Goal: Task Accomplishment & Management: Manage account settings

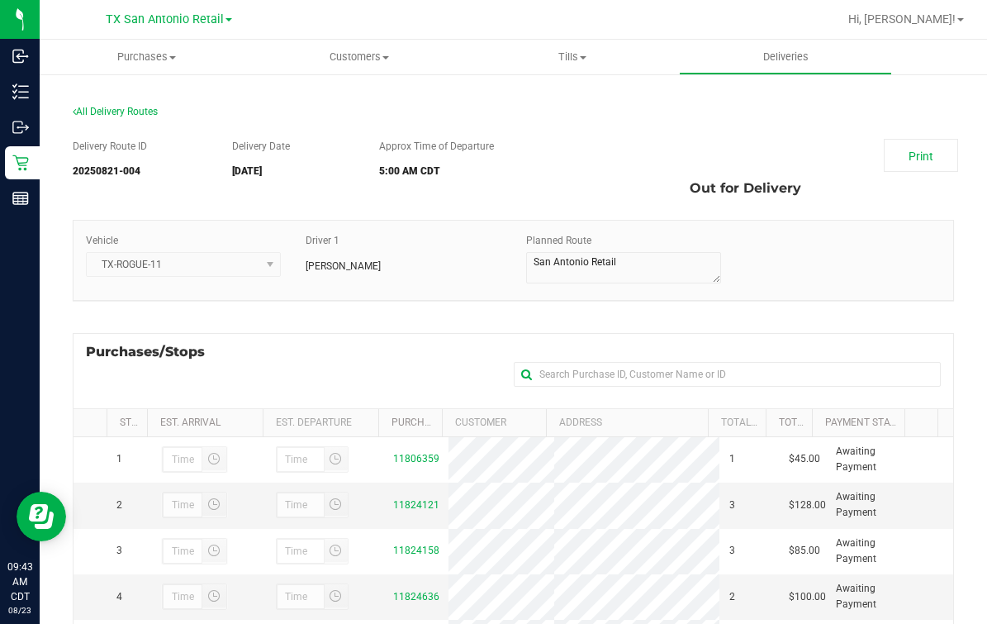
click at [306, 362] on div "Purchases/Stops + Add Purchase" at bounding box center [514, 370] width 882 height 75
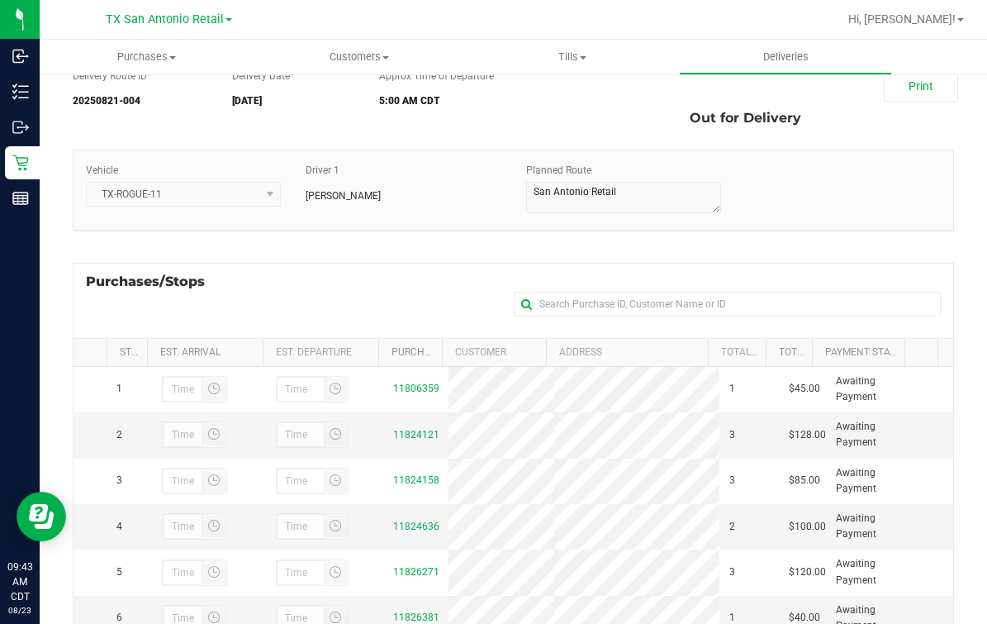
scroll to position [102, 0]
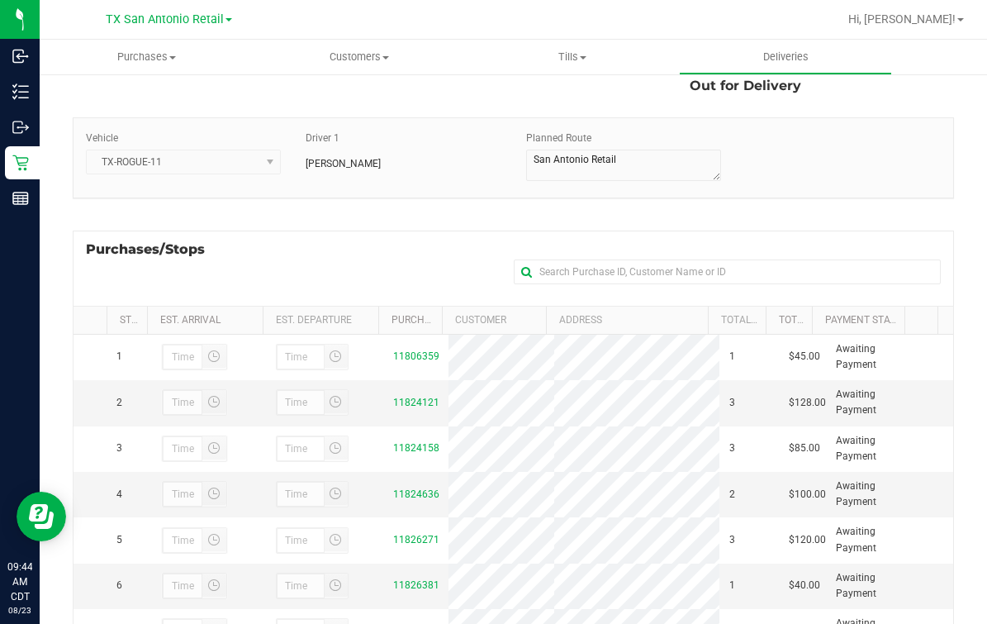
click at [408, 250] on div "Purchases/Stops + Add Purchase" at bounding box center [514, 268] width 882 height 75
click at [251, 216] on div "Delivery Route ID 20250821-004 Delivery Date 08/23/2025 Approx Time of Departur…" at bounding box center [514, 402] width 882 height 756
drag, startPoint x: 225, startPoint y: 260, endPoint x: 79, endPoint y: 247, distance: 146.0
click at [79, 247] on div "Purchases/Stops + Add Purchase" at bounding box center [514, 268] width 882 height 75
drag, startPoint x: 79, startPoint y: 247, endPoint x: 76, endPoint y: 221, distance: 25.8
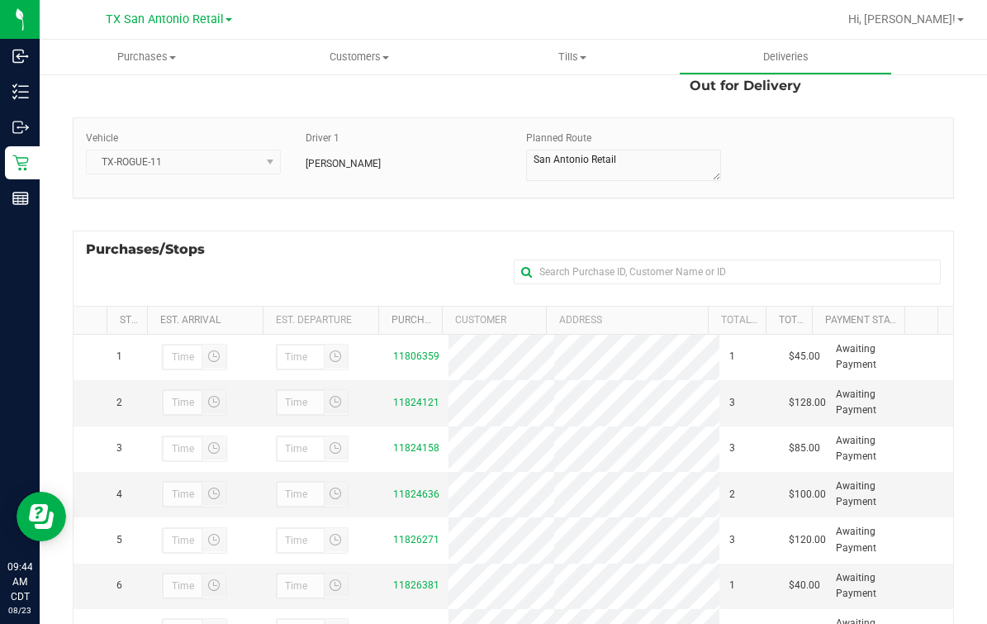
click at [76, 221] on div "Delivery Route ID 20250821-004 Delivery Date 08/23/2025 Approx Time of Departur…" at bounding box center [514, 402] width 882 height 756
click at [219, 230] on div "Purchases/Stops + Add Purchase Stop # Est. Arrival Est. Departure Purchase ID C…" at bounding box center [514, 499] width 882 height 538
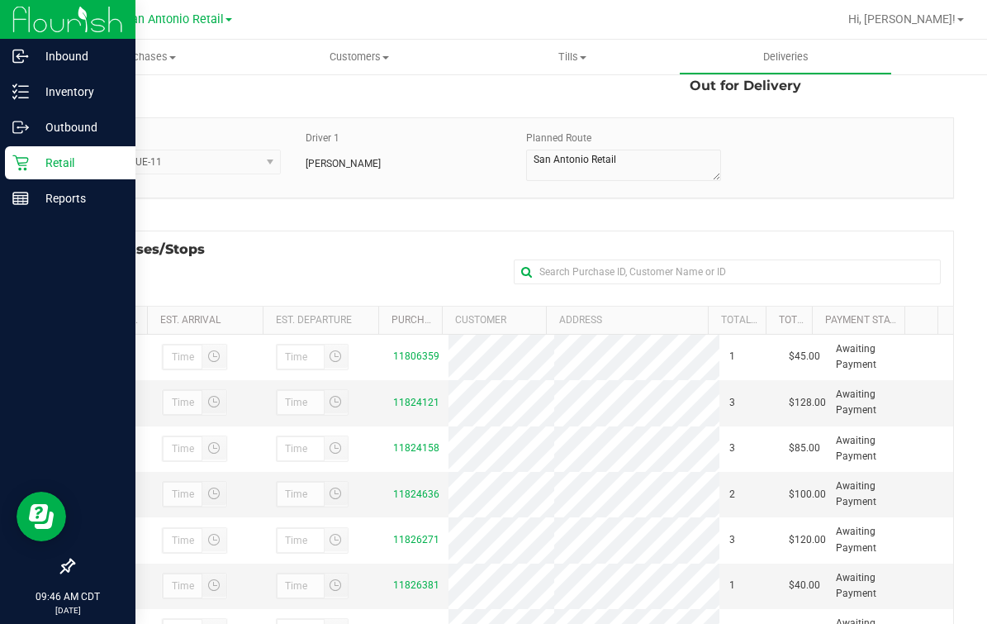
click at [31, 169] on p "Retail" at bounding box center [78, 163] width 99 height 20
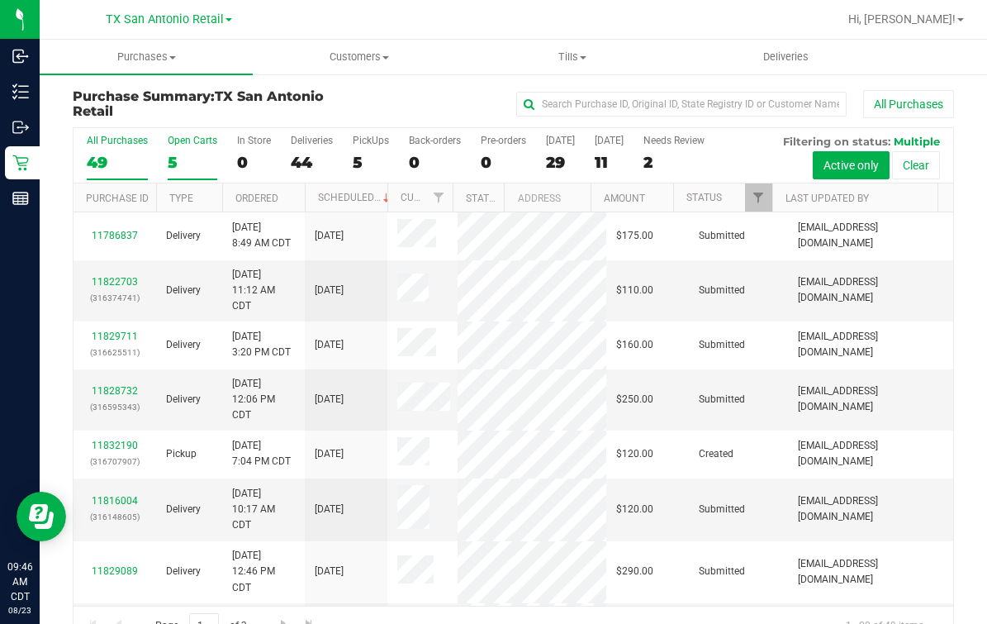
click at [188, 155] on div "5" at bounding box center [193, 162] width 50 height 19
click at [0, 0] on input "Open Carts 5" at bounding box center [0, 0] width 0 height 0
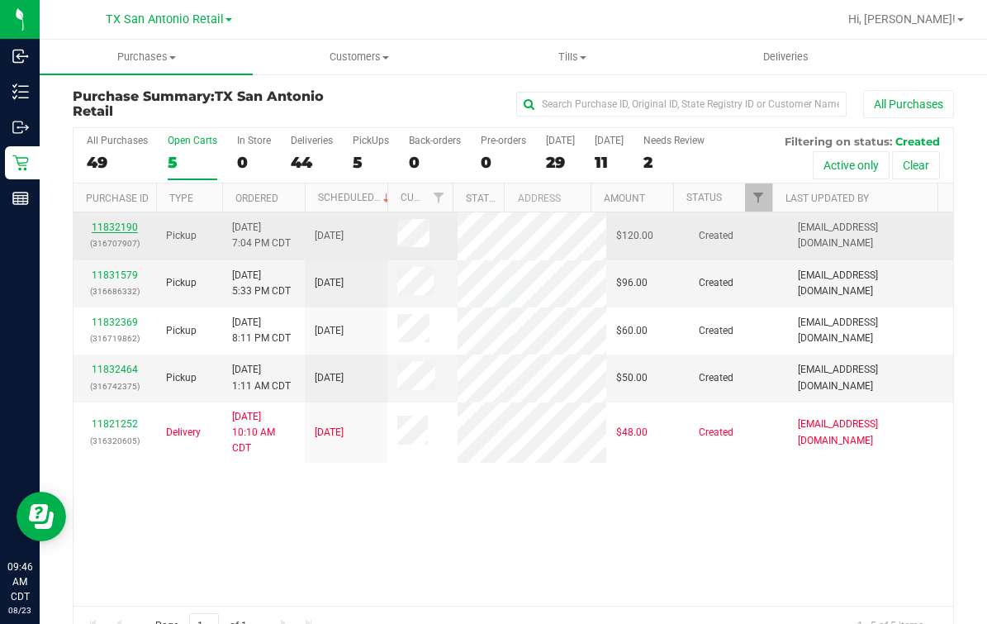
click at [126, 226] on link "11832190" at bounding box center [115, 227] width 46 height 12
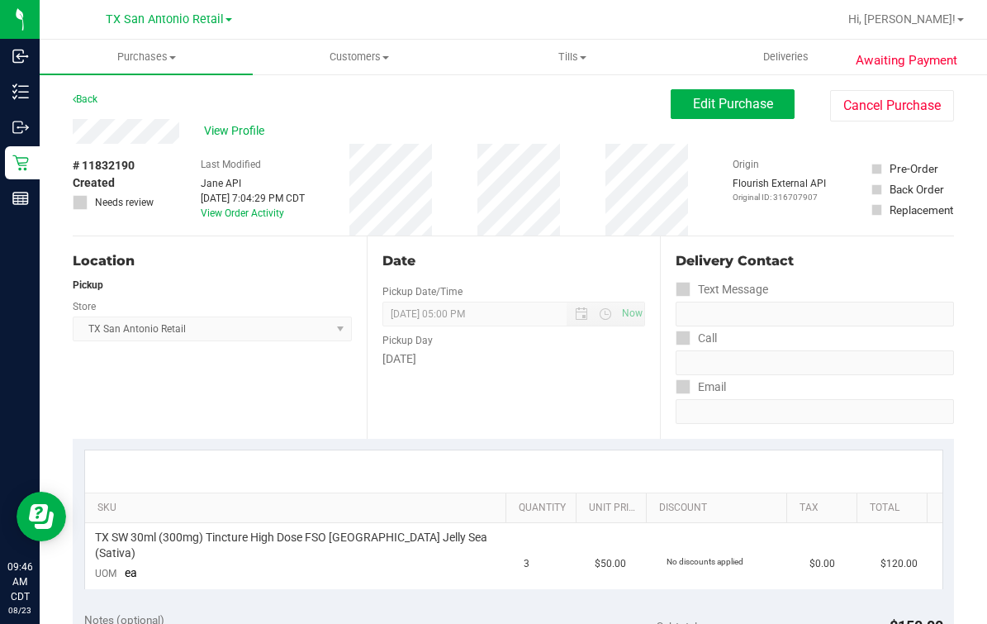
click at [604, 112] on div "Back Edit Purchase Cancel Purchase" at bounding box center [514, 104] width 882 height 30
click at [786, 99] on div "Edit Purchase Cancel Purchase" at bounding box center [812, 105] width 283 height 32
click at [748, 113] on button "Edit Purchase" at bounding box center [733, 104] width 124 height 30
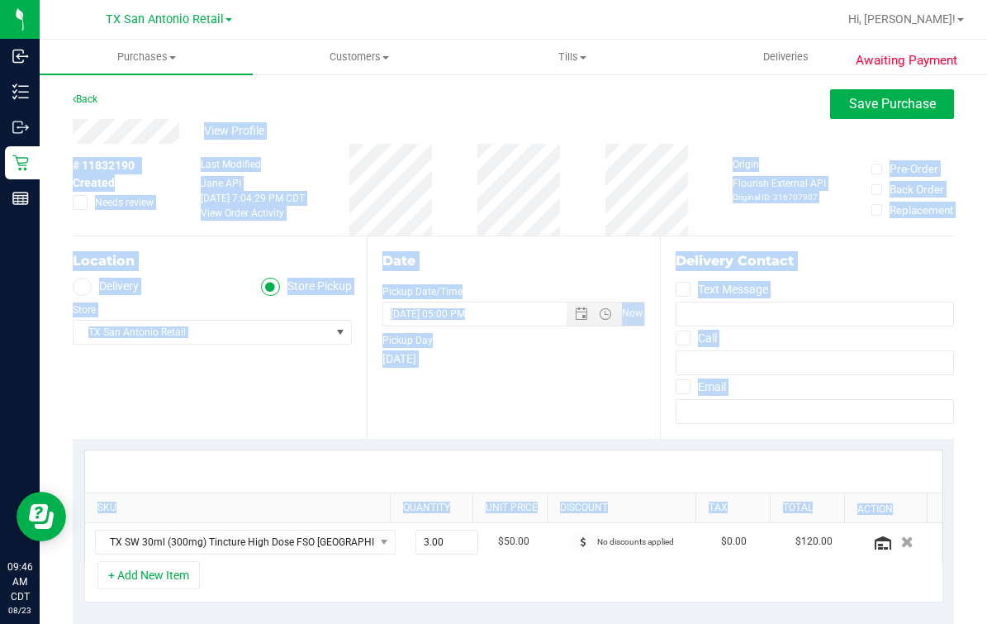
click at [987, 483] on html "Inbound Inventory Outbound Retail Reports 09:46 AM CDT 08/23/2025 08/23 TX San …" at bounding box center [493, 312] width 987 height 624
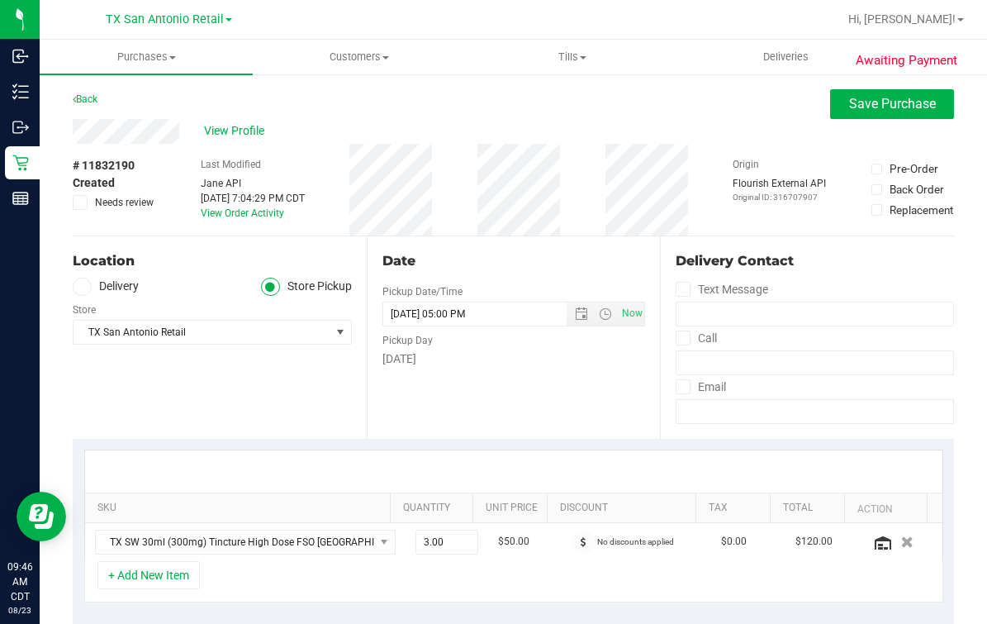
click at [569, 167] on div "# 11832190 Created Needs review Last Modified Jane API Aug 22, 2025 7:04:29 PM …" at bounding box center [514, 190] width 882 height 92
click at [93, 287] on label "Delivery" at bounding box center [106, 287] width 66 height 19
click at [0, 0] on input "Delivery" at bounding box center [0, 0] width 0 height 0
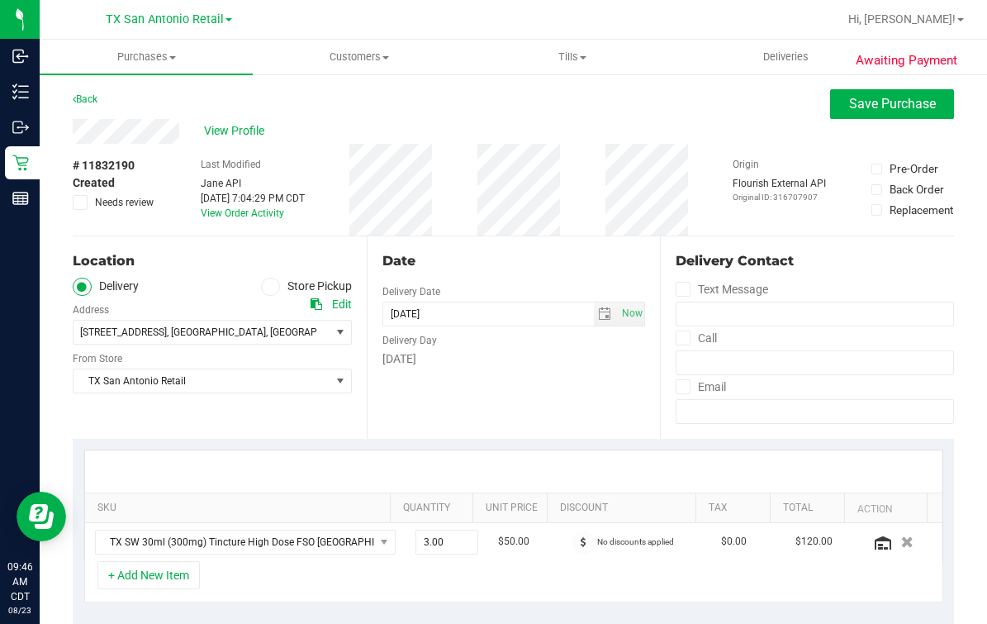
click at [198, 293] on ul "Delivery Store Pickup" at bounding box center [212, 287] width 279 height 19
click at [421, 387] on div "Date Delivery Date 08/25/2025 Now 08/25/2025 05:00 PM Now Delivery Day Monday" at bounding box center [514, 337] width 294 height 202
click at [531, 262] on div "Date" at bounding box center [515, 261] width 264 height 20
click at [483, 393] on div "Date Delivery Date 08/25/2025 Now 08/25/2025 05:00 PM Now Delivery Day Monday" at bounding box center [514, 337] width 294 height 202
click at [500, 443] on div "SKU Quantity Unit Price Discount Tax Total Action TX SW 30ml (300mg) Tincture H…" at bounding box center [514, 526] width 882 height 175
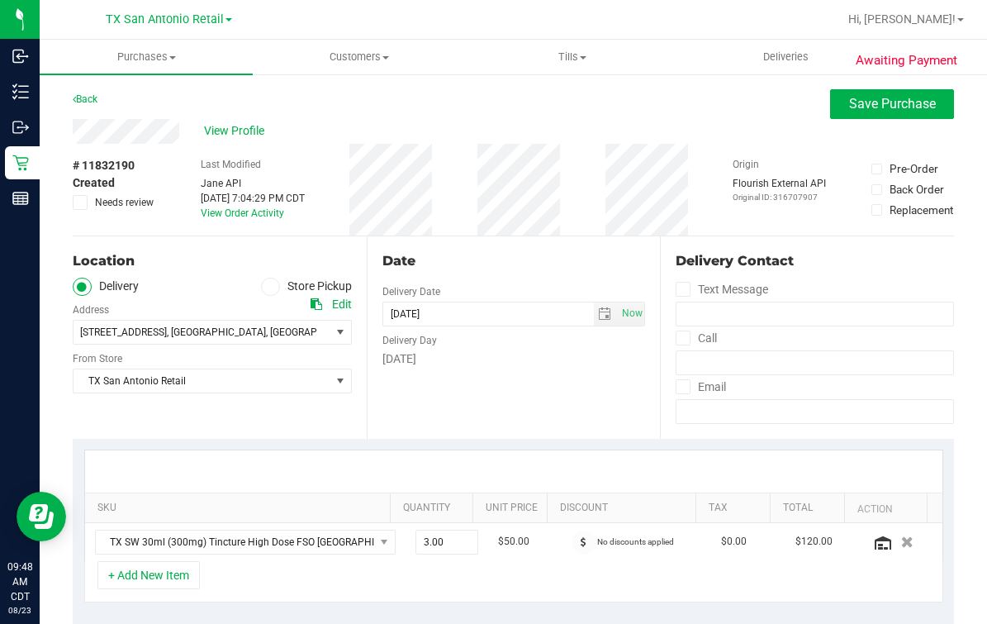
scroll to position [310, 0]
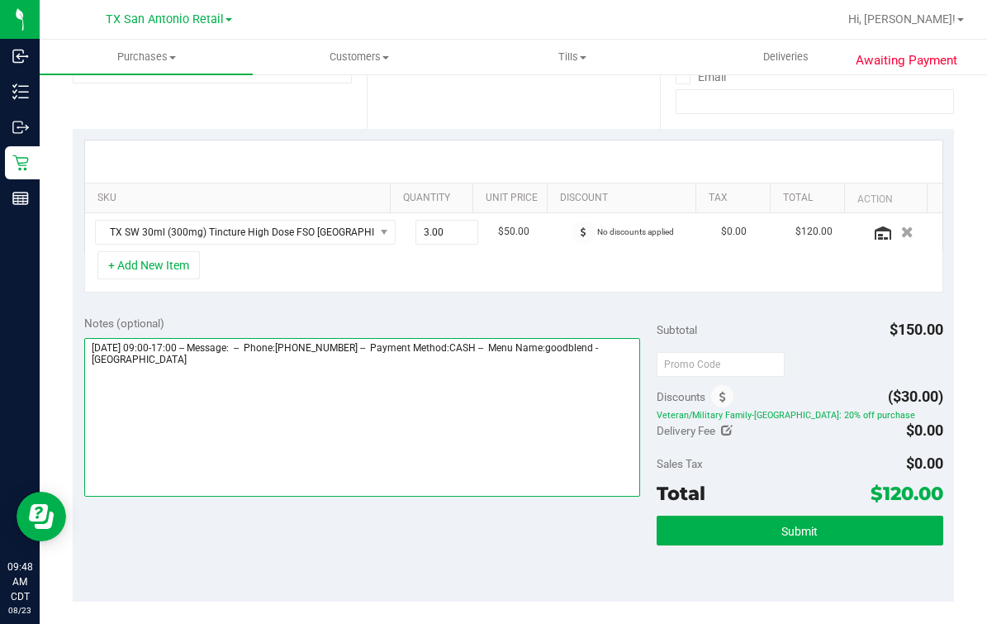
click at [435, 479] on textarea at bounding box center [362, 417] width 556 height 159
click at [317, 447] on textarea at bounding box center [362, 417] width 556 height 159
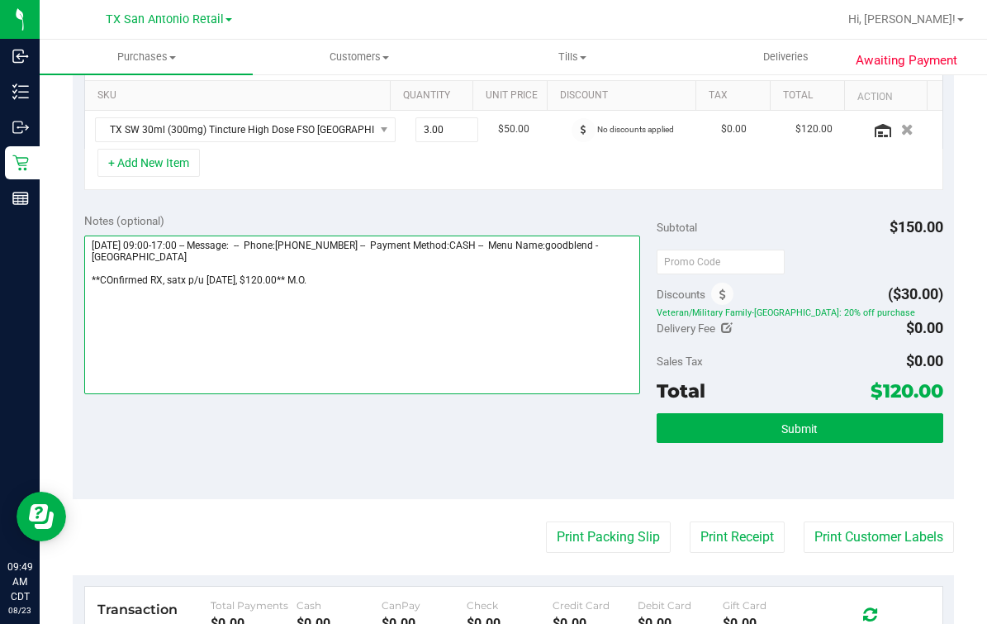
scroll to position [0, 0]
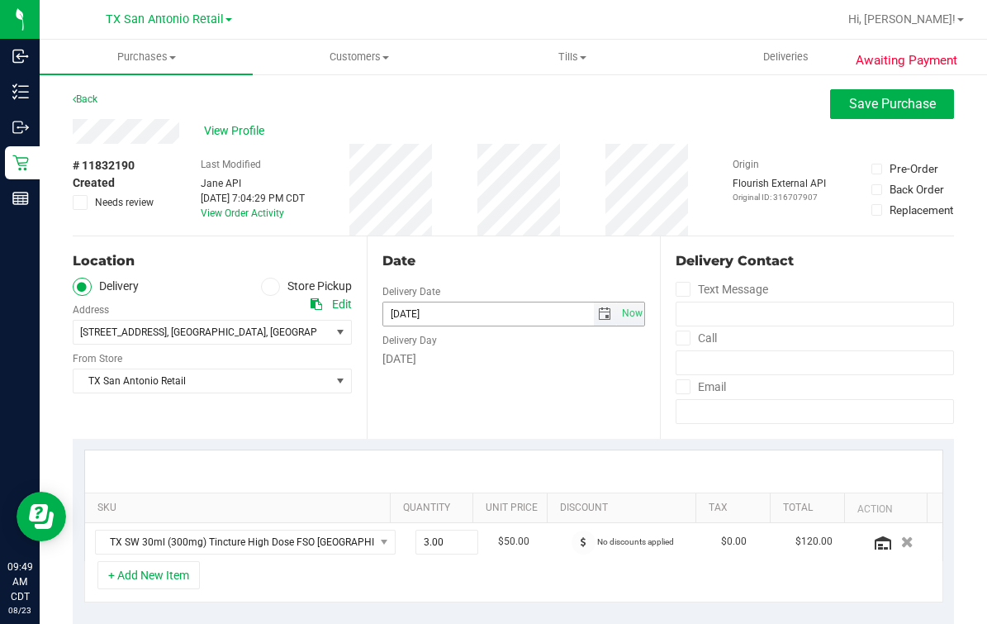
type textarea "Monday 08/25/2025 09:00-17:00 -- Message: -- Phone:2104643380 -- Payment Method…"
click at [503, 269] on div "Date" at bounding box center [515, 261] width 264 height 20
click at [854, 114] on button "Save Purchase" at bounding box center [892, 104] width 124 height 30
click at [719, 117] on div "Back Save Purchase" at bounding box center [514, 104] width 882 height 30
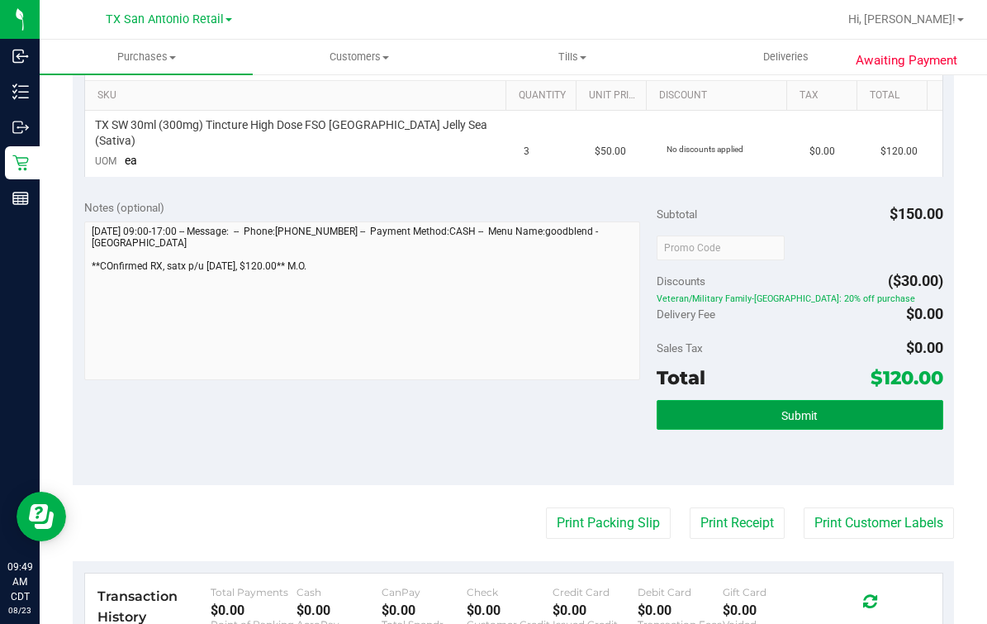
click at [805, 401] on button "Submit" at bounding box center [800, 415] width 287 height 30
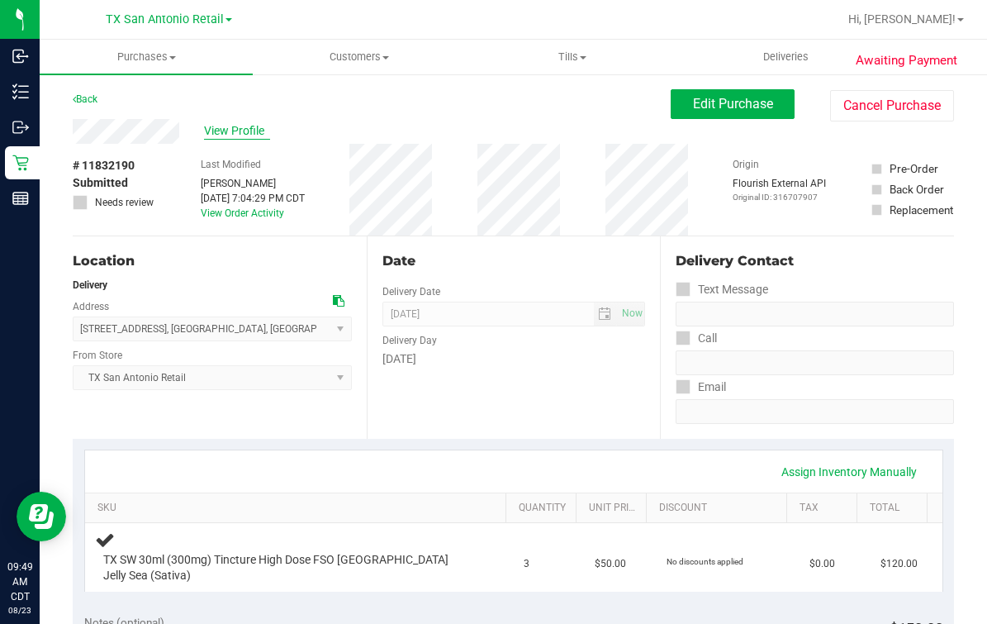
click at [240, 137] on span "View Profile" at bounding box center [237, 130] width 66 height 17
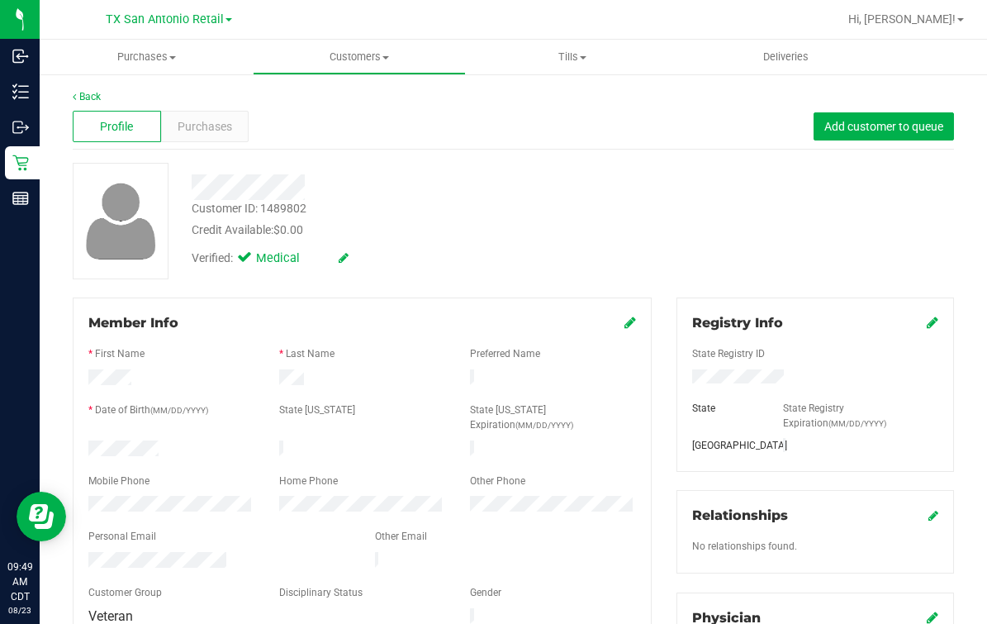
click at [424, 153] on div "Back Profile Purchases Add customer to queue Customer ID: 1489802 Credit Availa…" at bounding box center [514, 624] width 882 height 1070
click at [87, 98] on link "Back" at bounding box center [87, 97] width 28 height 12
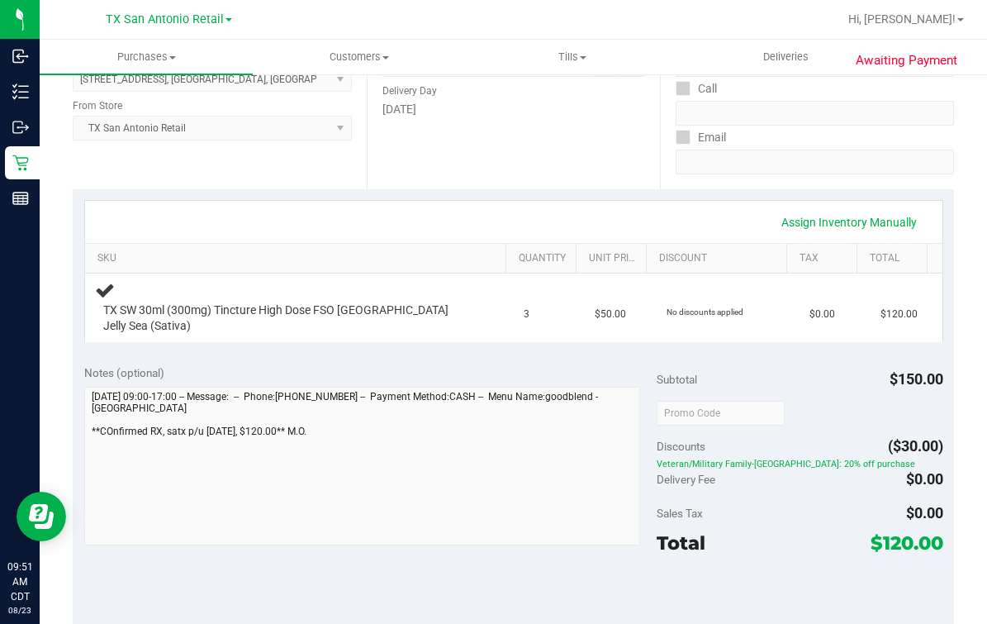
scroll to position [310, 0]
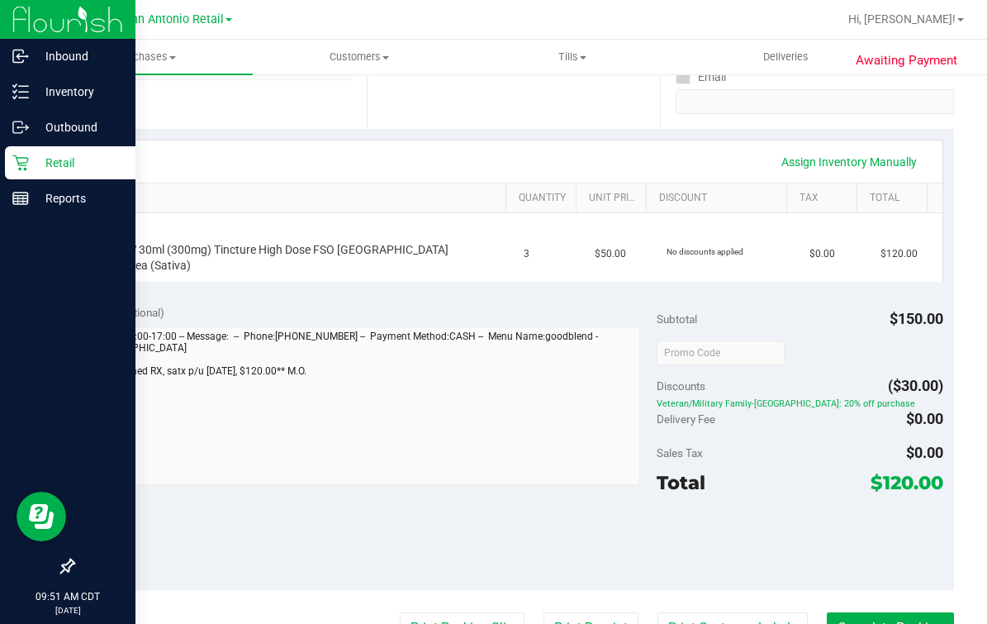
click at [35, 399] on div "Inbound Inventory Outbound Retail Reports 09:51 AM CDT 08/23/2025 08/23 TX San …" at bounding box center [493, 312] width 987 height 624
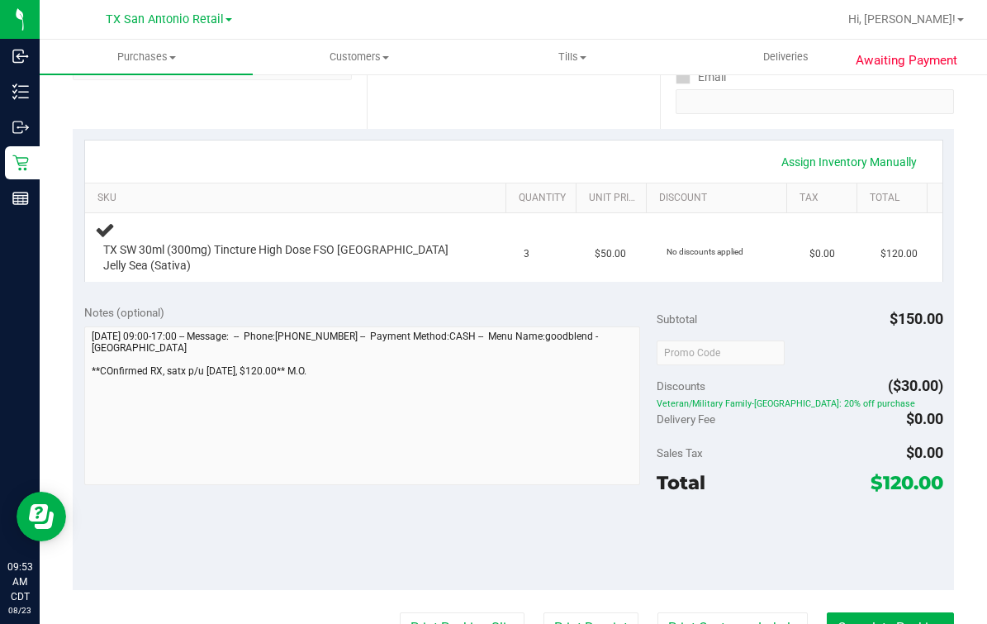
scroll to position [0, 0]
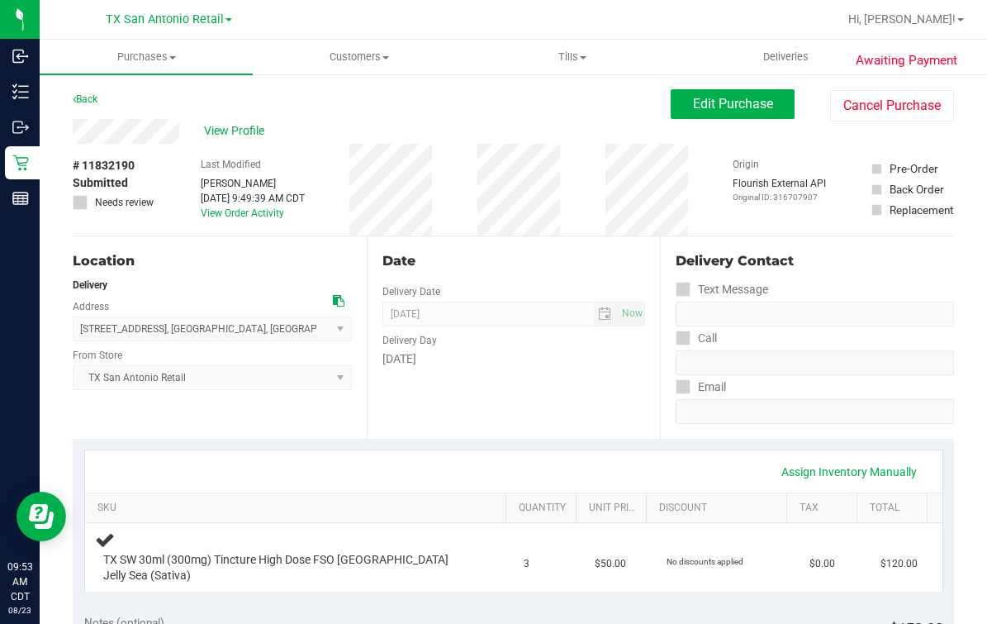
click at [359, 405] on div "Location Delivery Address 18720 Stone Oak pkwy Suite 107 , San Antonio , TX 782…" at bounding box center [220, 337] width 294 height 202
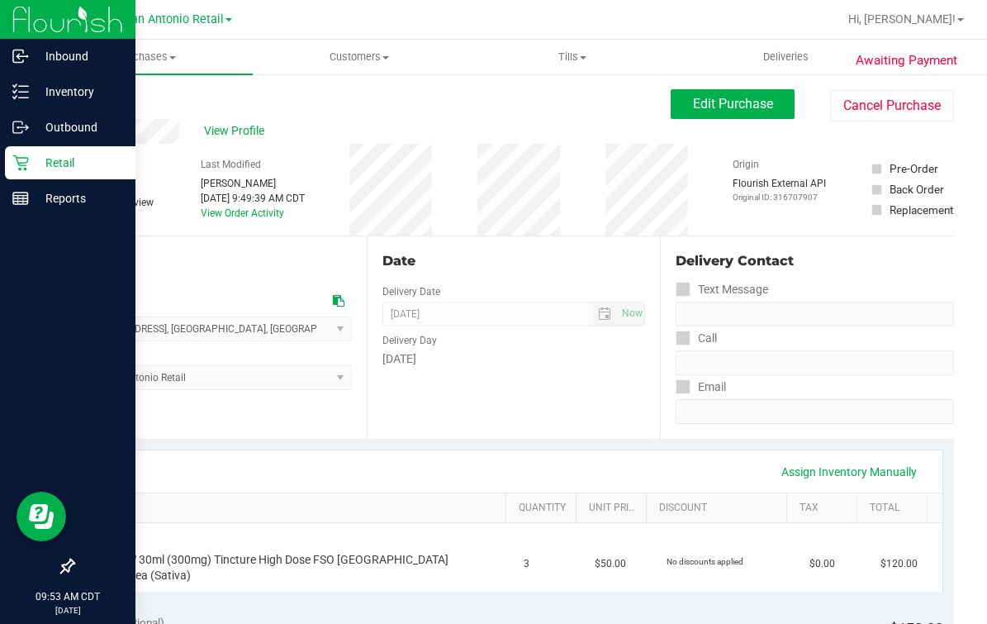
click at [20, 167] on icon at bounding box center [20, 163] width 17 height 17
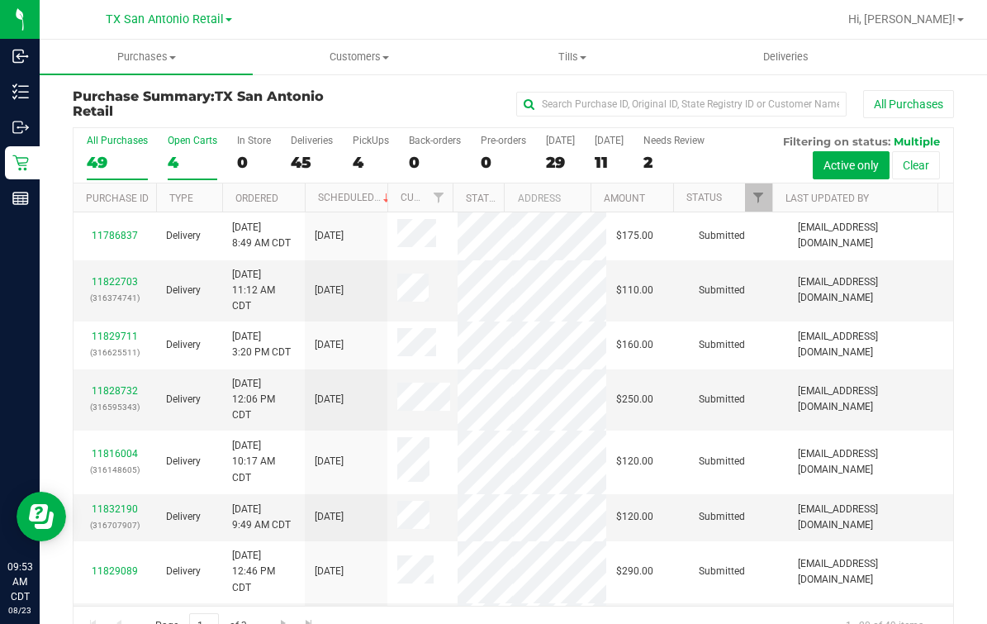
click at [168, 161] on div "4" at bounding box center [193, 162] width 50 height 19
click at [0, 0] on input "Open Carts 4" at bounding box center [0, 0] width 0 height 0
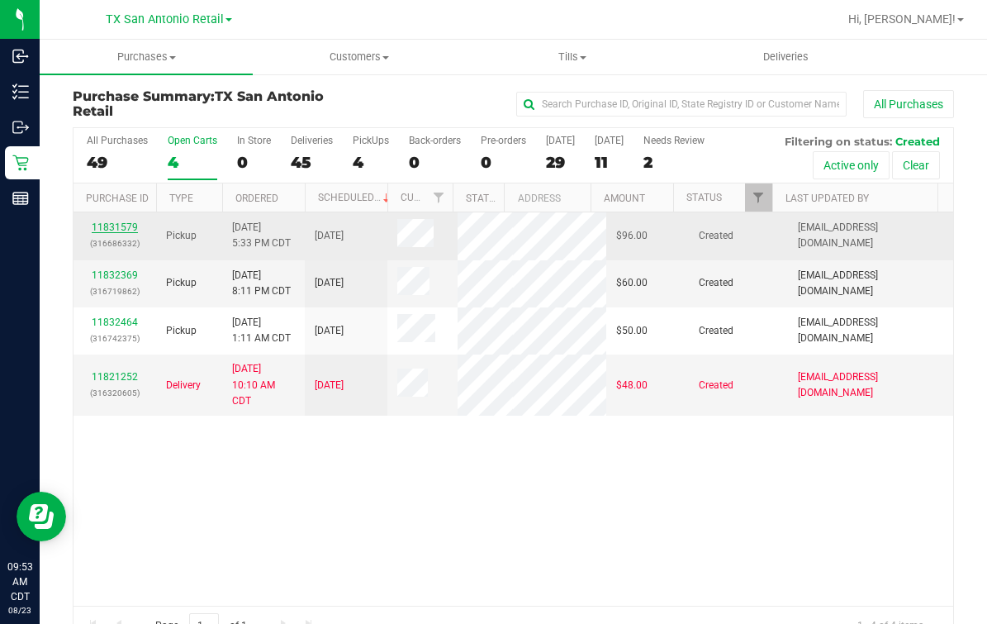
click at [92, 223] on link "11831579" at bounding box center [115, 227] width 46 height 12
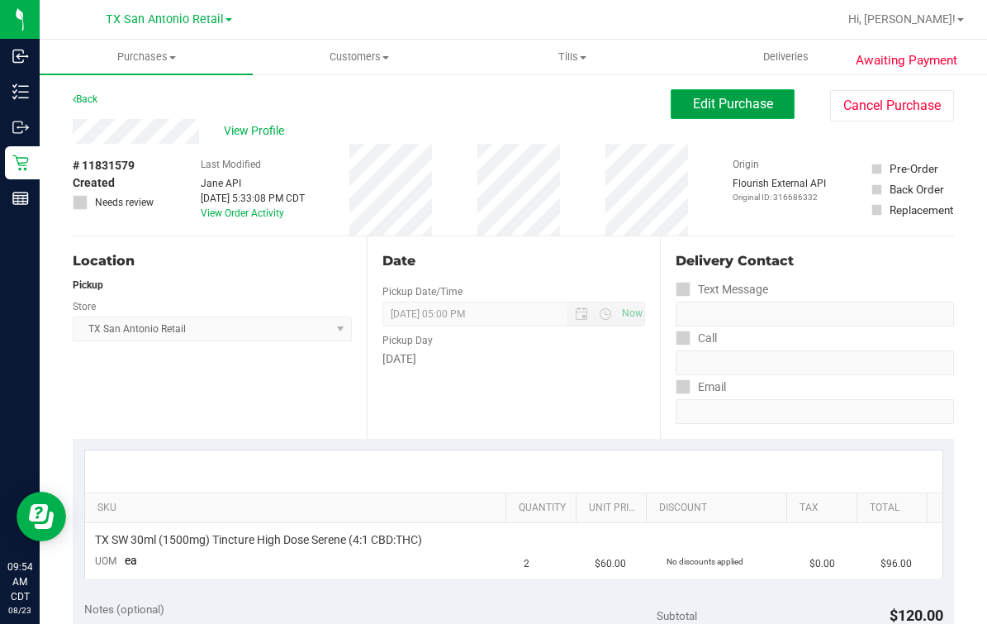
click at [720, 105] on span "Edit Purchase" at bounding box center [733, 104] width 80 height 16
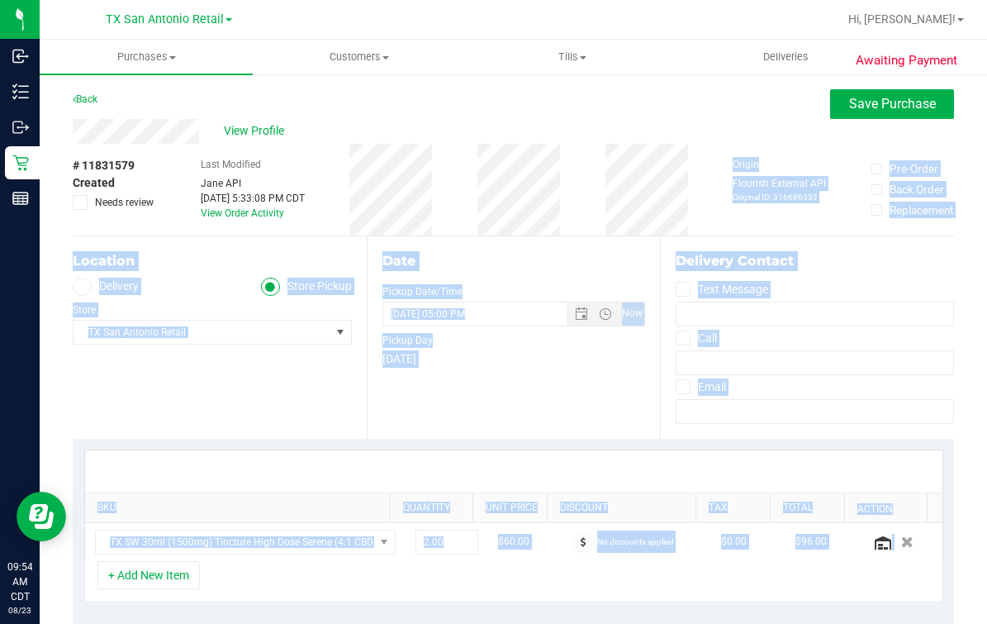
click at [987, 584] on html "Inbound Inventory Outbound Retail Reports 09:54 AM CDT 08/23/2025 08/23 TX San …" at bounding box center [493, 312] width 987 height 624
click at [543, 251] on div "Date" at bounding box center [515, 261] width 264 height 20
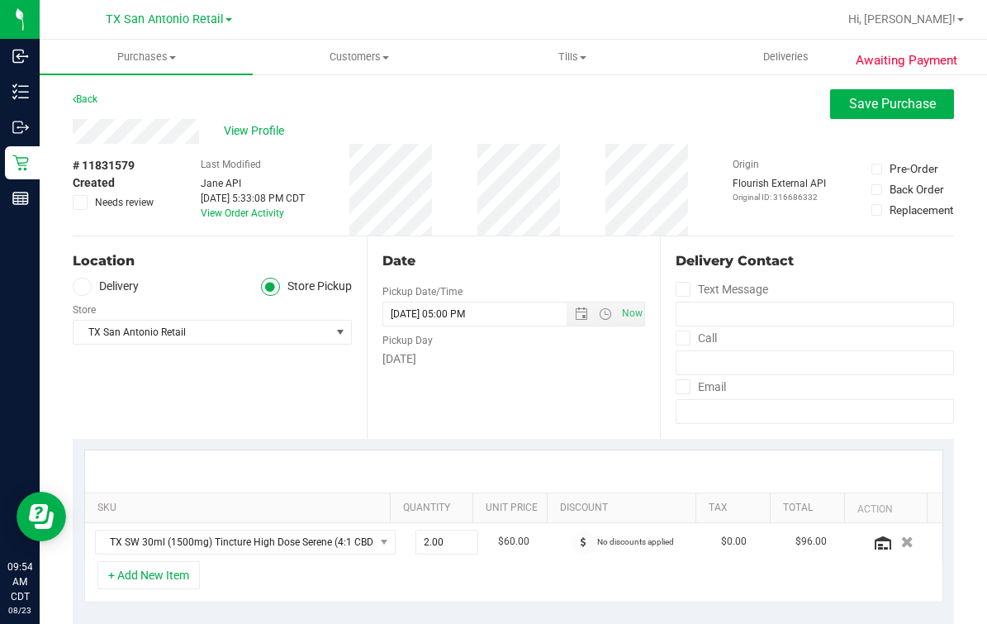
click at [473, 241] on div "Date Pickup Date/Time 08/24/2025 Now 08/24/2025 05:00 PM Now Pickup Day Sunday" at bounding box center [514, 337] width 294 height 202
click at [79, 287] on icon at bounding box center [82, 287] width 10 height 0
click at [0, 0] on input "Delivery" at bounding box center [0, 0] width 0 height 0
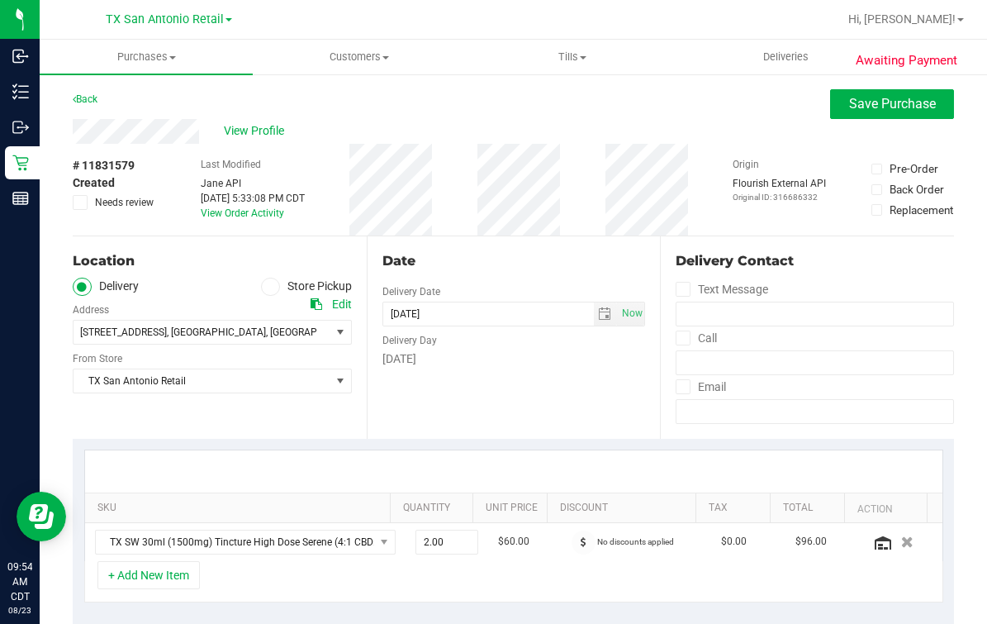
click at [182, 297] on div "18720 Stone Oak Parkway , San Antonio , TX 78258 Select address 18720 Stone Oak…" at bounding box center [212, 320] width 279 height 49
click at [473, 420] on div "Date Delivery Date 08/24/2025 Now 08/24/2025 05:00 PM Now Delivery Day Sunday" at bounding box center [514, 337] width 294 height 202
click at [524, 270] on div "Date Delivery Date 08/24/2025 Now 08/24/2025 05:00 PM Now Delivery Day Sunday" at bounding box center [514, 337] width 294 height 202
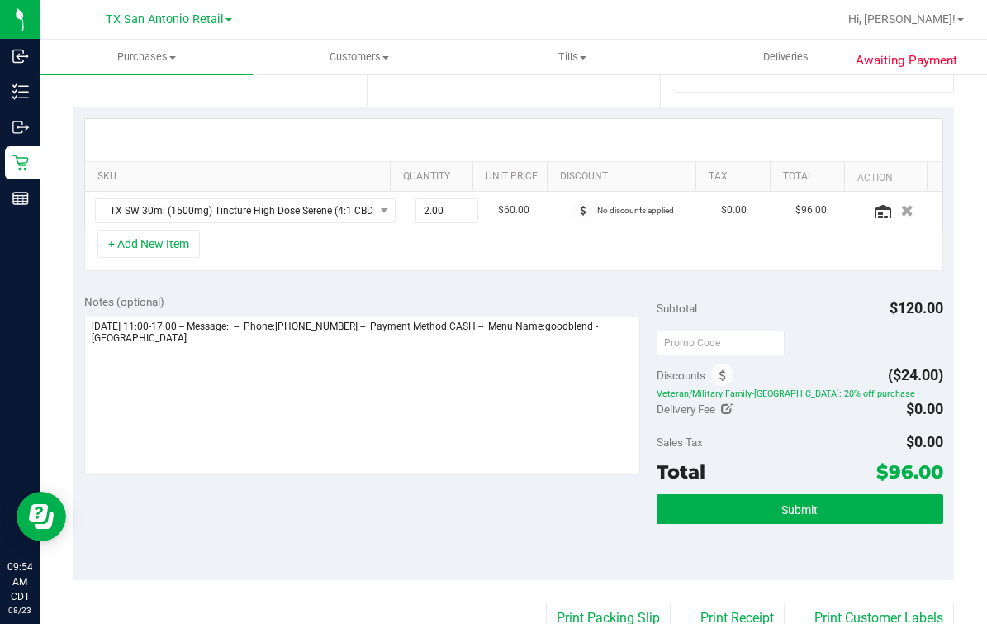
scroll to position [516, 0]
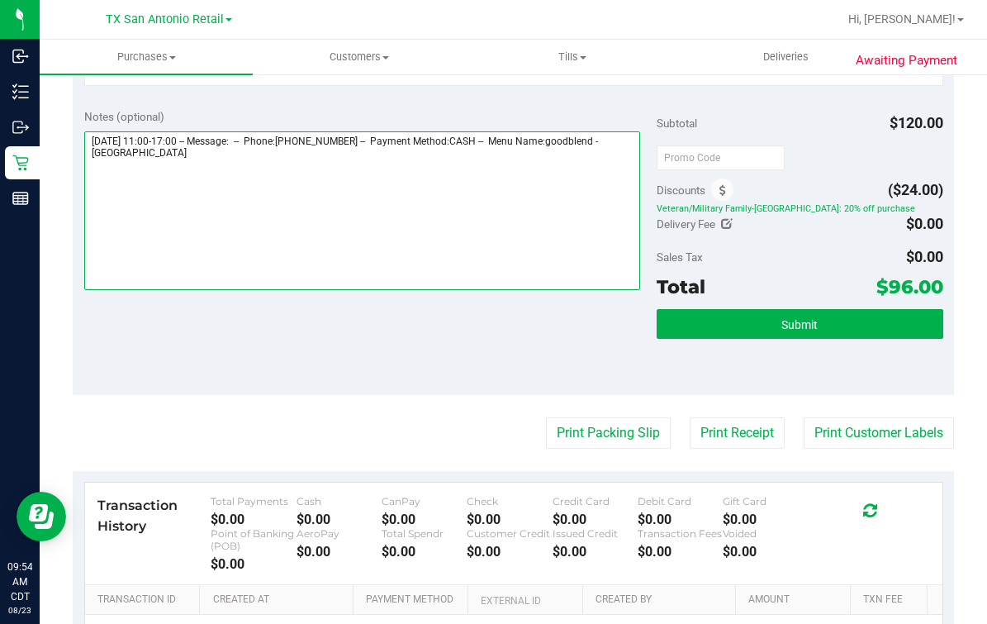
click at [384, 215] on textarea at bounding box center [362, 210] width 556 height 159
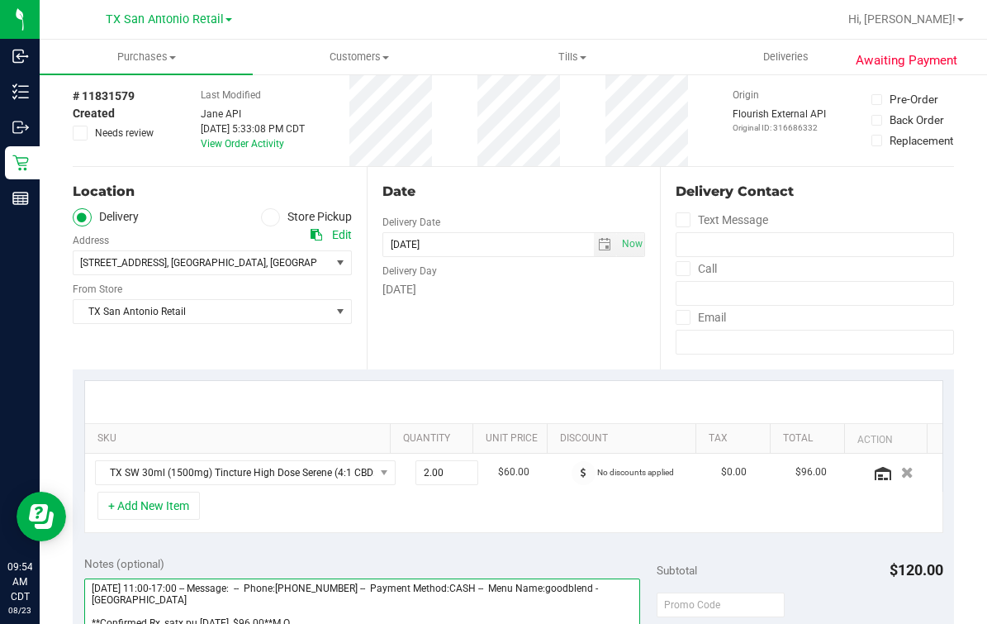
scroll to position [0, 0]
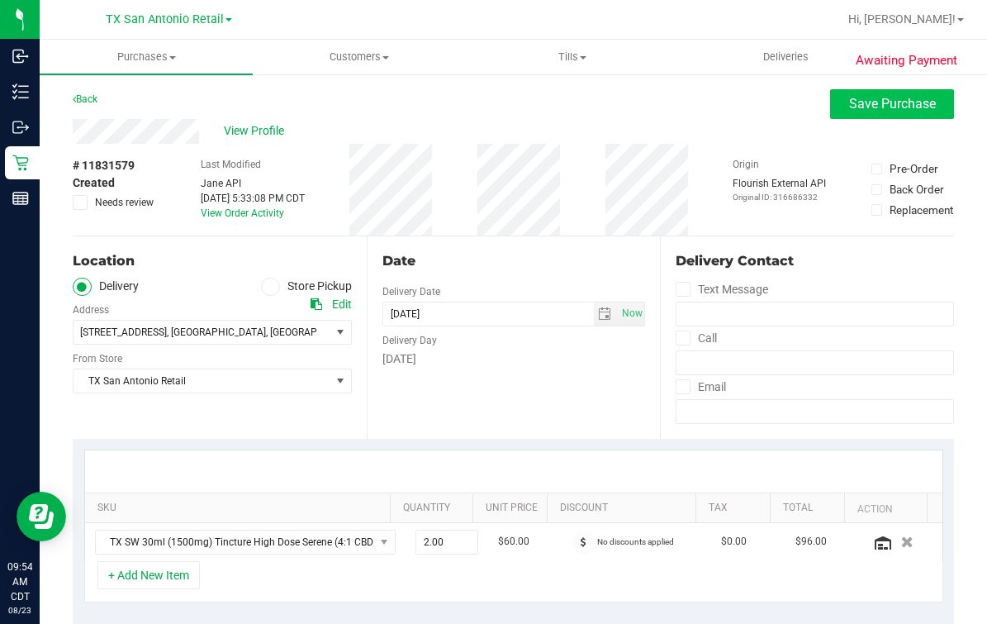
type textarea "Sunday 08/24/2025 11:00-17:00 -- Message: -- Phone:2103652125 -- Payment Method…"
drag, startPoint x: 826, startPoint y: 107, endPoint x: 809, endPoint y: 108, distance: 17.4
click at [830, 107] on button "Save Purchase" at bounding box center [892, 104] width 124 height 30
click at [697, 115] on div "Back Save Purchase" at bounding box center [514, 104] width 882 height 30
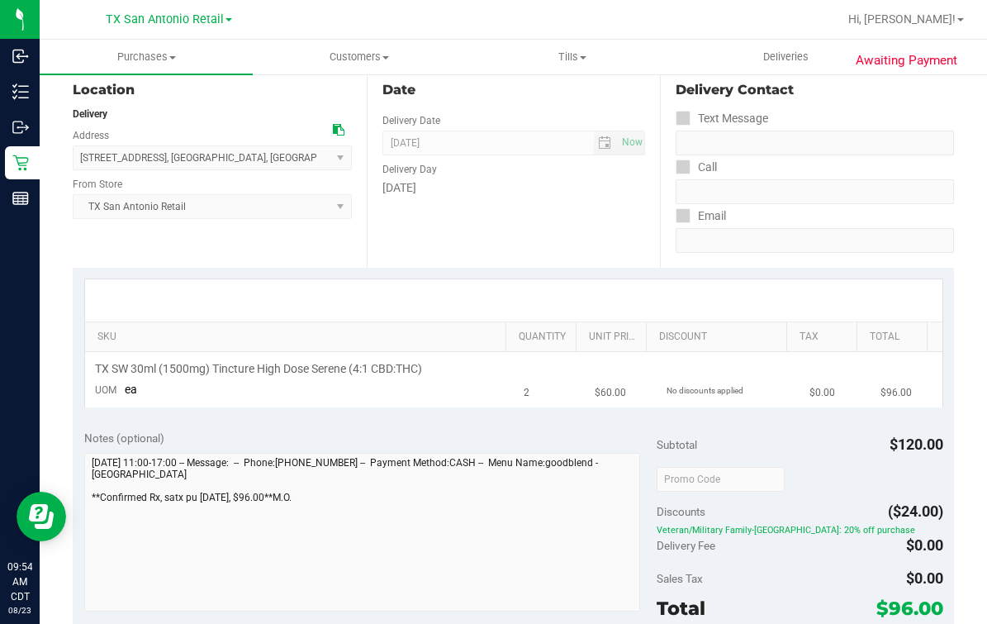
scroll to position [310, 0]
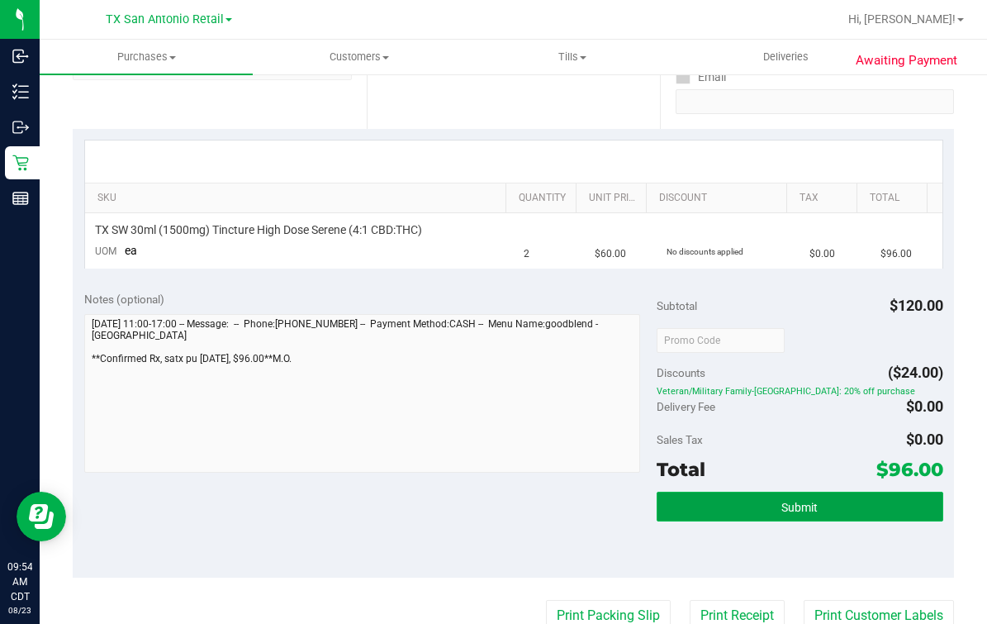
click at [787, 501] on span "Submit" at bounding box center [800, 507] width 36 height 13
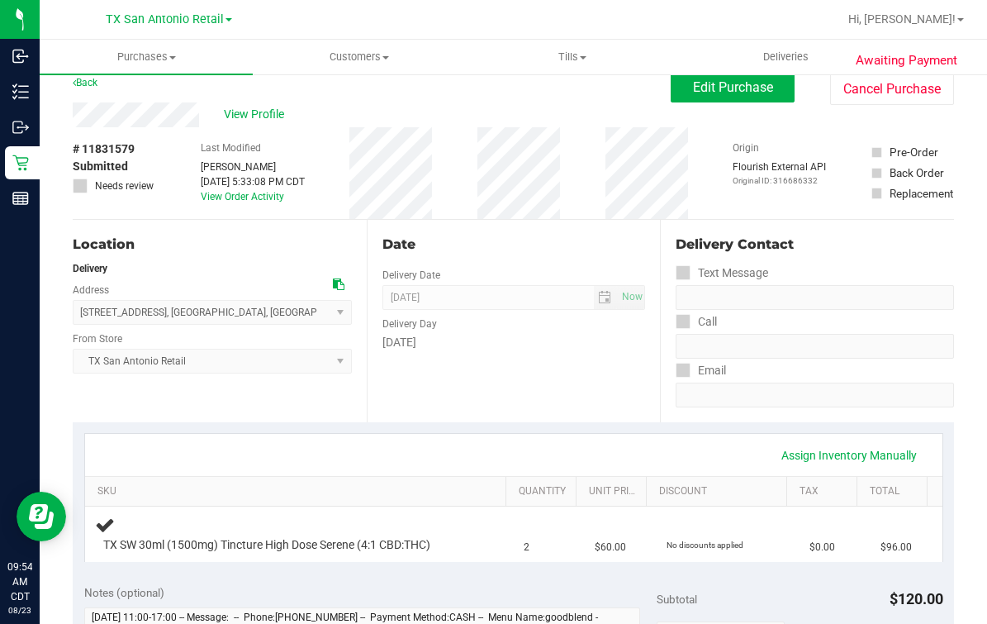
scroll to position [0, 0]
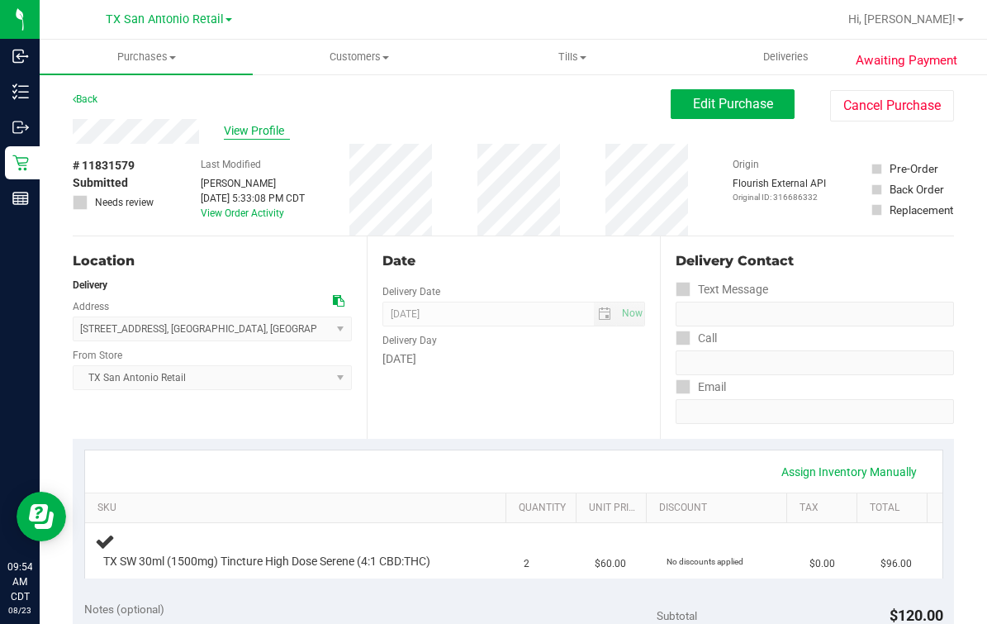
click at [250, 140] on span "View Profile" at bounding box center [257, 130] width 66 height 17
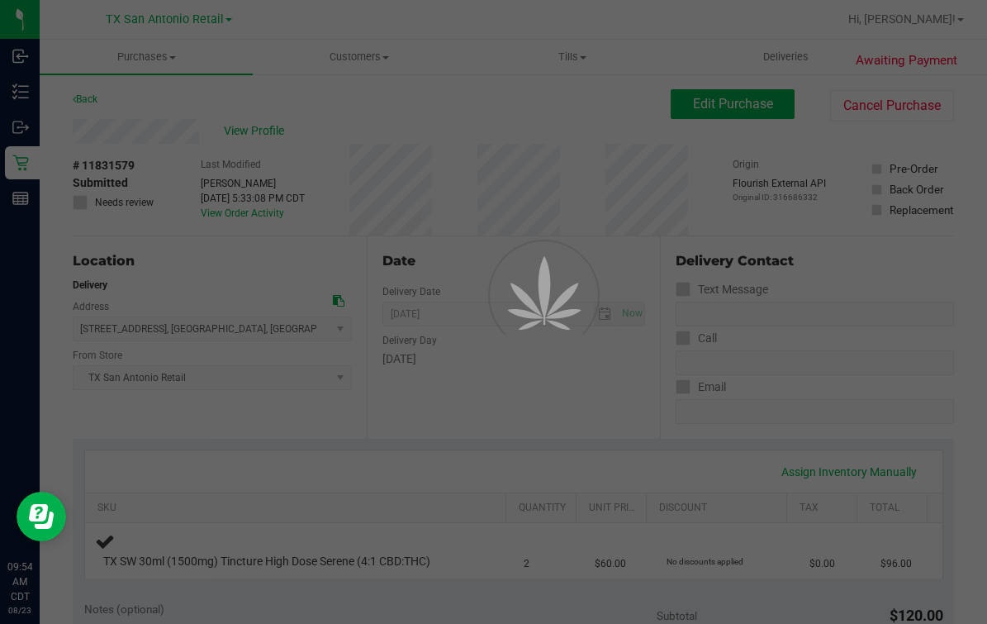
click at [385, 116] on div at bounding box center [493, 312] width 987 height 624
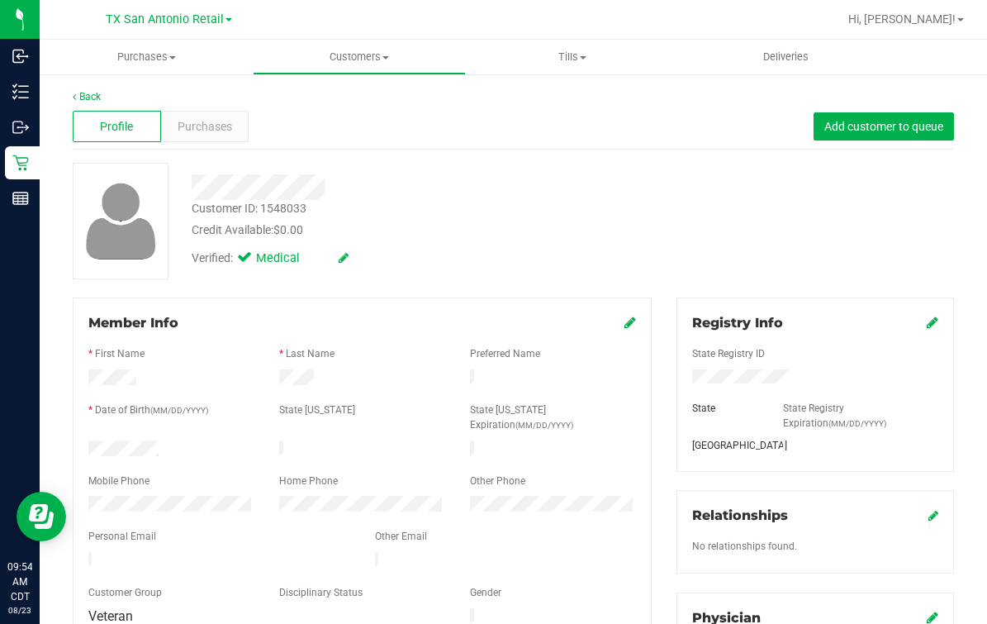
click at [373, 131] on div "Profile Purchases Add customer to queue" at bounding box center [514, 126] width 882 height 45
click at [105, 97] on div "Back" at bounding box center [514, 96] width 882 height 15
click at [97, 97] on link "Back" at bounding box center [87, 97] width 28 height 12
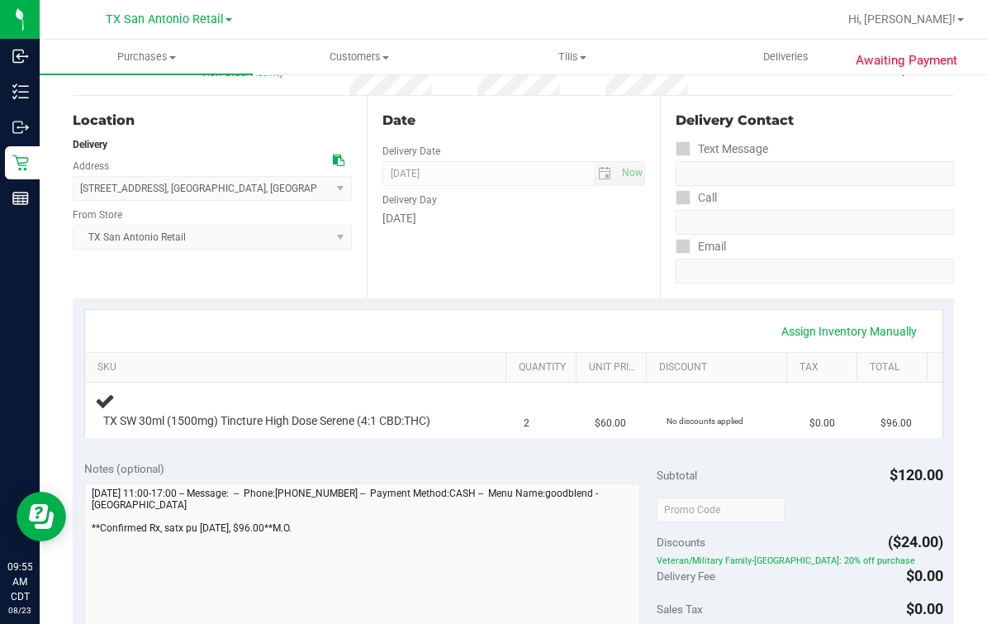
scroll to position [310, 0]
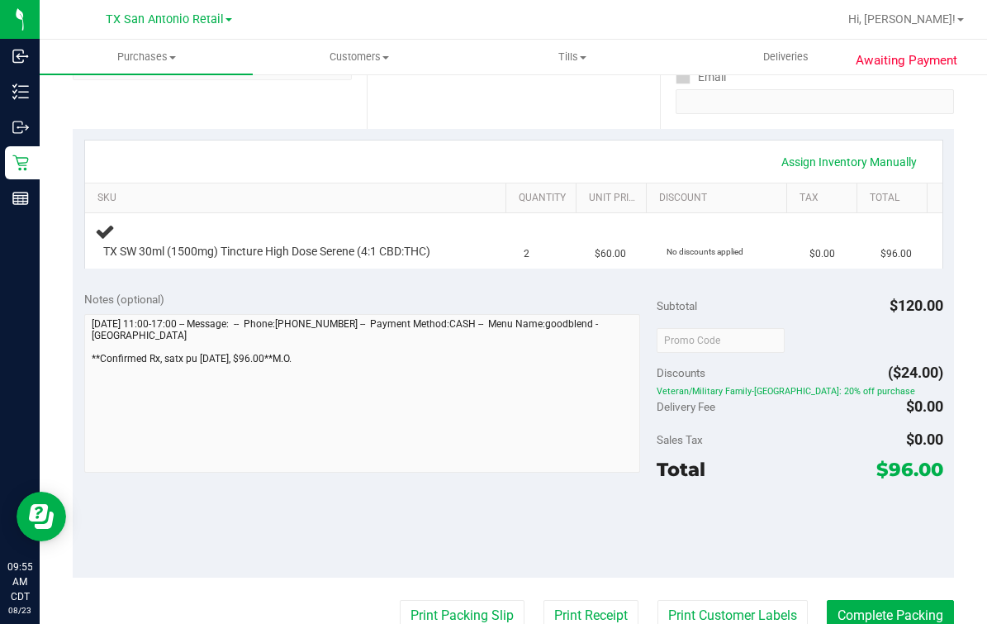
click at [78, 410] on div "Notes (optional) Subtotal $120.00 Discounts ($24.00) Veteran/Military Family-TX…" at bounding box center [514, 428] width 882 height 297
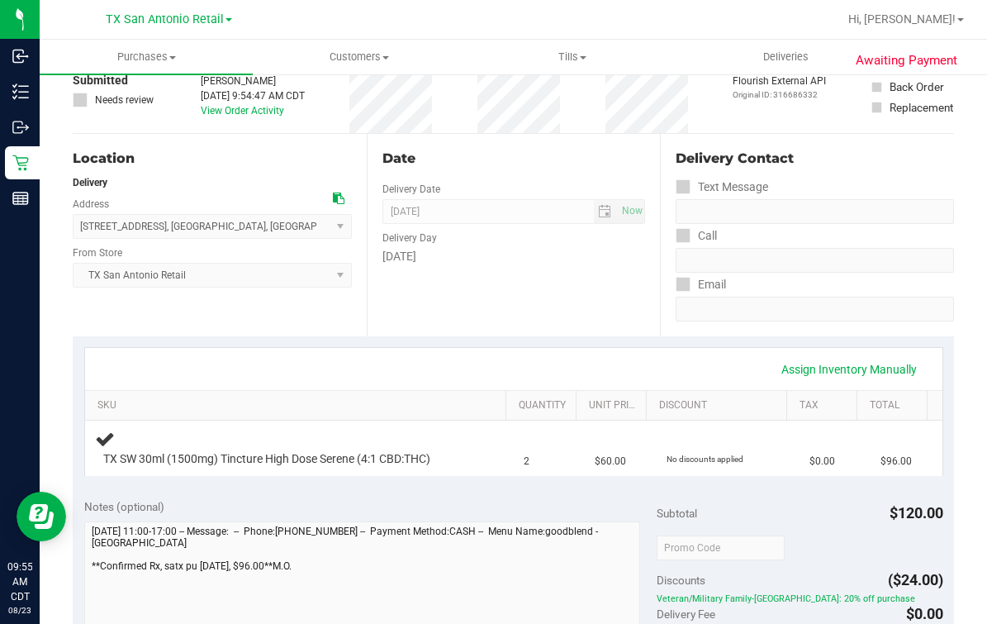
scroll to position [0, 0]
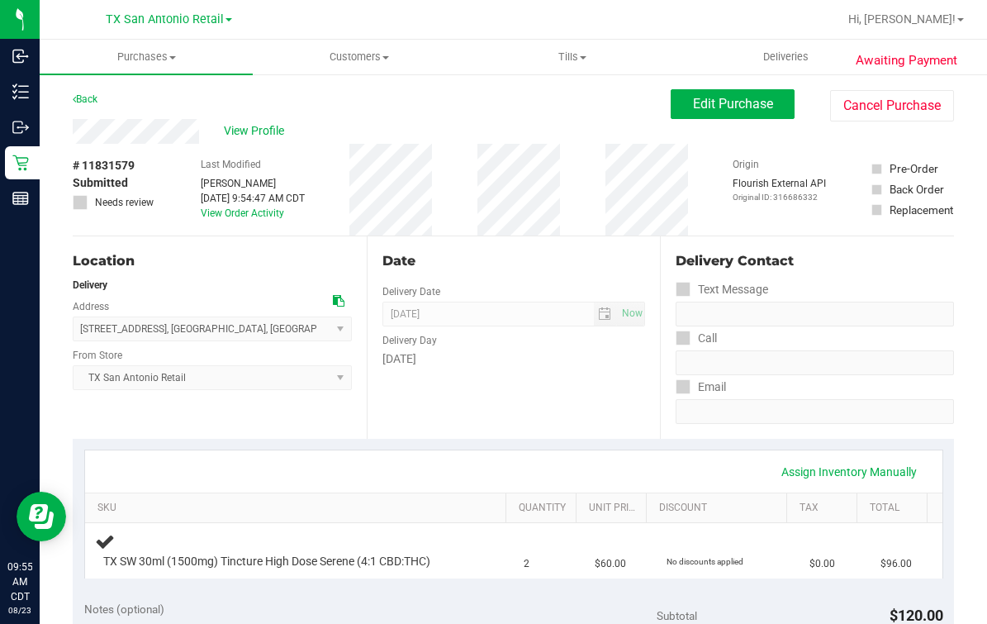
click at [423, 121] on div "View Profile" at bounding box center [372, 131] width 598 height 25
click at [450, 125] on div "View Profile" at bounding box center [372, 131] width 598 height 25
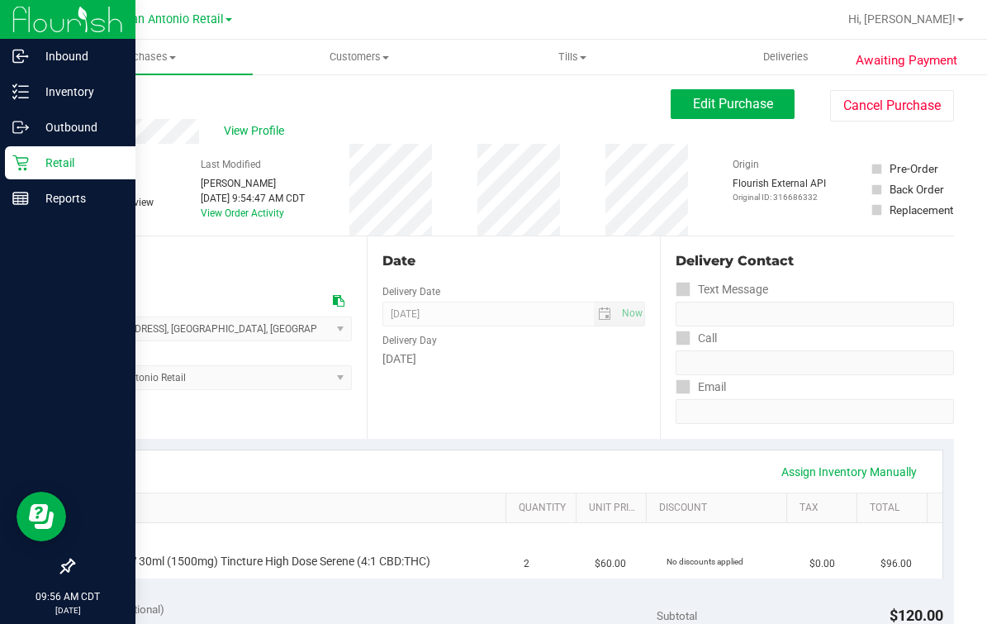
click at [24, 169] on icon at bounding box center [20, 163] width 16 height 16
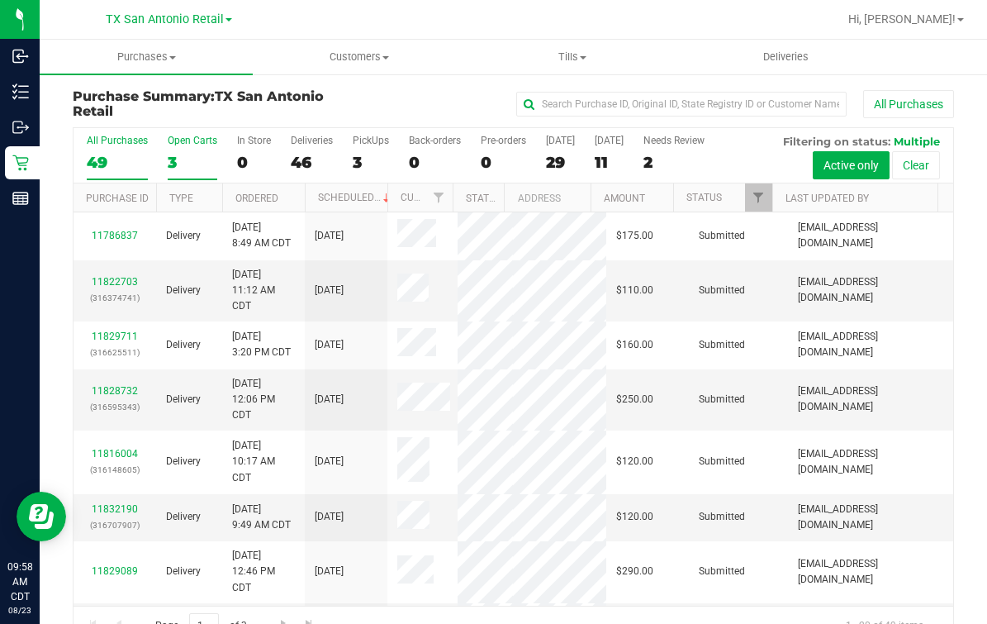
click at [188, 174] on label "Open Carts 3" at bounding box center [193, 157] width 50 height 45
click at [0, 0] on input "Open Carts 3" at bounding box center [0, 0] width 0 height 0
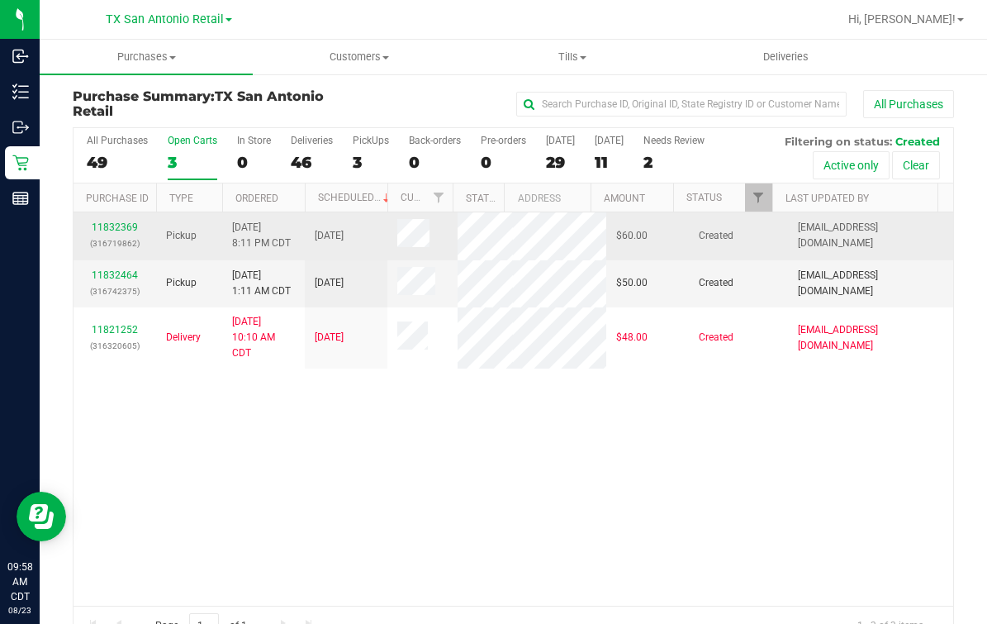
click at [128, 220] on div "11832369 (316719862)" at bounding box center [114, 235] width 63 height 31
click at [113, 225] on link "11832369" at bounding box center [115, 227] width 46 height 12
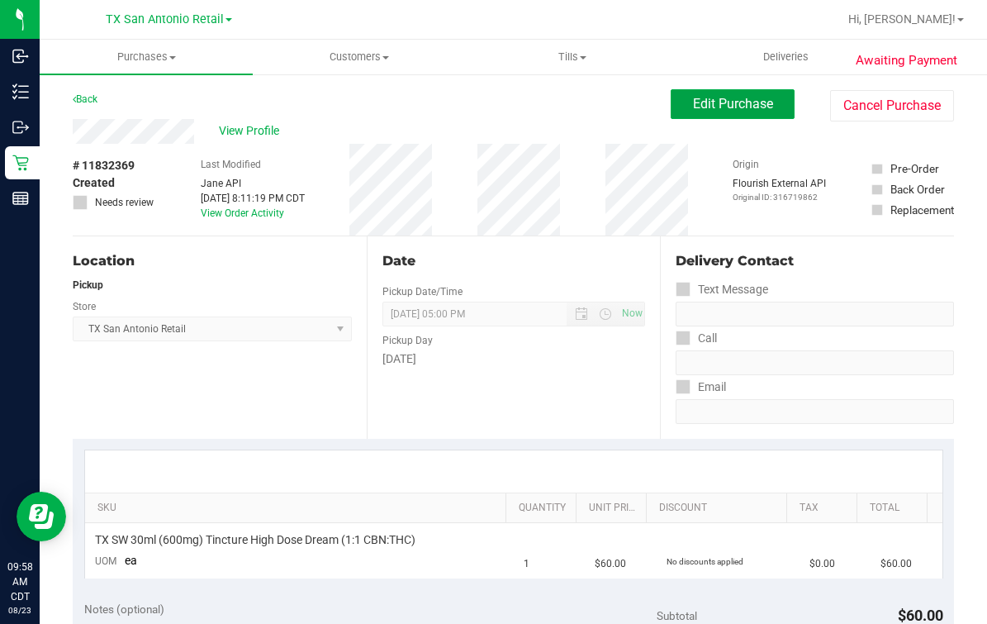
click at [778, 102] on div "Edit Purchase Cancel Purchase" at bounding box center [812, 105] width 283 height 32
click at [707, 124] on div "View Profile # 11832369 Created Needs review Last Modified Jane API Aug 22, 202…" at bounding box center [514, 177] width 882 height 117
click at [704, 103] on span "Edit Purchase" at bounding box center [733, 104] width 80 height 16
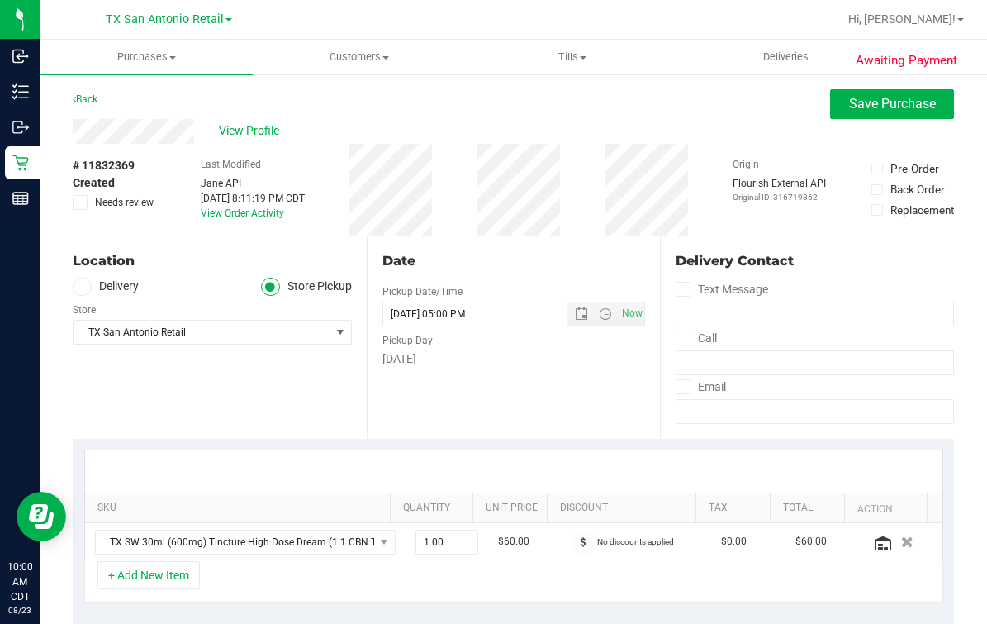
click at [74, 292] on span at bounding box center [82, 287] width 19 height 19
click at [0, 0] on input "Delivery" at bounding box center [0, 0] width 0 height 0
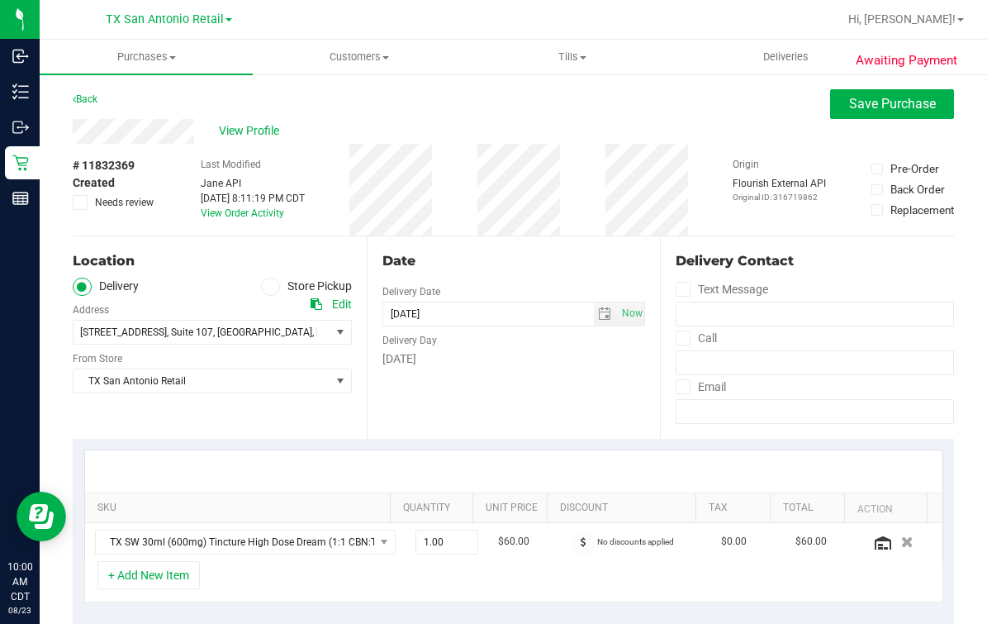
click at [435, 412] on div "Date Delivery Date 08/24/2025 Now 08/24/2025 05:00 PM Now Delivery Day Sunday" at bounding box center [514, 337] width 294 height 202
click at [526, 277] on div "Date Delivery Date 08/24/2025 Now 08/24/2025 05:00 PM Now Delivery Day Sunday" at bounding box center [514, 337] width 294 height 202
click at [440, 383] on div "Date Delivery Date 08/24/2025 Now 08/24/2025 05:00 PM Now Delivery Day Sunday" at bounding box center [514, 337] width 294 height 202
click at [200, 269] on div "Location" at bounding box center [212, 261] width 279 height 20
drag, startPoint x: 531, startPoint y: 269, endPoint x: 538, endPoint y: 275, distance: 10.0
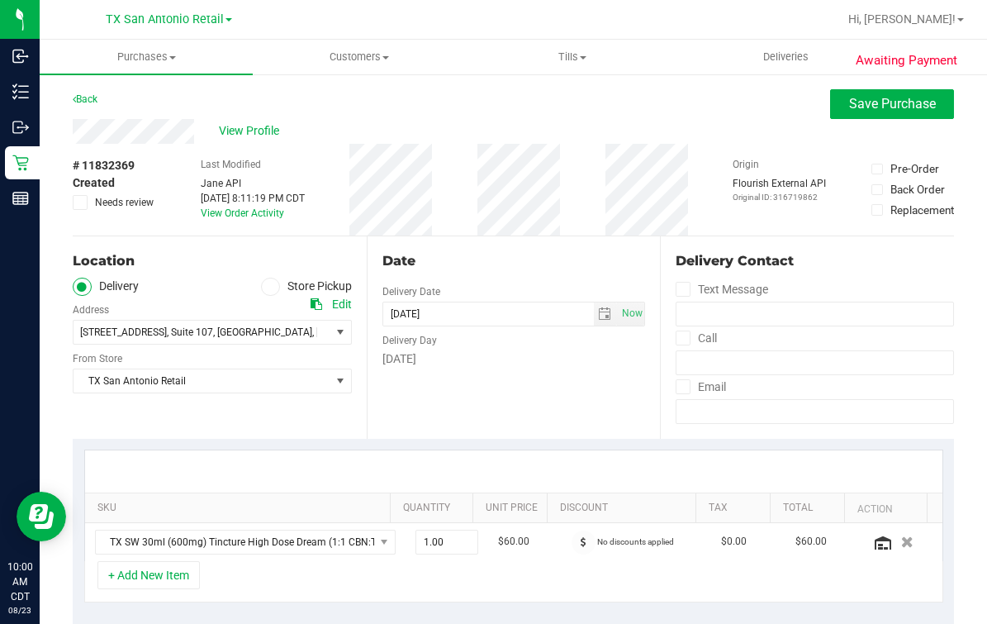
click at [538, 275] on div "Date Delivery Date 08/24/2025 Now 08/24/2025 05:00 PM Now Delivery Day Sunday" at bounding box center [514, 337] width 294 height 202
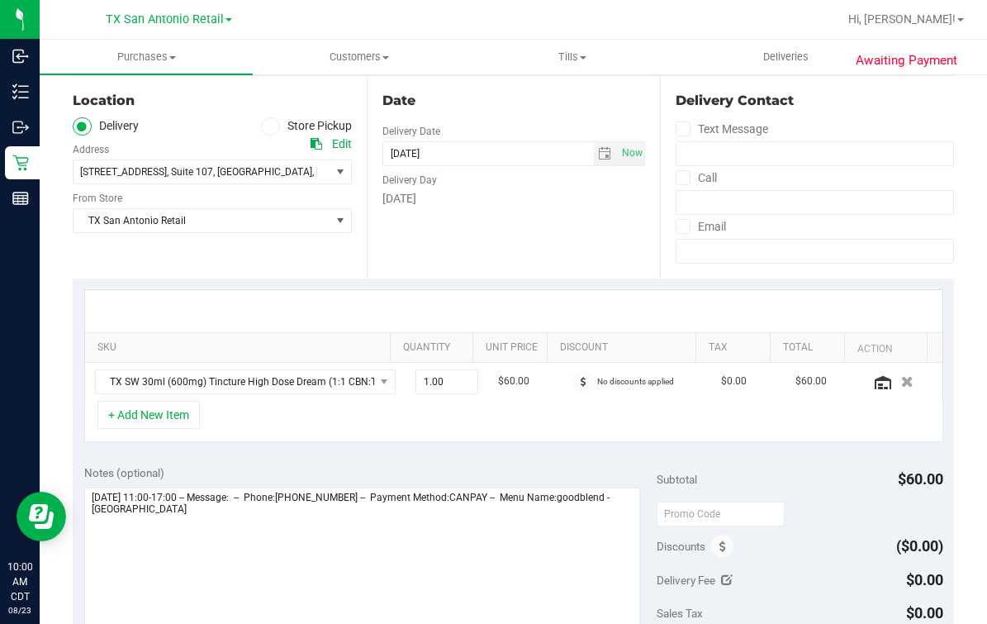
scroll to position [310, 0]
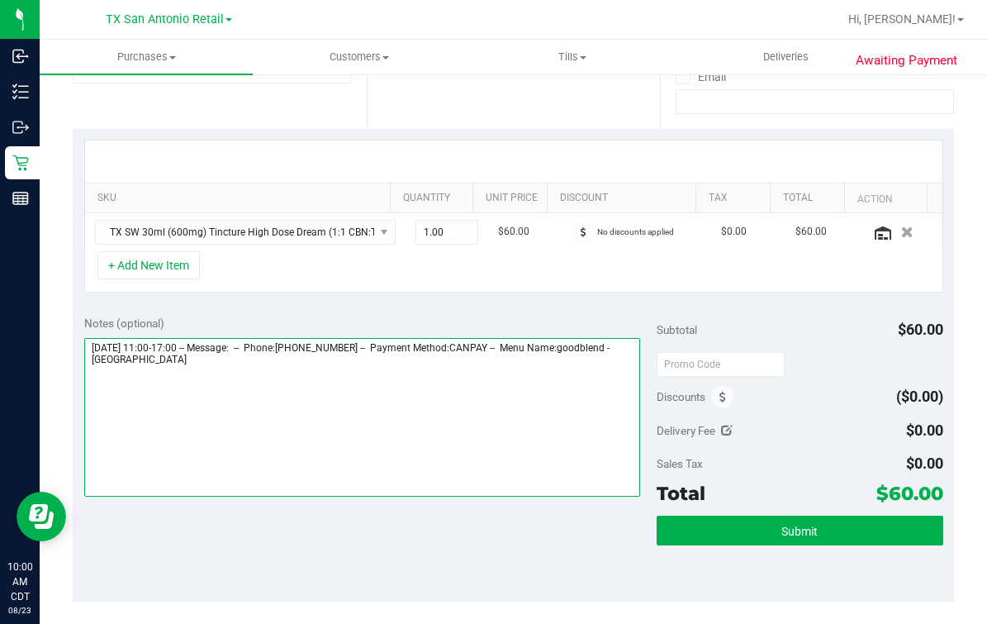
click at [314, 401] on textarea at bounding box center [362, 417] width 556 height 159
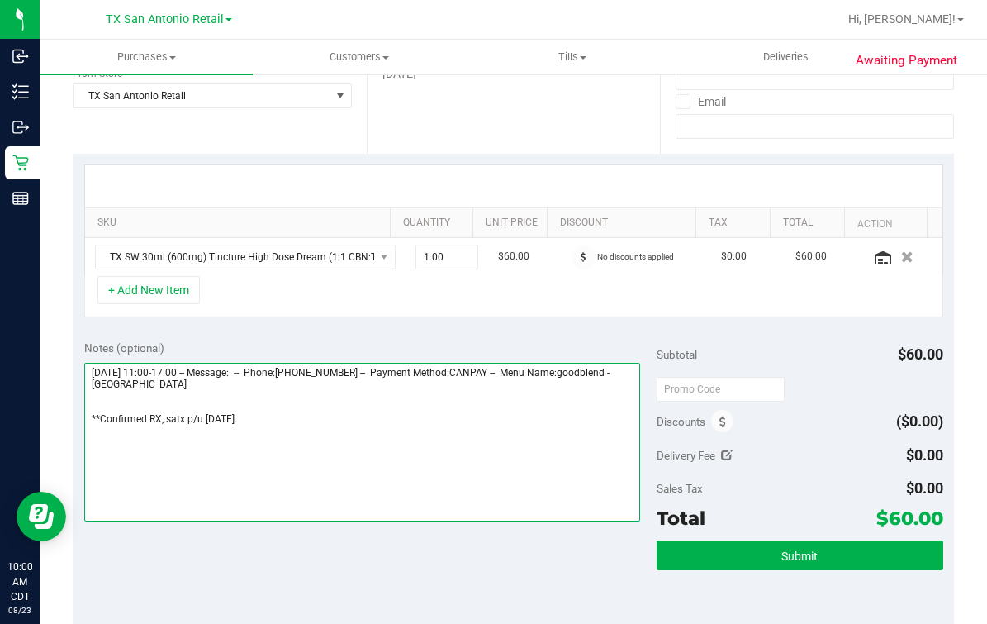
scroll to position [294, 0]
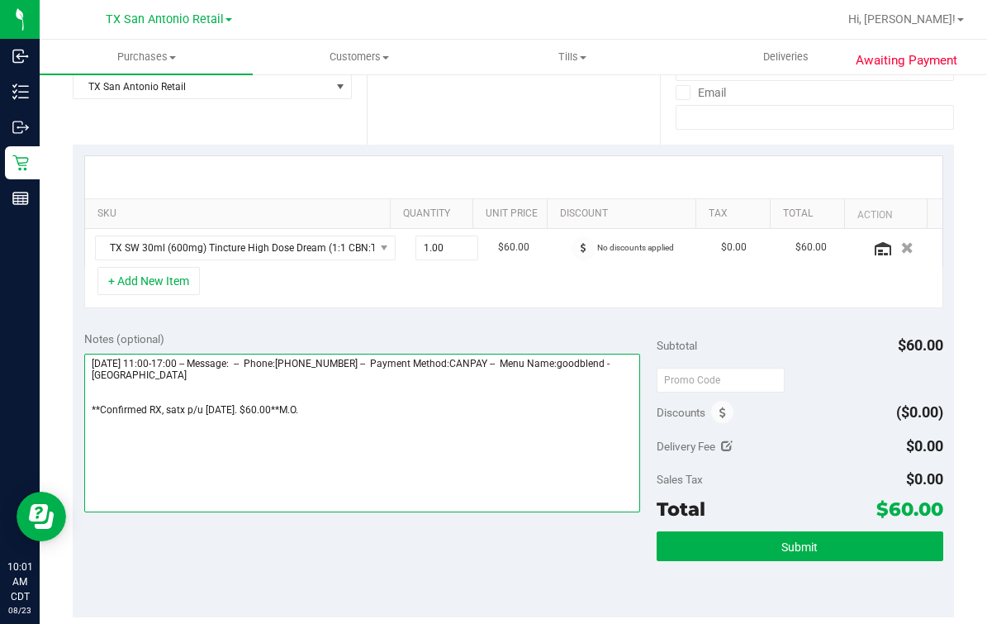
click at [389, 425] on textarea at bounding box center [362, 433] width 556 height 159
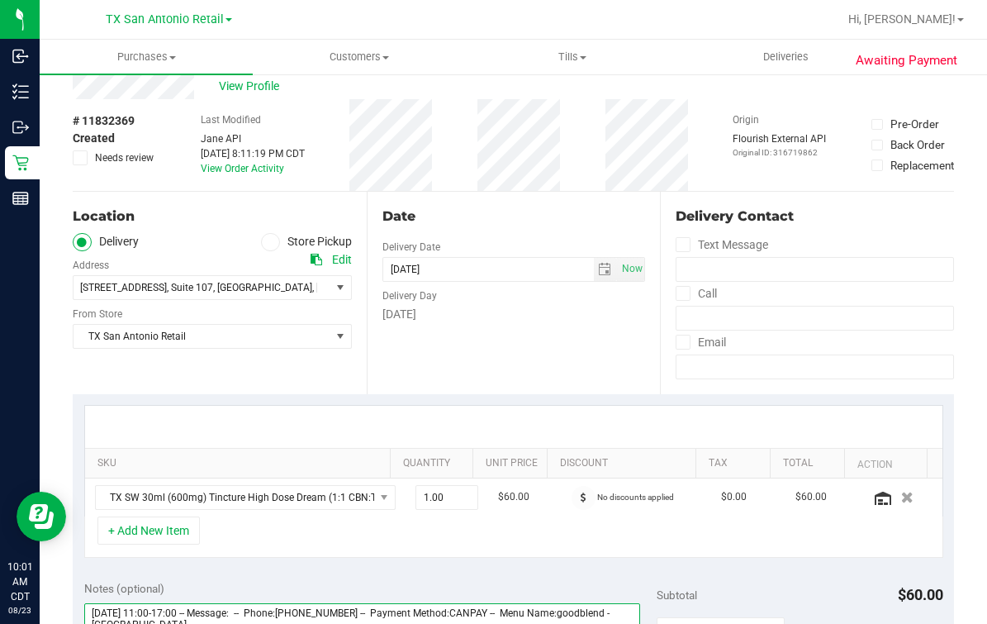
scroll to position [0, 0]
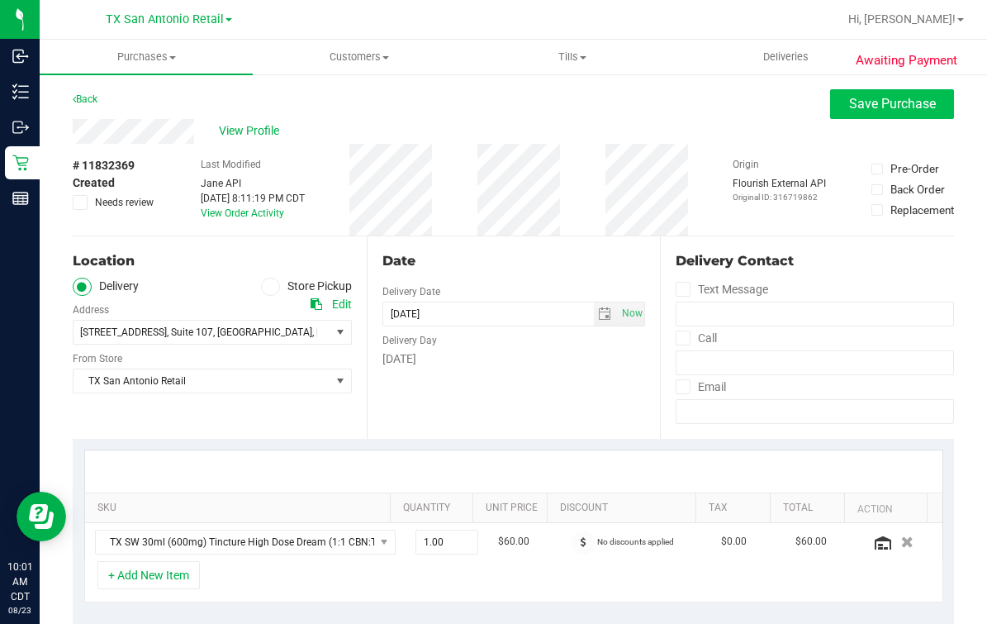
type textarea "Sunday 08/24/2025 11:00-17:00 -- Message: -- Phone:7193577893 -- Payment Method…"
click at [849, 112] on button "Save Purchase" at bounding box center [892, 104] width 124 height 30
click at [703, 114] on div "Back Save Purchase" at bounding box center [514, 104] width 882 height 30
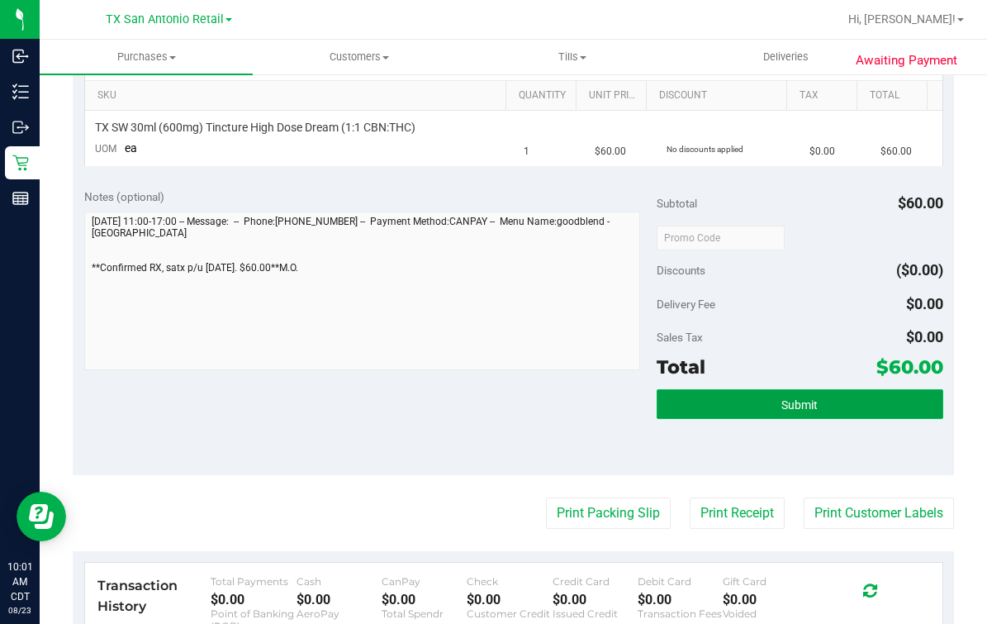
click at [802, 389] on button "Submit" at bounding box center [800, 404] width 287 height 30
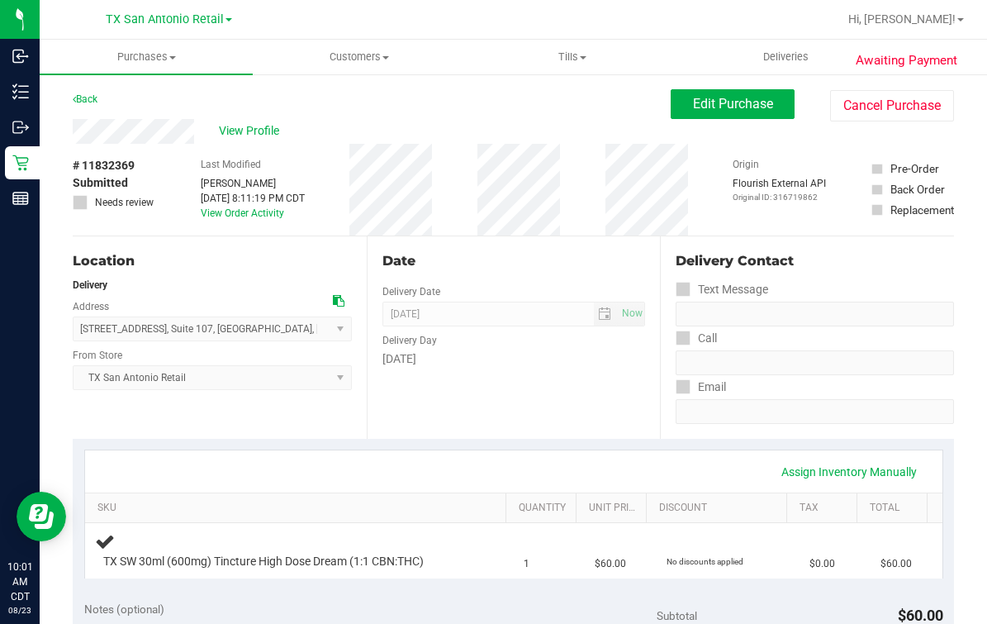
click at [282, 120] on div "View Profile" at bounding box center [372, 131] width 598 height 25
click at [260, 136] on span "View Profile" at bounding box center [252, 130] width 66 height 17
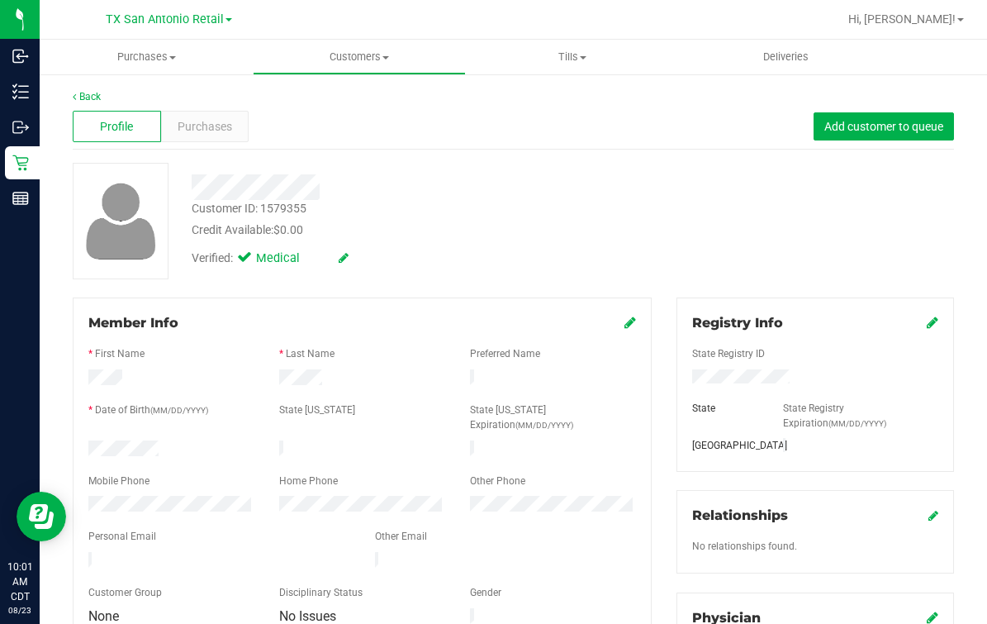
click at [264, 112] on div "Profile Purchases Add customer to queue" at bounding box center [514, 126] width 882 height 45
click at [77, 96] on link "Back" at bounding box center [87, 97] width 28 height 12
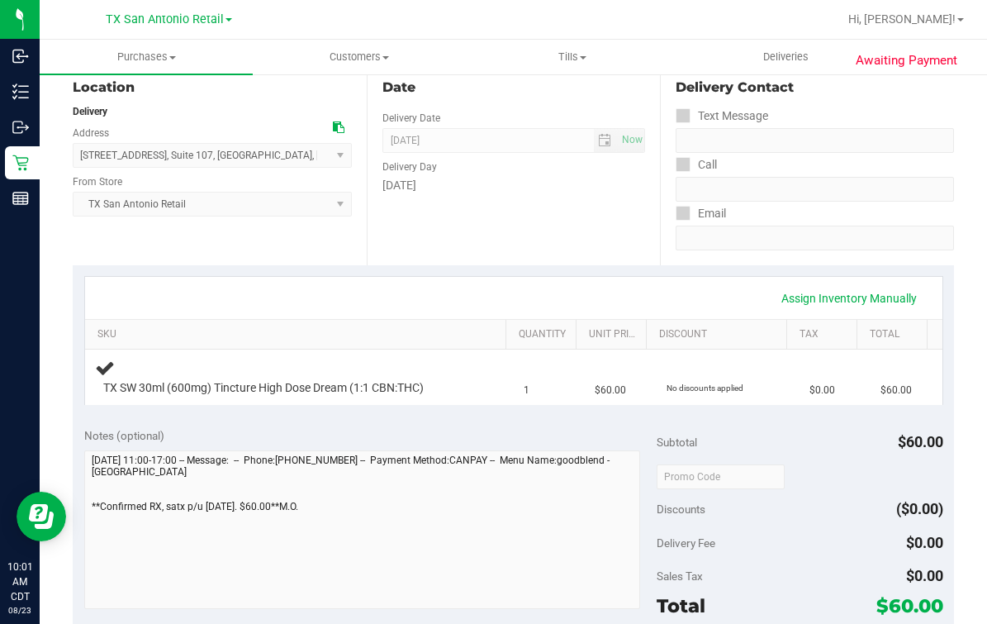
scroll to position [206, 0]
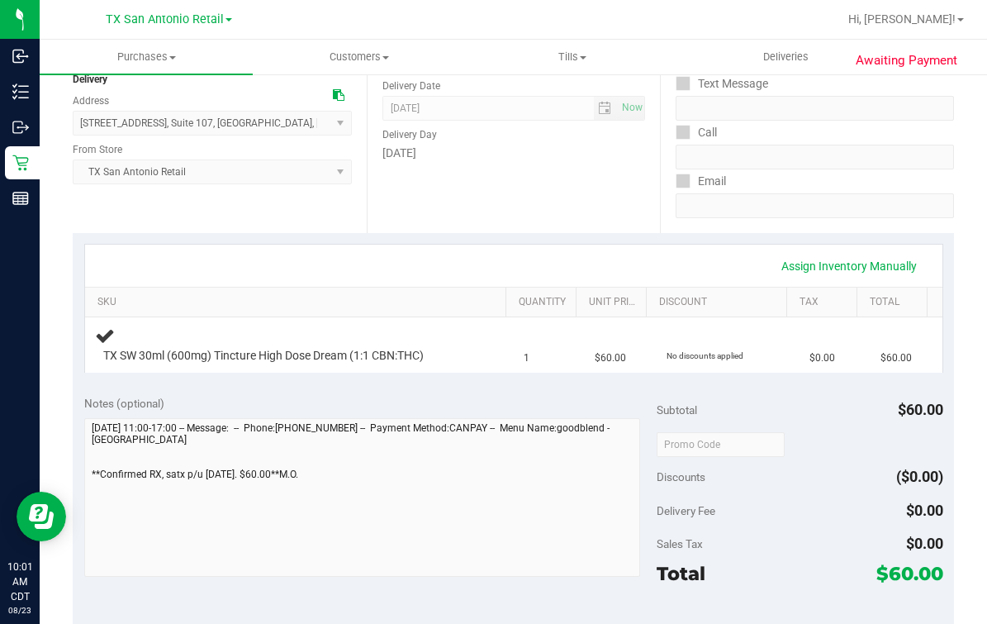
click at [80, 512] on div "Notes (optional) Subtotal $60.00 Discounts ($0.00) Delivery Fee $0.00 Sales Tax…" at bounding box center [514, 532] width 882 height 297
click at [316, 254] on div "Assign Inventory Manually" at bounding box center [514, 266] width 828 height 28
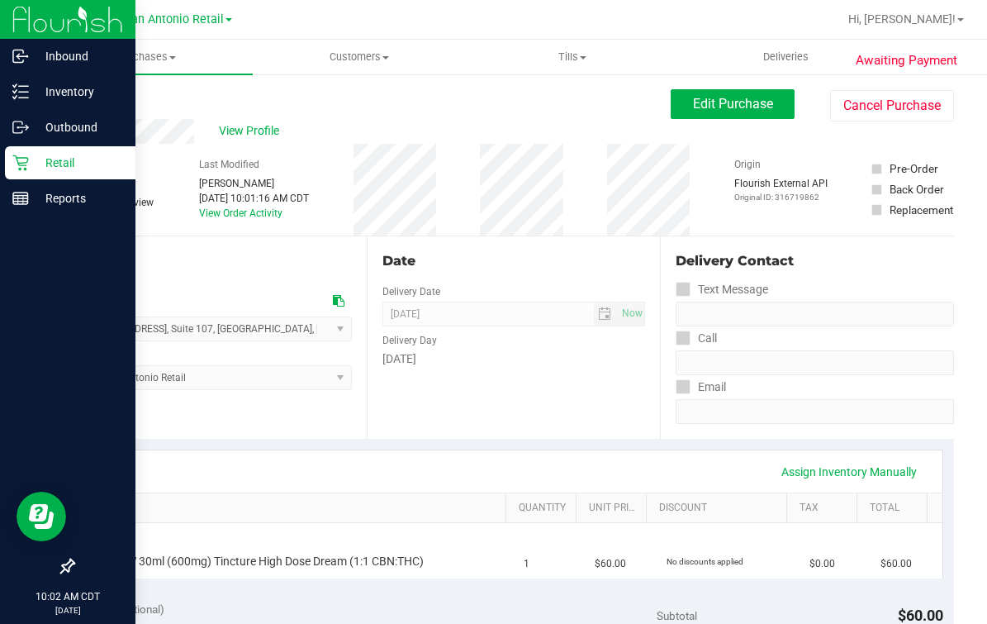
click at [10, 159] on div "Retail" at bounding box center [70, 162] width 131 height 33
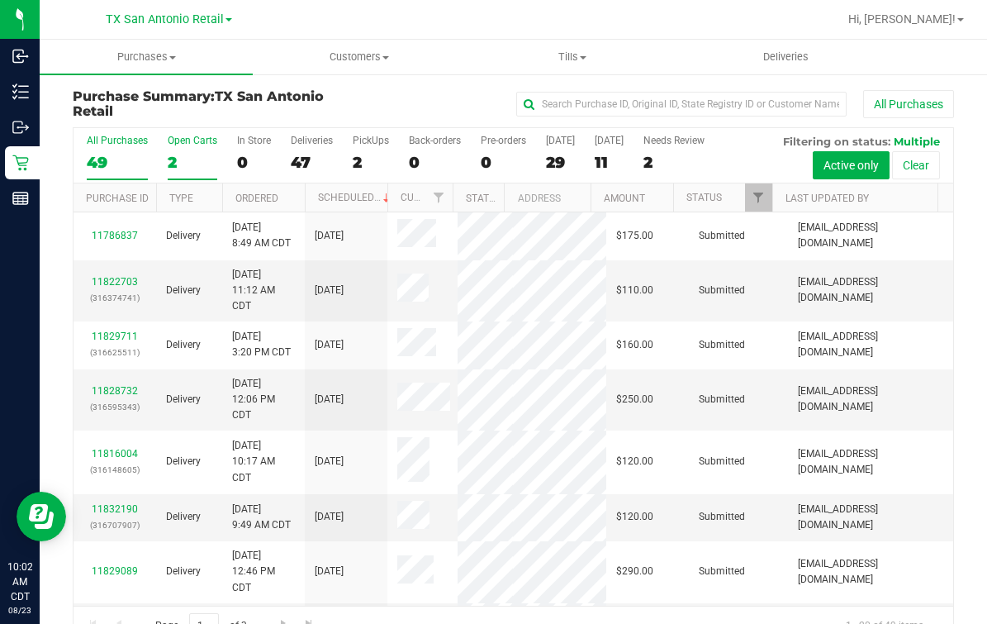
click at [168, 140] on div "Open Carts" at bounding box center [193, 141] width 50 height 12
click at [0, 0] on input "Open Carts 2" at bounding box center [0, 0] width 0 height 0
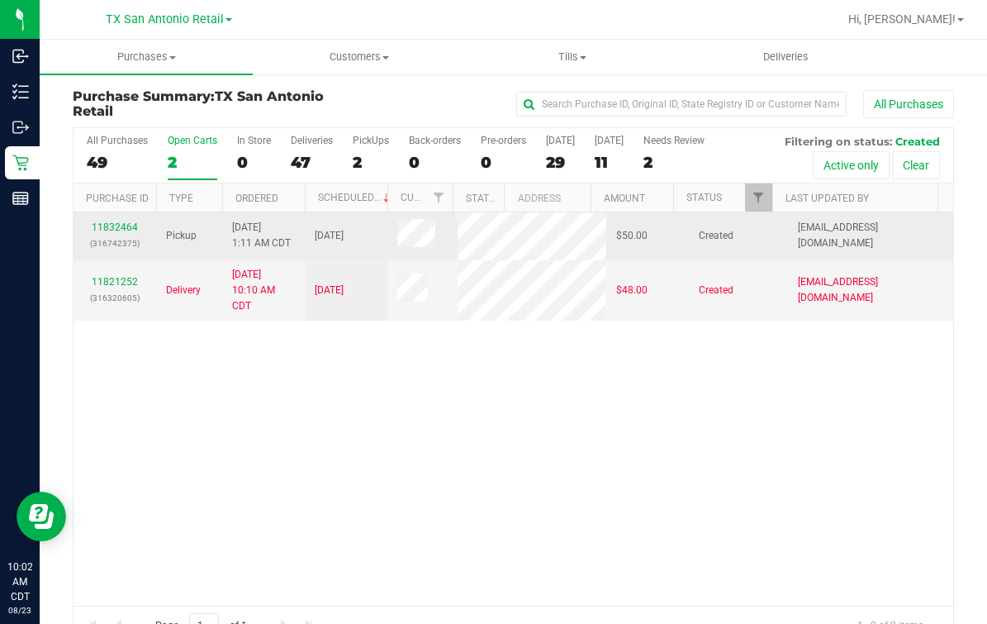
click at [125, 220] on div "11832464 (316742375)" at bounding box center [114, 235] width 63 height 31
click at [121, 224] on link "11832464" at bounding box center [115, 227] width 46 height 12
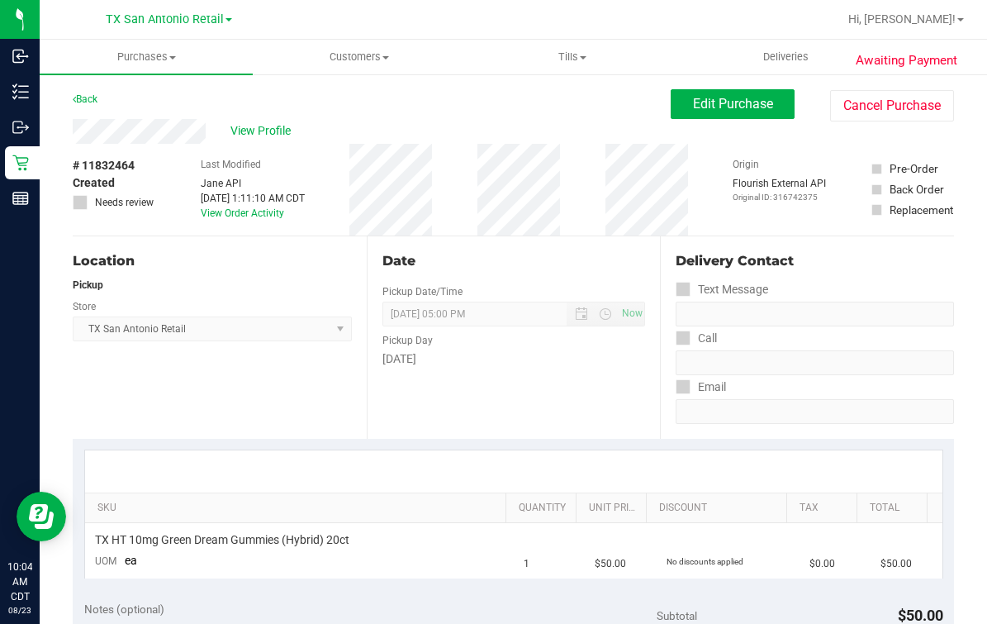
click at [225, 436] on div "Location Pickup Store TX San Antonio Retail Select Store Bonita Springs WC Boyn…" at bounding box center [220, 337] width 294 height 202
click at [489, 102] on div "Back Edit Purchase Cancel Purchase" at bounding box center [514, 104] width 882 height 30
click at [693, 105] on span "Edit Purchase" at bounding box center [733, 104] width 80 height 16
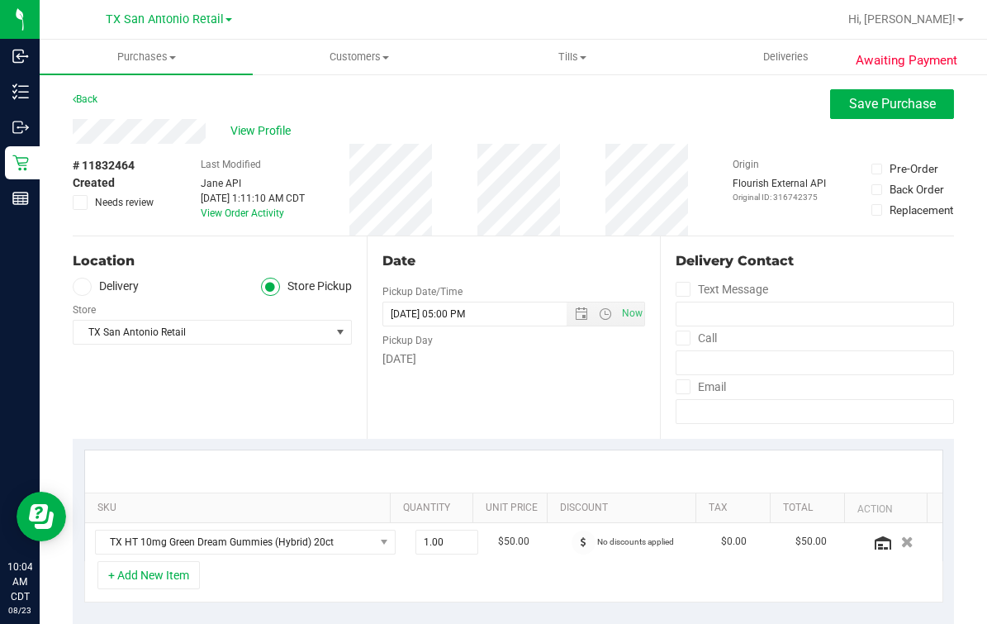
click at [93, 293] on label "Delivery" at bounding box center [106, 287] width 66 height 19
click at [0, 0] on input "Delivery" at bounding box center [0, 0] width 0 height 0
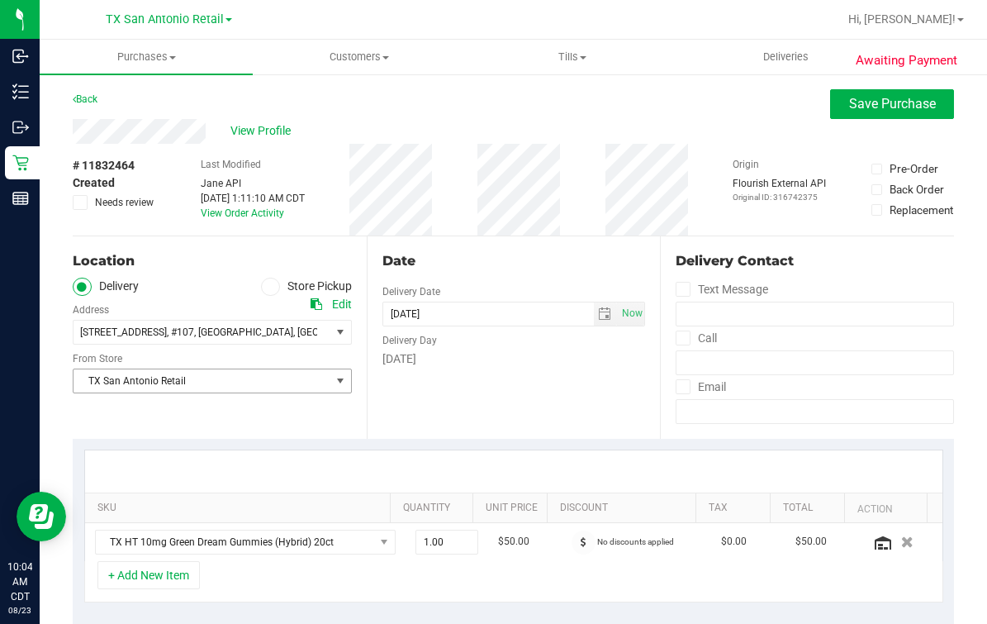
click at [462, 397] on div "Date Delivery Date 08/24/2025 Now 08/24/2025 05:00 PM Now Delivery Day Sunday" at bounding box center [514, 337] width 294 height 202
click at [551, 278] on div "Date Delivery Date 08/24/2025 Now 08/24/2025 05:00 PM Now Delivery Day Sunday" at bounding box center [514, 337] width 294 height 202
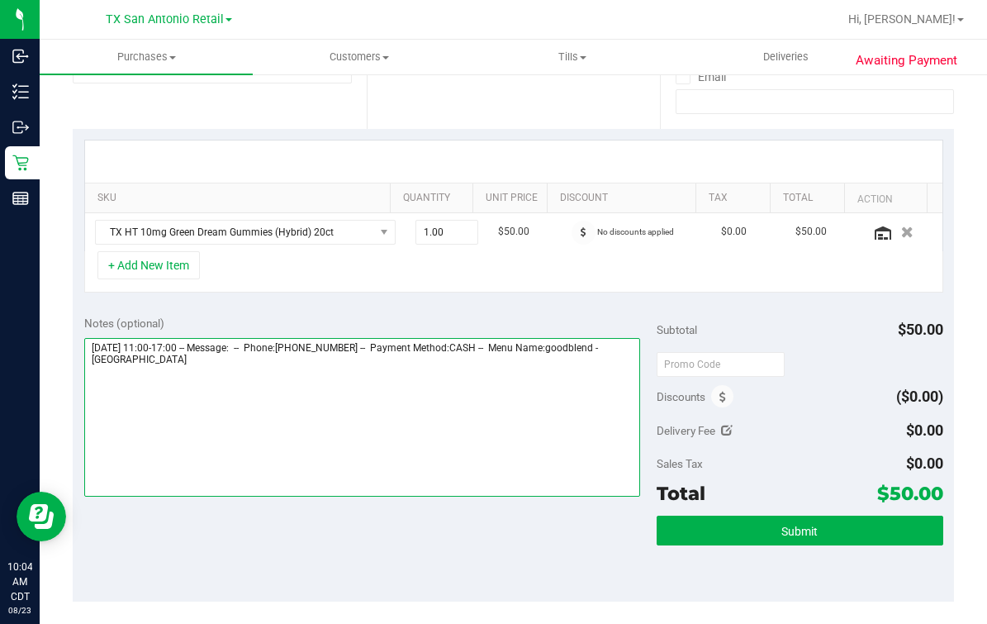
click at [429, 444] on textarea at bounding box center [362, 417] width 556 height 159
click at [305, 417] on textarea at bounding box center [362, 417] width 556 height 159
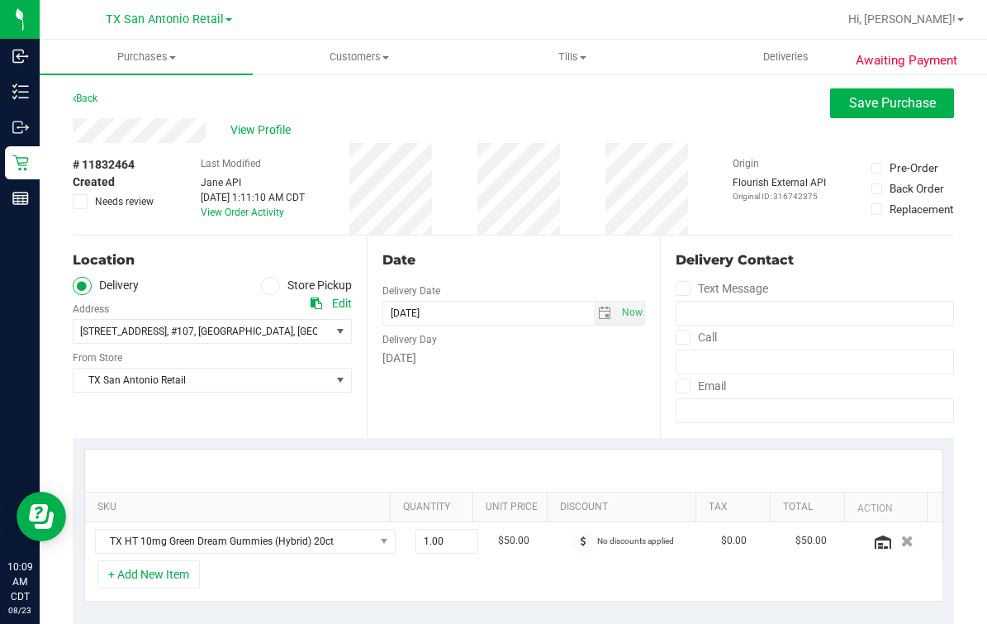
scroll to position [0, 0]
type textarea "Sunday 08/24/2025 11:00-17:00 -- Message: -- Phone:6618051236 -- Payment Method…"
click at [832, 97] on button "Save Purchase" at bounding box center [892, 104] width 124 height 30
click at [756, 116] on div "Back Save Purchase" at bounding box center [514, 104] width 882 height 30
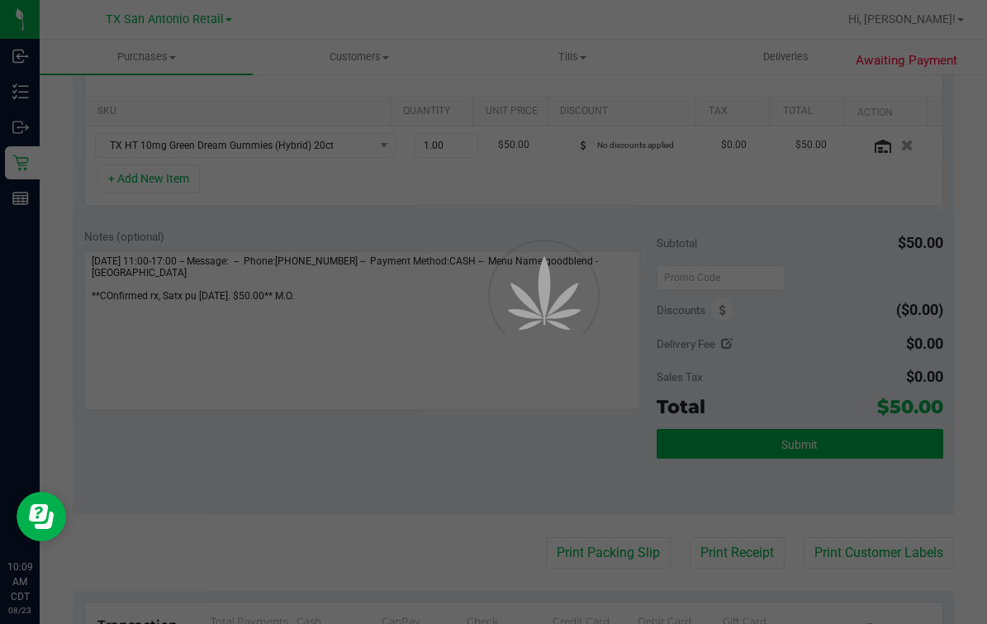
scroll to position [412, 0]
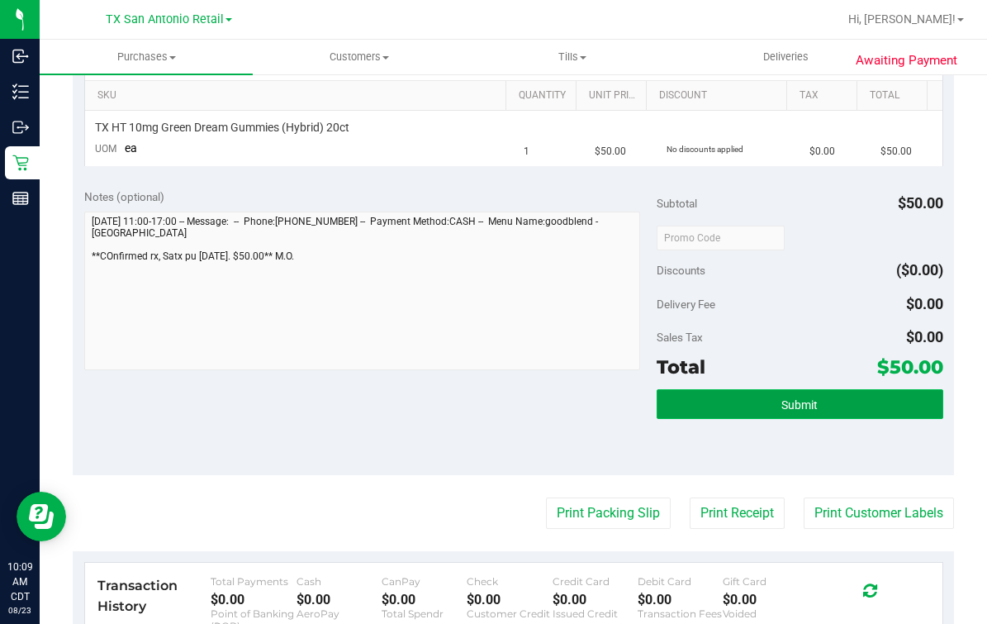
click at [840, 401] on button "Submit" at bounding box center [800, 404] width 287 height 30
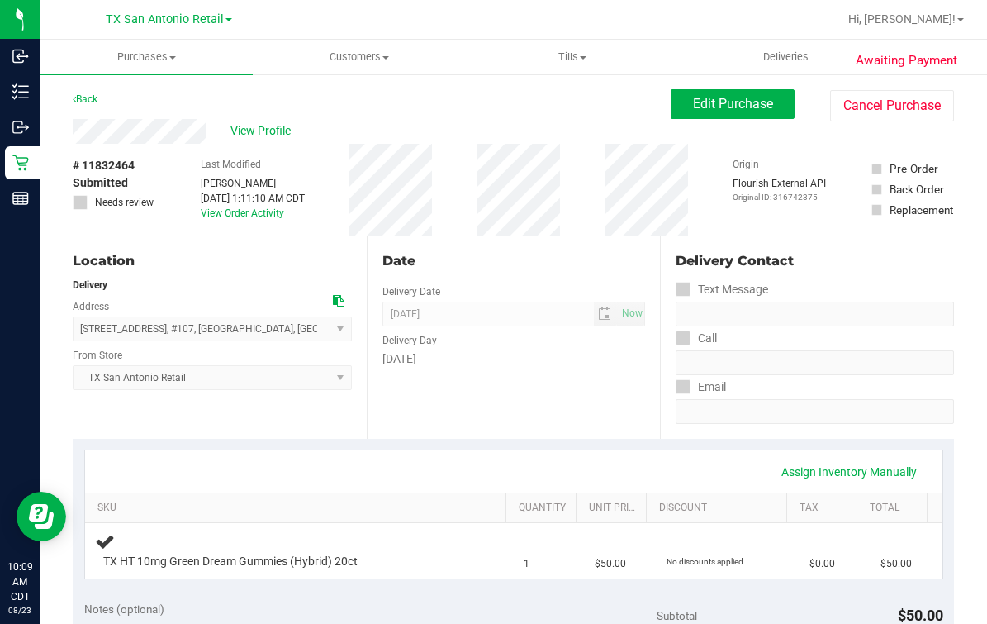
click at [250, 126] on span "View Profile" at bounding box center [264, 130] width 66 height 17
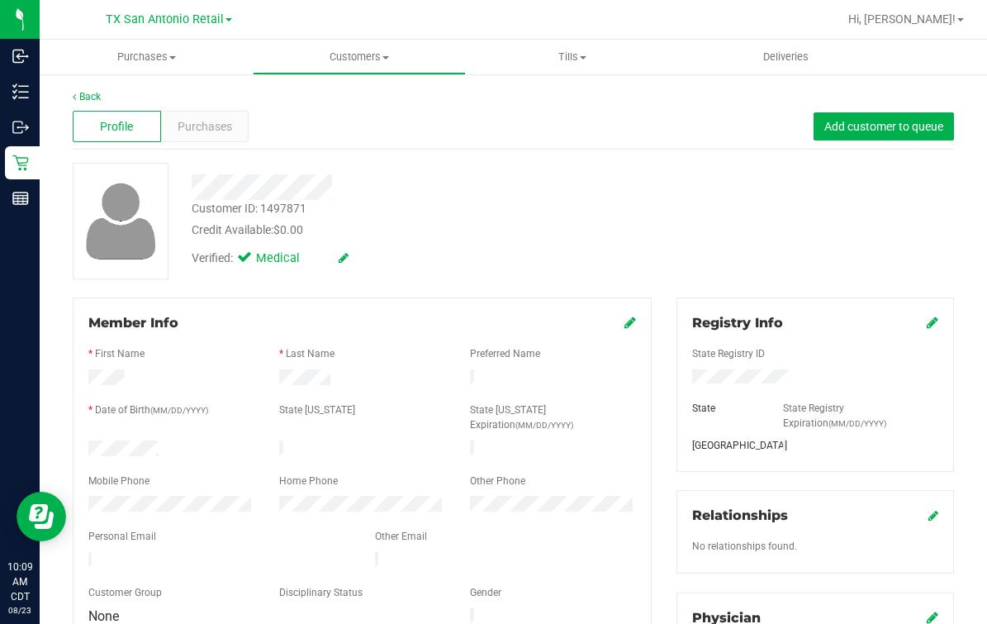
click at [150, 527] on form "Member Info * First Name * Last Name Preferred Name * Date of Birth (MM/DD/YYYY…" at bounding box center [362, 470] width 548 height 314
click at [540, 260] on div "Verified: Medical" at bounding box center [406, 257] width 454 height 36
click at [91, 89] on div "Back" at bounding box center [514, 96] width 882 height 15
click at [93, 94] on link "Back" at bounding box center [87, 97] width 28 height 12
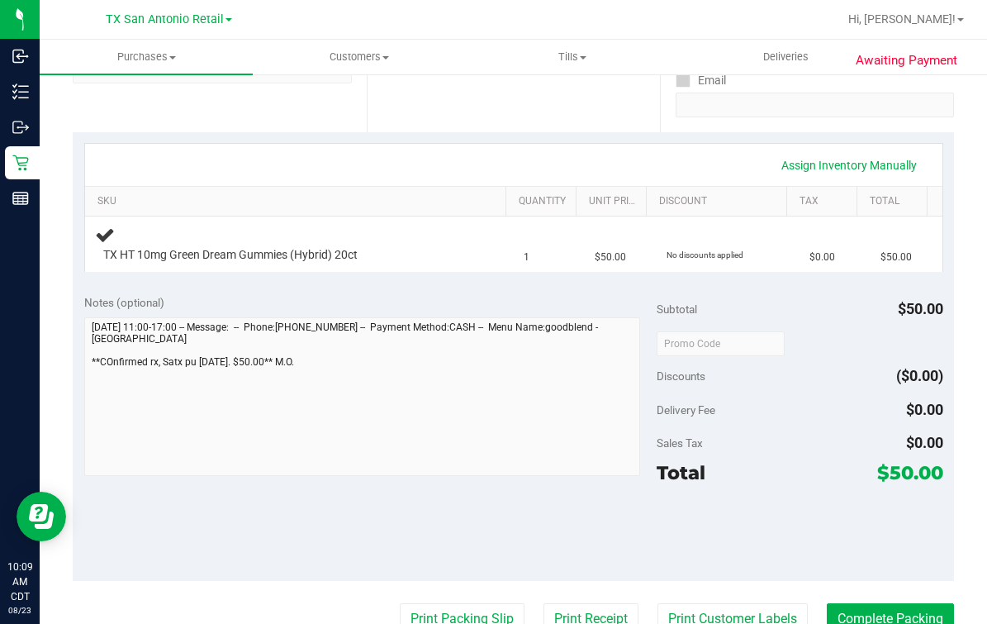
scroll to position [310, 0]
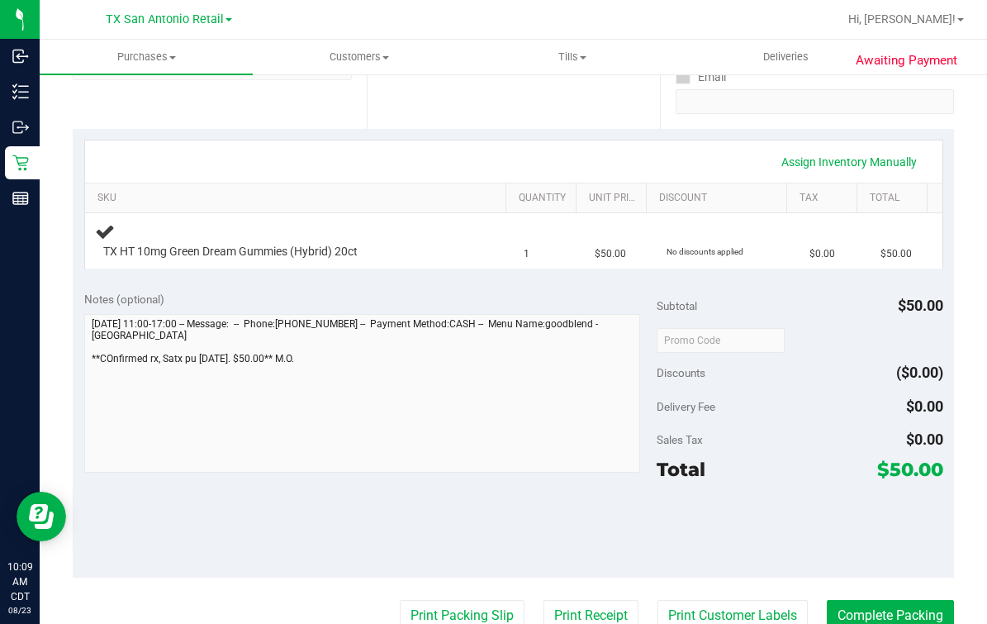
click at [73, 372] on div "Notes (optional) Subtotal $50.00 Discounts ($0.00) Delivery Fee $0.00 Sales Tax…" at bounding box center [514, 428] width 882 height 297
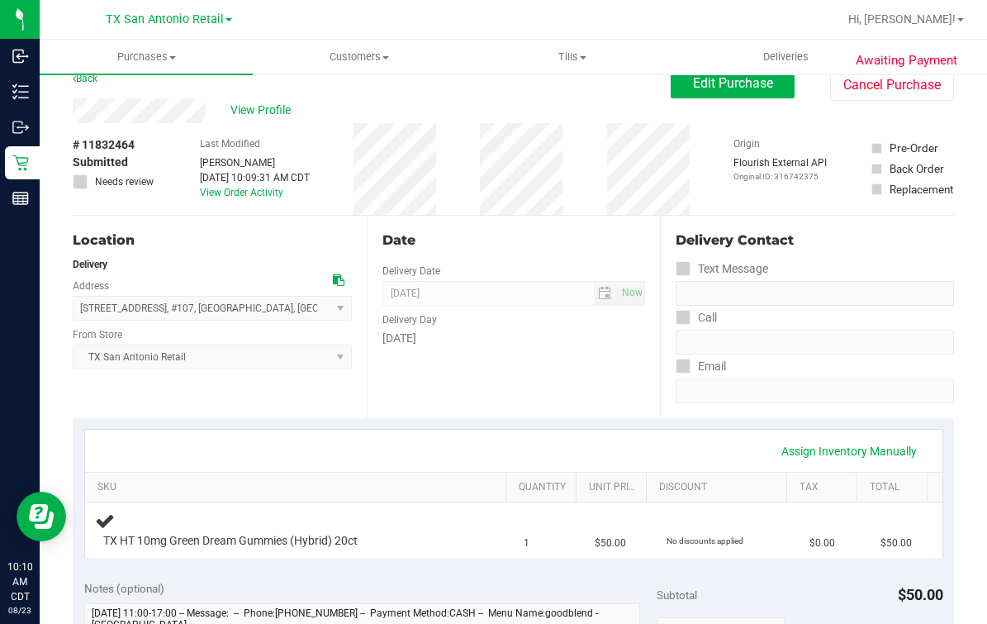
scroll to position [0, 0]
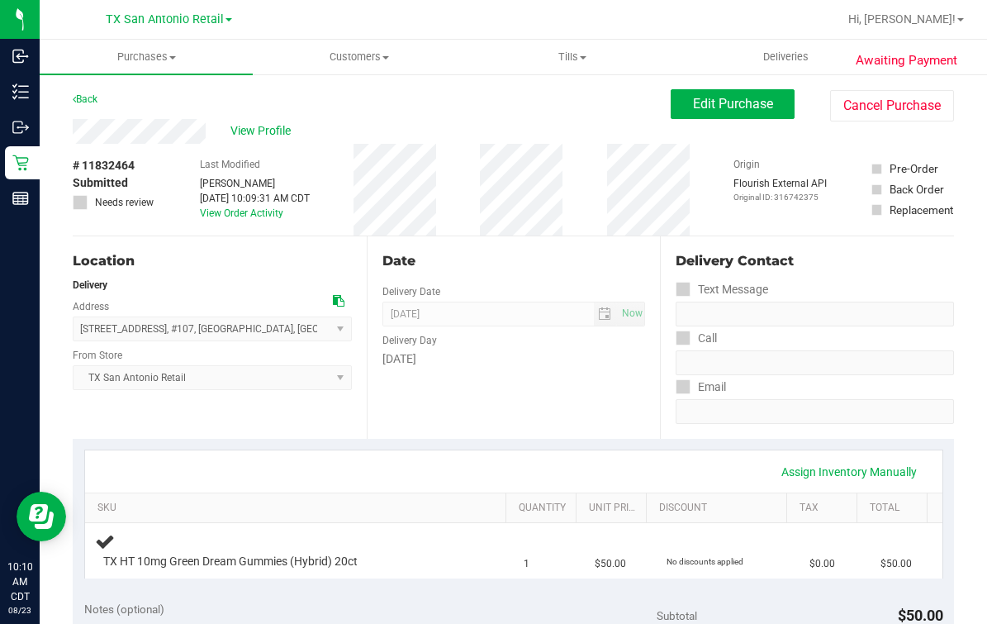
click at [200, 238] on div "Location Delivery Address 18720 Stone Oak Pkwy , #107 , San Antonio , TX 78258 …" at bounding box center [220, 337] width 294 height 202
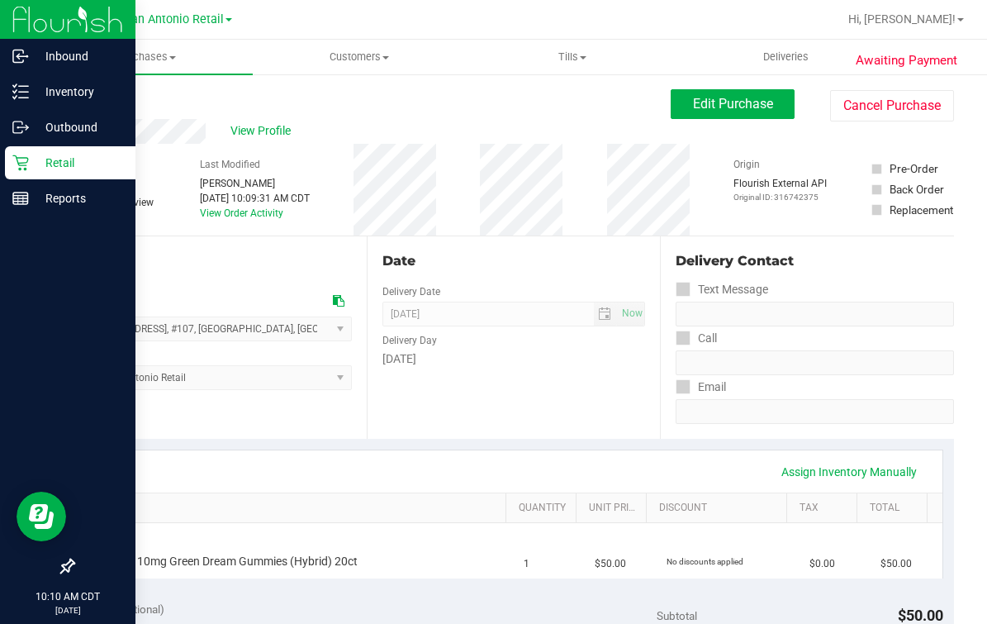
click at [29, 169] on p "Retail" at bounding box center [78, 163] width 99 height 20
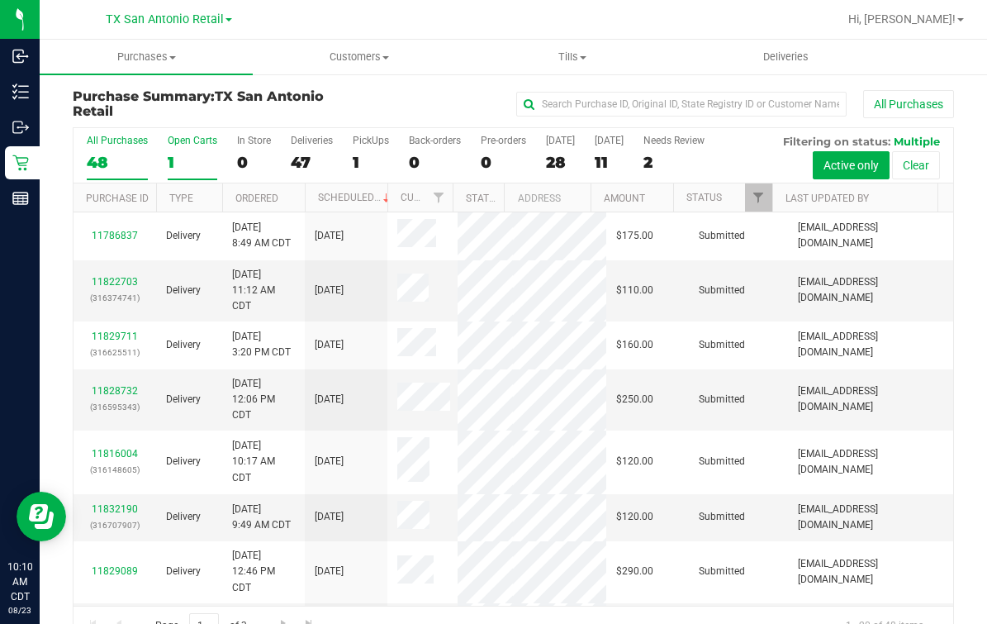
click at [185, 169] on div "1" at bounding box center [193, 162] width 50 height 19
click at [0, 0] on input "Open Carts 1" at bounding box center [0, 0] width 0 height 0
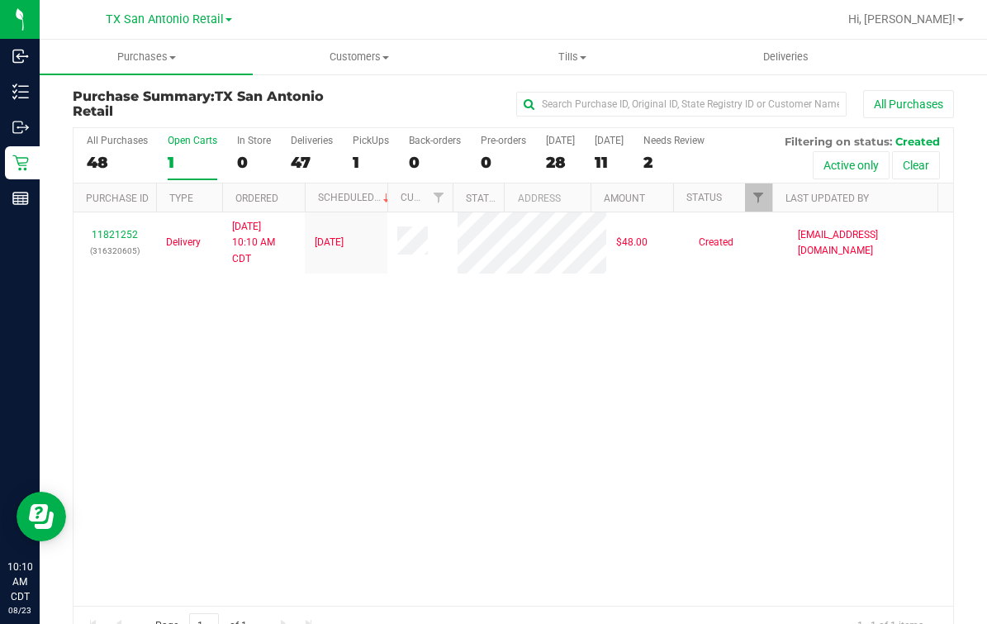
click at [340, 479] on div "11821252 (316320605) Delivery 8/21/2025 10:10 AM CDT 8/22/2025 $48.00 Created m…" at bounding box center [514, 408] width 880 height 393
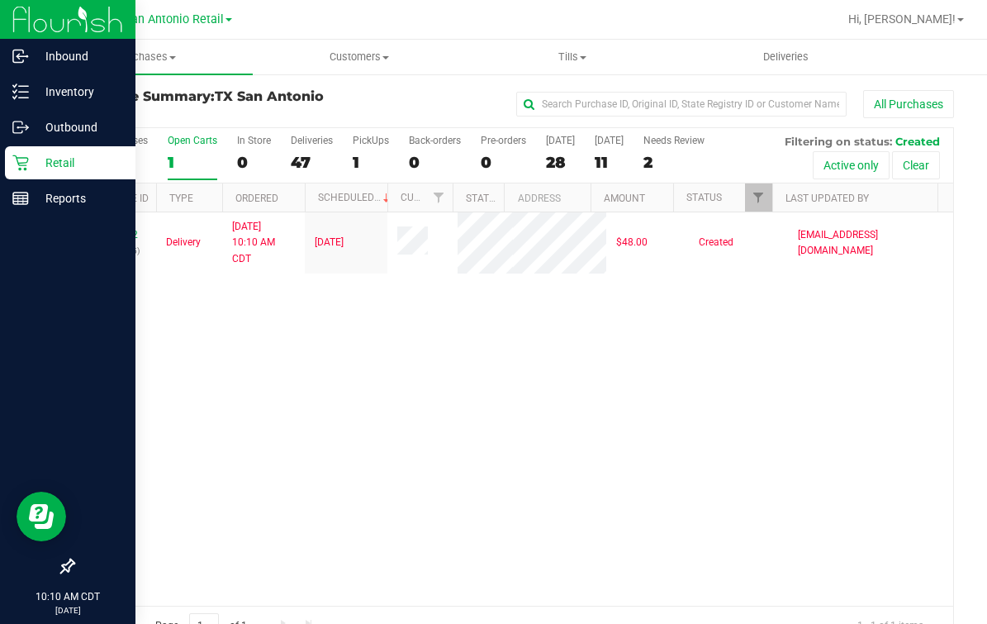
click at [20, 155] on icon at bounding box center [20, 163] width 17 height 17
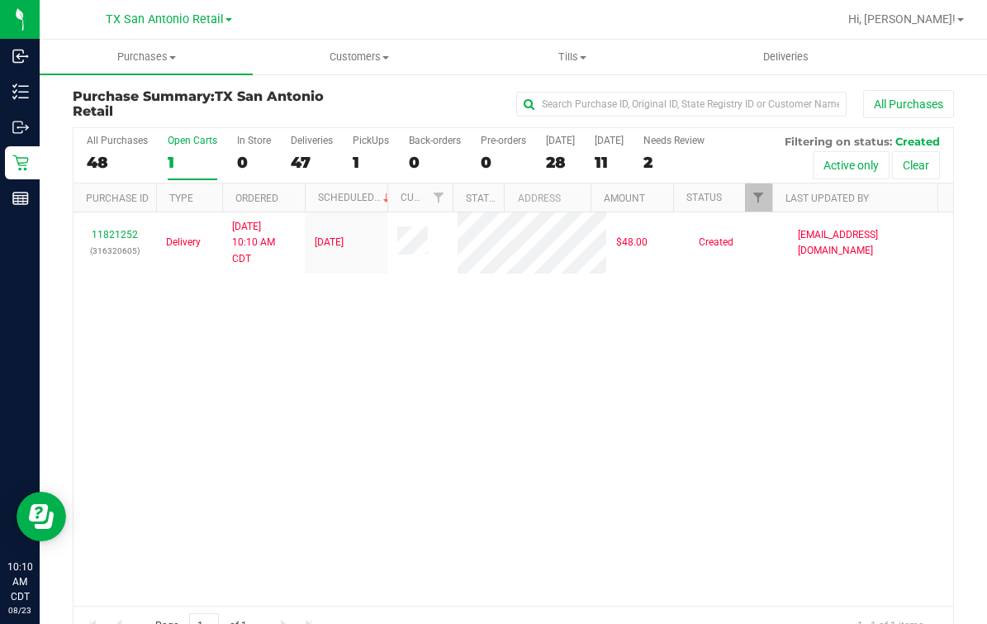
click at [179, 29] on div "TX San Antonio Retail" at bounding box center [169, 19] width 126 height 20
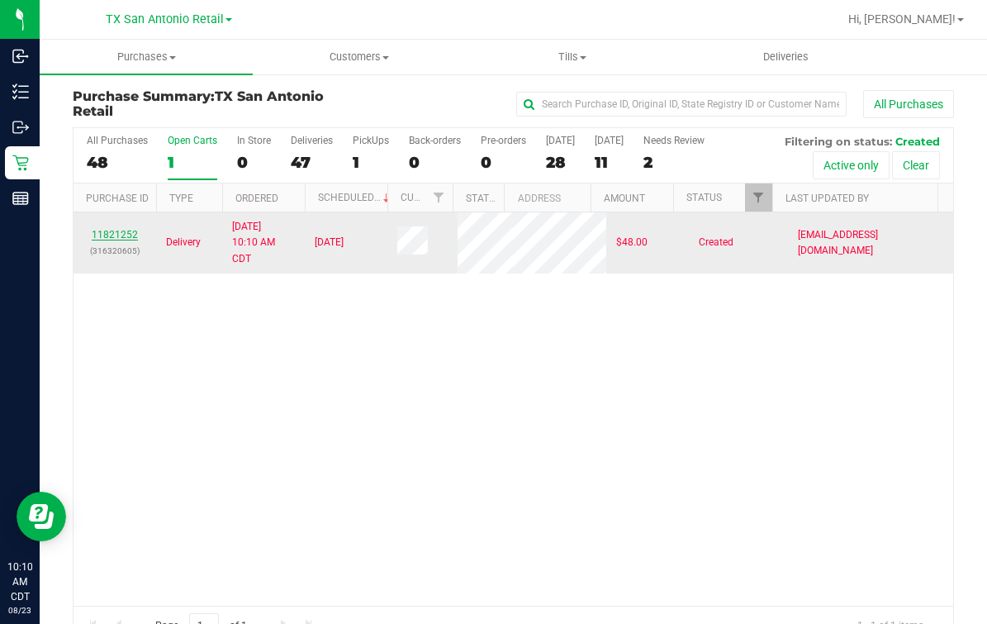
click at [103, 240] on link "11821252" at bounding box center [115, 235] width 46 height 12
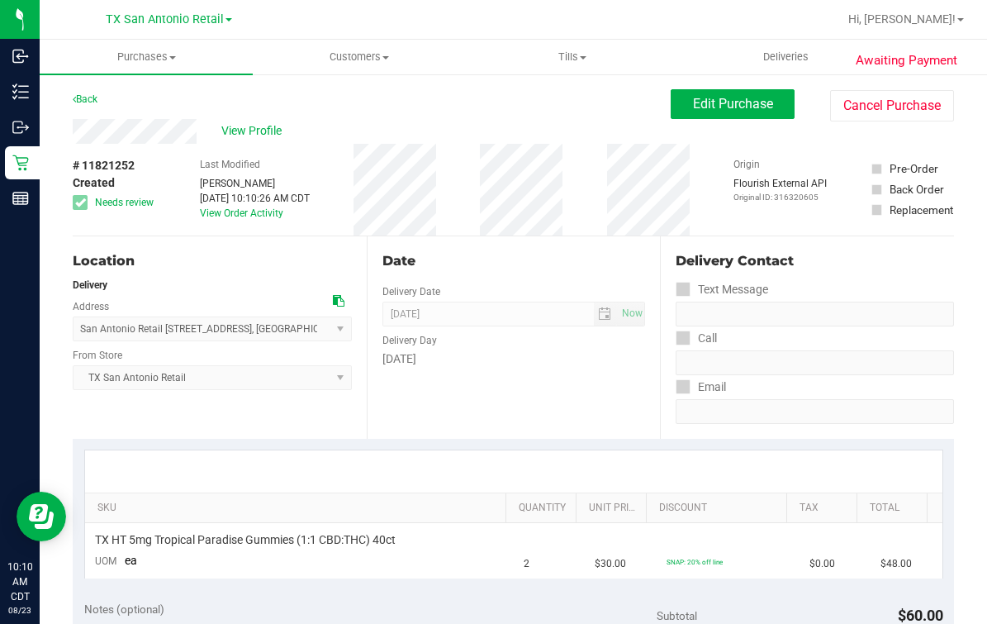
click at [573, 188] on div "# 11821252 Created Needs review Last Modified Mindy Ortiz Aug 21, 2025 10:10:26…" at bounding box center [514, 190] width 882 height 92
click at [895, 107] on button "Cancel Purchase" at bounding box center [892, 105] width 124 height 31
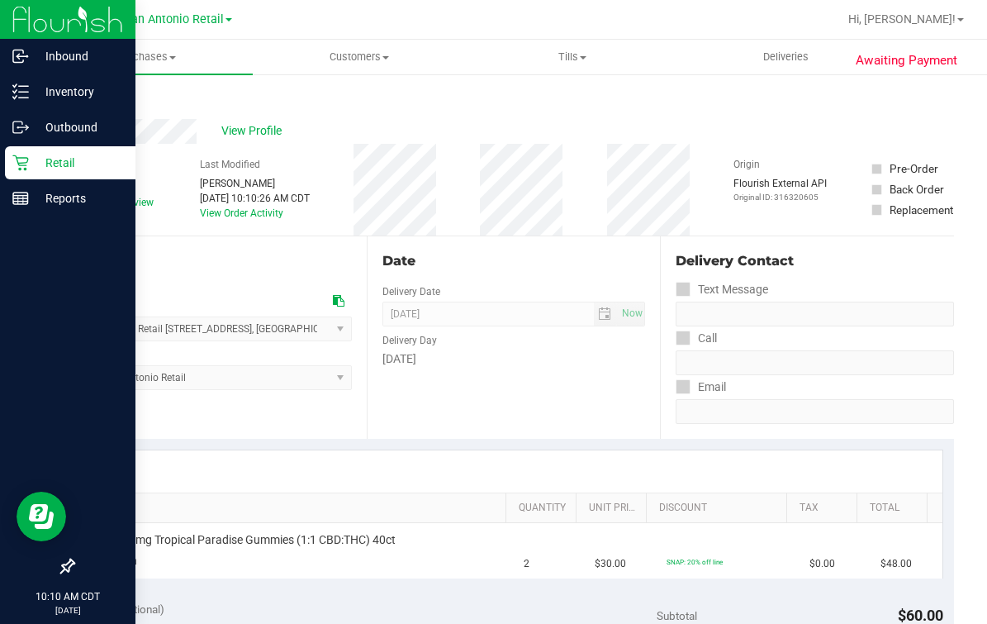
click at [13, 164] on icon at bounding box center [20, 163] width 17 height 17
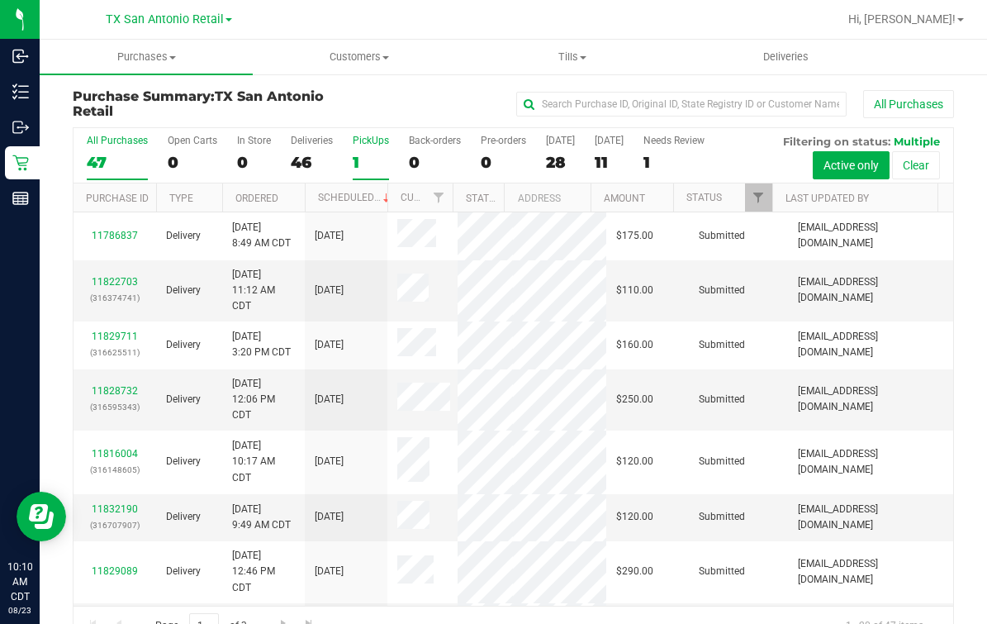
click at [353, 157] on div "1" at bounding box center [371, 162] width 36 height 19
click at [0, 0] on input "PickUps 1" at bounding box center [0, 0] width 0 height 0
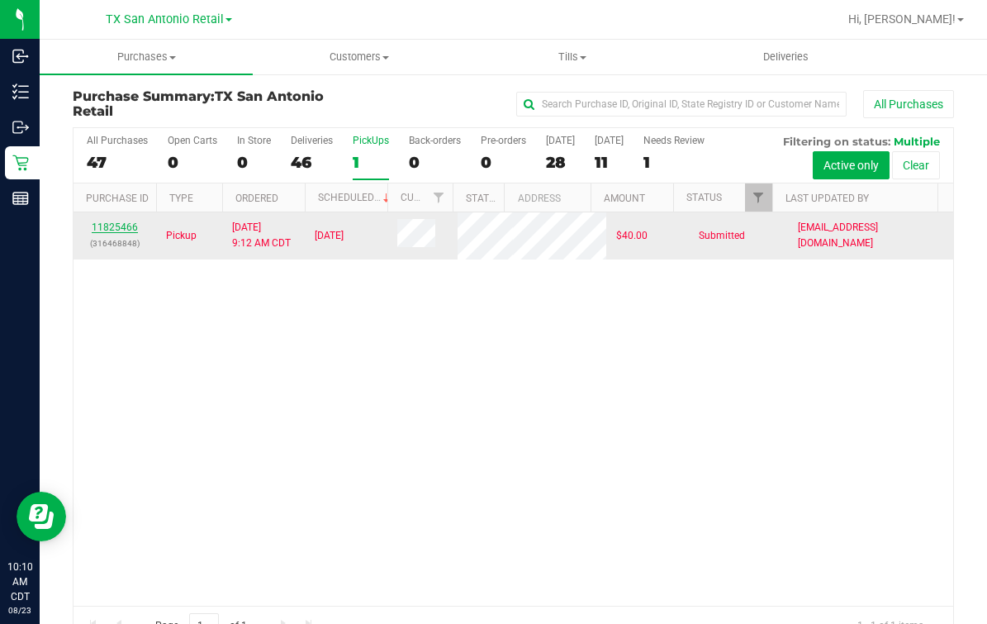
click at [129, 233] on link "11825466" at bounding box center [115, 227] width 46 height 12
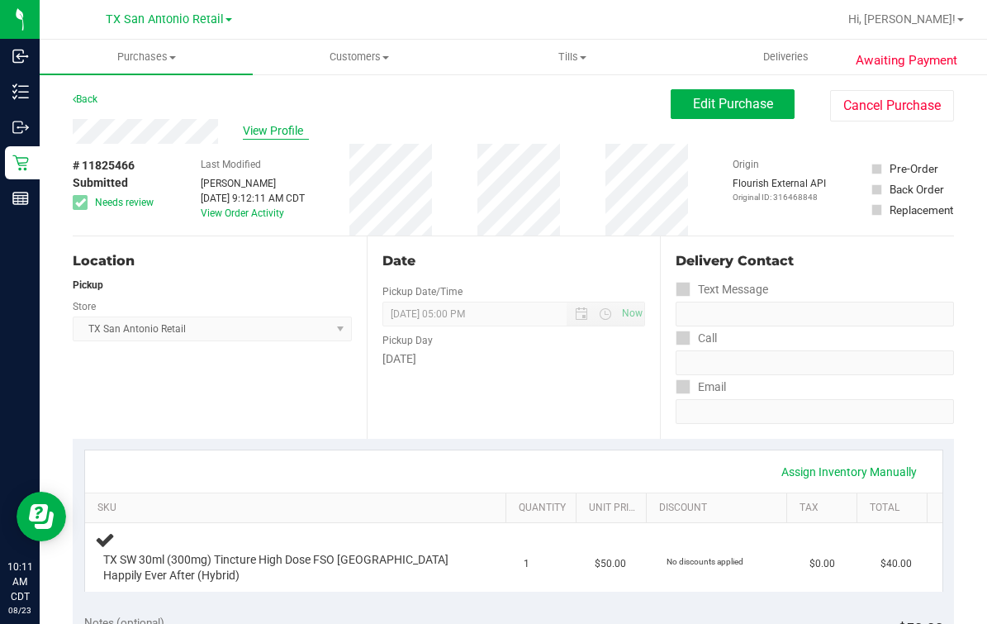
click at [257, 130] on span "View Profile" at bounding box center [276, 130] width 66 height 17
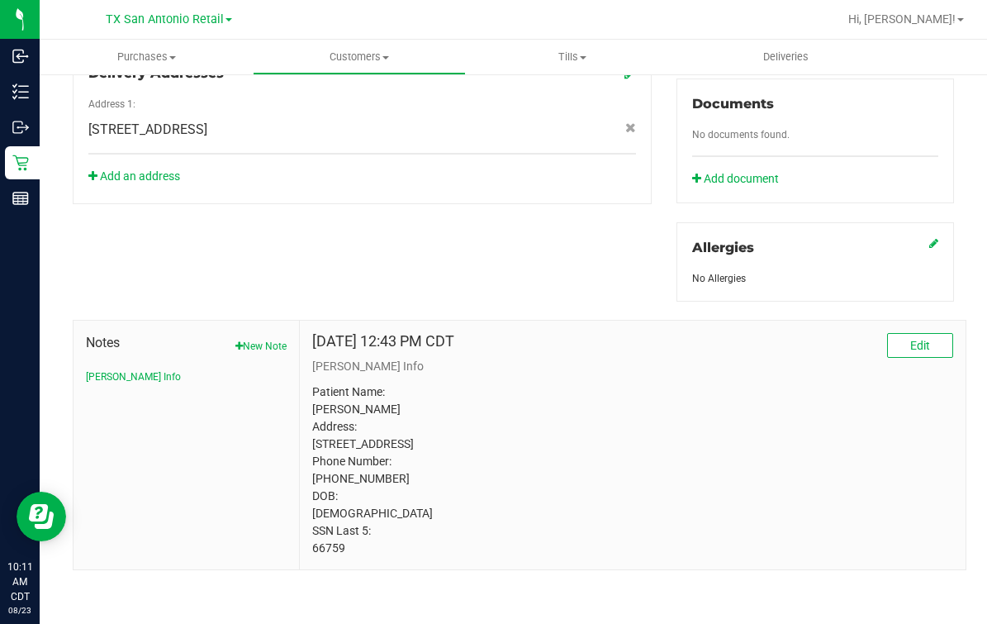
scroll to position [8, 0]
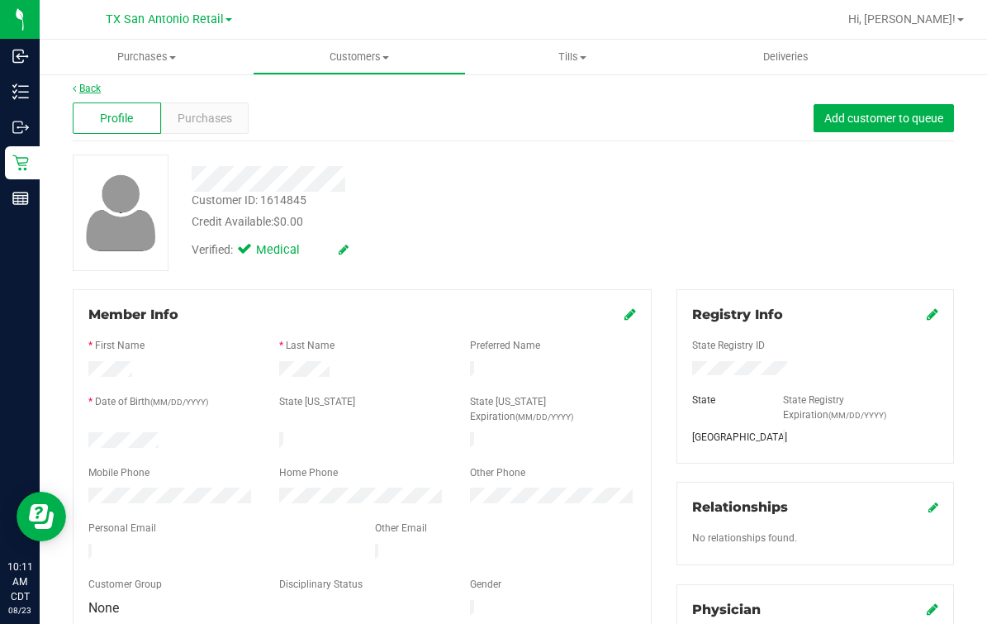
click at [93, 88] on link "Back" at bounding box center [87, 89] width 28 height 12
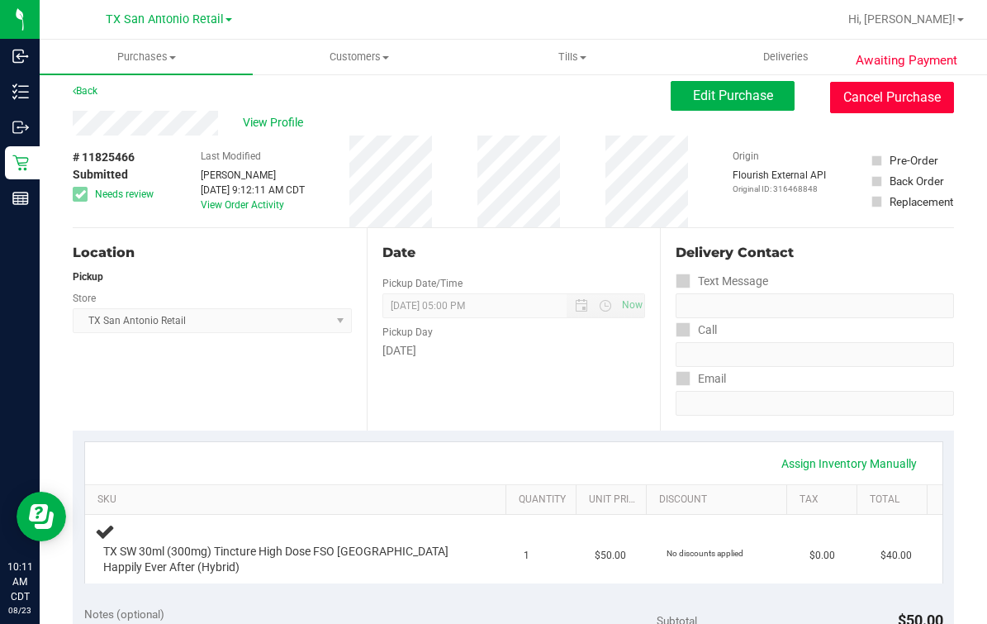
click at [880, 95] on button "Cancel Purchase" at bounding box center [892, 97] width 124 height 31
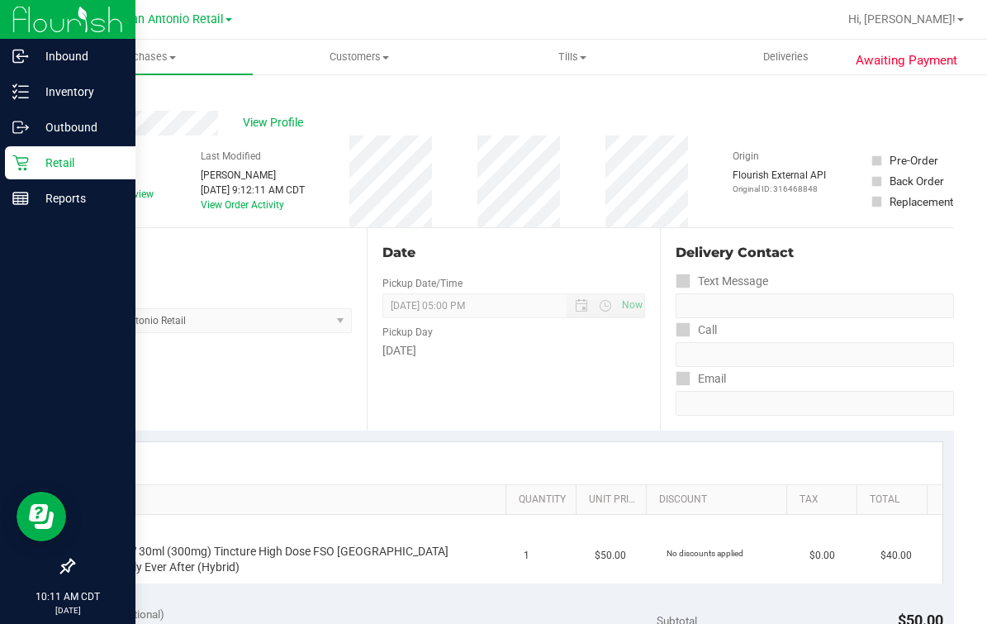
click at [31, 156] on p "Retail" at bounding box center [78, 163] width 99 height 20
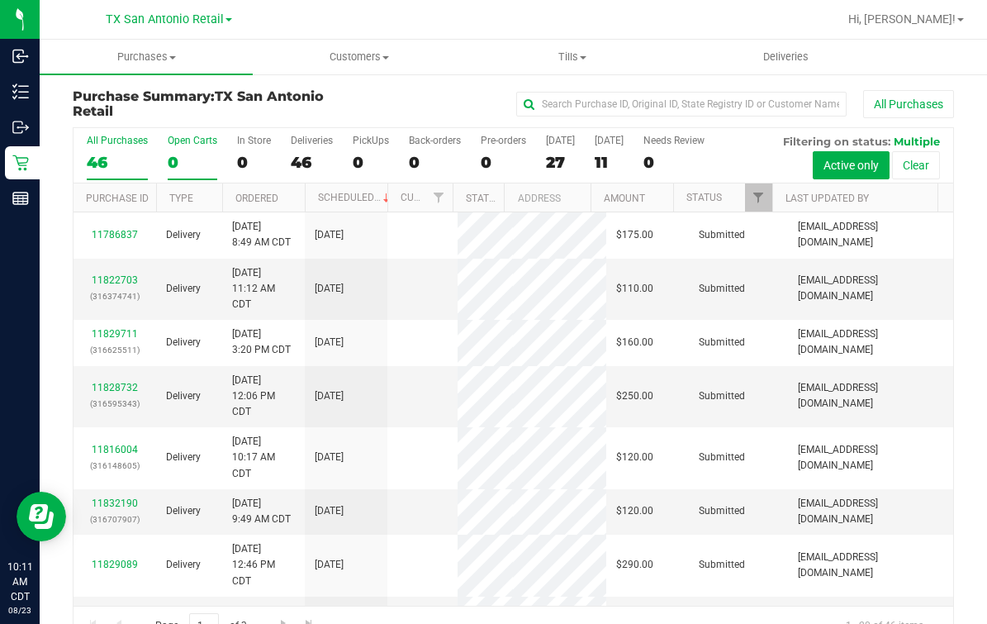
click at [172, 158] on div "0" at bounding box center [193, 162] width 50 height 19
click at [0, 0] on input "Open Carts 0" at bounding box center [0, 0] width 0 height 0
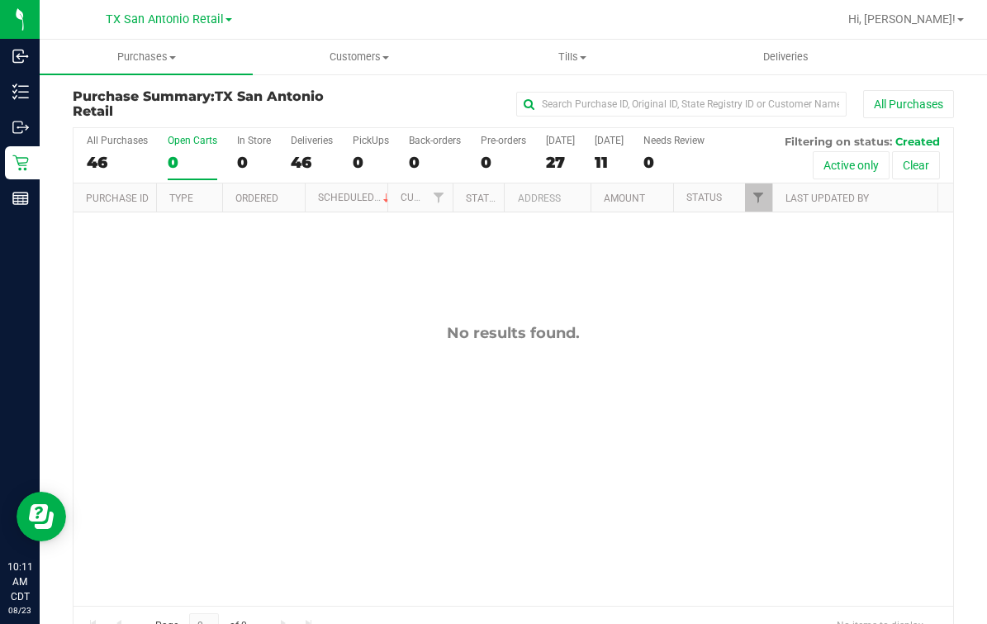
click at [635, 623] on div "Page 0 of 0 No items to display" at bounding box center [514, 626] width 880 height 40
click at [155, 21] on span "TX San Antonio Retail" at bounding box center [165, 19] width 118 height 15
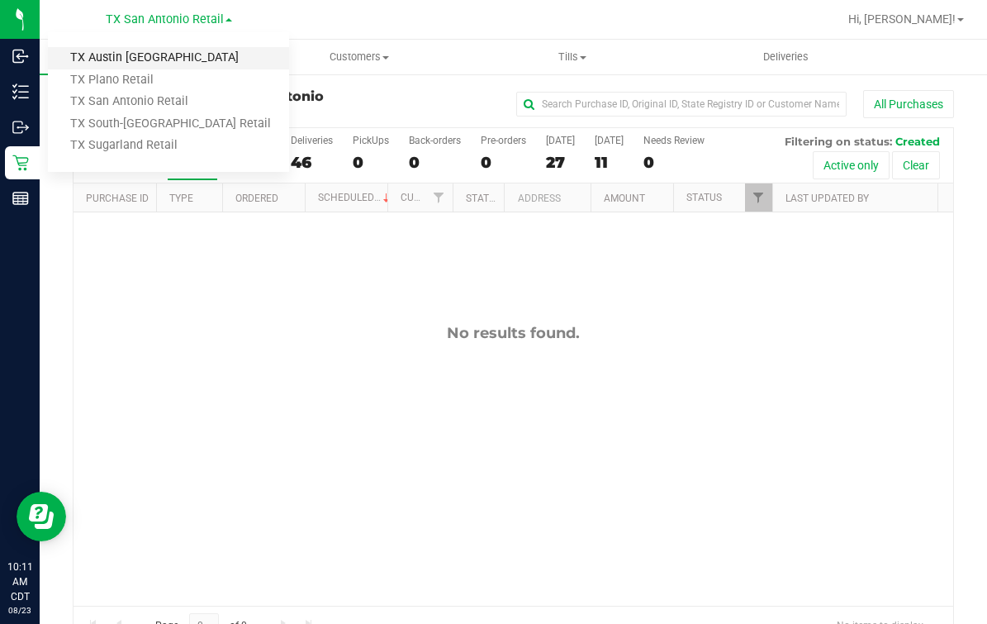
click at [132, 62] on link "TX Austin DC" at bounding box center [168, 58] width 241 height 22
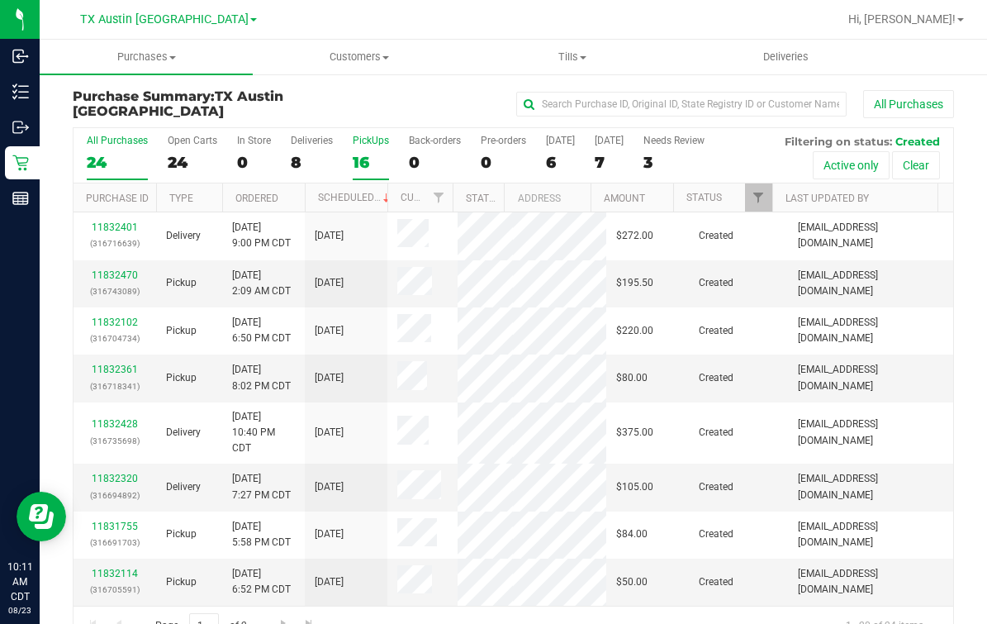
click at [380, 140] on div "PickUps" at bounding box center [371, 141] width 36 height 12
click at [0, 0] on input "PickUps 16" at bounding box center [0, 0] width 0 height 0
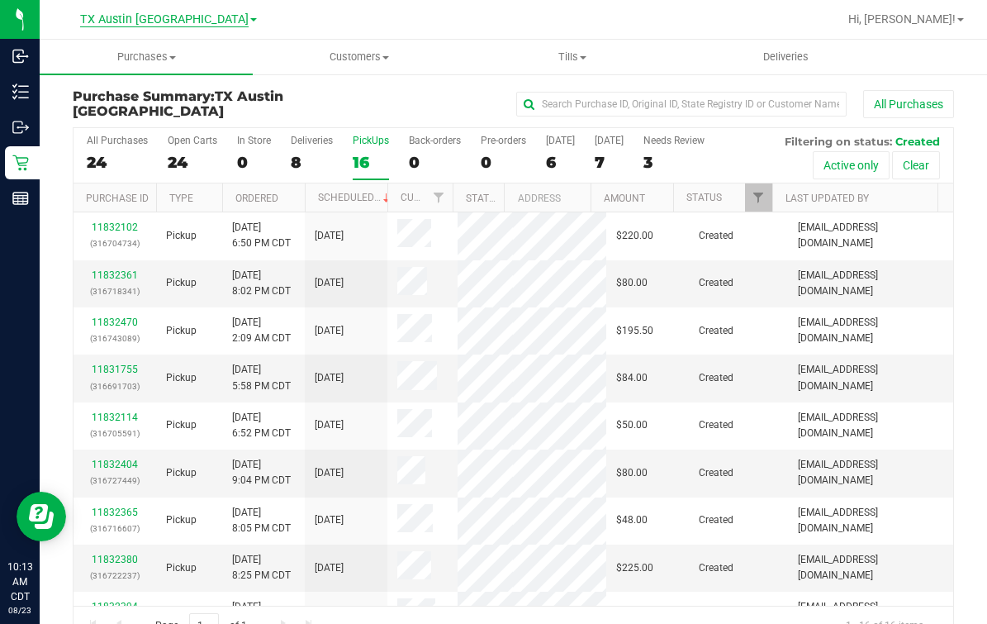
click at [192, 21] on span "TX Austin DC" at bounding box center [164, 19] width 169 height 15
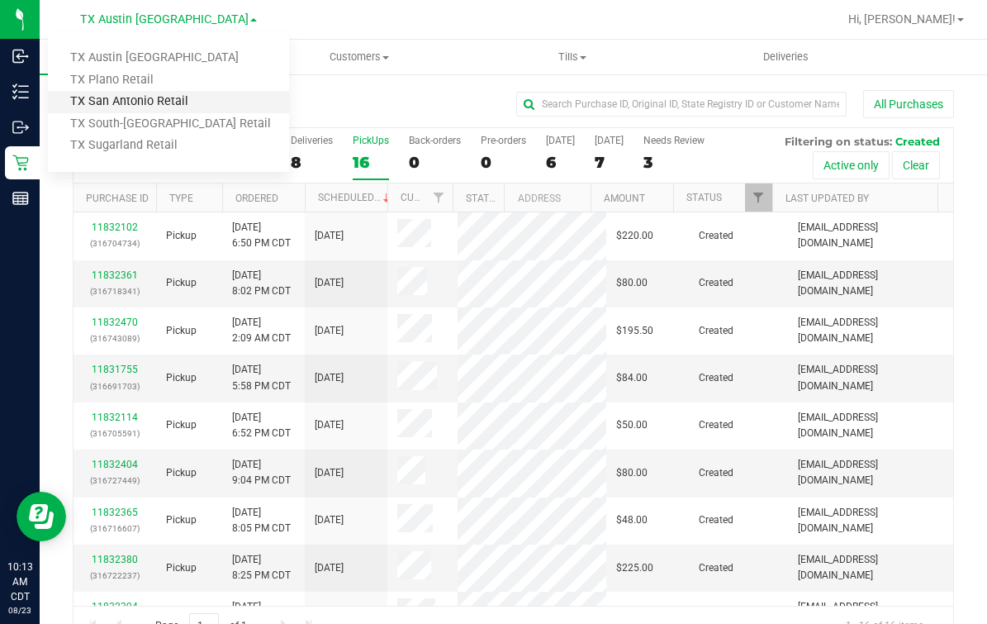
click at [134, 94] on link "TX San Antonio Retail" at bounding box center [168, 102] width 241 height 22
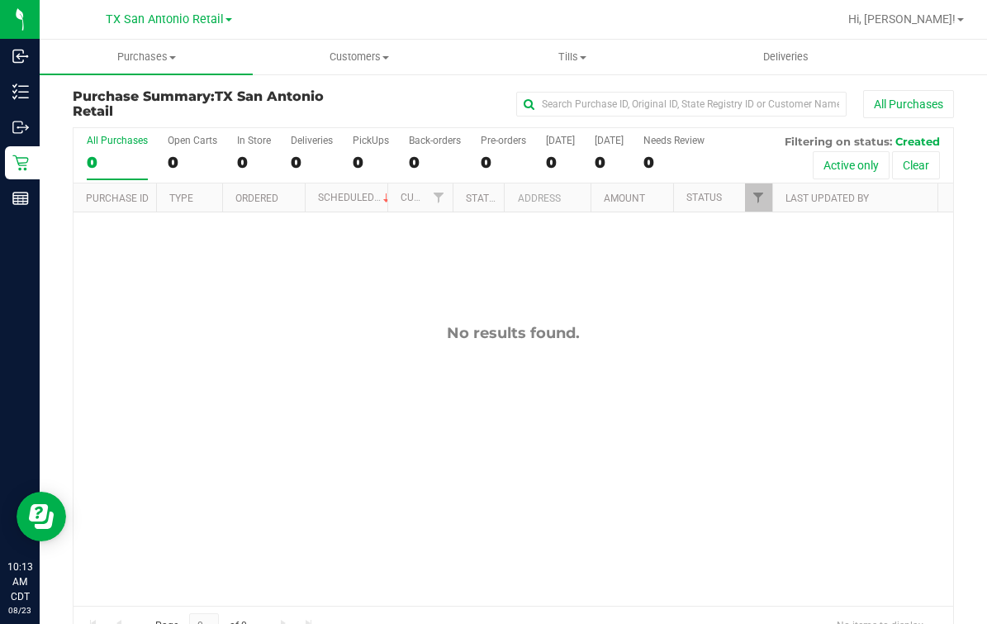
click at [452, 16] on div at bounding box center [567, 19] width 542 height 32
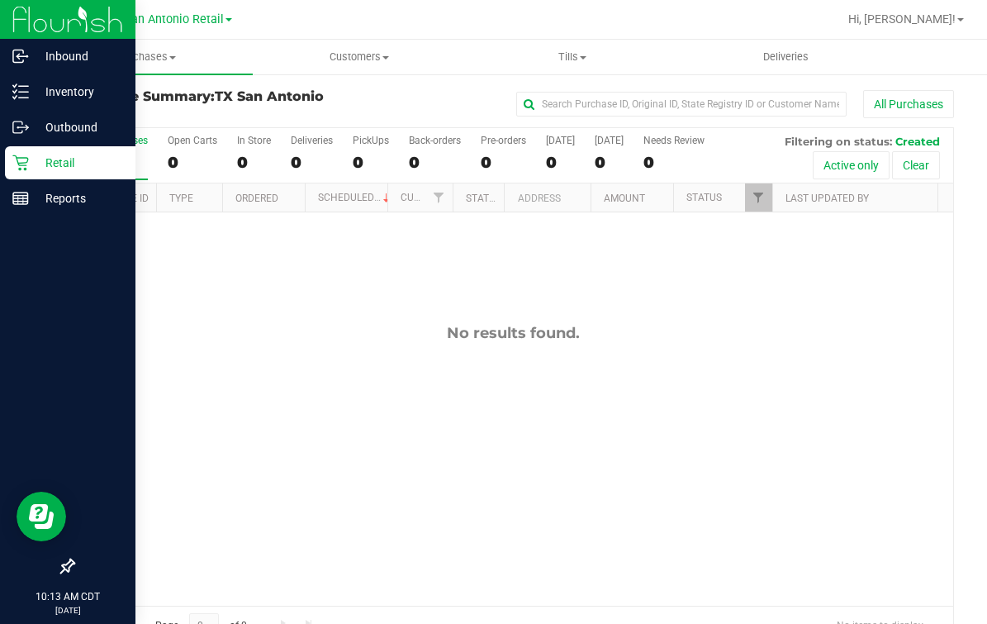
click at [15, 161] on icon at bounding box center [20, 163] width 17 height 17
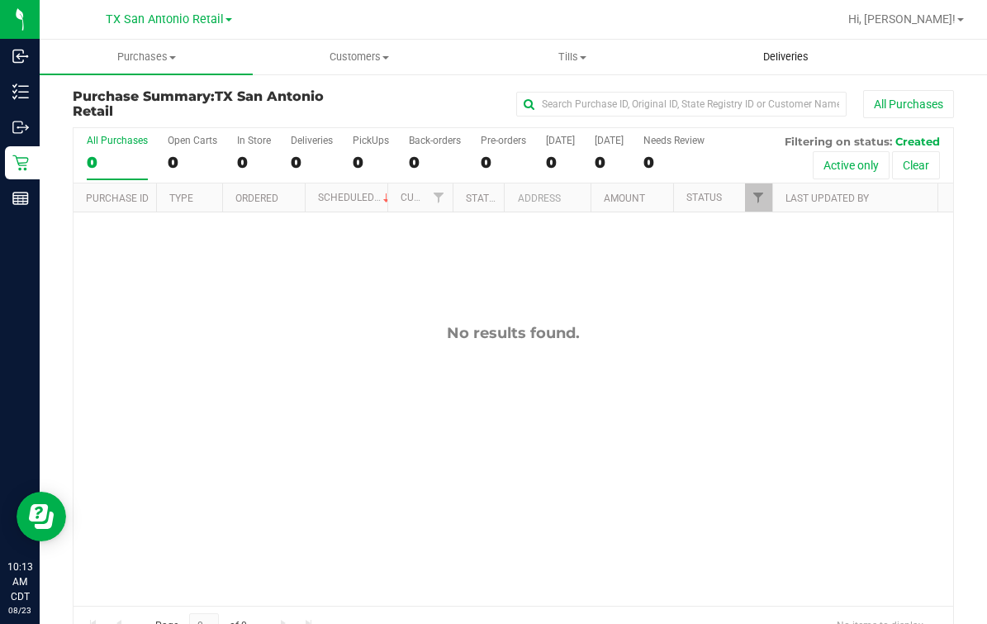
click at [787, 53] on span "Deliveries" at bounding box center [786, 57] width 90 height 15
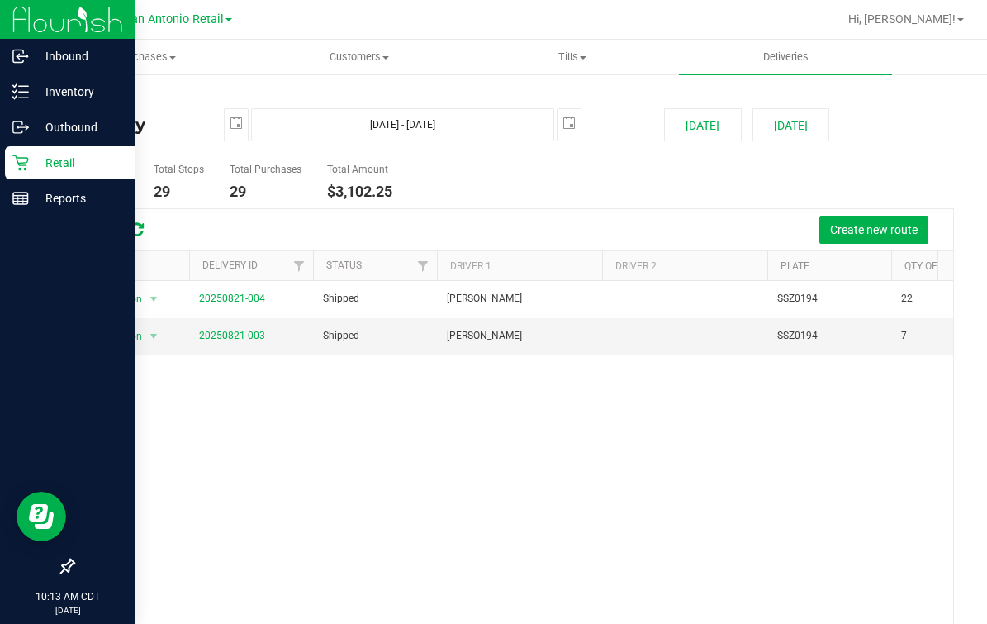
click at [23, 159] on icon at bounding box center [20, 163] width 17 height 17
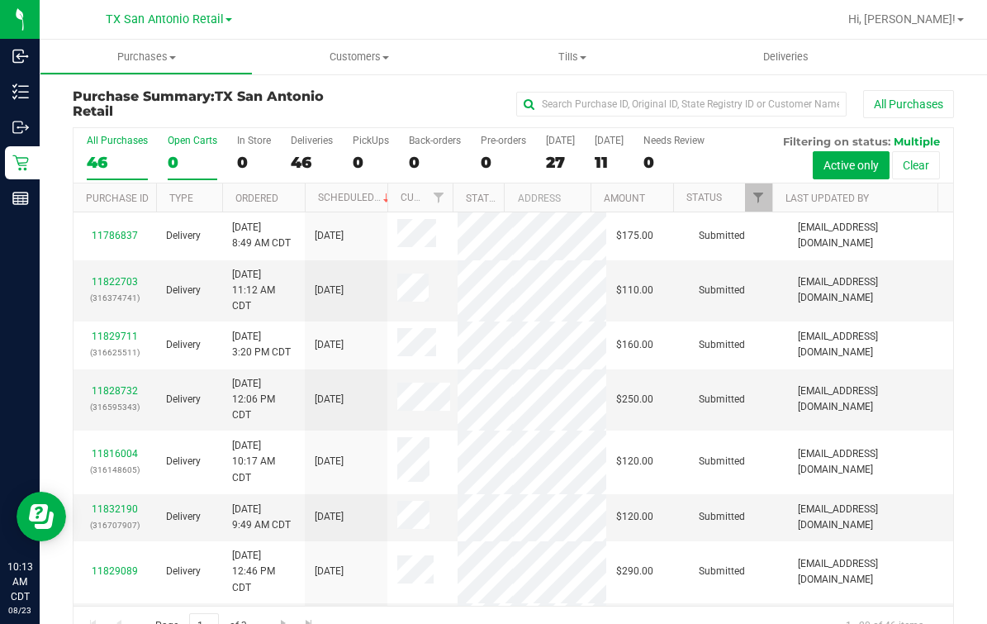
click at [199, 136] on div "Open Carts" at bounding box center [193, 141] width 50 height 12
click at [0, 0] on input "Open Carts 0" at bounding box center [0, 0] width 0 height 0
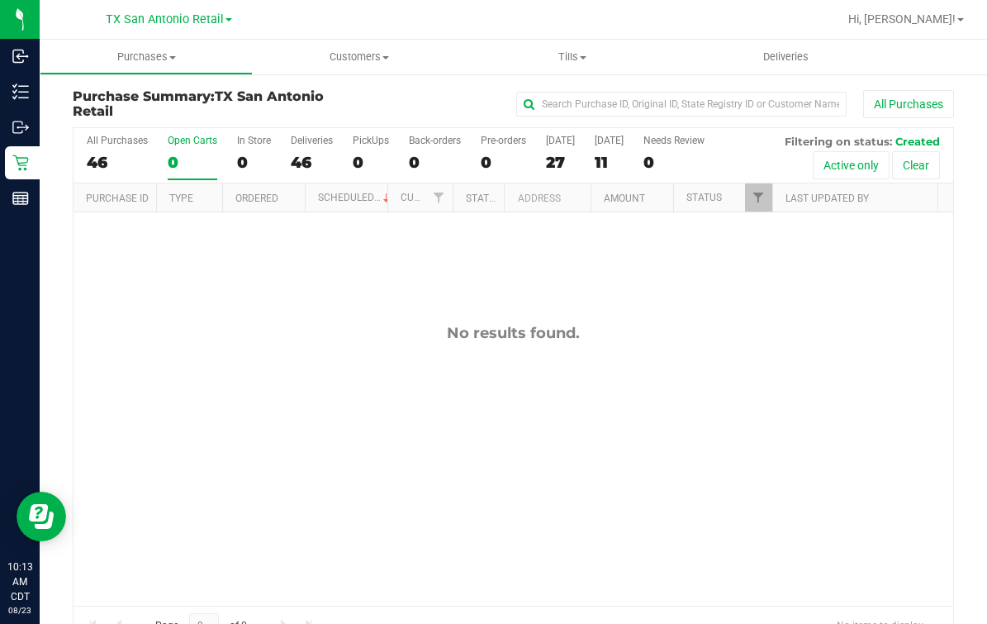
click at [233, 18] on div "TX San Antonio Retail TX Austin DC TX Plano Retail TX San Antonio Retail TX Sou…" at bounding box center [168, 20] width 241 height 26
click at [188, 17] on span "TX San Antonio Retail" at bounding box center [165, 19] width 118 height 15
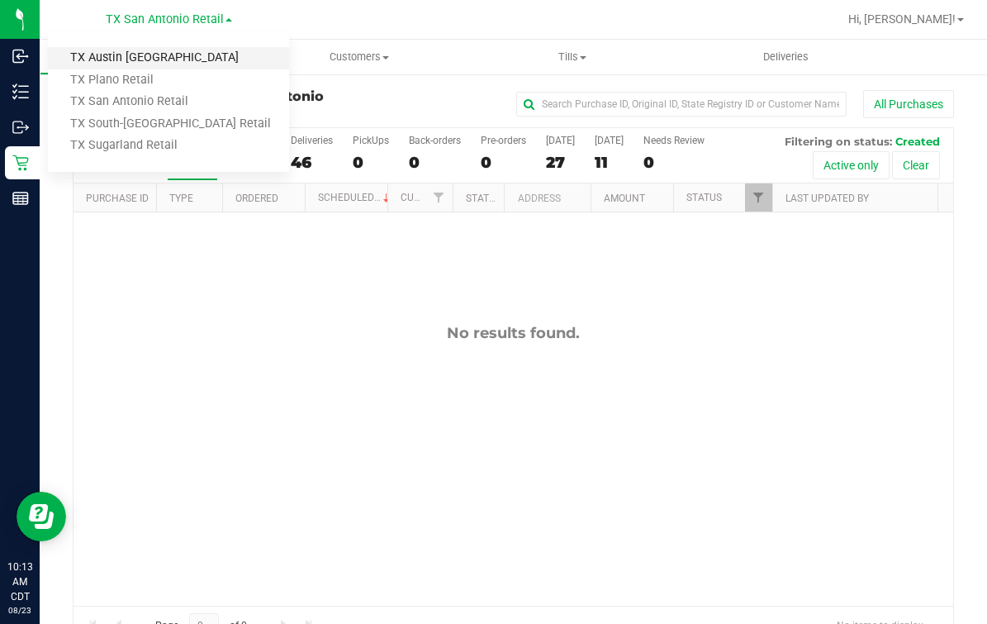
click at [134, 53] on link "TX Austin DC" at bounding box center [168, 58] width 241 height 22
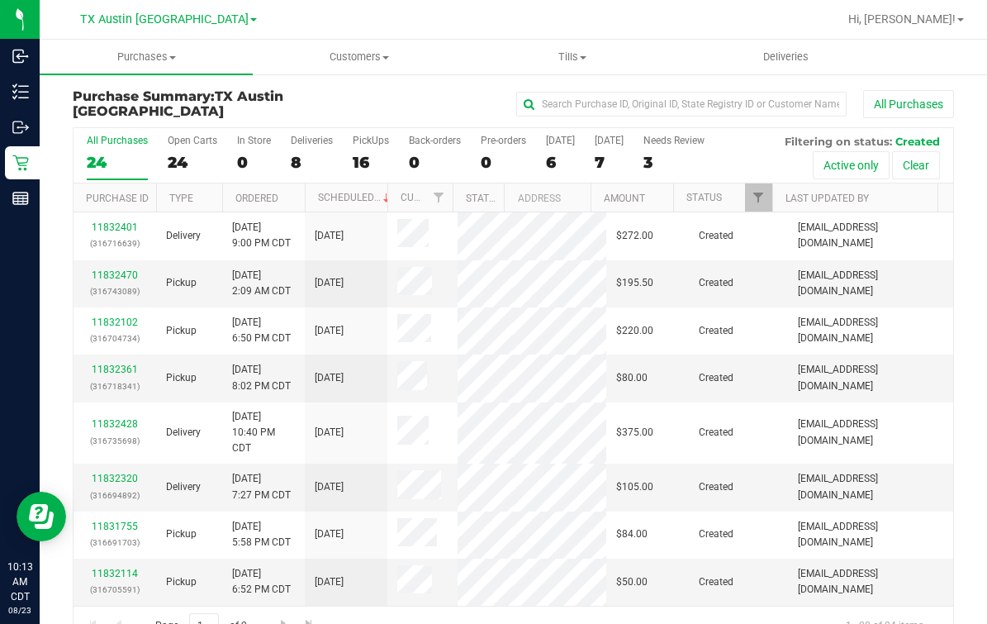
click at [163, 151] on div "All Purchases 24 Open Carts 24 In Store 0 Deliveries 8 PickUps 16 Back-orders 0…" at bounding box center [514, 155] width 880 height 55
click at [361, 153] on div "16" at bounding box center [371, 162] width 36 height 19
click at [0, 0] on input "PickUps 16" at bounding box center [0, 0] width 0 height 0
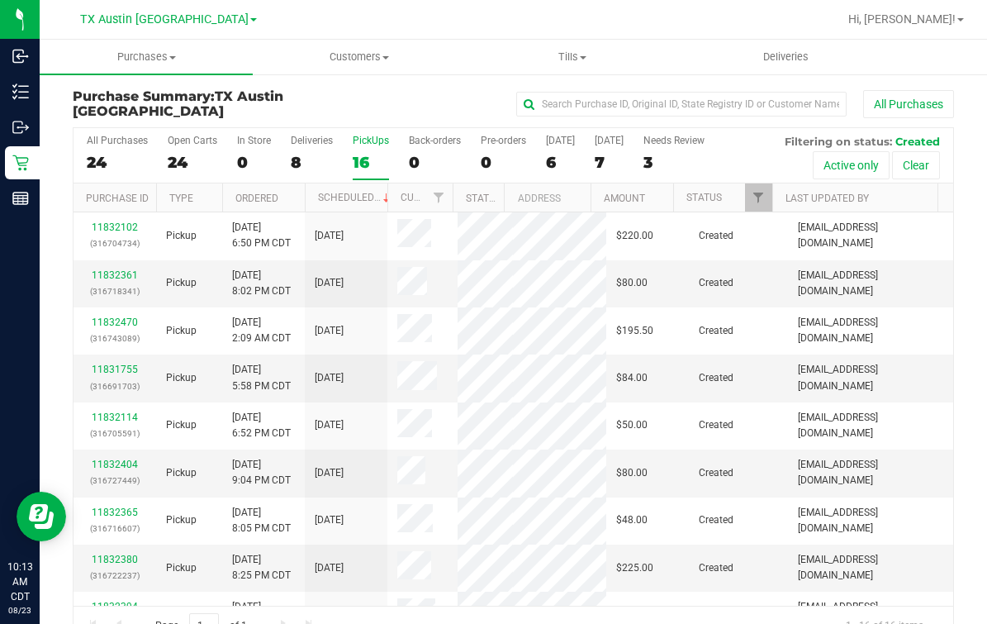
click at [370, 157] on div "16" at bounding box center [371, 162] width 36 height 19
click at [0, 0] on input "PickUps 16" at bounding box center [0, 0] width 0 height 0
click at [361, 139] on div "PickUps" at bounding box center [371, 141] width 36 height 12
click at [0, 0] on input "PickUps 16" at bounding box center [0, 0] width 0 height 0
click at [361, 139] on div "PickUps" at bounding box center [371, 141] width 36 height 12
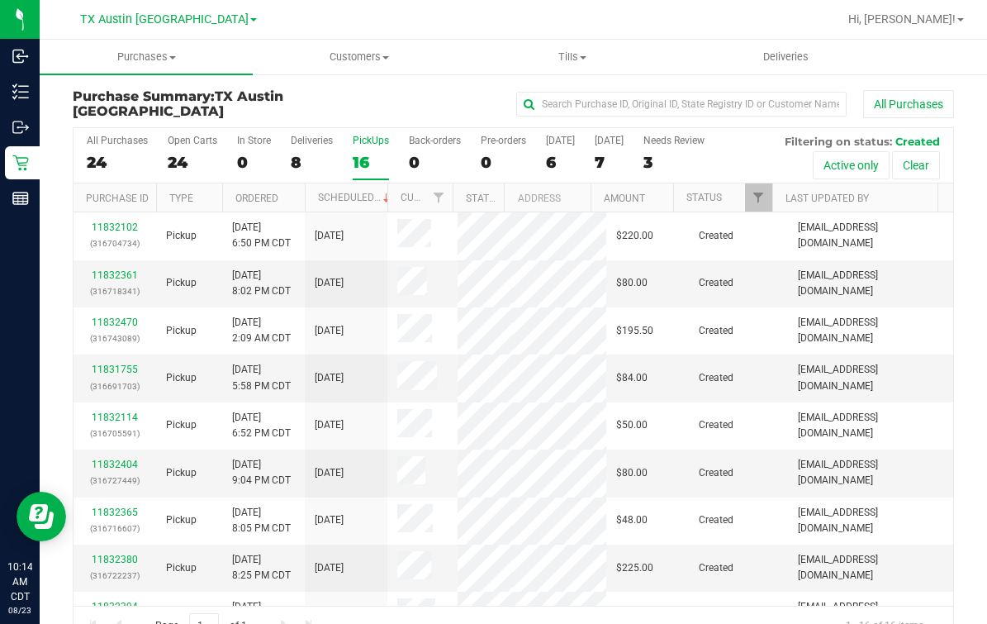
click at [0, 0] on input "PickUps 16" at bounding box center [0, 0] width 0 height 0
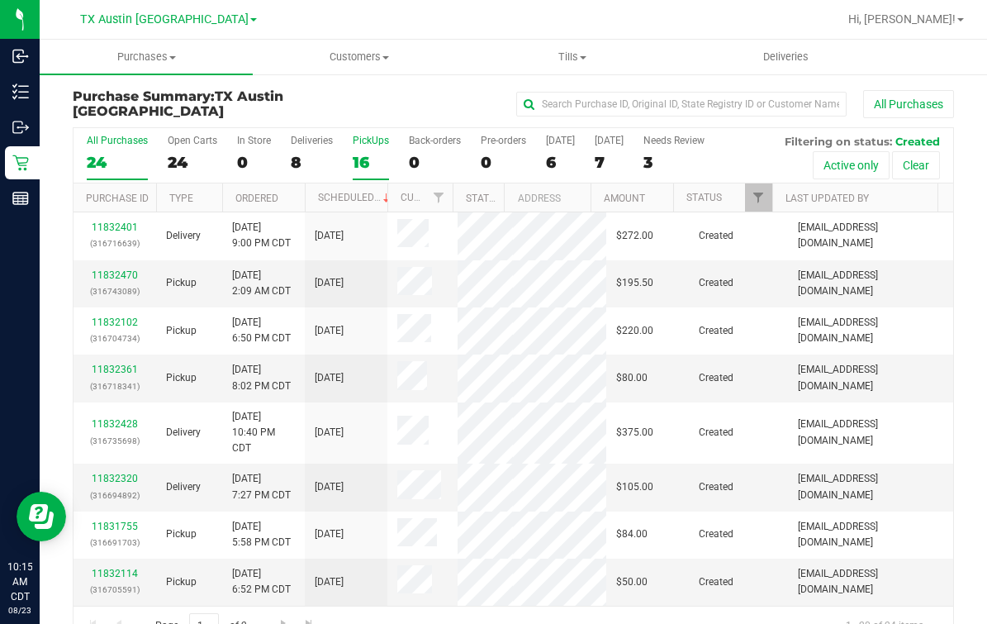
click at [360, 141] on div "PickUps" at bounding box center [371, 141] width 36 height 12
click at [0, 0] on input "PickUps 16" at bounding box center [0, 0] width 0 height 0
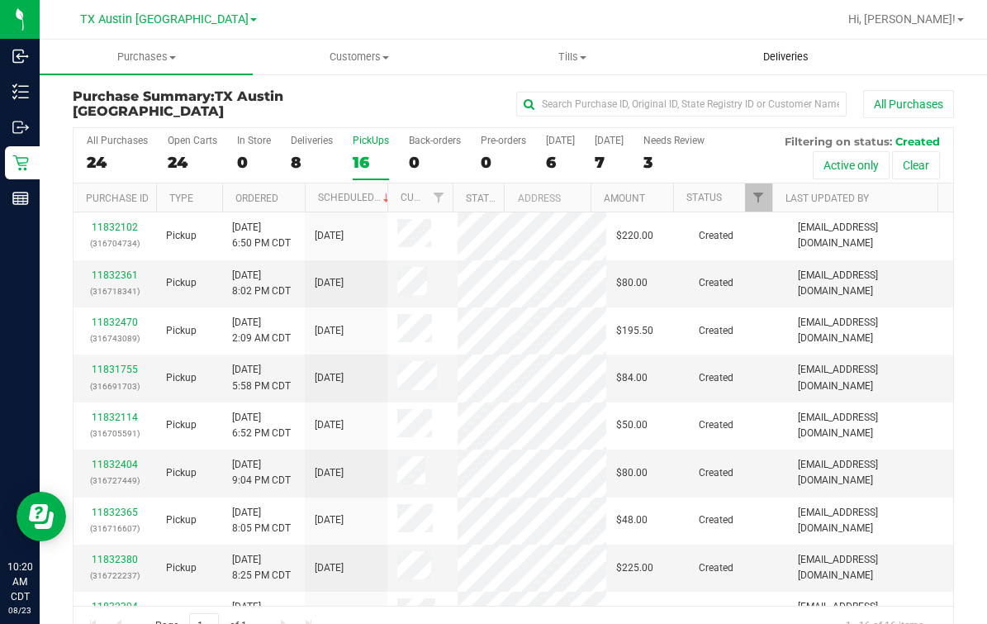
click at [783, 59] on span "Deliveries" at bounding box center [786, 57] width 90 height 15
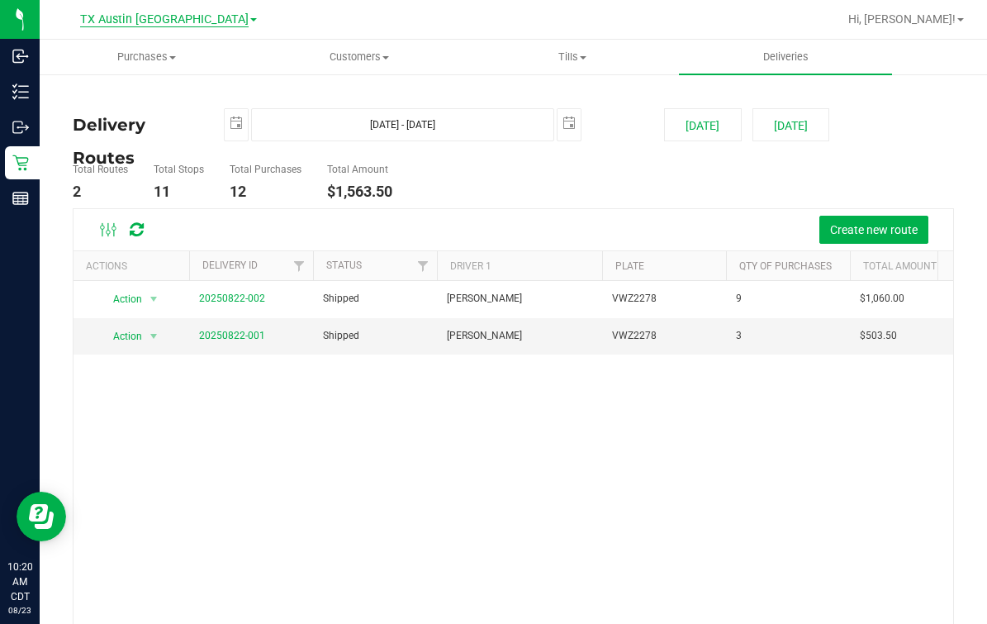
click at [178, 24] on span "TX Austin [GEOGRAPHIC_DATA]" at bounding box center [164, 19] width 169 height 15
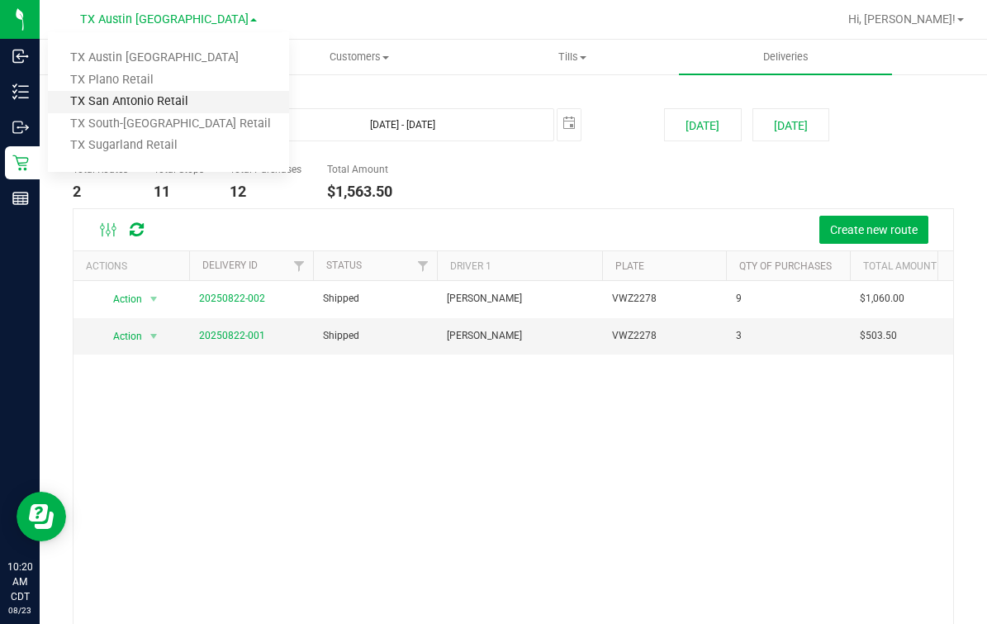
click at [141, 100] on link "TX San Antonio Retail" at bounding box center [168, 102] width 241 height 22
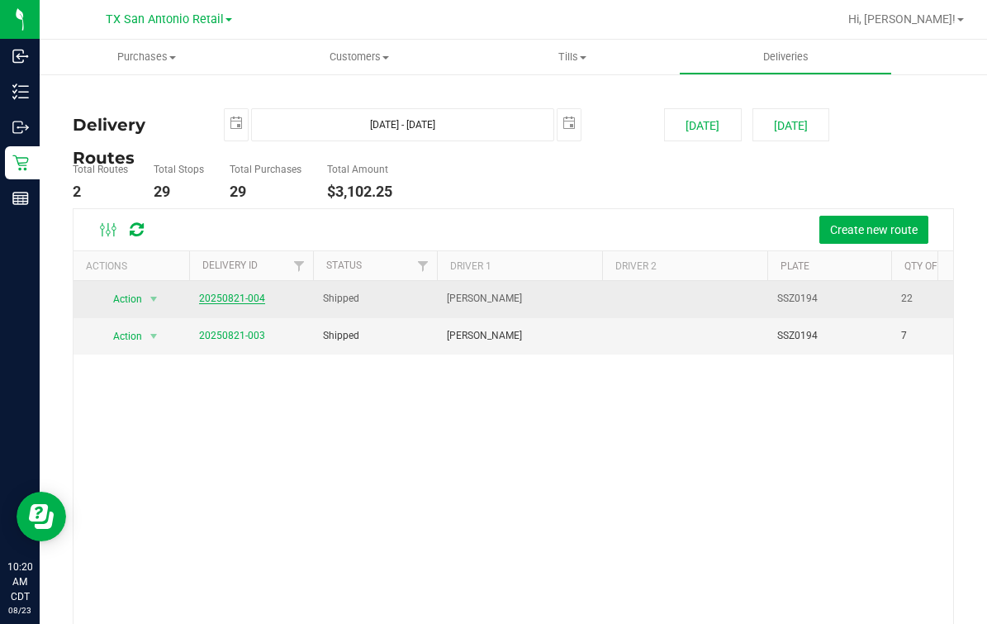
click at [223, 295] on link "20250821-004" at bounding box center [232, 299] width 66 height 12
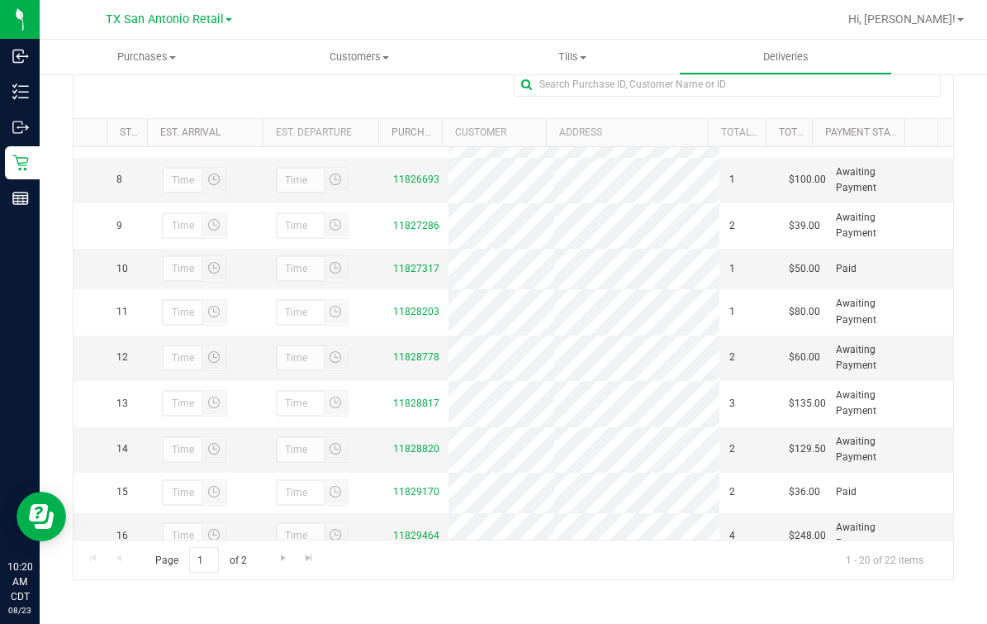
scroll to position [620, 0]
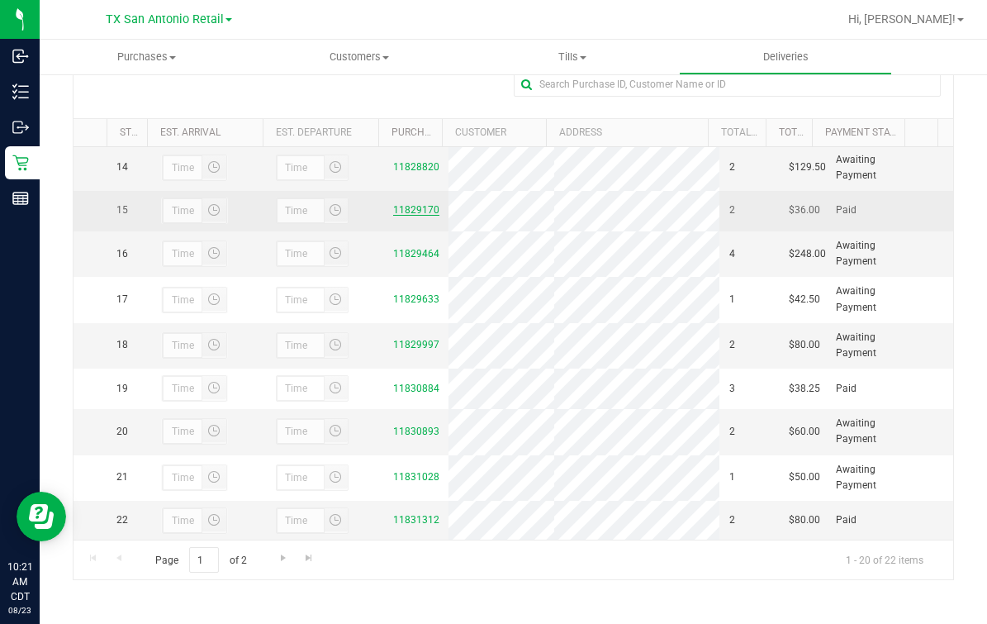
click at [410, 216] on link "11829170" at bounding box center [416, 210] width 46 height 12
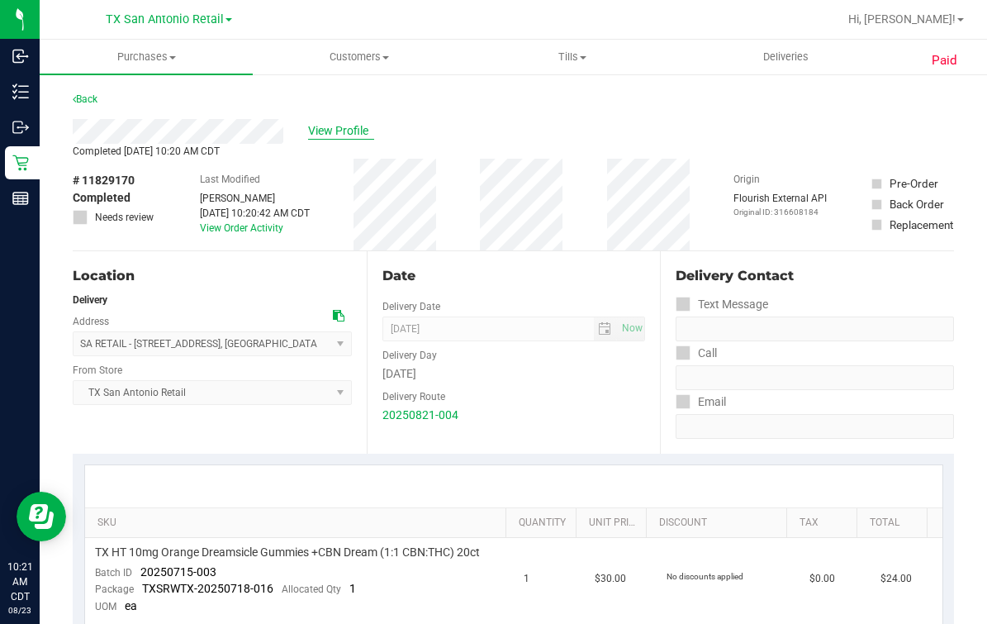
click at [308, 136] on span "View Profile" at bounding box center [341, 130] width 66 height 17
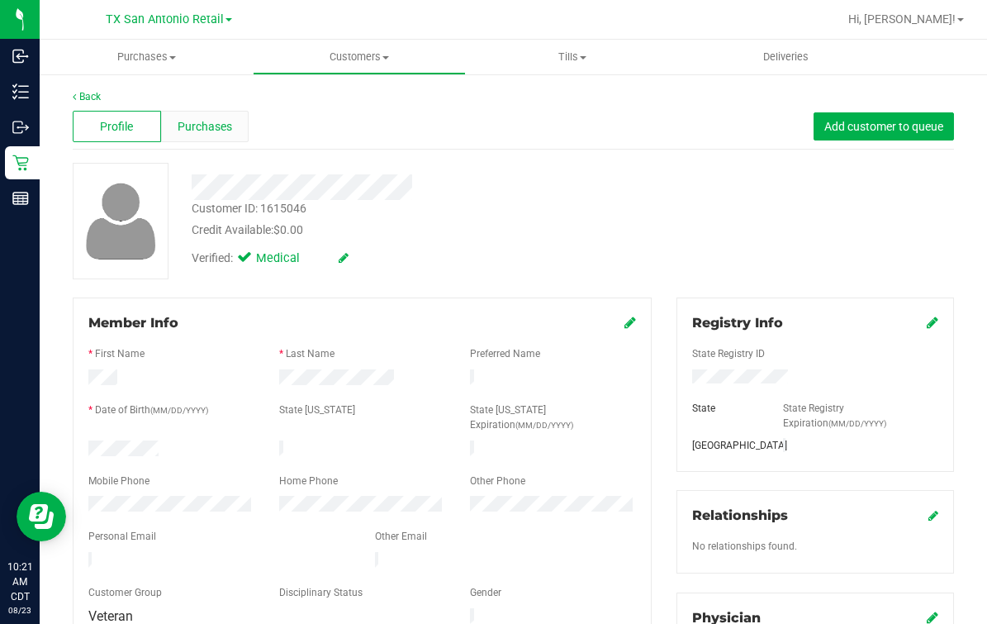
click at [231, 107] on div "Back Profile Purchases Add customer to queue Customer ID: 1615046 Credit Availa…" at bounding box center [514, 623] width 882 height 1068
click at [229, 126] on span "Purchases" at bounding box center [205, 126] width 55 height 17
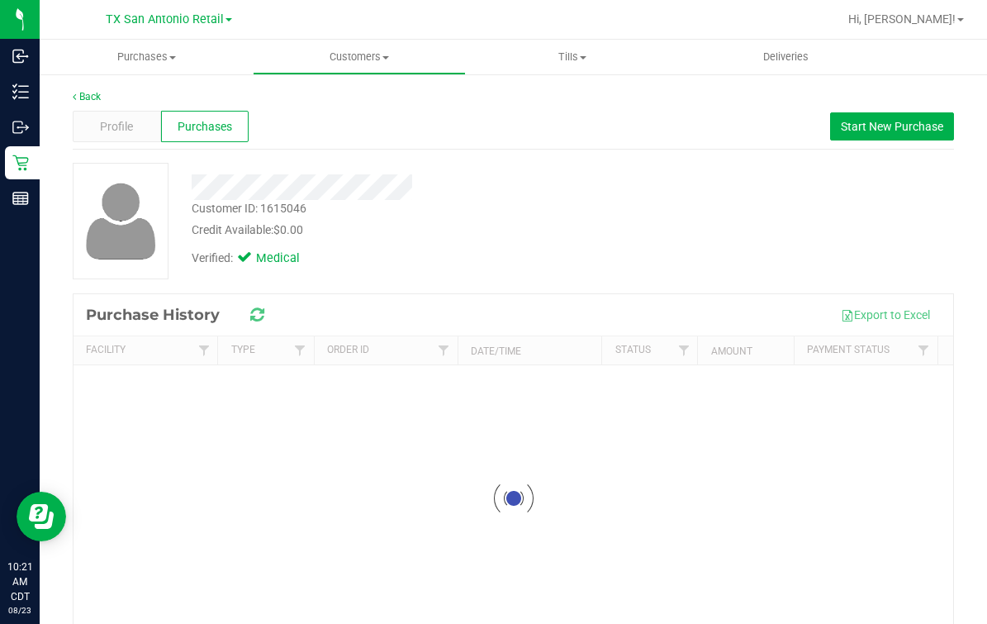
click at [444, 132] on div "Profile Purchases Start New Purchase" at bounding box center [514, 126] width 882 height 45
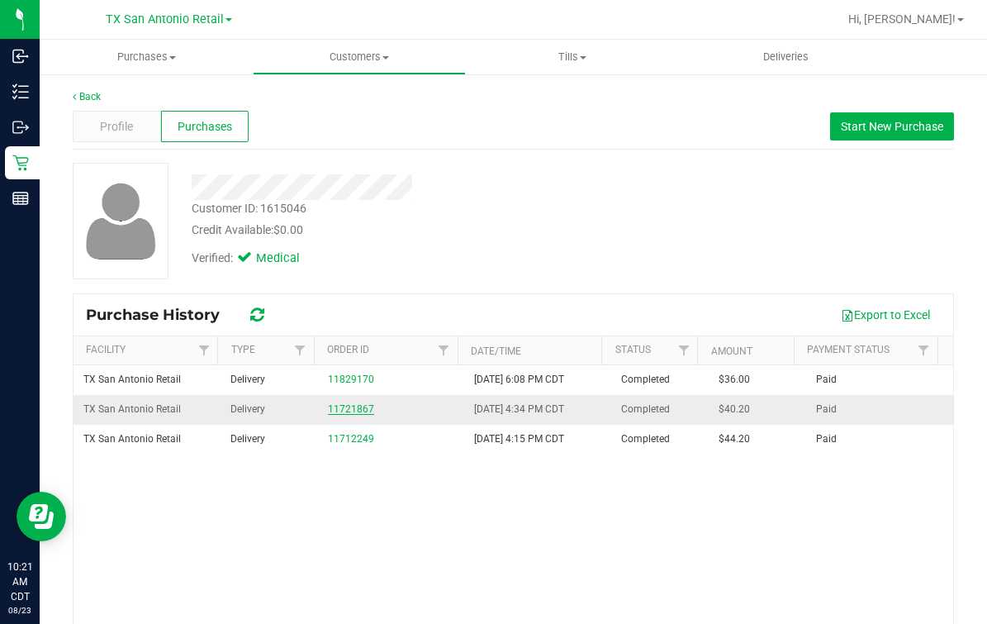
click at [330, 405] on link "11721867" at bounding box center [351, 409] width 46 height 12
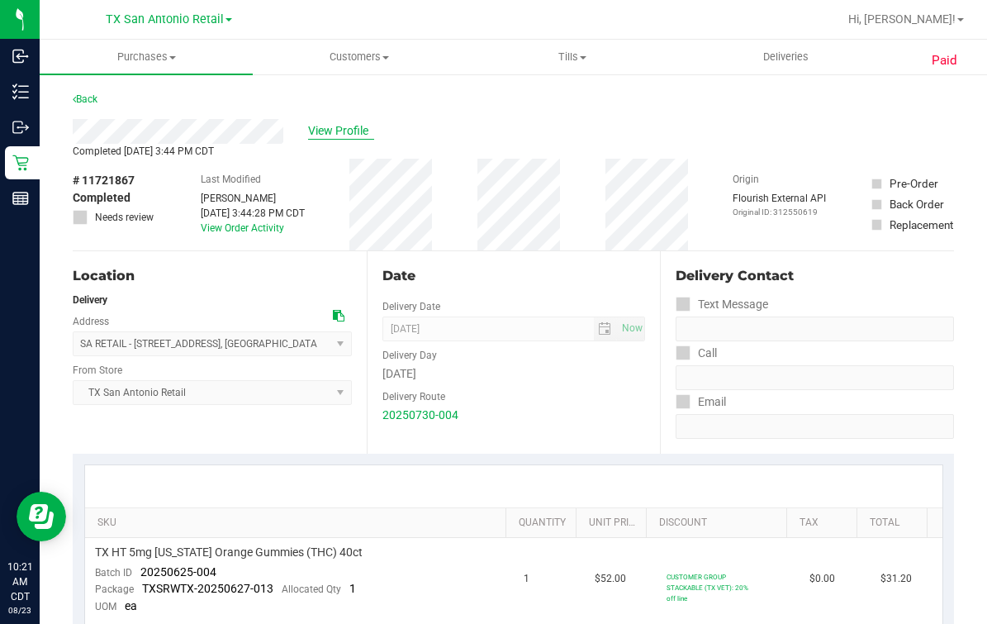
click at [349, 137] on span "View Profile" at bounding box center [341, 130] width 66 height 17
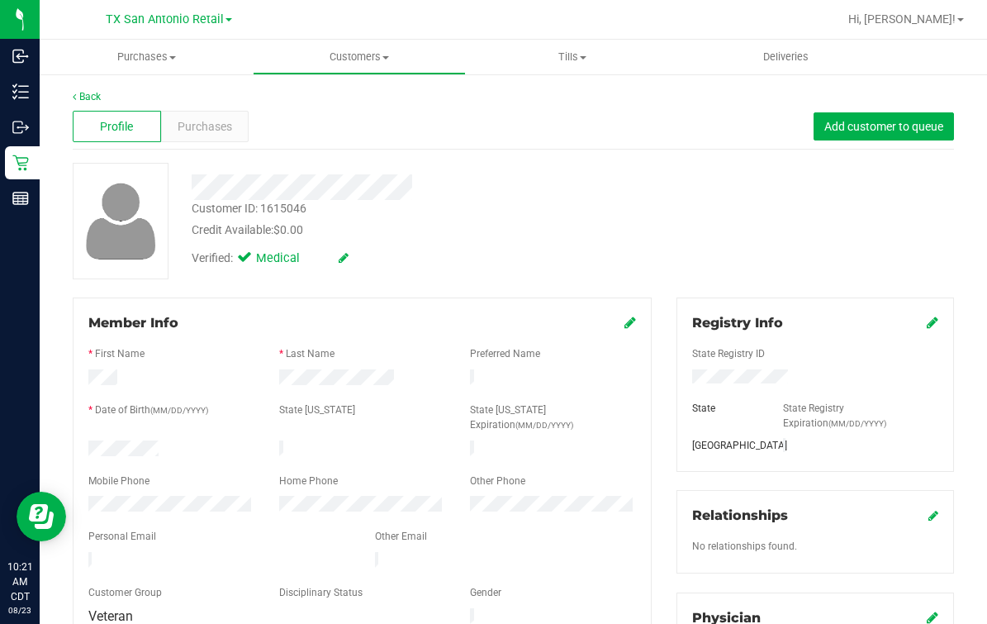
click at [208, 100] on div "Back" at bounding box center [514, 96] width 882 height 15
click at [211, 115] on div "Purchases" at bounding box center [205, 126] width 88 height 31
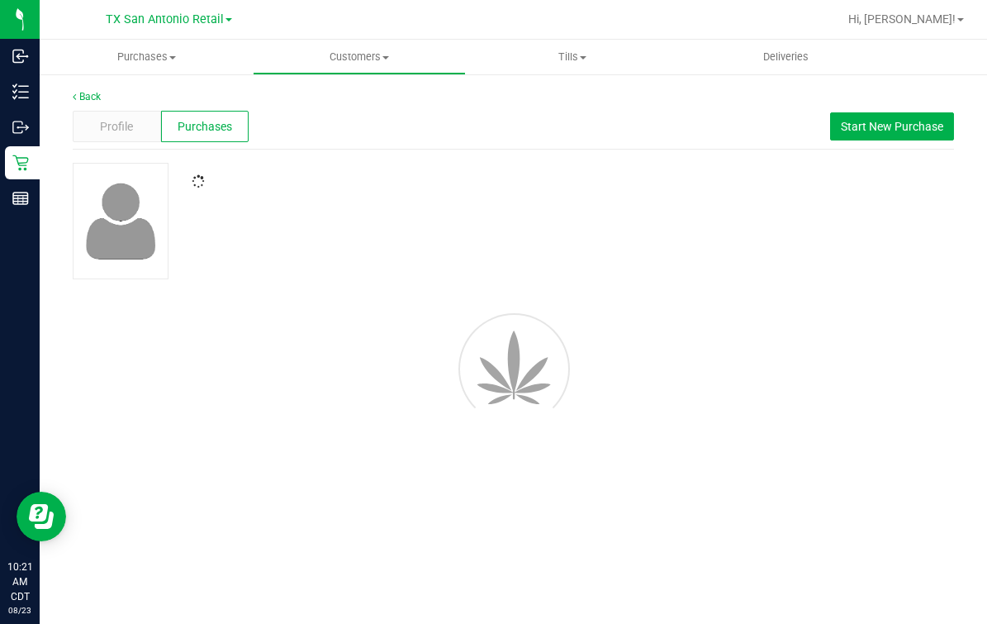
click at [423, 149] on div "Profile Purchases Start New Purchase" at bounding box center [514, 126] width 882 height 45
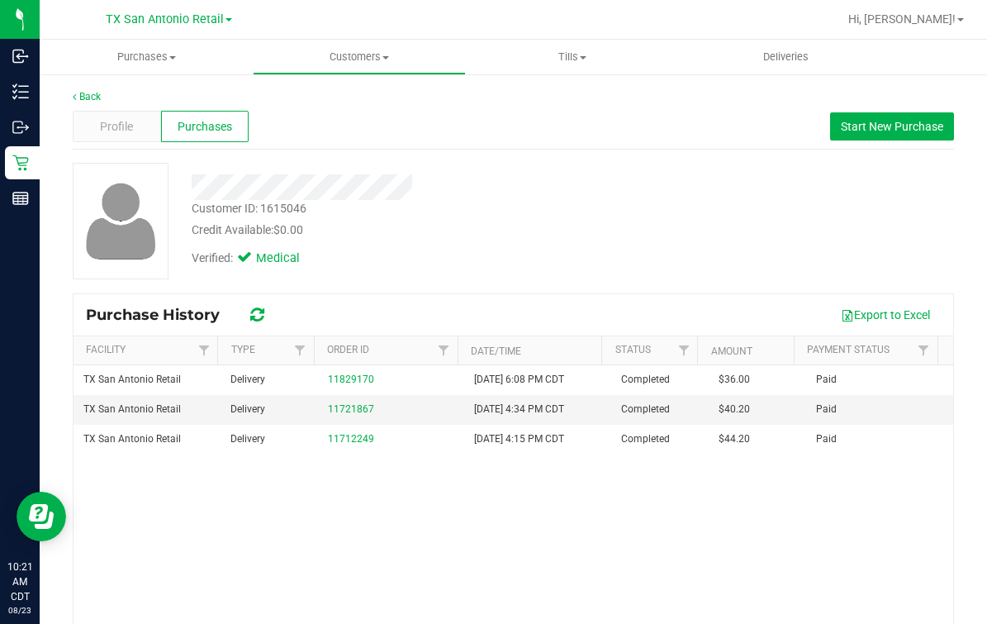
drag, startPoint x: 481, startPoint y: 236, endPoint x: 481, endPoint y: 247, distance: 10.7
click at [481, 245] on div "Customer ID: 1615046 Credit Available: $0.00 Verified: Medical" at bounding box center [406, 219] width 454 height 112
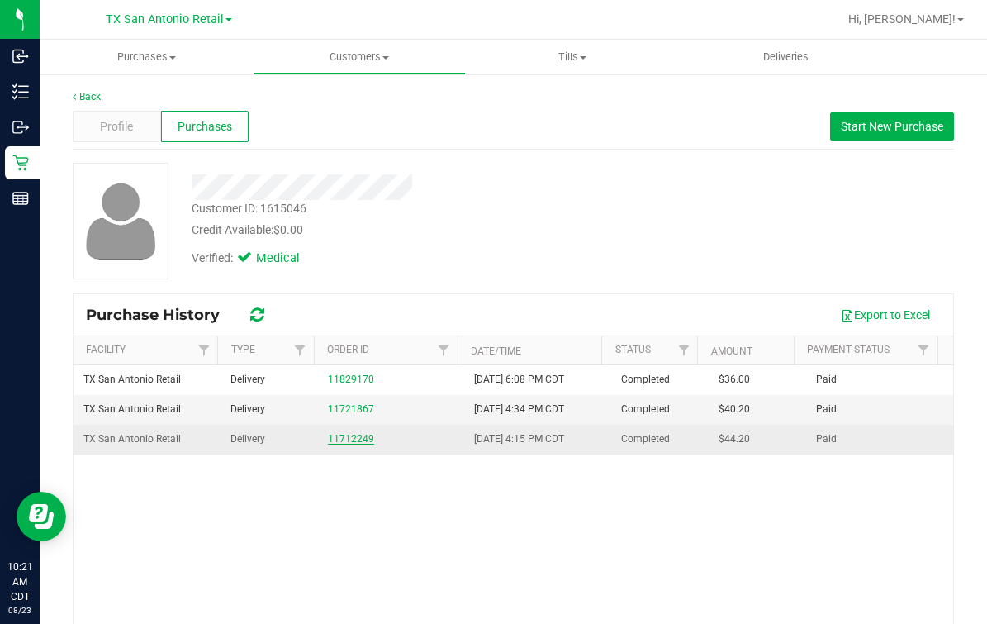
click at [332, 434] on link "11712249" at bounding box center [351, 439] width 46 height 12
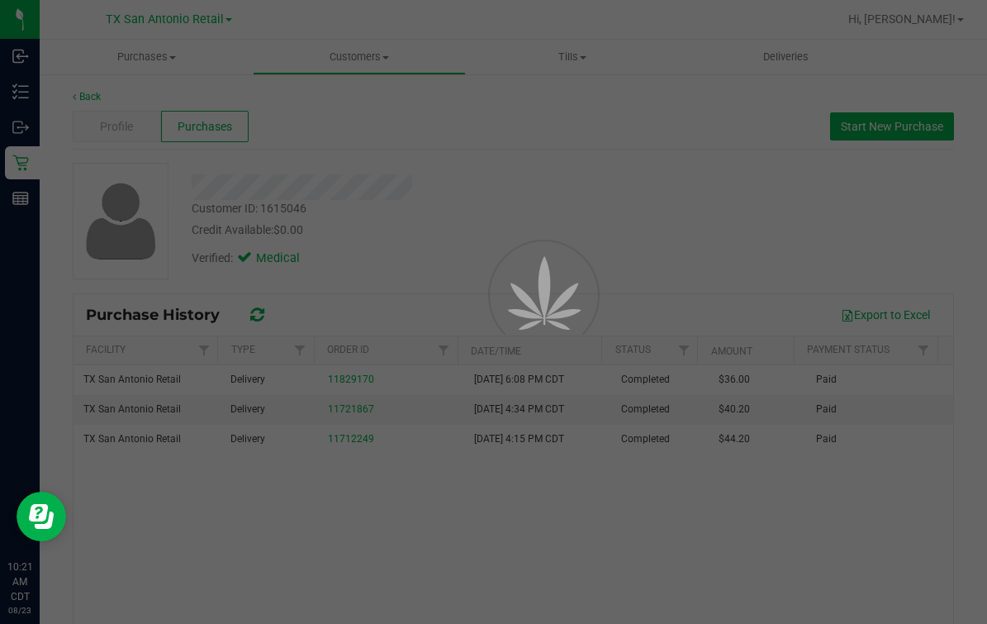
click at [539, 295] on div at bounding box center [522, 332] width 74 height 74
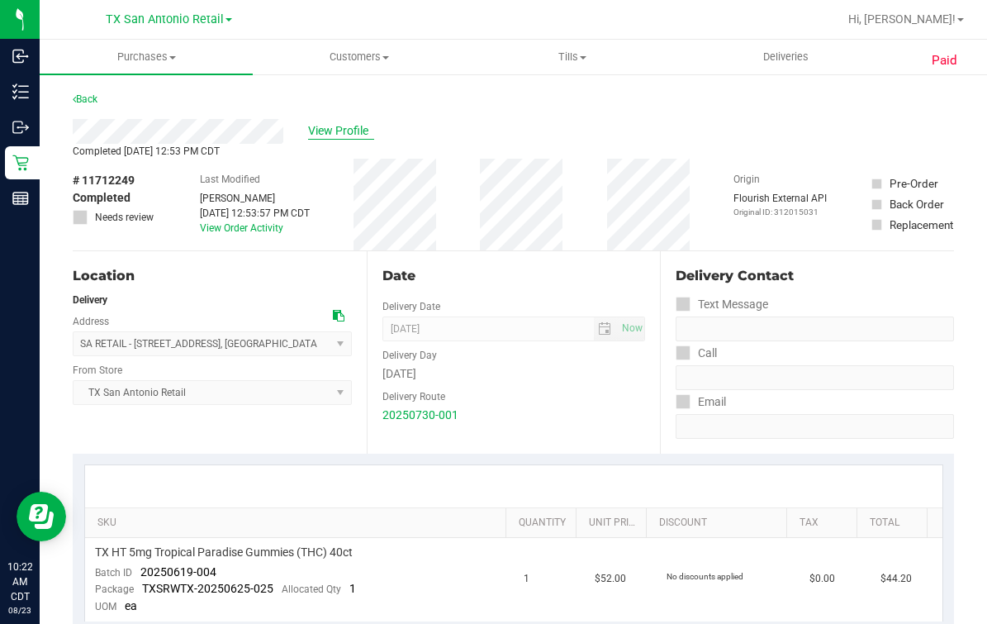
click at [322, 126] on span "View Profile" at bounding box center [341, 130] width 66 height 17
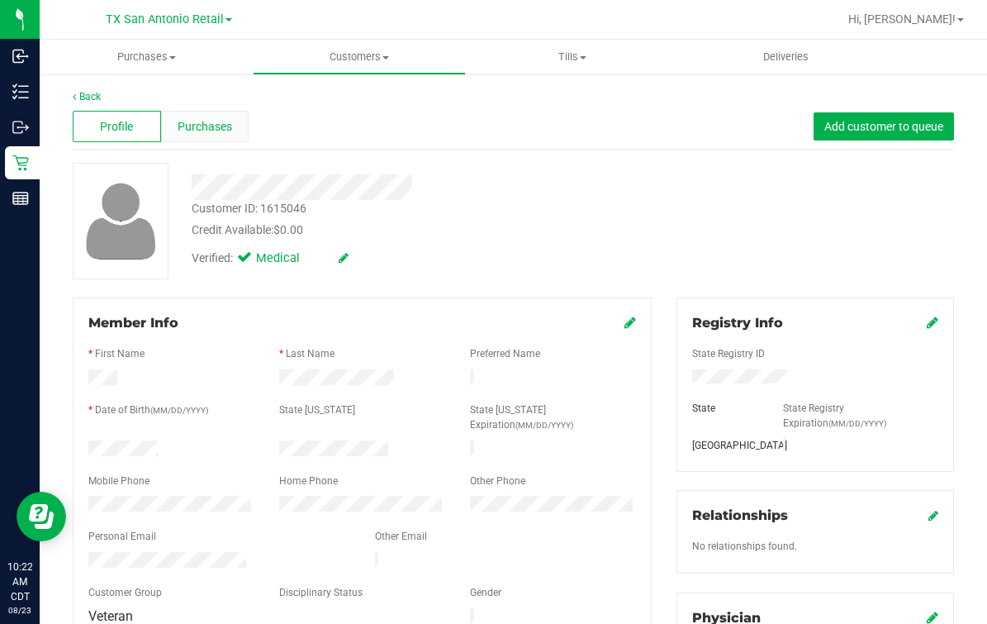
click at [229, 125] on span "Purchases" at bounding box center [205, 126] width 55 height 17
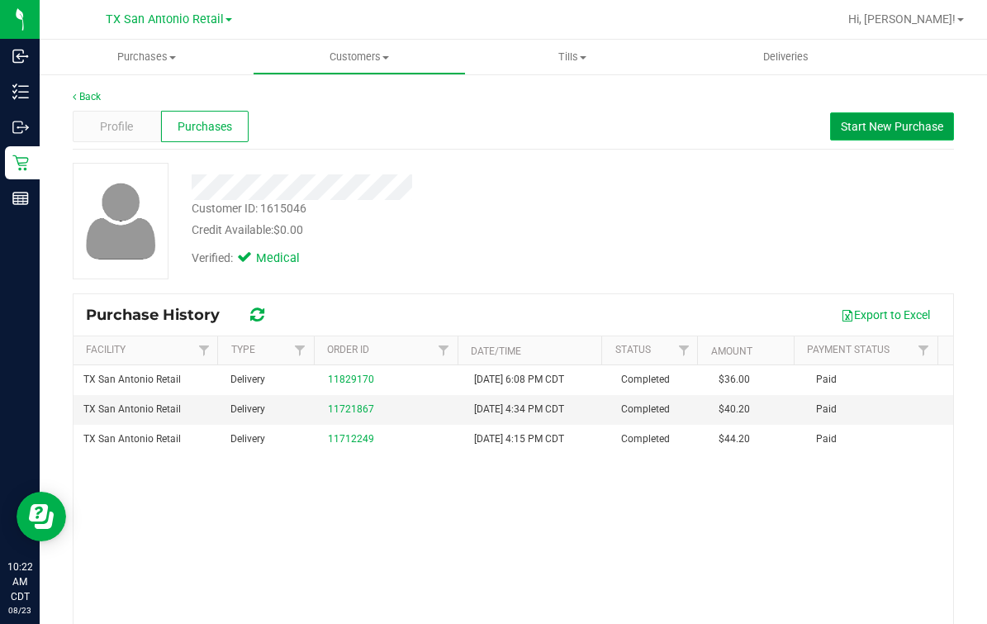
click at [869, 131] on span "Start New Purchase" at bounding box center [892, 126] width 102 height 13
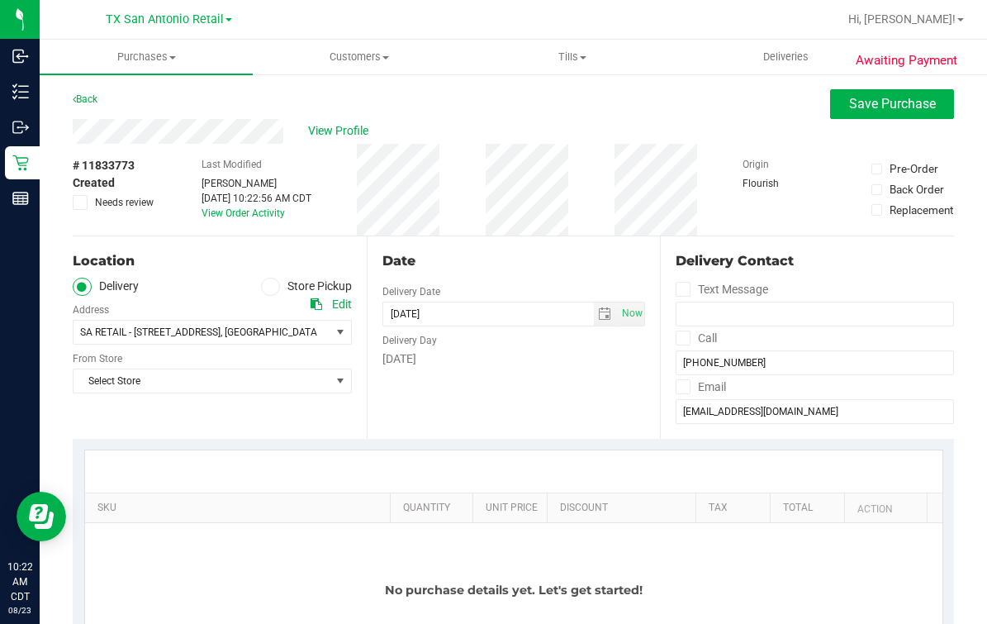
click at [470, 121] on div "View Profile" at bounding box center [514, 131] width 882 height 25
click at [427, 139] on div "View Profile" at bounding box center [514, 131] width 882 height 25
click at [225, 295] on ul "Delivery Store Pickup" at bounding box center [212, 287] width 279 height 19
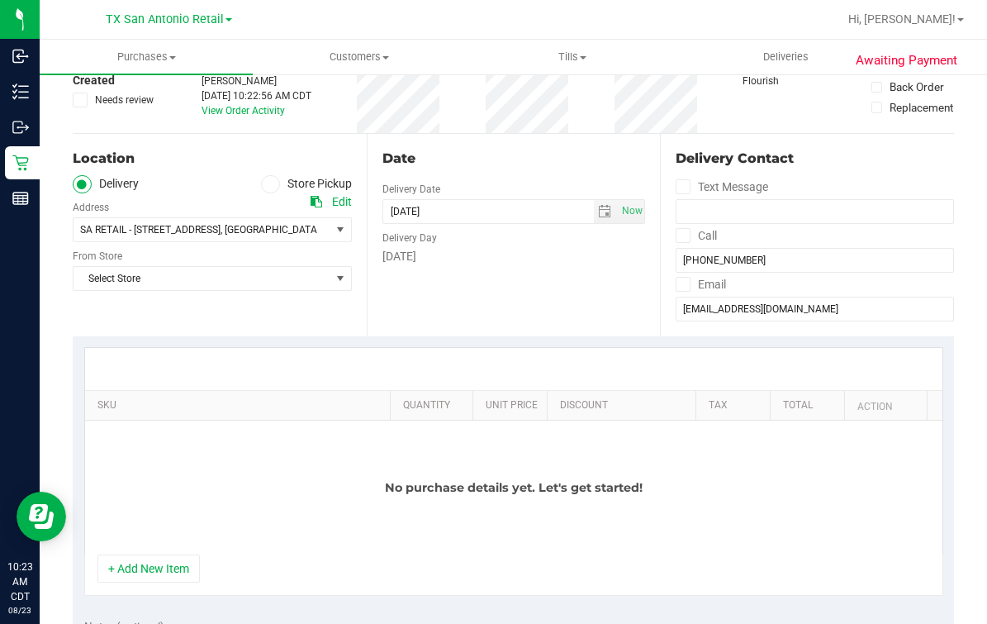
click at [216, 262] on div "Select Store Select Store Bonita Springs WC Boynton Beach WC Bradenton WC Brand…" at bounding box center [212, 266] width 279 height 49
click at [215, 278] on span "Select Store" at bounding box center [202, 278] width 257 height 23
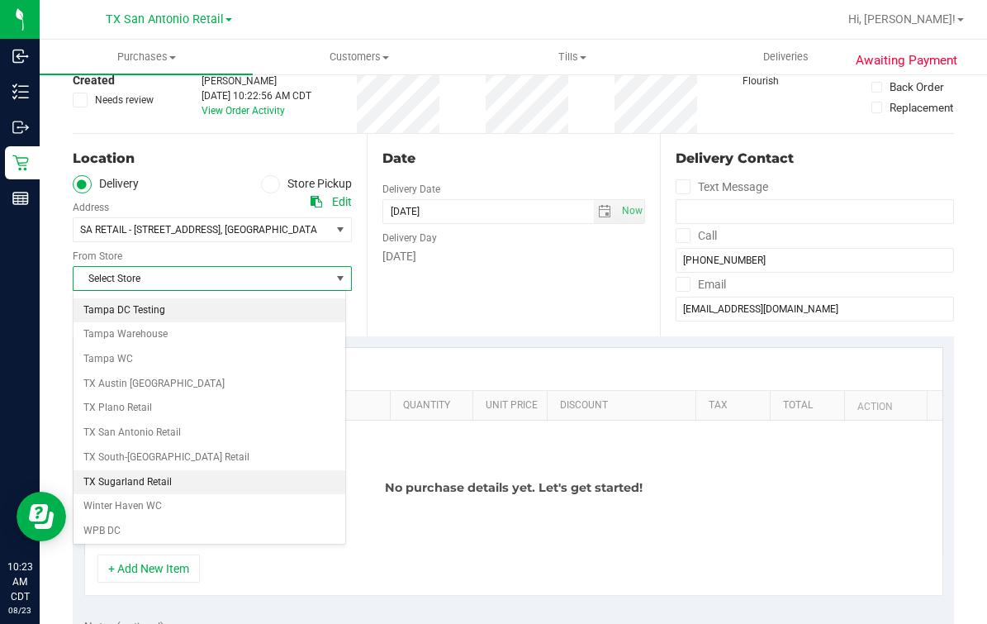
scroll to position [1183, 0]
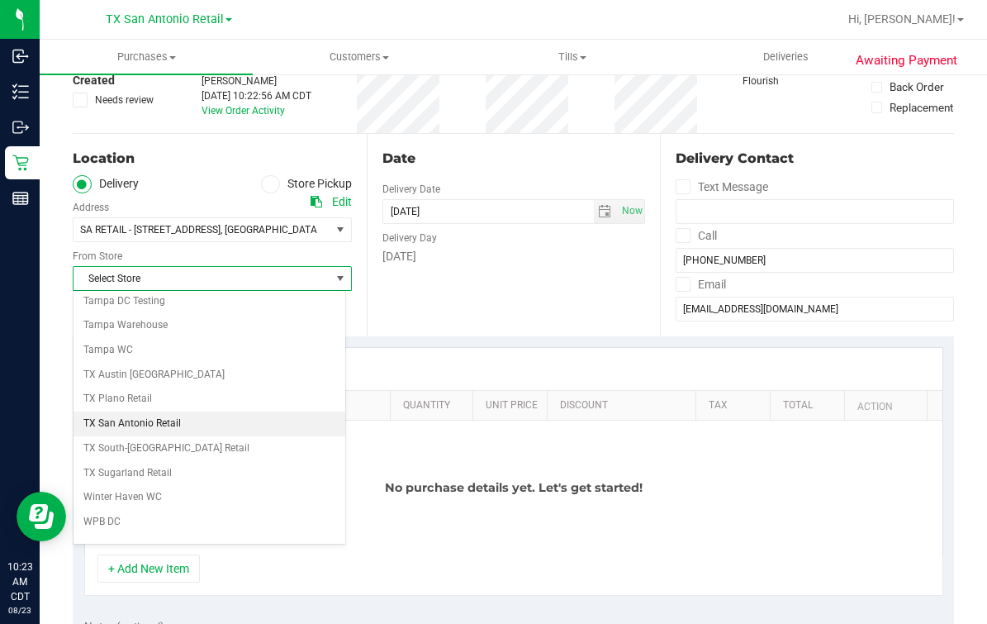
click at [160, 412] on li "TX San Antonio Retail" at bounding box center [210, 424] width 272 height 25
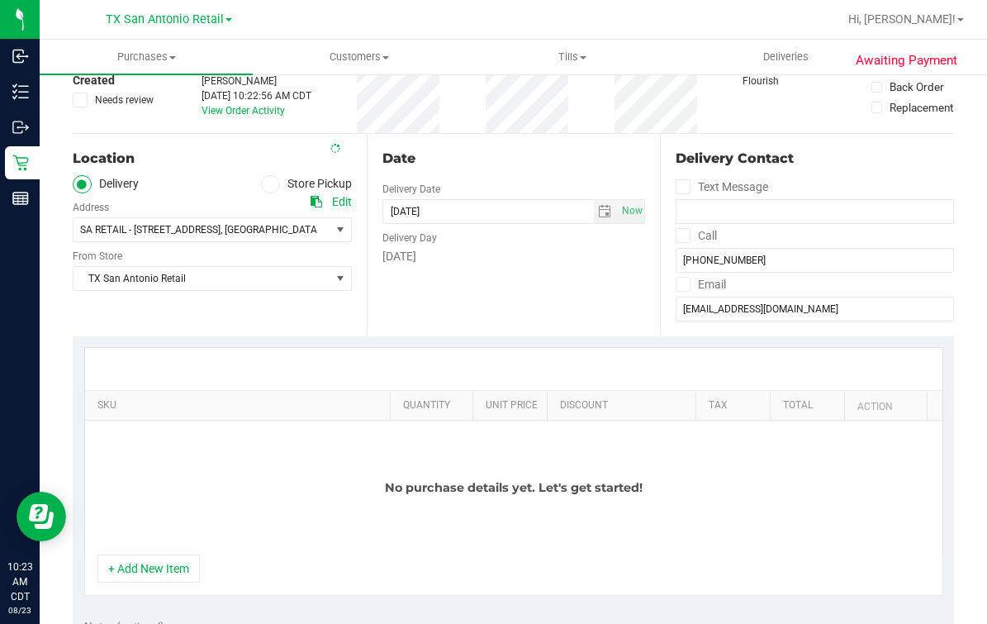
click at [451, 312] on div "Date Delivery Date 08/23/2025 Now 08/23/2025 10:22 AM Now Delivery Day Saturday" at bounding box center [514, 235] width 294 height 202
click at [497, 190] on div "Date Delivery Date 08/23/2025 Now 08/23/2025 10:22 AM Now Delivery Day Saturday" at bounding box center [514, 235] width 294 height 202
click at [554, 164] on div "Date" at bounding box center [515, 159] width 264 height 20
click at [448, 271] on div "Date Delivery Date 08/23/2025 Now 08/23/2025 10:22 AM Now Delivery Day Saturday" at bounding box center [514, 235] width 294 height 202
click at [598, 207] on span "select" at bounding box center [604, 211] width 13 height 13
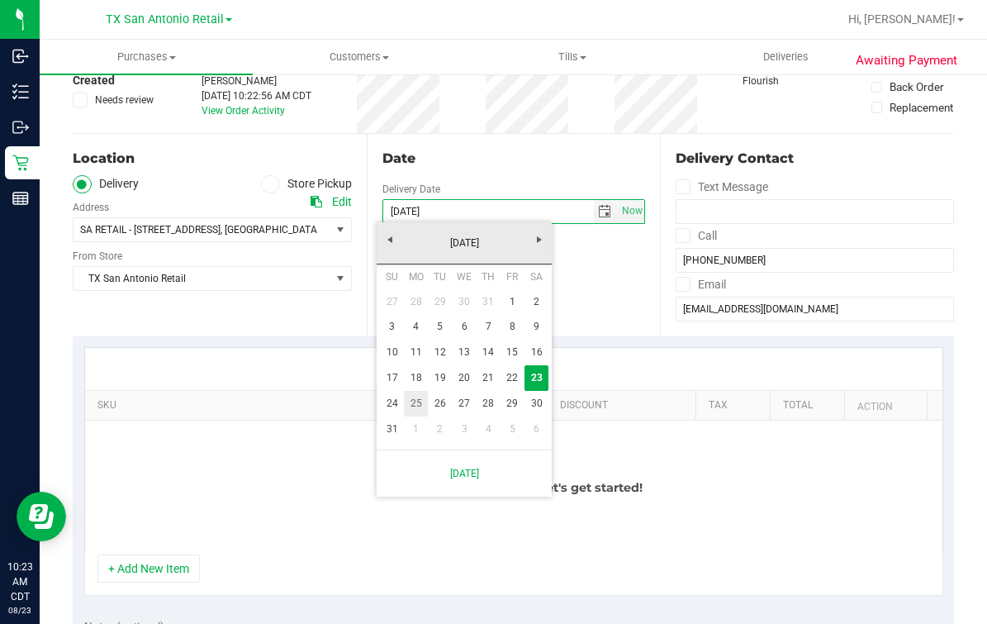
click at [396, 407] on link "24" at bounding box center [392, 404] width 24 height 26
type input "[DATE]"
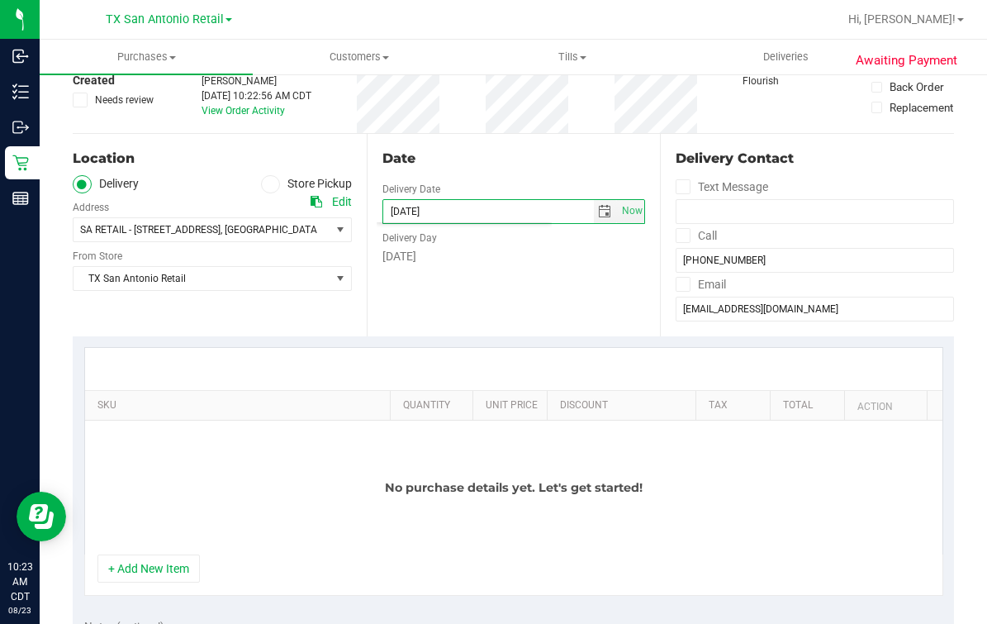
click at [469, 272] on div "Date Delivery Date 08/24/2025 Now 08/24/2025 10:22 AM Now Delivery Day Sunday" at bounding box center [514, 235] width 294 height 202
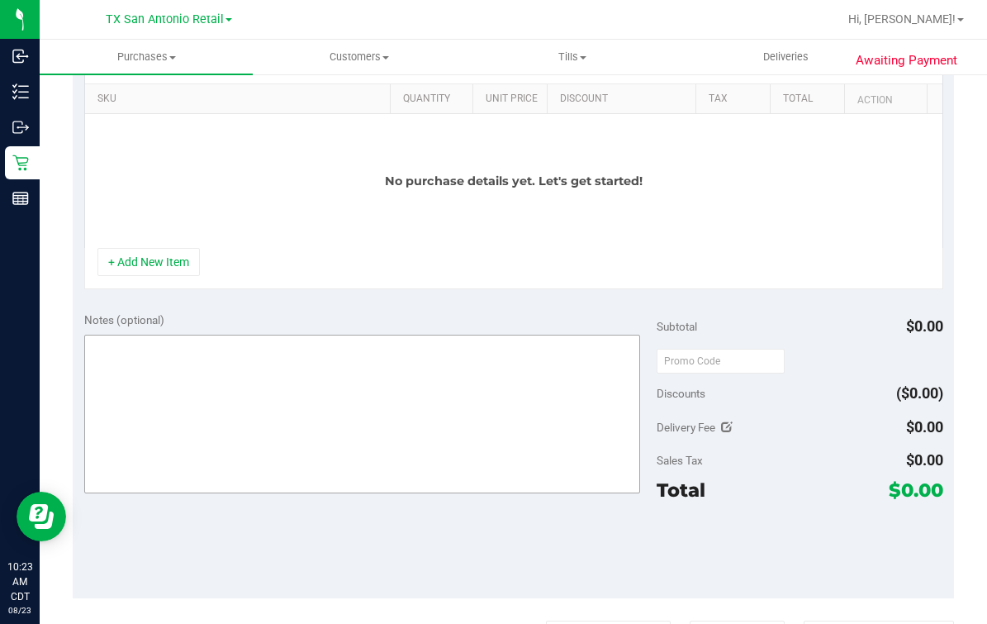
scroll to position [412, 0]
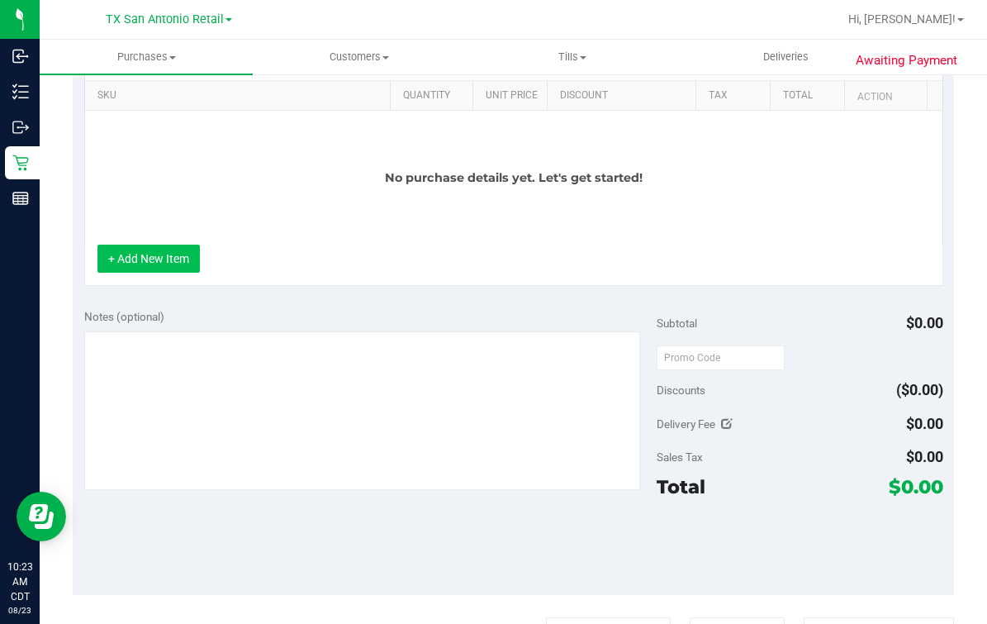
click at [183, 258] on button "+ Add New Item" at bounding box center [149, 259] width 102 height 28
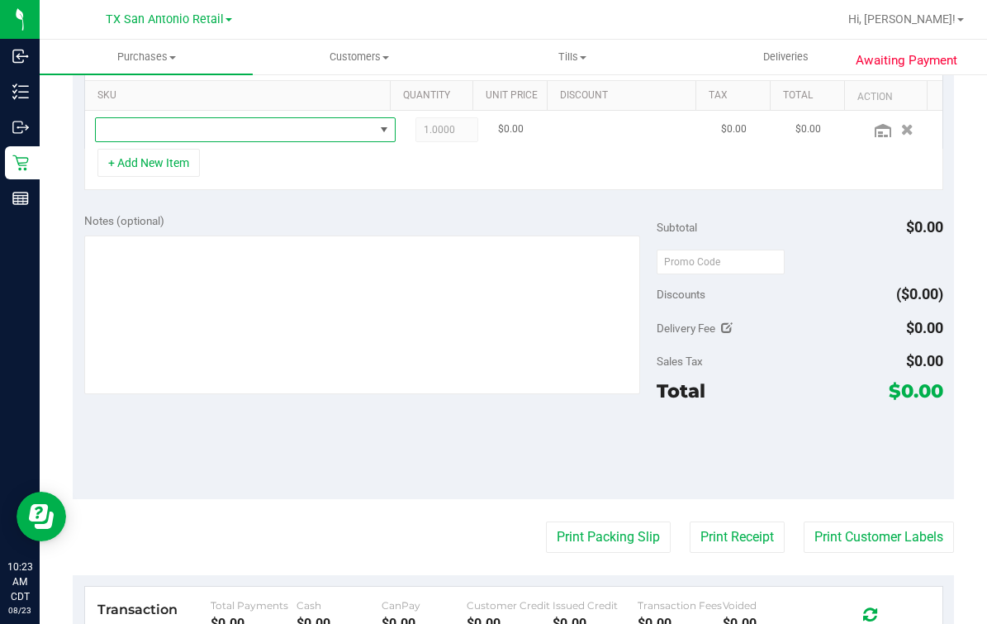
click at [320, 128] on span "NO DATA FOUND" at bounding box center [235, 129] width 278 height 23
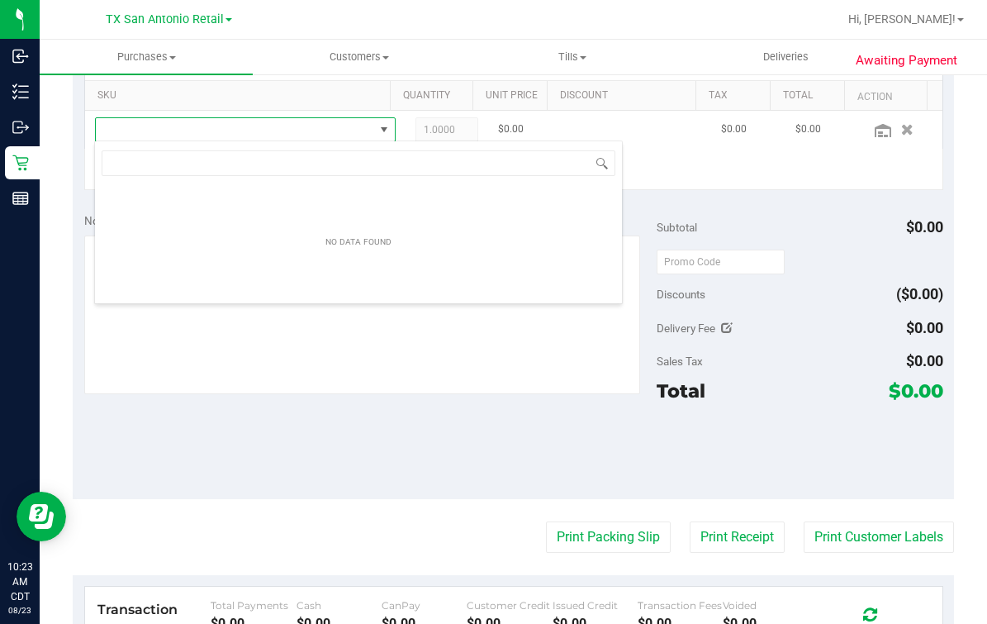
scroll to position [24, 269]
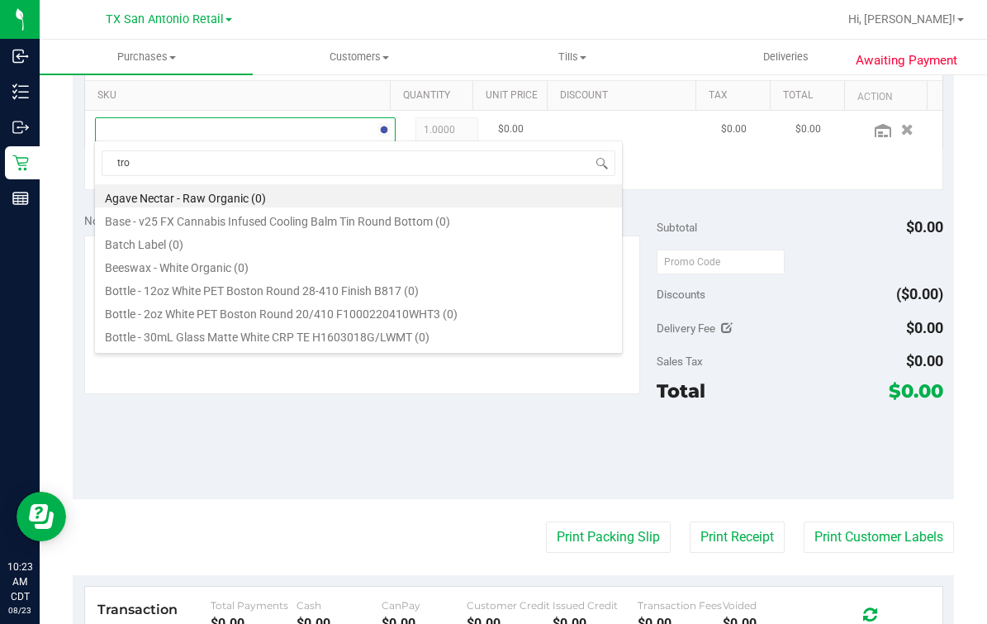
type input "trop"
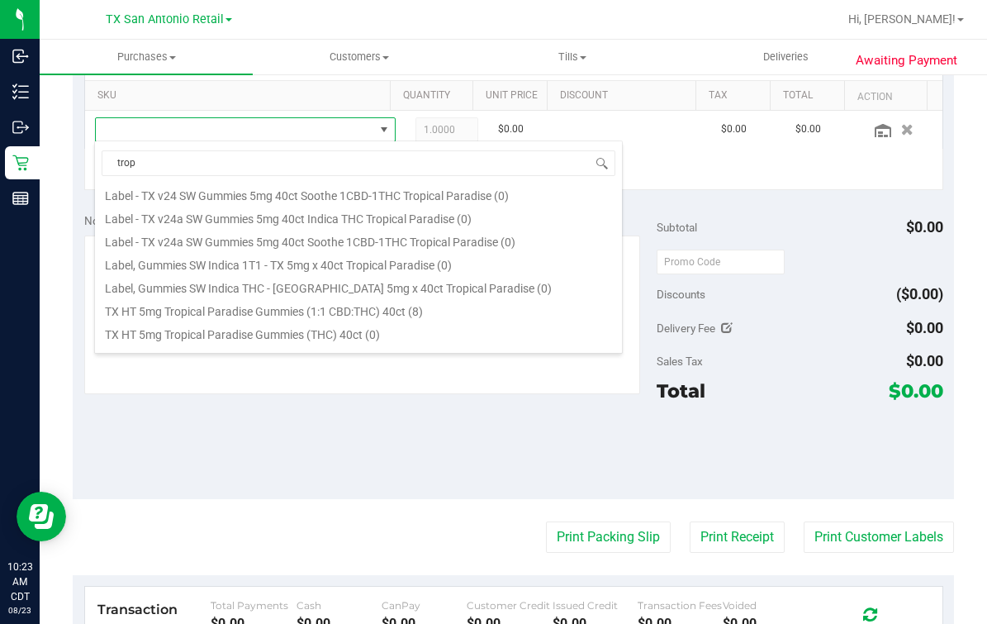
scroll to position [206, 0]
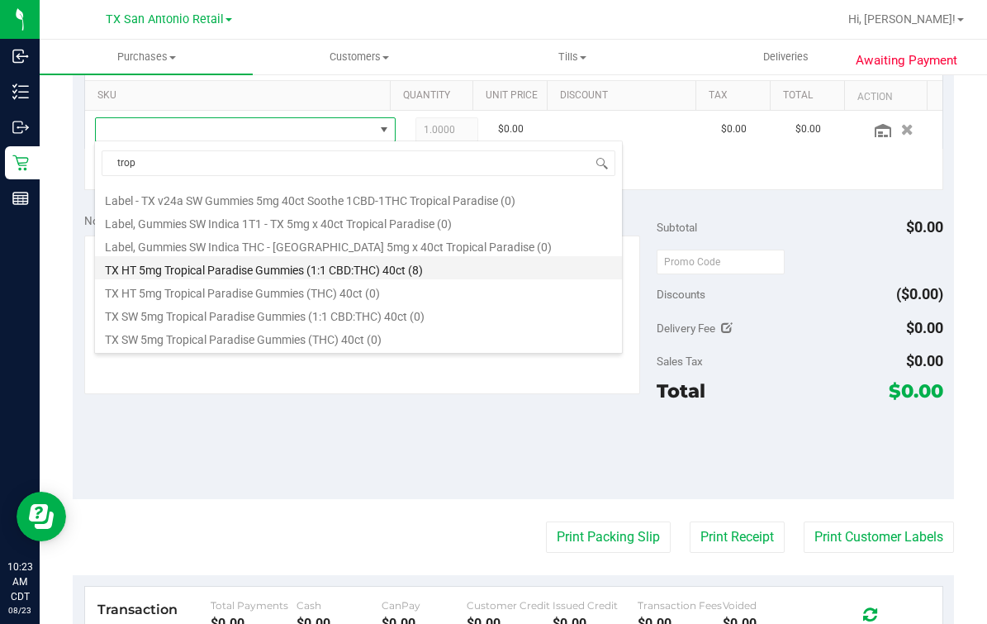
click at [429, 263] on li "TX HT 5mg Tropical Paradise Gummies (1:1 CBD:THC) 40ct (8)" at bounding box center [358, 267] width 527 height 23
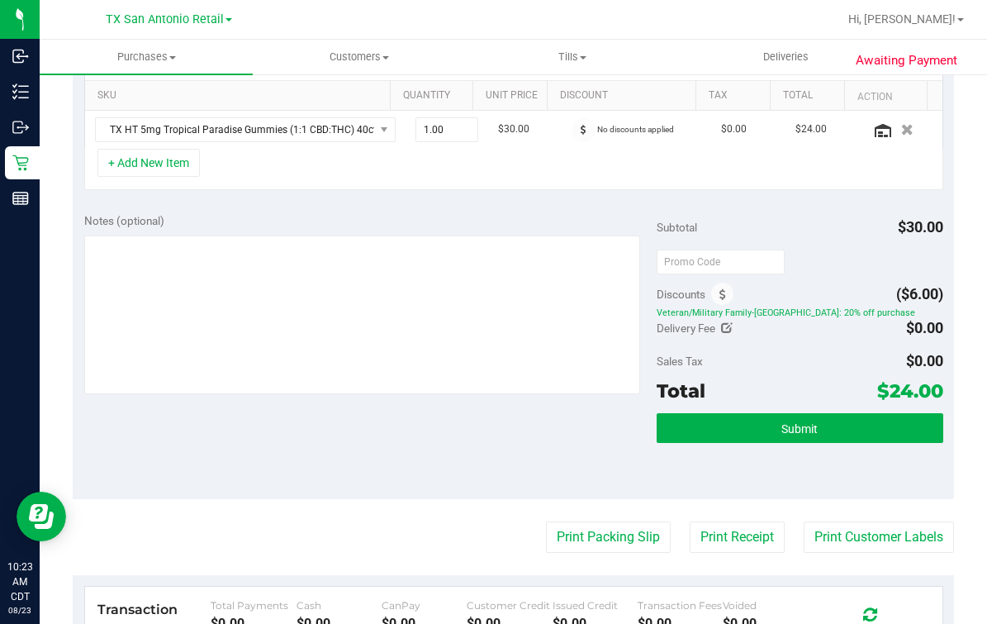
click at [387, 194] on div "SKU Quantity Unit Price Discount Tax Total Action TX HT 5mg Tropical Paradise G…" at bounding box center [514, 113] width 882 height 175
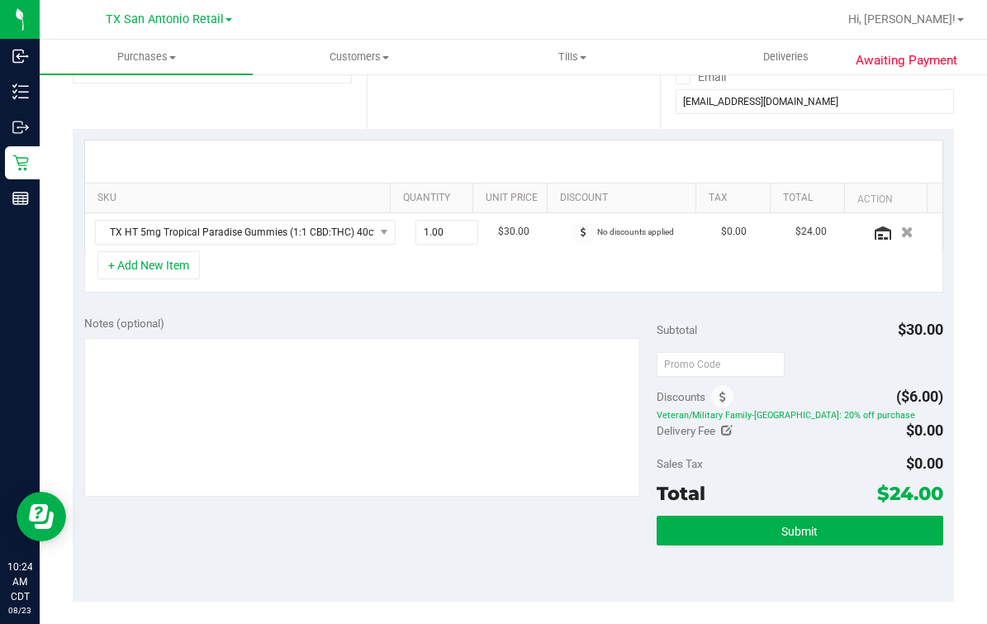
click at [241, 211] on th "SKU" at bounding box center [237, 198] width 305 height 30
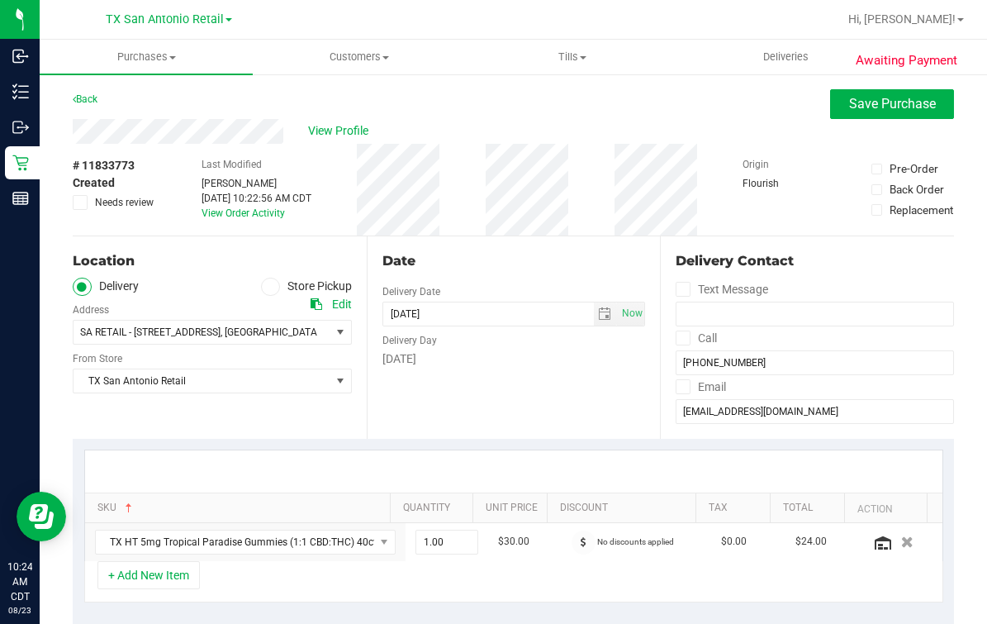
scroll to position [0, 0]
click at [564, 275] on div "Date Delivery Date 08/24/2025 Now 08/24/2025 07:00 AM Now Delivery Day Sunday" at bounding box center [514, 337] width 294 height 202
click at [488, 378] on div "Date Delivery Date 08/24/2025 Now 08/24/2025 07:00 AM Now Delivery Day Sunday" at bounding box center [514, 337] width 294 height 202
click at [429, 238] on div "Date Delivery Date 08/24/2025 Now 08/24/2025 07:00 AM Now Delivery Day Sunday" at bounding box center [514, 337] width 294 height 202
click at [453, 106] on div "Back Save Purchase" at bounding box center [514, 104] width 882 height 30
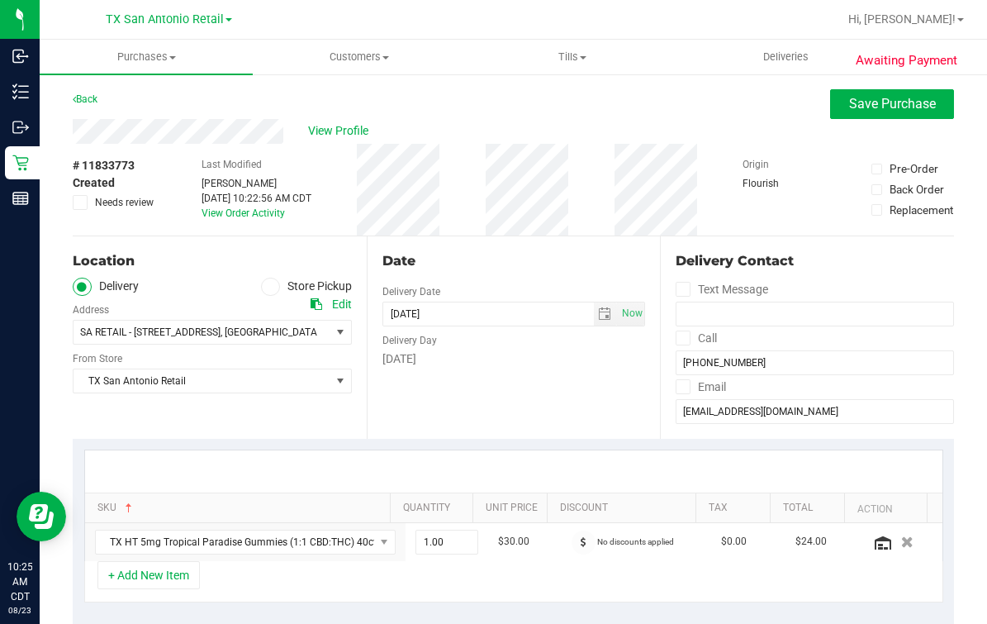
click at [554, 248] on div "Date Delivery Date 08/24/2025 Now 08/24/2025 07:00 AM Now Delivery Day Sunday" at bounding box center [514, 337] width 294 height 202
click at [655, 105] on div "Back Save Purchase" at bounding box center [514, 104] width 882 height 30
click at [745, 115] on div "Back Save Purchase" at bounding box center [514, 104] width 882 height 30
click at [854, 96] on span "Save Purchase" at bounding box center [892, 104] width 87 height 16
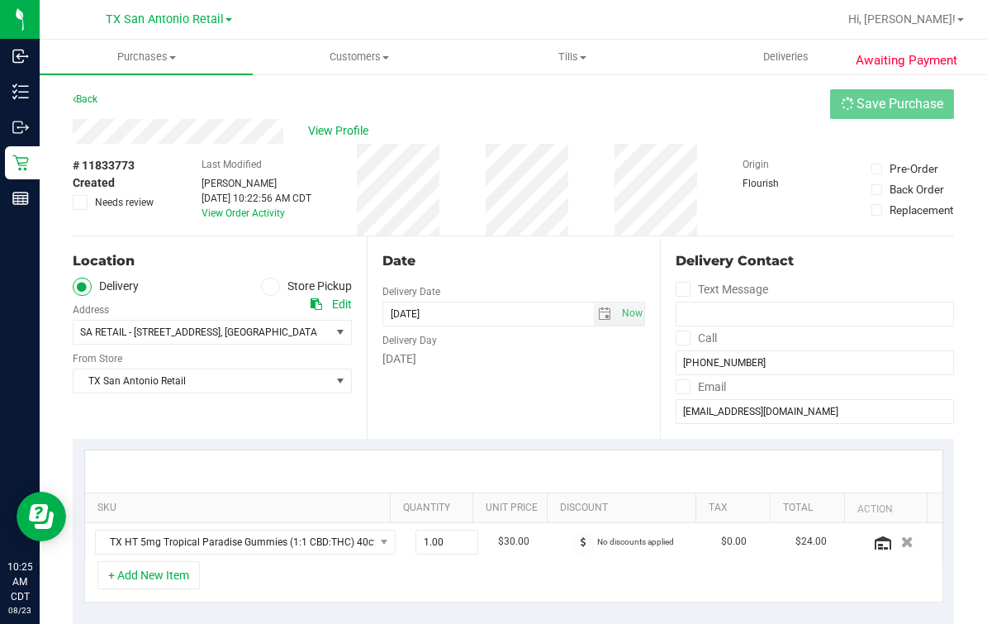
click at [728, 109] on div "Back Save Purchase" at bounding box center [514, 104] width 882 height 30
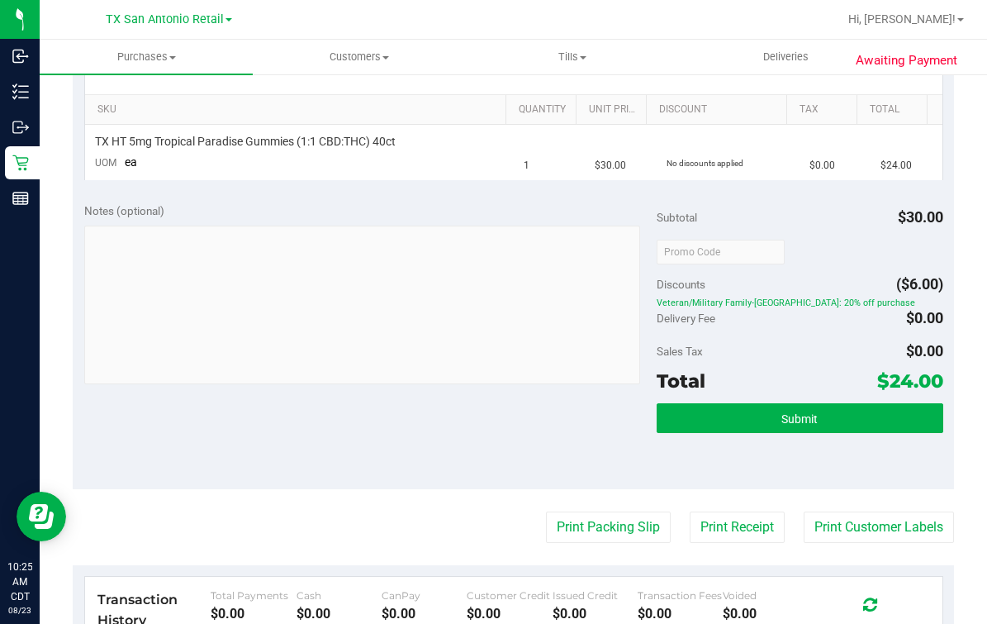
scroll to position [412, 0]
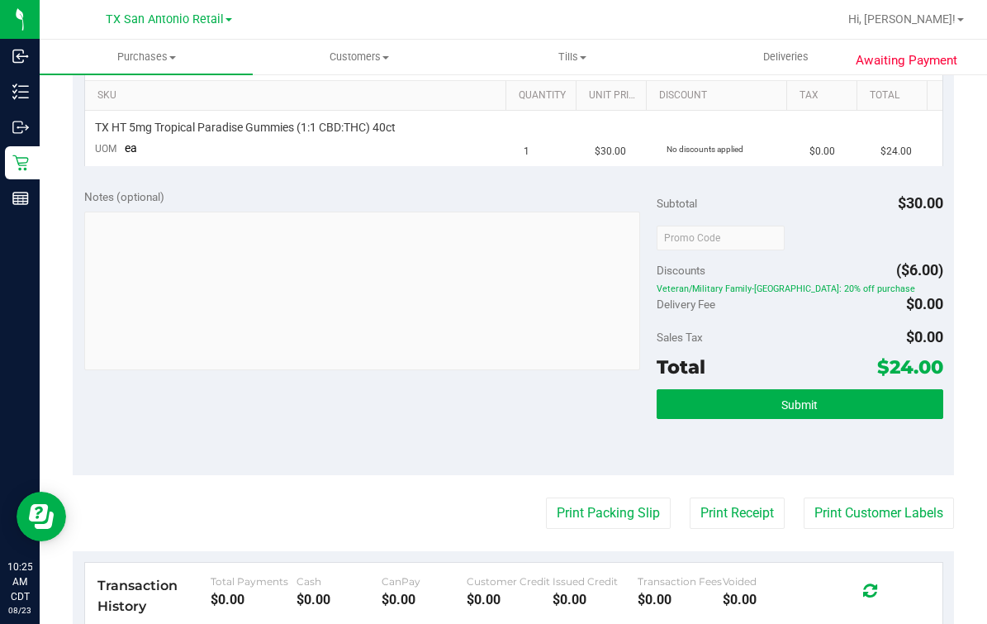
click at [792, 387] on div "Subtotal $30.00 Discounts ($6.00) Veteran/Military Family-TX: 20% off purchase …" at bounding box center [800, 325] width 287 height 275
click at [794, 391] on button "Submit" at bounding box center [800, 404] width 287 height 30
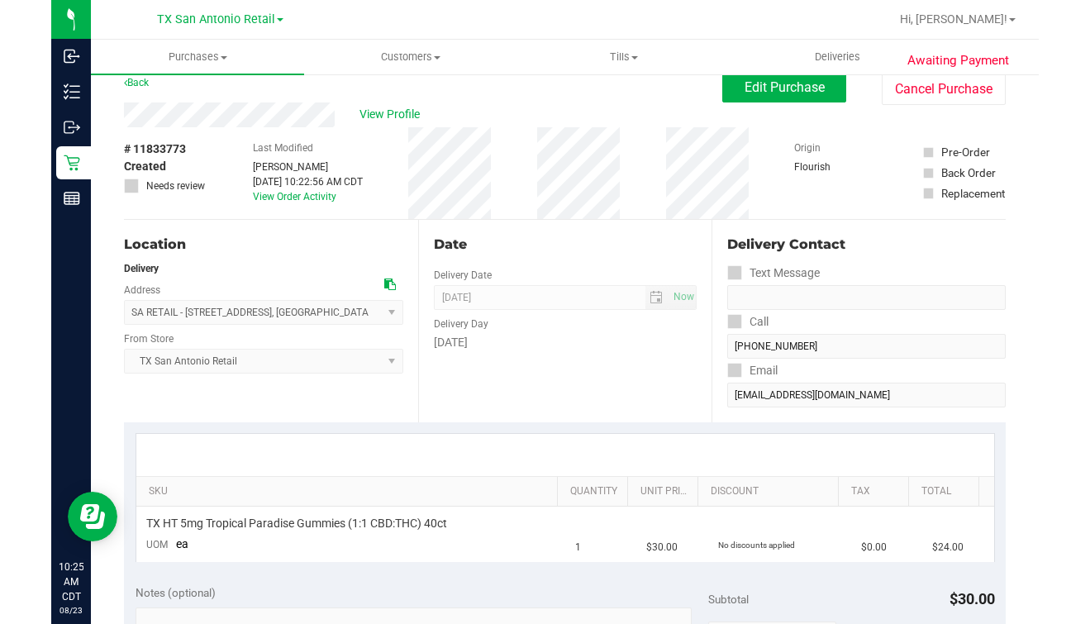
scroll to position [0, 0]
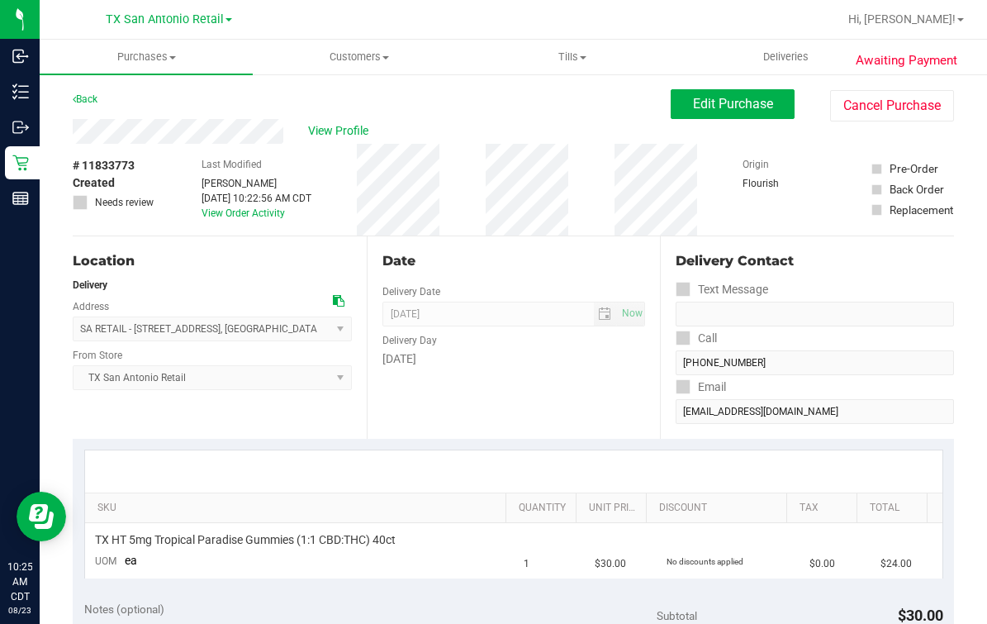
click at [514, 273] on div "Date Delivery Date 08/24/2025 Now 08/24/2025 07:00 AM Now Delivery Day Sunday" at bounding box center [514, 337] width 294 height 202
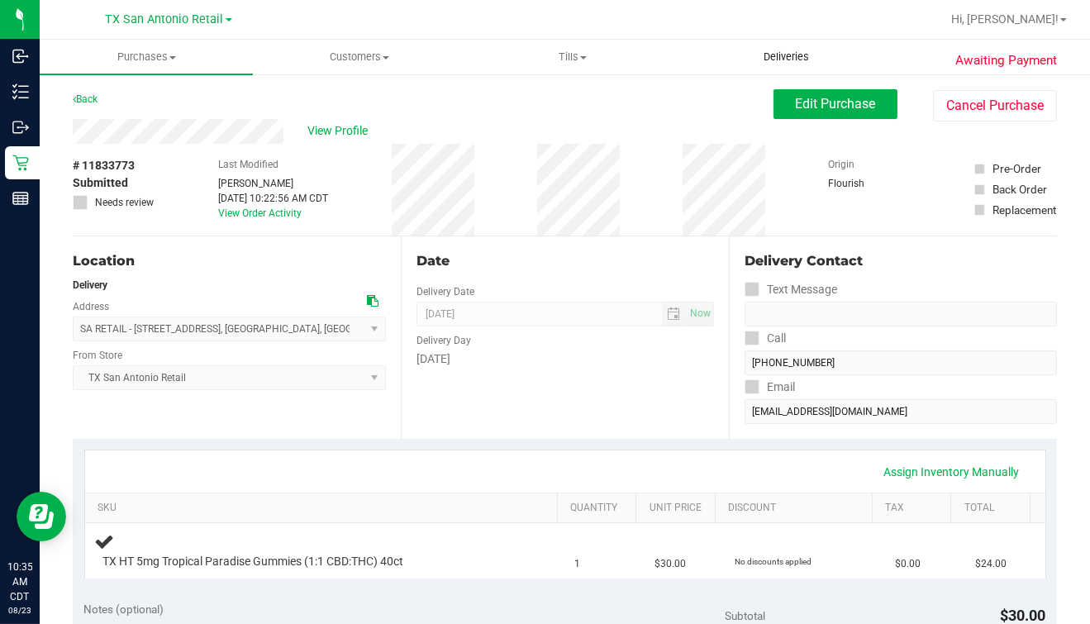
click at [762, 57] on span "Deliveries" at bounding box center [786, 57] width 90 height 15
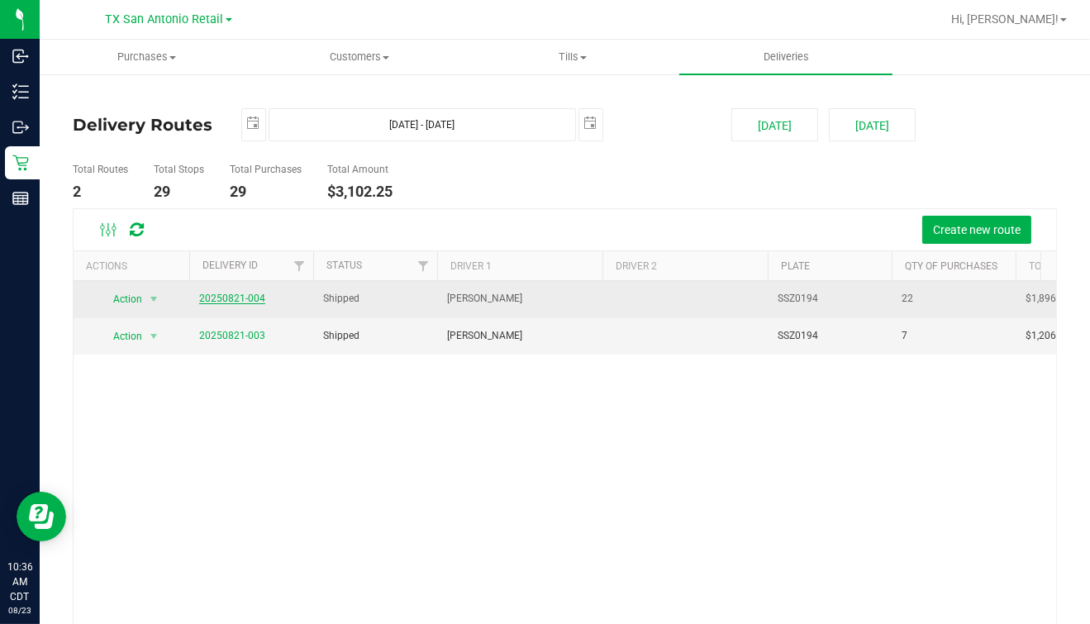
click at [250, 293] on link "20250821-004" at bounding box center [232, 299] width 66 height 12
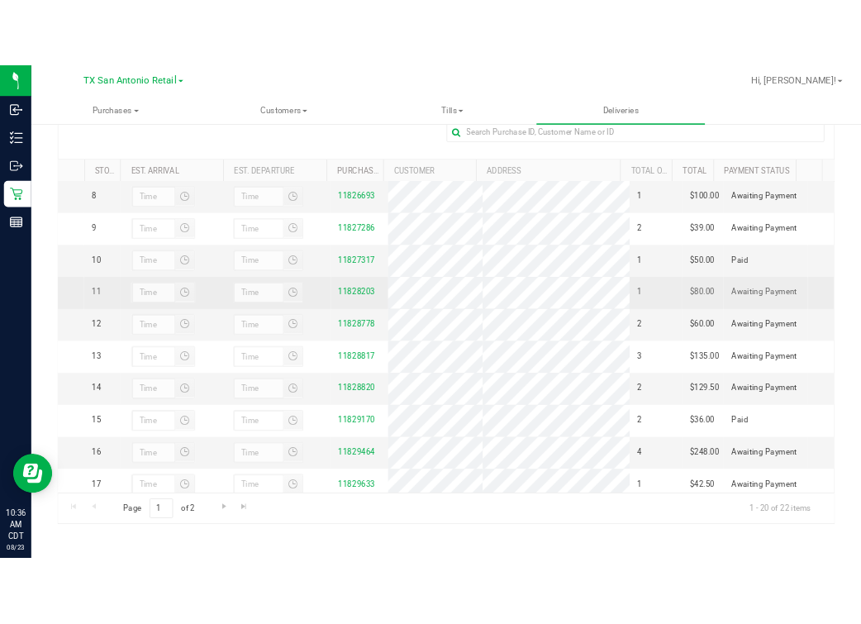
scroll to position [277, 0]
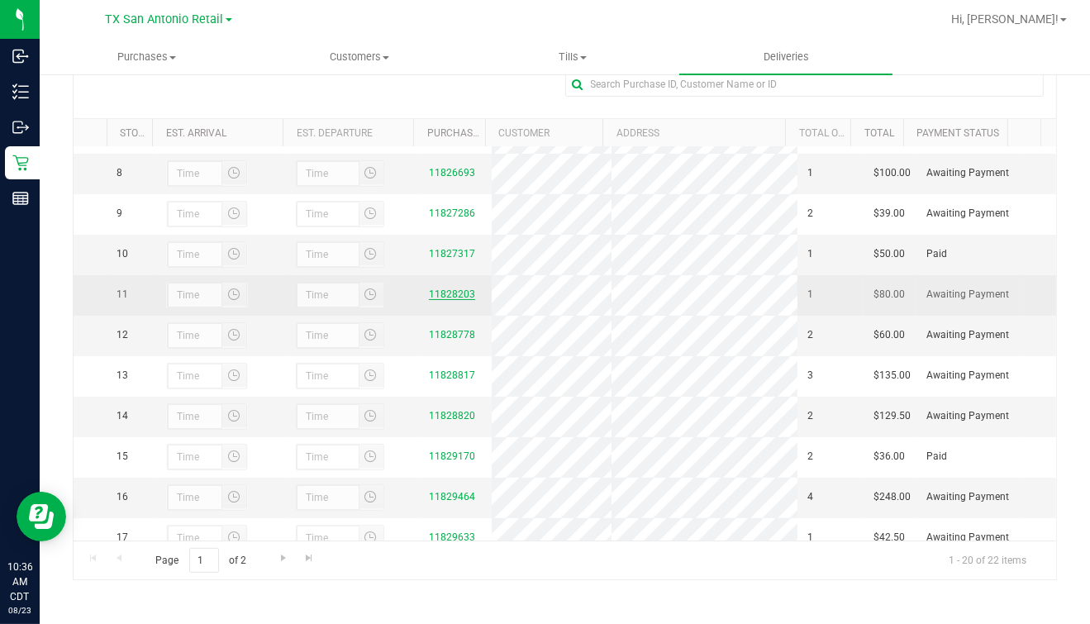
click at [450, 300] on link "11828203" at bounding box center [452, 294] width 46 height 12
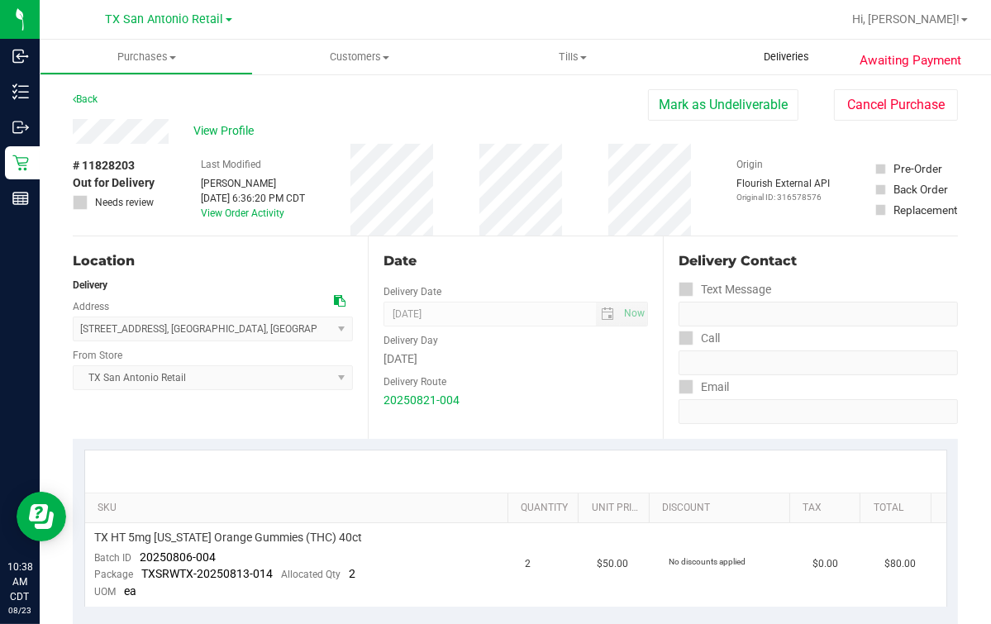
click at [783, 63] on span "Deliveries" at bounding box center [786, 57] width 90 height 15
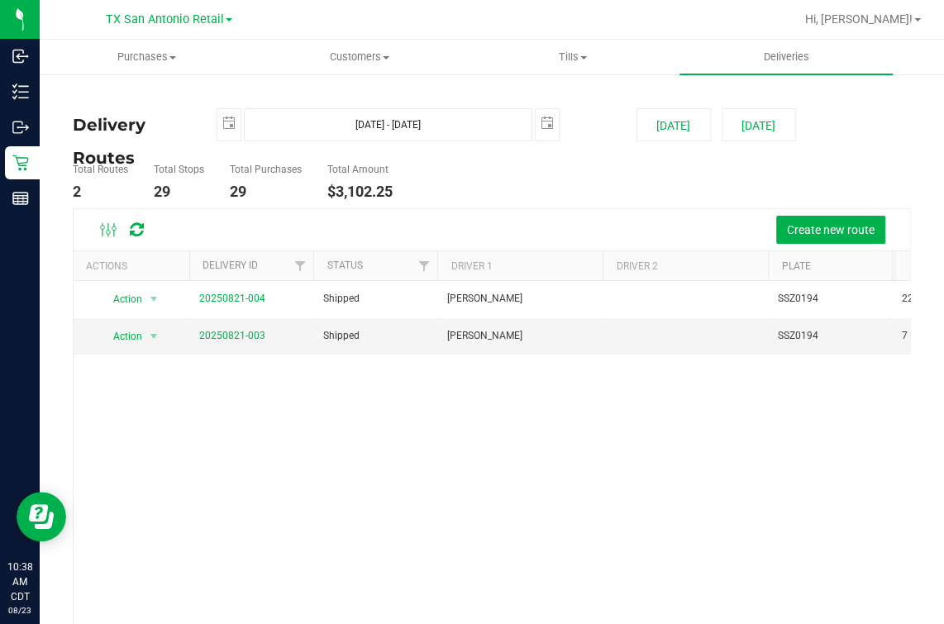
click at [278, 508] on div "Action Action View Delivery 20250821-004 Shipped Victoria Flores SSZ0194 22 $1,…" at bounding box center [492, 477] width 836 height 393
click at [345, 37] on nav "TX San Antonio Retail TX Austin DC TX Plano Retail TX San Antonio Retail TX Sou…" at bounding box center [492, 20] width 904 height 40
click at [346, 42] on uib-tab-heading "Customers All customers Add a new customer All physicians" at bounding box center [360, 56] width 212 height 33
click at [348, 49] on uib-tab-heading "Customers All customers Add a new customer All physicians" at bounding box center [359, 57] width 213 height 35
click at [336, 55] on span "Customers" at bounding box center [359, 57] width 213 height 15
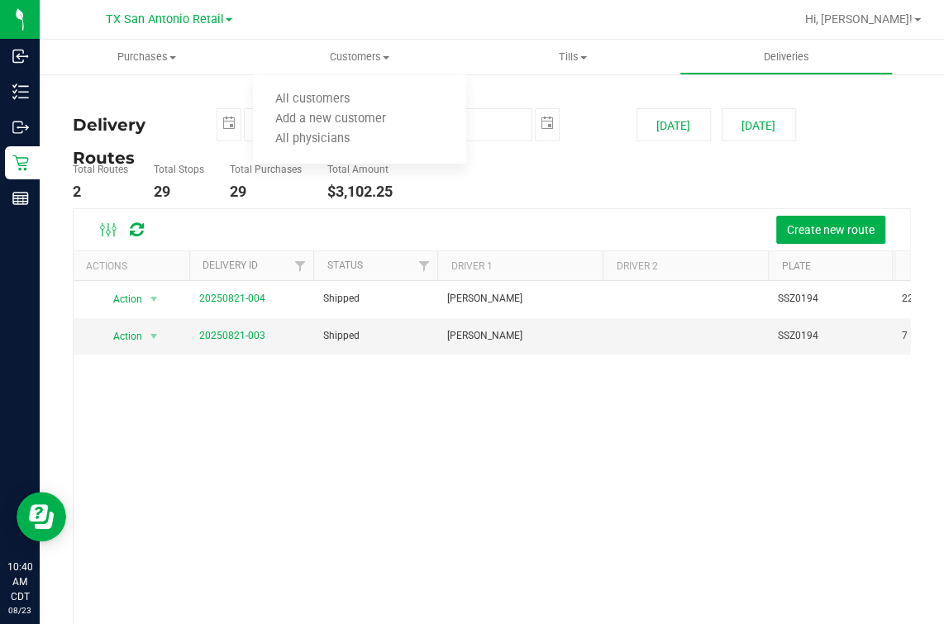
click at [631, 212] on div "Create new route" at bounding box center [492, 229] width 836 height 41
click at [345, 56] on span "Customers" at bounding box center [359, 57] width 213 height 15
click at [316, 93] on span "All customers" at bounding box center [312, 100] width 119 height 14
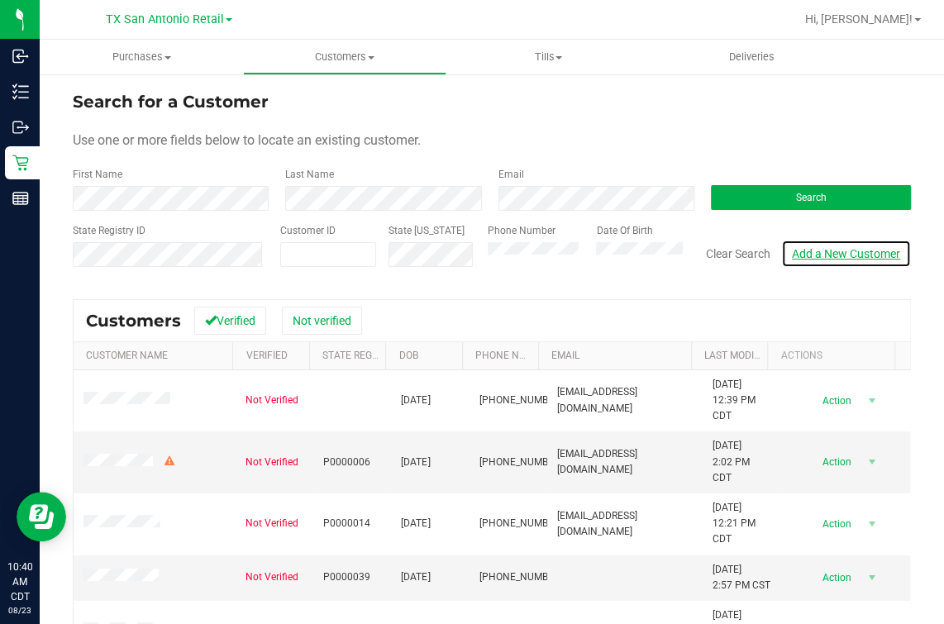
click at [812, 243] on link "Add a New Customer" at bounding box center [846, 254] width 130 height 28
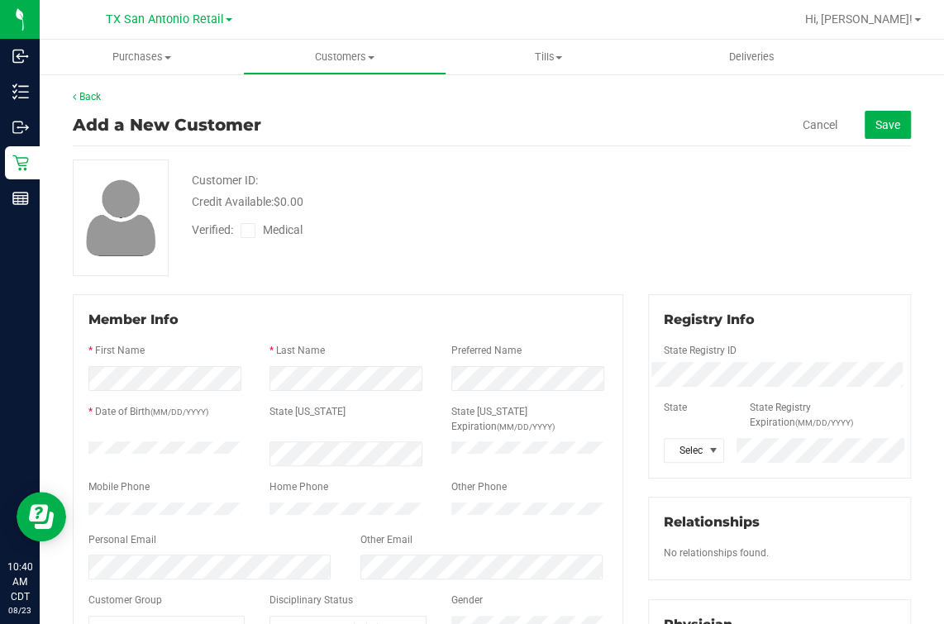
click at [382, 281] on div "Back Add a New Customer Cancel Save Customer ID: Credit Available: $0.00 Verifi…" at bounding box center [492, 616] width 838 height 1054
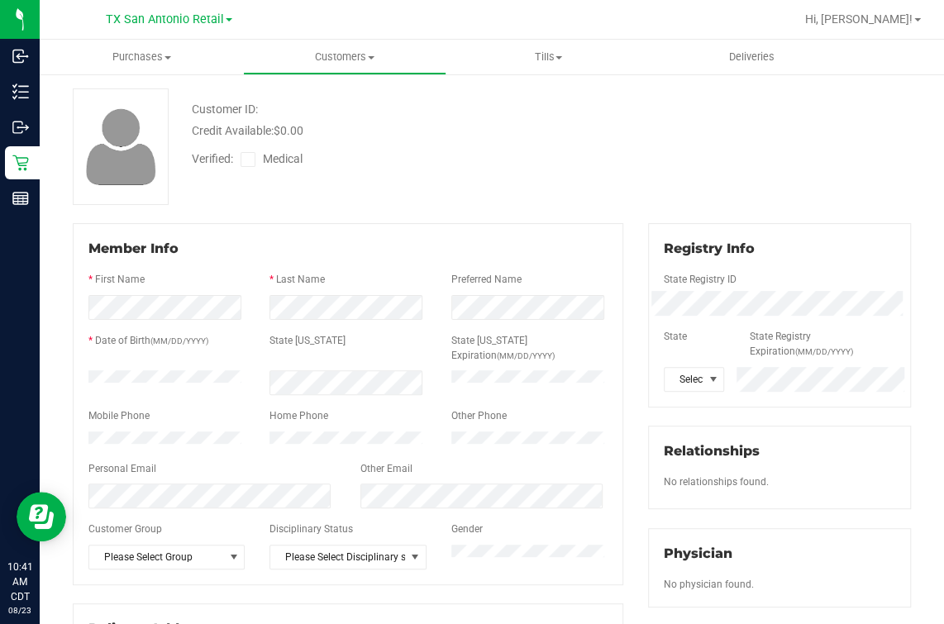
scroll to position [102, 0]
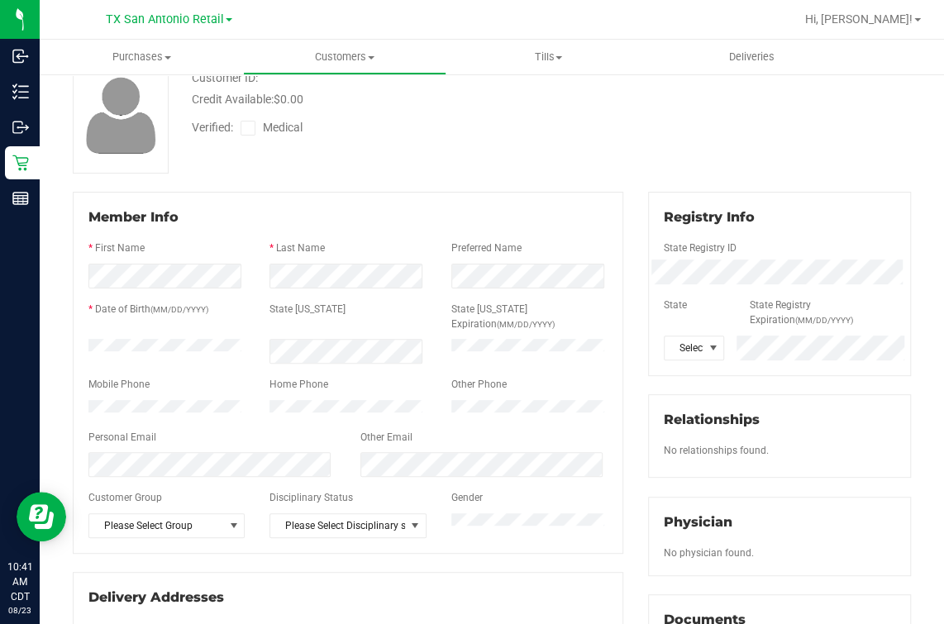
click at [140, 396] on div at bounding box center [347, 398] width 519 height 4
click at [320, 230] on div at bounding box center [347, 233] width 519 height 13
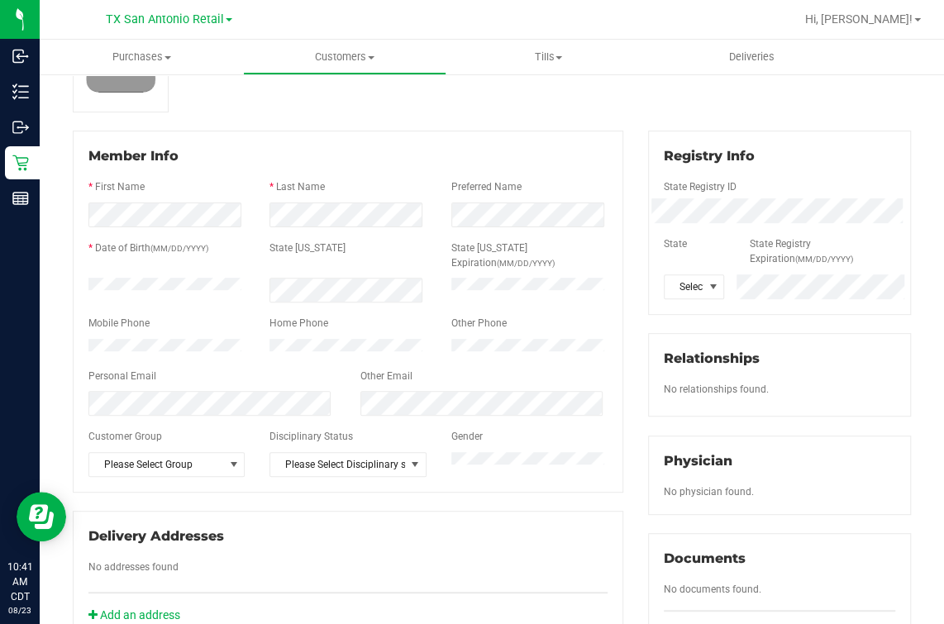
scroll to position [206, 0]
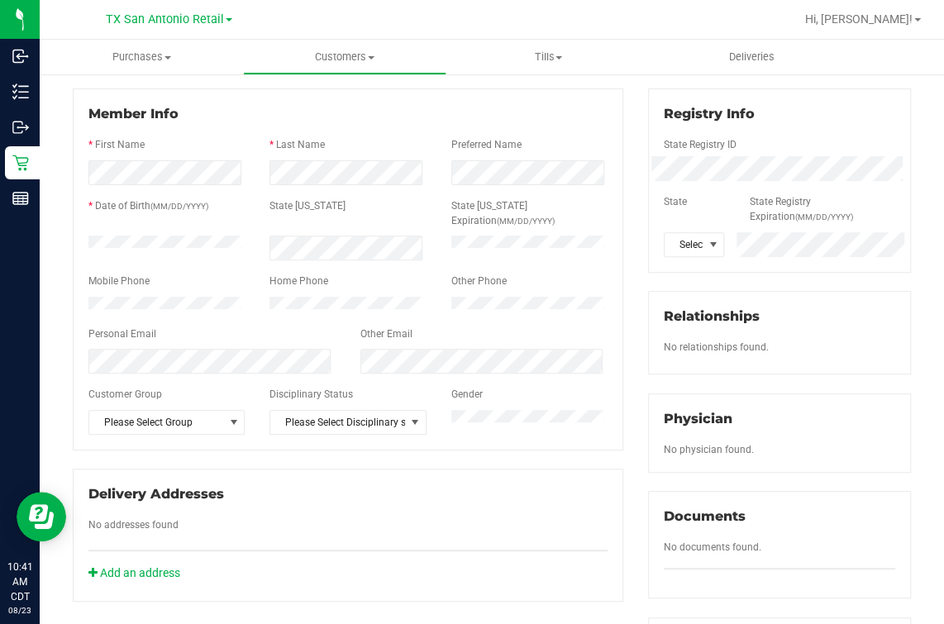
click at [173, 336] on div "Personal Email" at bounding box center [212, 335] width 272 height 19
click at [470, 102] on div "Member Info * First Name * Last Name Preferred Name * Date of Birth (MM/DD/YYYY…" at bounding box center [348, 269] width 550 height 362
click at [245, 326] on div "Personal Email" at bounding box center [212, 335] width 272 height 19
click at [74, 388] on div "Member Info * First Name * Last Name Preferred Name * Date of Birth (MM/DD/YYYY…" at bounding box center [348, 269] width 550 height 362
click at [89, 411] on span "Please Select Group" at bounding box center [156, 422] width 134 height 23
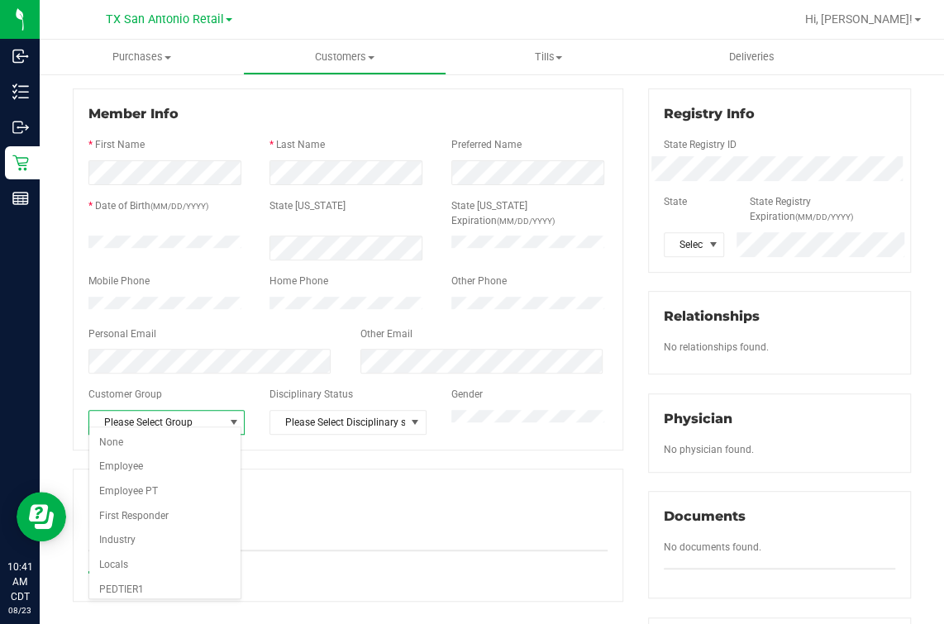
click at [100, 411] on span "Please Select Group" at bounding box center [156, 422] width 134 height 23
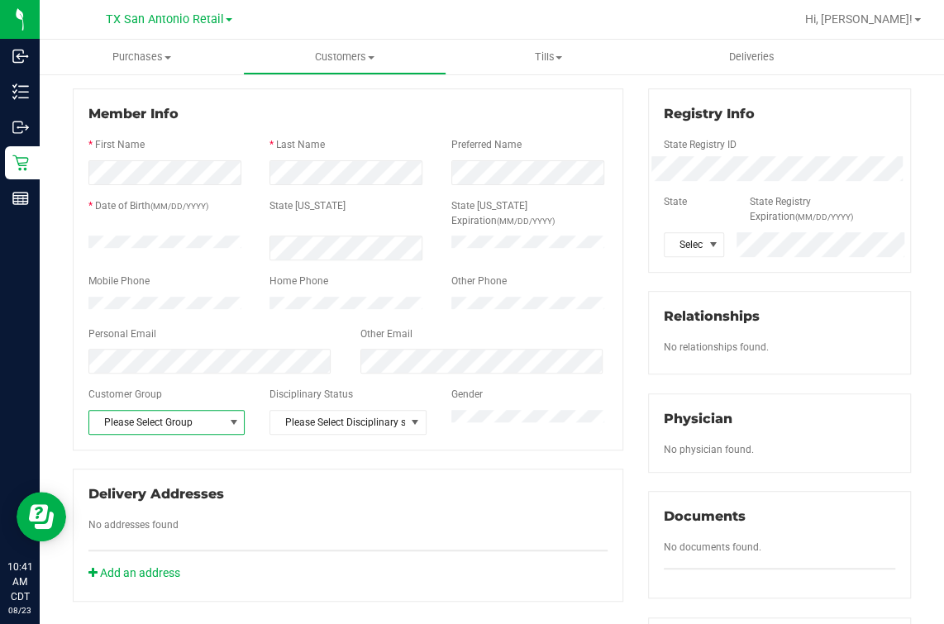
click at [104, 411] on span "Please Select Group" at bounding box center [156, 422] width 134 height 23
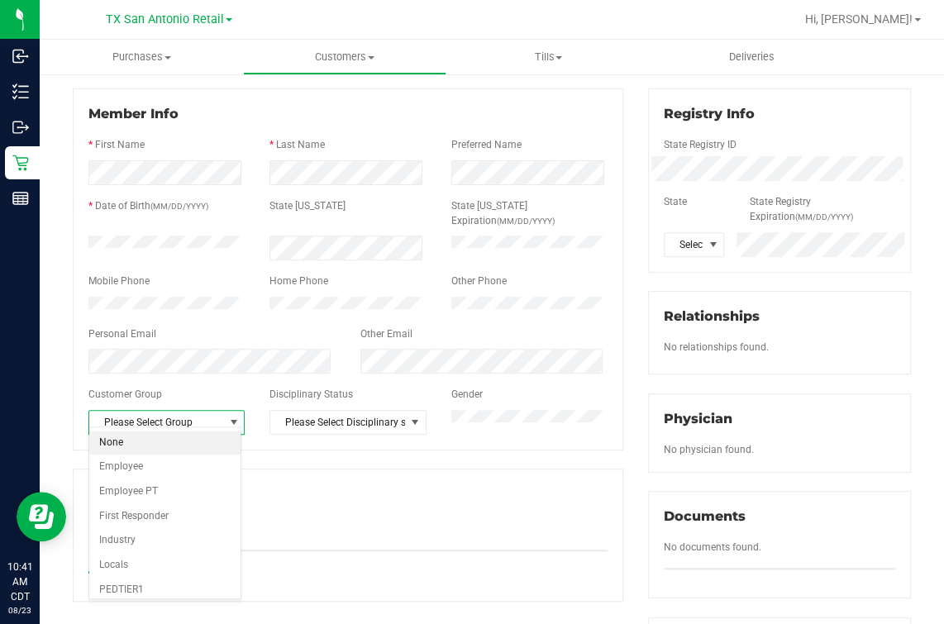
click at [117, 440] on li "None" at bounding box center [164, 443] width 151 height 25
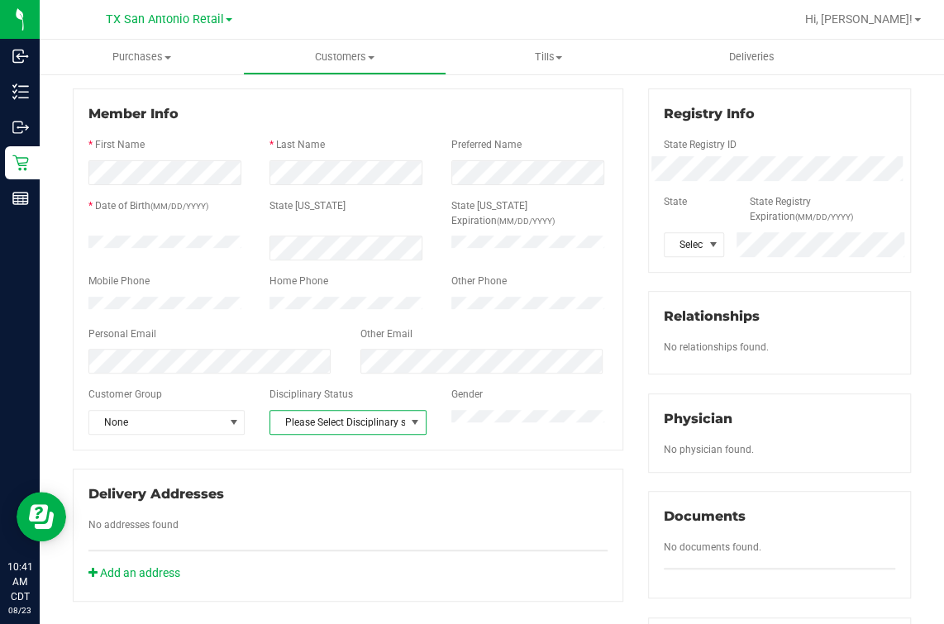
click at [413, 418] on span "select" at bounding box center [414, 422] width 13 height 13
click at [355, 443] on li "No Issues" at bounding box center [342, 443] width 151 height 25
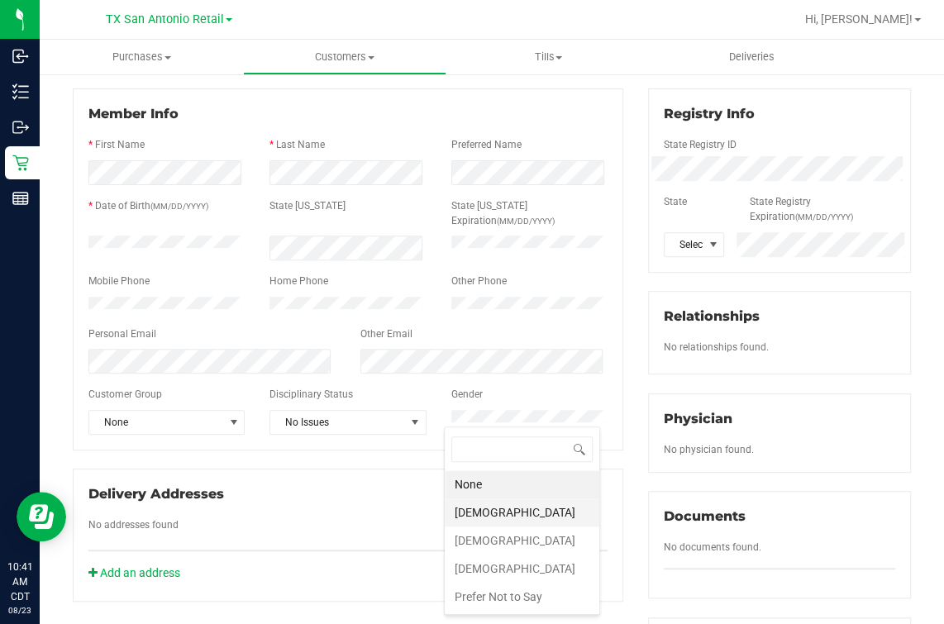
click at [502, 506] on li "Female" at bounding box center [522, 512] width 155 height 28
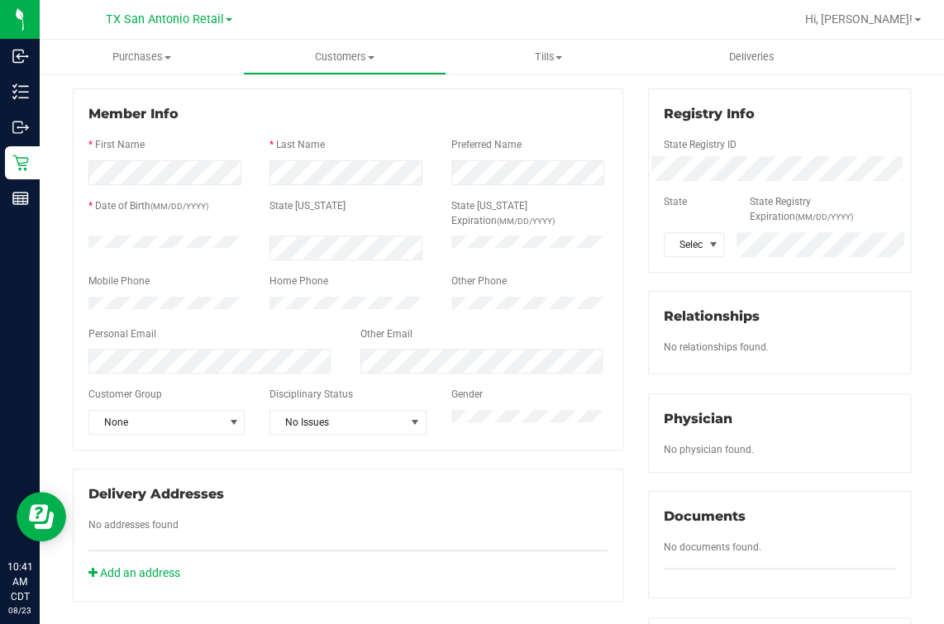
click at [298, 450] on div "Member Info * First Name * Last Name Preferred Name * Date of Birth (MM/DD/YYYY…" at bounding box center [347, 344] width 575 height 513
click at [295, 326] on div "Personal Email" at bounding box center [212, 335] width 272 height 19
click at [147, 558] on div "Delivery Addresses No addresses found Add an address" at bounding box center [348, 535] width 550 height 133
click at [139, 582] on div at bounding box center [347, 584] width 519 height 4
click at [139, 566] on link "Add an address" at bounding box center [134, 572] width 92 height 13
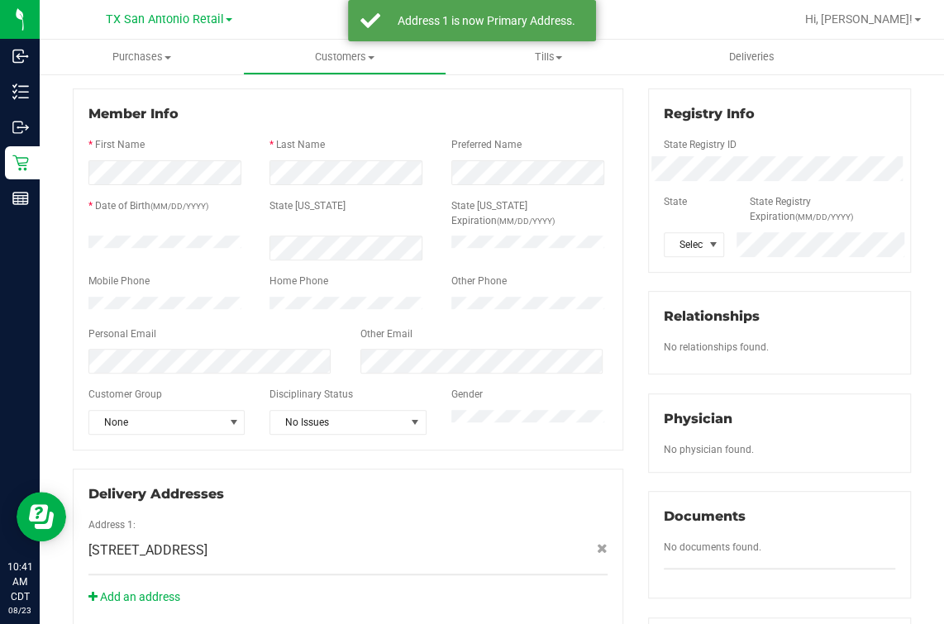
click at [402, 326] on label "Other Email" at bounding box center [386, 333] width 52 height 15
click at [367, 260] on div at bounding box center [347, 266] width 519 height 13
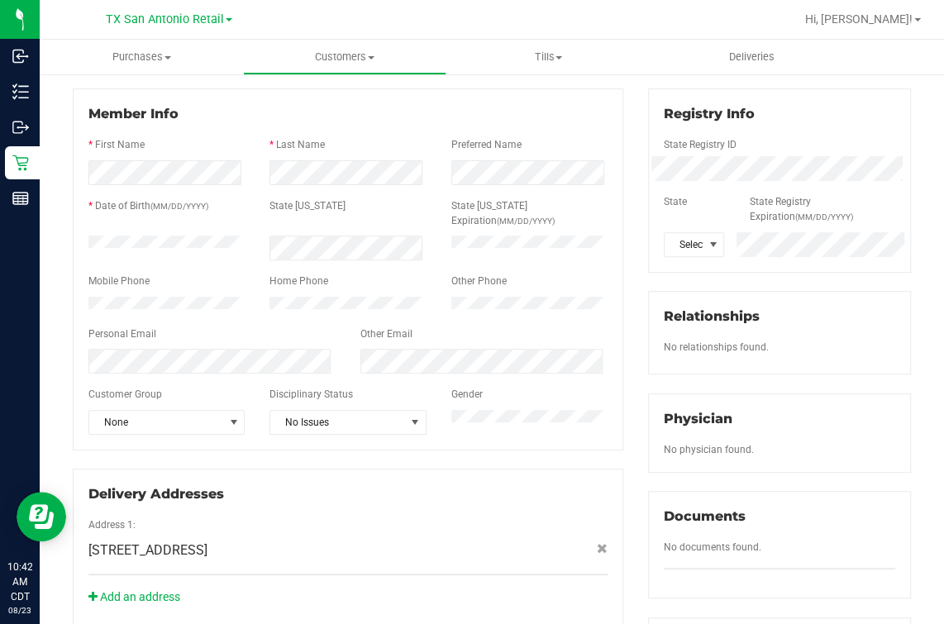
click at [295, 313] on div at bounding box center [347, 319] width 519 height 13
click at [261, 326] on div "Personal Email" at bounding box center [212, 335] width 272 height 19
click at [221, 326] on div "Personal Email" at bounding box center [212, 335] width 272 height 19
click at [225, 326] on div "Personal Email" at bounding box center [212, 335] width 272 height 19
click at [226, 327] on div "Personal Email" at bounding box center [212, 335] width 272 height 19
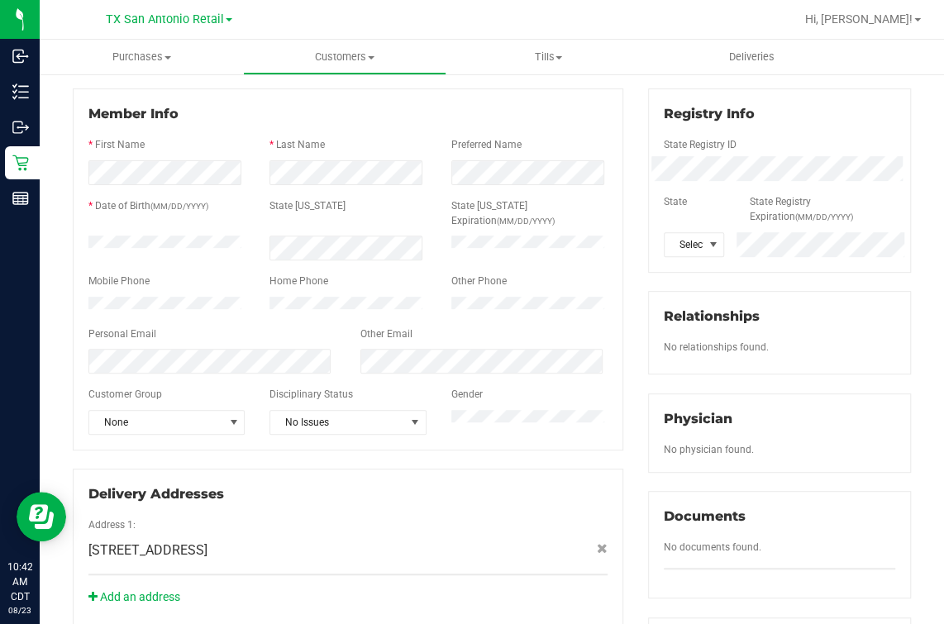
click at [131, 313] on div at bounding box center [347, 319] width 519 height 13
click at [131, 345] on div at bounding box center [347, 347] width 519 height 4
click at [327, 274] on div "Home Phone" at bounding box center [347, 283] width 181 height 19
click at [131, 345] on div at bounding box center [347, 347] width 519 height 4
click at [92, 433] on div "Member Info * First Name * Last Name Preferred Name * Date of Birth (MM/DD/YYYY…" at bounding box center [348, 269] width 550 height 362
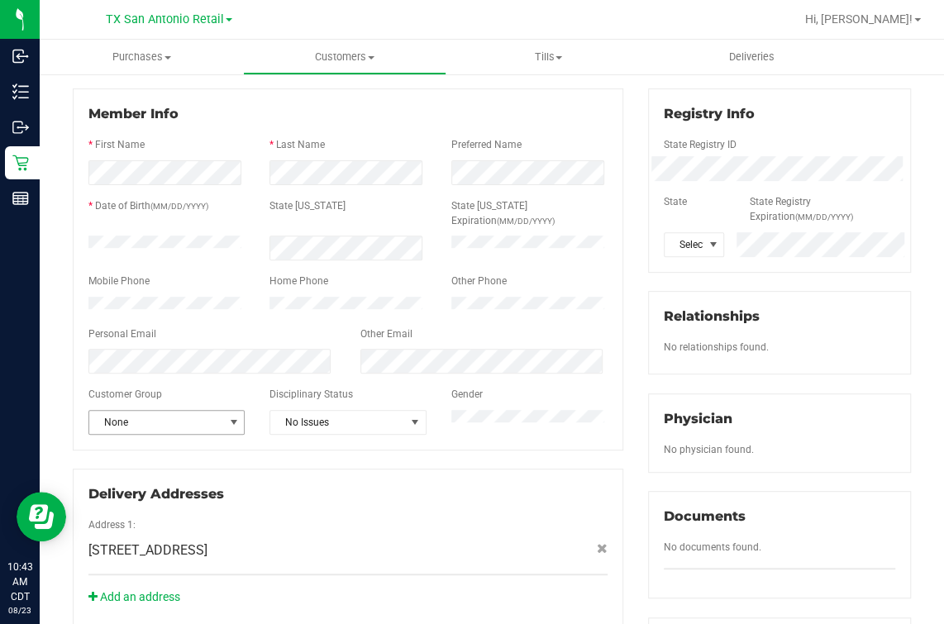
click at [136, 411] on span "None" at bounding box center [156, 422] width 134 height 23
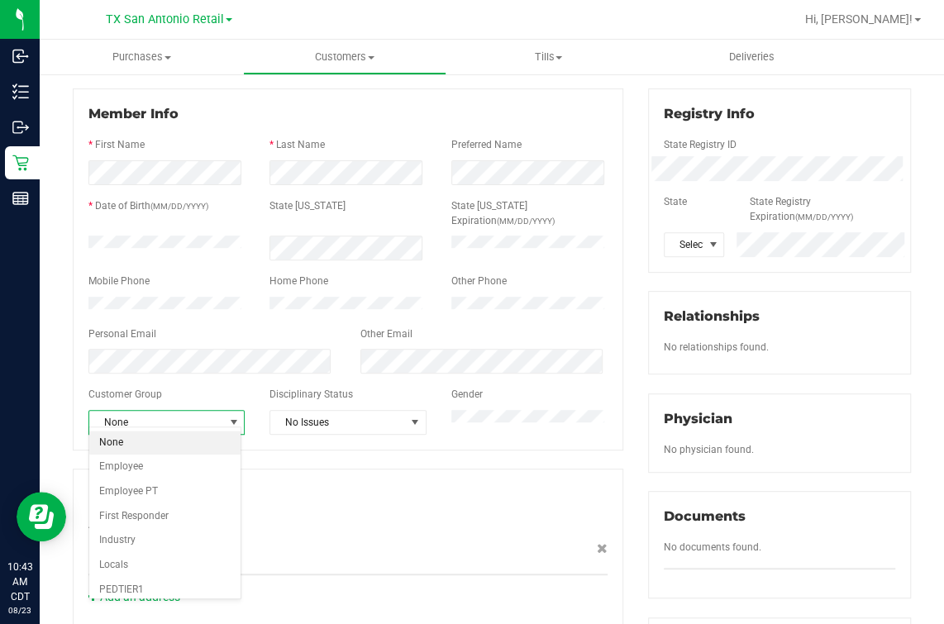
click at [131, 439] on li "None" at bounding box center [164, 443] width 151 height 25
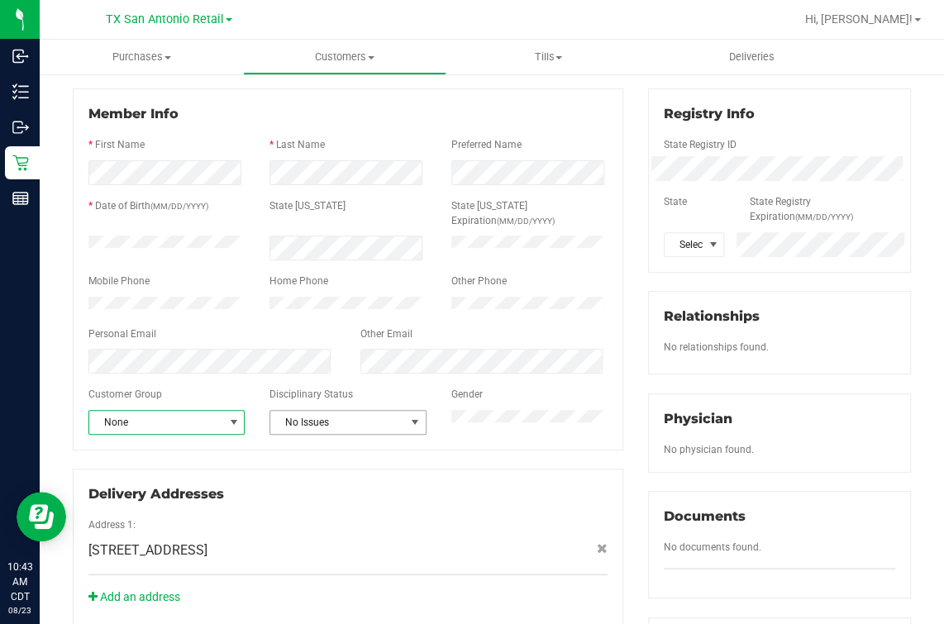
click at [352, 411] on span "No Issues" at bounding box center [337, 422] width 134 height 23
click at [205, 388] on div "Customer Group" at bounding box center [166, 396] width 181 height 19
click at [688, 250] on span "Select state" at bounding box center [683, 244] width 38 height 23
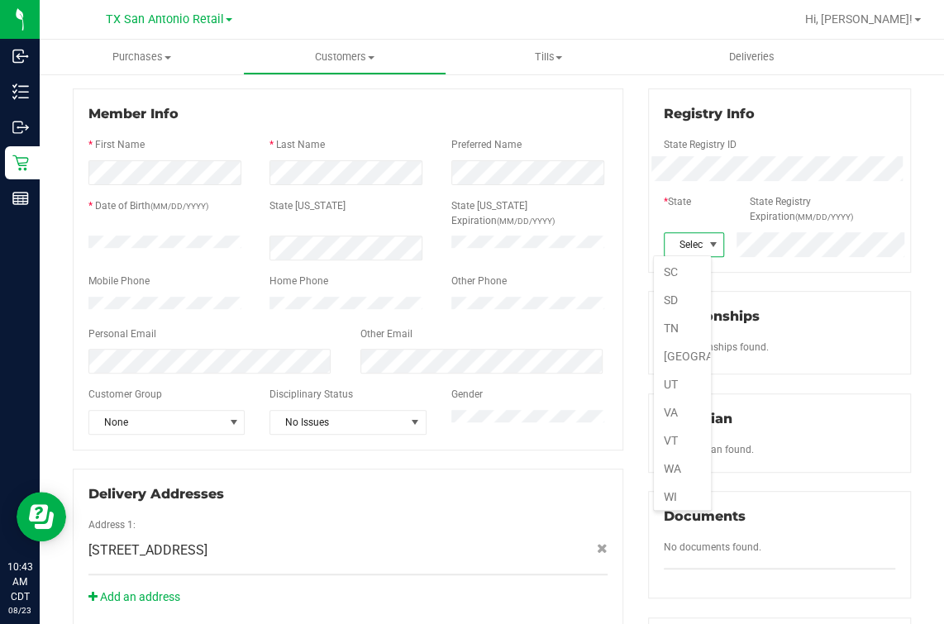
scroll to position [1197, 0]
click at [666, 297] on li "[GEOGRAPHIC_DATA]" at bounding box center [682, 311] width 57 height 28
click at [695, 212] on div "* State" at bounding box center [693, 203] width 85 height 19
click at [802, 116] on div "Registry Info" at bounding box center [779, 114] width 231 height 20
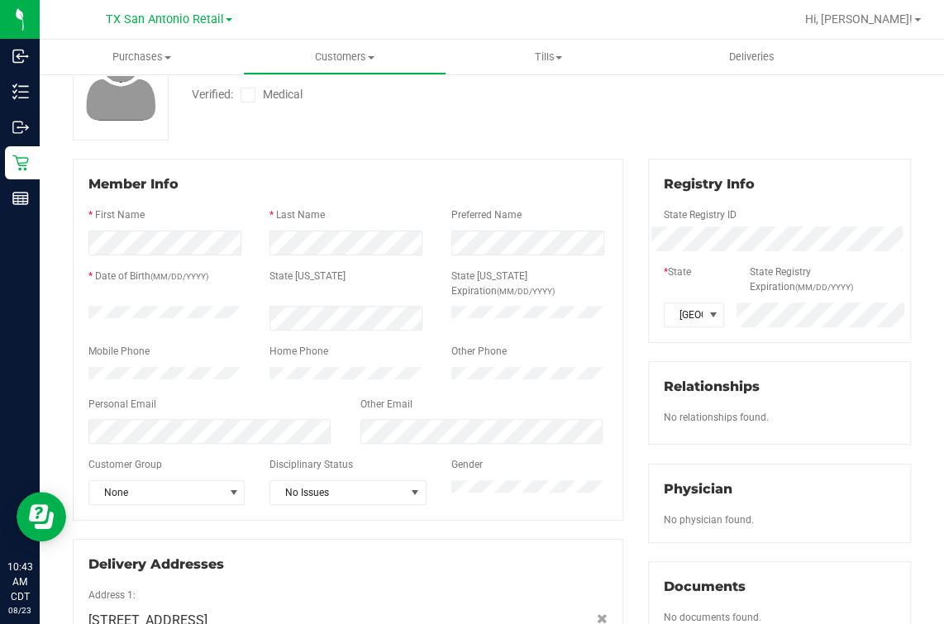
scroll to position [102, 0]
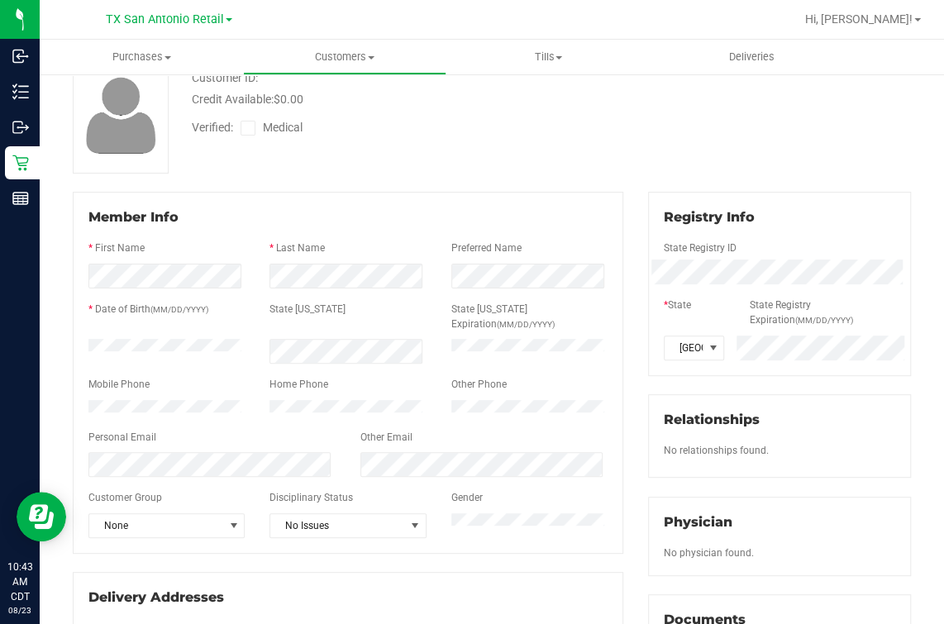
click at [434, 178] on div "Back Add a New Customer Cancel Save Customer ID: Credit Available: $0.00 Verifi…" at bounding box center [492, 514] width 838 height 1054
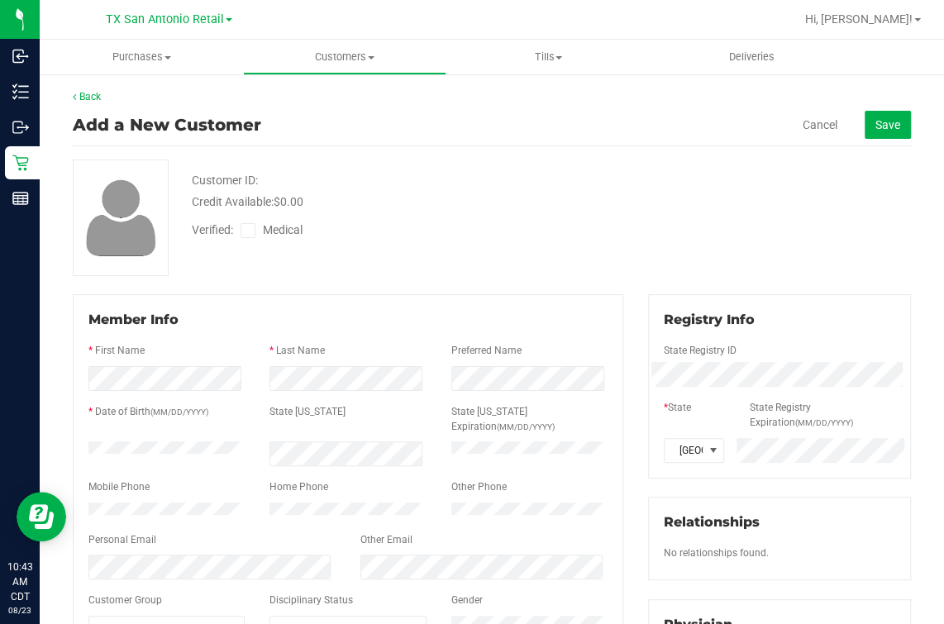
click at [635, 207] on div "Customer ID: Credit Available: $0.00 Verified: Medical" at bounding box center [491, 217] width 863 height 117
click at [243, 231] on icon at bounding box center [248, 231] width 11 height 0
click at [0, 0] on input "Medical" at bounding box center [0, 0] width 0 height 0
click at [473, 207] on div "Credit Available: $0.00" at bounding box center [395, 201] width 407 height 17
click at [888, 129] on button "Save" at bounding box center [887, 125] width 46 height 28
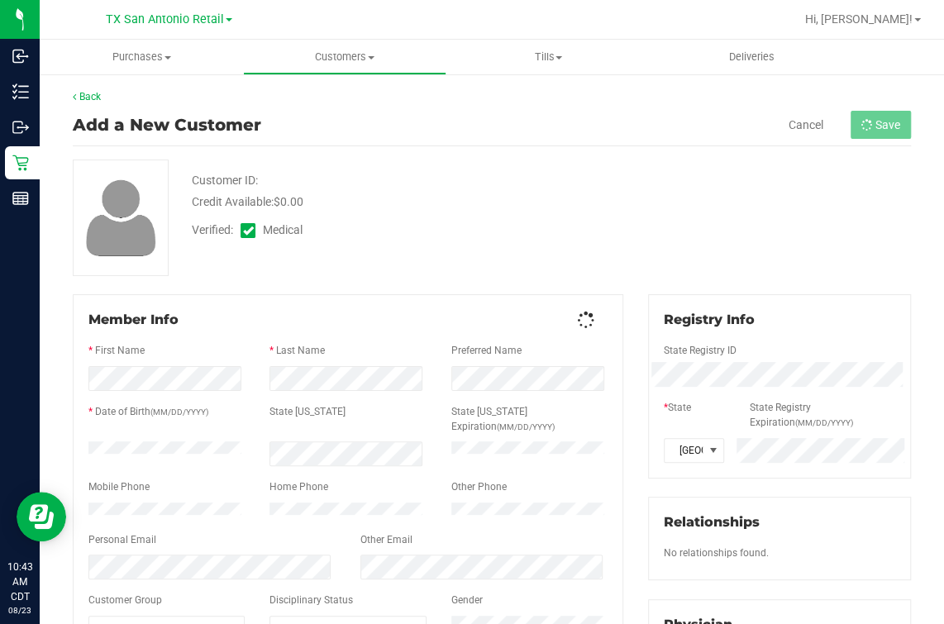
click at [700, 188] on div "Purchases Summary of purchases Fulfillment All purchases Customers All customer…" at bounding box center [492, 332] width 904 height 584
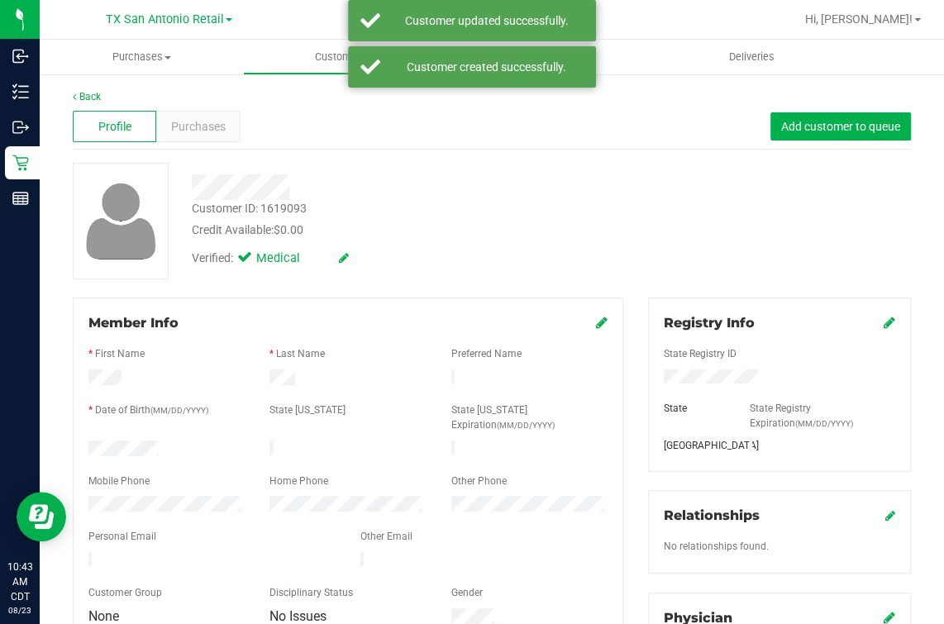
click at [654, 219] on div "Customer ID: 1619093 Credit Available: $0.00 Verified: Medical" at bounding box center [491, 221] width 863 height 117
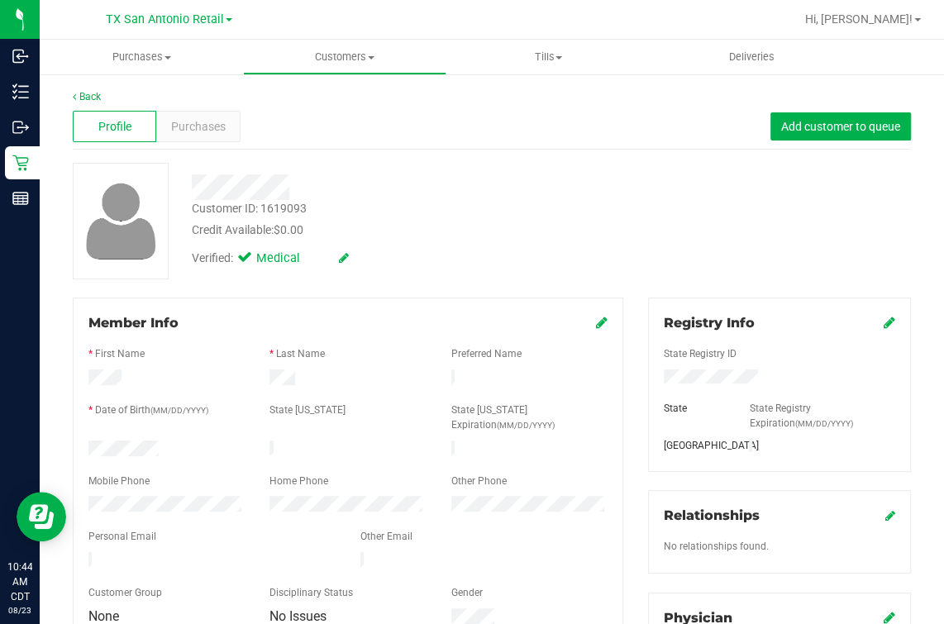
click at [535, 231] on div "Credit Available: $0.00" at bounding box center [395, 229] width 407 height 17
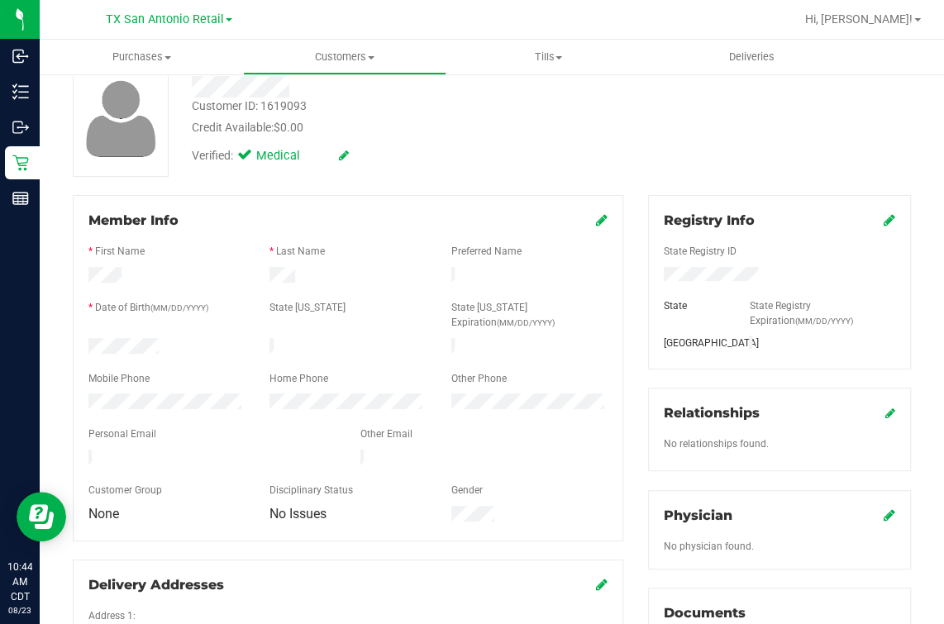
click at [588, 165] on div "Verified: Medical" at bounding box center [394, 154] width 431 height 36
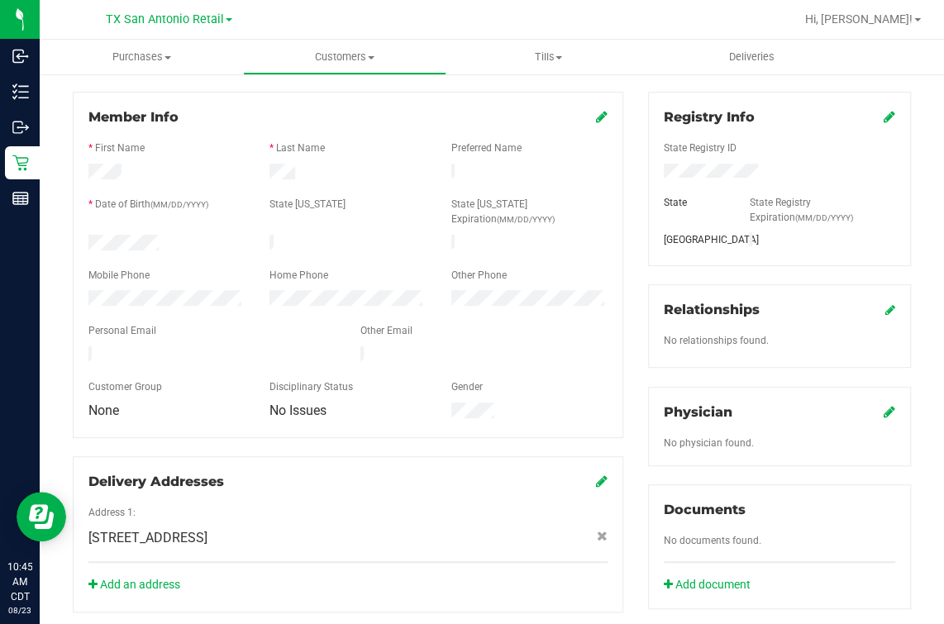
click at [588, 323] on div "Other Email" at bounding box center [484, 332] width 272 height 19
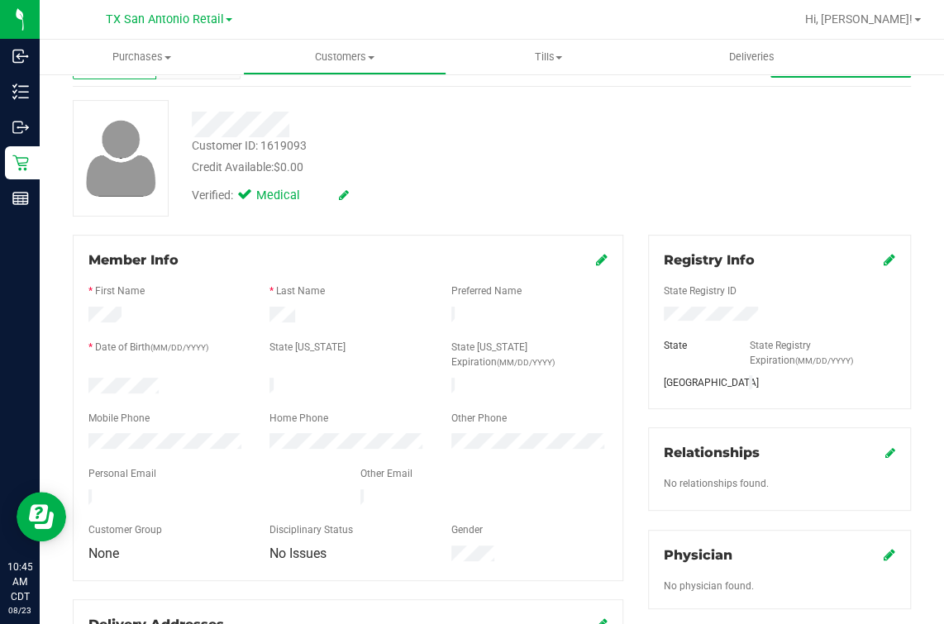
scroll to position [0, 0]
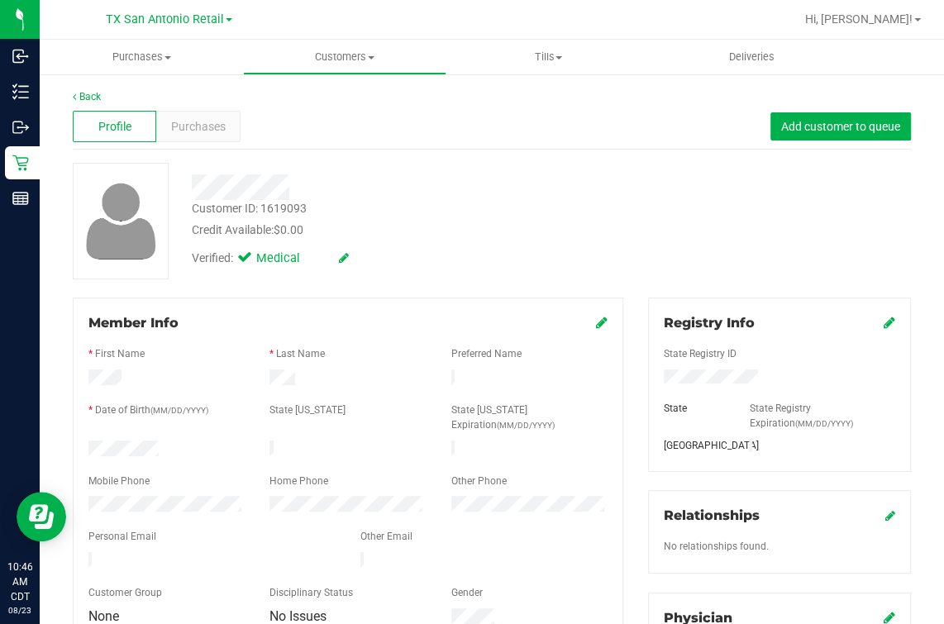
click at [577, 217] on div "Customer ID: 1619093 Credit Available: $0.00" at bounding box center [394, 219] width 431 height 39
click at [394, 176] on div at bounding box center [394, 187] width 431 height 26
click at [621, 191] on div "Customer ID: 1619093 Credit Available: $0.00 Verified: Medical" at bounding box center [491, 221] width 863 height 117
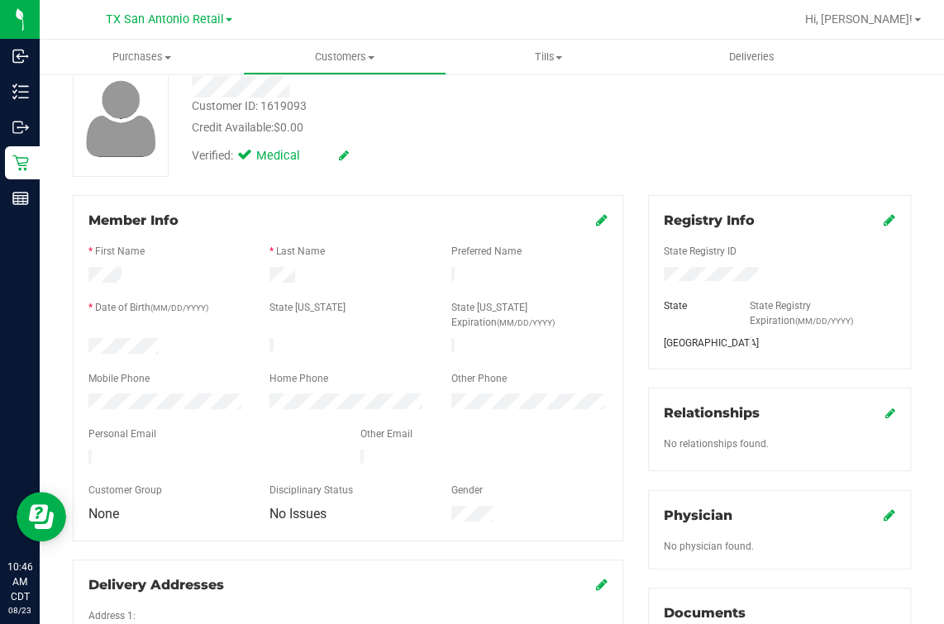
click at [601, 226] on div "Member Info * First Name * Last Name Preferred Name * Date of Birth (MM/DD/YYYY…" at bounding box center [348, 367] width 550 height 345
click at [596, 222] on icon at bounding box center [602, 219] width 12 height 13
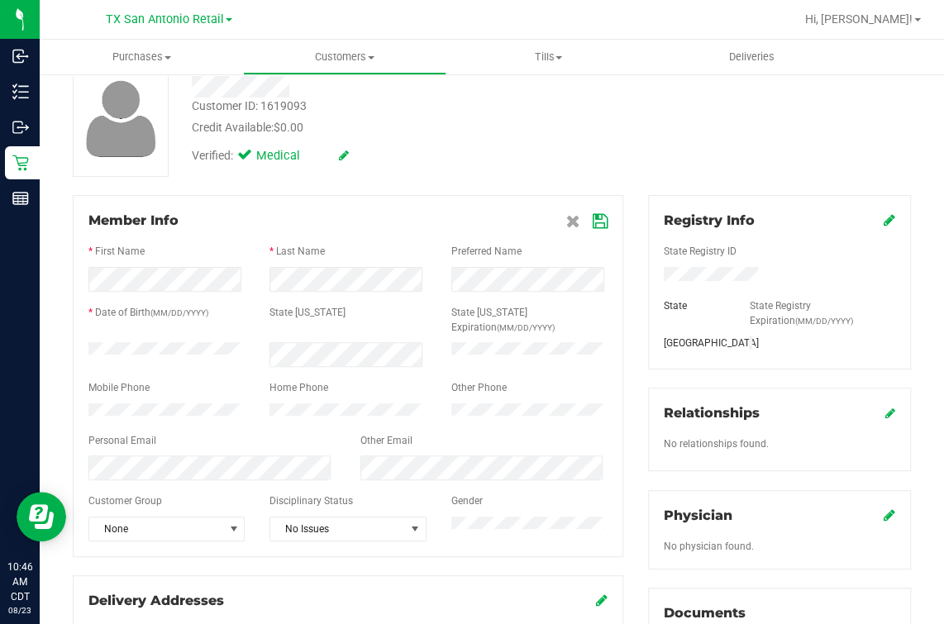
drag, startPoint x: 440, startPoint y: 165, endPoint x: 440, endPoint y: 190, distance: 24.8
click at [439, 171] on div "Customer ID: 1619093 Credit Available: $0.00 Verified: Medical" at bounding box center [491, 118] width 863 height 117
click at [247, 433] on div "Personal Email" at bounding box center [212, 442] width 272 height 19
click at [138, 529] on span "None" at bounding box center [156, 528] width 134 height 23
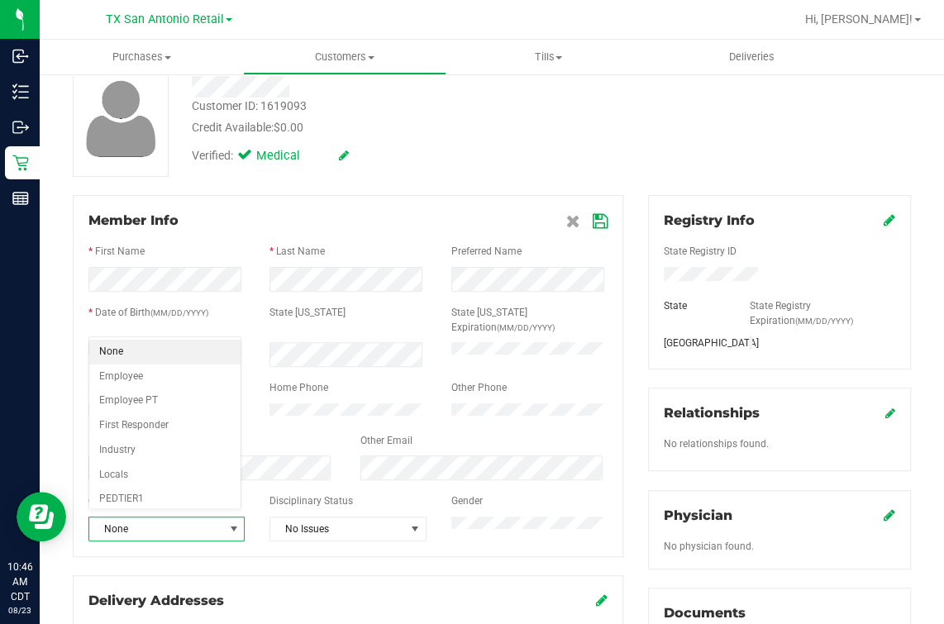
click at [312, 493] on label "Disciplinary Status" at bounding box center [310, 500] width 83 height 15
click at [0, 0] on select "Please Select Disciplinary status No Issues Warning - Level 1 Warning - Level 2…" at bounding box center [0, 0] width 0 height 0
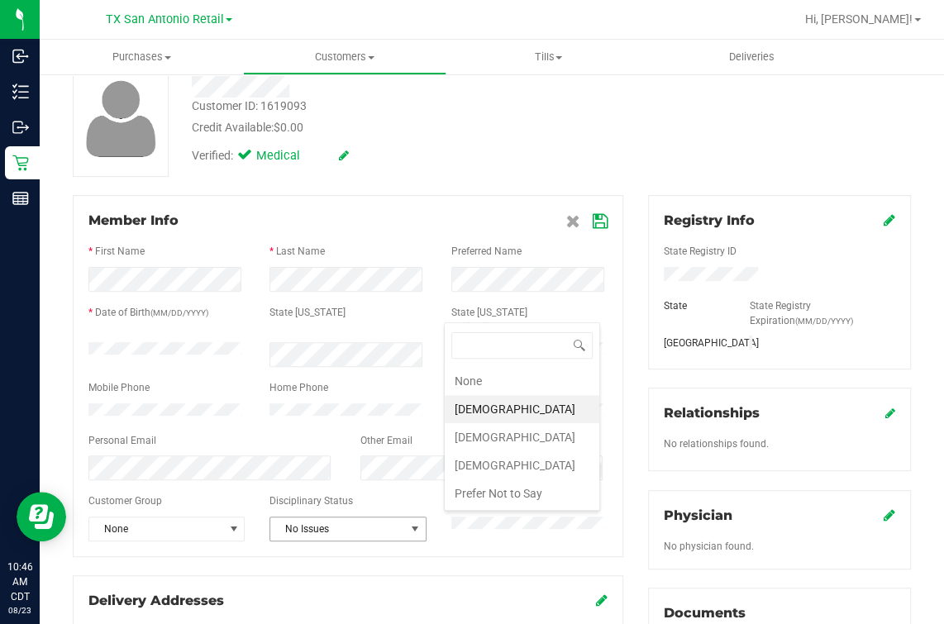
click at [310, 498] on label "Disciplinary Status" at bounding box center [310, 500] width 83 height 15
click at [0, 0] on select "Please Select Disciplinary status No Issues Warning - Level 1 Warning - Level 2…" at bounding box center [0, 0] width 0 height 0
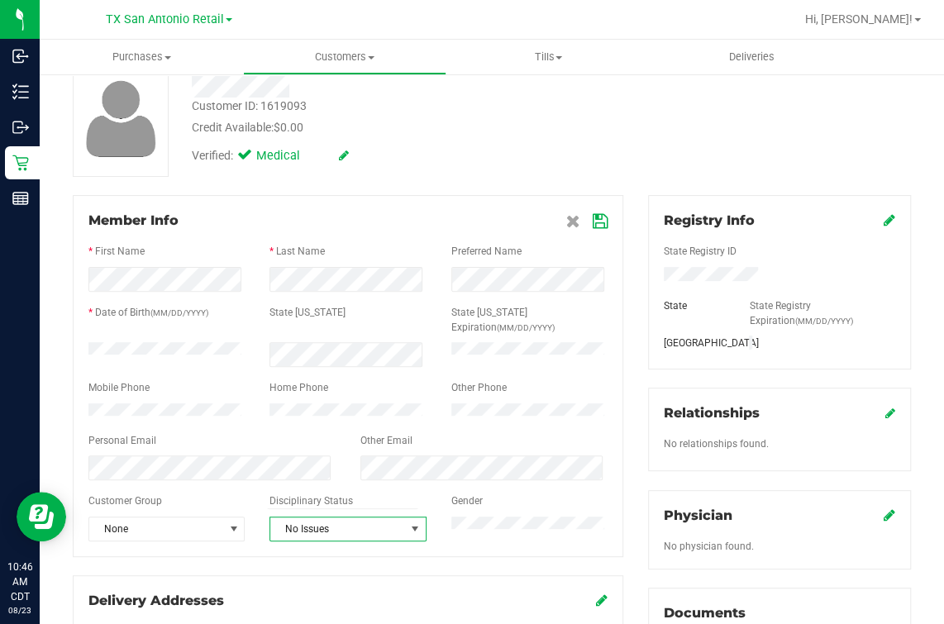
click at [379, 197] on div "Member Info * First Name * Last Name Preferred Name * Date of Birth (MM/DD/YYYY…" at bounding box center [348, 376] width 550 height 362
click at [552, 139] on div "Verified: Medical" at bounding box center [394, 154] width 431 height 36
click at [610, 139] on div "Customer ID: 1619093 Credit Available: $0.00 Verified: Medical" at bounding box center [491, 118] width 863 height 117
click at [645, 161] on div "Customer ID: 1619093 Credit Available: $0.00 Verified: Medical" at bounding box center [491, 118] width 863 height 117
click at [768, 472] on div "Registry Info State Registry ID State State Registry Expiration (MM/DD/YYYY) TX…" at bounding box center [779, 502] width 288 height 615
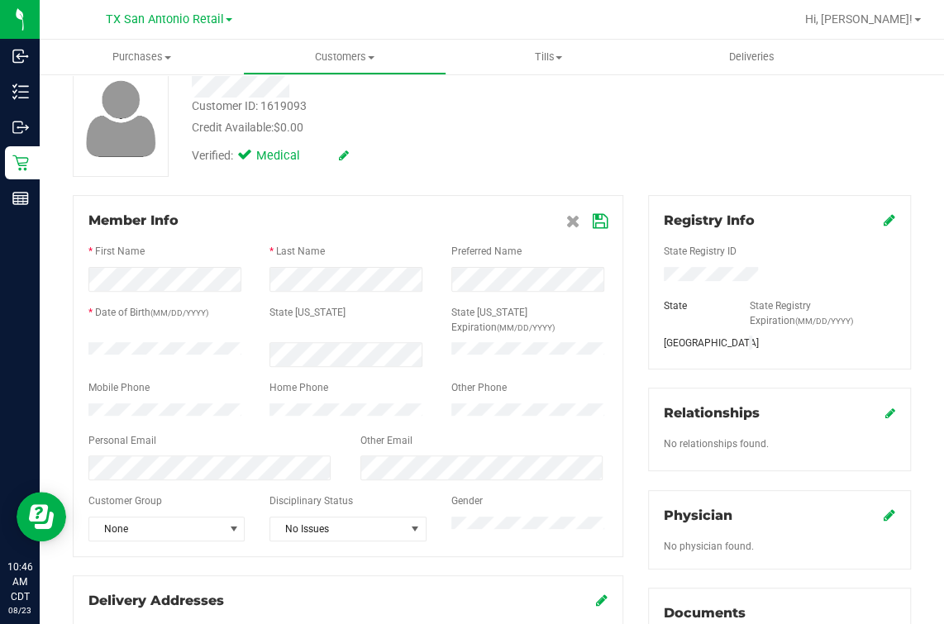
click at [800, 155] on div "Customer ID: 1619093 Credit Available: $0.00 Verified: Medical" at bounding box center [491, 118] width 863 height 117
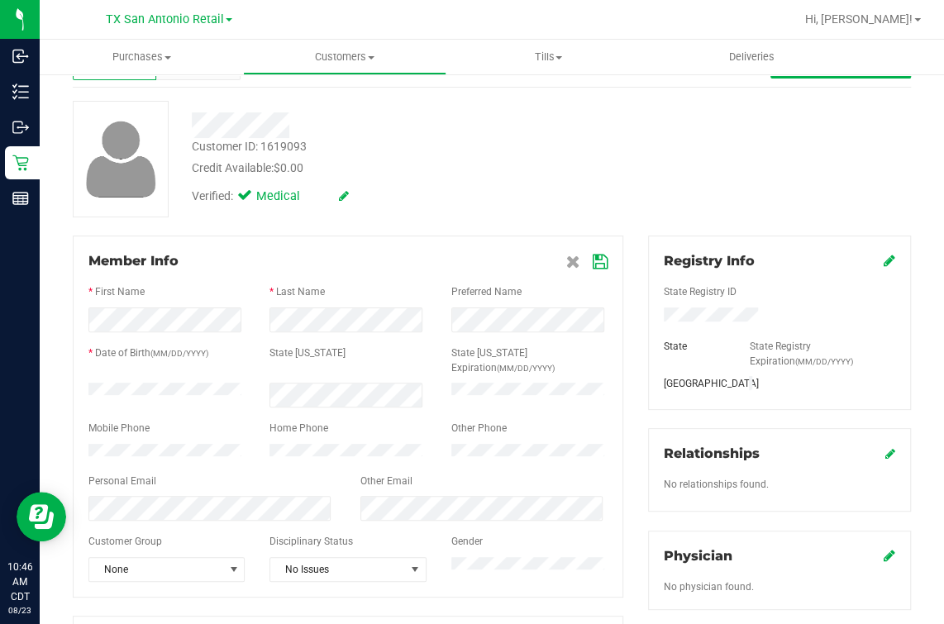
scroll to position [0, 0]
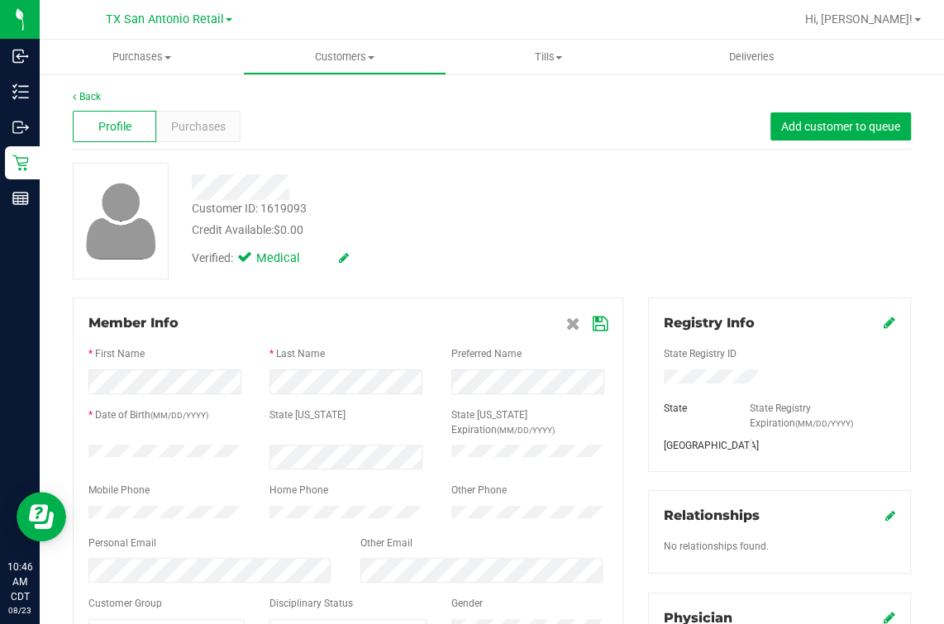
click at [592, 326] on icon at bounding box center [599, 323] width 15 height 13
click at [595, 213] on div "Customer ID: 1619093 Credit Available: $0.00" at bounding box center [394, 219] width 431 height 39
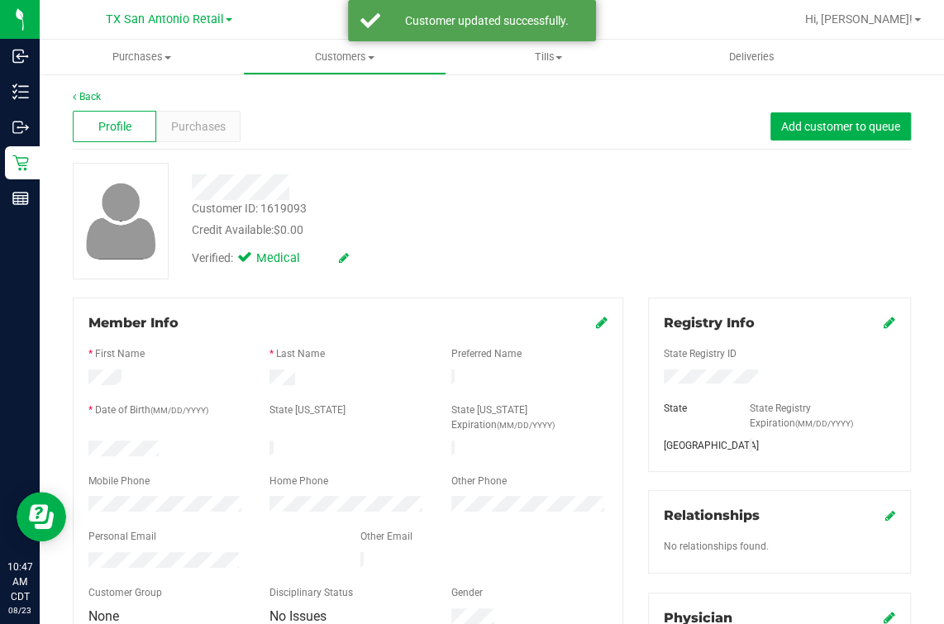
click at [630, 223] on div "Customer ID: 1619093 Credit Available: $0.00 Verified: Medical" at bounding box center [491, 221] width 863 height 117
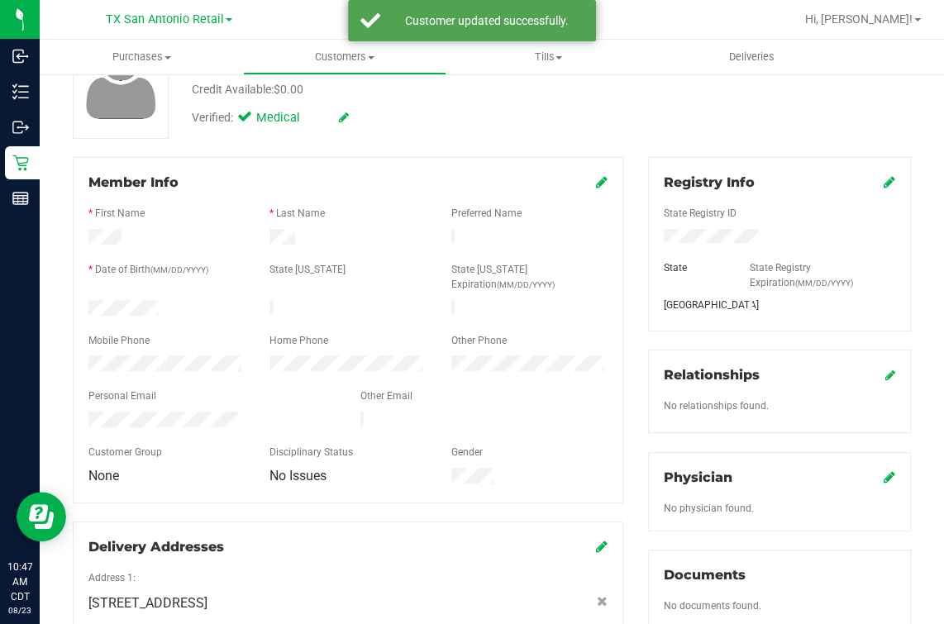
scroll to position [206, 0]
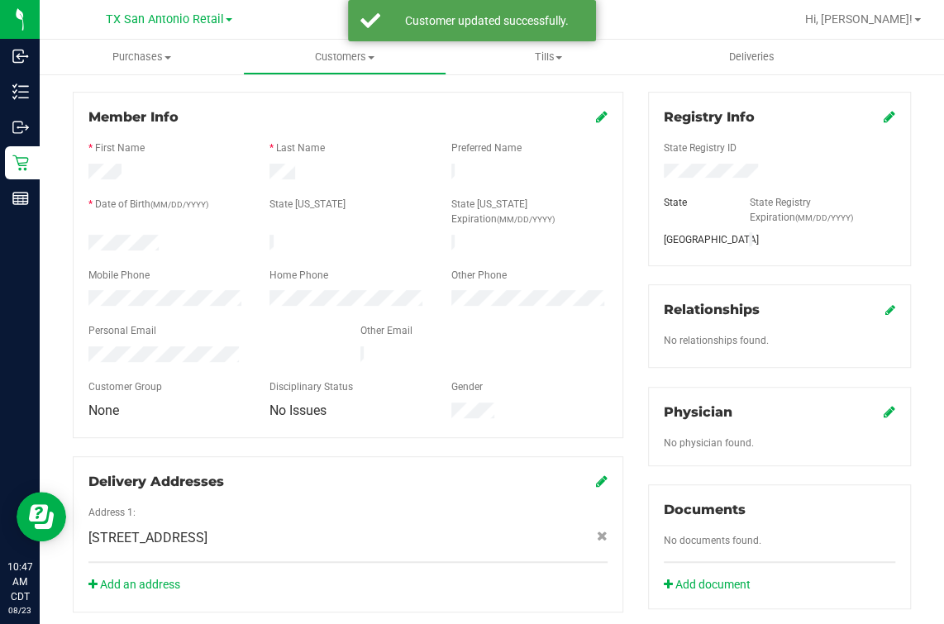
click at [885, 310] on icon at bounding box center [890, 310] width 10 height 12
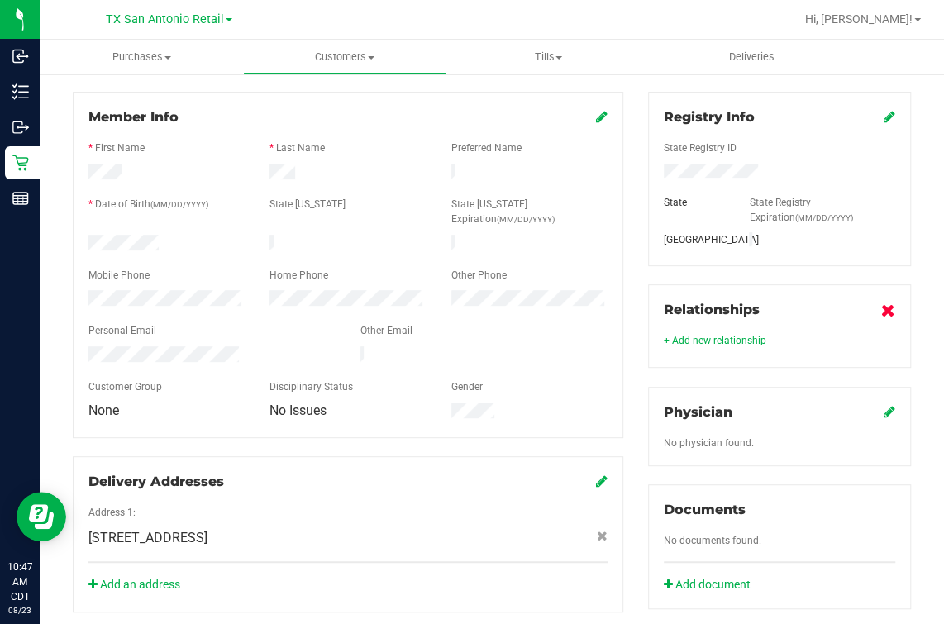
click at [881, 305] on icon at bounding box center [888, 310] width 14 height 13
click at [864, 406] on div "Physician" at bounding box center [779, 412] width 231 height 20
click at [883, 408] on icon at bounding box center [889, 411] width 12 height 13
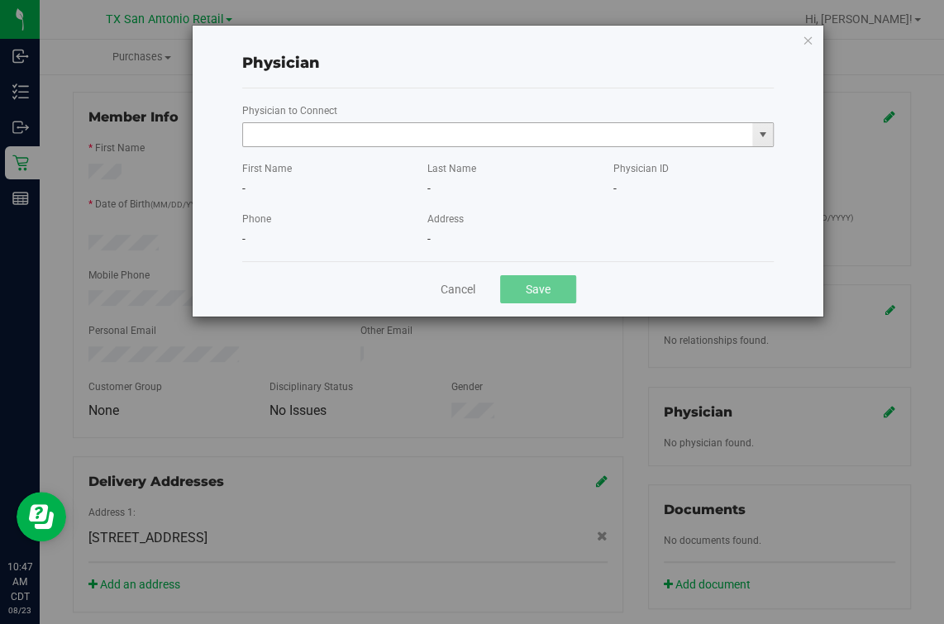
click at [390, 139] on input "text" at bounding box center [497, 134] width 509 height 23
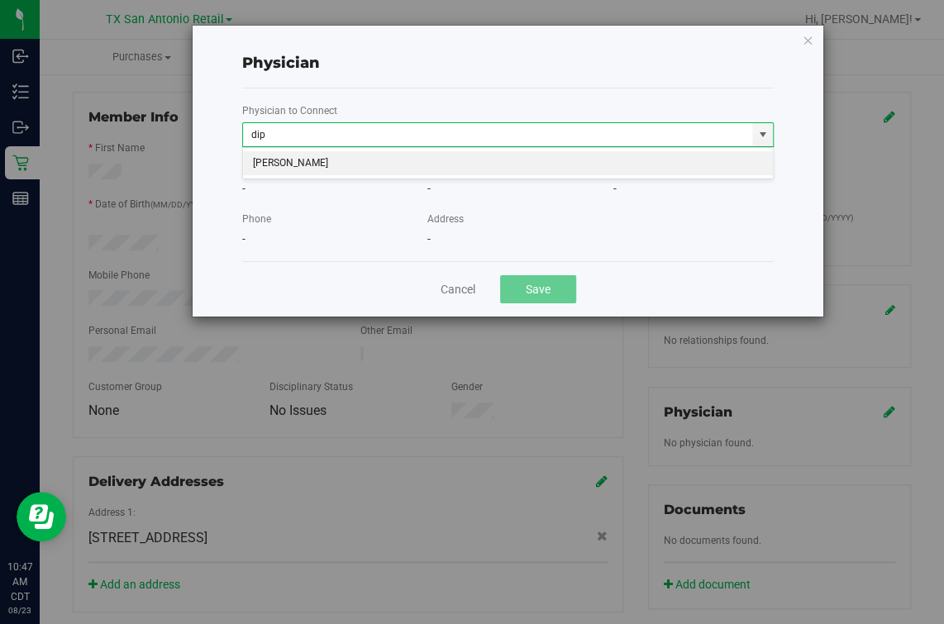
click at [469, 169] on li "Joseph Dipietro" at bounding box center [508, 163] width 530 height 25
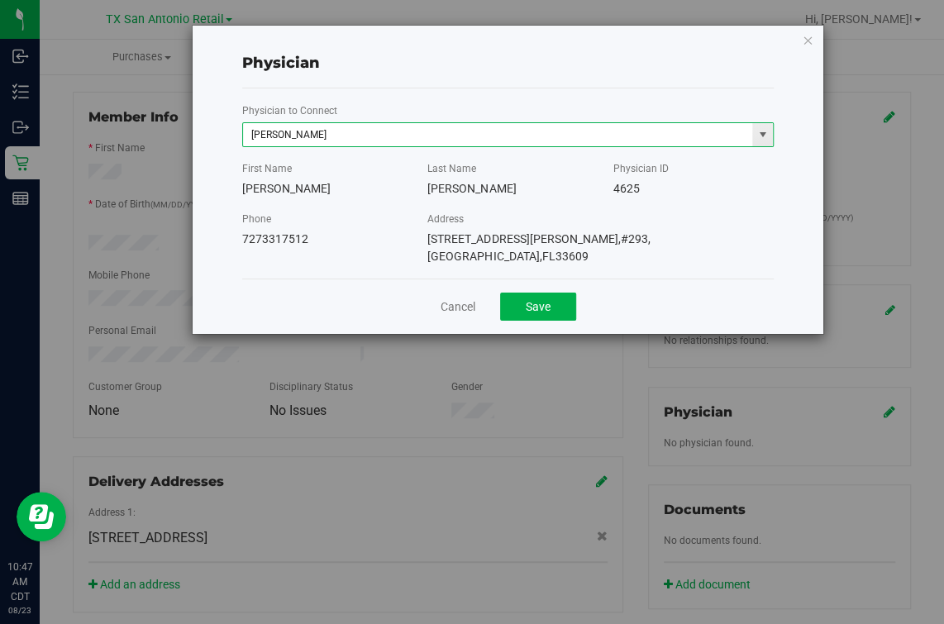
type input "Joseph Dipietro"
click at [518, 102] on div "Physician to Connect Joseph Dipietro 4625" at bounding box center [507, 124] width 531 height 45
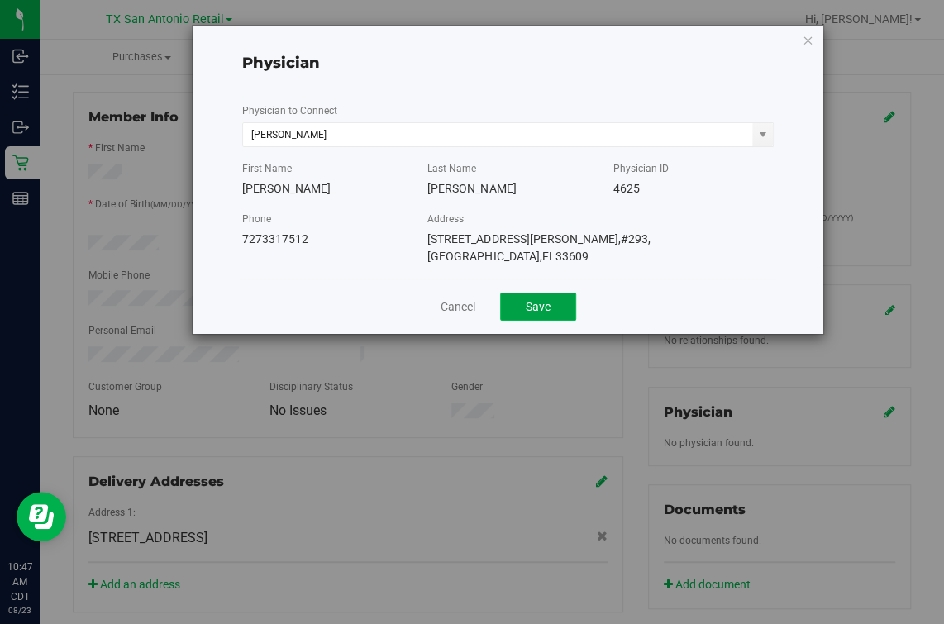
click at [548, 302] on button "Save" at bounding box center [538, 307] width 76 height 28
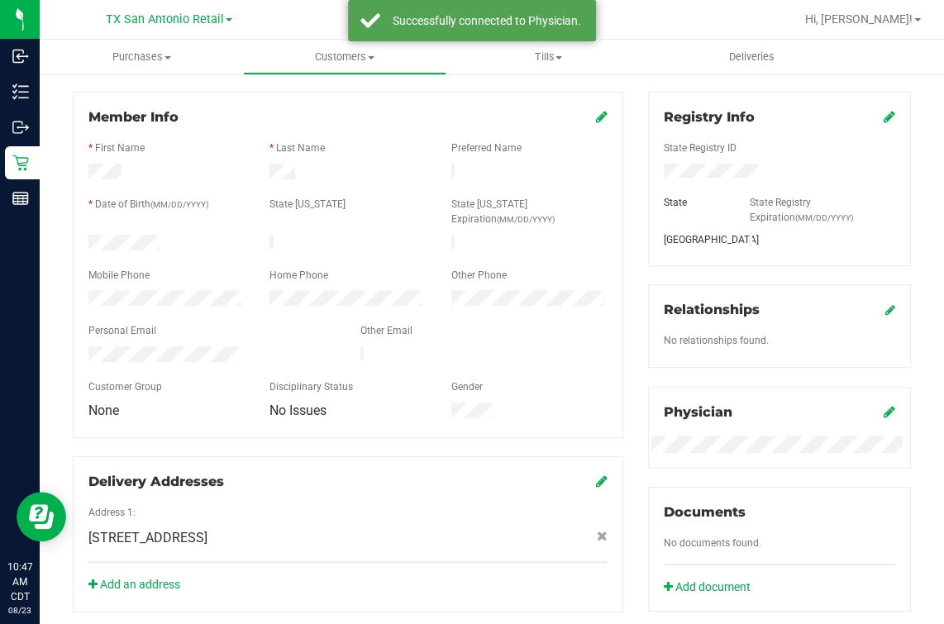
click at [526, 417] on div "Member Info * First Name * Last Name Preferred Name * Date of Birth (MM/DD/YYYY…" at bounding box center [347, 352] width 575 height 521
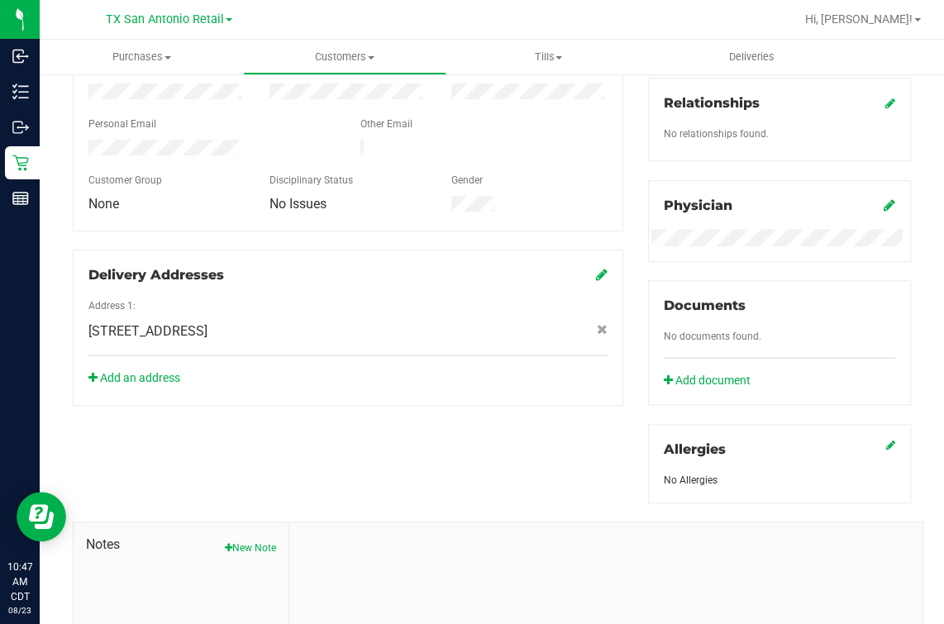
scroll to position [0, 0]
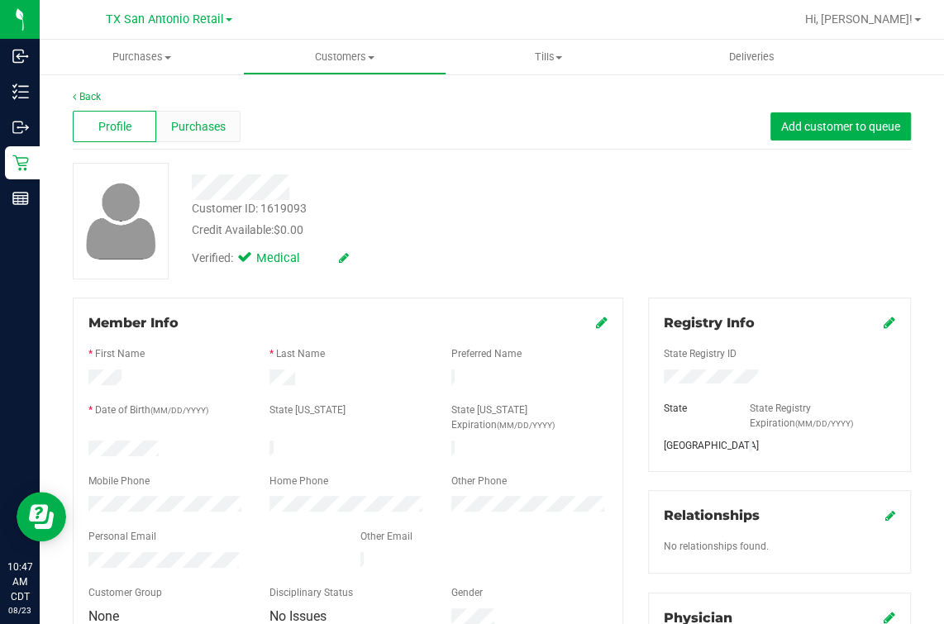
drag, startPoint x: 469, startPoint y: 173, endPoint x: 193, endPoint y: 116, distance: 281.0
click at [464, 173] on div at bounding box center [394, 181] width 431 height 37
click at [87, 95] on link "Back" at bounding box center [87, 97] width 28 height 12
click at [489, 167] on div at bounding box center [394, 181] width 431 height 37
click at [212, 125] on span "Purchases" at bounding box center [198, 126] width 55 height 17
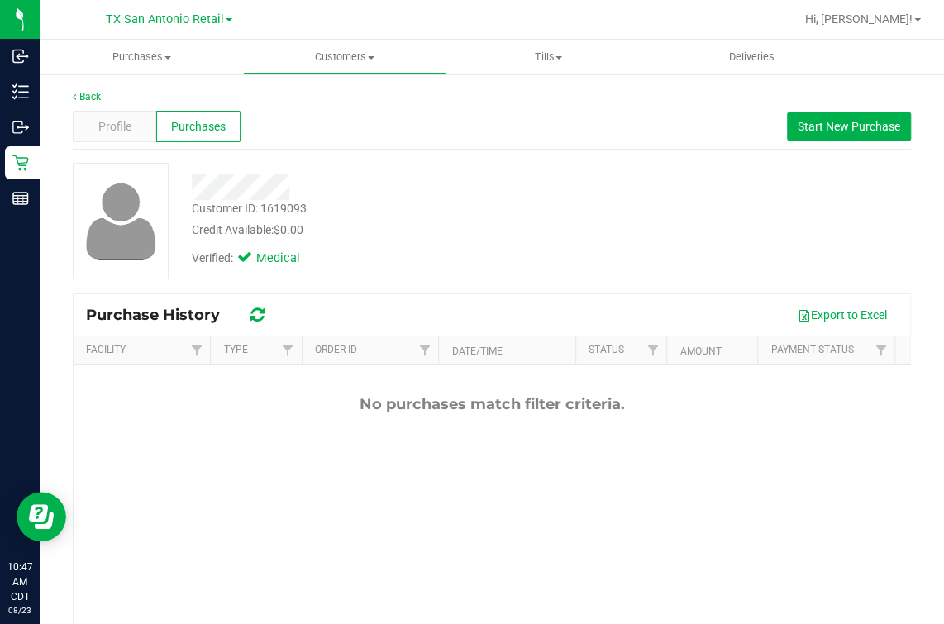
click at [604, 203] on div "Customer ID: 1619093 Credit Available: $0.00 Verified: Medical" at bounding box center [491, 221] width 863 height 117
click at [839, 120] on span "Start New Purchase" at bounding box center [848, 126] width 102 height 13
click at [518, 163] on div at bounding box center [394, 181] width 431 height 37
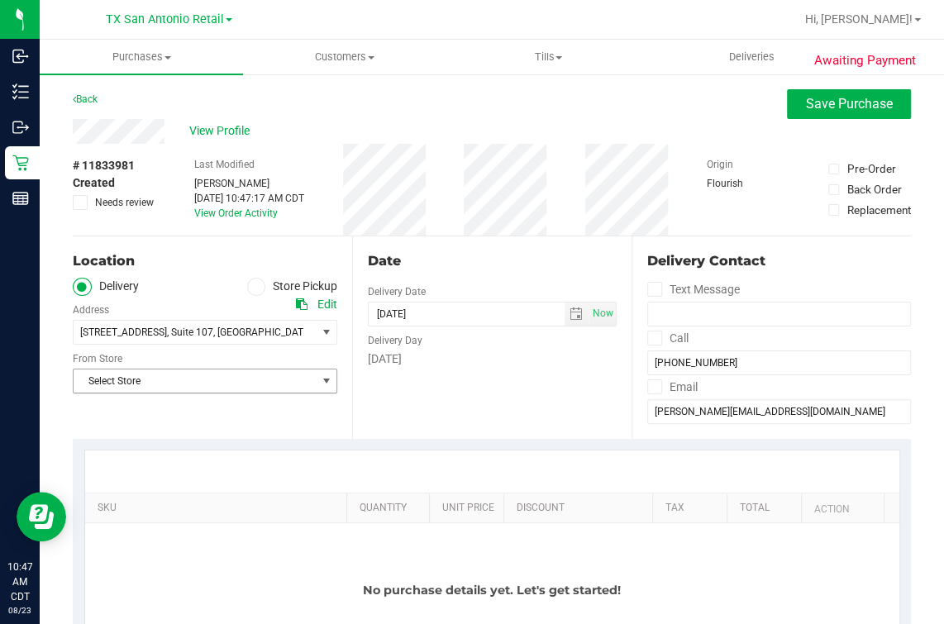
click at [185, 384] on span "Select Store" at bounding box center [195, 380] width 242 height 23
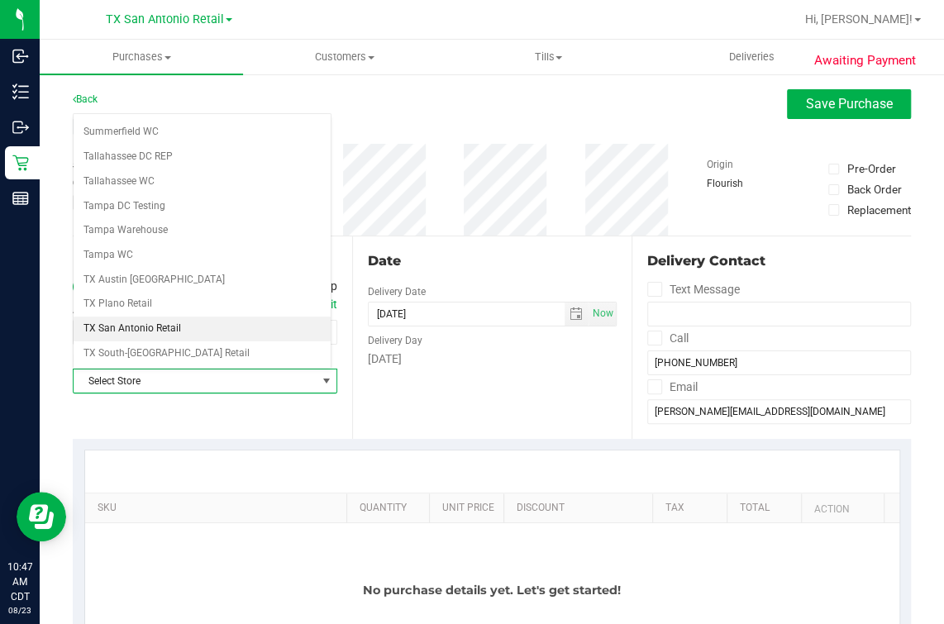
scroll to position [1136, 0]
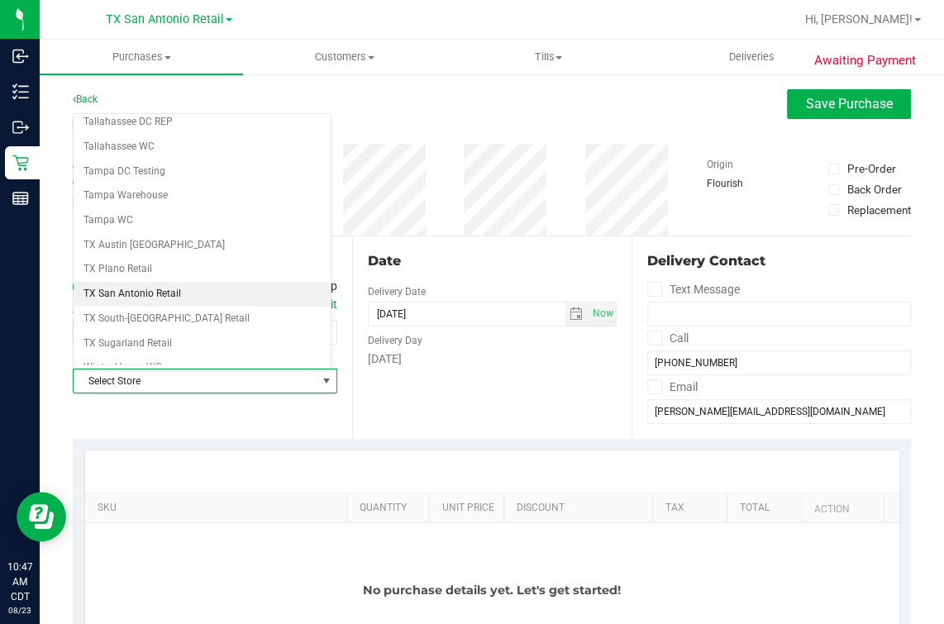
drag, startPoint x: 136, startPoint y: 283, endPoint x: 146, endPoint y: 284, distance: 10.1
click at [137, 283] on li "TX San Antonio Retail" at bounding box center [203, 294] width 258 height 25
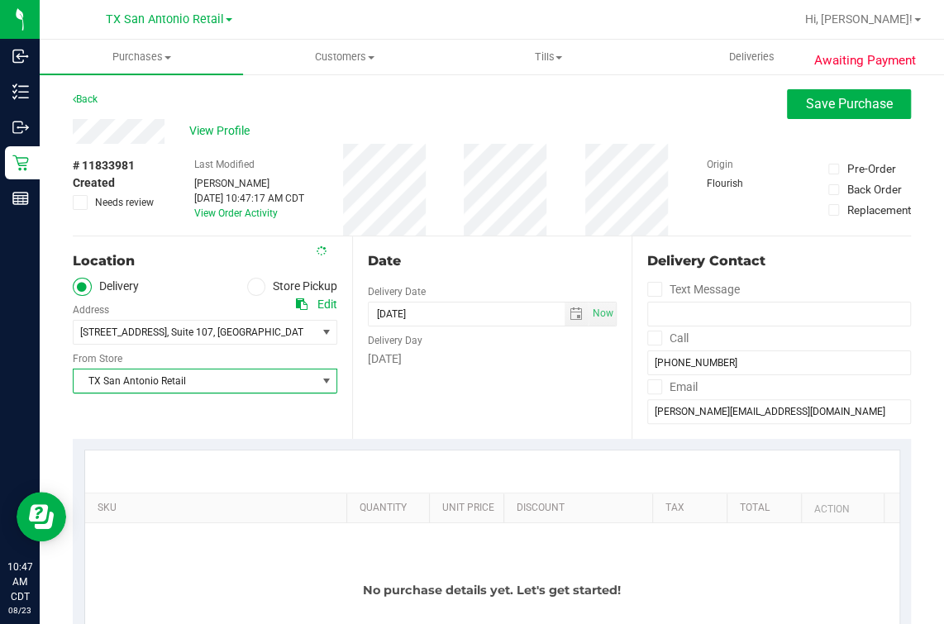
click at [460, 397] on div "Date Delivery Date 08/23/2025 Now 08/23/2025 10:47 AM Now Delivery Day Saturday" at bounding box center [491, 337] width 279 height 202
click at [578, 318] on span "08/23/2025 Now" at bounding box center [492, 314] width 249 height 25
click at [564, 306] on span "select" at bounding box center [576, 313] width 24 height 23
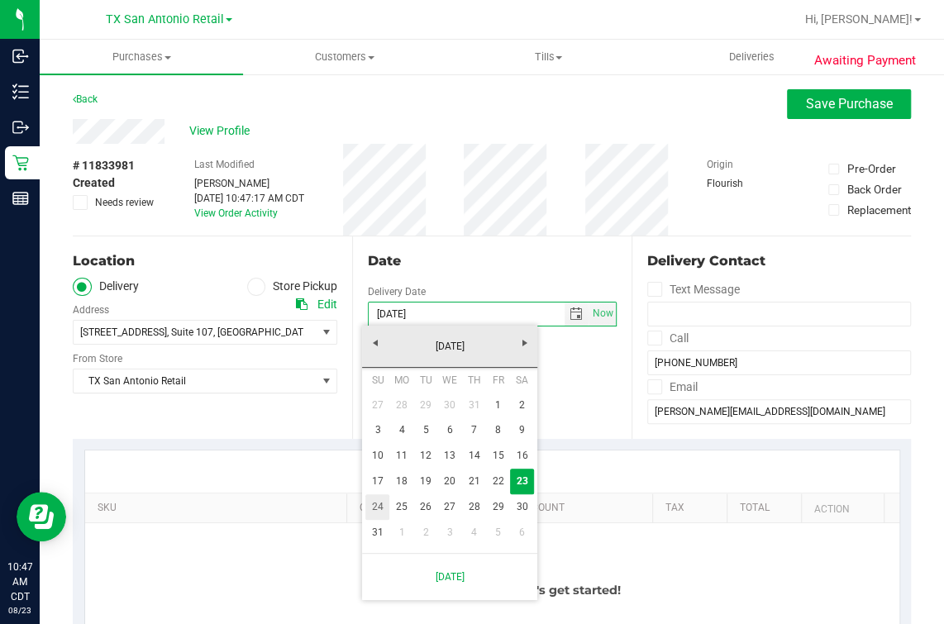
drag, startPoint x: 379, startPoint y: 499, endPoint x: 409, endPoint y: 396, distance: 107.5
click at [379, 499] on link "24" at bounding box center [377, 507] width 24 height 26
type input "[DATE]"
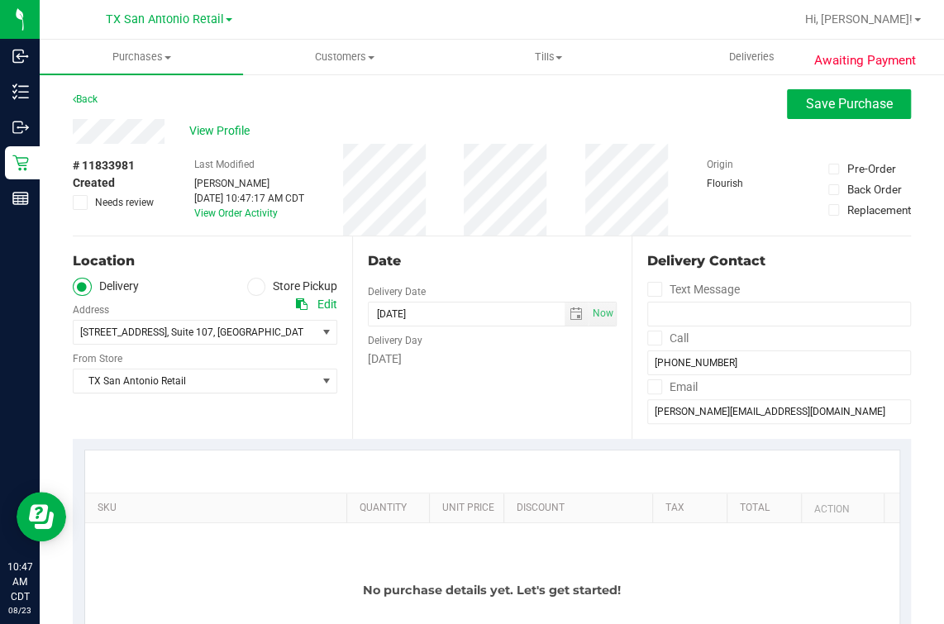
click at [415, 386] on div "Date Delivery Date 08/24/2025 Now 08/24/2025 10:47 AM Now Delivery Day Sunday" at bounding box center [491, 337] width 279 height 202
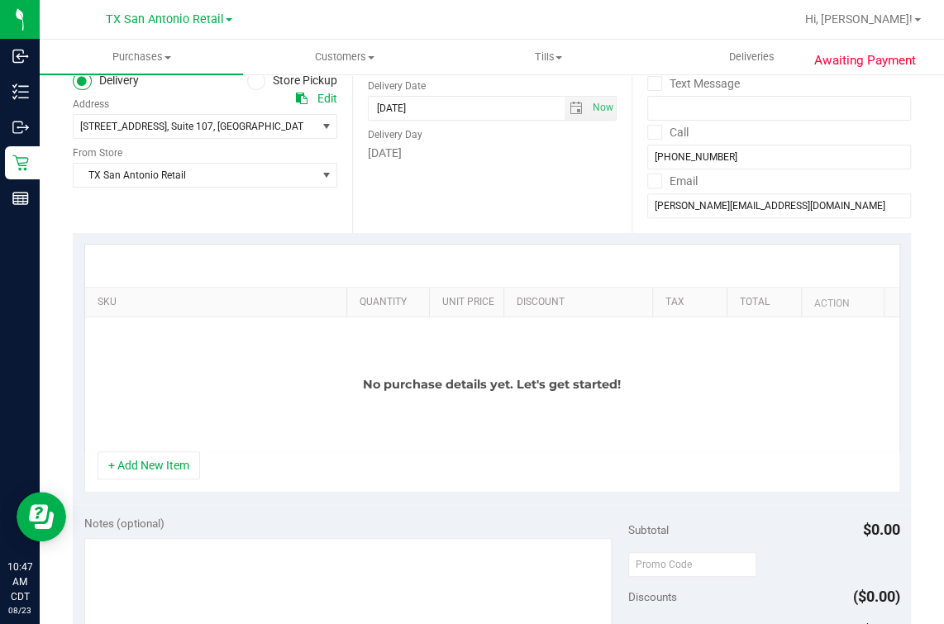
click at [114, 483] on div "+ Add New Item" at bounding box center [492, 471] width 816 height 41
click at [138, 471] on button "+ Add New Item" at bounding box center [149, 465] width 102 height 28
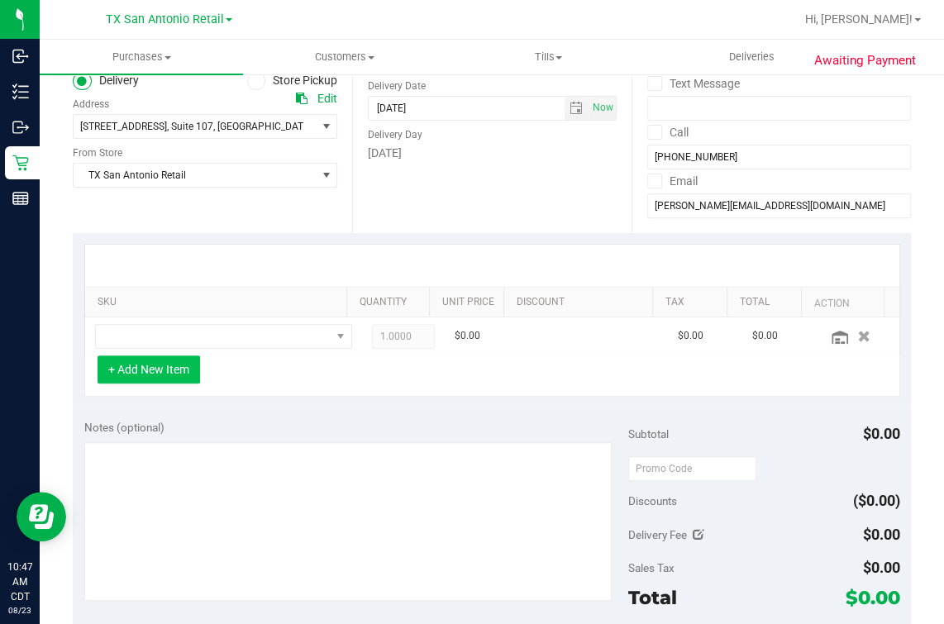
click at [196, 355] on button "+ Add New Item" at bounding box center [149, 369] width 102 height 28
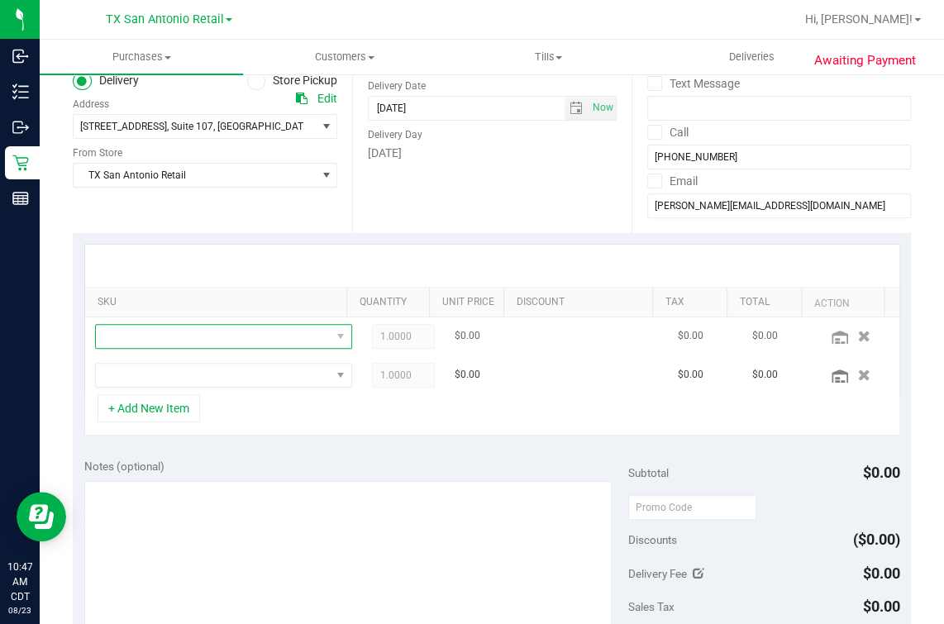
click at [194, 335] on span "NO DATA FOUND" at bounding box center [213, 336] width 235 height 23
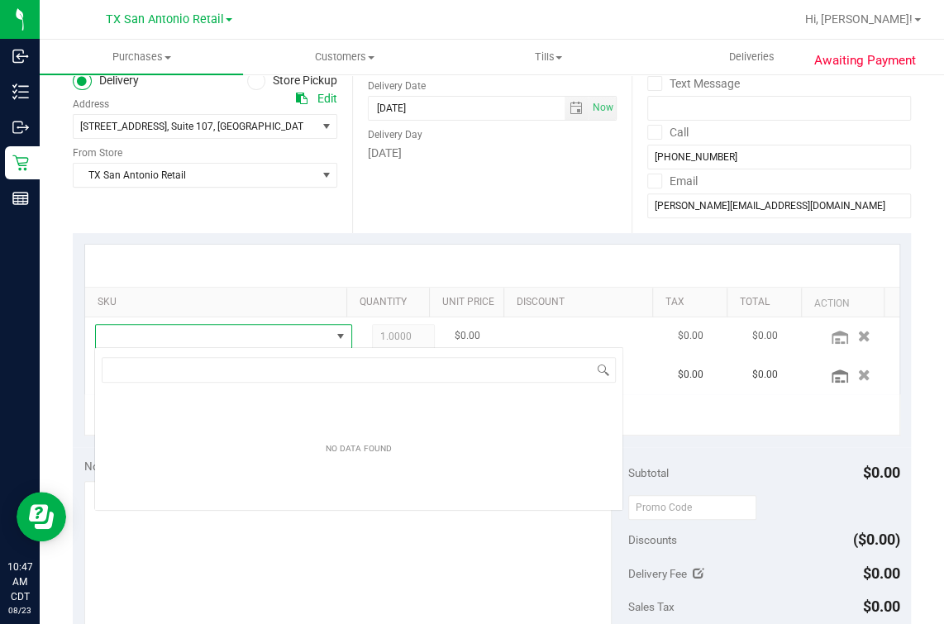
scroll to position [24, 210]
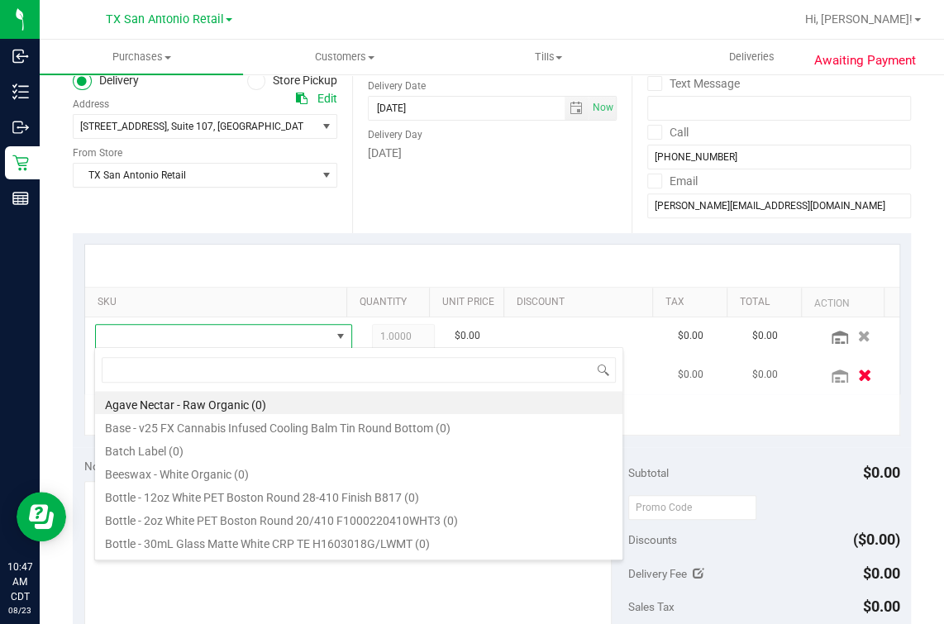
click at [857, 369] on icon "button" at bounding box center [864, 375] width 14 height 12
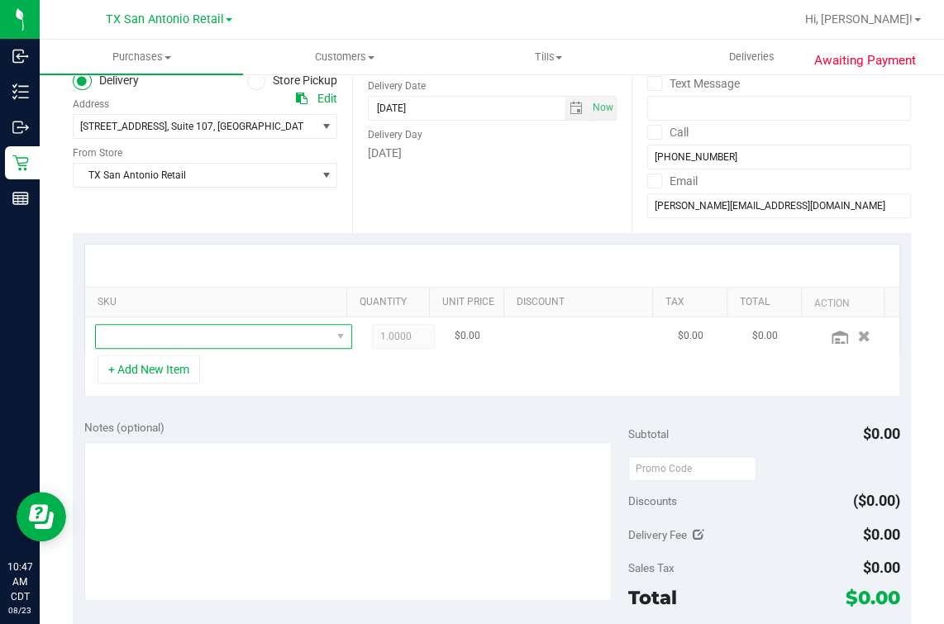
click at [259, 341] on span "NO DATA FOUND" at bounding box center [213, 336] width 235 height 23
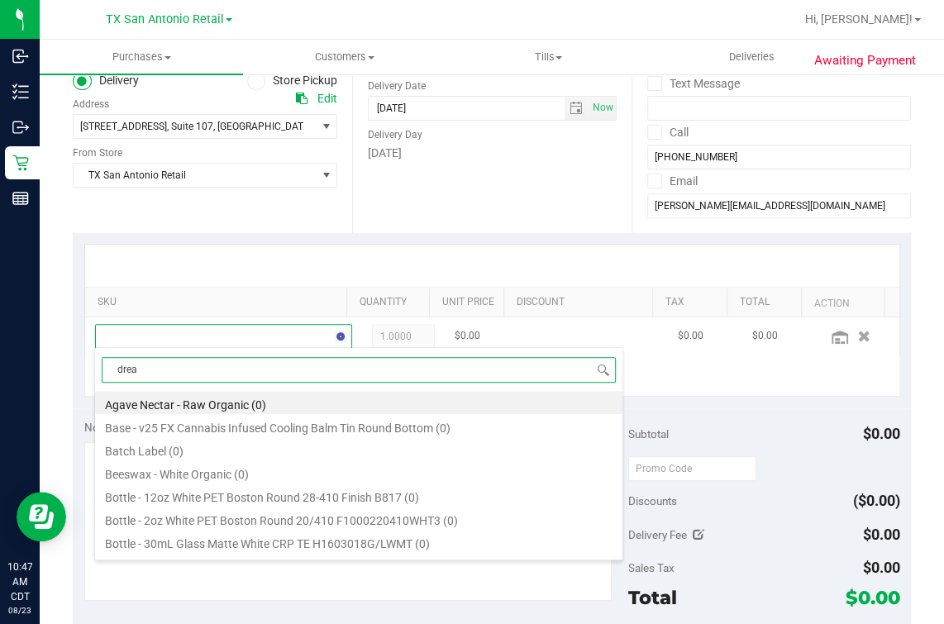
type input "dream"
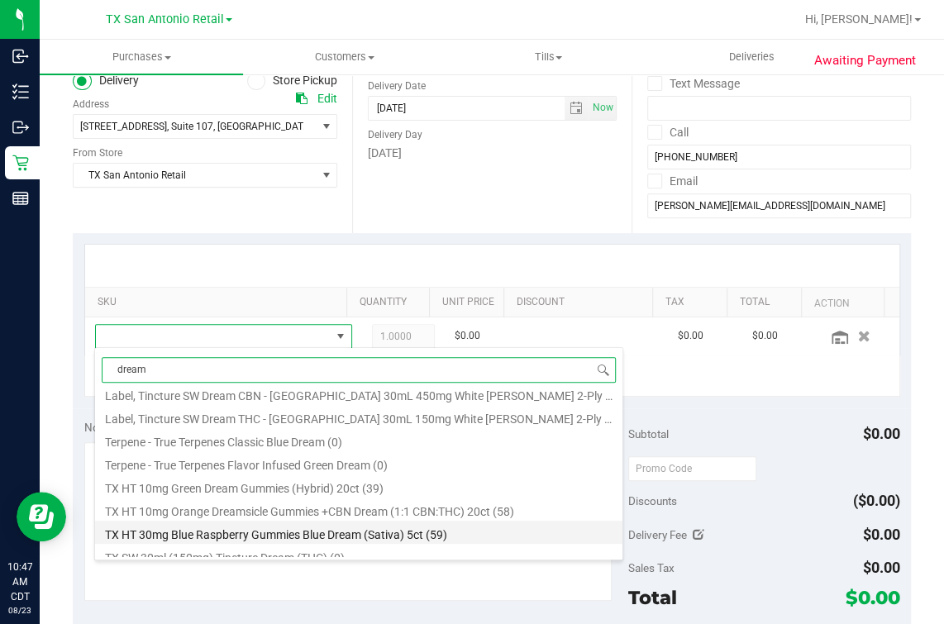
scroll to position [412, 0]
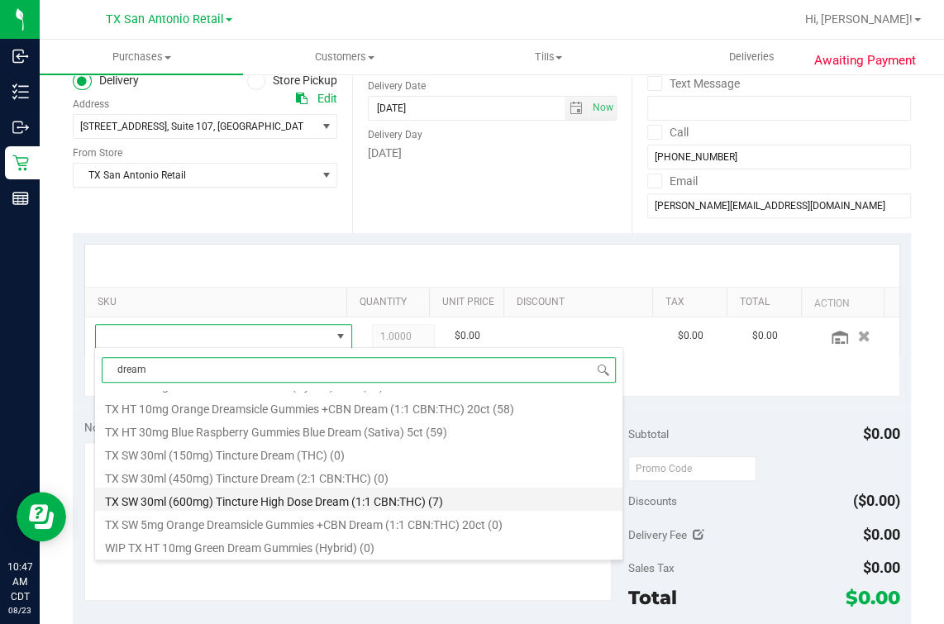
click at [330, 501] on li "TX SW 30ml (600mg) Tincture High Dose Dream (1:1 CBN:THC) (7)" at bounding box center [358, 499] width 527 height 23
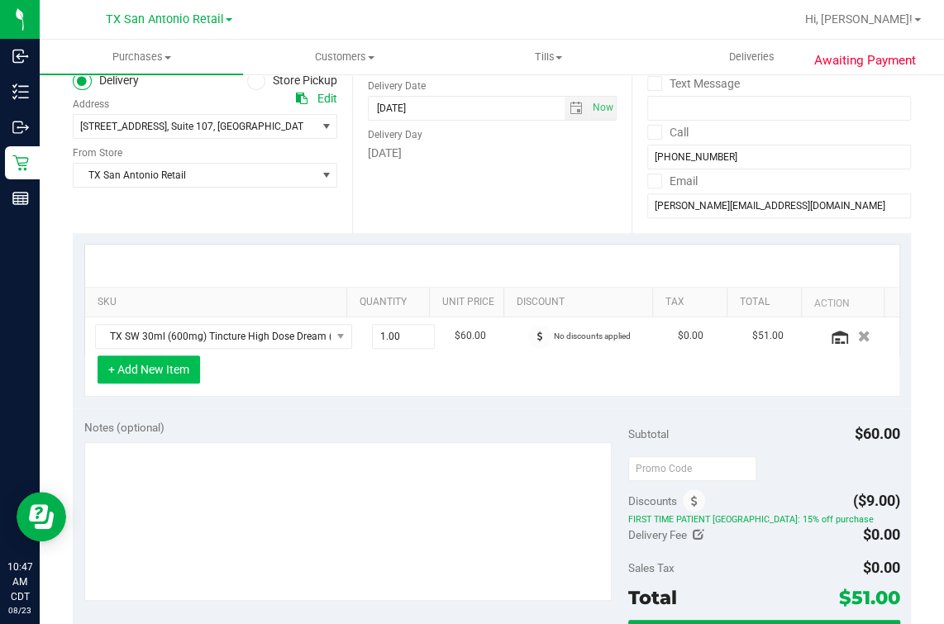
click at [145, 365] on button "+ Add New Item" at bounding box center [149, 369] width 102 height 28
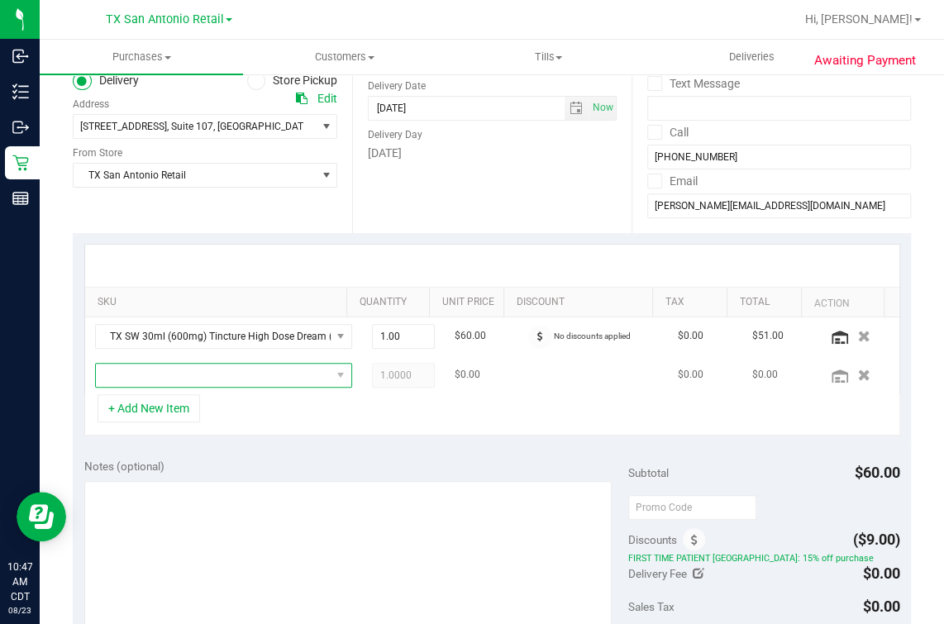
click at [231, 365] on span "NO DATA FOUND" at bounding box center [213, 375] width 235 height 23
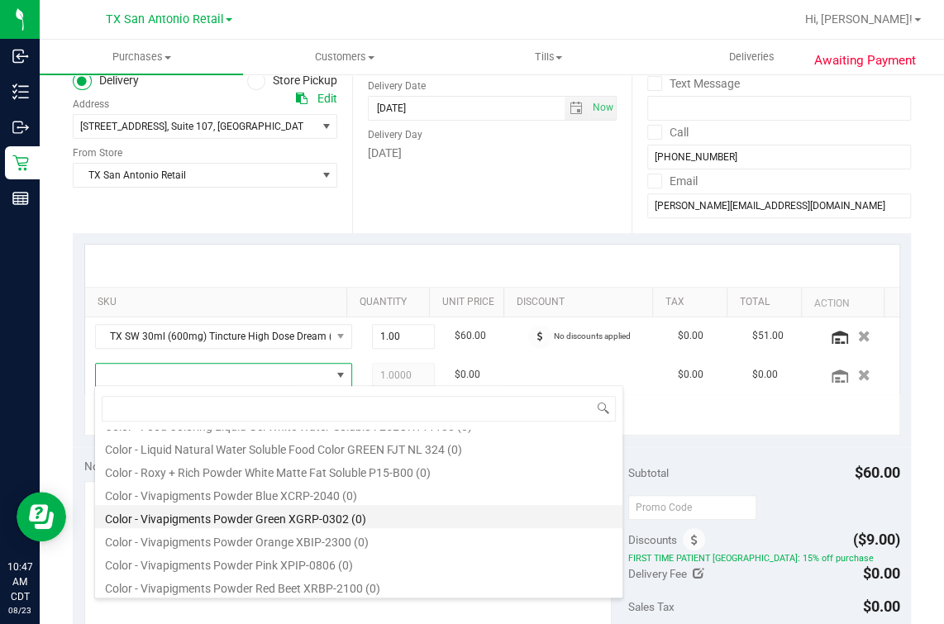
scroll to position [516, 0]
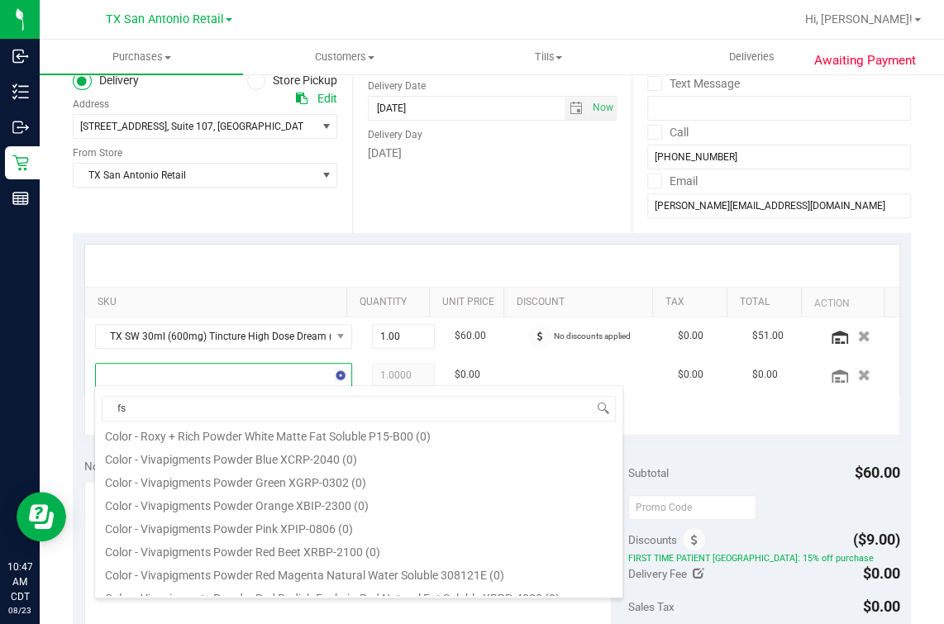
type input "fso"
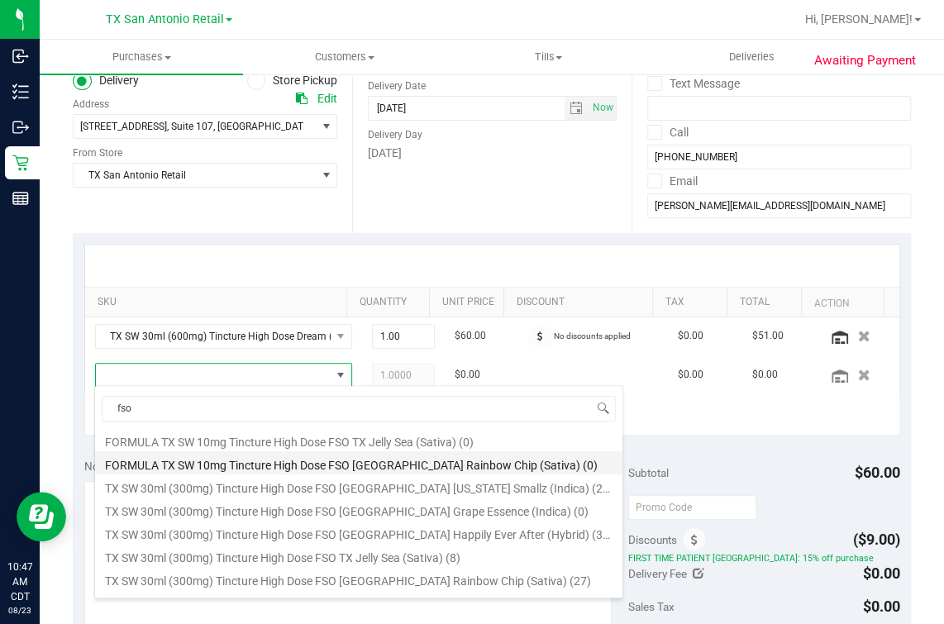
scroll to position [102, 0]
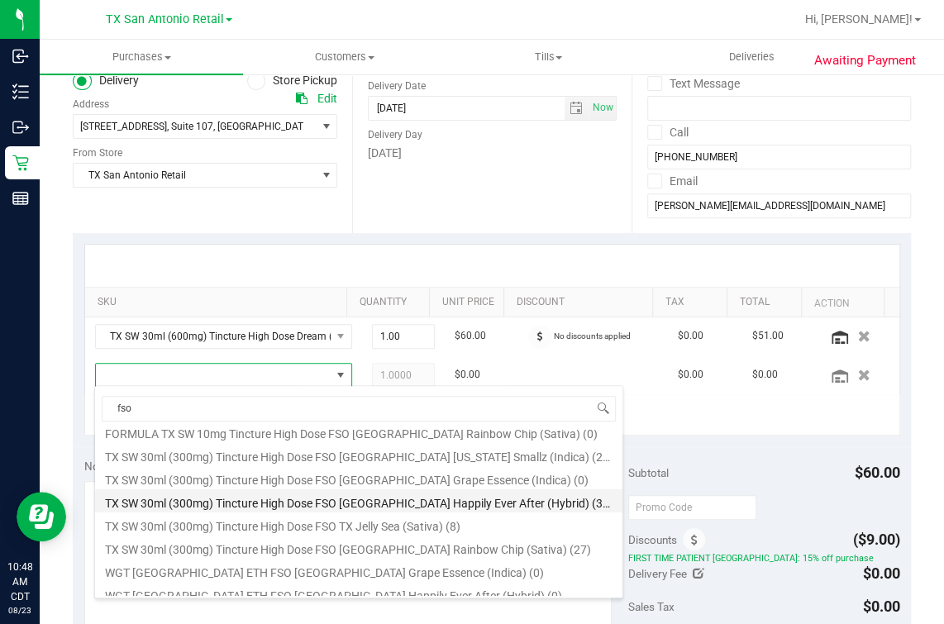
click at [516, 504] on li "TX SW 30ml (300mg) Tincture High Dose FSO TX Happily Ever After (Hybrid) (37)" at bounding box center [358, 500] width 527 height 23
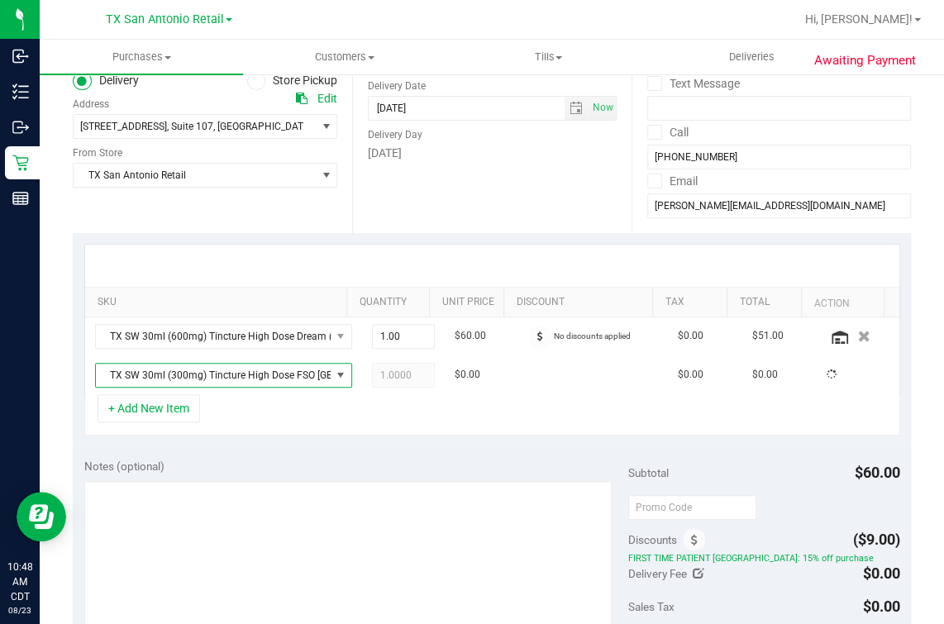
click at [465, 436] on div "SKU Quantity Unit Price Discount Tax Total Action TX SW 30ml (600mg) Tincture H…" at bounding box center [492, 340] width 838 height 214
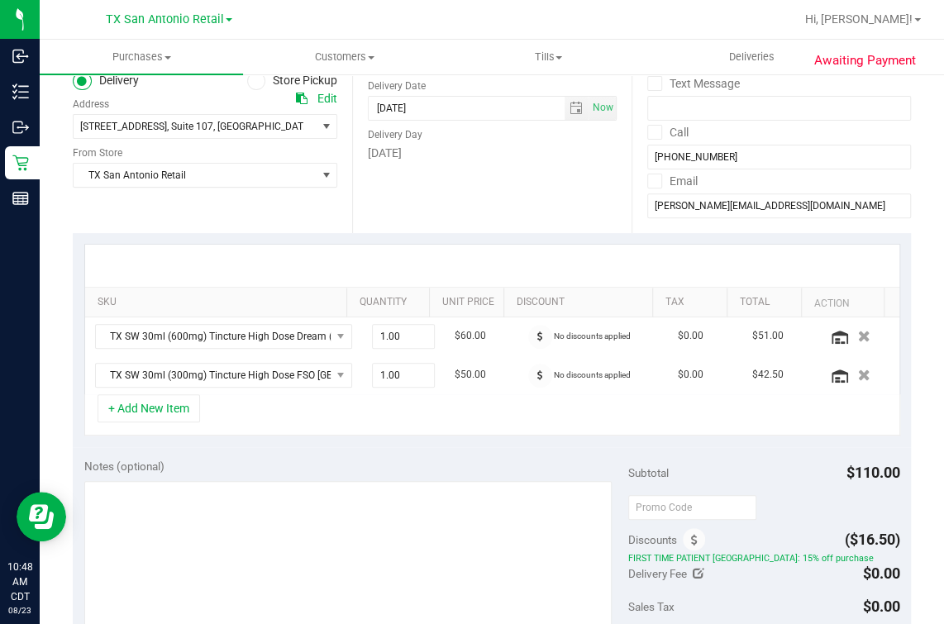
click at [229, 396] on div "+ Add New Item" at bounding box center [492, 414] width 816 height 41
click at [254, 423] on div "+ Add New Item" at bounding box center [492, 414] width 816 height 41
click at [369, 406] on div "+ Add New Item" at bounding box center [492, 414] width 816 height 41
click at [139, 405] on button "+ Add New Item" at bounding box center [149, 408] width 102 height 28
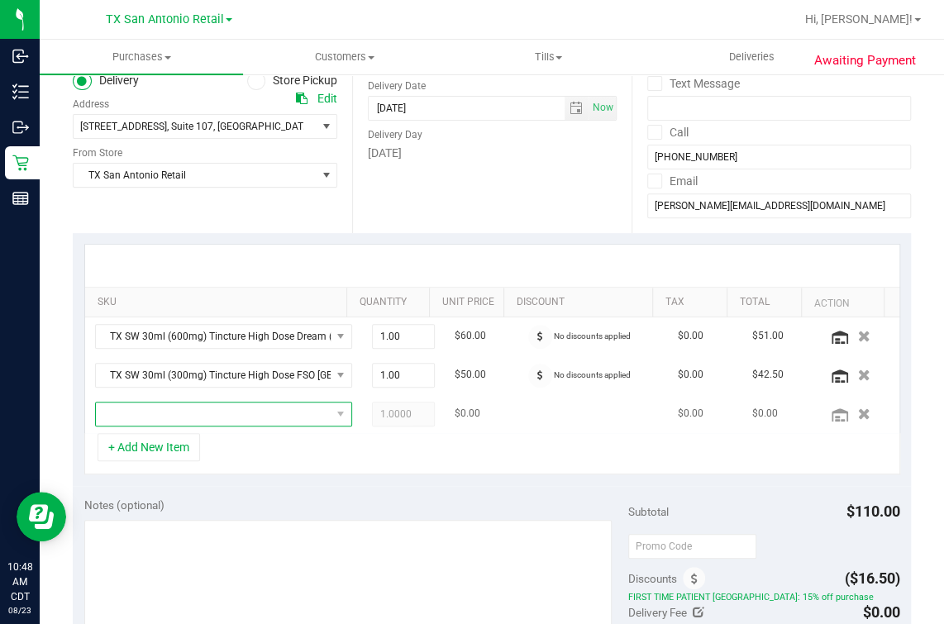
click at [155, 408] on span "NO DATA FOUND" at bounding box center [213, 413] width 235 height 23
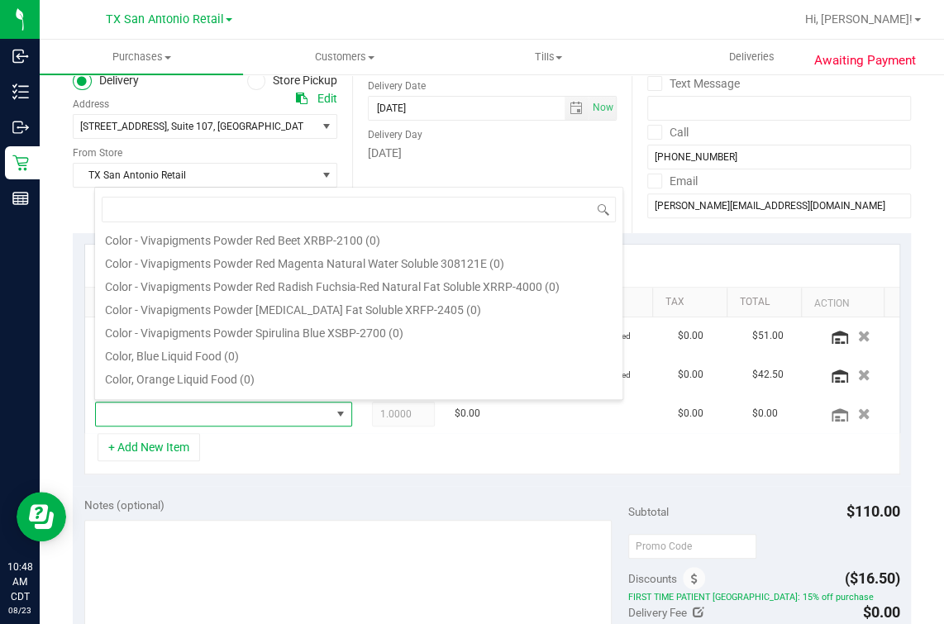
scroll to position [578, 0]
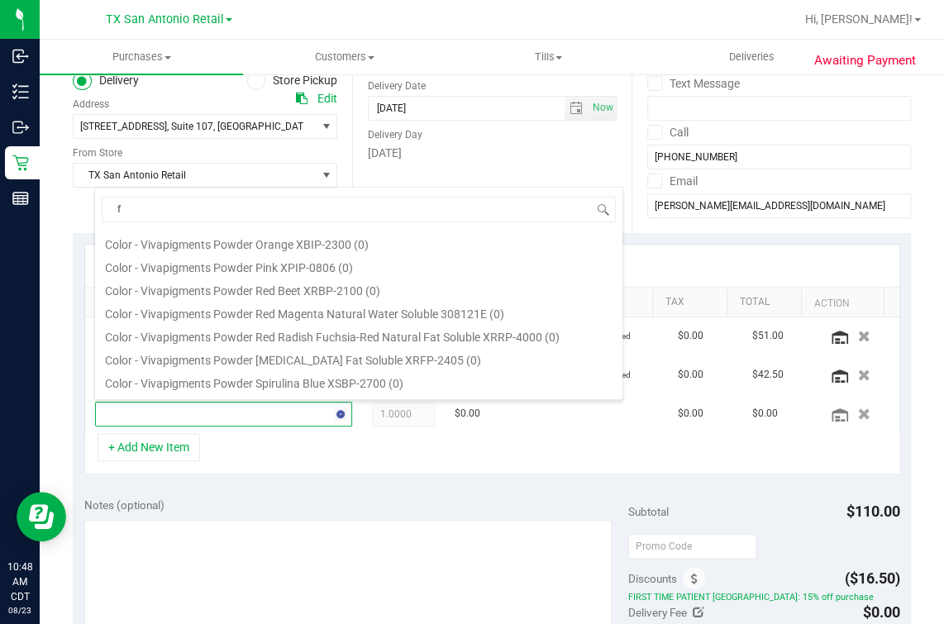
type input "fx"
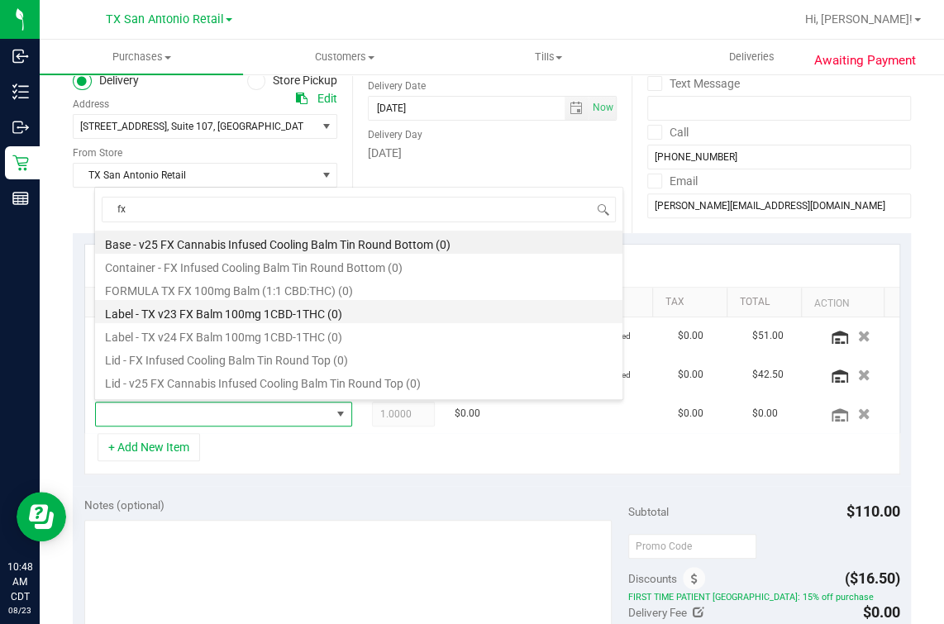
scroll to position [19, 0]
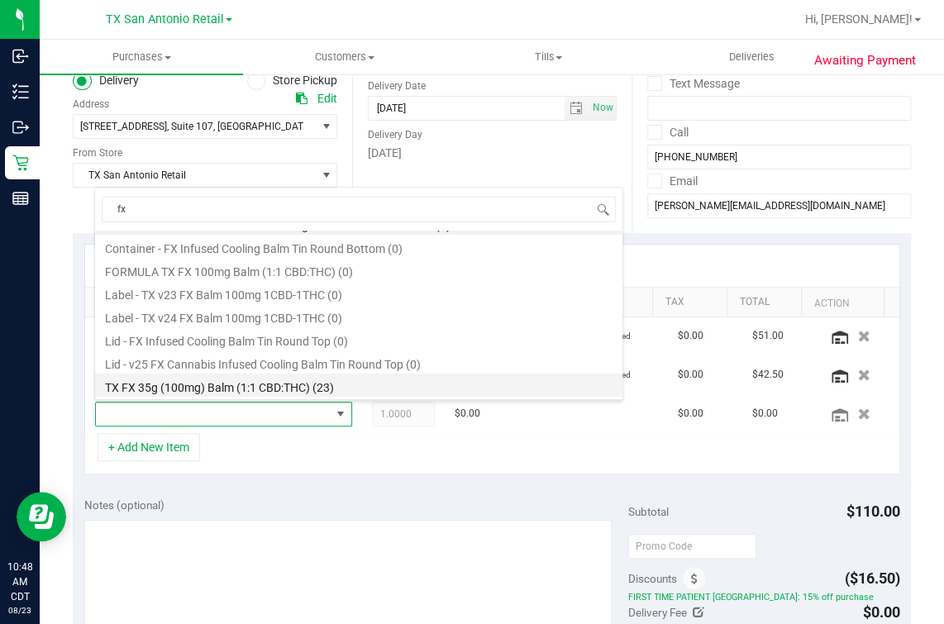
click at [240, 385] on li "TX FX 35g (100mg) Balm (1:1 CBD:THC) (23)" at bounding box center [358, 385] width 527 height 23
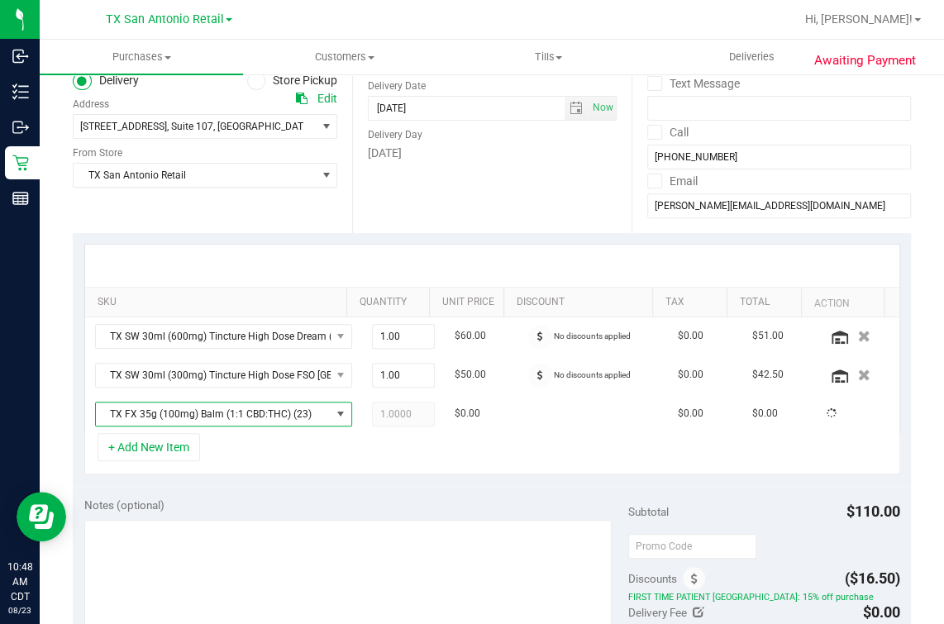
click at [395, 444] on div "+ Add New Item" at bounding box center [492, 453] width 816 height 41
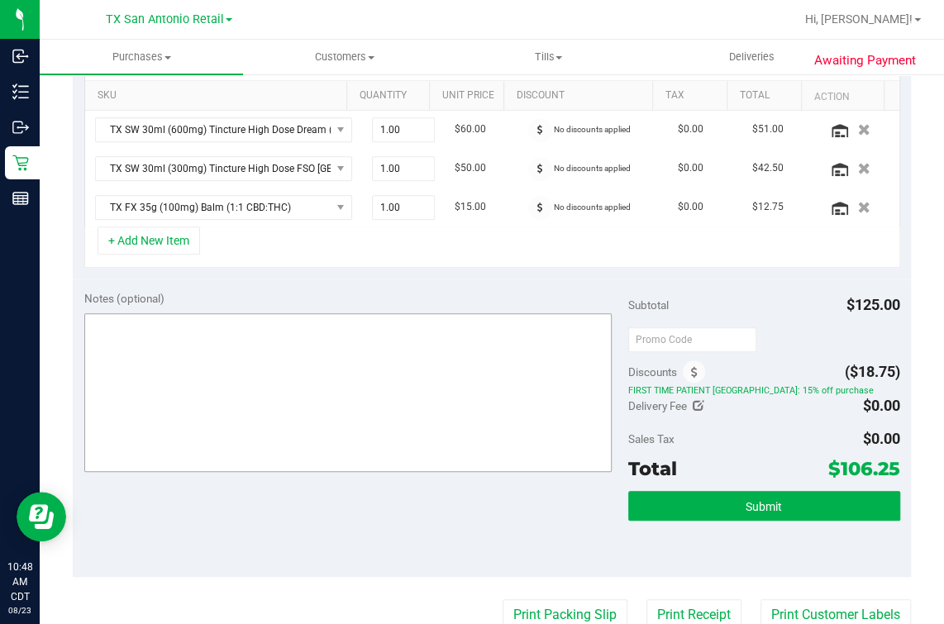
scroll to position [0, 0]
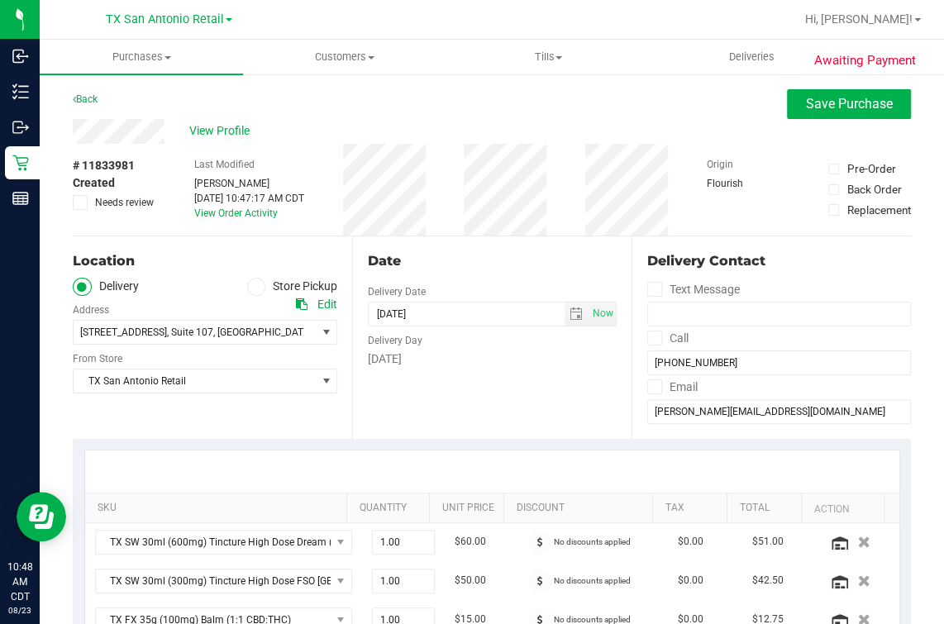
click at [452, 261] on div "Date" at bounding box center [492, 261] width 249 height 20
click at [629, 129] on div "View Profile" at bounding box center [492, 131] width 838 height 25
click at [687, 115] on div "Back Save Purchase" at bounding box center [492, 104] width 838 height 30
click at [618, 114] on div "Back Save Purchase" at bounding box center [492, 104] width 838 height 30
click at [836, 101] on span "Save Purchase" at bounding box center [849, 104] width 87 height 16
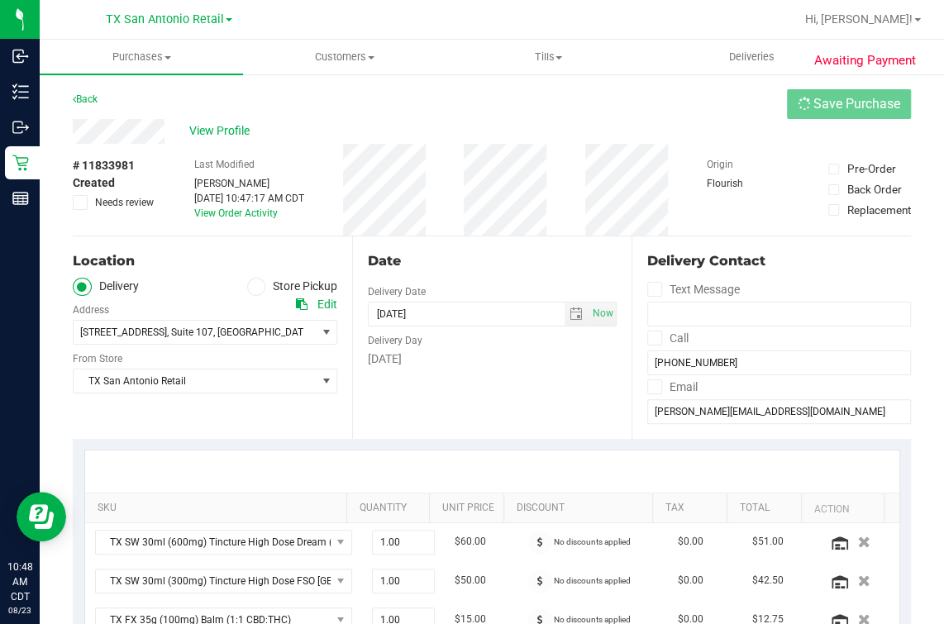
click at [605, 115] on div "Back Save Purchase" at bounding box center [492, 104] width 838 height 30
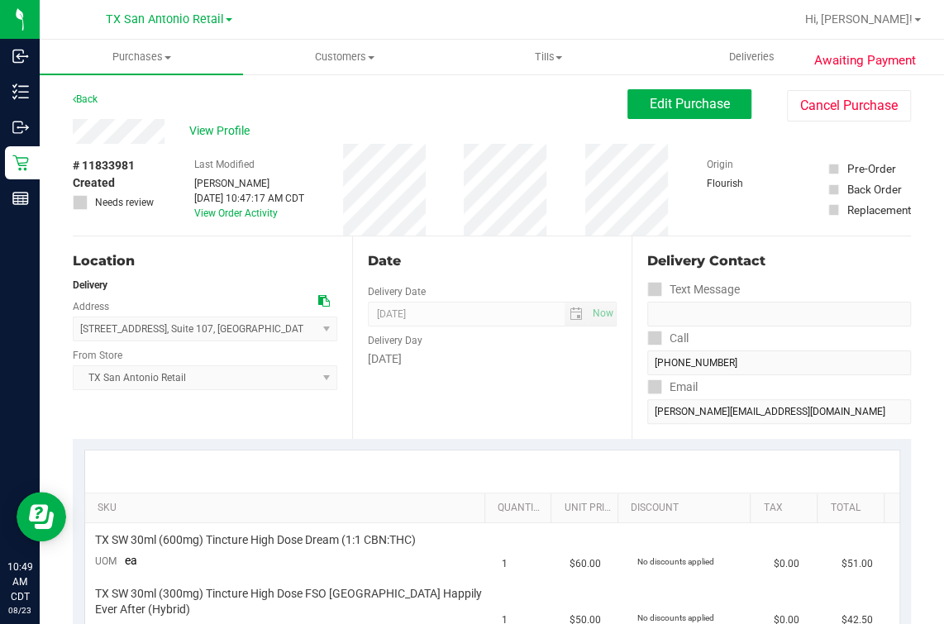
click at [478, 242] on div "Date Delivery Date 08/24/2025 Now 08/24/2025 07:00 AM Now Delivery Day Sunday" at bounding box center [491, 337] width 279 height 202
click at [488, 254] on div "Date" at bounding box center [492, 261] width 249 height 20
click at [451, 376] on div "Date Delivery Date 08/24/2025 Now 08/24/2025 07:00 AM Now Delivery Day Sunday" at bounding box center [491, 337] width 279 height 202
click at [464, 247] on div "Date Delivery Date 08/24/2025 Now 08/24/2025 07:00 AM Now Delivery Day Sunday" at bounding box center [491, 337] width 279 height 202
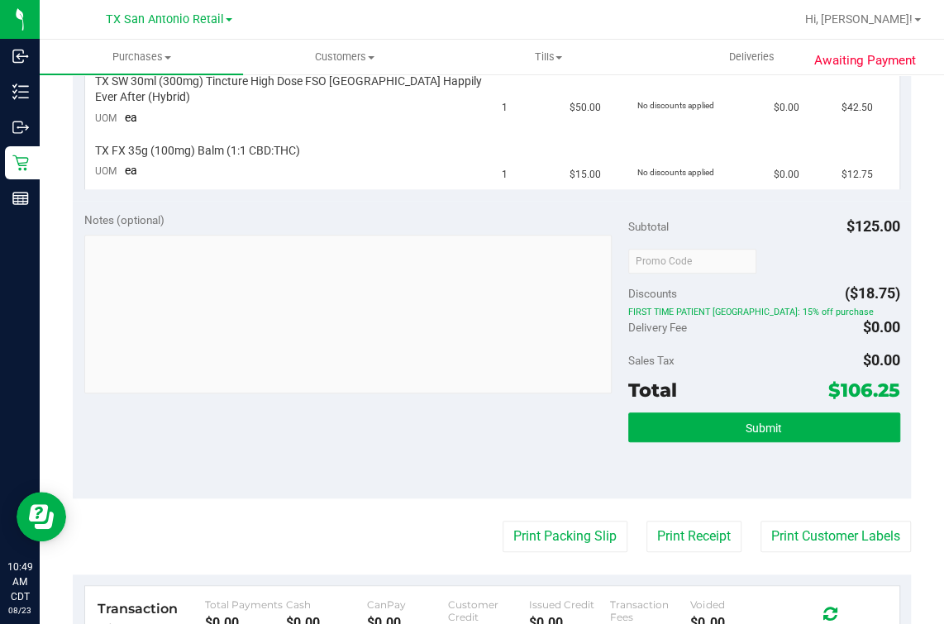
scroll to position [620, 0]
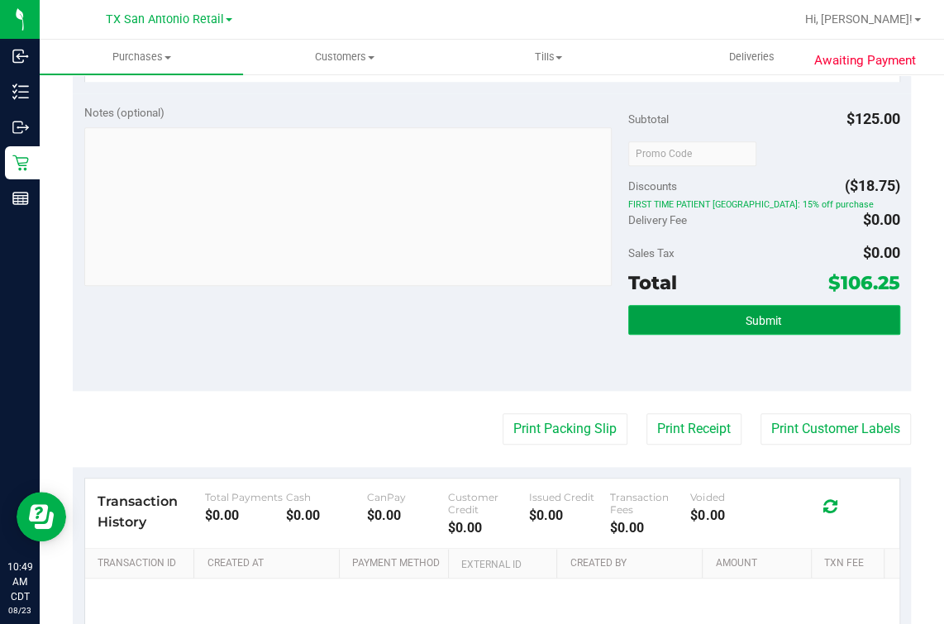
drag, startPoint x: 820, startPoint y: 323, endPoint x: 754, endPoint y: 339, distance: 67.1
click at [820, 322] on button "Submit" at bounding box center [764, 320] width 272 height 30
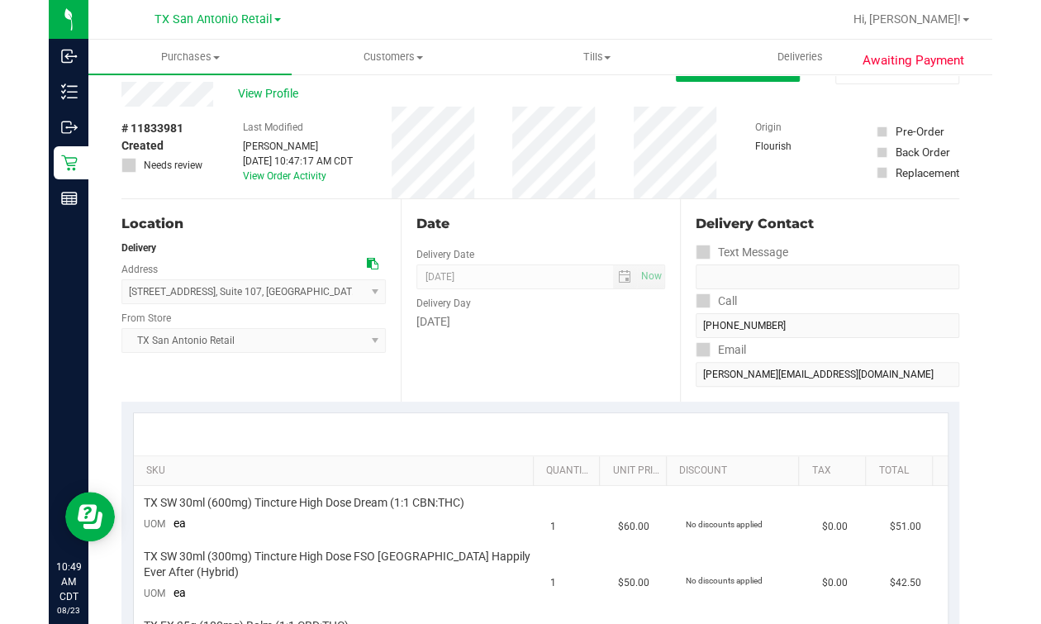
scroll to position [0, 0]
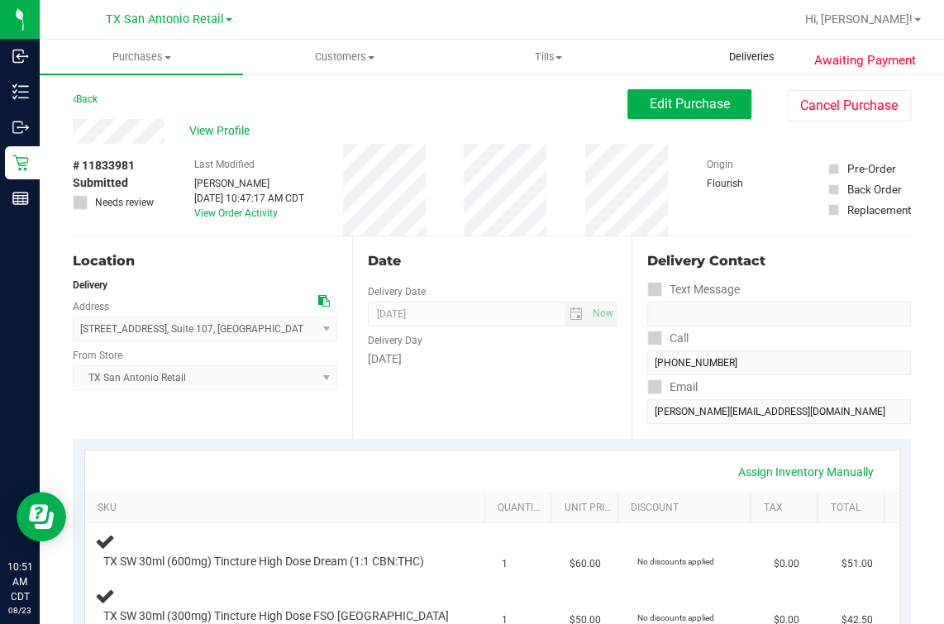
click at [762, 58] on span "Deliveries" at bounding box center [752, 57] width 90 height 15
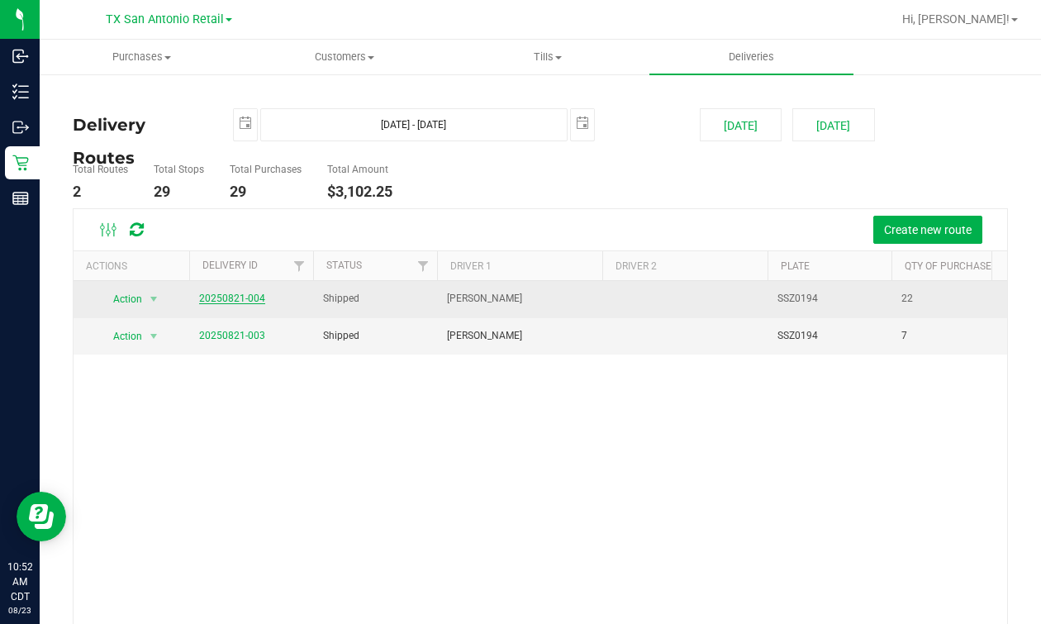
click at [217, 294] on link "20250821-004" at bounding box center [232, 299] width 66 height 12
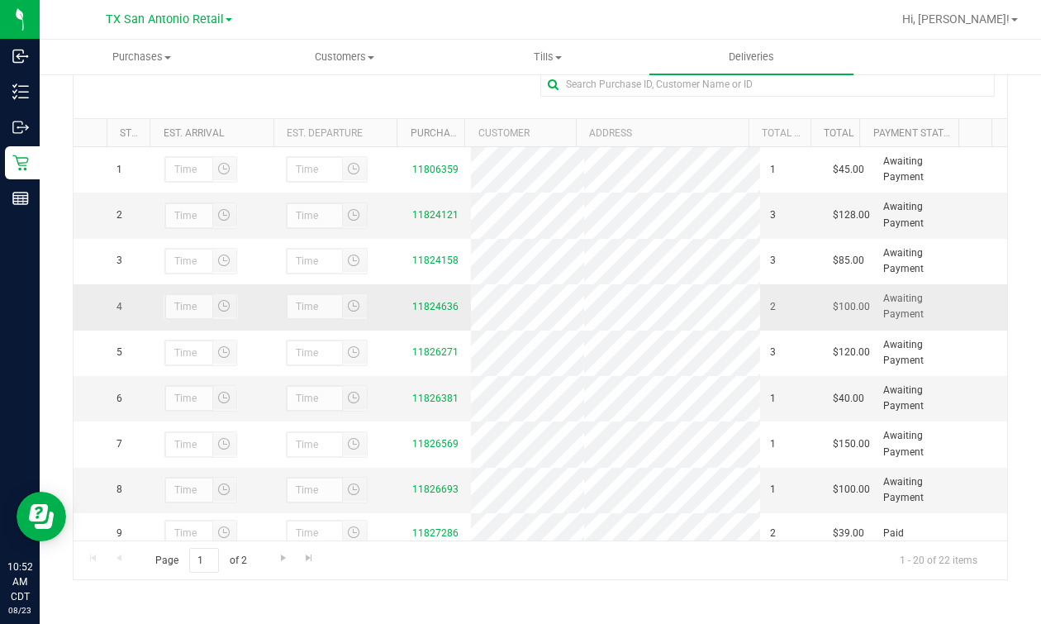
scroll to position [412, 0]
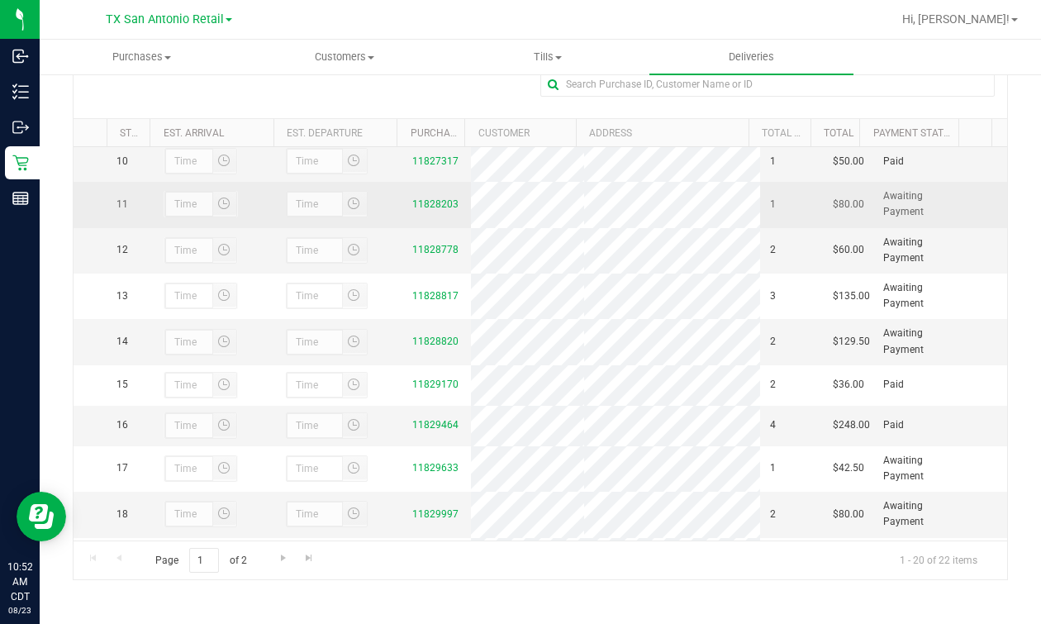
click at [426, 227] on td "11828203" at bounding box center [436, 204] width 69 height 45
click at [426, 212] on div "11828203" at bounding box center [437, 205] width 50 height 16
click at [421, 210] on link "11828203" at bounding box center [435, 204] width 46 height 12
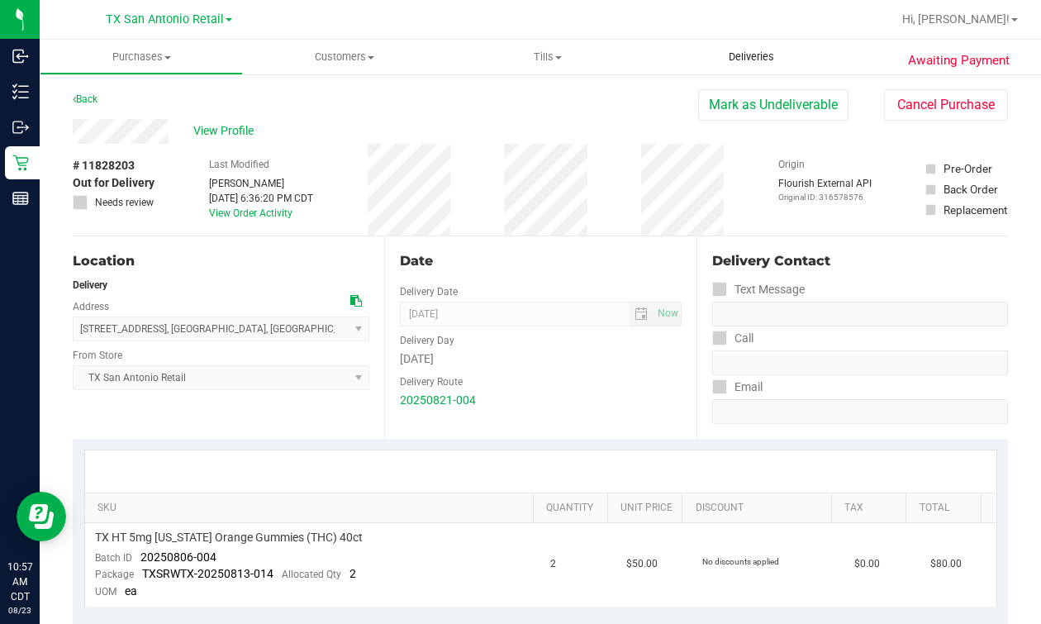
click at [743, 70] on uib-tab-heading "Deliveries" at bounding box center [750, 57] width 203 height 35
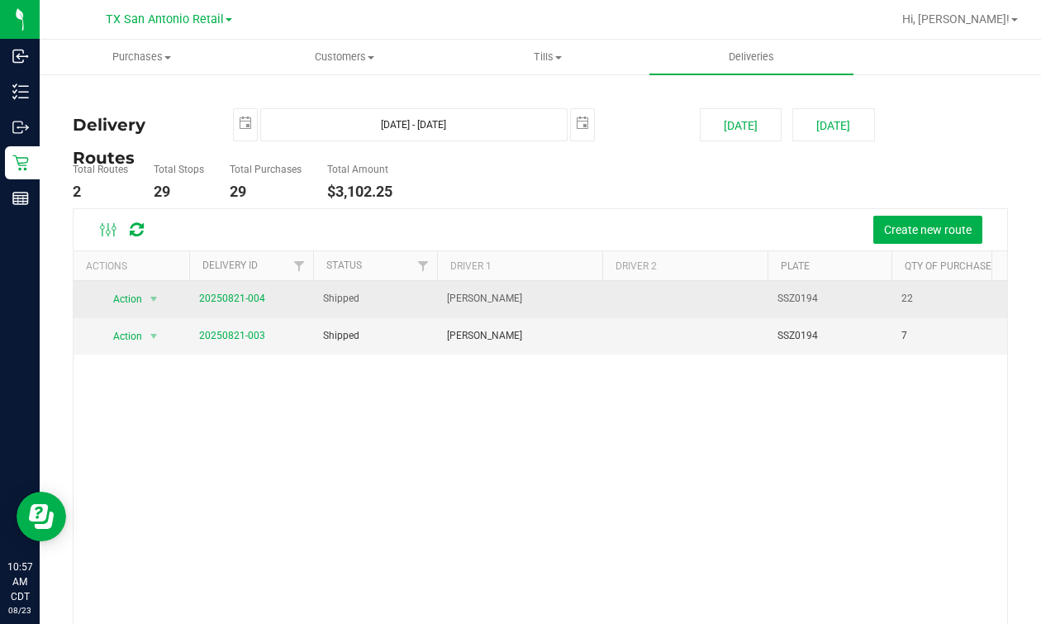
click at [230, 307] on td "20250821-004" at bounding box center [251, 299] width 124 height 37
click at [226, 298] on link "20250821-004" at bounding box center [232, 299] width 66 height 12
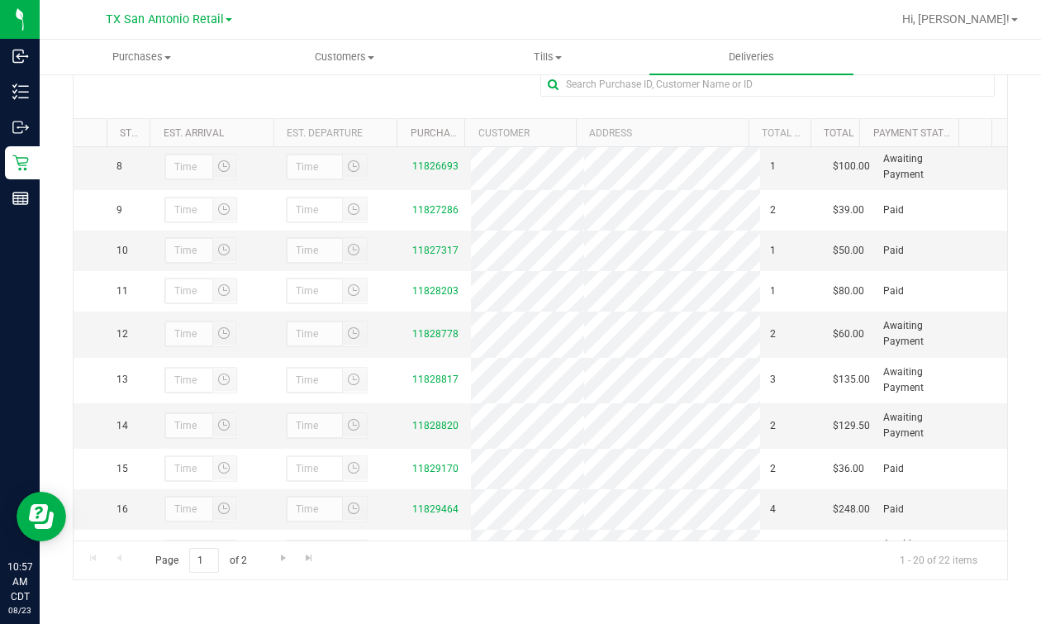
scroll to position [412, 0]
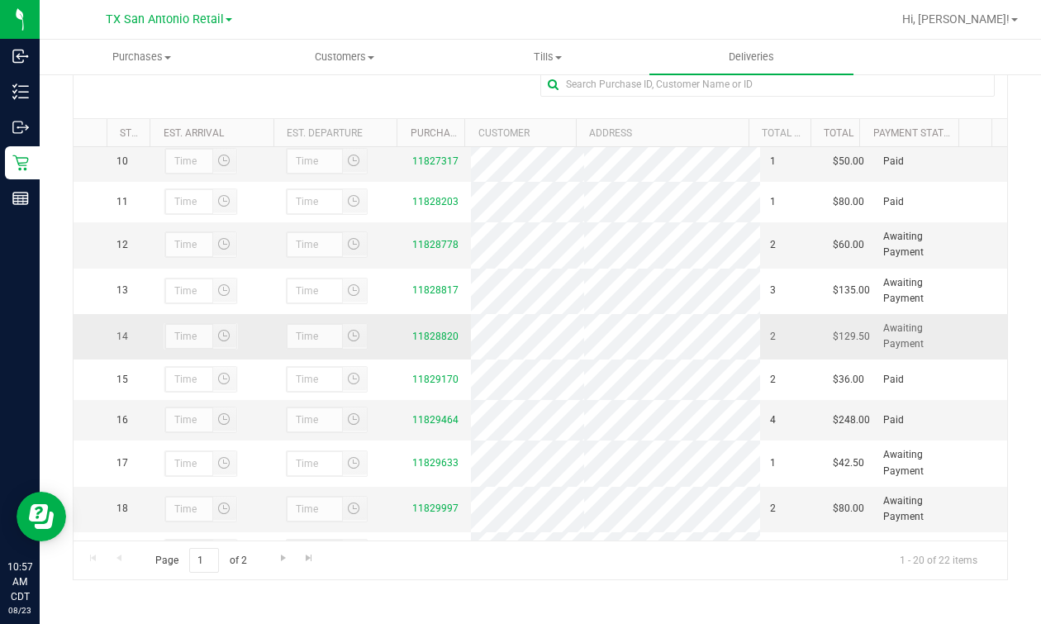
click at [449, 359] on td "11828820" at bounding box center [436, 336] width 69 height 45
click at [440, 345] on div "11828820" at bounding box center [437, 337] width 50 height 16
click at [430, 342] on link "11828820" at bounding box center [435, 337] width 46 height 12
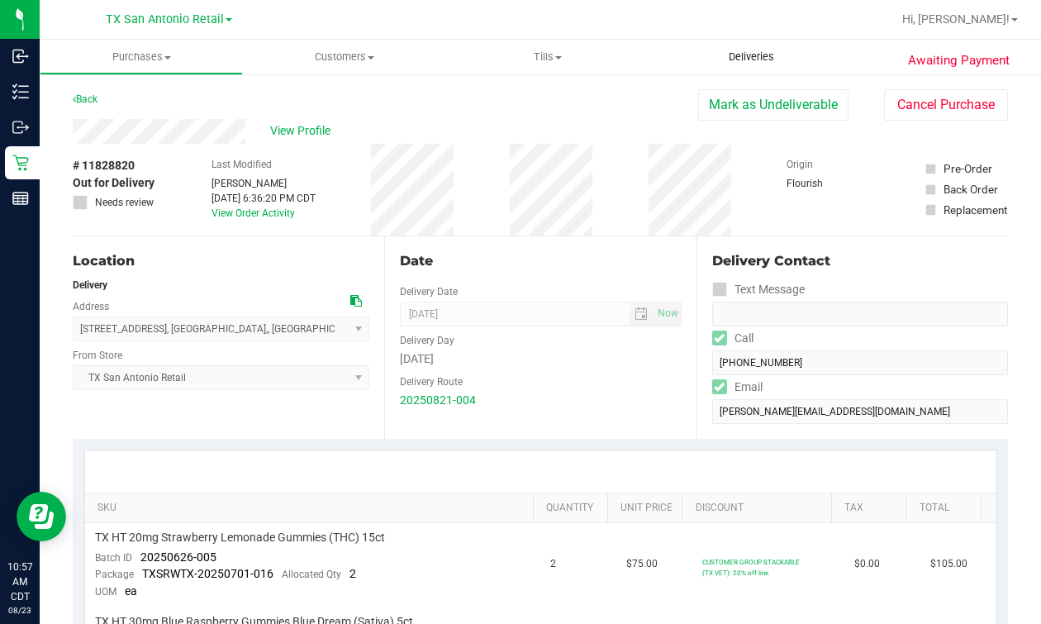
click at [756, 45] on uib-tab-heading "Deliveries" at bounding box center [750, 57] width 203 height 35
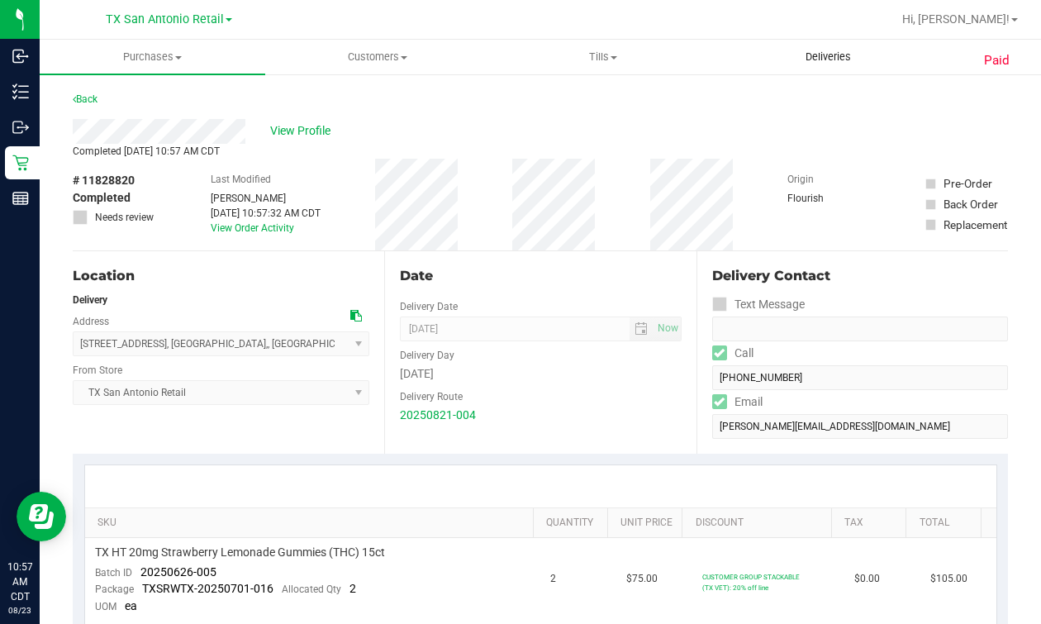
click at [782, 53] on uib-tab-heading "Deliveries" at bounding box center [828, 56] width 224 height 33
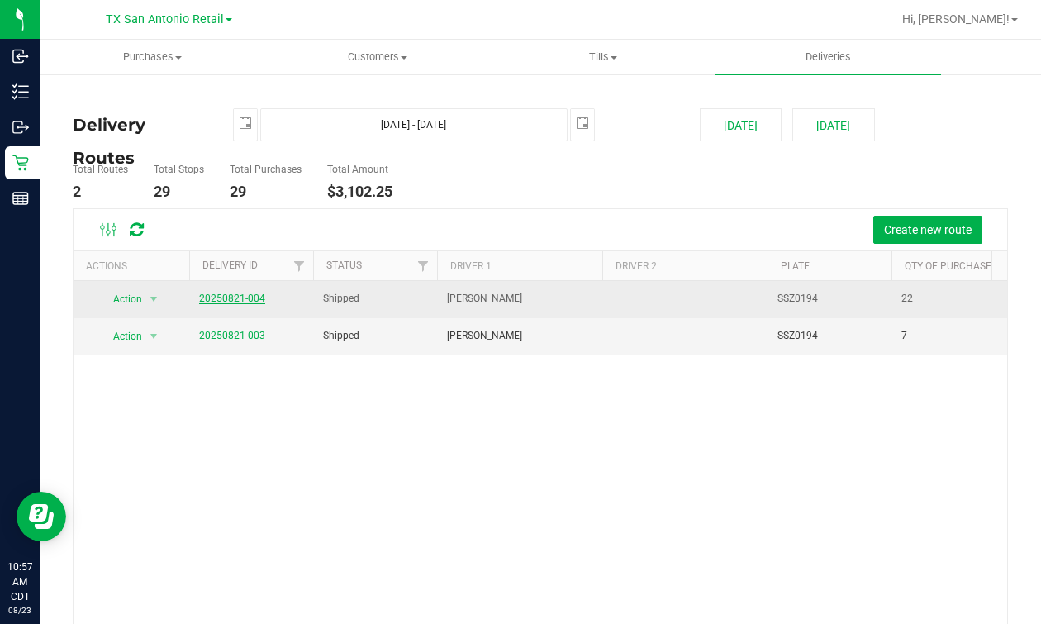
click at [246, 299] on link "20250821-004" at bounding box center [232, 299] width 66 height 12
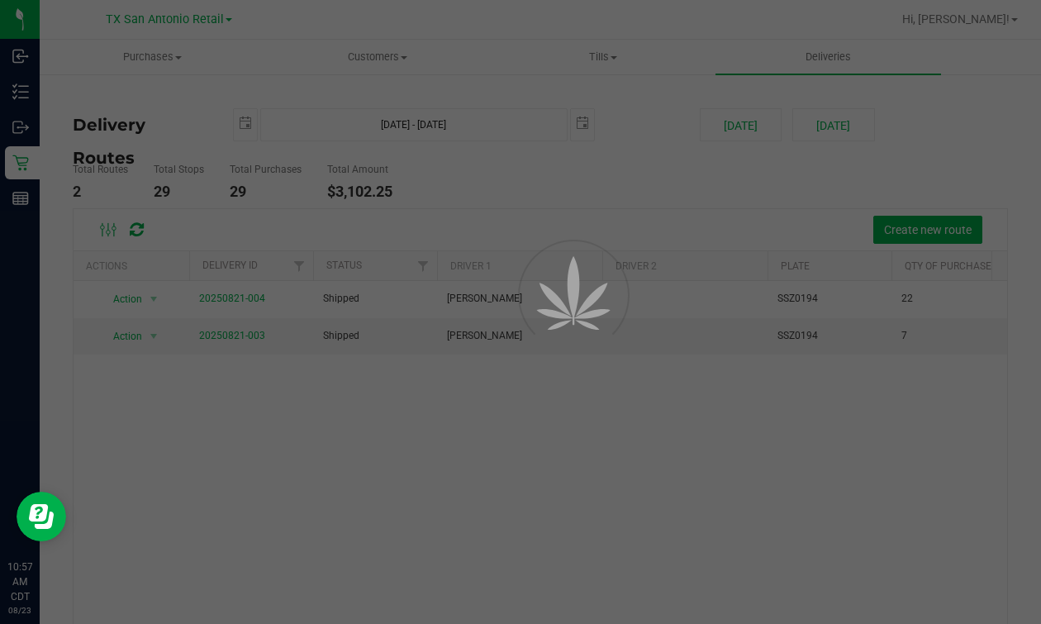
click at [710, 185] on div at bounding box center [520, 312] width 1041 height 624
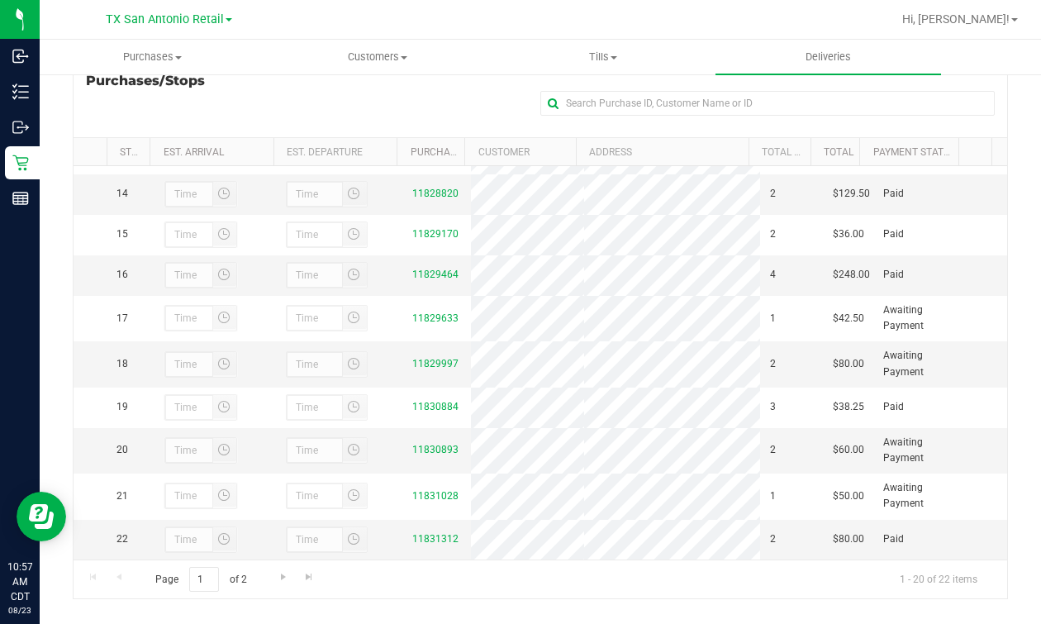
scroll to position [273, 0]
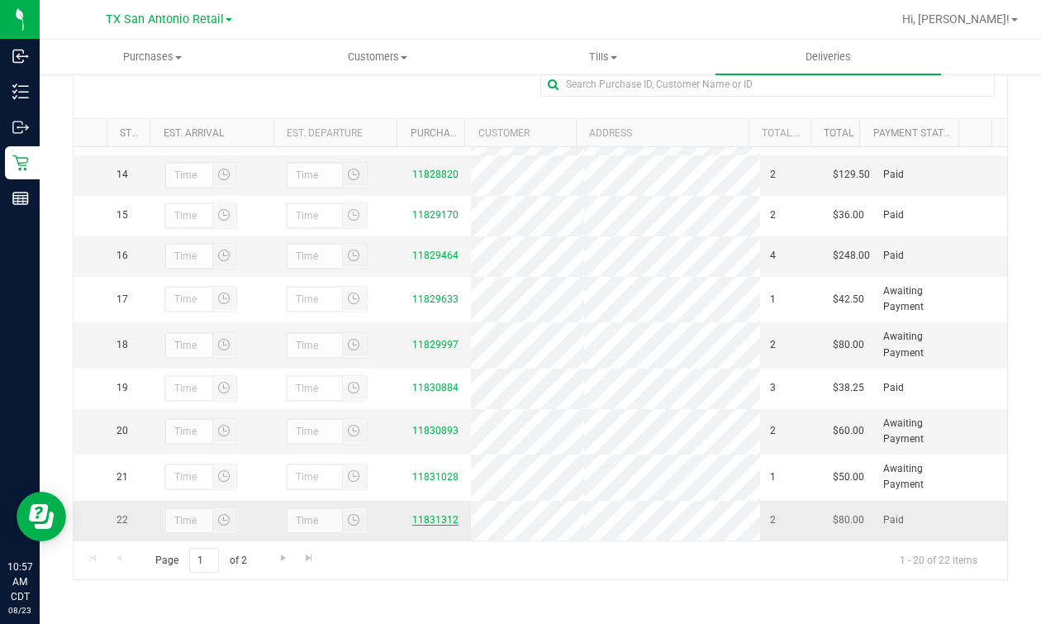
click at [424, 518] on link "11831312" at bounding box center [435, 520] width 46 height 12
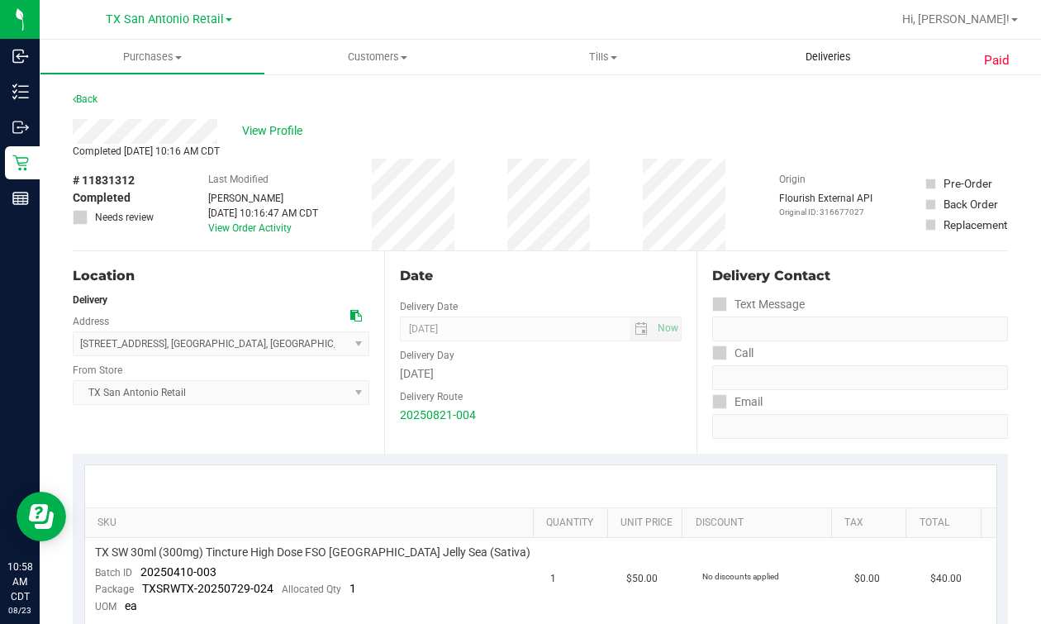
click at [831, 43] on uib-tab-heading "Deliveries" at bounding box center [829, 57] width 226 height 35
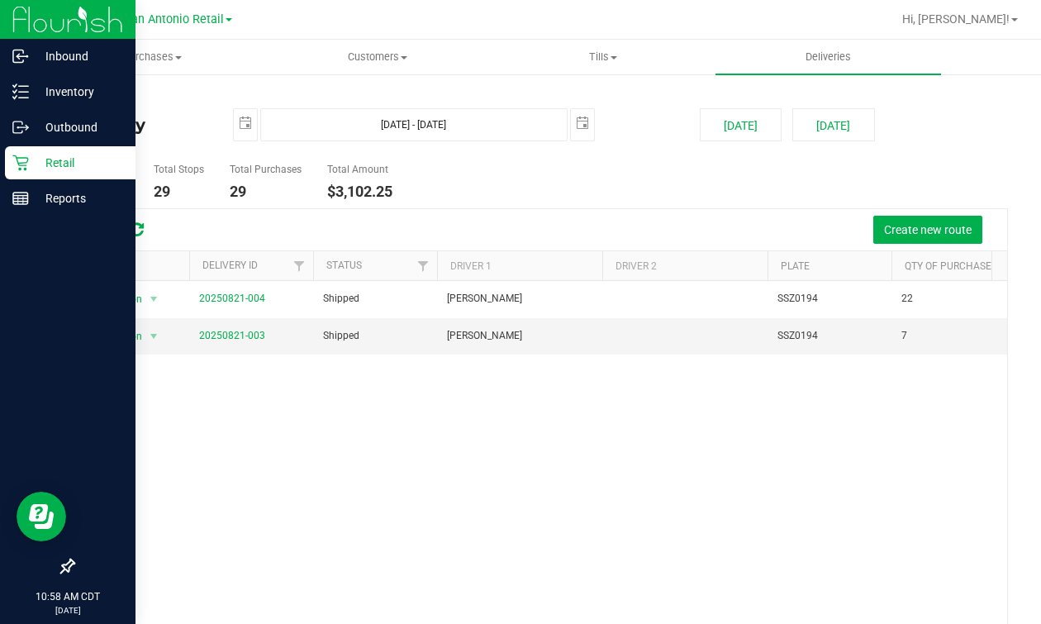
click at [11, 158] on div "Retail" at bounding box center [70, 162] width 131 height 33
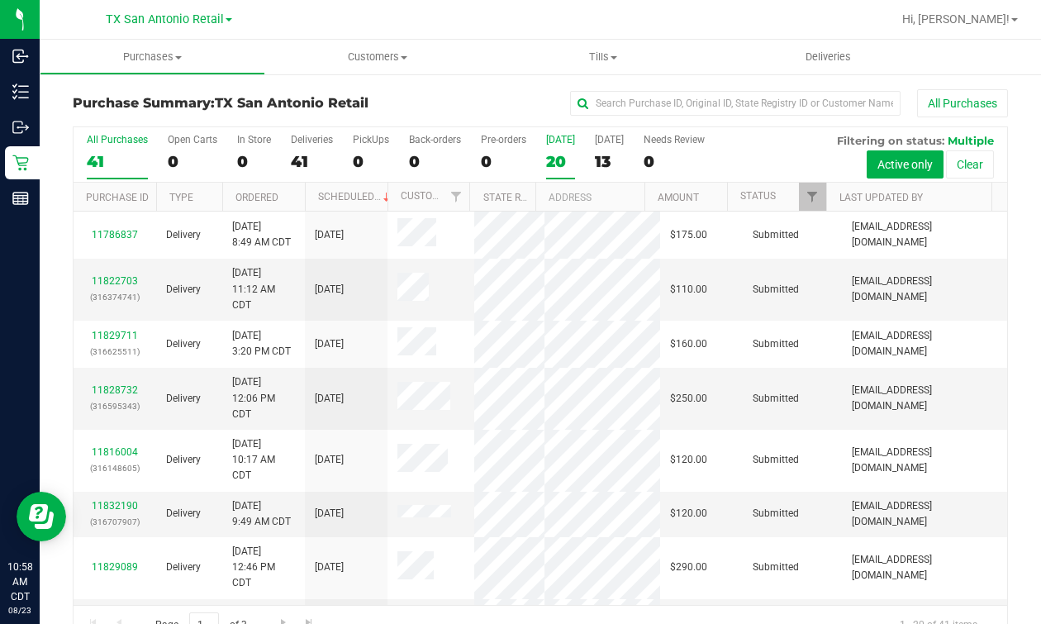
click at [558, 159] on div "20" at bounding box center [560, 161] width 29 height 19
click at [0, 0] on input "[DATE] 20" at bounding box center [0, 0] width 0 height 0
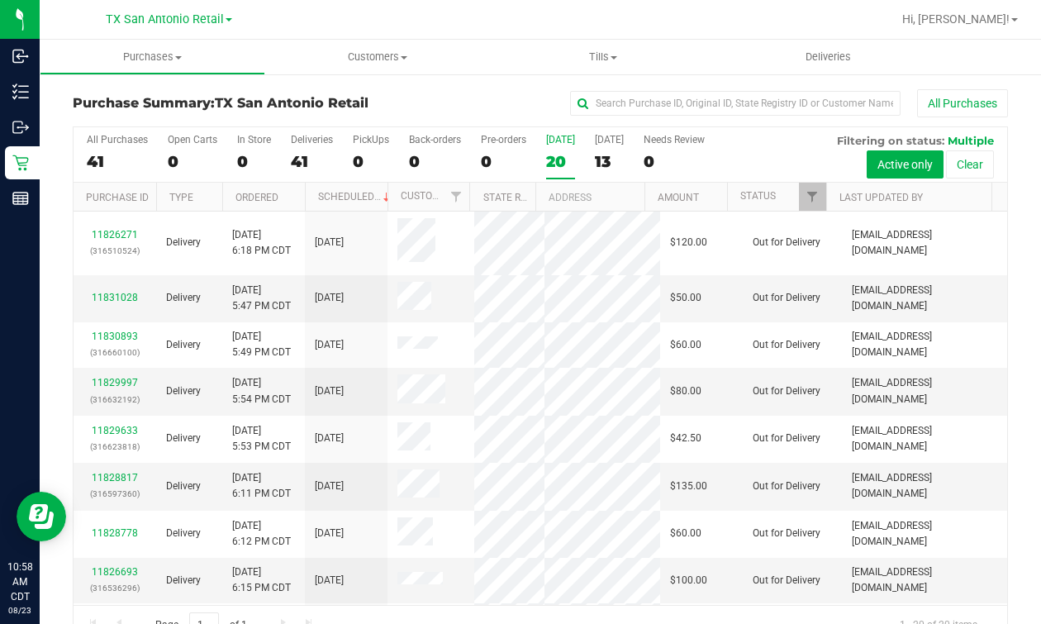
click at [573, 196] on th "Address" at bounding box center [589, 197] width 109 height 29
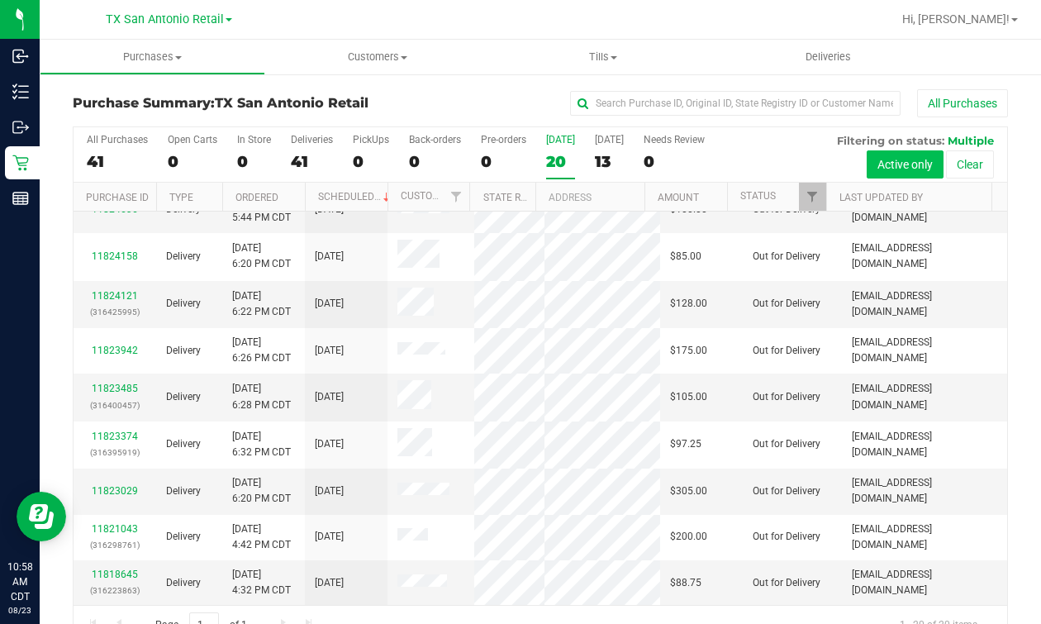
scroll to position [534, 0]
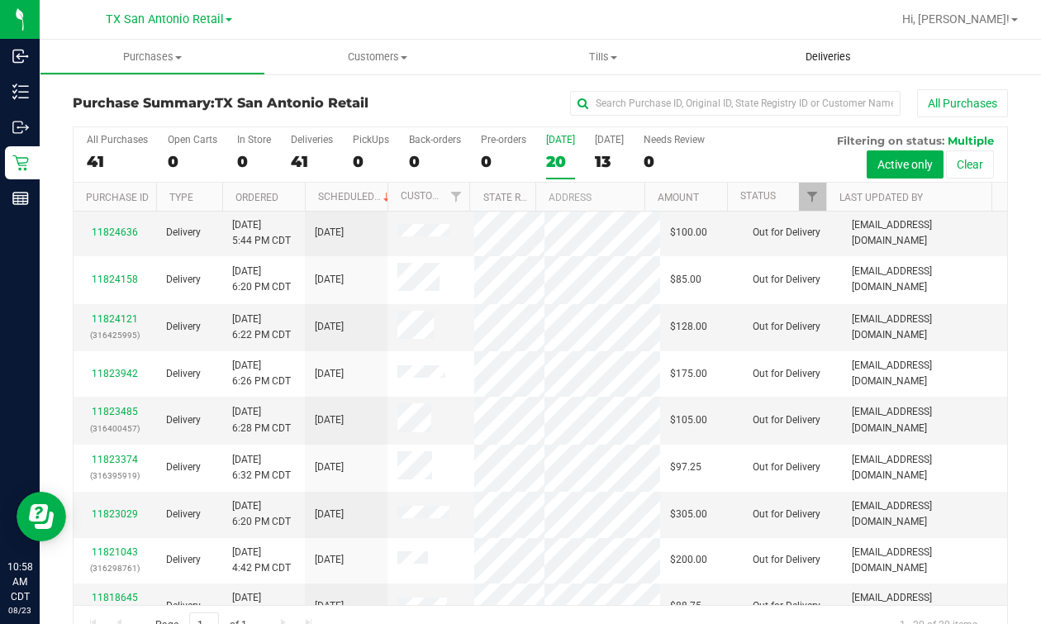
click at [846, 45] on uib-tab-heading "Deliveries" at bounding box center [829, 57] width 226 height 35
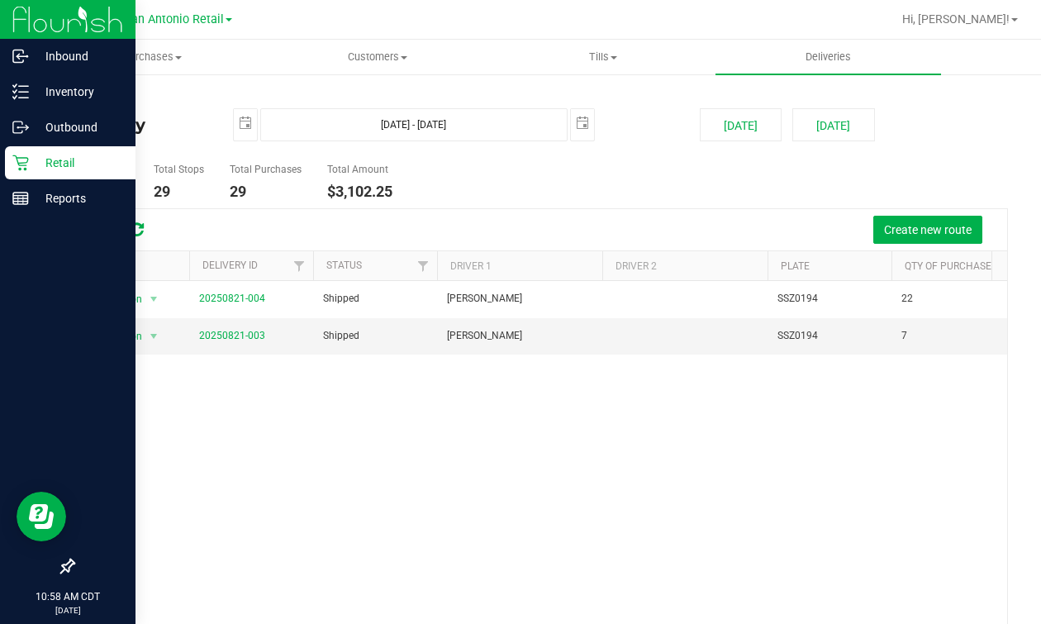
click at [26, 155] on icon at bounding box center [20, 163] width 17 height 17
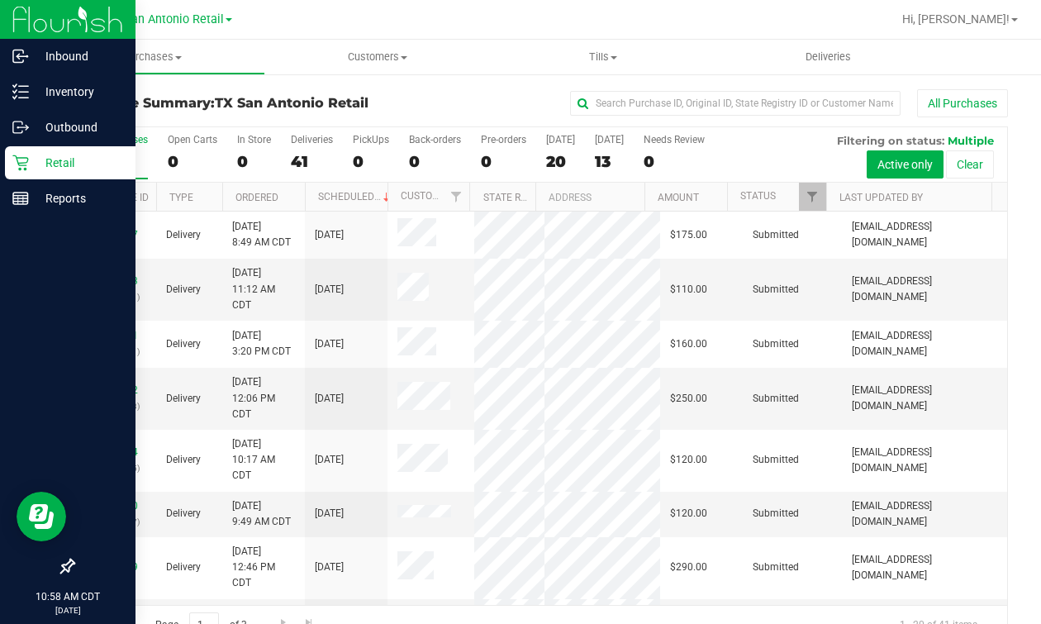
click at [32, 159] on p "Retail" at bounding box center [78, 163] width 99 height 20
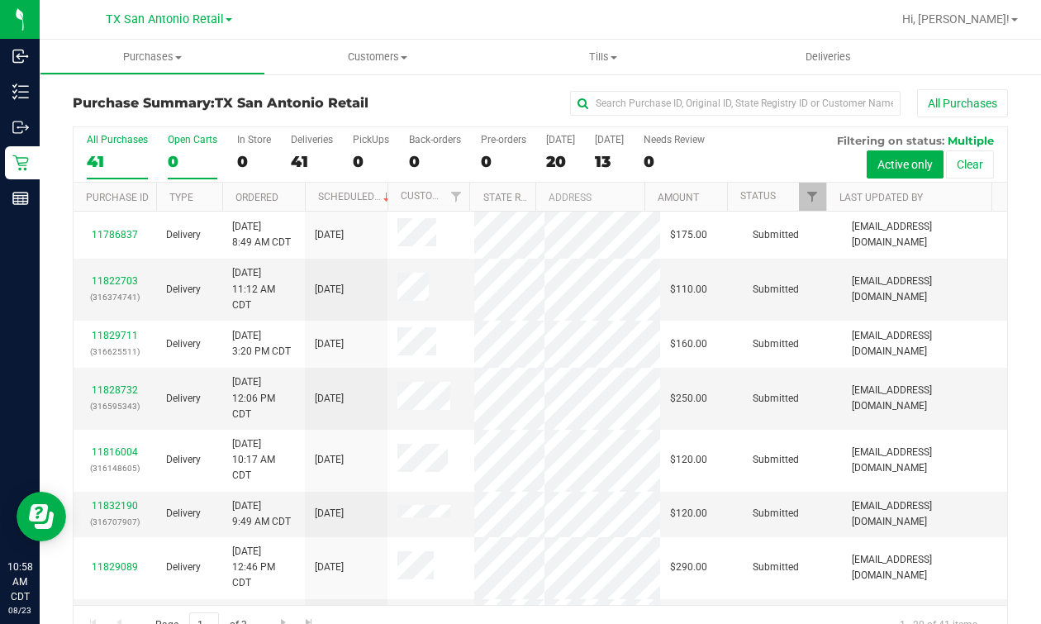
click at [186, 155] on div "0" at bounding box center [193, 161] width 50 height 19
click at [0, 0] on input "Open Carts 0" at bounding box center [0, 0] width 0 height 0
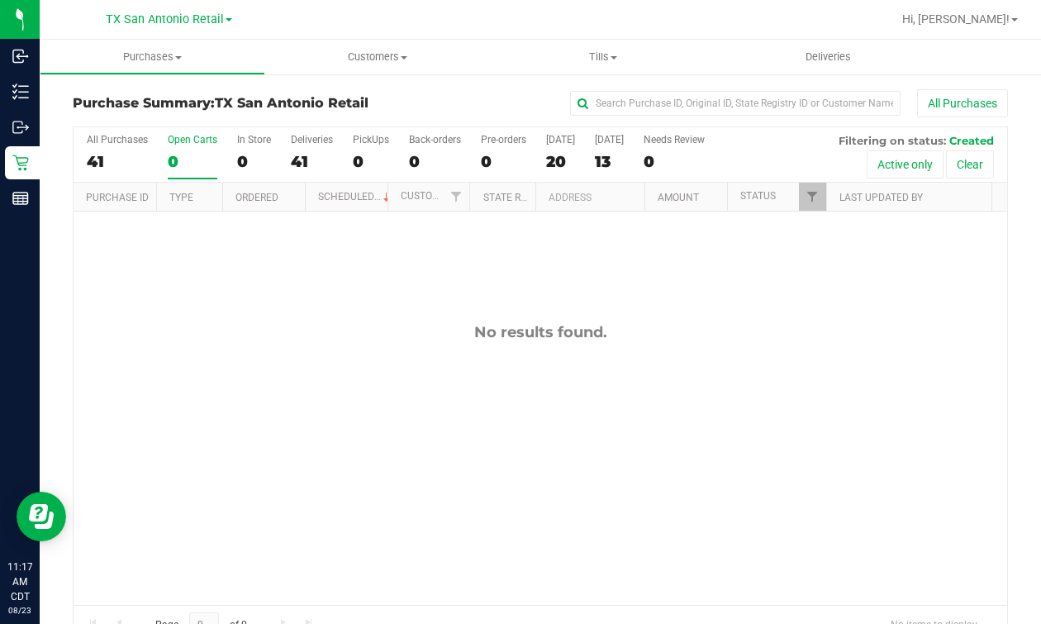
click at [258, 407] on div "No results found." at bounding box center [541, 464] width 934 height 505
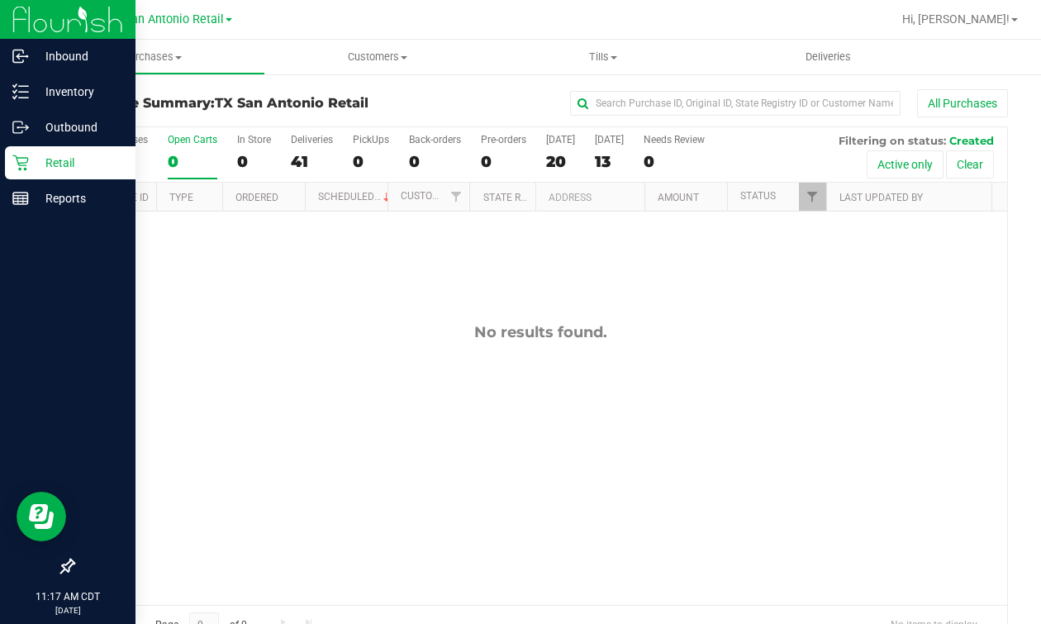
click at [21, 162] on icon at bounding box center [20, 163] width 16 height 16
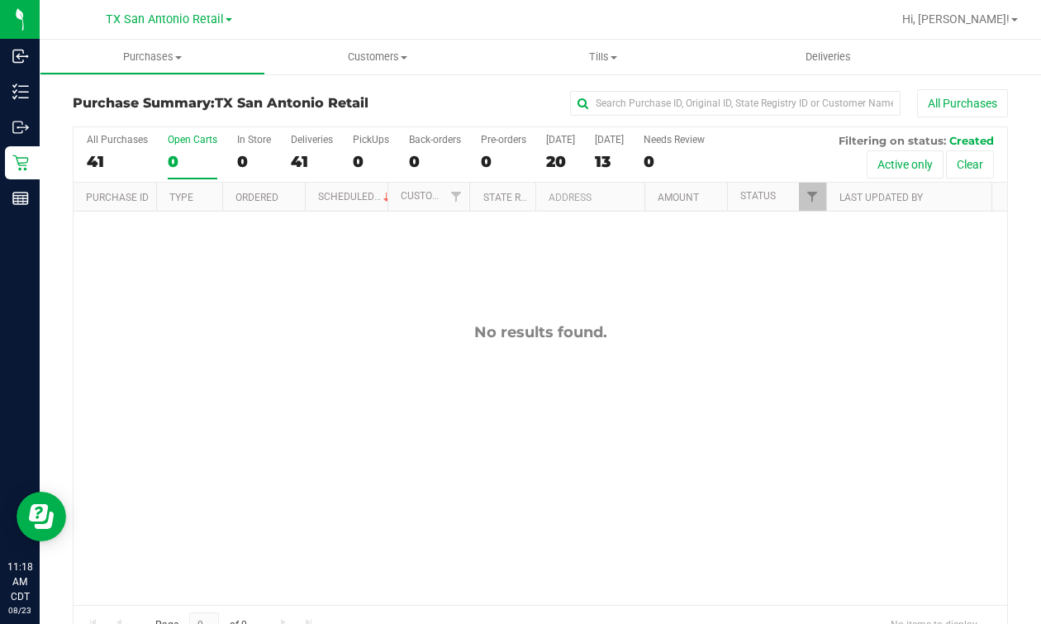
click at [634, 434] on div "No results found." at bounding box center [541, 464] width 934 height 505
click at [210, 374] on div "No results found." at bounding box center [541, 464] width 934 height 505
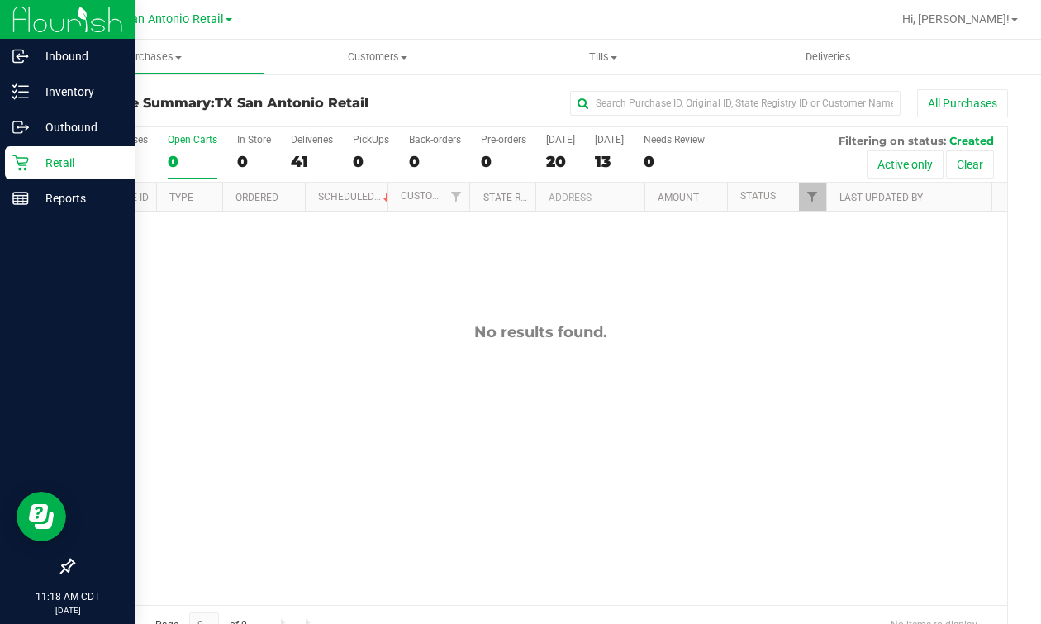
click at [10, 165] on div "Retail" at bounding box center [70, 162] width 131 height 33
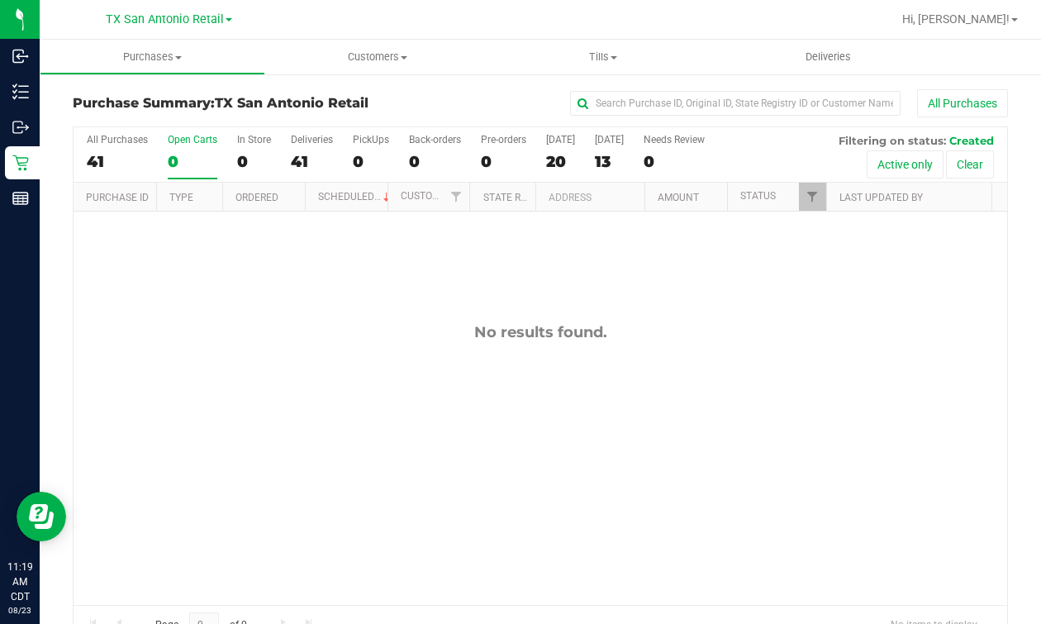
click at [326, 391] on div "No results found." at bounding box center [541, 464] width 934 height 505
click at [155, 350] on div "No results found." at bounding box center [541, 464] width 934 height 505
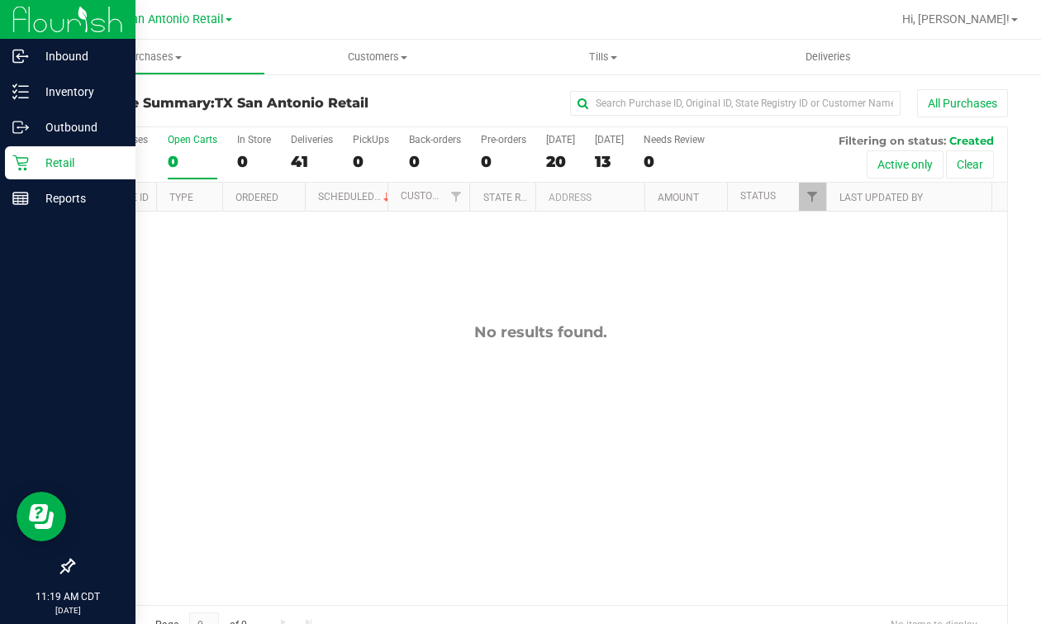
drag, startPoint x: 31, startPoint y: 154, endPoint x: 40, endPoint y: 159, distance: 11.5
click at [31, 155] on p "Retail" at bounding box center [78, 163] width 99 height 20
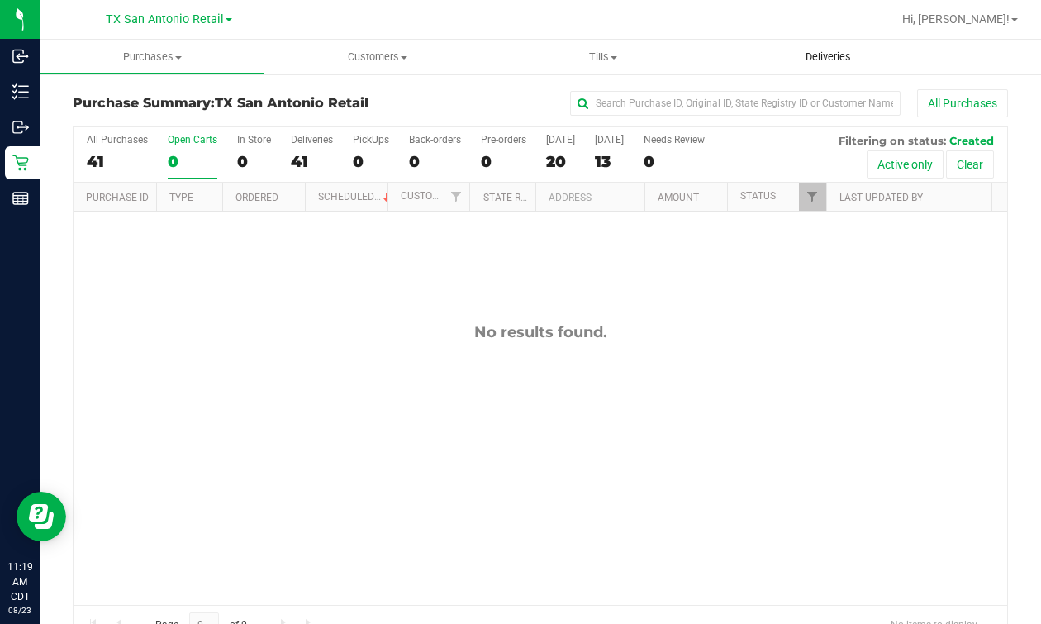
click at [815, 48] on uib-tab-heading "Deliveries" at bounding box center [829, 57] width 226 height 35
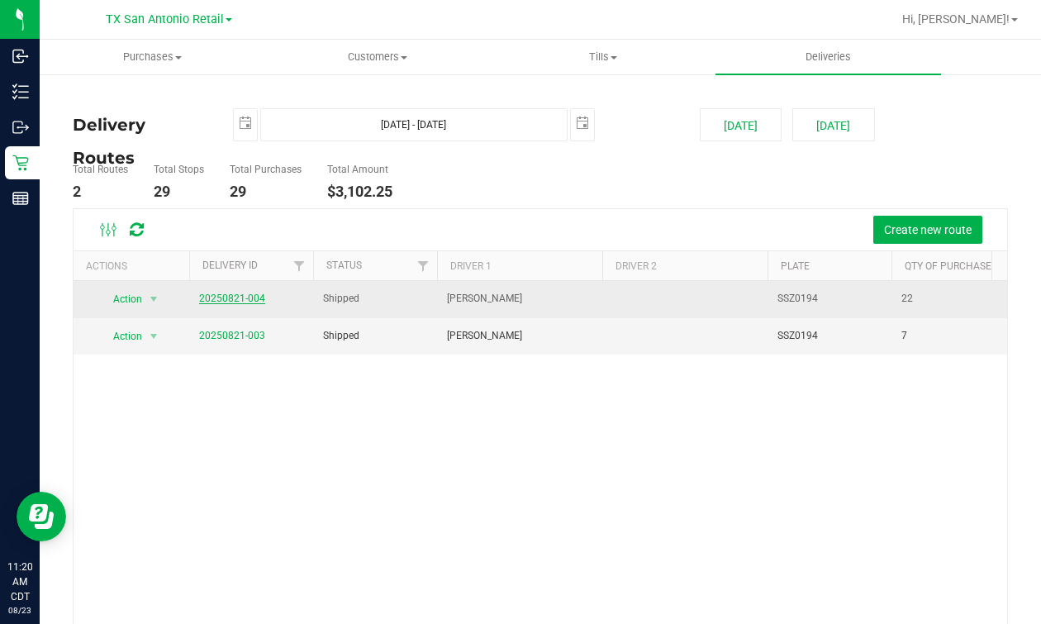
click at [251, 298] on link "20250821-004" at bounding box center [232, 299] width 66 height 12
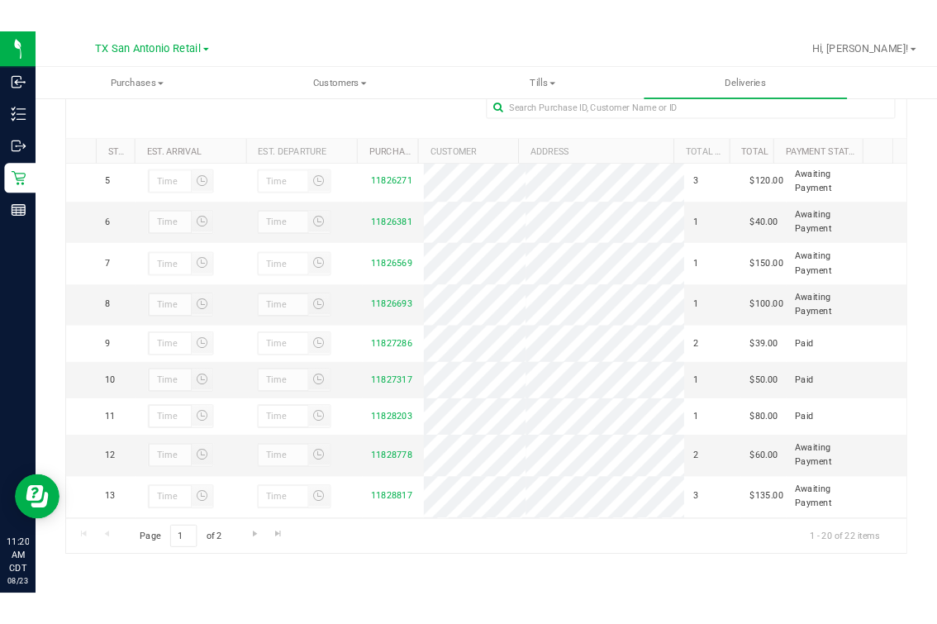
scroll to position [206, 0]
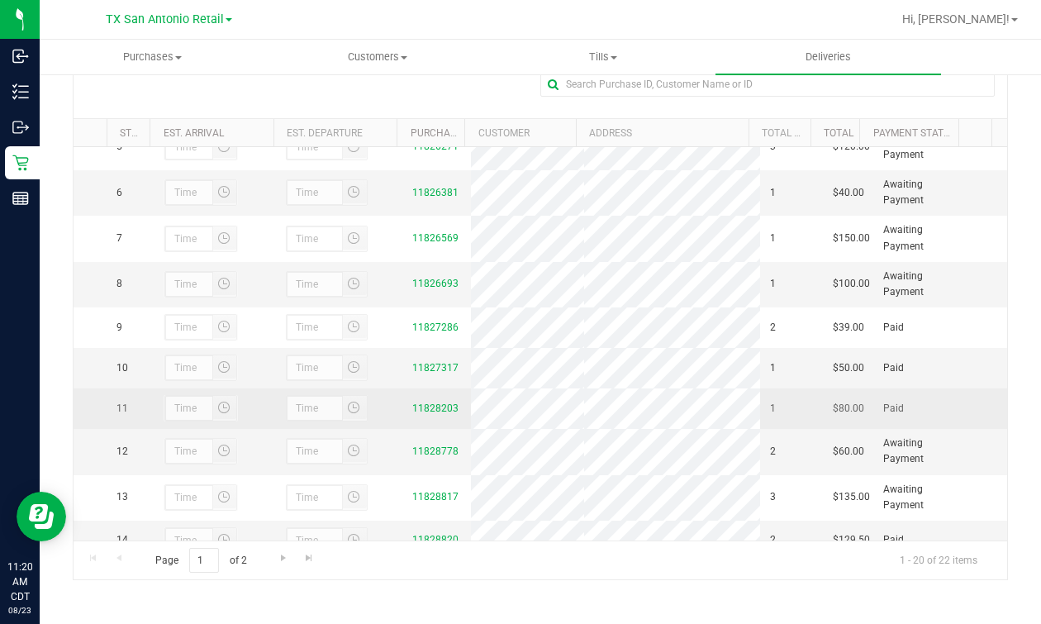
click at [434, 416] on div "11828203" at bounding box center [437, 409] width 50 height 16
click at [431, 414] on link "11828203" at bounding box center [435, 408] width 46 height 12
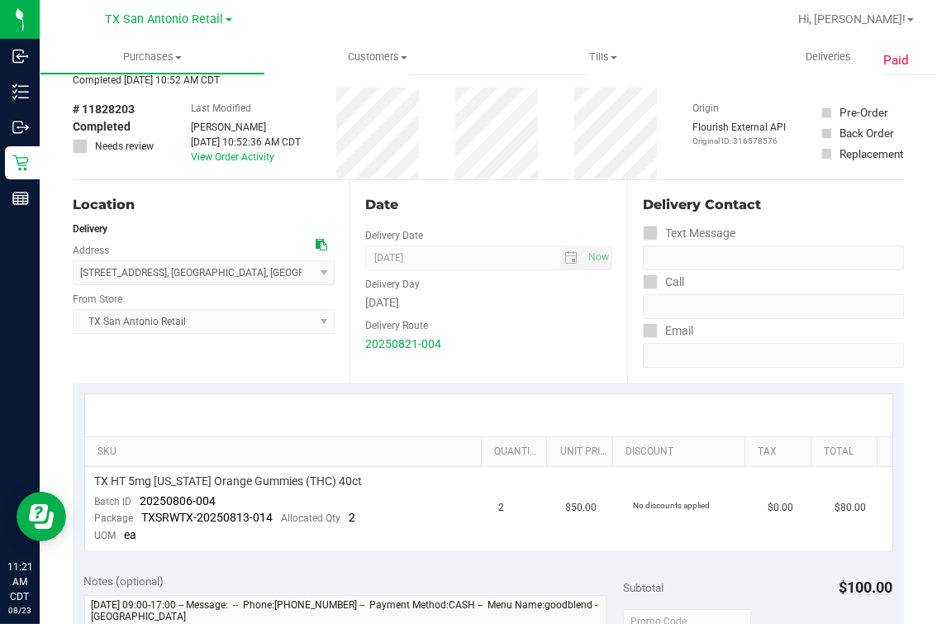
scroll to position [102, 0]
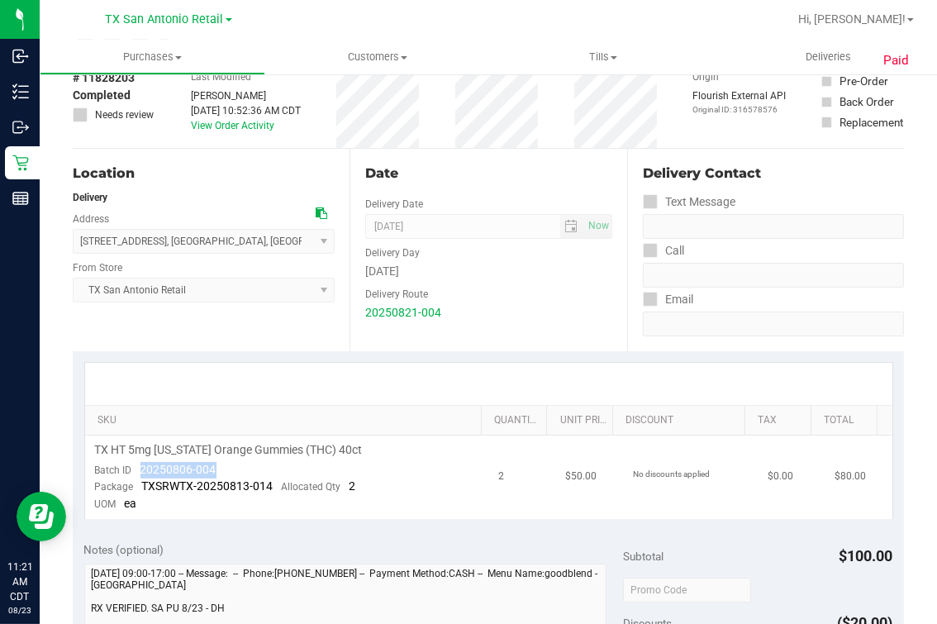
drag, startPoint x: 137, startPoint y: 470, endPoint x: 272, endPoint y: 470, distance: 134.7
click at [272, 470] on td "TX HT 5mg [US_STATE] Orange Gummies (THC) 40ct Batch ID 20250806-004 Package TX…" at bounding box center [287, 476] width 404 height 83
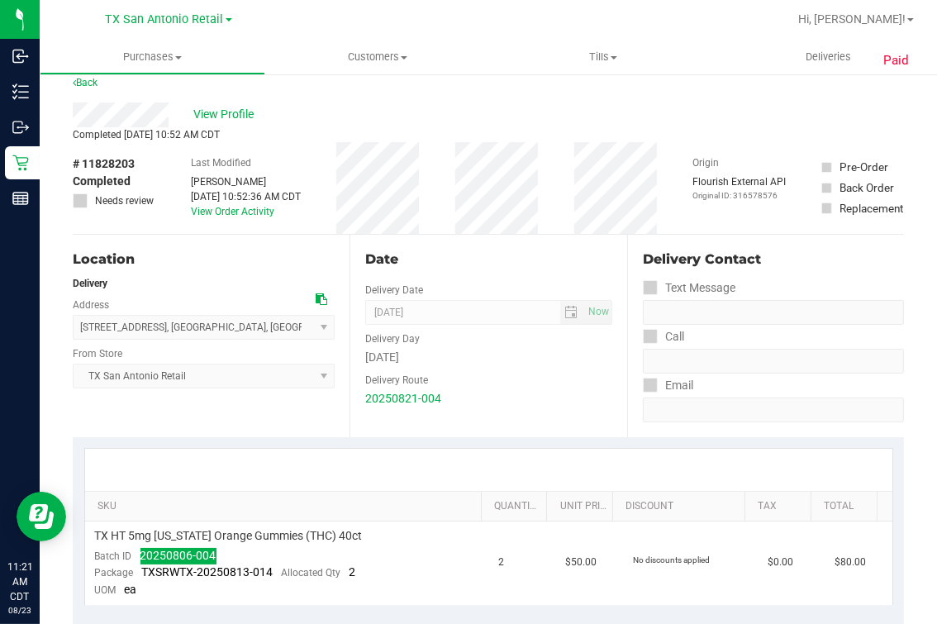
scroll to position [0, 0]
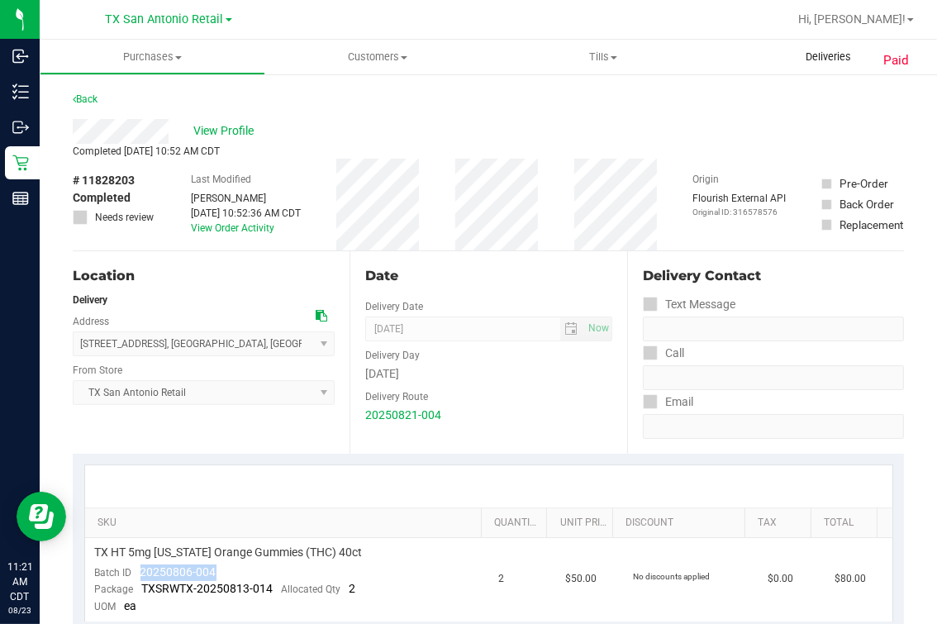
click at [823, 49] on uib-tab-heading "Deliveries" at bounding box center [829, 57] width 226 height 35
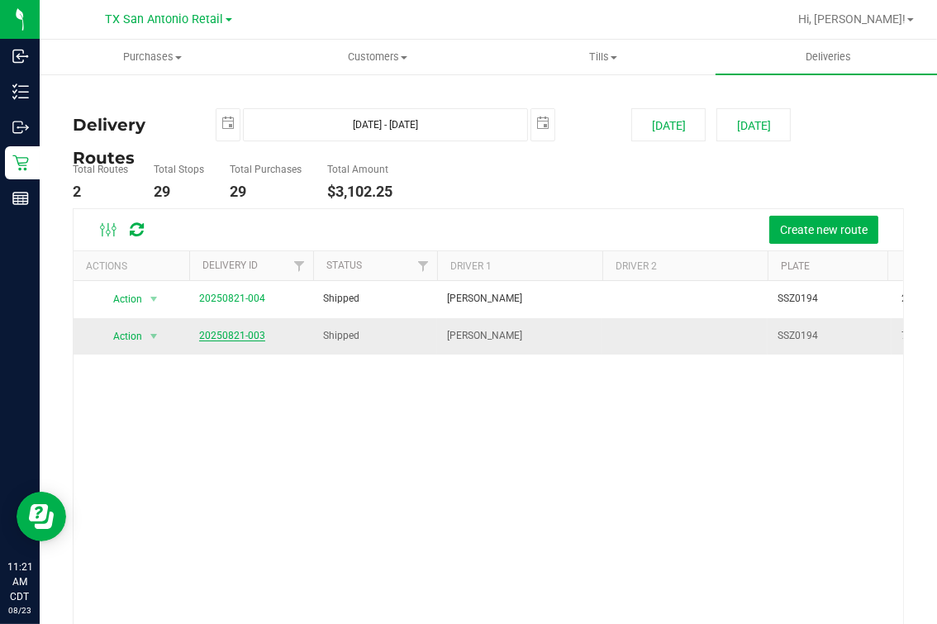
click at [219, 331] on link "20250821-003" at bounding box center [232, 336] width 66 height 12
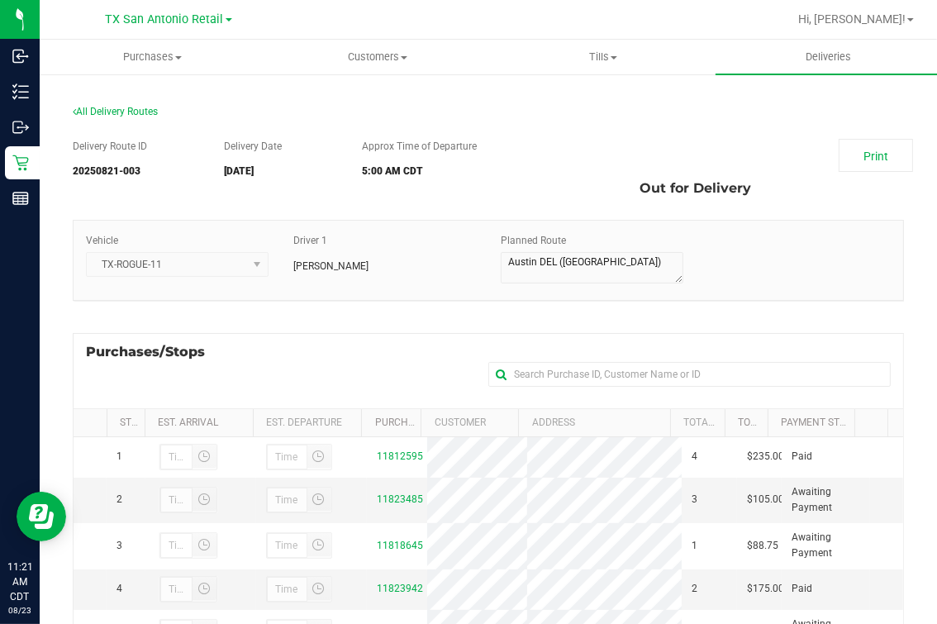
scroll to position [295, 0]
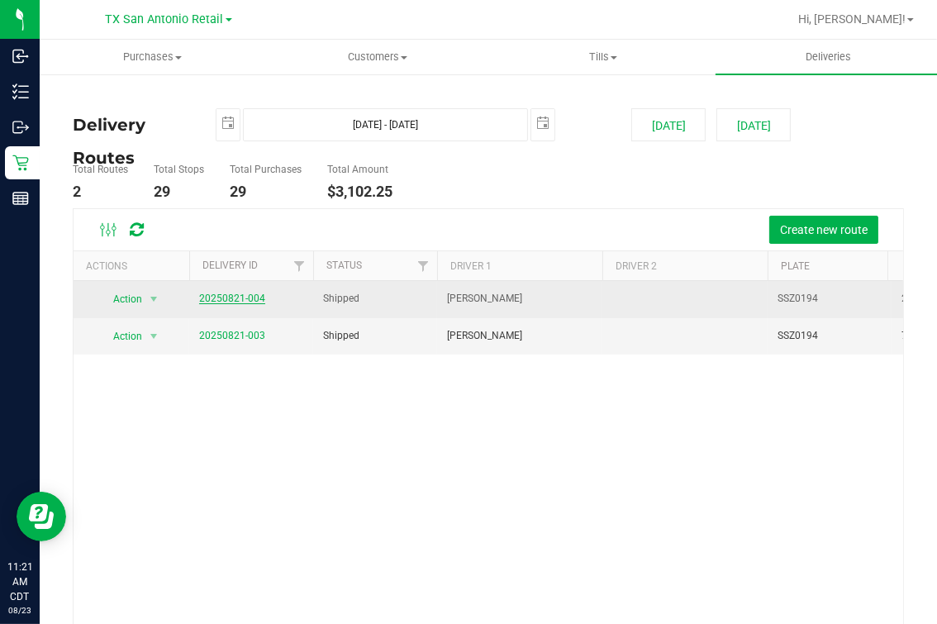
click at [233, 295] on link "20250821-004" at bounding box center [232, 299] width 66 height 12
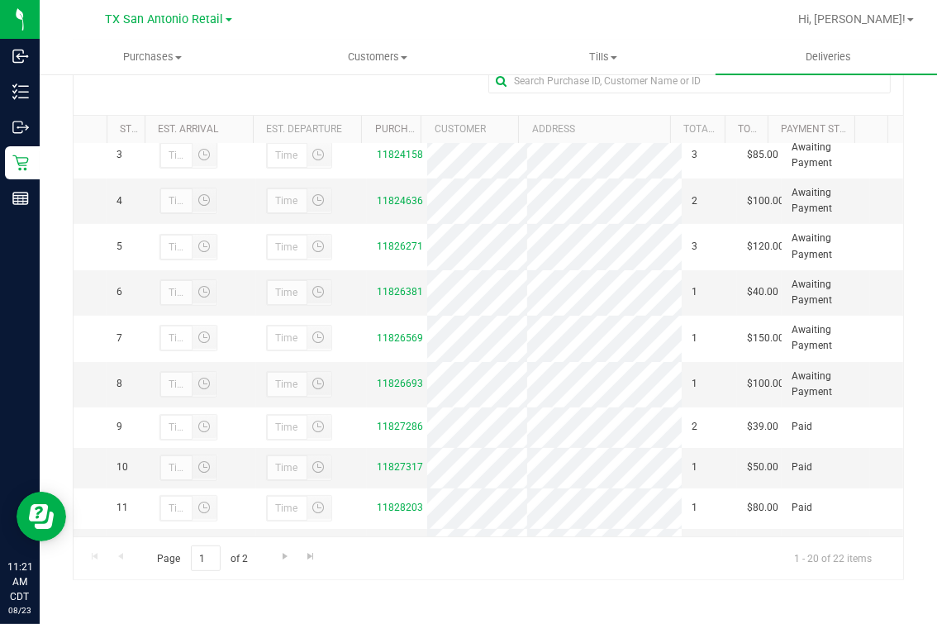
scroll to position [412, 0]
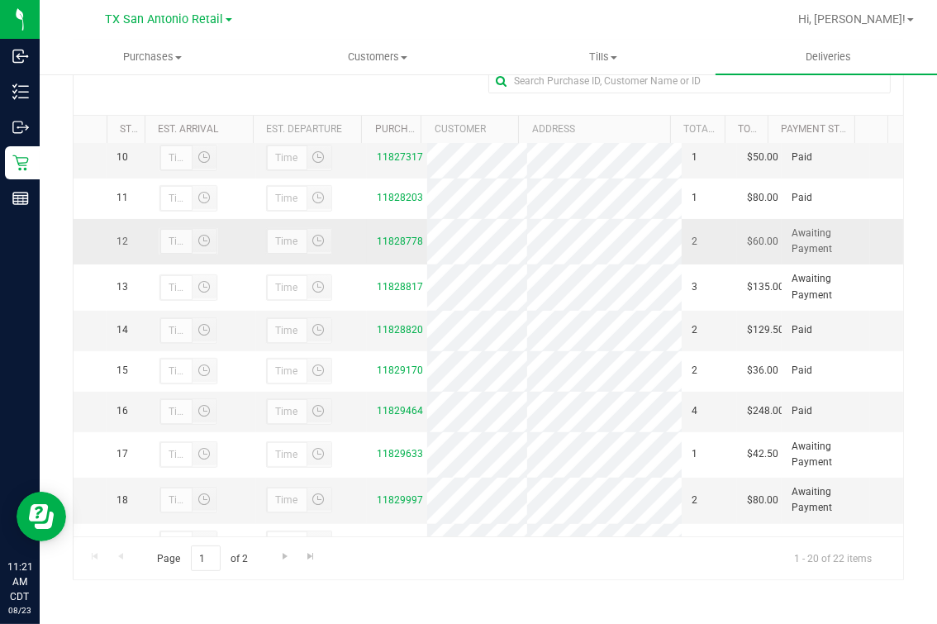
click at [392, 264] on td "11828778" at bounding box center [397, 241] width 61 height 45
click at [387, 247] on link "11828778" at bounding box center [400, 242] width 46 height 12
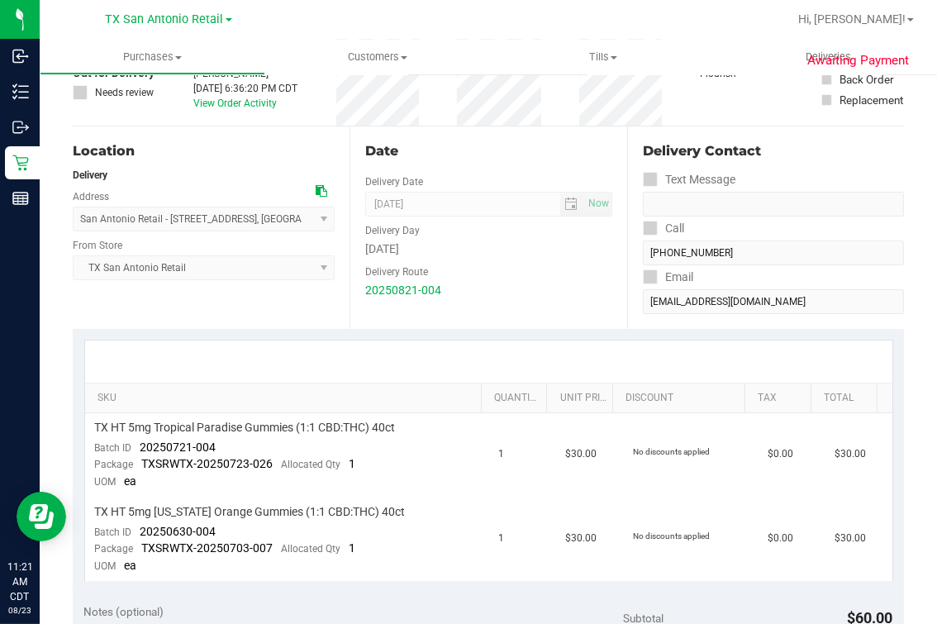
scroll to position [206, 0]
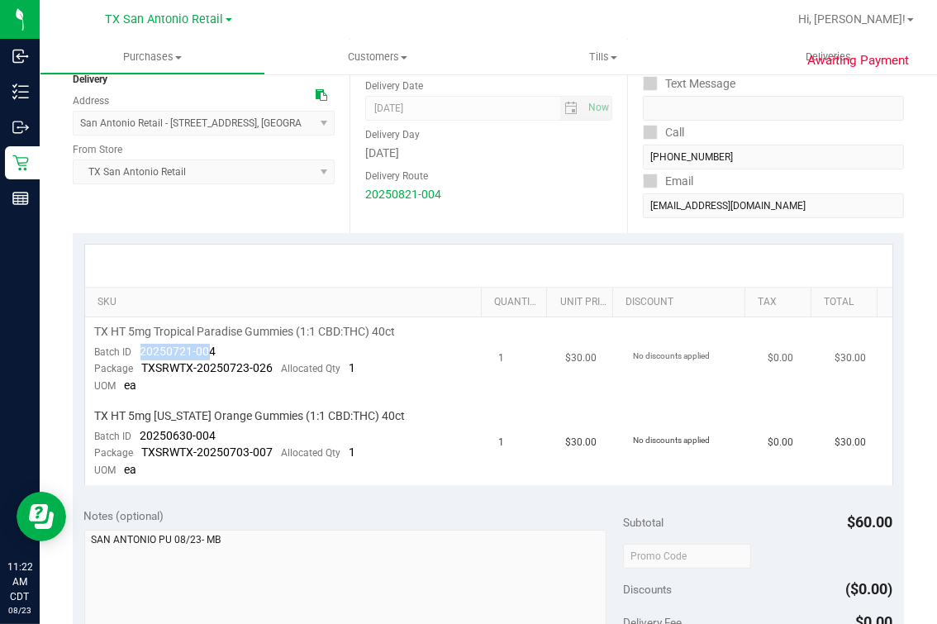
drag, startPoint x: 136, startPoint y: 345, endPoint x: 206, endPoint y: 343, distance: 70.3
click at [206, 344] on div "Batch ID 20250721-004" at bounding box center [155, 352] width 121 height 17
click at [204, 345] on span "20250721-004" at bounding box center [178, 351] width 76 height 13
click at [176, 354] on span "20250721-004" at bounding box center [178, 351] width 76 height 13
drag, startPoint x: 135, startPoint y: 350, endPoint x: 246, endPoint y: 349, distance: 111.6
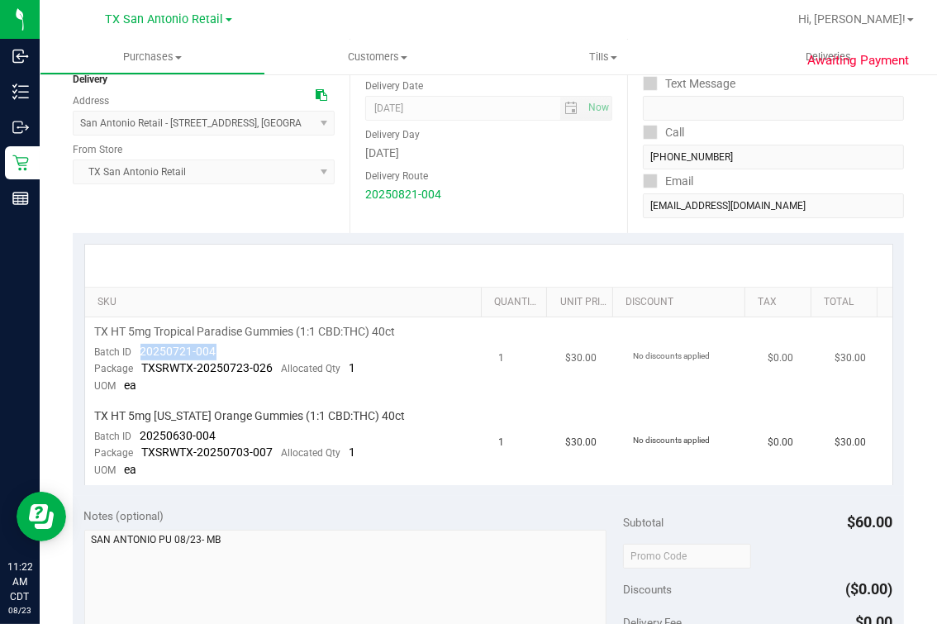
click at [246, 349] on td "TX HT 5mg Tropical Paradise Gummies (1:1 CBD:THC) 40ct Batch ID 20250721-004 Pa…" at bounding box center [287, 359] width 404 height 84
drag, startPoint x: 134, startPoint y: 430, endPoint x: 321, endPoint y: 426, distance: 186.8
click at [321, 426] on td "TX HT 5mg [US_STATE] Orange Gummies (1:1 CBD:THC) 40ct Batch ID 20250630-004 Pa…" at bounding box center [287, 443] width 404 height 83
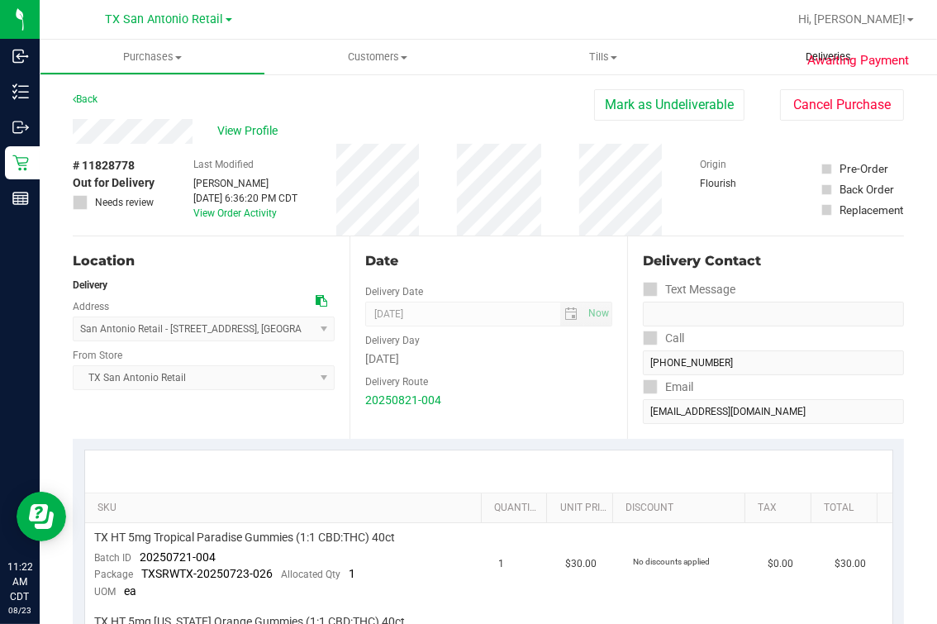
click at [803, 54] on span "Deliveries" at bounding box center [828, 57] width 90 height 15
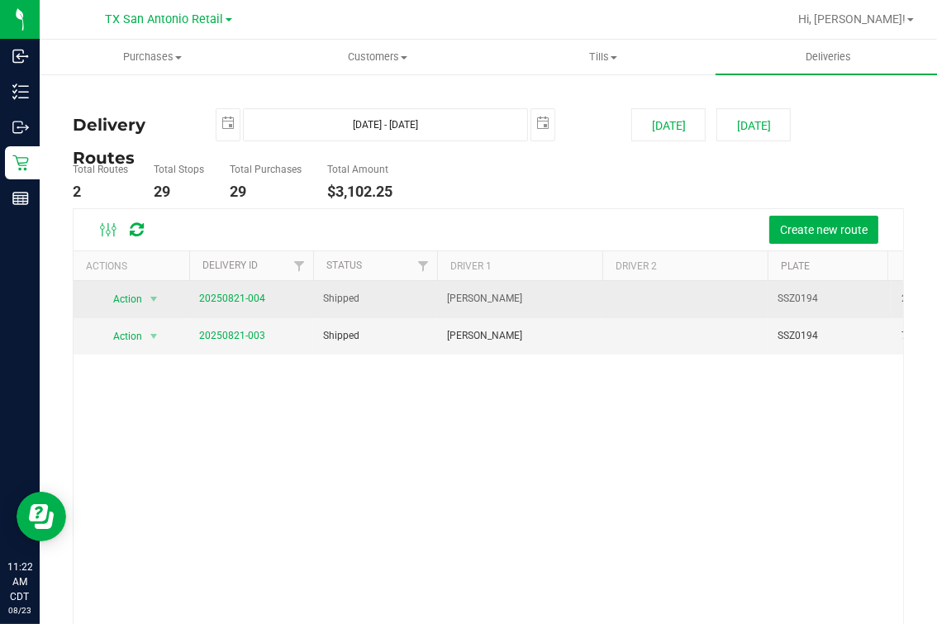
click at [237, 307] on td "20250821-004" at bounding box center [251, 299] width 124 height 37
click at [240, 296] on link "20250821-004" at bounding box center [232, 299] width 66 height 12
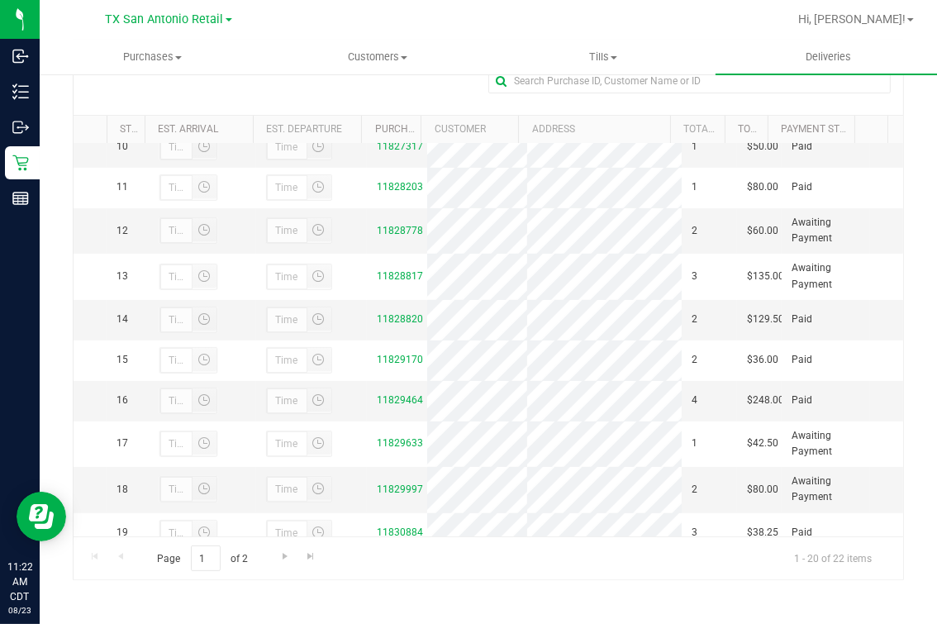
scroll to position [516, 0]
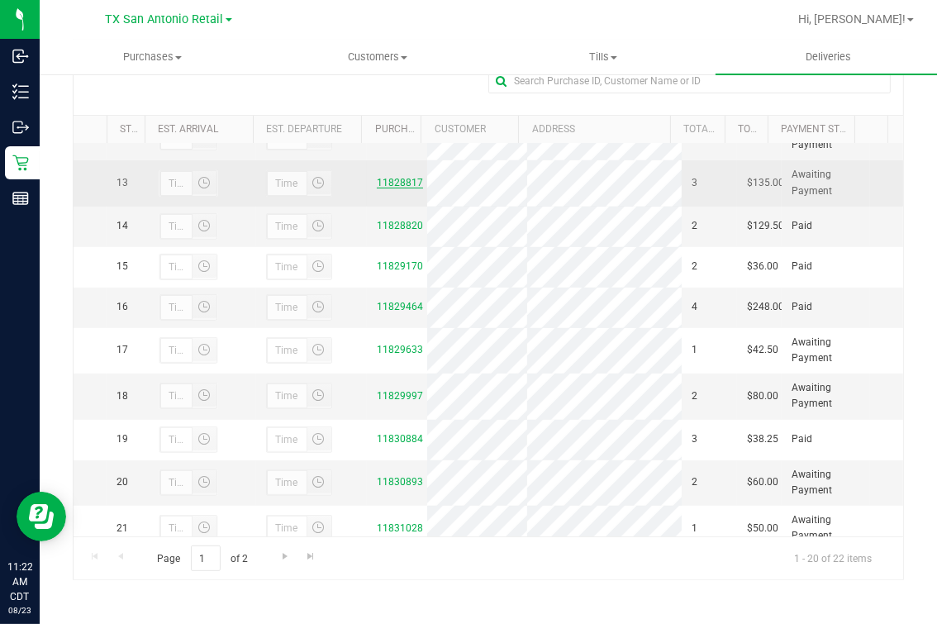
click at [377, 188] on link "11828817" at bounding box center [400, 183] width 46 height 12
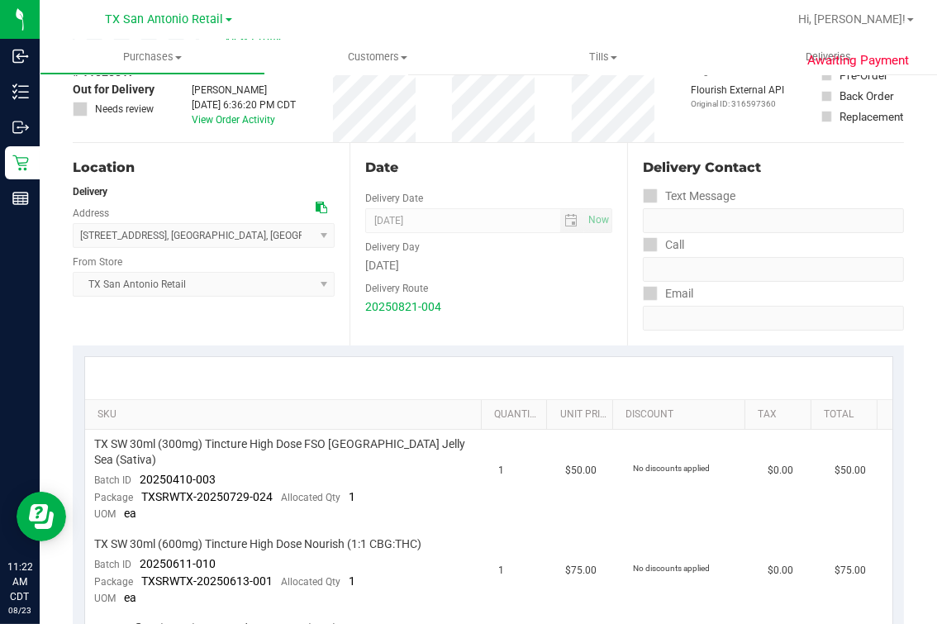
scroll to position [206, 0]
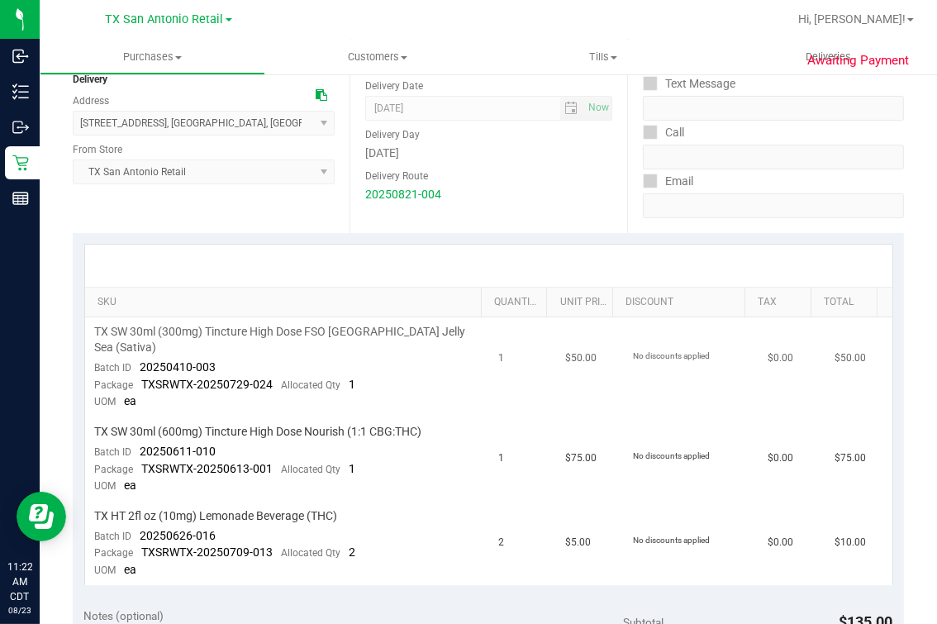
drag, startPoint x: 128, startPoint y: 347, endPoint x: 307, endPoint y: 347, distance: 179.3
click at [307, 347] on td "TX SW 30ml (300mg) Tincture High Dose FSO TX Jelly Sea (Sativa) Batch ID 202504…" at bounding box center [287, 367] width 404 height 100
drag, startPoint x: 134, startPoint y: 347, endPoint x: 251, endPoint y: 347, distance: 117.3
click at [251, 347] on td "TX SW 30ml (300mg) Tincture High Dose FSO TX Jelly Sea (Sativa) Batch ID 202504…" at bounding box center [287, 367] width 404 height 100
drag, startPoint x: 136, startPoint y: 435, endPoint x: 282, endPoint y: 432, distance: 146.3
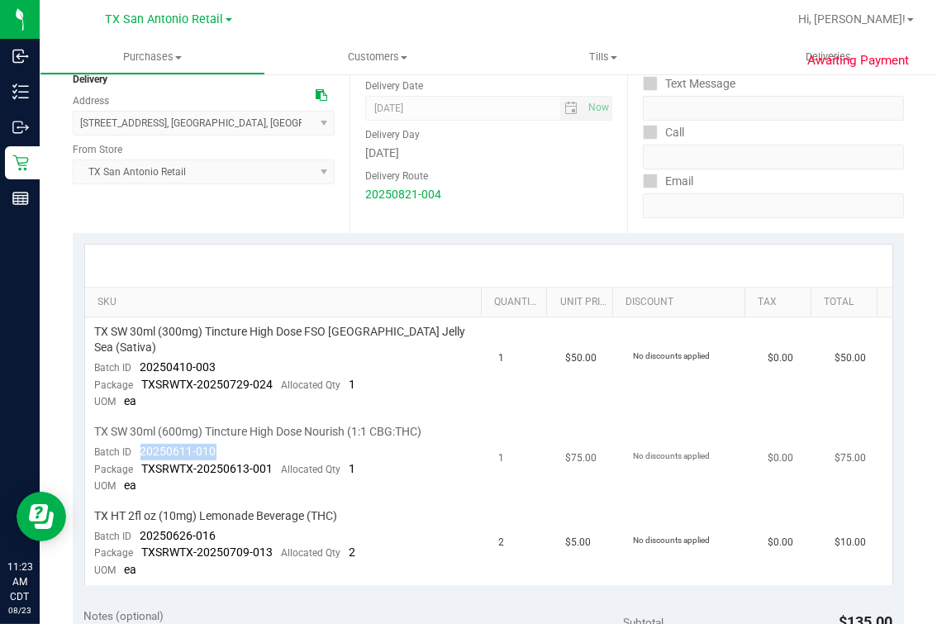
click at [282, 432] on td "TX SW 30ml (600mg) Tincture High Dose Nourish (1:1 CBG:THC) Batch ID 20250611-0…" at bounding box center [287, 459] width 404 height 84
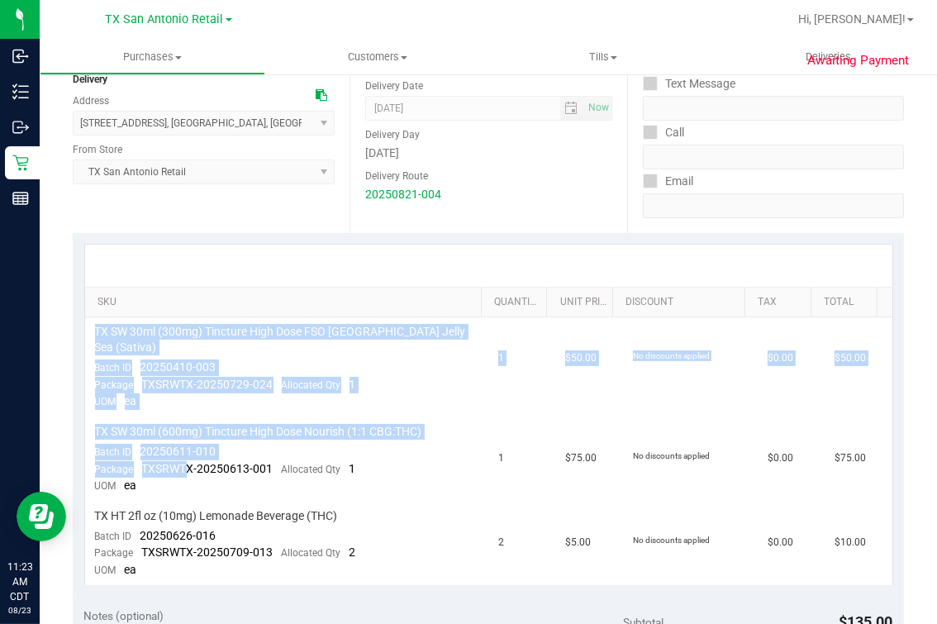
drag, startPoint x: 185, startPoint y: 444, endPoint x: 1170, endPoint y: 440, distance: 985.0
click at [937, 440] on html "Inbound Inventory Outbound Retail Reports 11:23 AM CDT 08/23/2025 08/23 TX San …" at bounding box center [468, 312] width 937 height 624
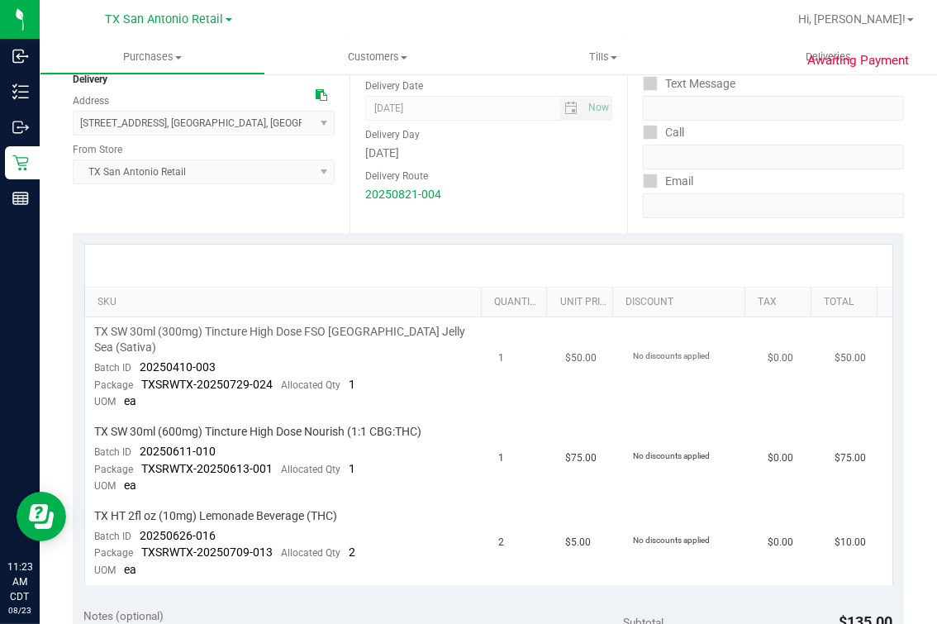
drag, startPoint x: 1170, startPoint y: 440, endPoint x: 113, endPoint y: 397, distance: 1057.8
click at [117, 377] on div "Package TXSRWTX-20250729-024 Allocated Qty 1" at bounding box center [225, 385] width 261 height 17
click at [122, 444] on div "Batch ID 20250611-010" at bounding box center [155, 452] width 121 height 17
click at [135, 421] on td "TX SW 30ml (600mg) Tincture High Dose Nourish (1:1 CBG:THC) Batch ID 20250611-0…" at bounding box center [287, 459] width 404 height 84
click at [146, 445] on span "20250611-010" at bounding box center [178, 451] width 76 height 13
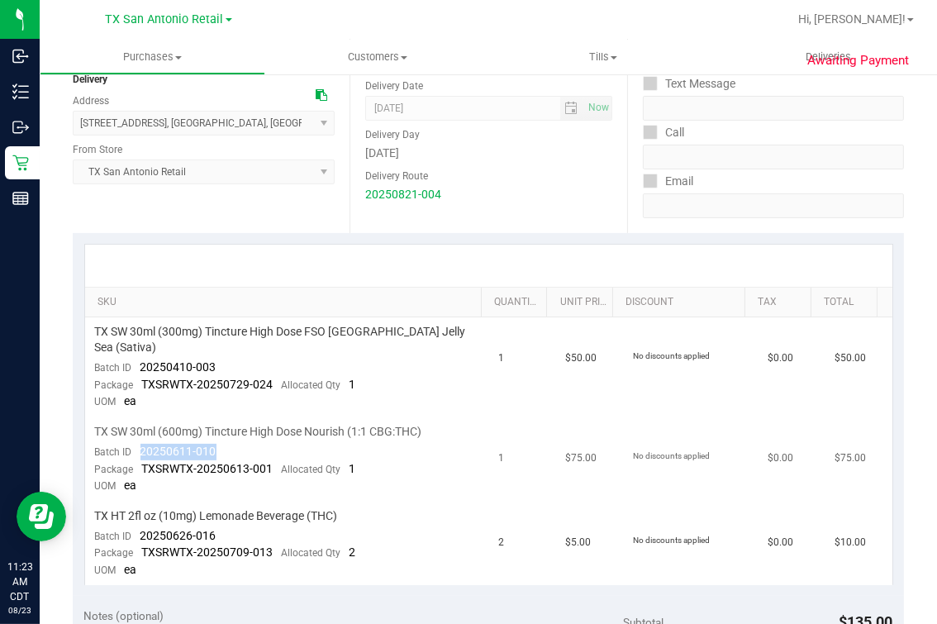
drag, startPoint x: 139, startPoint y: 437, endPoint x: 297, endPoint y: 435, distance: 157.8
click at [297, 435] on td "TX SW 30ml (600mg) Tincture High Dose Nourish (1:1 CBG:THC) Batch ID 20250611-0…" at bounding box center [287, 459] width 404 height 84
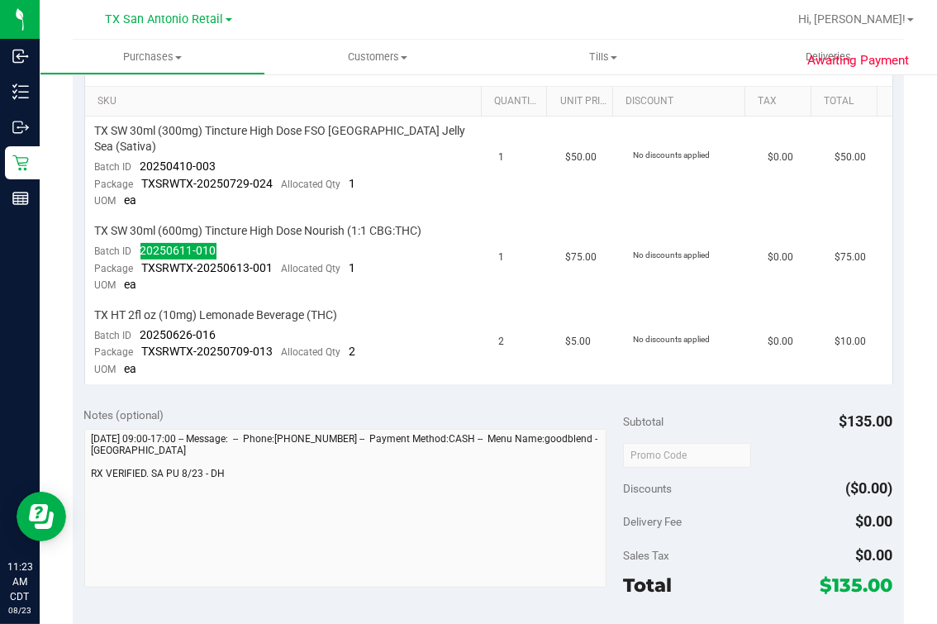
scroll to position [412, 0]
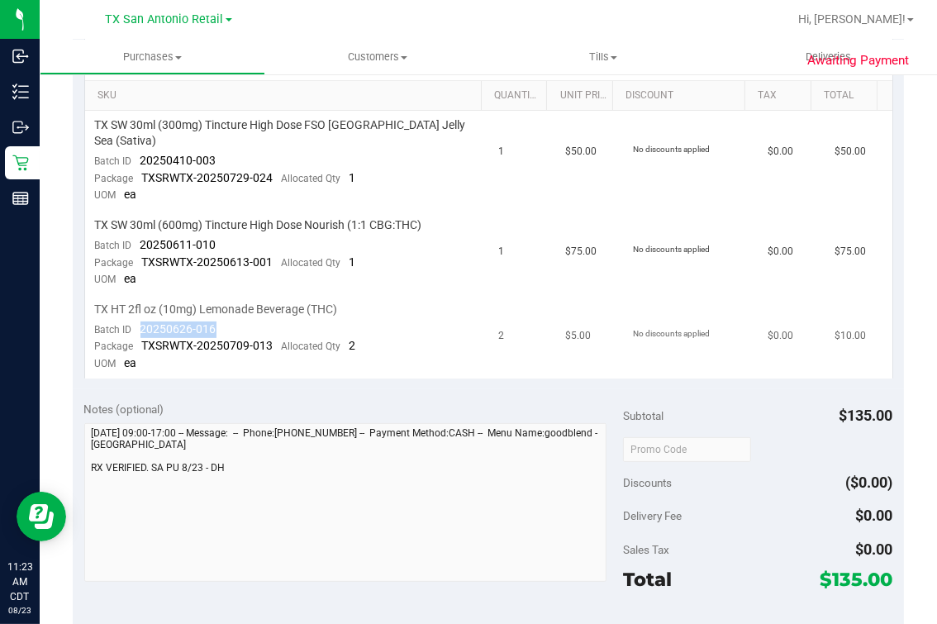
drag, startPoint x: 136, startPoint y: 316, endPoint x: 232, endPoint y: 315, distance: 96.7
click at [232, 315] on td "TX HT 2fl oz (10mg) Lemonade Beverage (THC) Batch ID 20250626-016 Package TXSRW…" at bounding box center [287, 336] width 404 height 83
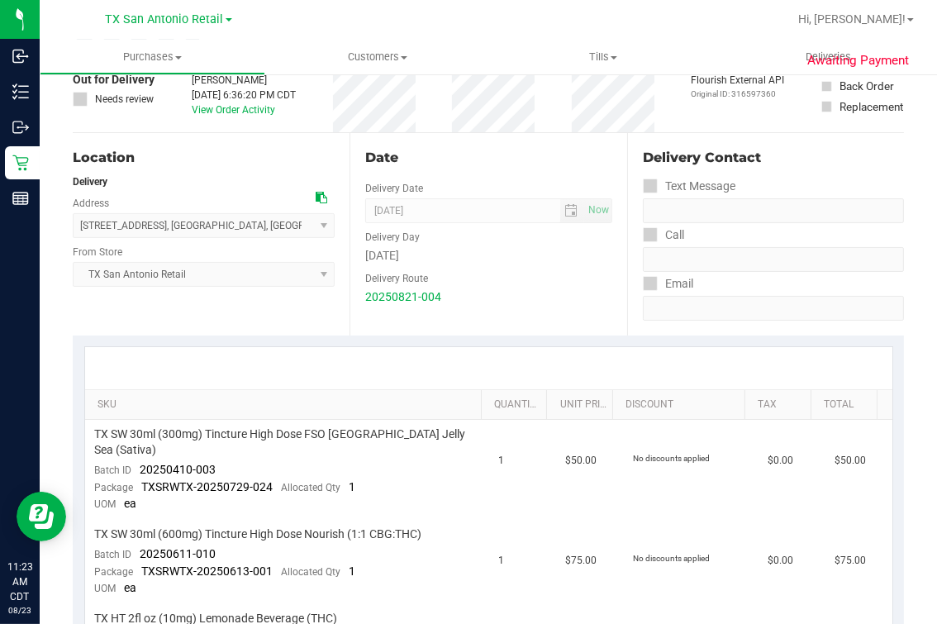
scroll to position [0, 0]
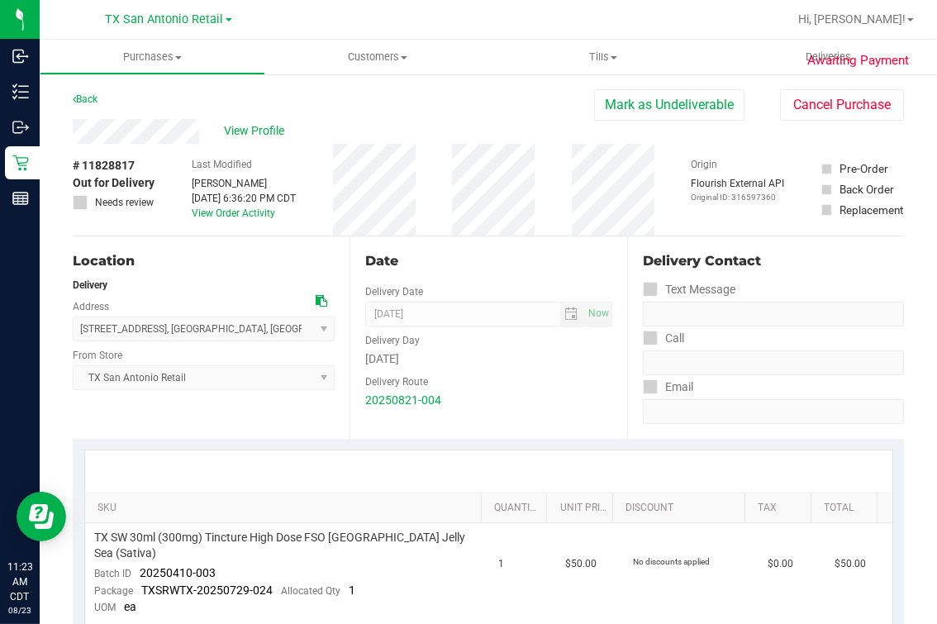
click at [811, 58] on span "Awaiting Payment" at bounding box center [858, 60] width 102 height 19
click at [807, 56] on span "Awaiting Payment" at bounding box center [858, 60] width 102 height 19
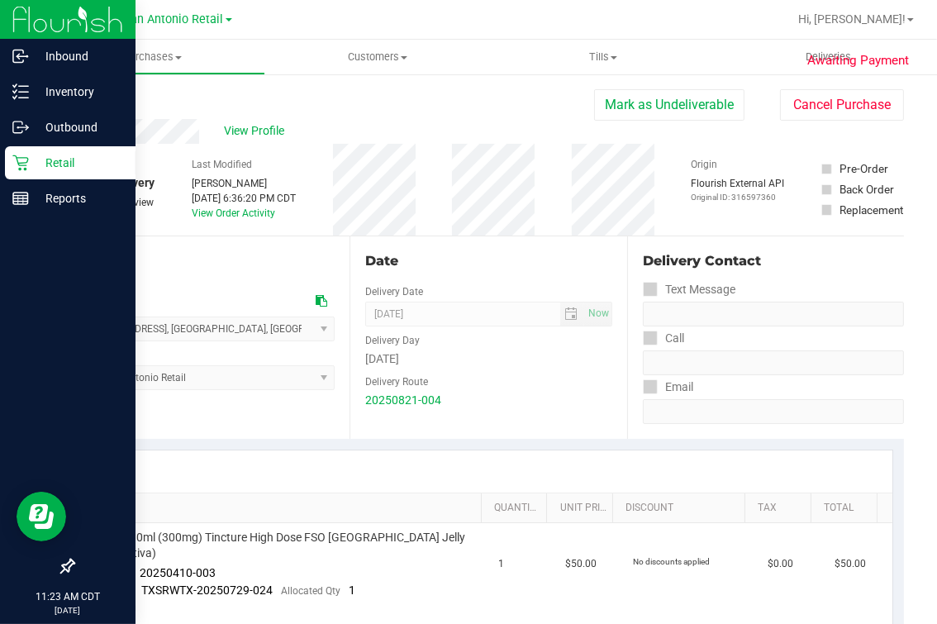
click at [23, 162] on icon at bounding box center [20, 163] width 16 height 16
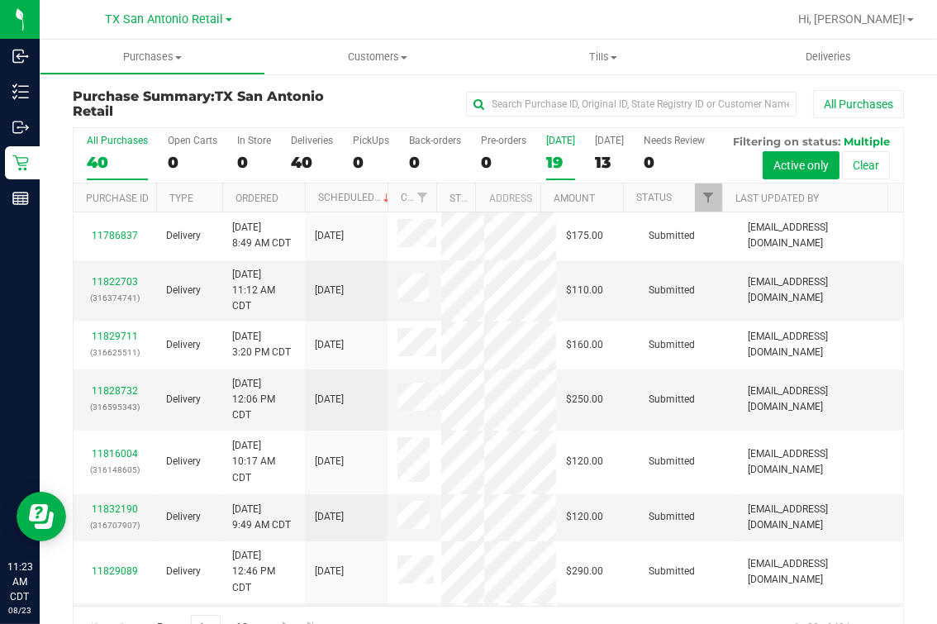
click at [568, 156] on div "19" at bounding box center [560, 162] width 29 height 19
click at [0, 0] on input "Today 19" at bounding box center [0, 0] width 0 height 0
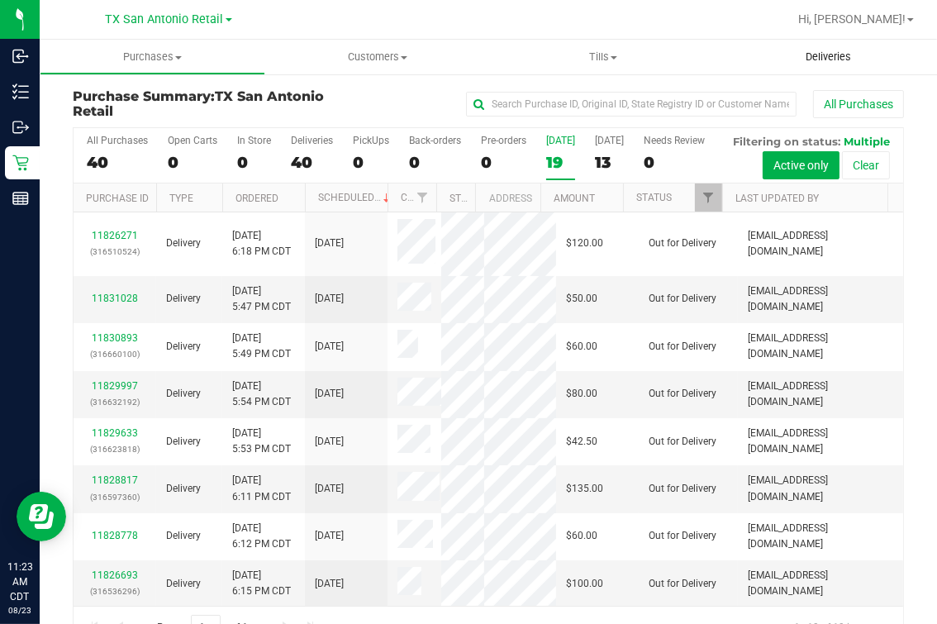
click at [820, 55] on span "Deliveries" at bounding box center [828, 57] width 90 height 15
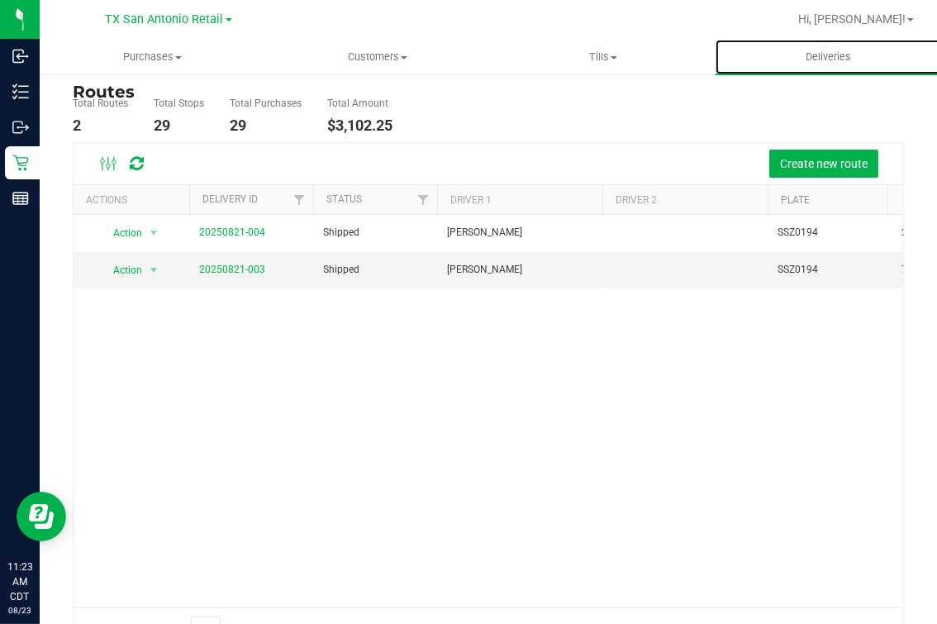
scroll to position [109, 0]
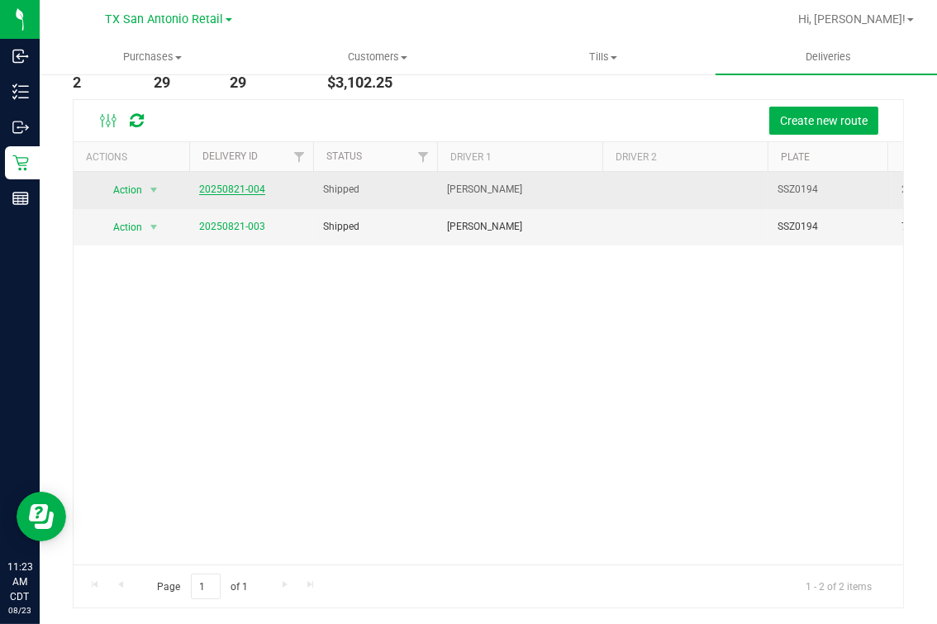
click at [257, 188] on link "20250821-004" at bounding box center [232, 189] width 66 height 12
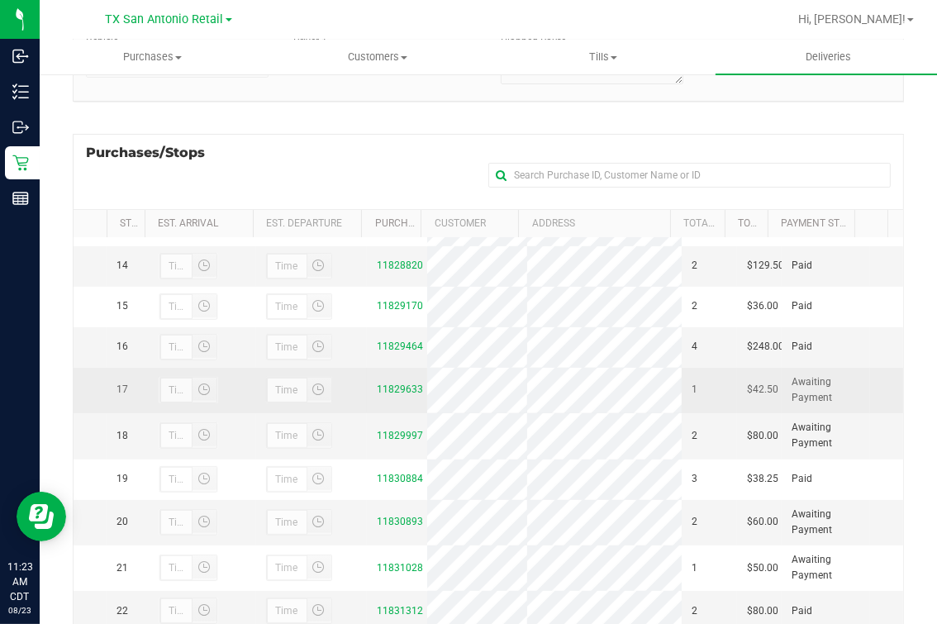
scroll to position [546, 0]
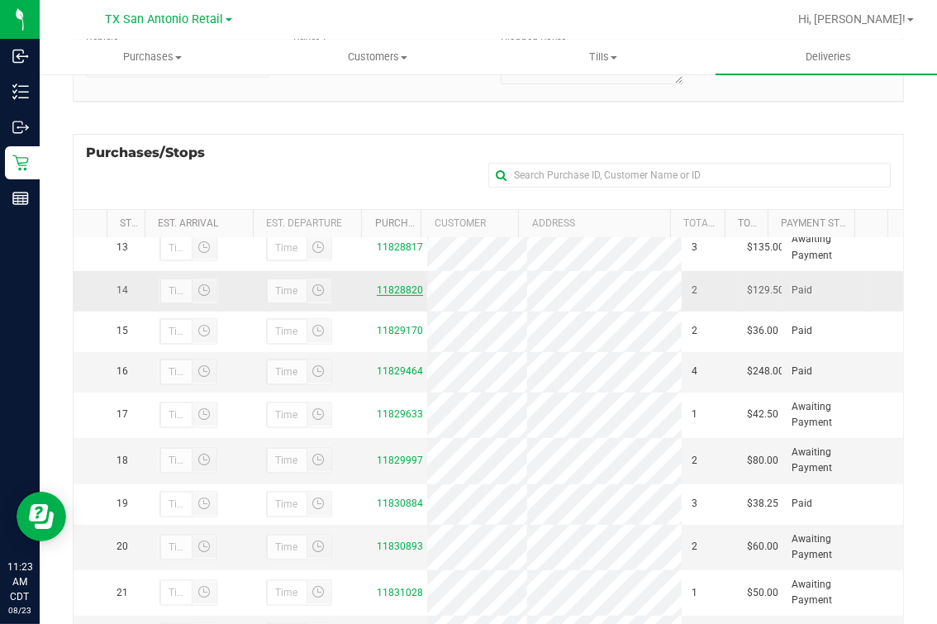
click at [393, 296] on link "11828820" at bounding box center [400, 290] width 46 height 12
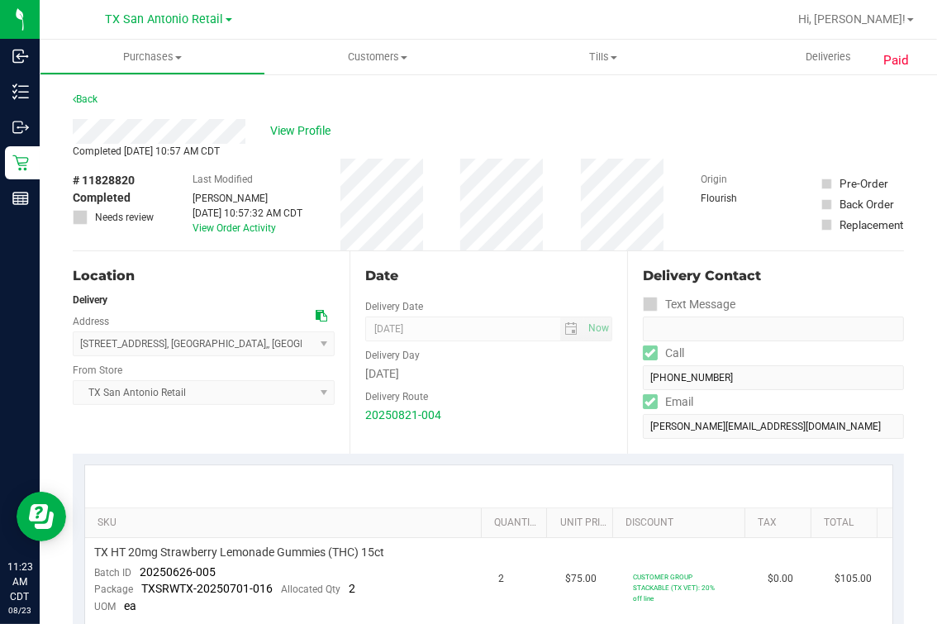
click at [193, 145] on span "Completed Aug 23, 2025 10:57 AM CDT" at bounding box center [146, 151] width 147 height 12
click at [297, 130] on span "View Profile" at bounding box center [303, 130] width 66 height 17
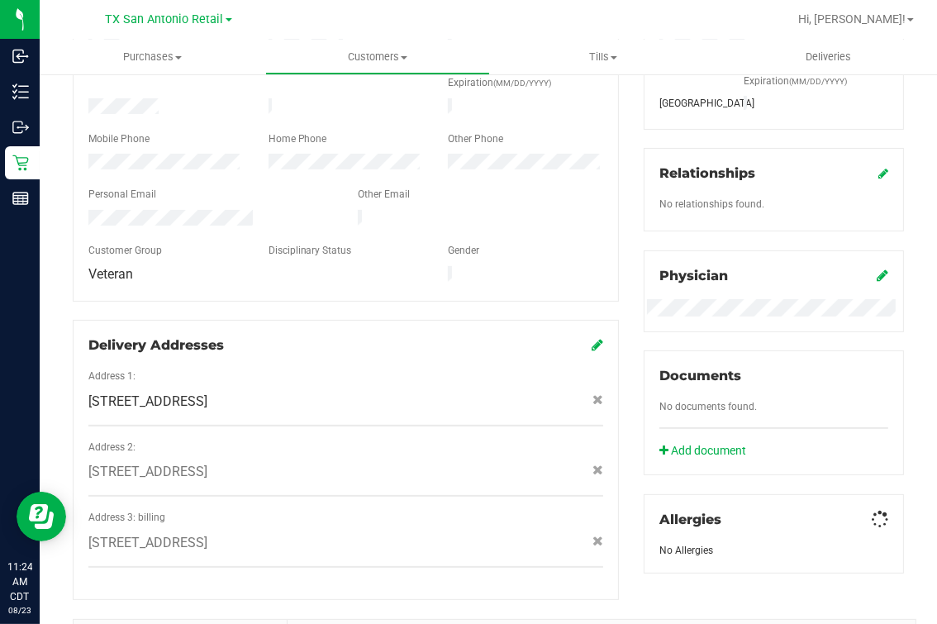
scroll to position [620, 0]
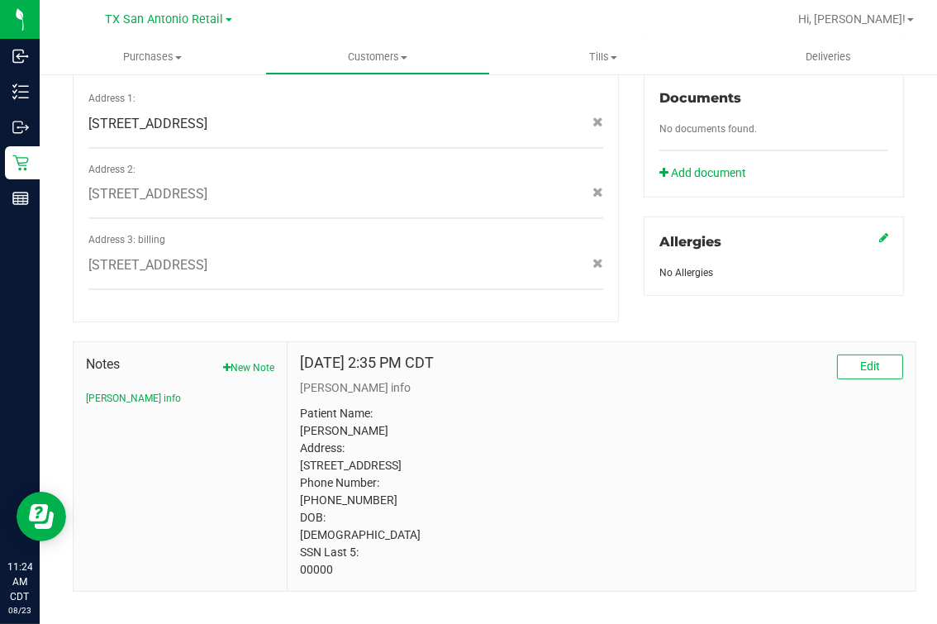
click at [300, 562] on p "Patient Name: James Dracopoulos Address: 7215 WEBBWOOD WAY San Antonio, TX, 782…" at bounding box center [601, 492] width 603 height 174
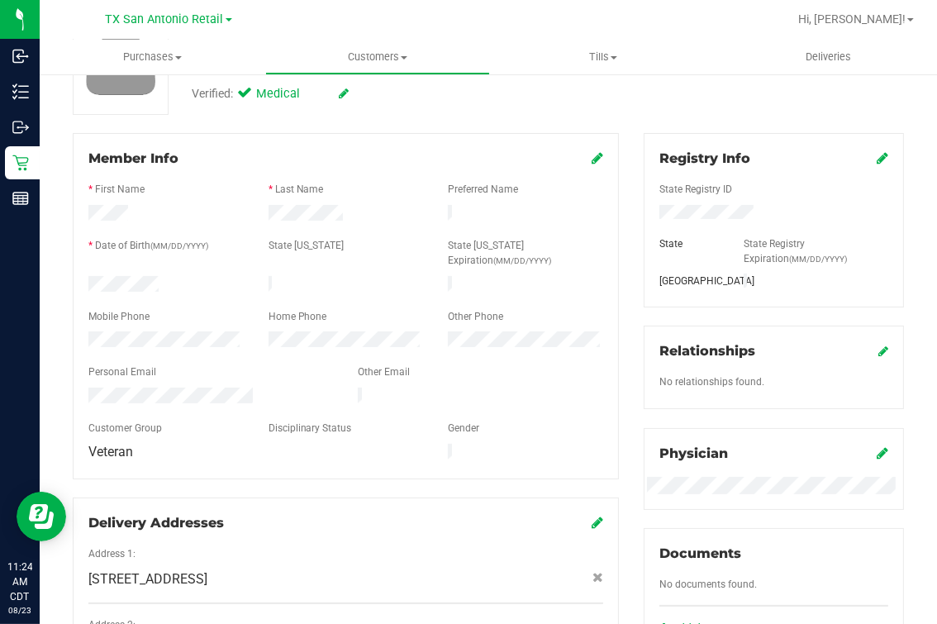
scroll to position [0, 0]
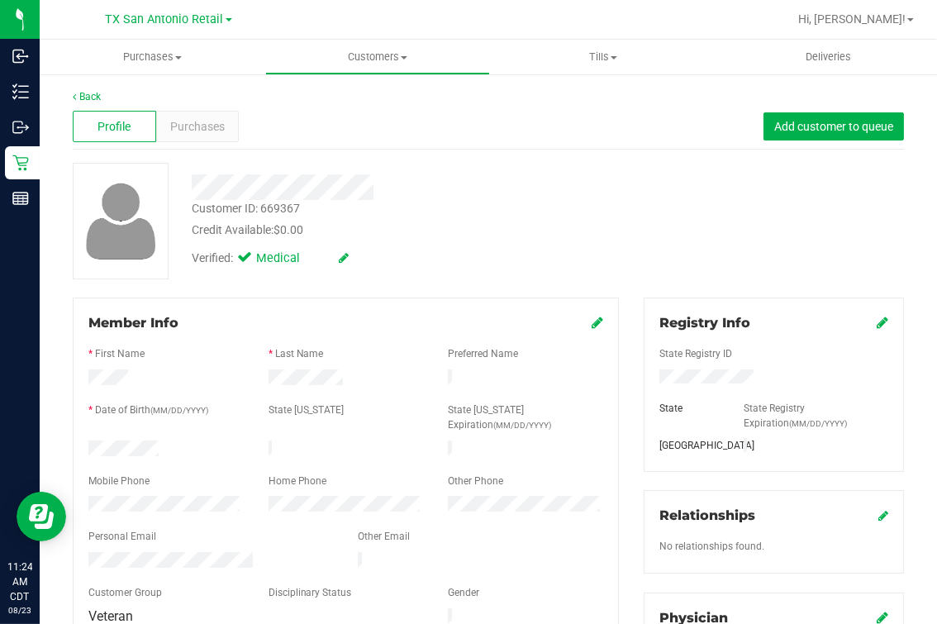
click at [93, 89] on div "Back" at bounding box center [488, 96] width 831 height 15
click at [89, 93] on link "Back" at bounding box center [87, 97] width 28 height 12
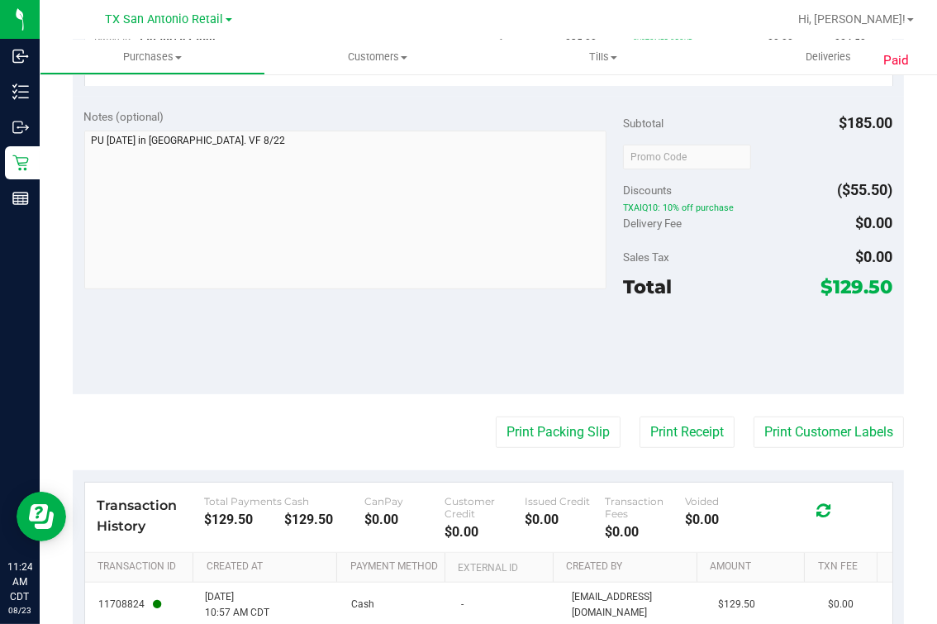
scroll to position [310, 0]
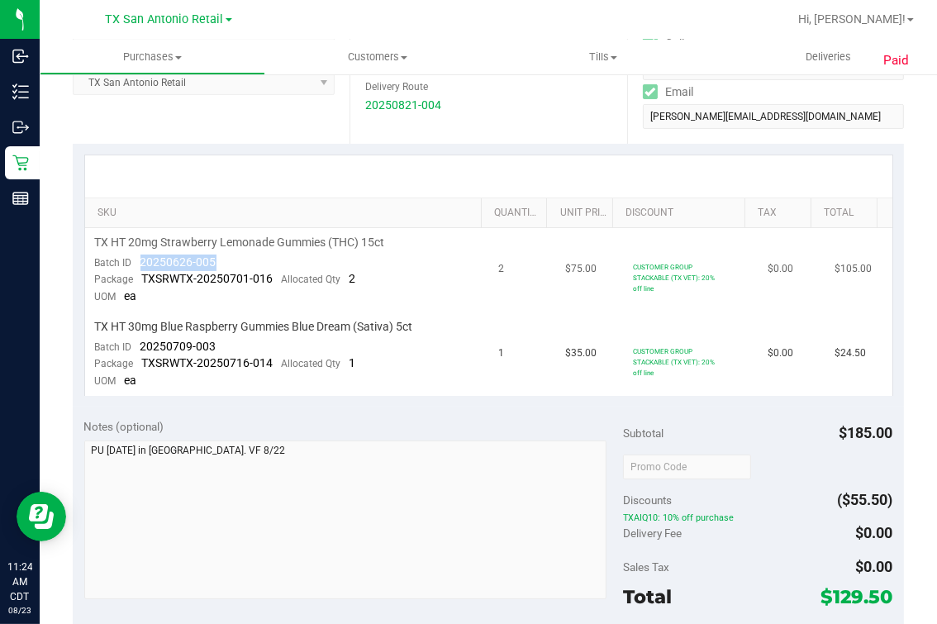
drag, startPoint x: 139, startPoint y: 260, endPoint x: 234, endPoint y: 265, distance: 95.2
click at [234, 265] on td "TX HT 20mg Strawberry Lemonade Gummies (THC) 15ct Batch ID 20250626-005 Package…" at bounding box center [287, 270] width 404 height 84
drag, startPoint x: 136, startPoint y: 340, endPoint x: 268, endPoint y: 343, distance: 131.4
click at [268, 343] on td "TX HT 30mg Blue Raspberry Gummies Blue Dream (Sativa) 5ct Batch ID 20250709-003…" at bounding box center [287, 353] width 404 height 83
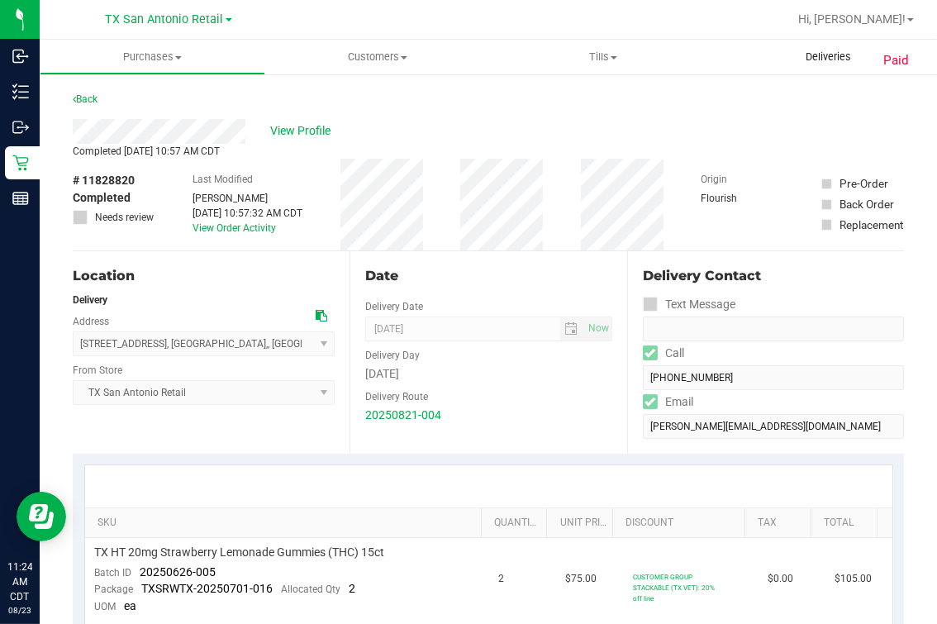
click at [842, 53] on span "Deliveries" at bounding box center [828, 57] width 90 height 15
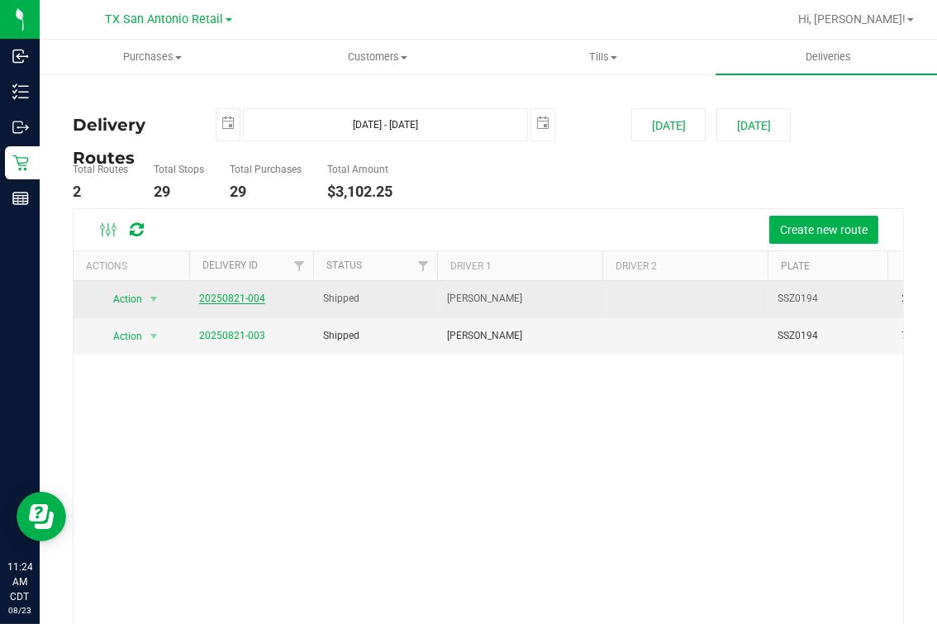
click at [244, 298] on link "20250821-004" at bounding box center [232, 299] width 66 height 12
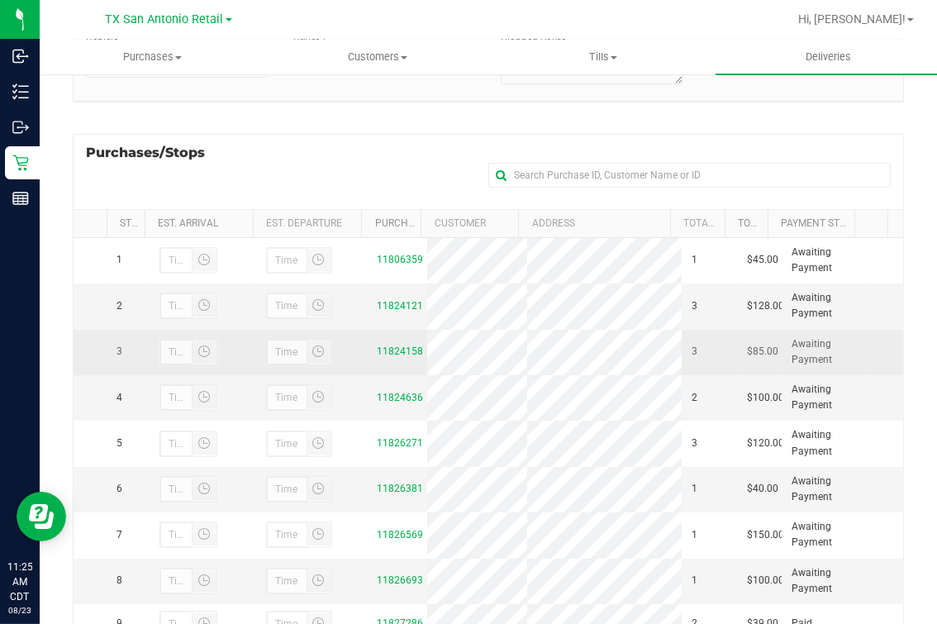
scroll to position [412, 0]
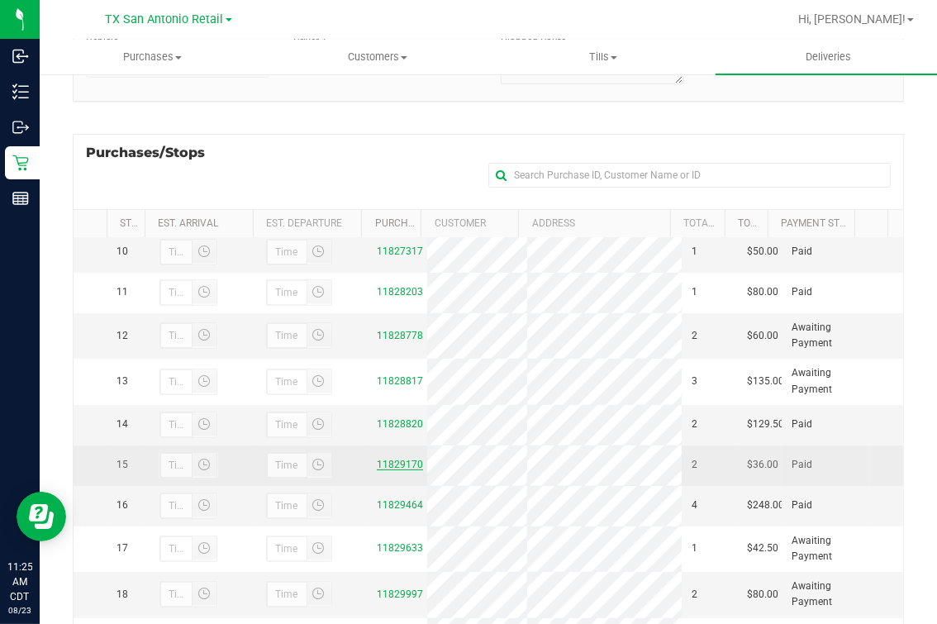
click at [378, 470] on link "11829170" at bounding box center [400, 465] width 46 height 12
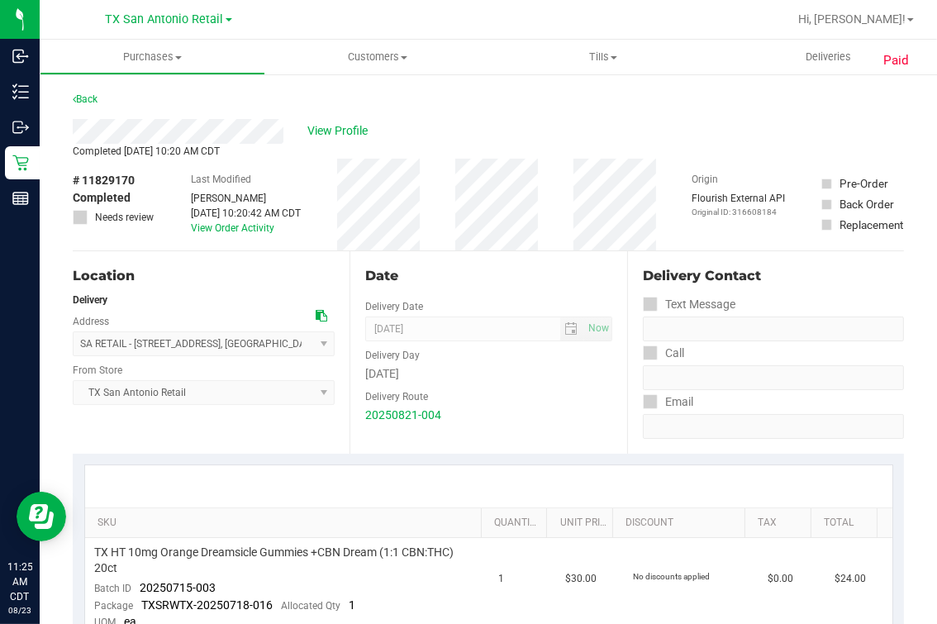
click at [464, 143] on div "View Profile" at bounding box center [488, 131] width 831 height 25
click at [335, 130] on span "View Profile" at bounding box center [341, 130] width 66 height 17
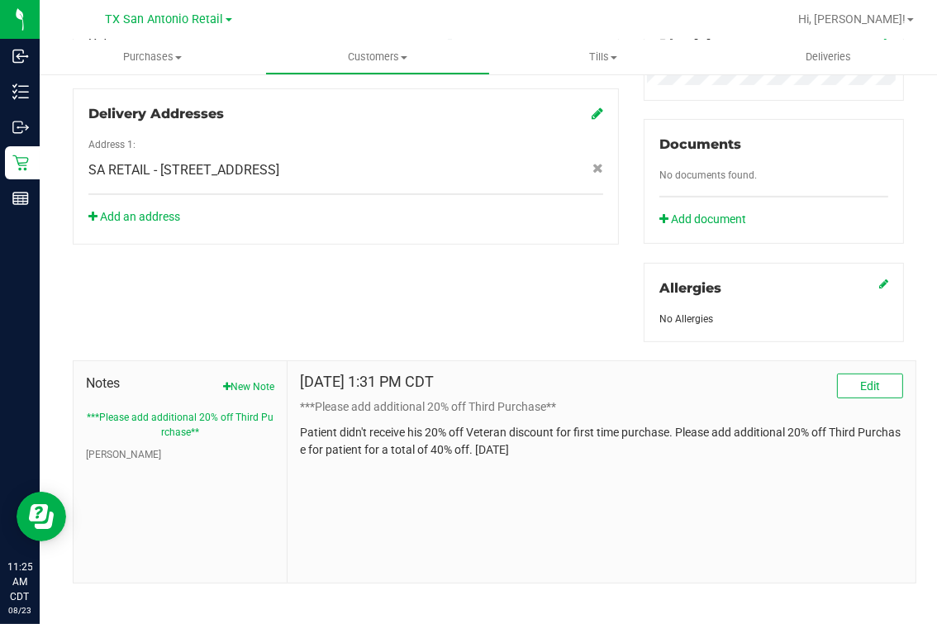
scroll to position [583, 0]
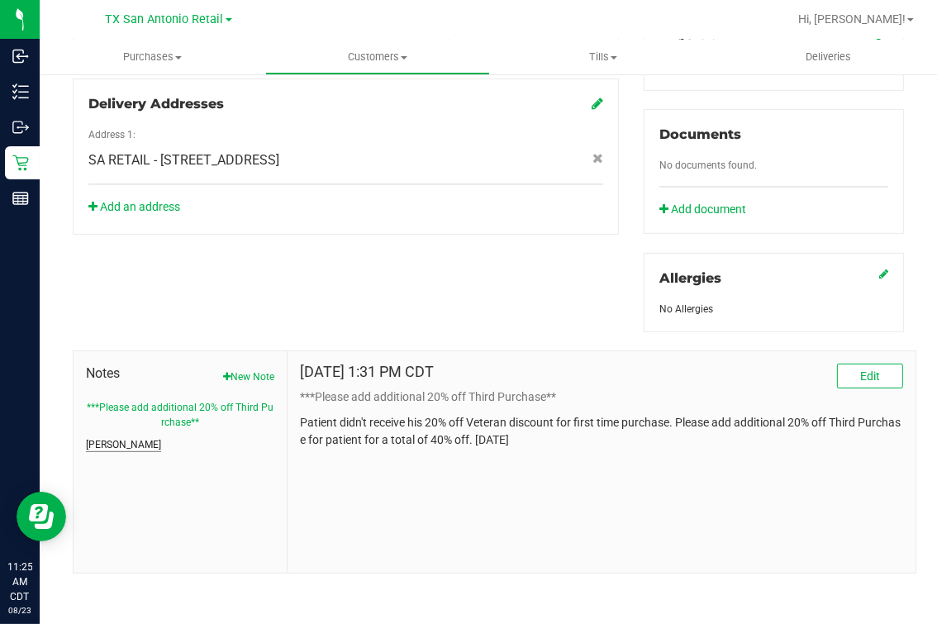
click at [88, 445] on button "CURT" at bounding box center [123, 444] width 75 height 15
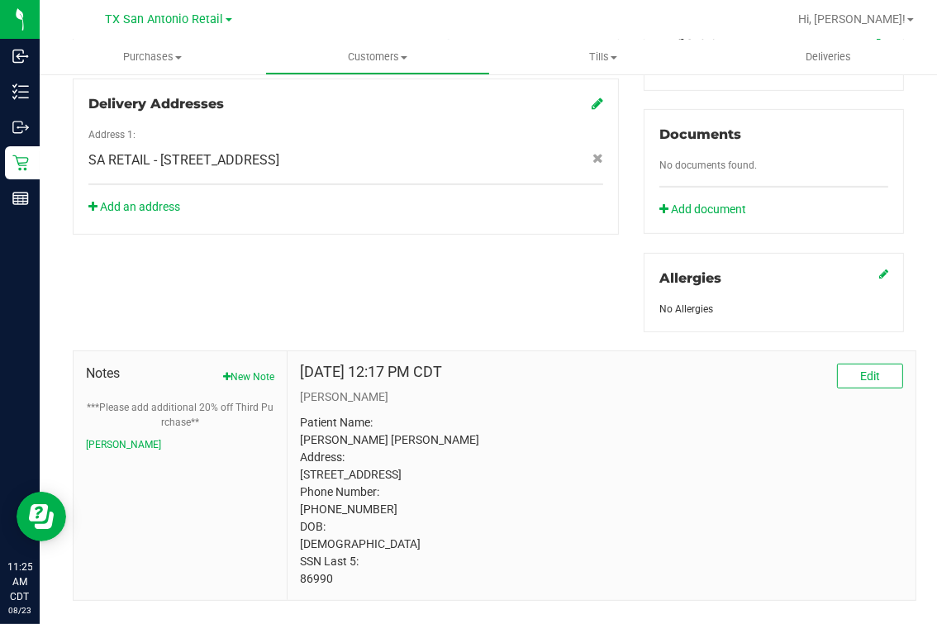
click at [321, 588] on p "Patient Name: JOSE A MARTINEZ RAMON Address: 7419 Copper Cliff CONVERSE, TX, 78…" at bounding box center [601, 501] width 603 height 174
click at [319, 588] on p "Patient Name: JOSE A MARTINEZ RAMON Address: 7419 Copper Cliff CONVERSE, TX, 78…" at bounding box center [601, 501] width 603 height 174
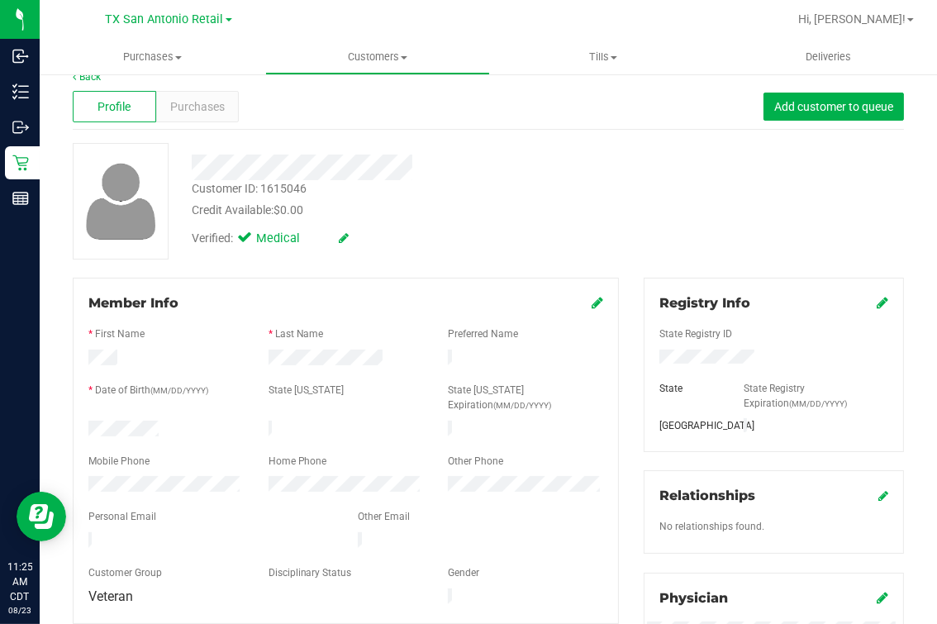
scroll to position [0, 0]
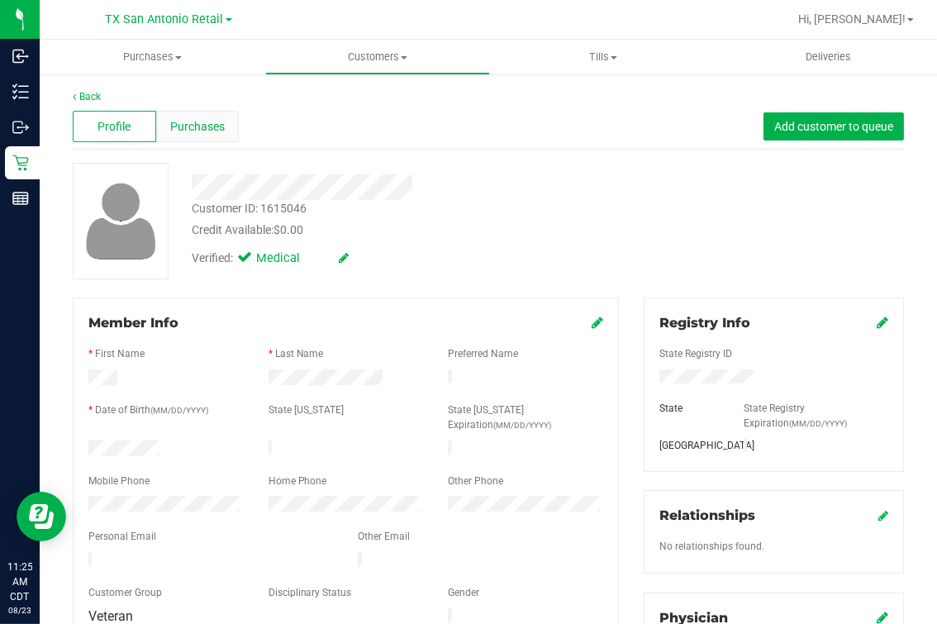
click at [216, 123] on span "Purchases" at bounding box center [197, 126] width 55 height 17
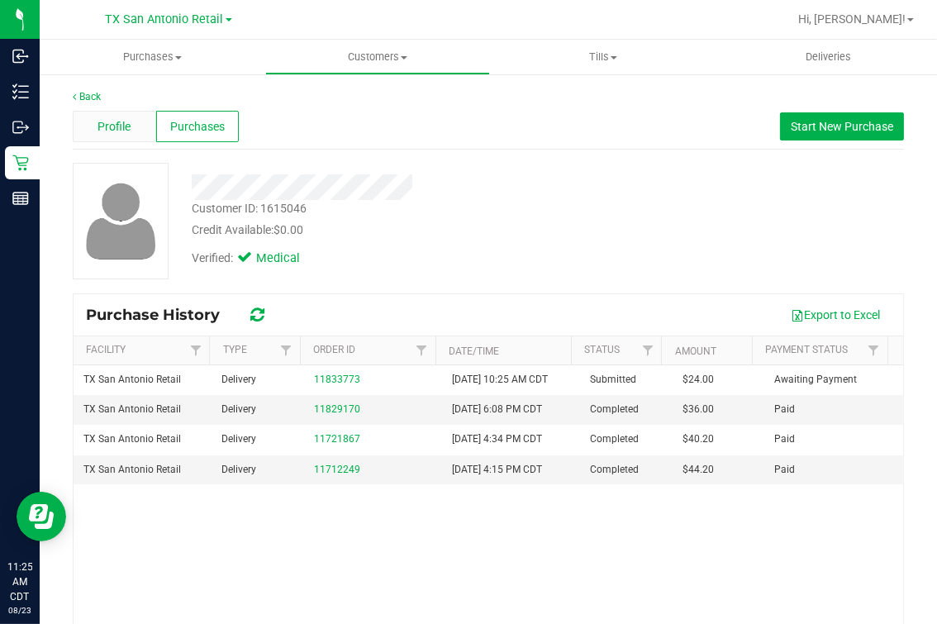
click at [125, 120] on span "Profile" at bounding box center [114, 126] width 33 height 17
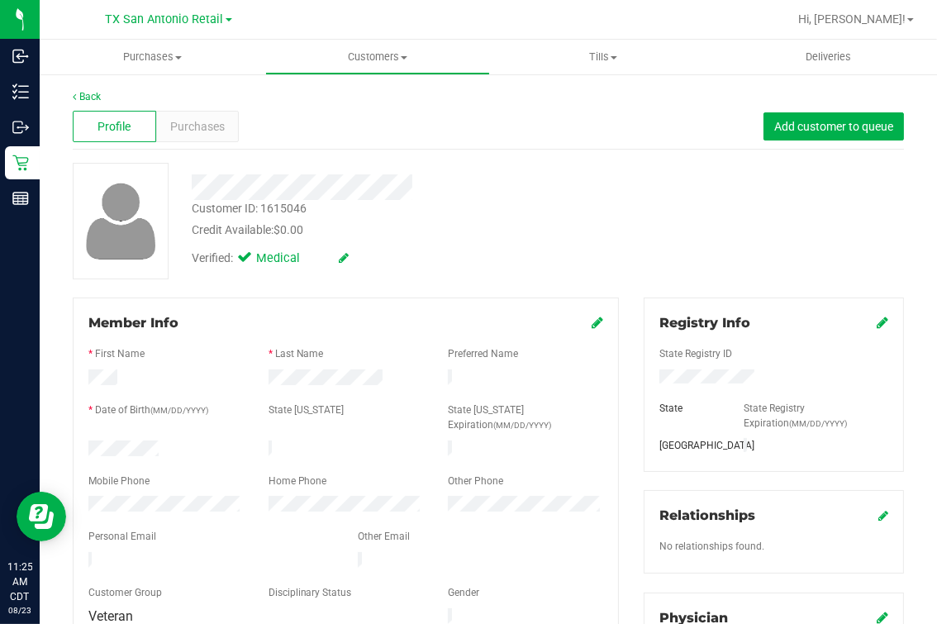
click at [435, 141] on div "Profile Purchases Add customer to queue" at bounding box center [488, 126] width 831 height 45
click at [81, 92] on link "Back" at bounding box center [87, 97] width 28 height 12
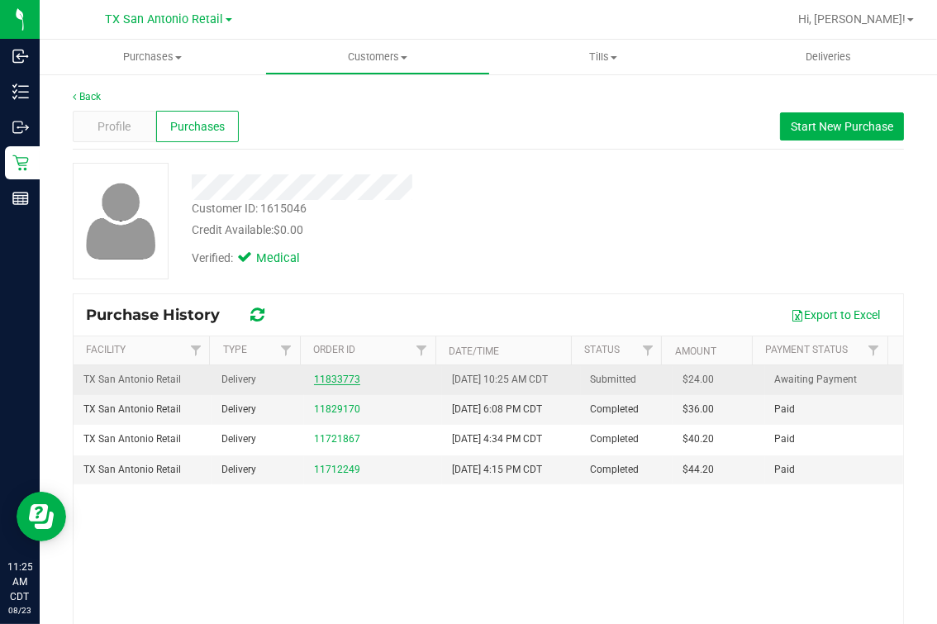
click at [336, 379] on link "11833773" at bounding box center [337, 380] width 46 height 12
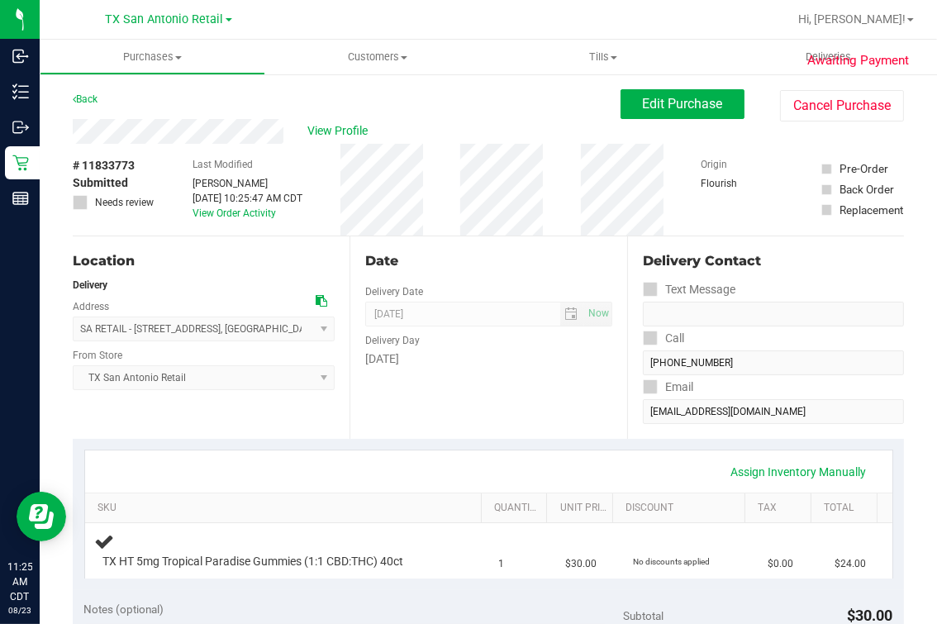
click at [688, 128] on div "View Profile # 11833773 Submitted Needs review Last Modified Mindy Ortiz Aug 23…" at bounding box center [488, 177] width 831 height 117
click at [688, 120] on div "Edit Purchase Cancel Purchase" at bounding box center [762, 105] width 283 height 32
click at [435, 93] on div "Back Edit Purchase Cancel Purchase" at bounding box center [488, 104] width 831 height 30
click at [684, 94] on button "Edit Purchase" at bounding box center [683, 104] width 124 height 30
click at [502, 129] on div "View Profile" at bounding box center [347, 131] width 548 height 25
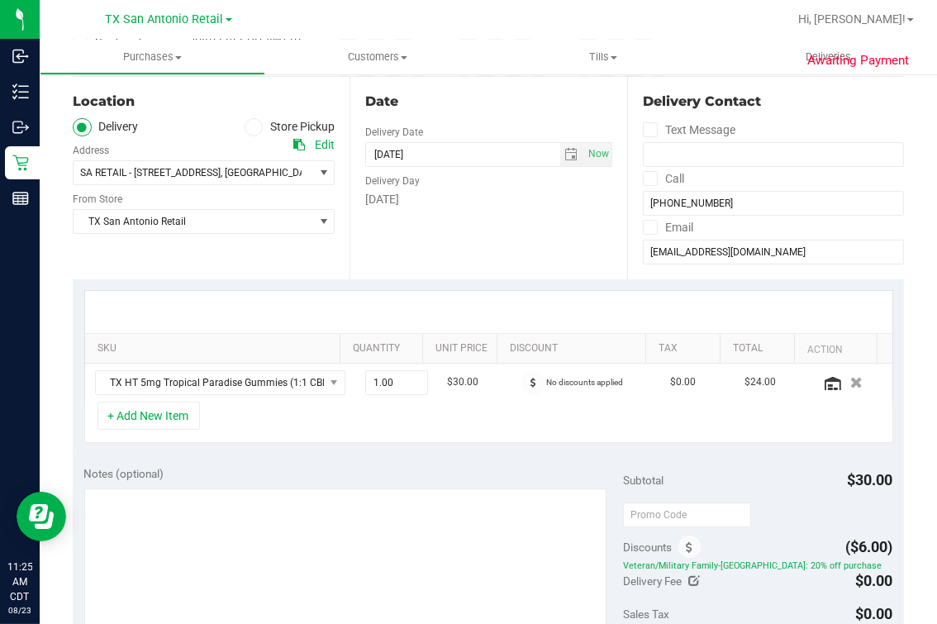
scroll to position [206, 0]
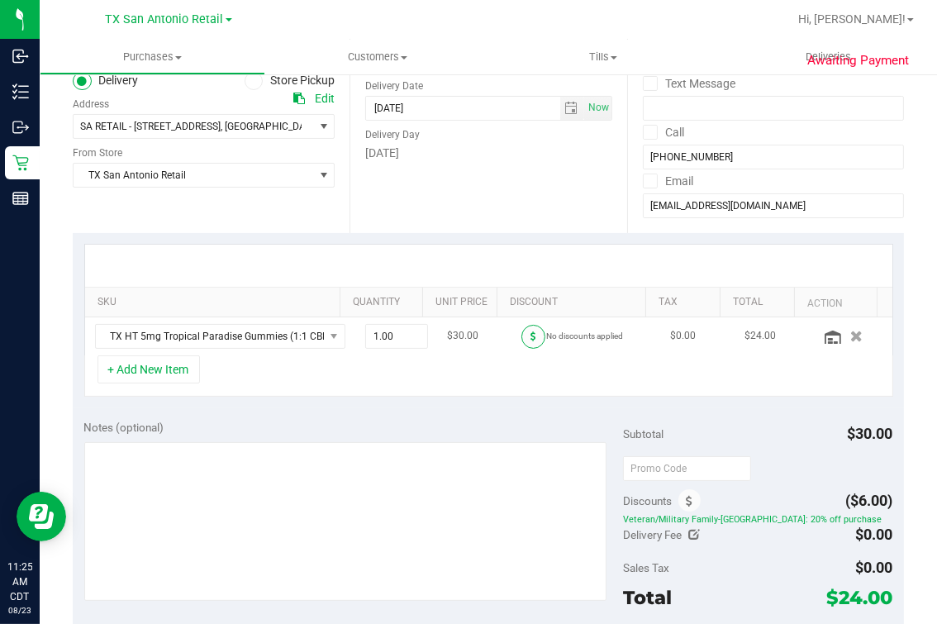
click at [521, 331] on span at bounding box center [533, 337] width 24 height 24
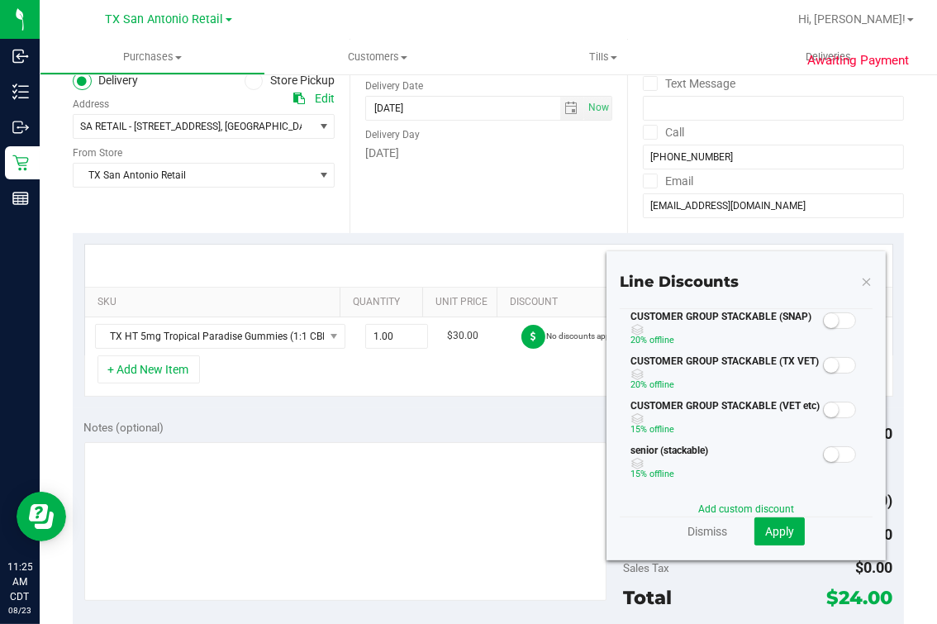
click at [620, 443] on div "CUSTOMER GROUP STACKABLE (VET etc) 15% off line" at bounding box center [720, 420] width 201 height 45
click at [823, 374] on div at bounding box center [840, 364] width 34 height 21
click at [823, 374] on span at bounding box center [839, 365] width 33 height 17
click at [770, 527] on span "Apply" at bounding box center [779, 531] width 29 height 13
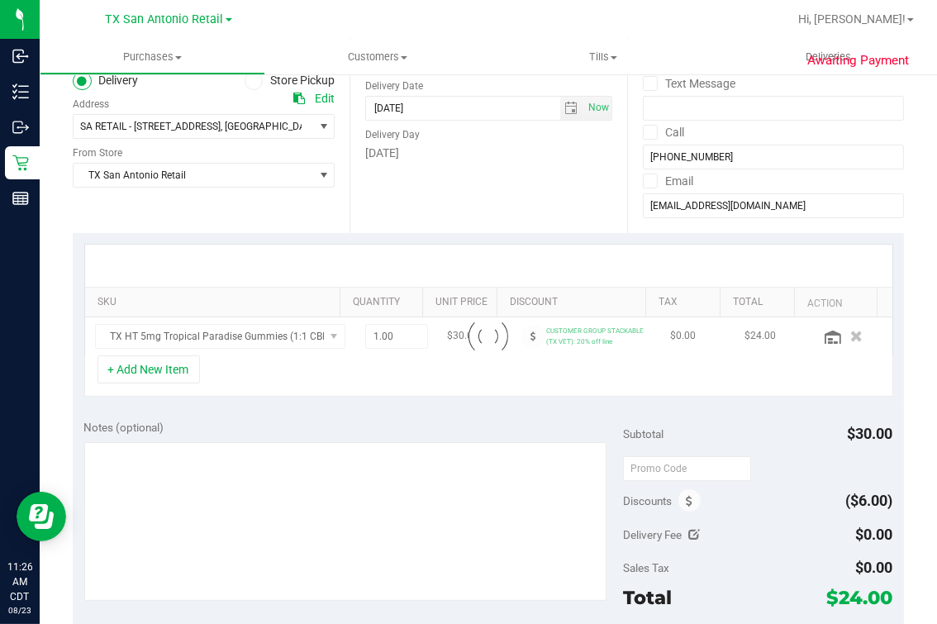
click at [692, 488] on div "Discounts ($6.00)" at bounding box center [757, 501] width 269 height 30
click at [686, 497] on icon at bounding box center [689, 502] width 7 height 12
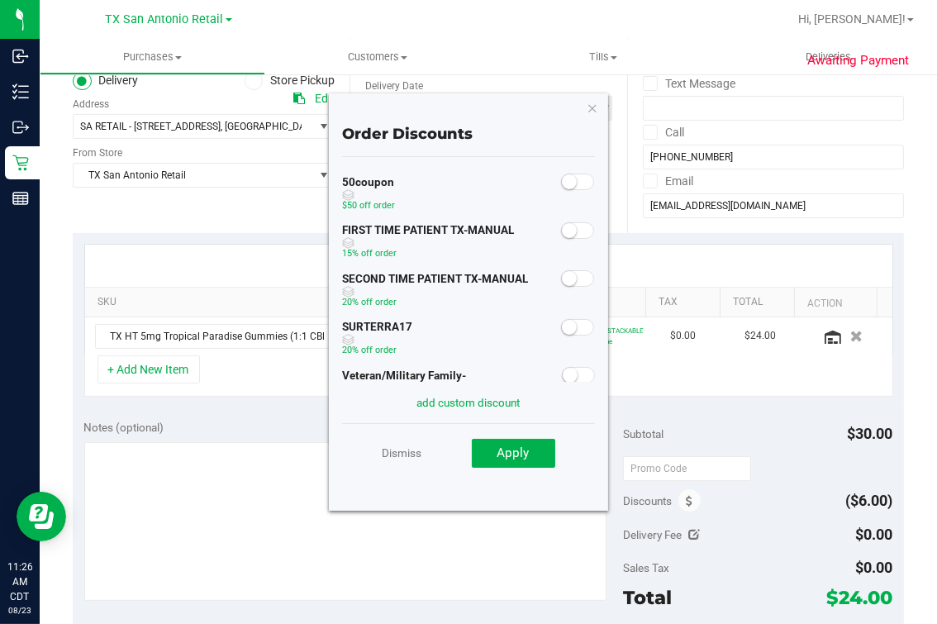
scroll to position [102, 0]
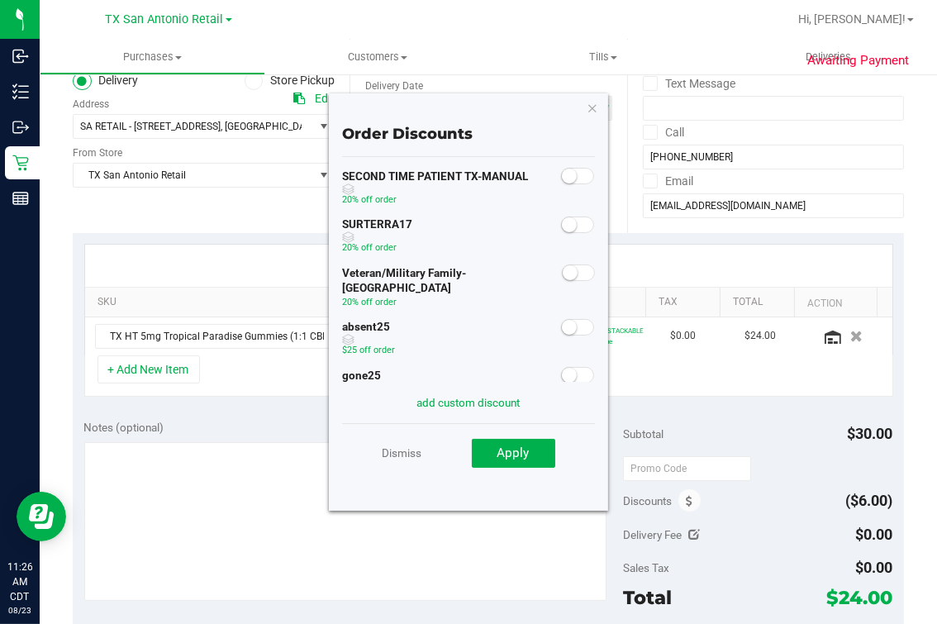
click at [567, 178] on span at bounding box center [577, 176] width 33 height 17
click at [516, 459] on button "Apply" at bounding box center [513, 454] width 83 height 30
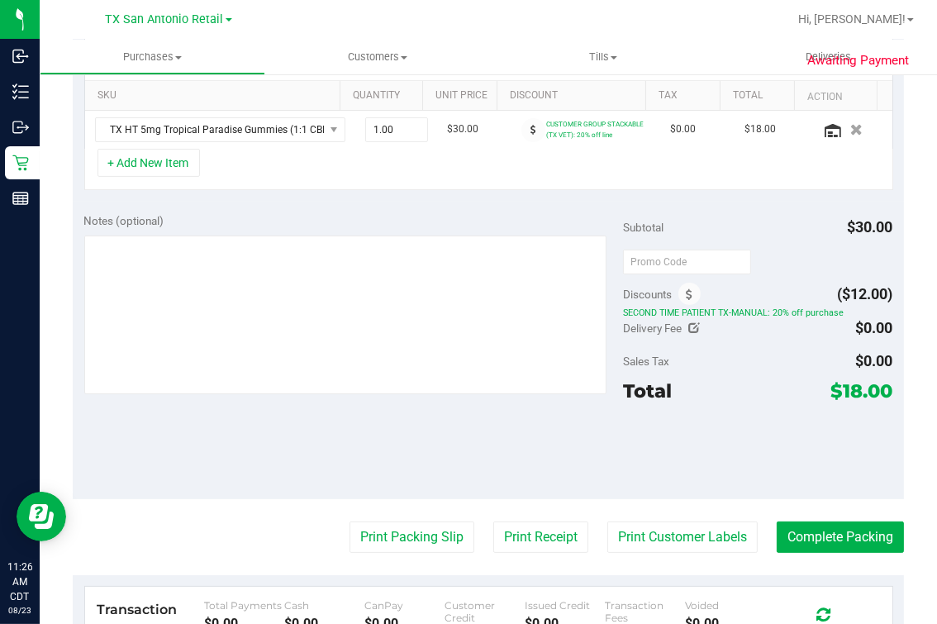
scroll to position [0, 0]
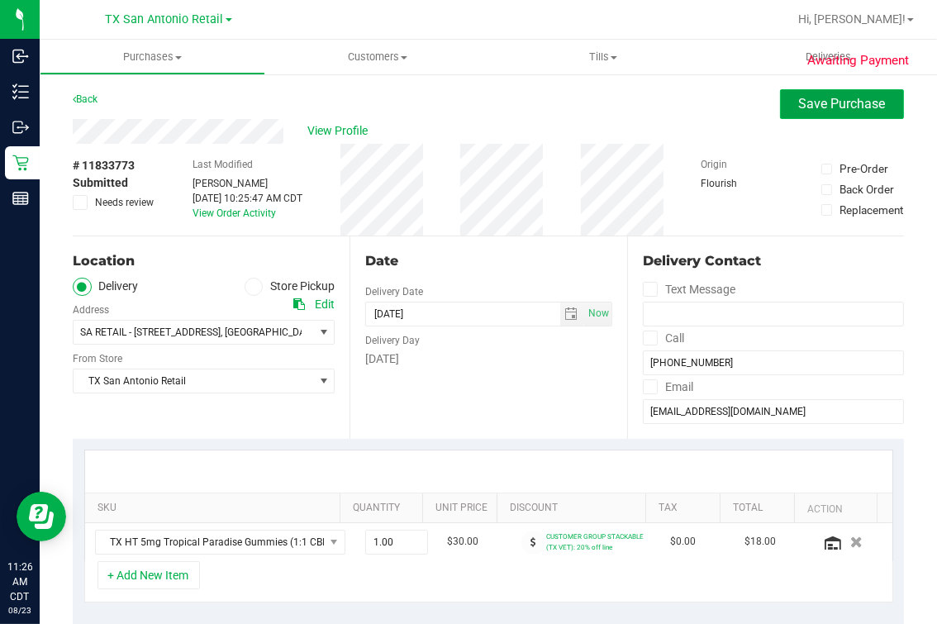
click at [799, 109] on span "Save Purchase" at bounding box center [842, 104] width 87 height 16
click at [535, 112] on div "Back Save Purchase" at bounding box center [488, 104] width 831 height 30
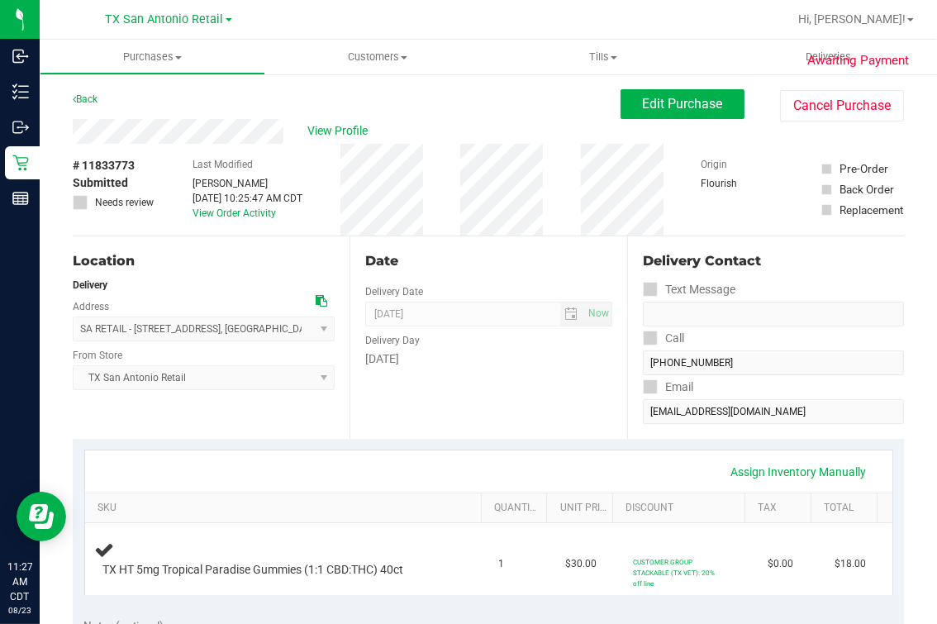
click at [225, 260] on div "Location" at bounding box center [204, 261] width 262 height 20
click at [353, 132] on span "View Profile" at bounding box center [341, 130] width 66 height 17
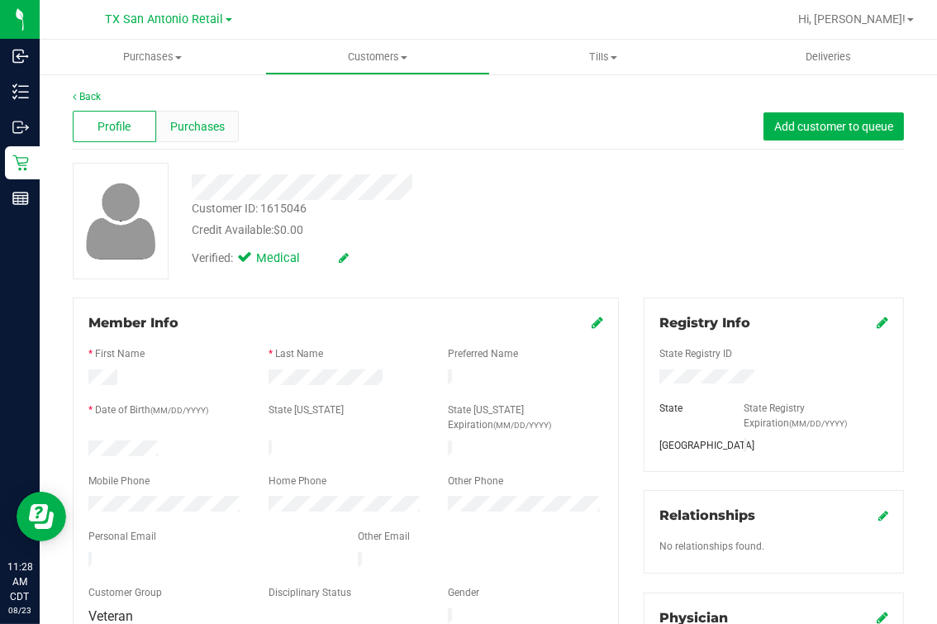
click at [223, 131] on div "Purchases" at bounding box center [197, 126] width 83 height 31
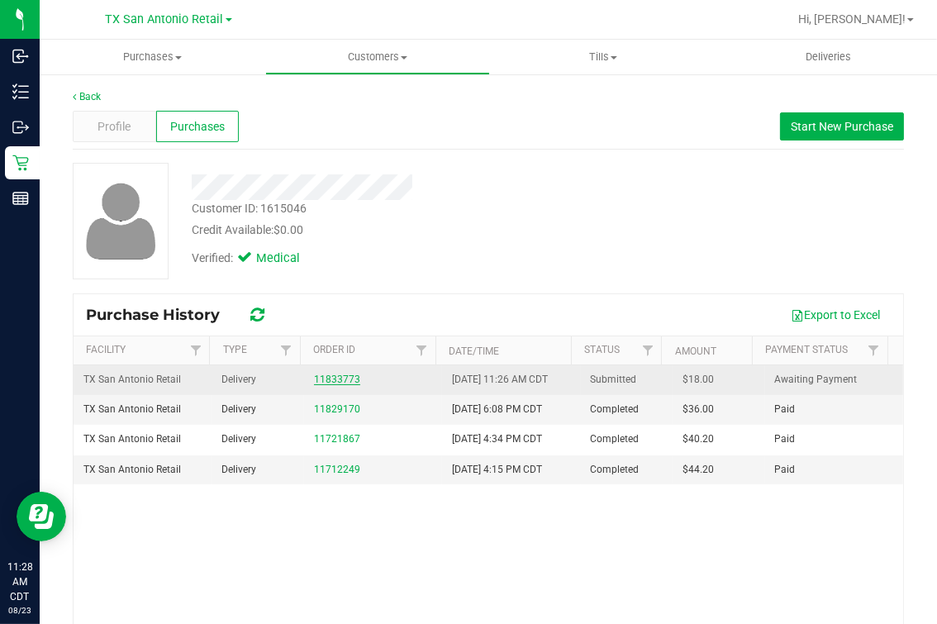
click at [324, 378] on link "11833773" at bounding box center [337, 380] width 46 height 12
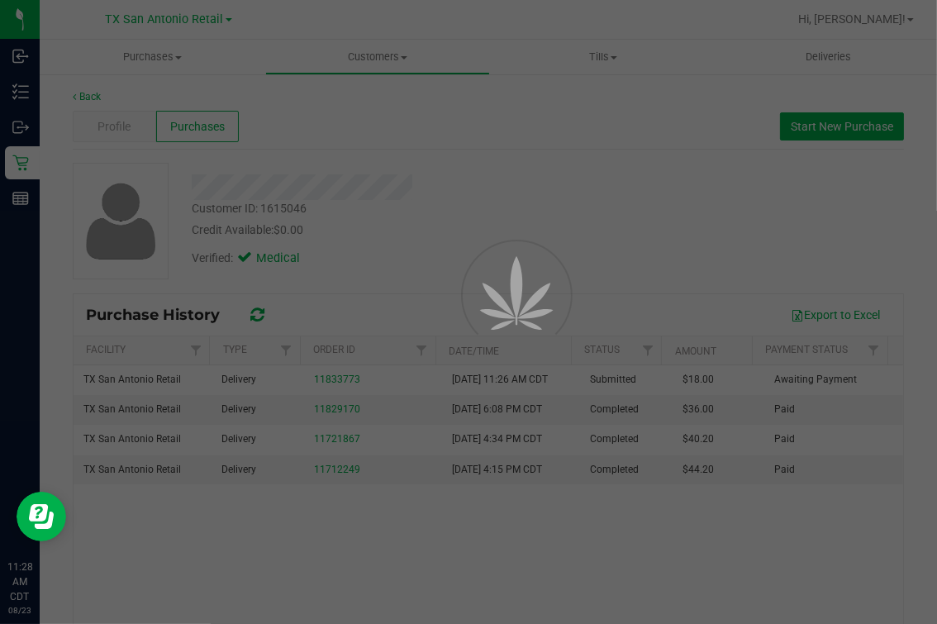
click at [497, 197] on div at bounding box center [468, 312] width 937 height 624
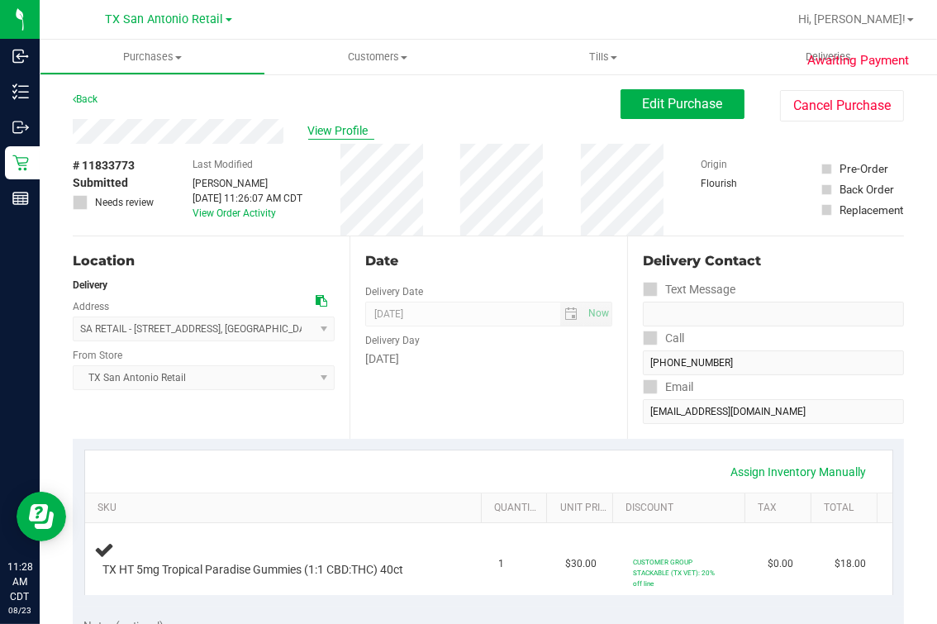
click at [336, 129] on span "View Profile" at bounding box center [341, 130] width 66 height 17
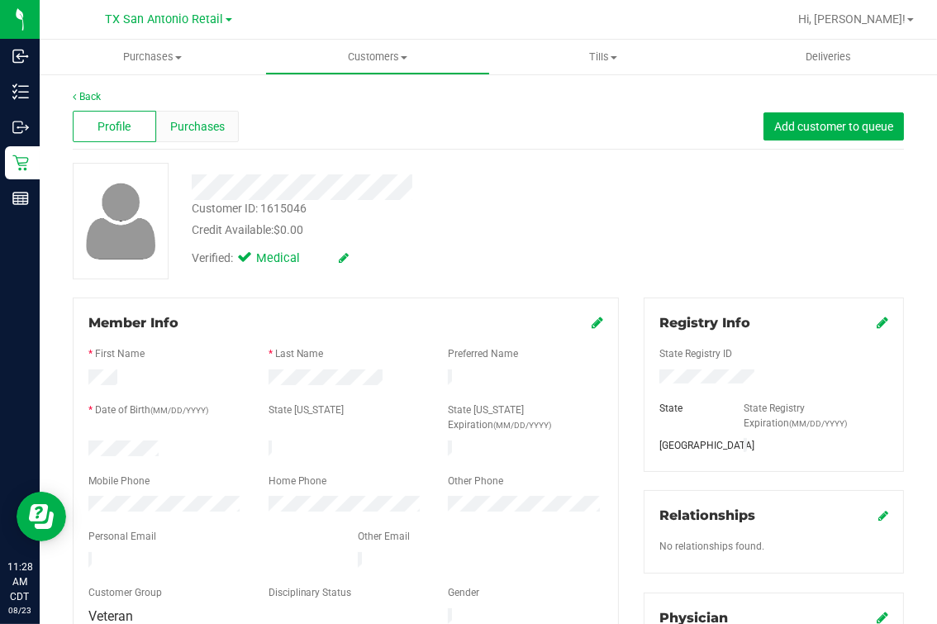
click at [209, 130] on span "Purchases" at bounding box center [197, 126] width 55 height 17
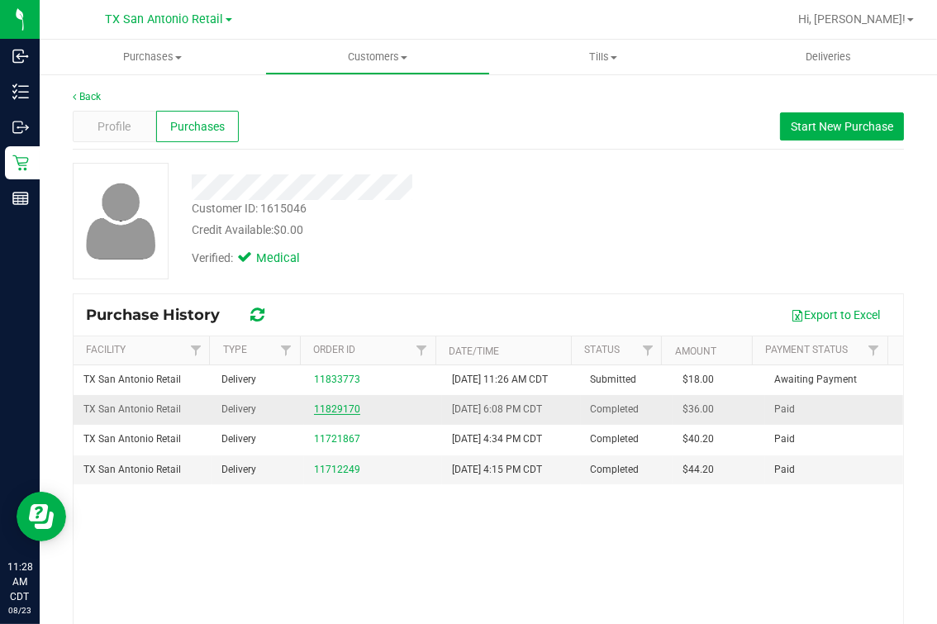
click at [338, 413] on link "11829170" at bounding box center [337, 409] width 46 height 12
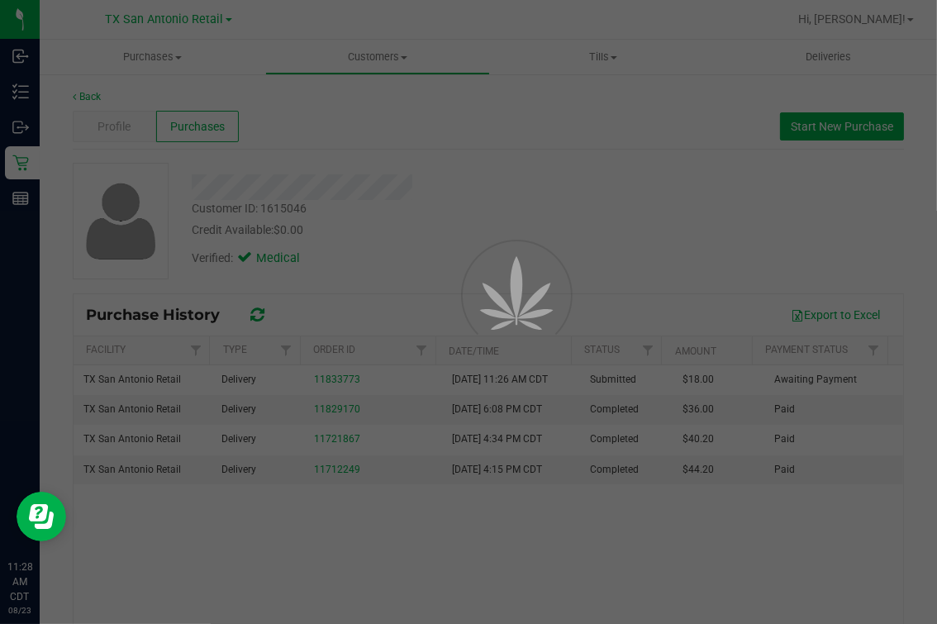
click at [495, 295] on div at bounding box center [494, 332] width 74 height 74
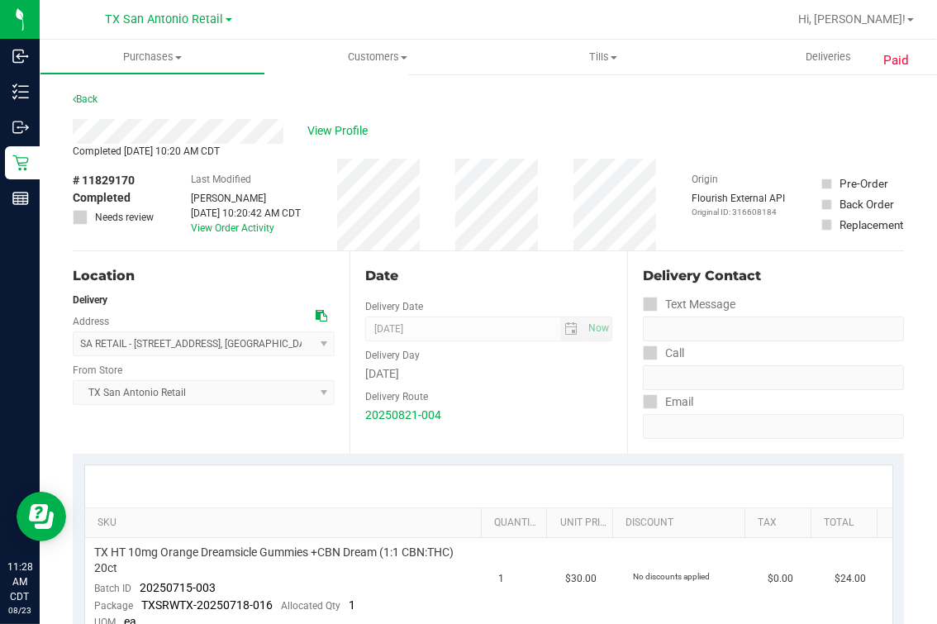
scroll to position [206, 0]
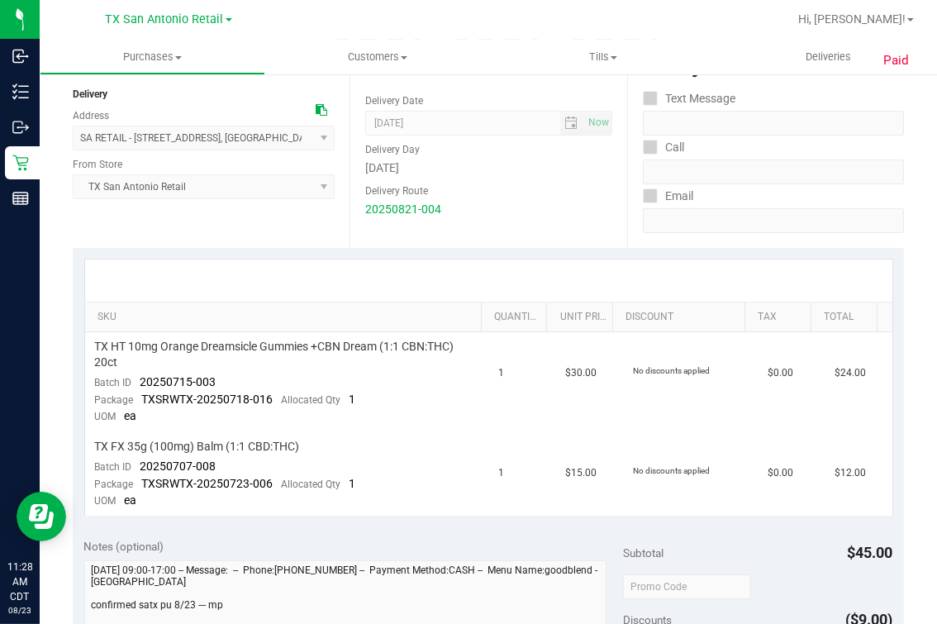
click at [546, 288] on div at bounding box center [488, 280] width 807 height 42
click at [635, 288] on div at bounding box center [488, 280] width 807 height 42
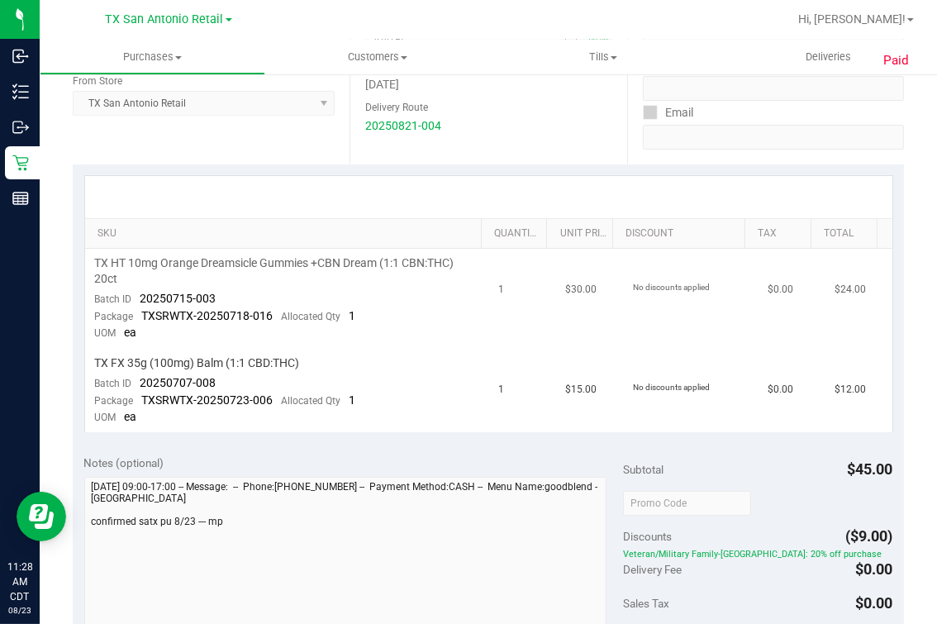
scroll to position [412, 0]
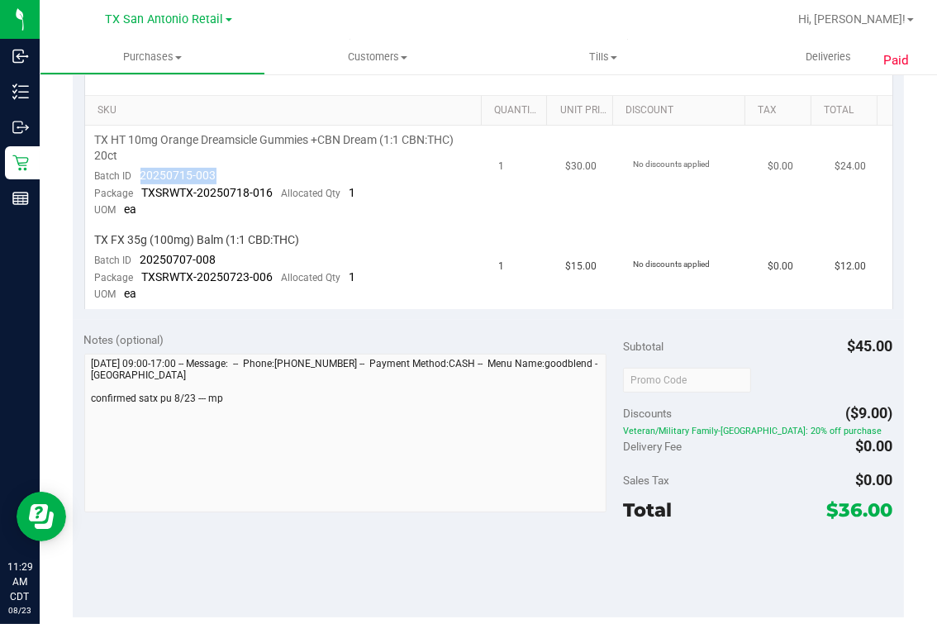
drag, startPoint x: 132, startPoint y: 172, endPoint x: 213, endPoint y: 176, distance: 81.1
click at [213, 176] on div "Batch ID 20250715-003" at bounding box center [155, 176] width 121 height 17
drag, startPoint x: 137, startPoint y: 255, endPoint x: 251, endPoint y: 257, distance: 114.1
click at [251, 257] on td "TX FX 35g (100mg) Balm (1:1 CBD:THC) Batch ID 20250707-008 Package TXSRWTX-2025…" at bounding box center [287, 267] width 404 height 83
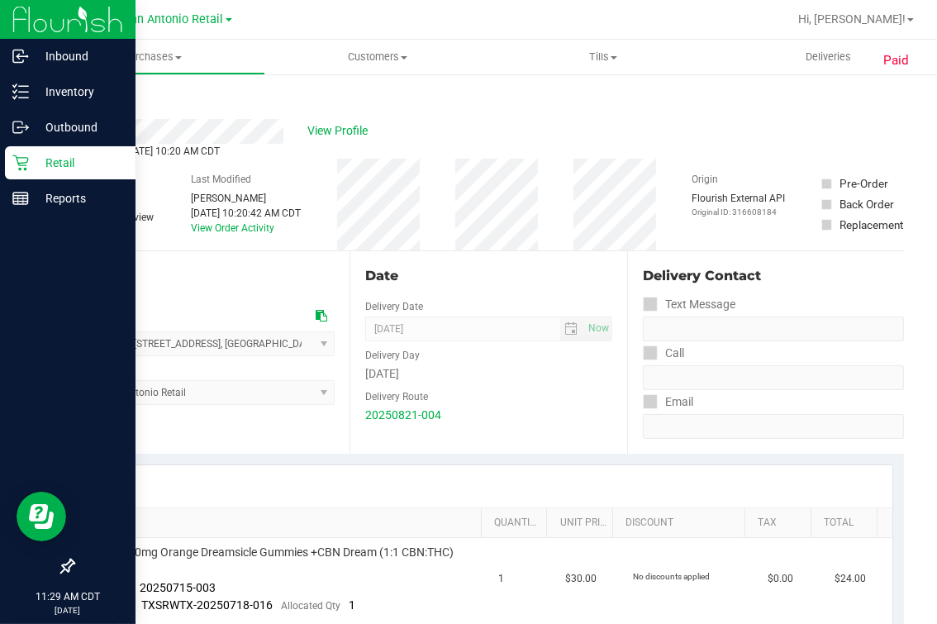
click at [25, 159] on icon at bounding box center [20, 163] width 17 height 17
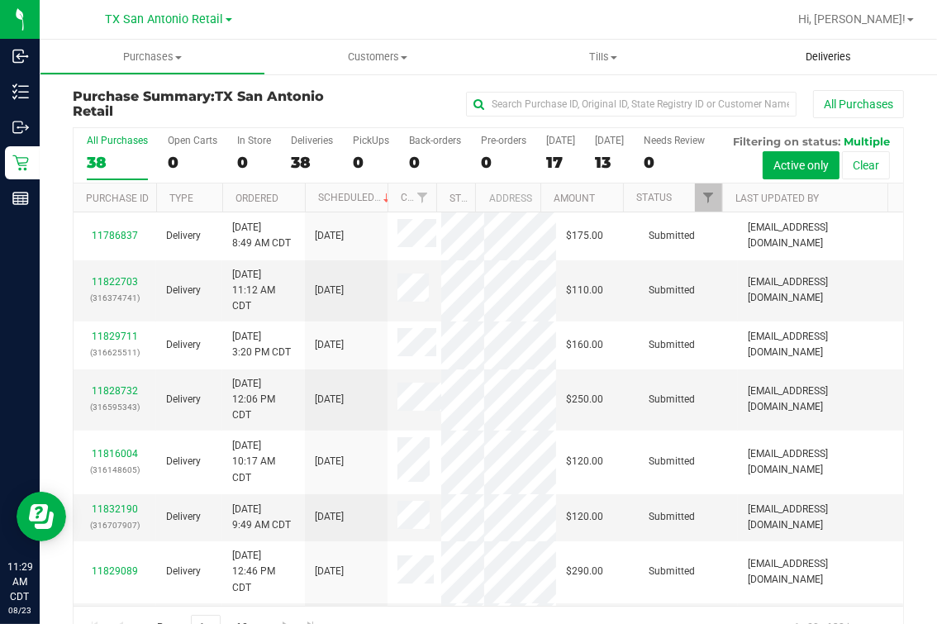
click at [803, 50] on span "Deliveries" at bounding box center [828, 57] width 90 height 15
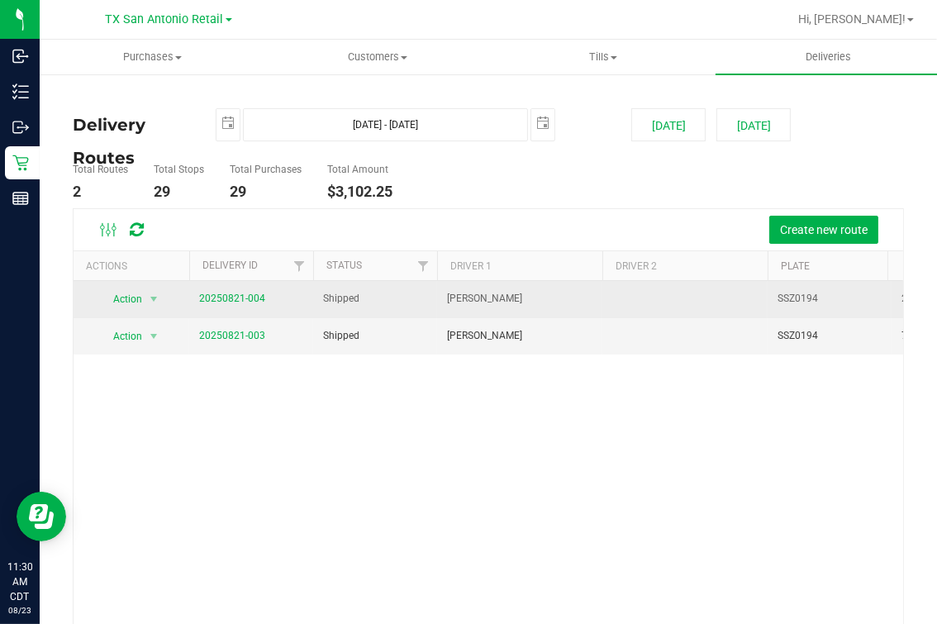
click at [221, 284] on td "20250821-004" at bounding box center [251, 299] width 124 height 37
click at [222, 306] on span "20250821-004" at bounding box center [232, 299] width 66 height 16
click at [222, 293] on link "20250821-004" at bounding box center [232, 299] width 66 height 12
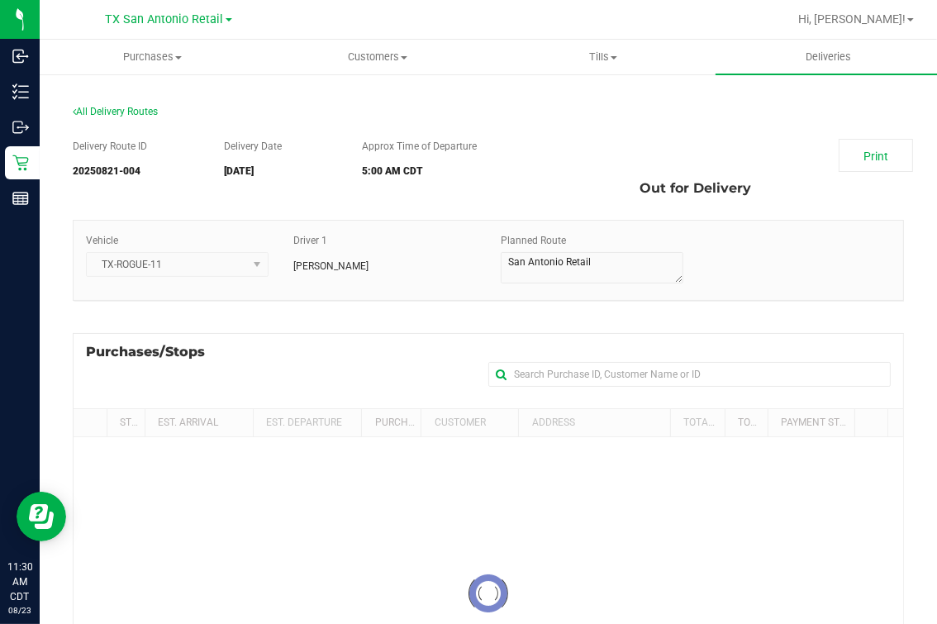
click at [609, 169] on div "Print Out for Delivery" at bounding box center [737, 172] width 359 height 66
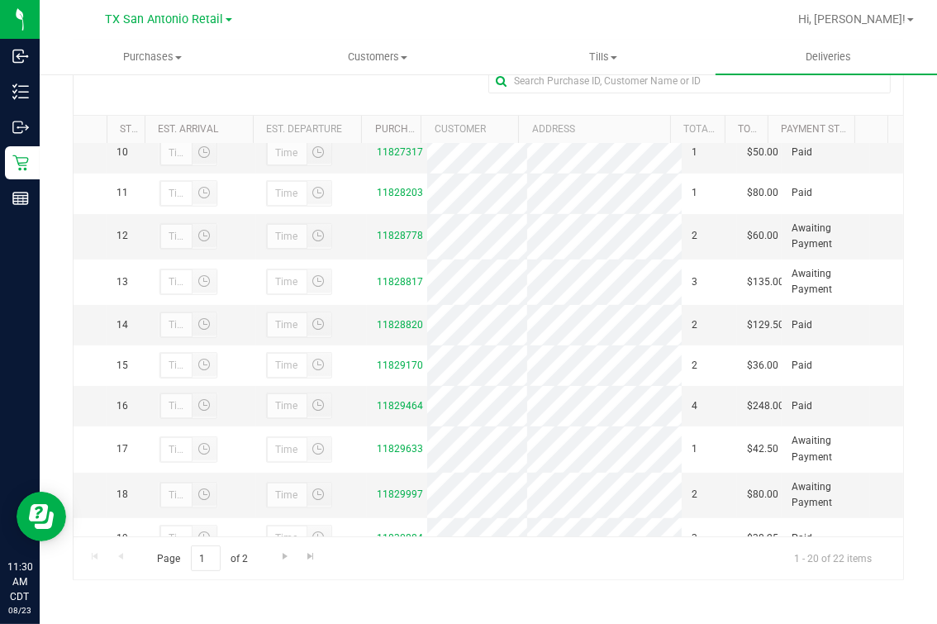
scroll to position [620, 0]
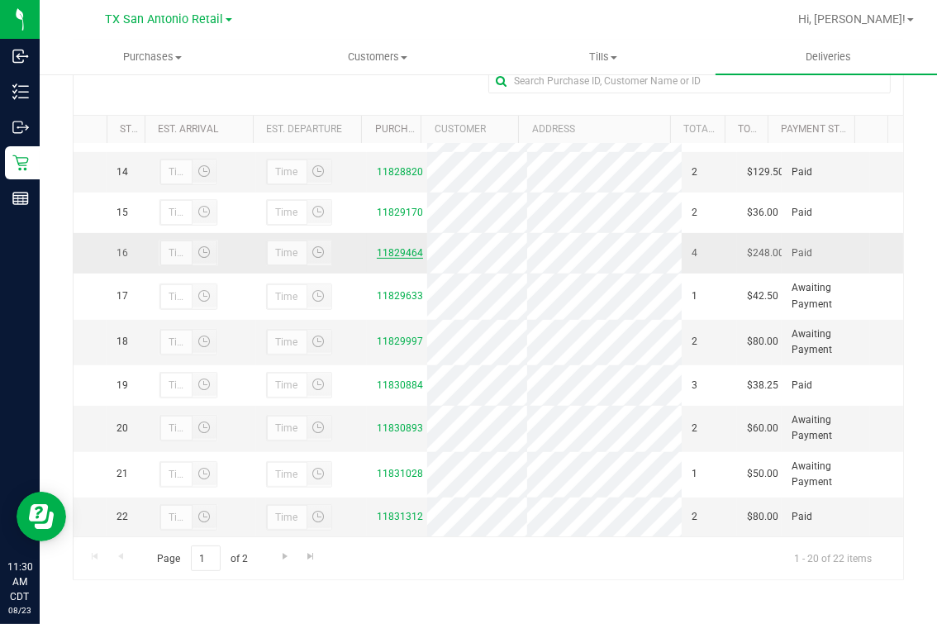
click at [377, 259] on link "11829464" at bounding box center [400, 253] width 46 height 12
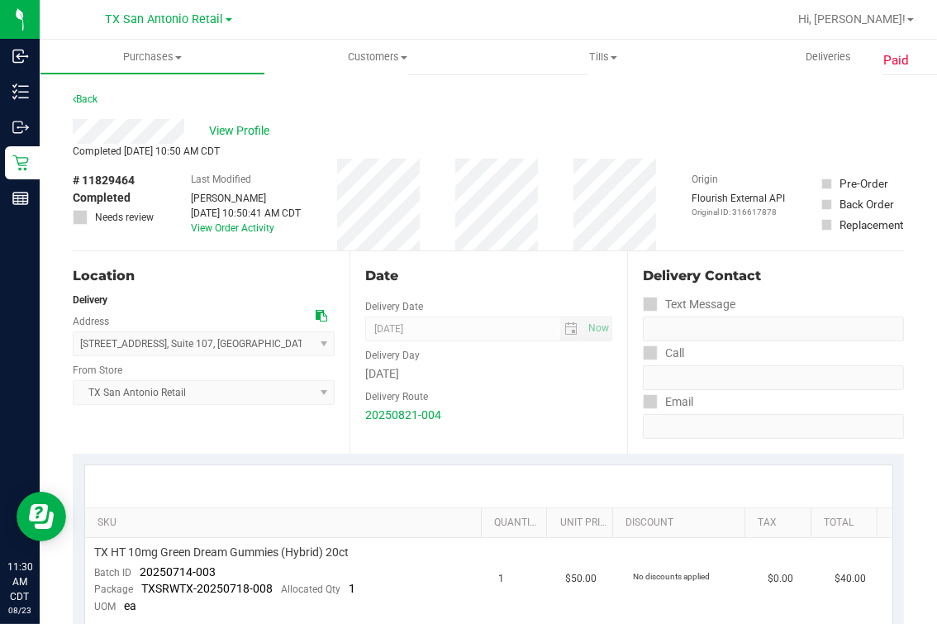
click at [150, 116] on div "Back" at bounding box center [488, 104] width 831 height 30
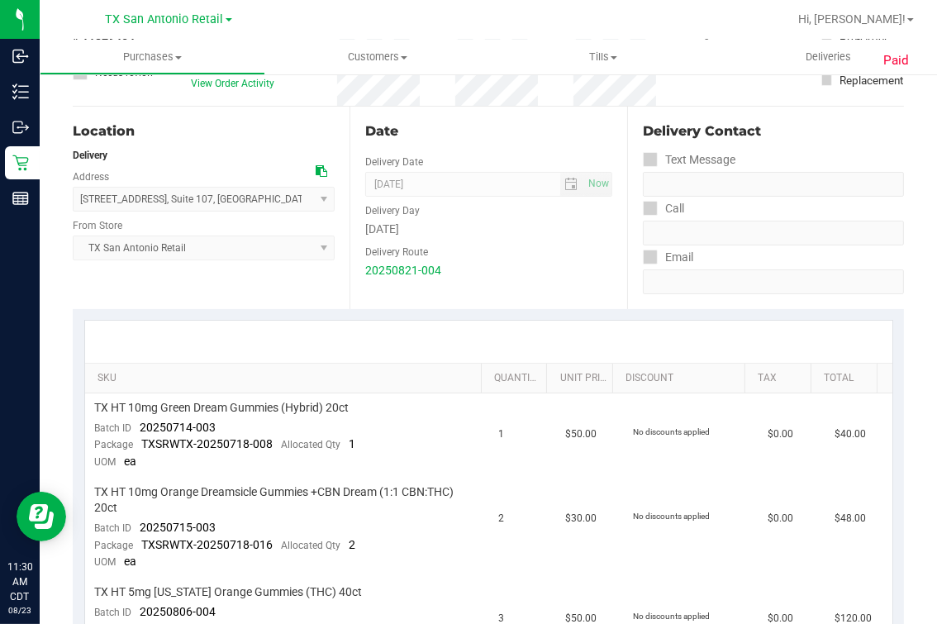
scroll to position [310, 0]
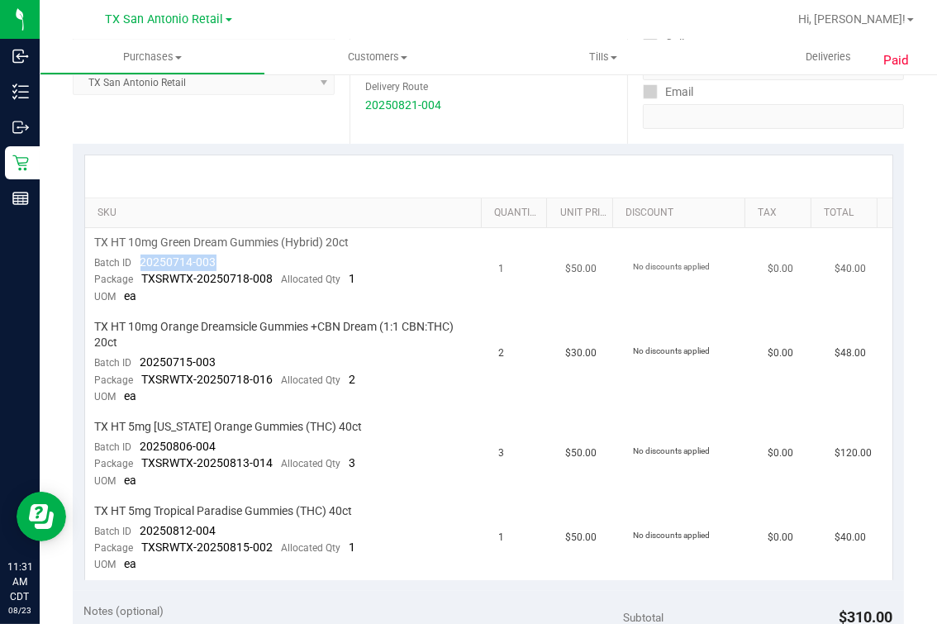
drag, startPoint x: 136, startPoint y: 260, endPoint x: 232, endPoint y: 259, distance: 95.9
click at [232, 259] on td "TX HT 10mg Green Dream Gummies (Hybrid) 20ct Batch ID 20250714-003 Package TXSR…" at bounding box center [287, 270] width 404 height 84
drag, startPoint x: 150, startPoint y: 359, endPoint x: 268, endPoint y: 359, distance: 118.2
click at [268, 359] on td "TX HT 10mg Orange Dreamsicle Gummies +CBN Dream (1:1 CBN:THC) 20ct Batch ID 202…" at bounding box center [287, 362] width 404 height 100
drag, startPoint x: 136, startPoint y: 444, endPoint x: 302, endPoint y: 431, distance: 166.6
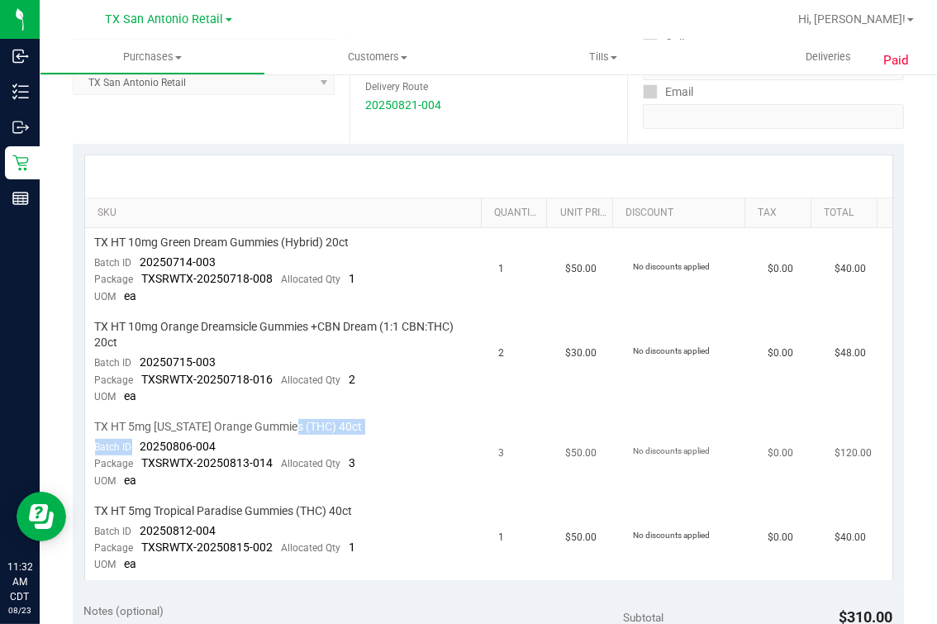
click at [302, 431] on td "TX HT 5mg Texas Orange Gummies (THC) 40ct Batch ID 20250806-004 Package TXSRWTX…" at bounding box center [287, 454] width 404 height 84
drag, startPoint x: 302, startPoint y: 431, endPoint x: 189, endPoint y: 445, distance: 113.3
click at [189, 445] on span "20250806-004" at bounding box center [178, 446] width 76 height 13
drag, startPoint x: 126, startPoint y: 445, endPoint x: 307, endPoint y: 445, distance: 181.0
click at [307, 445] on td "TX HT 5mg Texas Orange Gummies (THC) 40ct Batch ID 20250806-004 Package TXSRWTX…" at bounding box center [287, 454] width 404 height 84
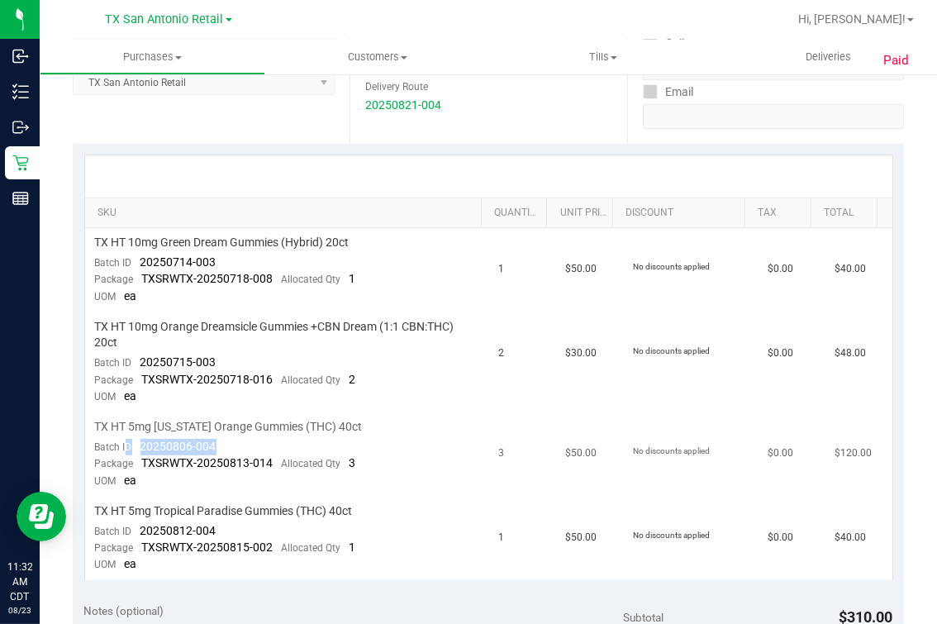
drag, startPoint x: 307, startPoint y: 445, endPoint x: 144, endPoint y: 446, distance: 162.8
click at [163, 447] on span "20250806-004" at bounding box center [178, 446] width 76 height 13
click at [130, 445] on span "Batch ID" at bounding box center [113, 447] width 37 height 12
click at [155, 456] on span "TXSRWTX-20250813-014" at bounding box center [207, 462] width 131 height 13
click at [141, 445] on span "20250806-004" at bounding box center [178, 446] width 76 height 13
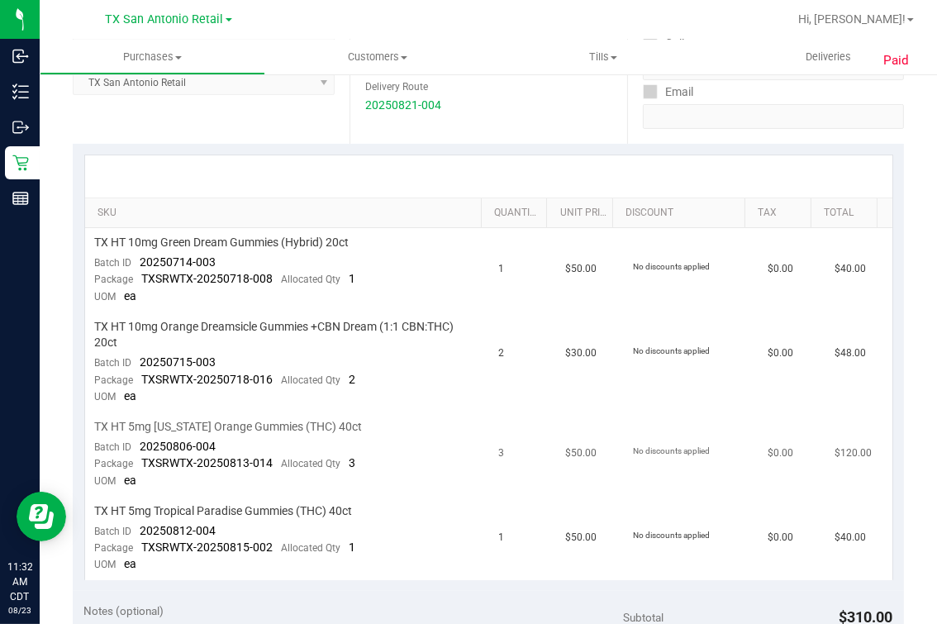
click at [125, 458] on span "Package" at bounding box center [114, 464] width 39 height 12
drag, startPoint x: 181, startPoint y: 446, endPoint x: 265, endPoint y: 446, distance: 84.3
click at [265, 446] on td "TX HT 5mg Texas Orange Gummies (THC) 40ct Batch ID 20250806-004 Package TXSRWTX…" at bounding box center [287, 454] width 404 height 84
click at [136, 479] on span "ea" at bounding box center [131, 479] width 12 height 13
drag, startPoint x: 141, startPoint y: 451, endPoint x: 279, endPoint y: 450, distance: 138.0
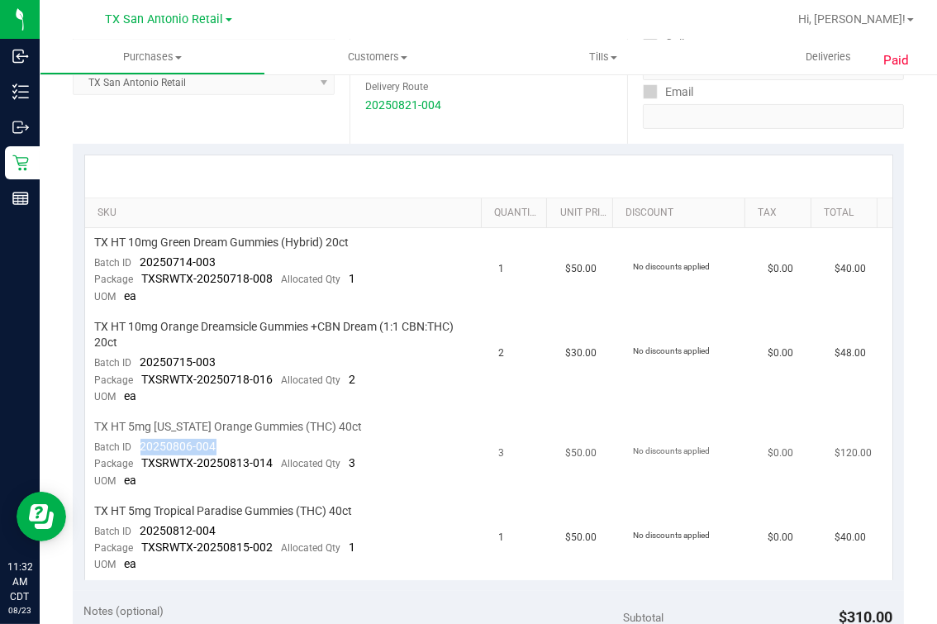
click at [279, 450] on td "TX HT 5mg Texas Orange Gummies (THC) 40ct Batch ID 20250806-004 Package TXSRWTX…" at bounding box center [287, 454] width 404 height 84
drag, startPoint x: 136, startPoint y: 526, endPoint x: 246, endPoint y: 529, distance: 109.9
click at [246, 529] on td "TX HT 5mg Tropical Paradise Gummies (THC) 40ct Batch ID 20250812-004 Package TX…" at bounding box center [287, 538] width 404 height 83
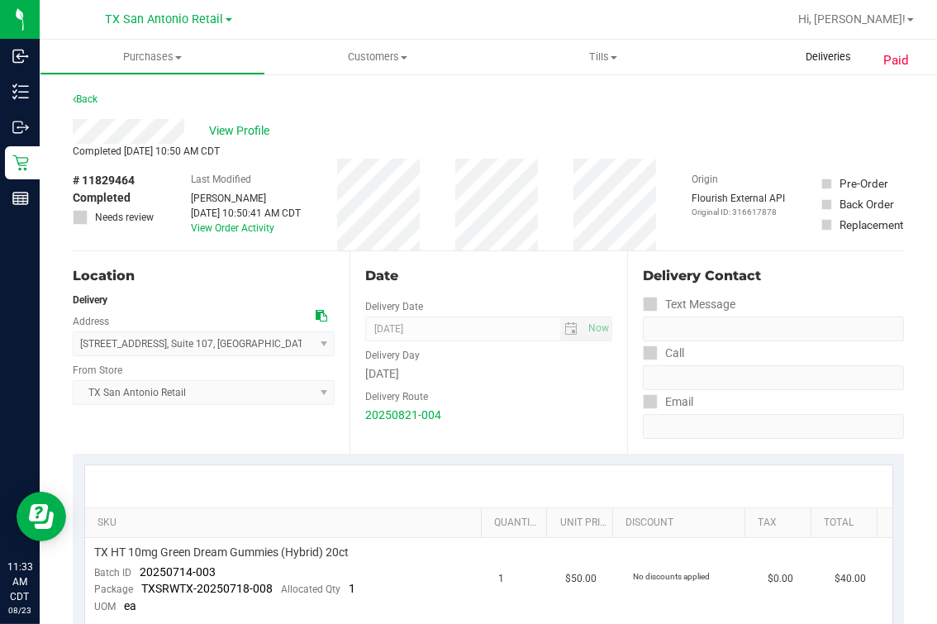
click at [799, 43] on uib-tab-heading "Deliveries" at bounding box center [829, 57] width 226 height 35
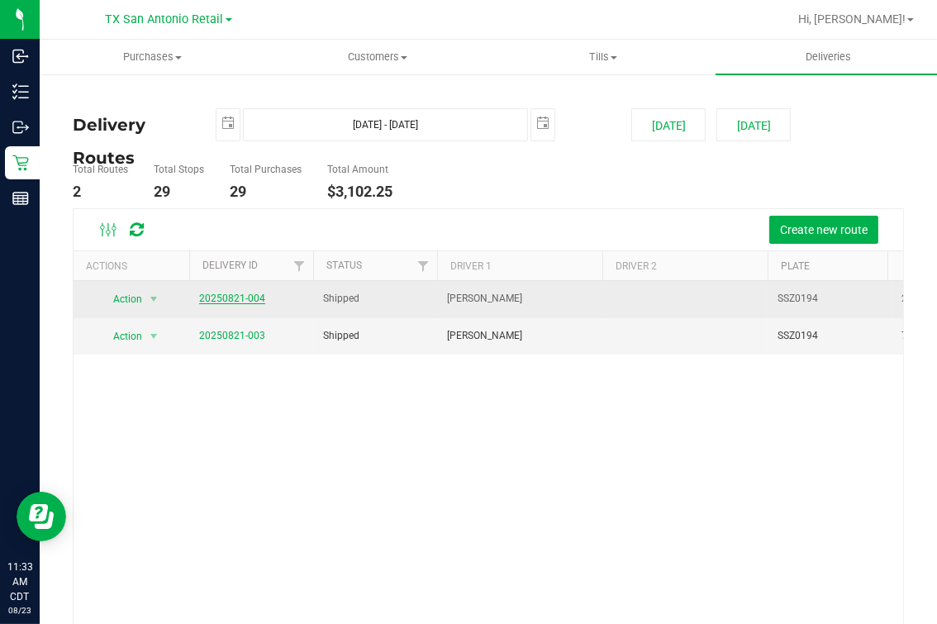
click at [250, 299] on link "20250821-004" at bounding box center [232, 299] width 66 height 12
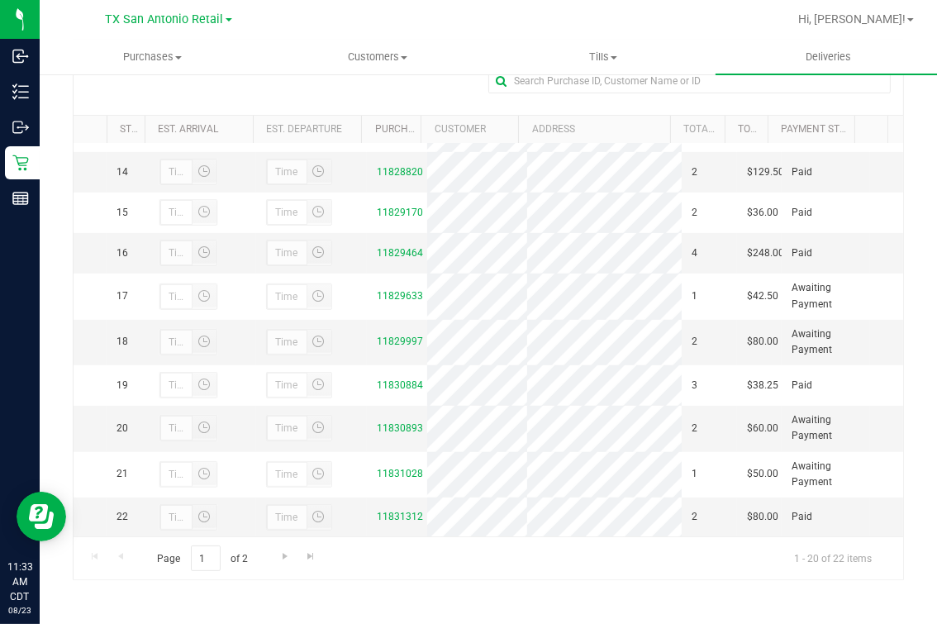
scroll to position [620, 0]
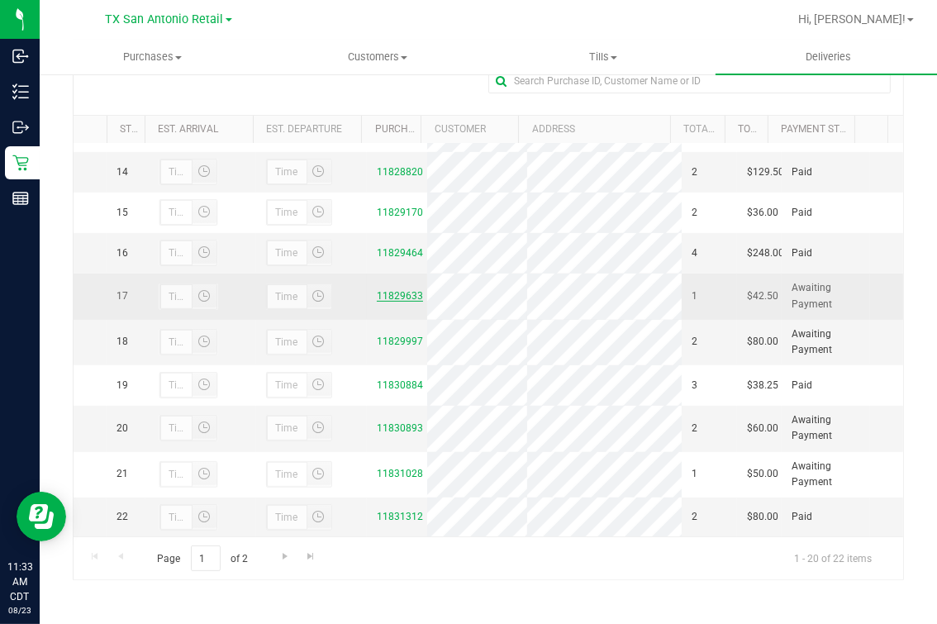
click at [390, 302] on link "11829633" at bounding box center [400, 296] width 46 height 12
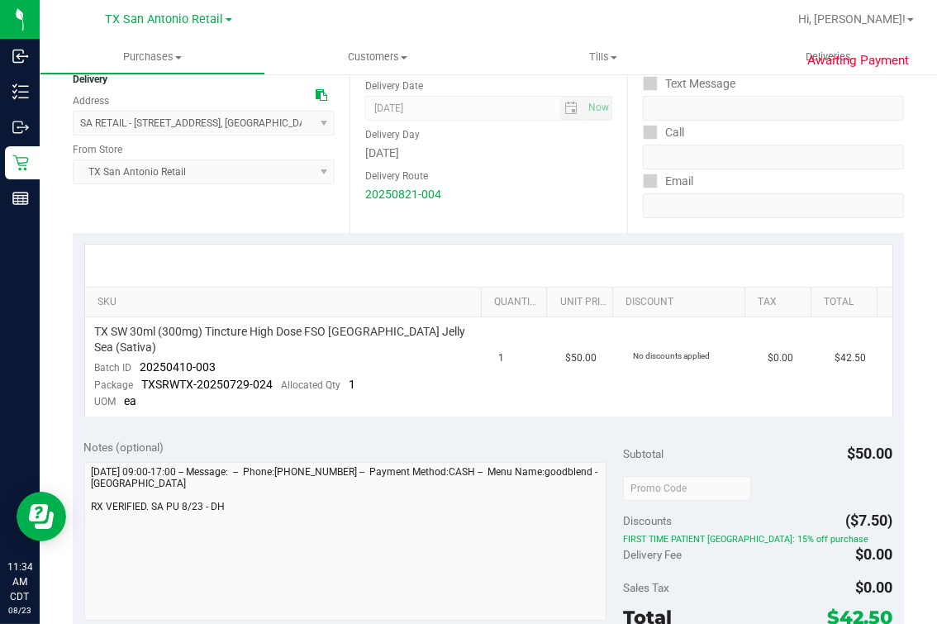
scroll to position [310, 0]
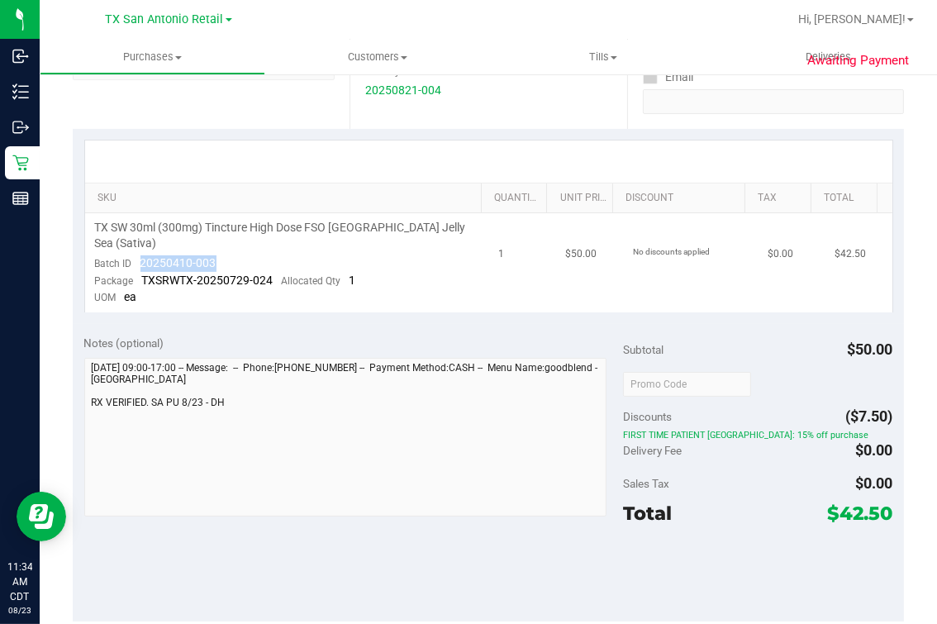
drag, startPoint x: 136, startPoint y: 241, endPoint x: 235, endPoint y: 240, distance: 98.3
click at [235, 240] on td "TX SW 30ml (300mg) Tincture High Dose FSO TX Jelly Sea (Sativa) Batch ID 202504…" at bounding box center [287, 262] width 404 height 99
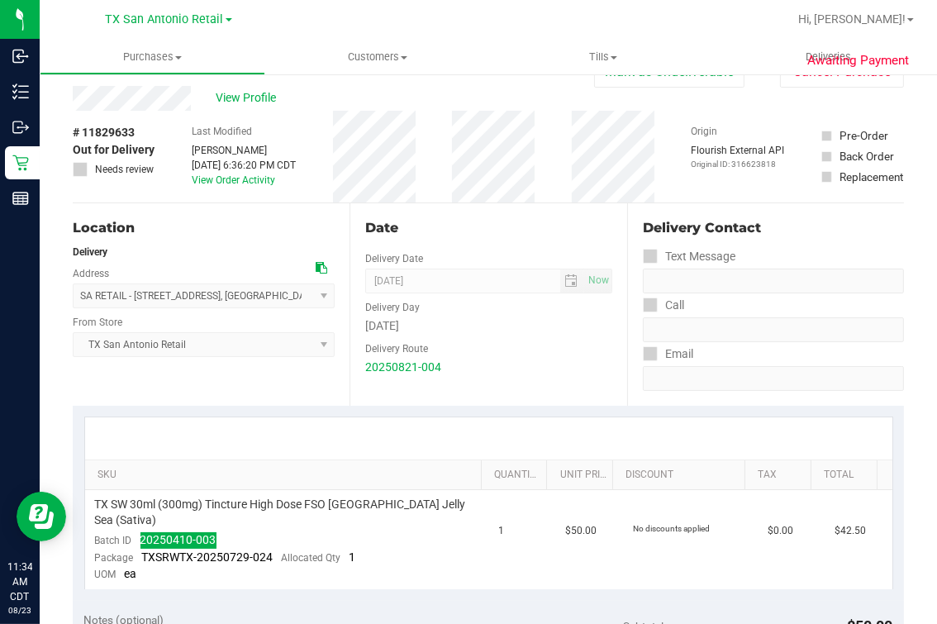
scroll to position [0, 0]
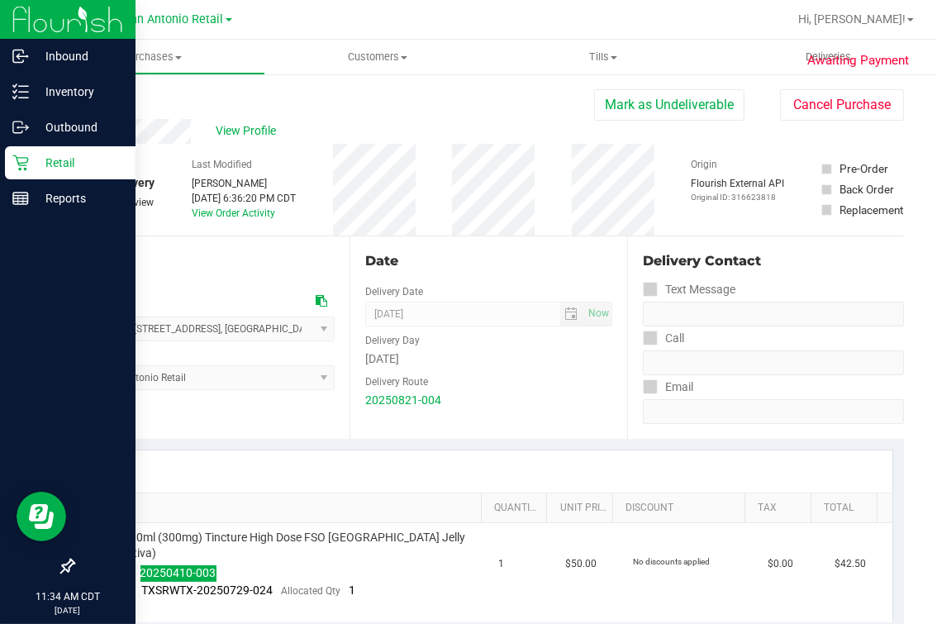
click at [12, 161] on icon at bounding box center [20, 163] width 17 height 17
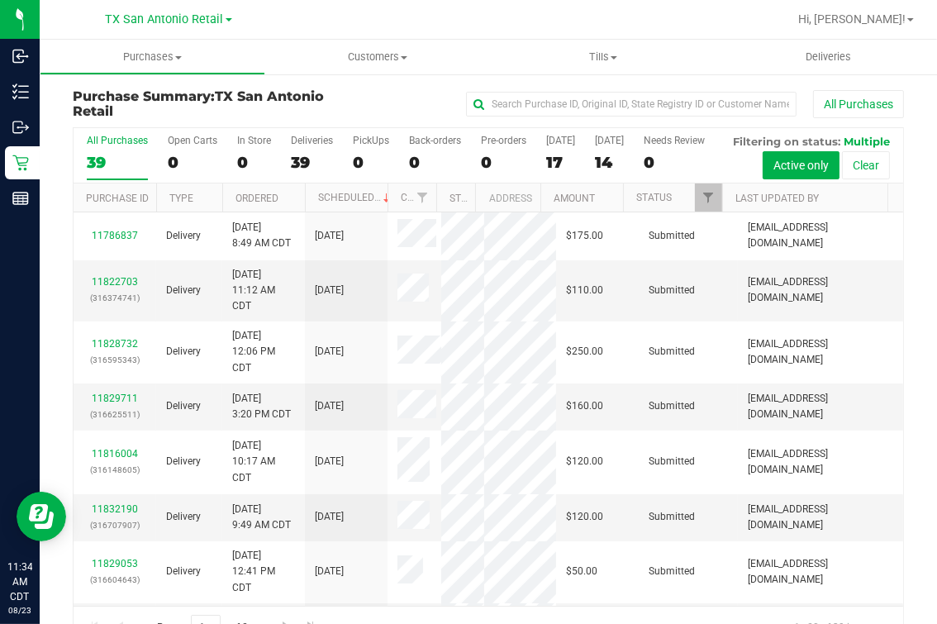
click at [787, 31] on div at bounding box center [542, 19] width 492 height 32
click at [799, 50] on span "Deliveries" at bounding box center [828, 57] width 90 height 15
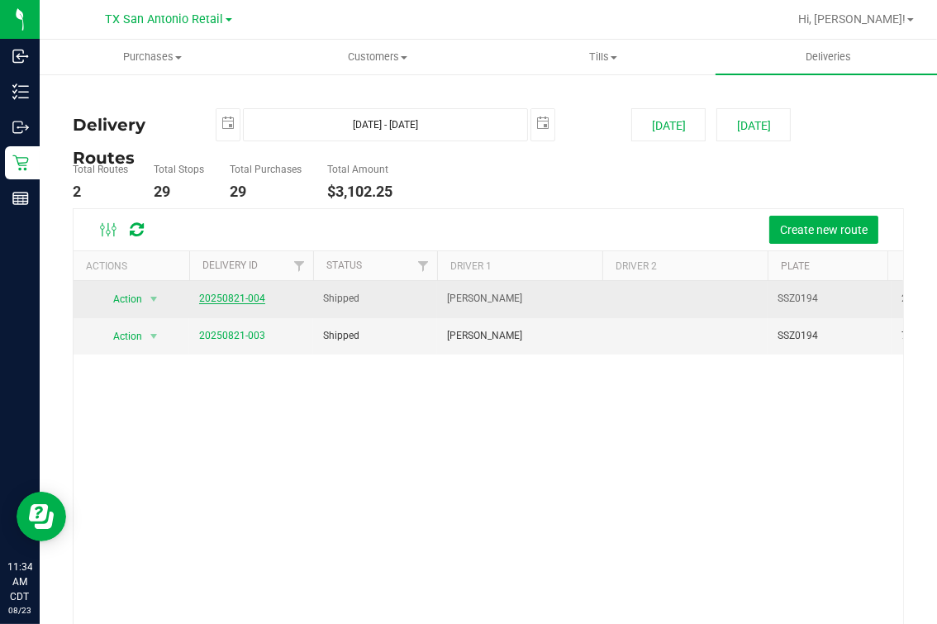
click at [216, 297] on link "20250821-004" at bounding box center [232, 299] width 66 height 12
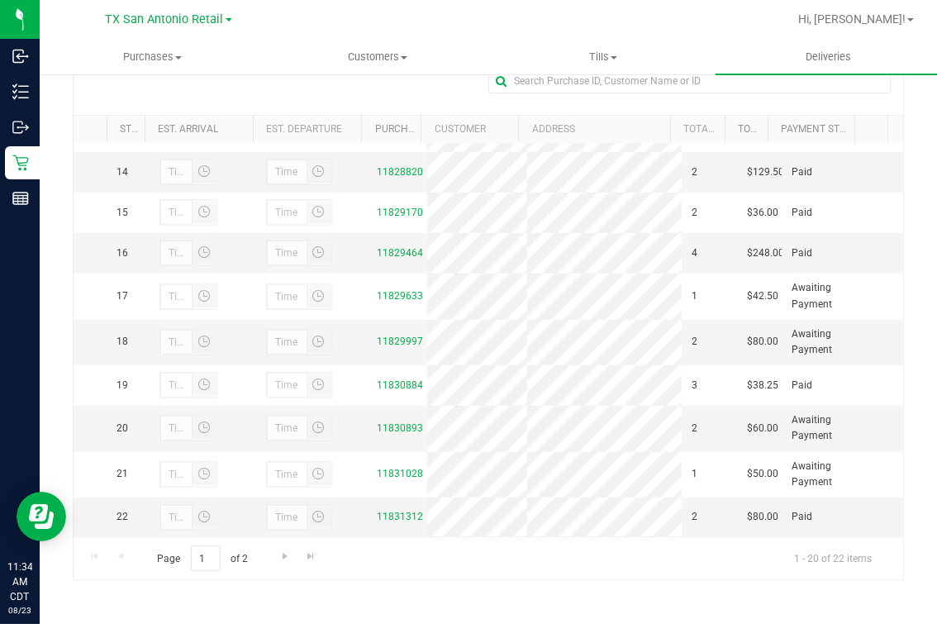
scroll to position [753, 0]
click at [392, 335] on link "11829997" at bounding box center [400, 341] width 46 height 12
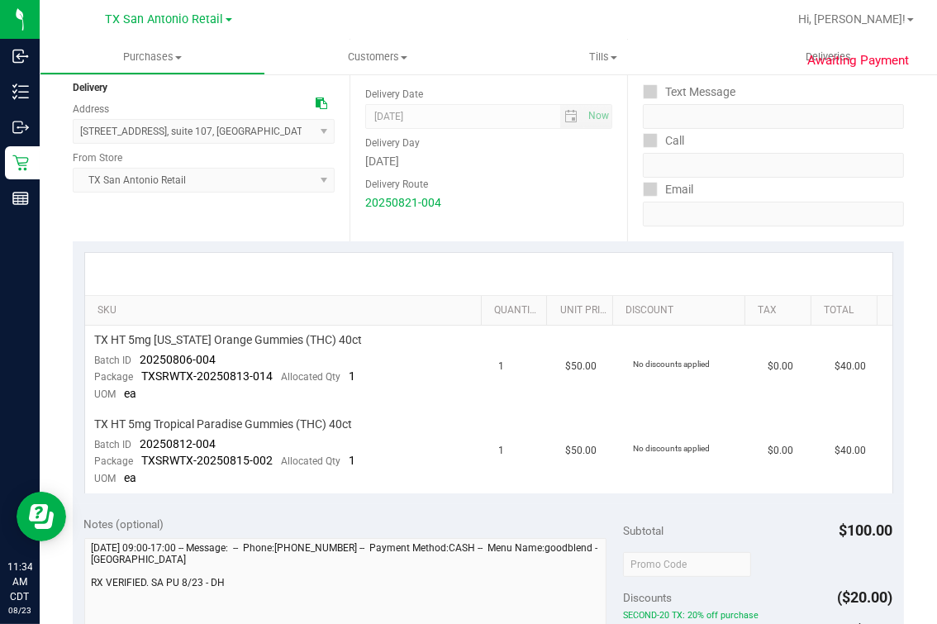
scroll to position [206, 0]
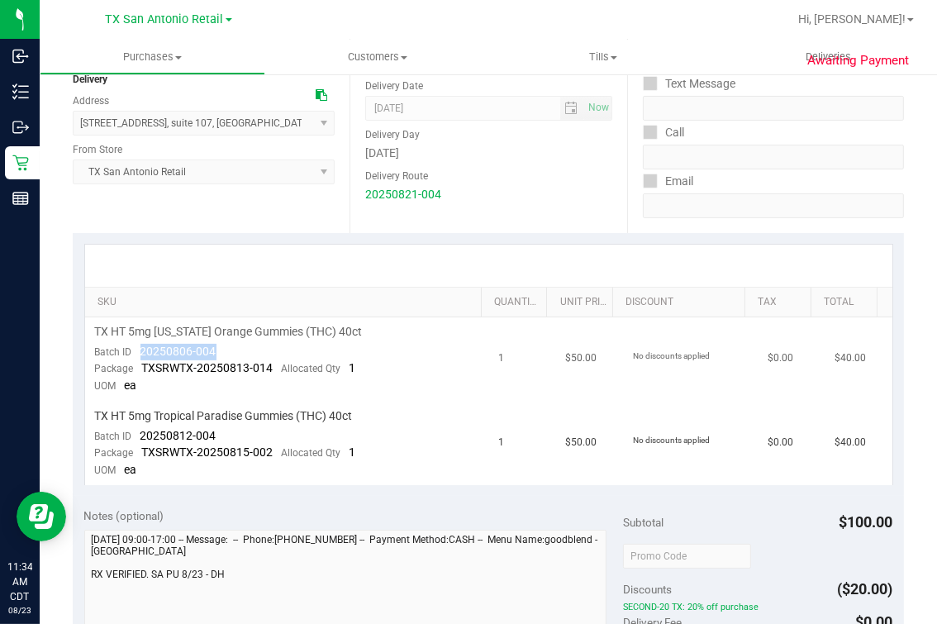
drag, startPoint x: 152, startPoint y: 351, endPoint x: 226, endPoint y: 351, distance: 74.4
click at [226, 351] on td "TX HT 5mg Texas Orange Gummies (THC) 40ct Batch ID 20250806-004 Package TXSRWTX…" at bounding box center [287, 359] width 404 height 84
drag, startPoint x: 138, startPoint y: 432, endPoint x: 216, endPoint y: 430, distance: 77.7
click at [216, 430] on td "TX HT 5mg Tropical Paradise Gummies (THC) 40ct Batch ID 20250812-004 Package TX…" at bounding box center [287, 443] width 404 height 83
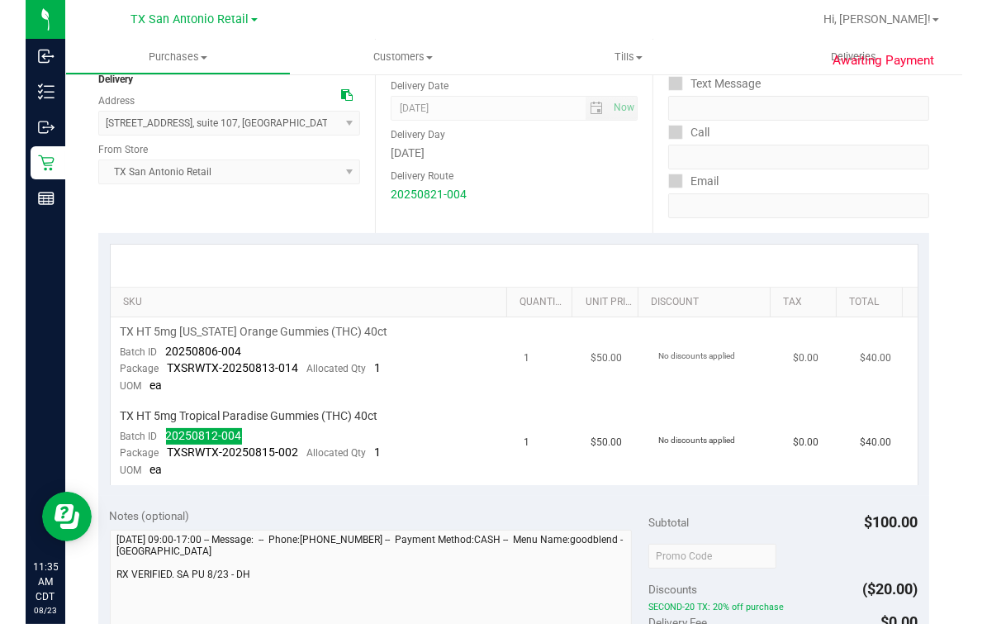
scroll to position [0, 0]
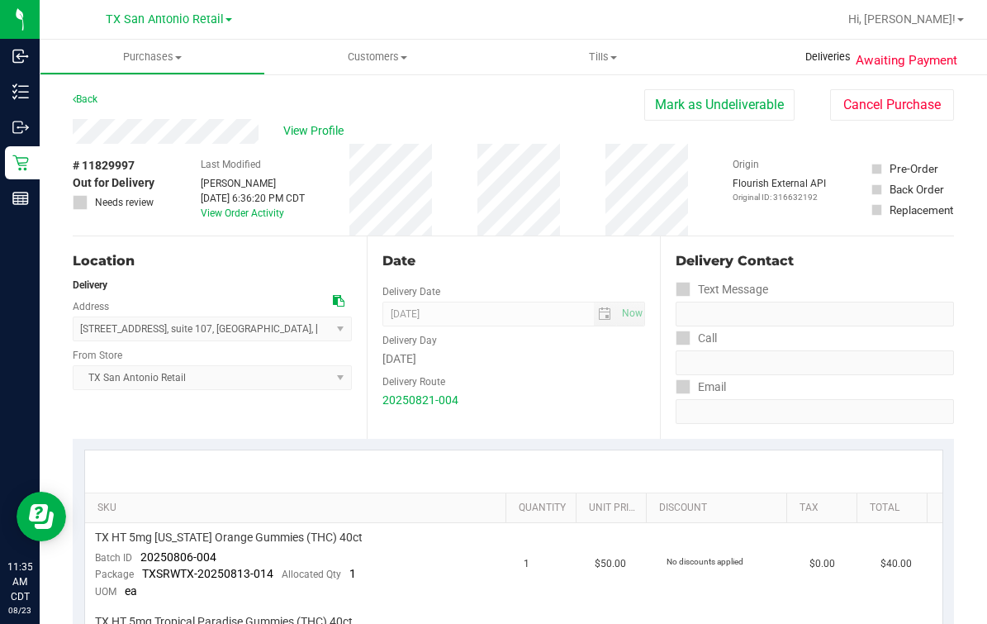
click at [826, 62] on span "Deliveries" at bounding box center [828, 57] width 90 height 15
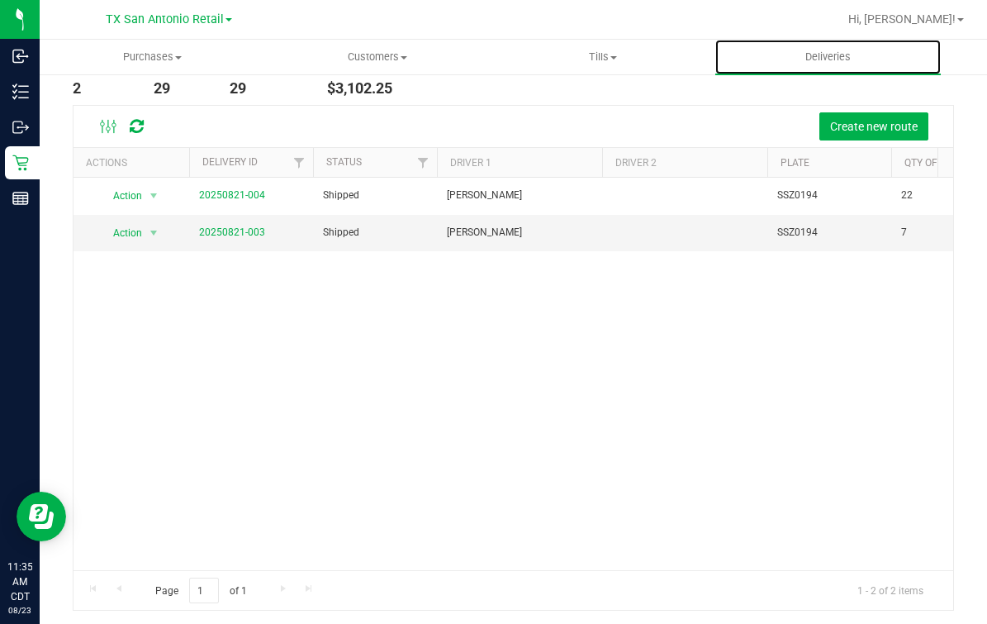
scroll to position [106, 0]
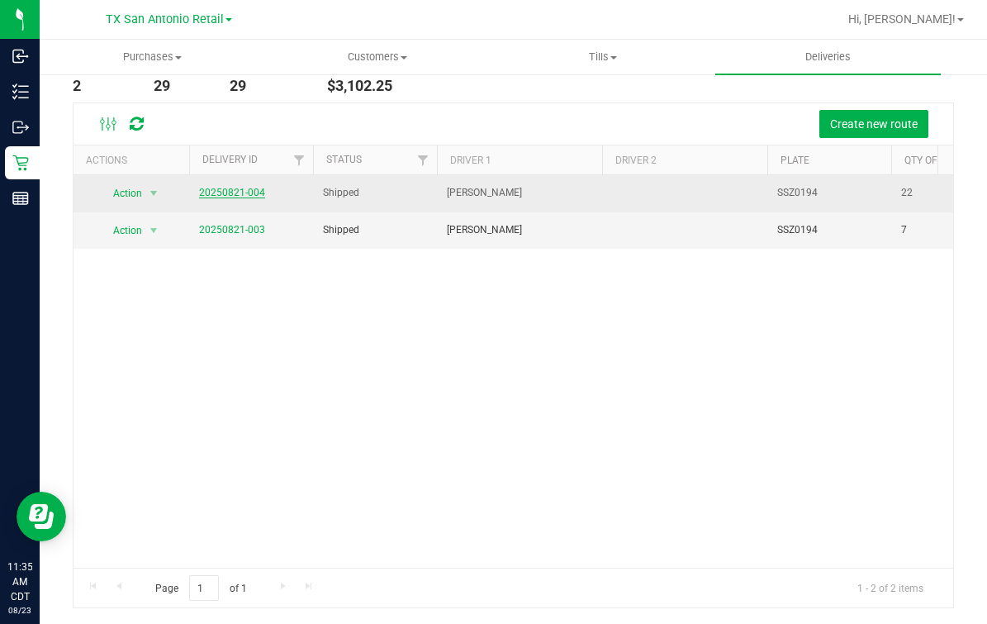
click at [245, 192] on link "20250821-004" at bounding box center [232, 193] width 66 height 12
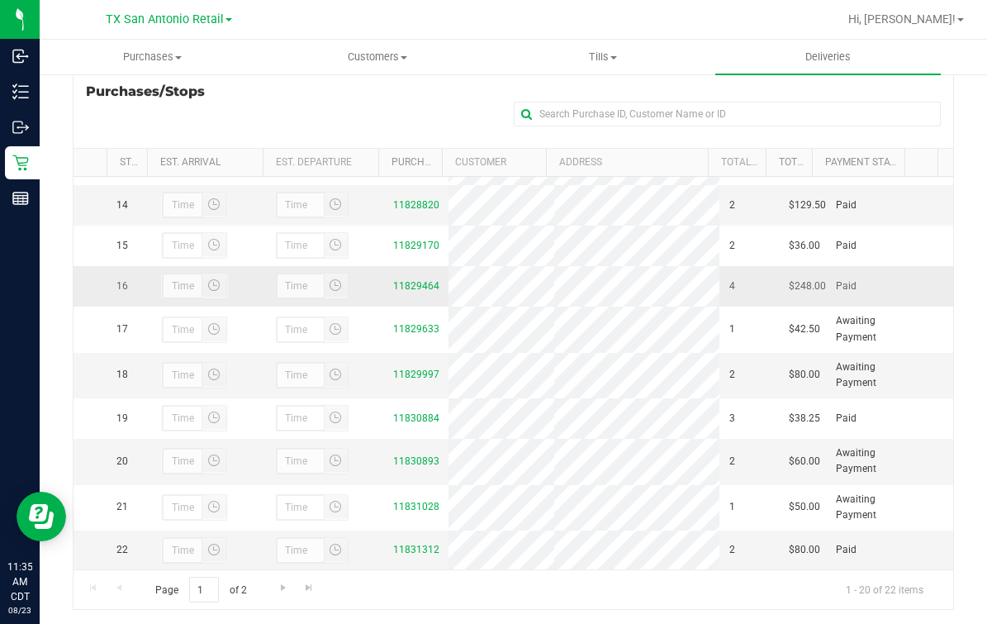
scroll to position [292, 0]
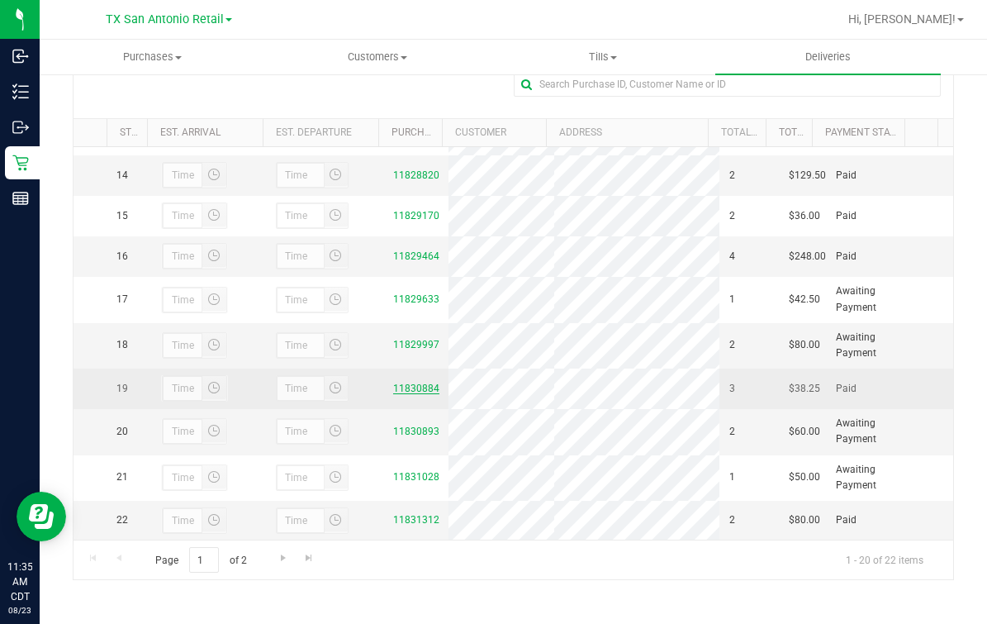
click at [397, 383] on link "11830884" at bounding box center [416, 389] width 46 height 12
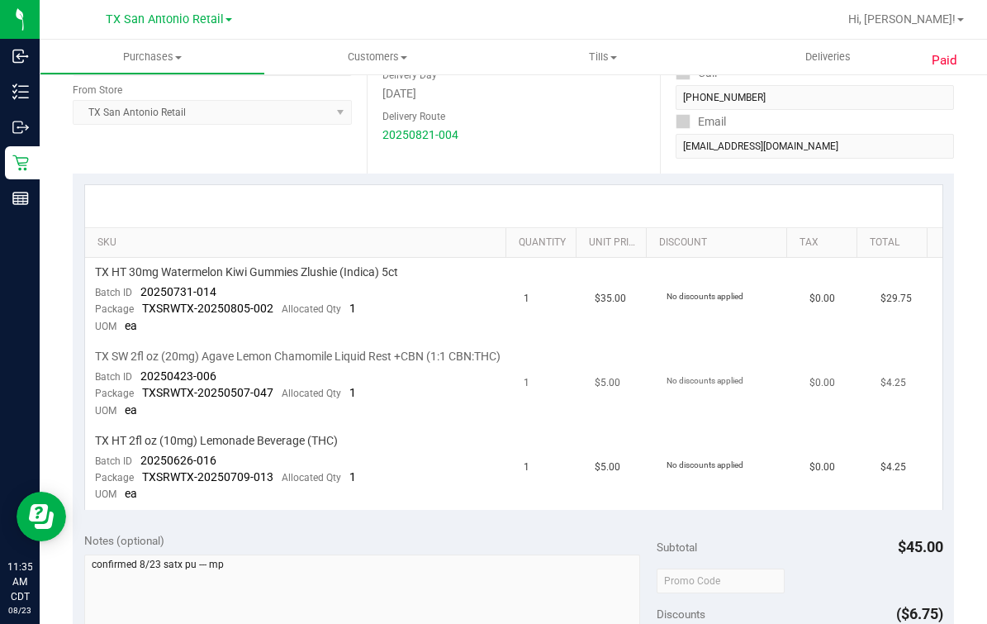
scroll to position [310, 0]
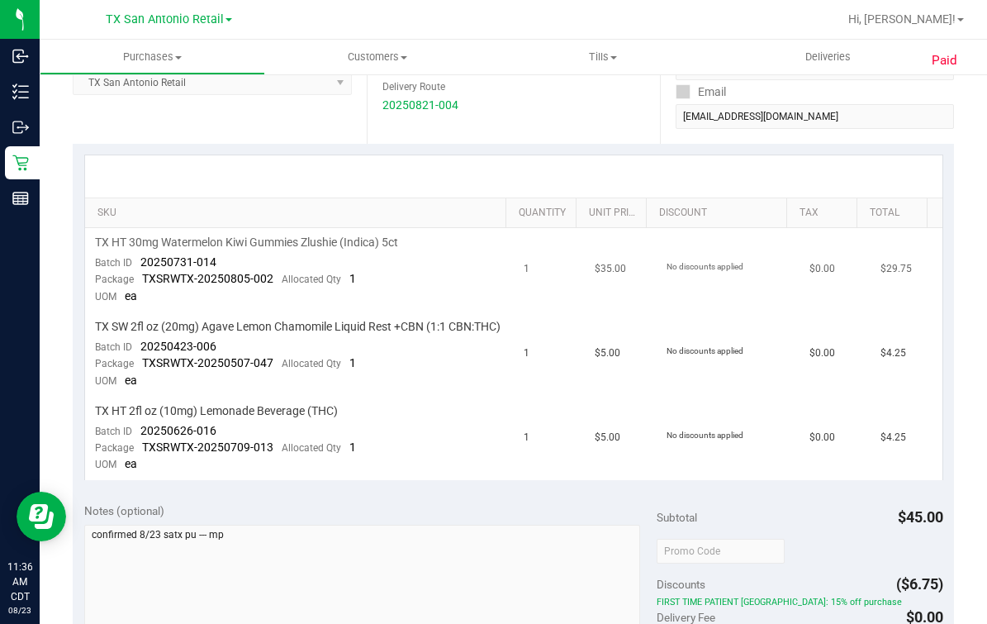
click at [140, 250] on td "TX HT 30mg Watermelon Kiwi Gummies Zlushie (Indica) 5ct Batch ID 20250731-014 P…" at bounding box center [299, 270] width 429 height 84
drag, startPoint x: 134, startPoint y: 264, endPoint x: 225, endPoint y: 267, distance: 90.9
click at [225, 267] on td "TX HT 30mg Watermelon Kiwi Gummies Zlushie (Indica) 5ct Batch ID 20250731-014 P…" at bounding box center [299, 270] width 429 height 84
drag, startPoint x: 141, startPoint y: 358, endPoint x: 221, endPoint y: 357, distance: 79.3
click at [221, 357] on td "TX SW 2fl oz (20mg) Agave Lemon Chamomile Liquid Rest +CBN (1:1 CBN:THC) Batch …" at bounding box center [299, 354] width 429 height 84
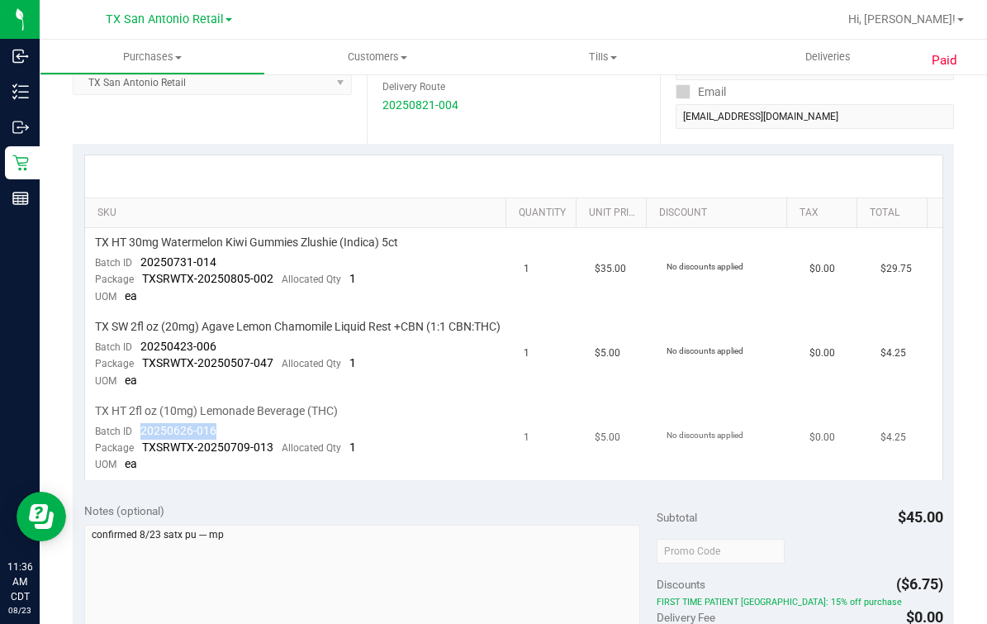
drag, startPoint x: 137, startPoint y: 445, endPoint x: 236, endPoint y: 445, distance: 98.3
click at [236, 445] on td "TX HT 2fl oz (10mg) Lemonade Beverage (THC) Batch ID 20250626-016 Package TXSRW…" at bounding box center [299, 438] width 429 height 83
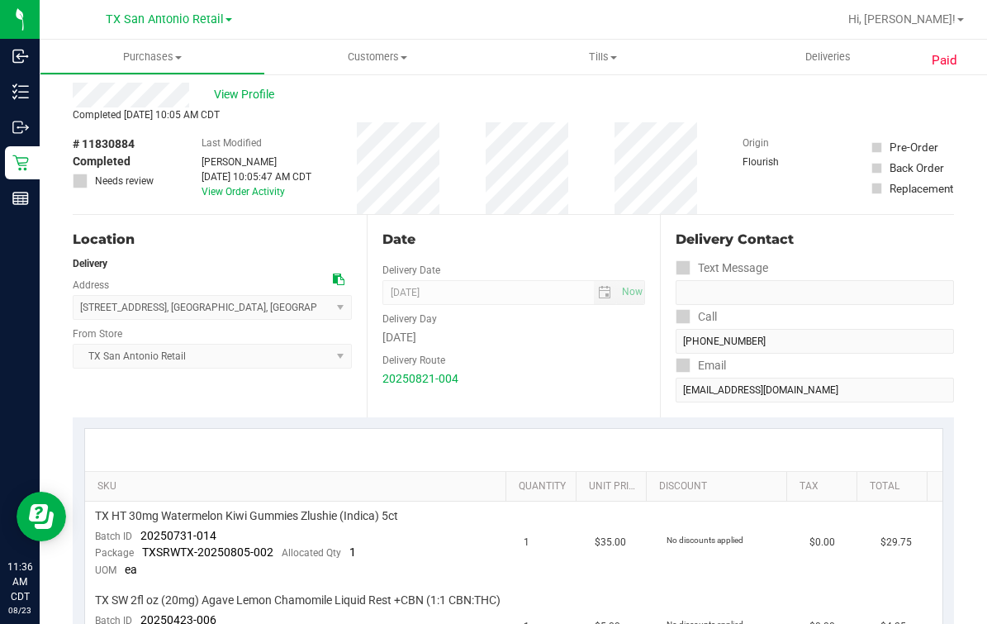
scroll to position [0, 0]
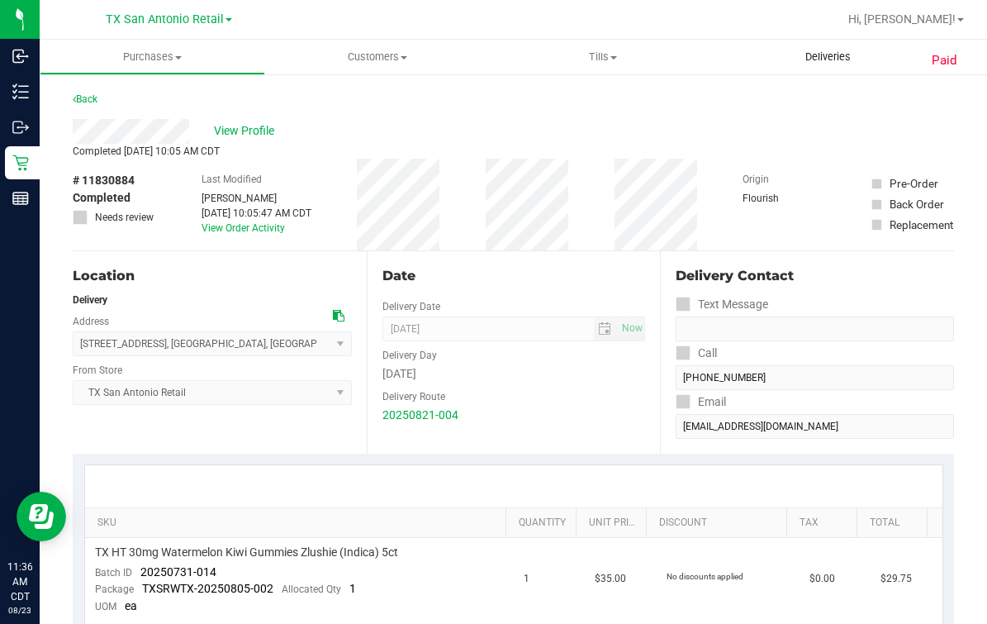
click at [831, 51] on span "Deliveries" at bounding box center [828, 57] width 90 height 15
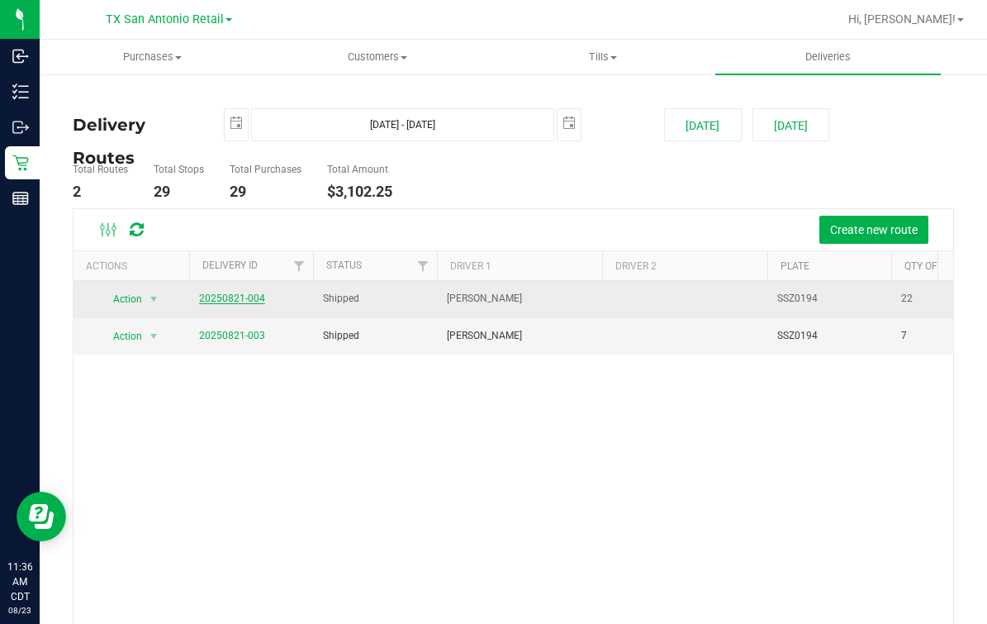
click at [226, 297] on link "20250821-004" at bounding box center [232, 299] width 66 height 12
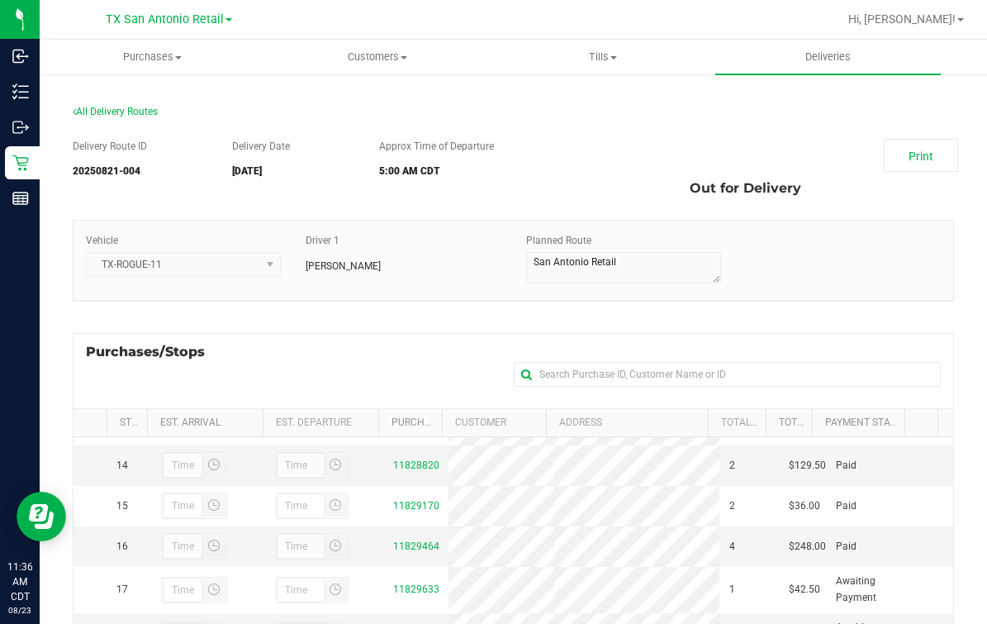
scroll to position [292, 0]
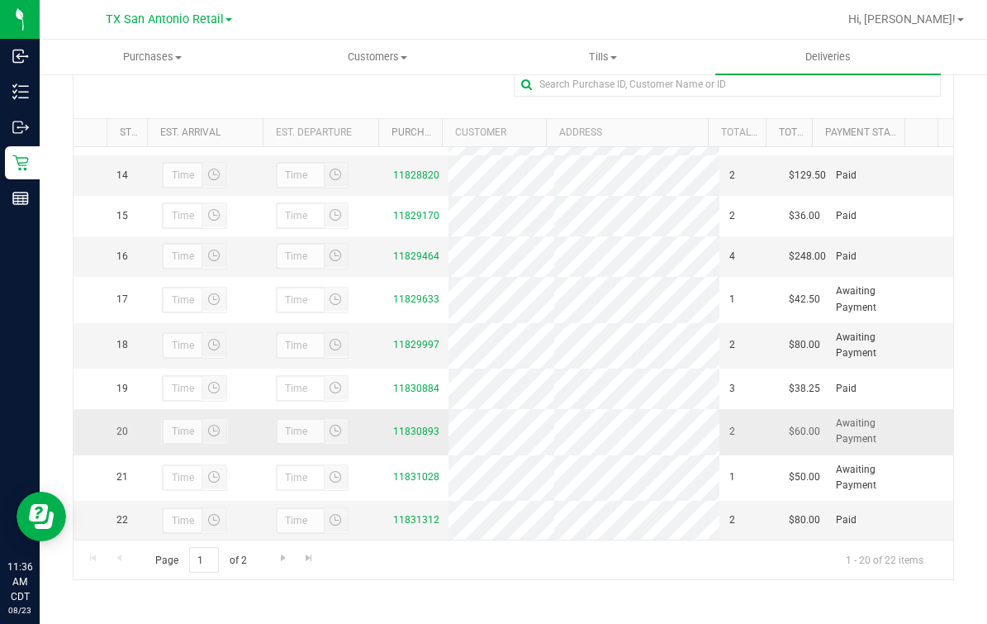
click at [431, 409] on td "11830893" at bounding box center [415, 431] width 65 height 45
click at [427, 409] on td "11830893" at bounding box center [415, 431] width 65 height 45
click at [417, 426] on link "11830893" at bounding box center [416, 432] width 46 height 12
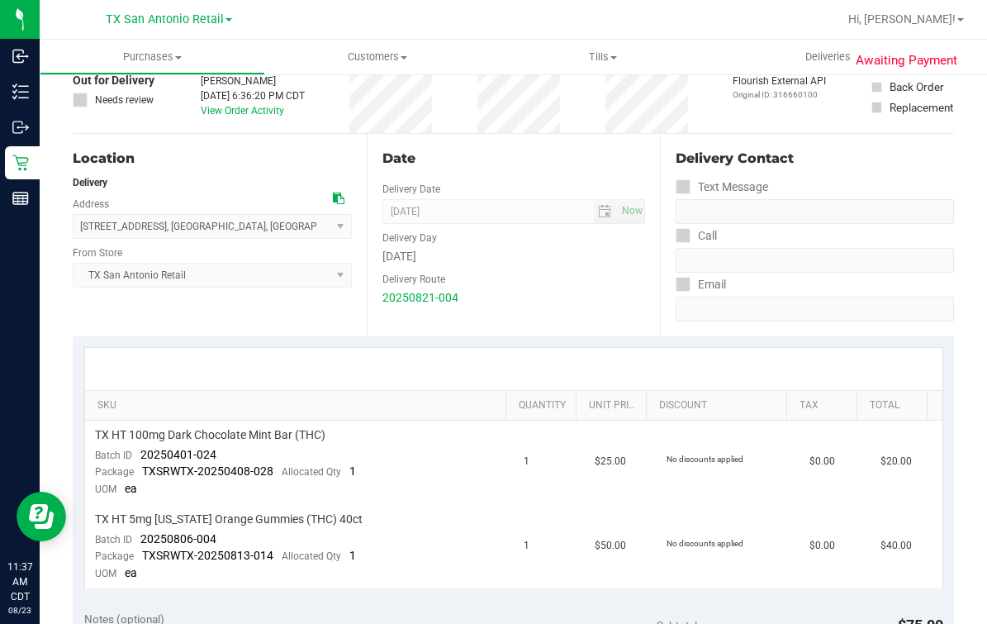
scroll to position [310, 0]
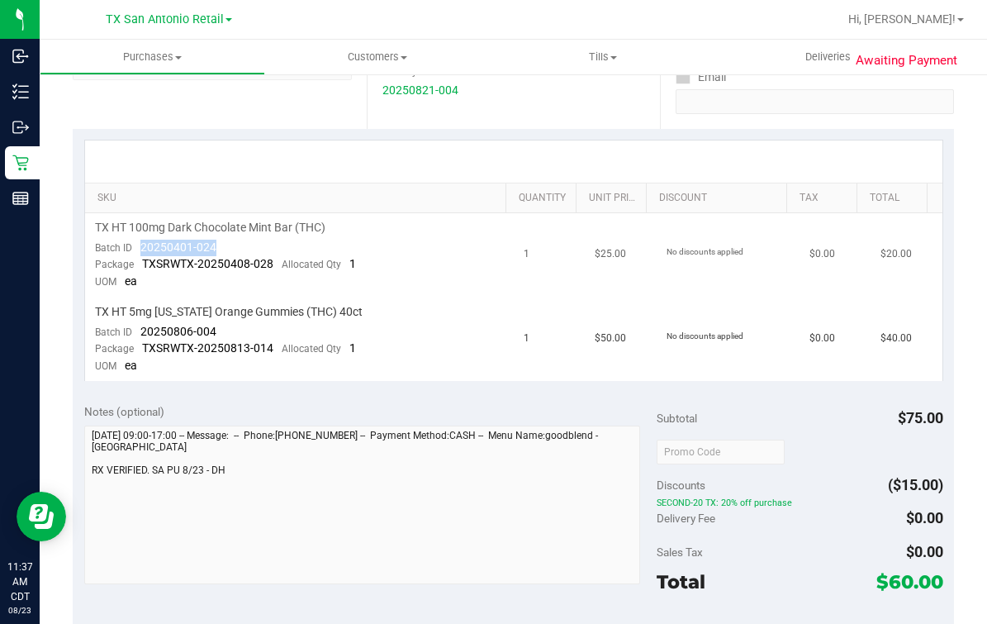
drag, startPoint x: 142, startPoint y: 247, endPoint x: 307, endPoint y: 247, distance: 164.4
click at [307, 247] on td "TX HT 100mg Dark Chocolate Mint Bar (THC) Batch ID 20250401-024 Package TXSRWTX…" at bounding box center [299, 255] width 429 height 84
drag, startPoint x: 139, startPoint y: 327, endPoint x: 366, endPoint y: 324, distance: 227.3
click at [366, 324] on td "TX HT 5mg Texas Orange Gummies (THC) 40ct Batch ID 20250806-004 Package TXSRWTX…" at bounding box center [299, 338] width 429 height 83
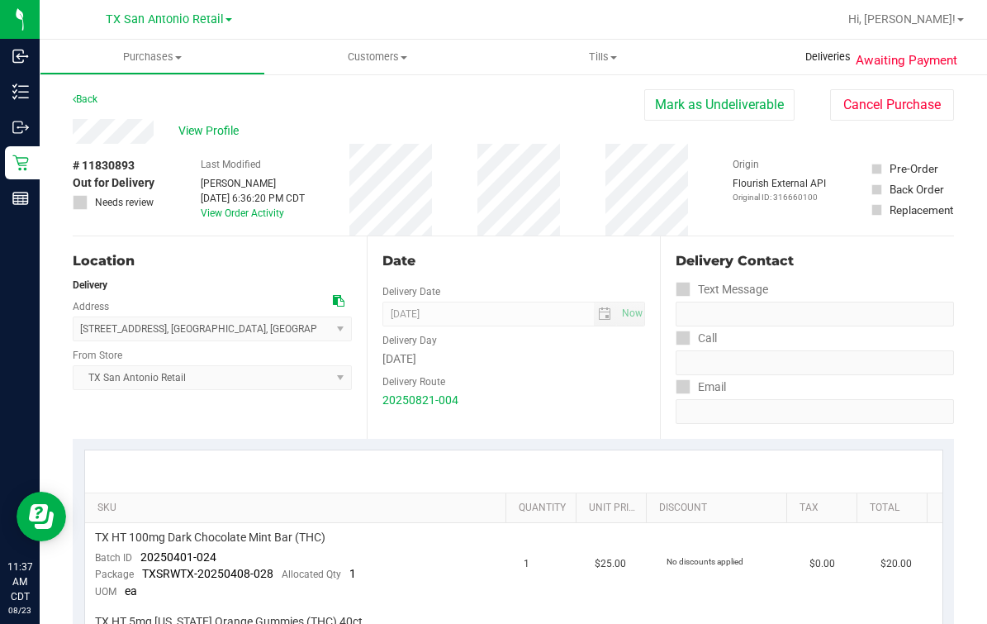
drag, startPoint x: 824, startPoint y: 58, endPoint x: 832, endPoint y: 57, distance: 8.3
click at [824, 58] on span "Deliveries" at bounding box center [828, 57] width 90 height 15
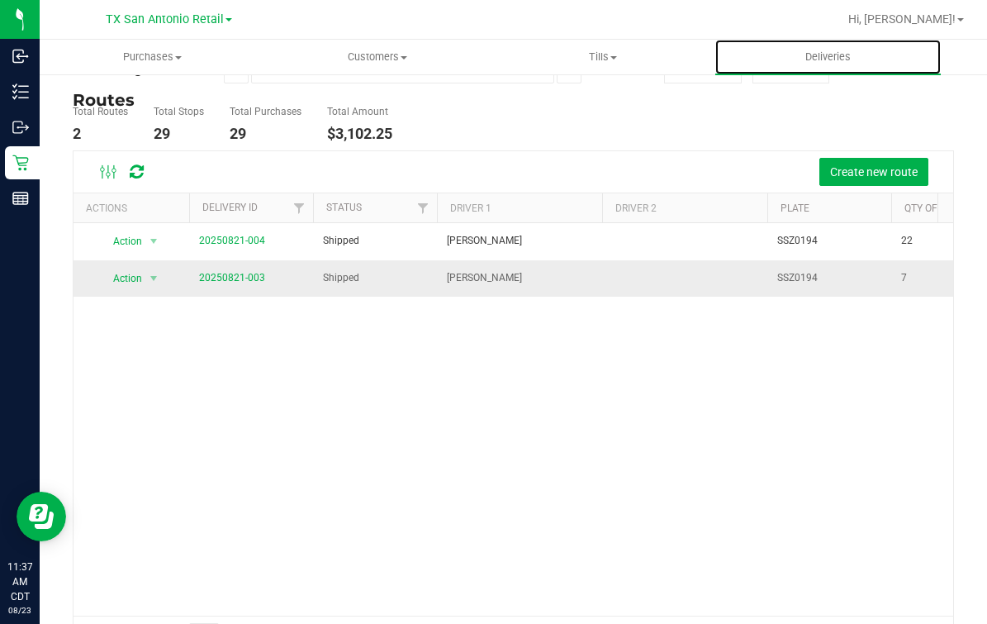
scroll to position [106, 0]
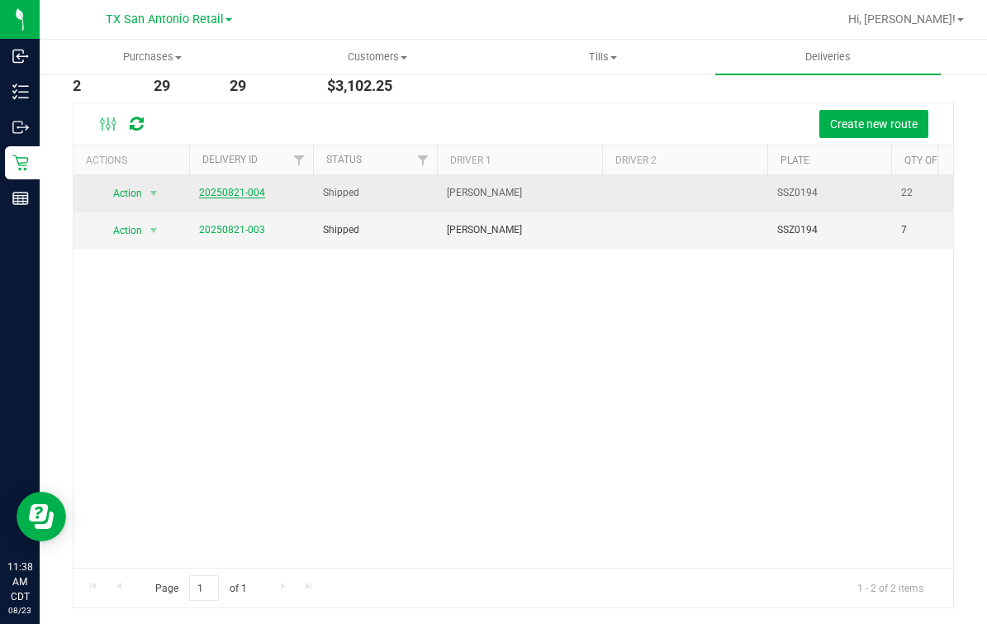
click at [258, 196] on link "20250821-004" at bounding box center [232, 193] width 66 height 12
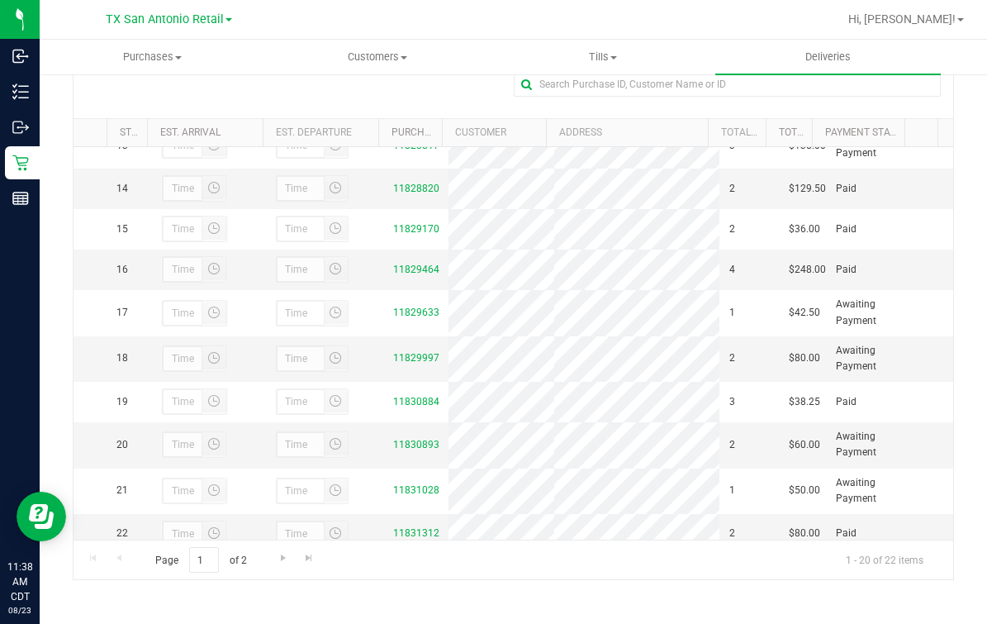
scroll to position [753, 0]
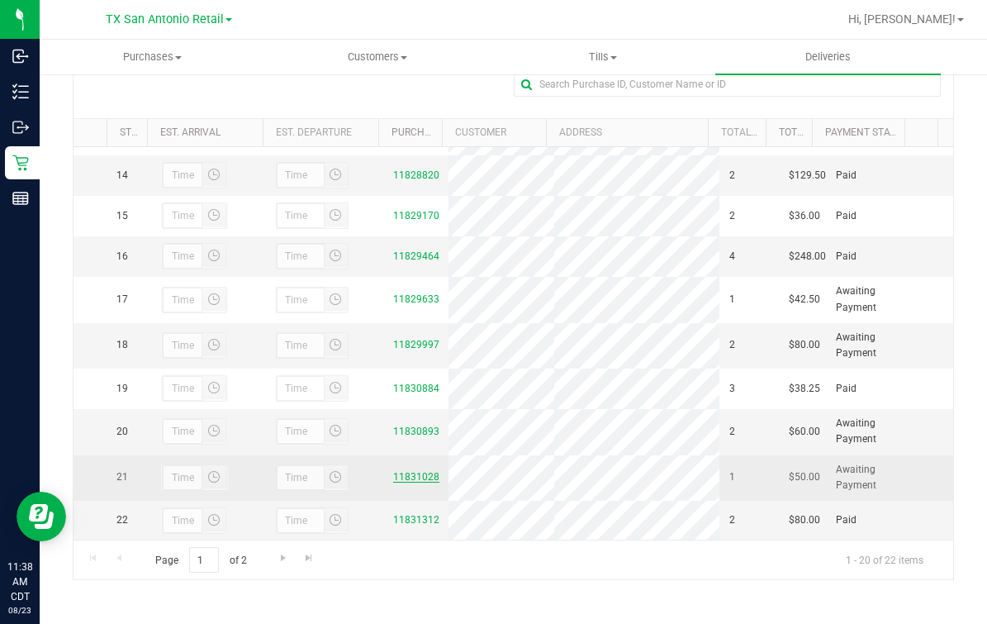
click at [393, 471] on link "11831028" at bounding box center [416, 477] width 46 height 12
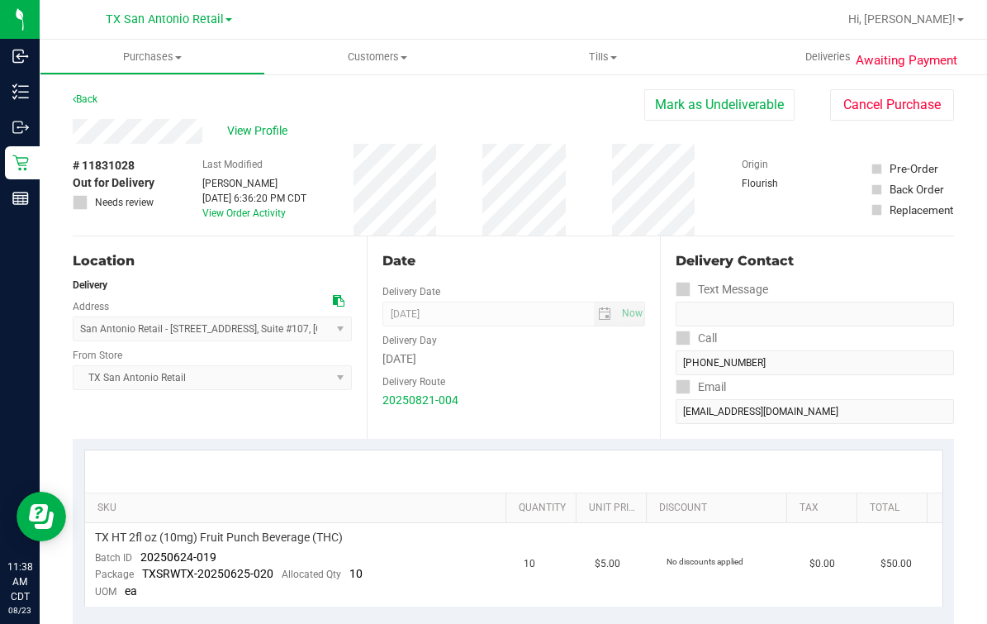
drag, startPoint x: 178, startPoint y: 148, endPoint x: 166, endPoint y: 107, distance: 42.3
click at [166, 107] on div "Back Mark as Undeliverable Cancel Purchase" at bounding box center [514, 104] width 882 height 30
click at [167, 144] on div "# 11831028 Out for Delivery Needs review Last Modified Lindsey Sherman Aug 22, …" at bounding box center [514, 190] width 882 height 92
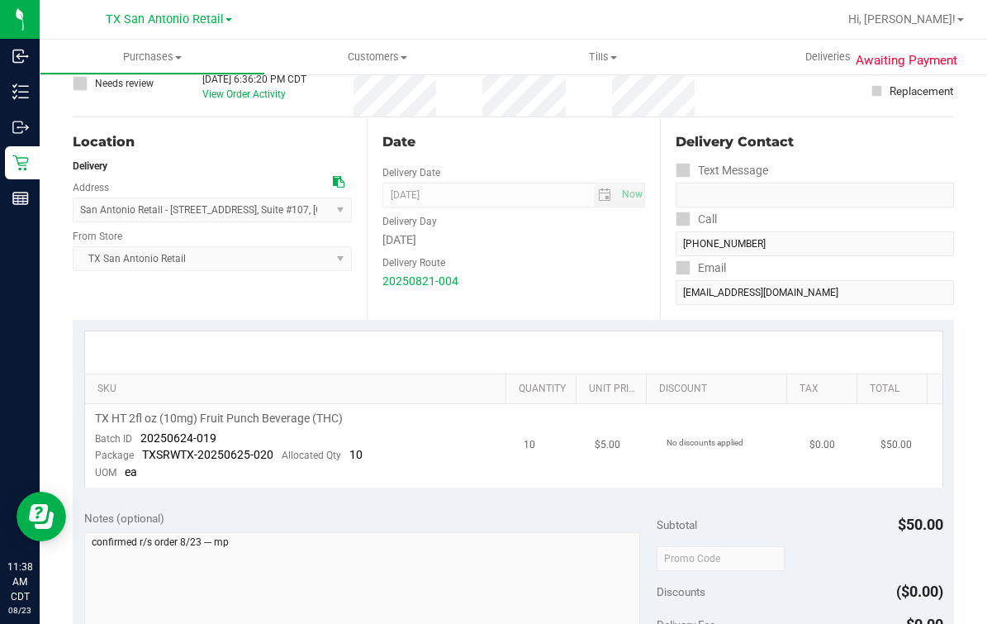
scroll to position [206, 0]
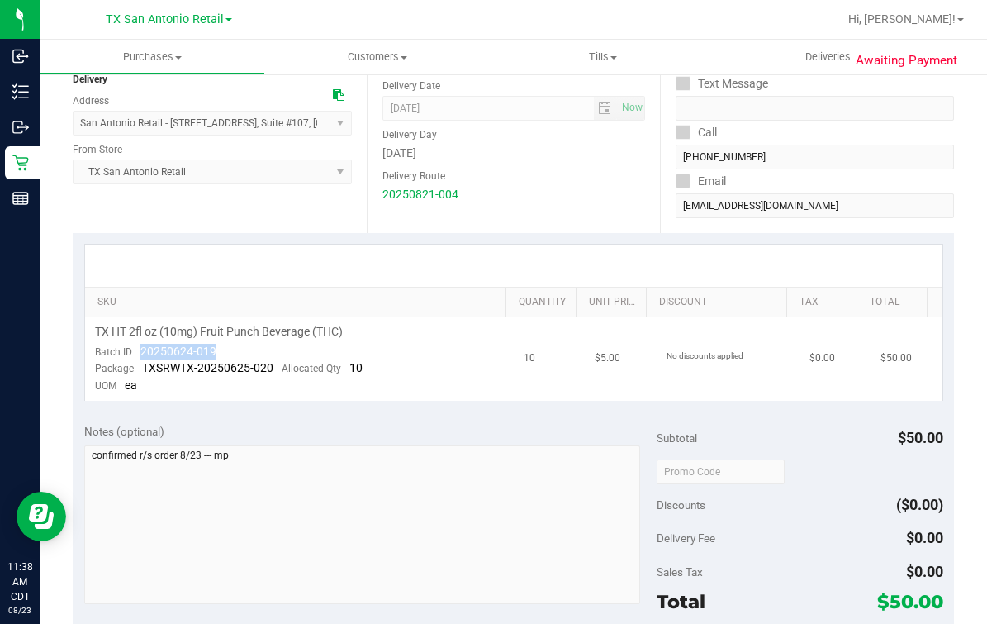
drag, startPoint x: 136, startPoint y: 351, endPoint x: 236, endPoint y: 351, distance: 100.8
click at [236, 351] on td "TX HT 2fl oz (10mg) Fruit Punch Beverage (THC) Batch ID 20250624-019 Package TX…" at bounding box center [299, 358] width 429 height 83
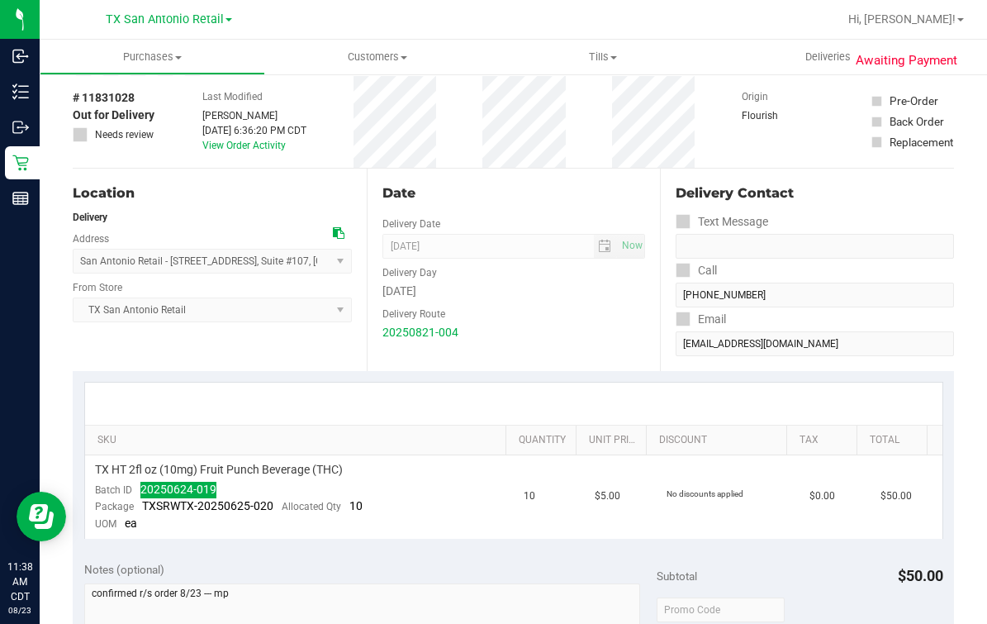
scroll to position [0, 0]
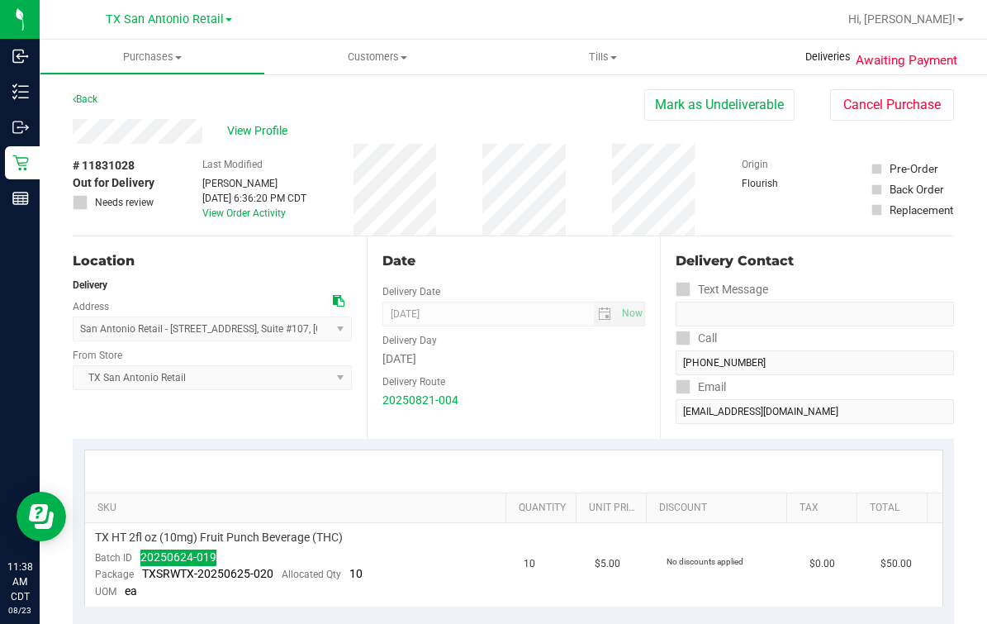
click at [805, 59] on span "Deliveries" at bounding box center [828, 57] width 90 height 15
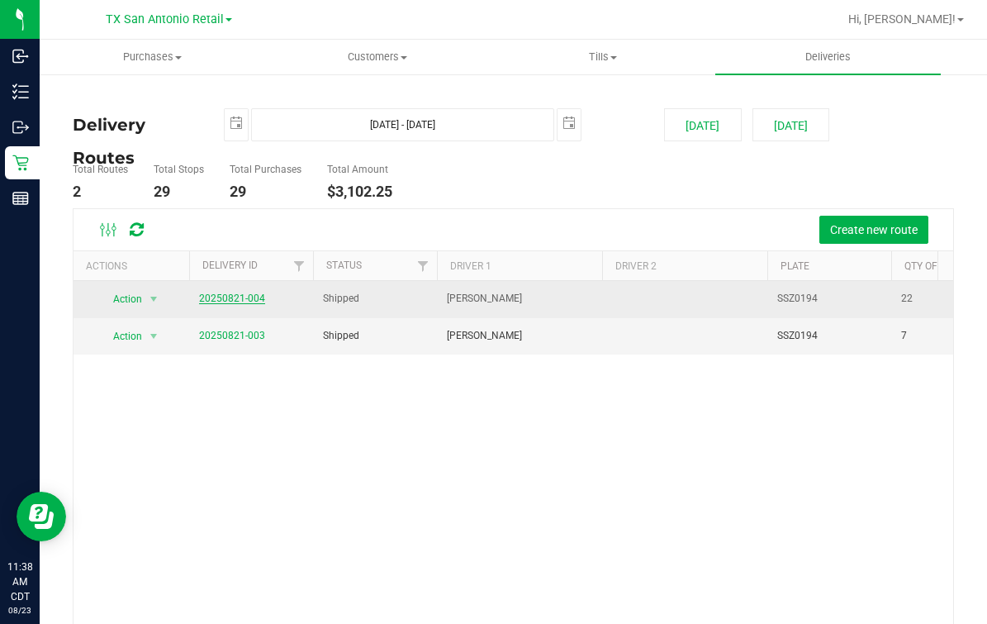
click at [204, 293] on link "20250821-004" at bounding box center [232, 299] width 66 height 12
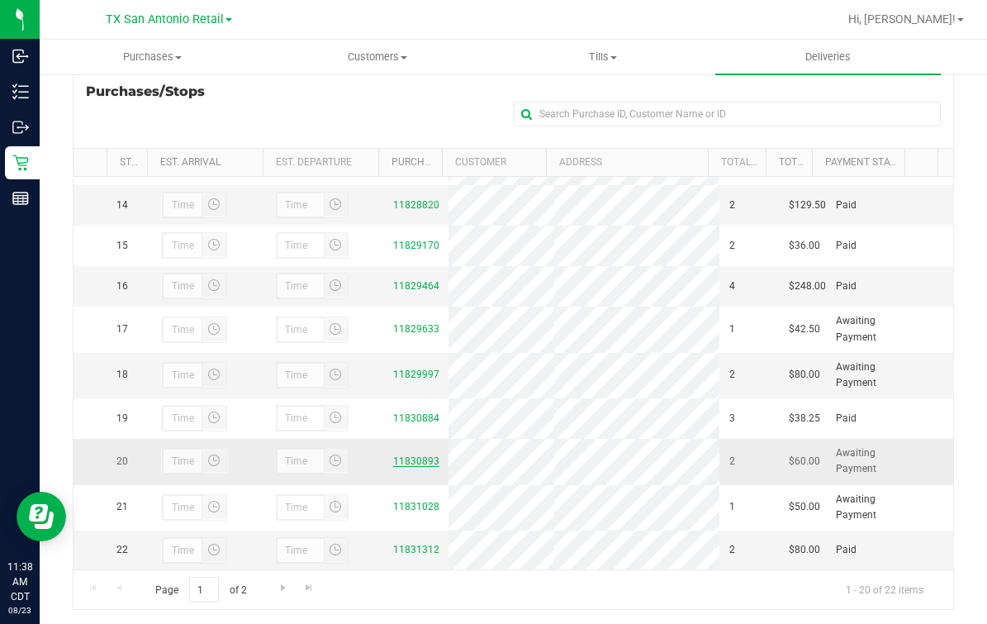
scroll to position [292, 0]
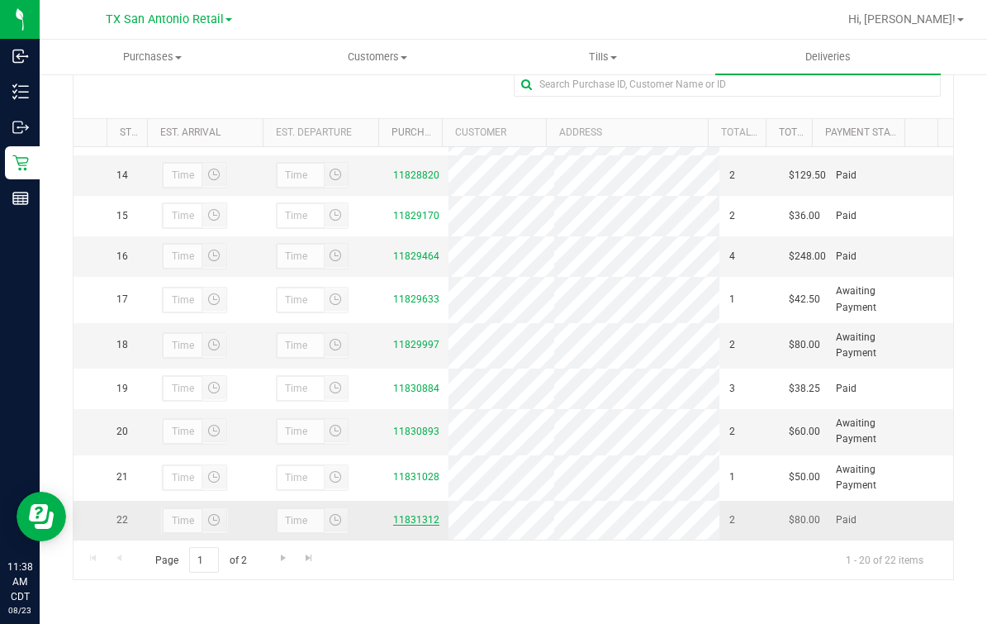
click at [403, 514] on link "11831312" at bounding box center [416, 520] width 46 height 12
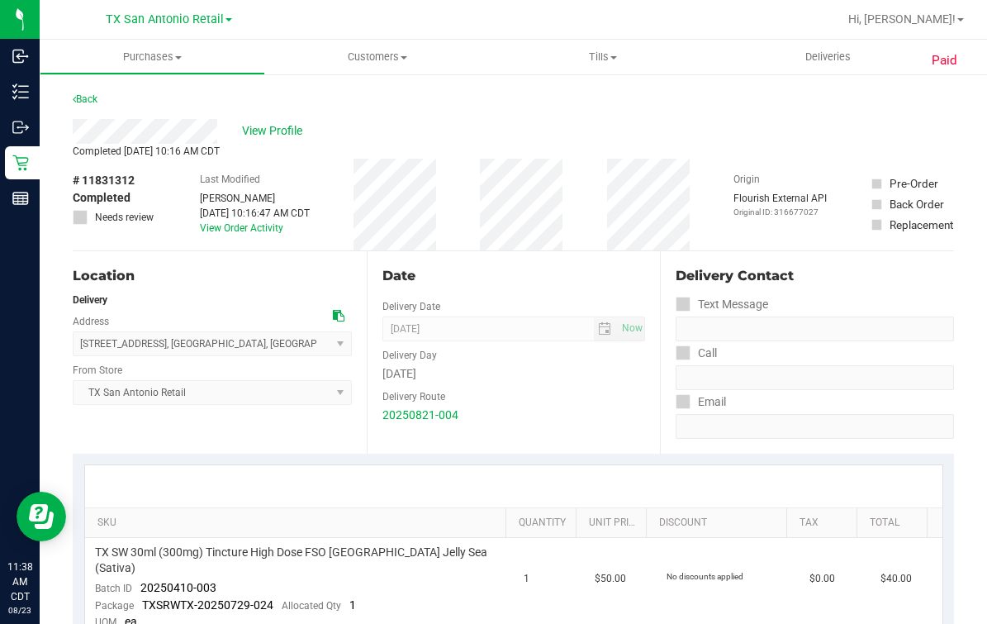
click at [206, 116] on div "Back" at bounding box center [514, 104] width 882 height 30
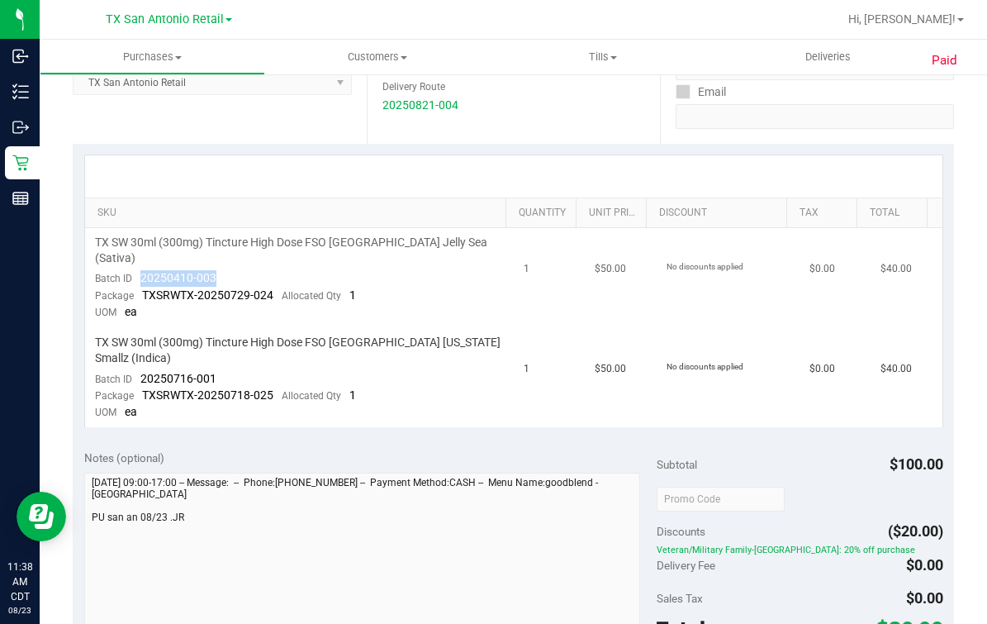
drag, startPoint x: 139, startPoint y: 269, endPoint x: 219, endPoint y: 268, distance: 80.2
click at [219, 268] on td "TX SW 30ml (300mg) Tincture High Dose FSO TX Jelly Sea (Sativa) Batch ID 202504…" at bounding box center [299, 278] width 429 height 100
drag, startPoint x: 133, startPoint y: 345, endPoint x: 230, endPoint y: 346, distance: 96.7
click at [230, 346] on td "TX SW 30ml (300mg) Tincture High Dose FSO TX Georgia Smallz (Indica) Batch ID 2…" at bounding box center [299, 377] width 429 height 99
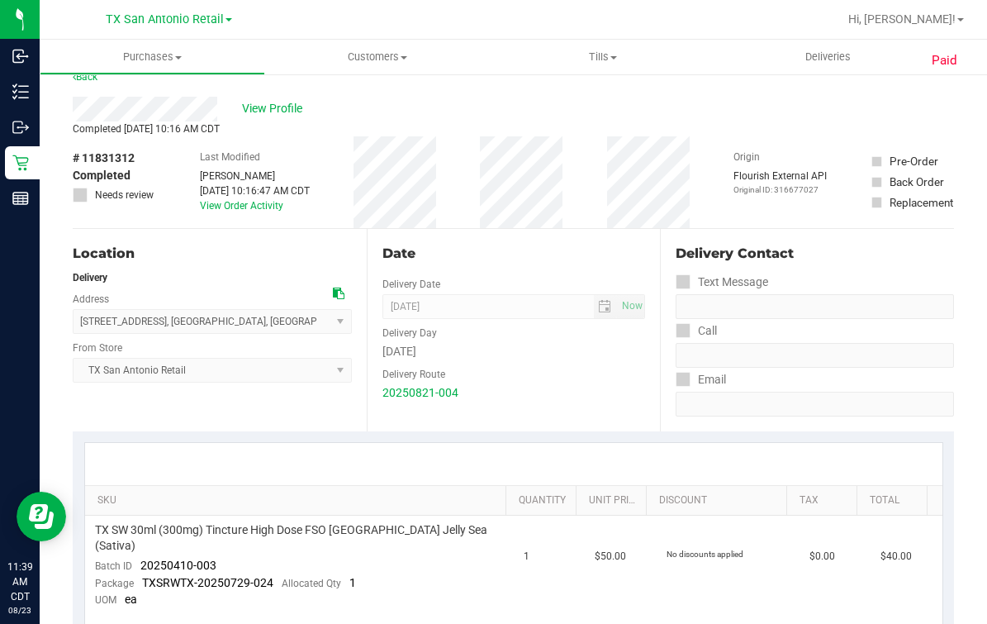
scroll to position [0, 0]
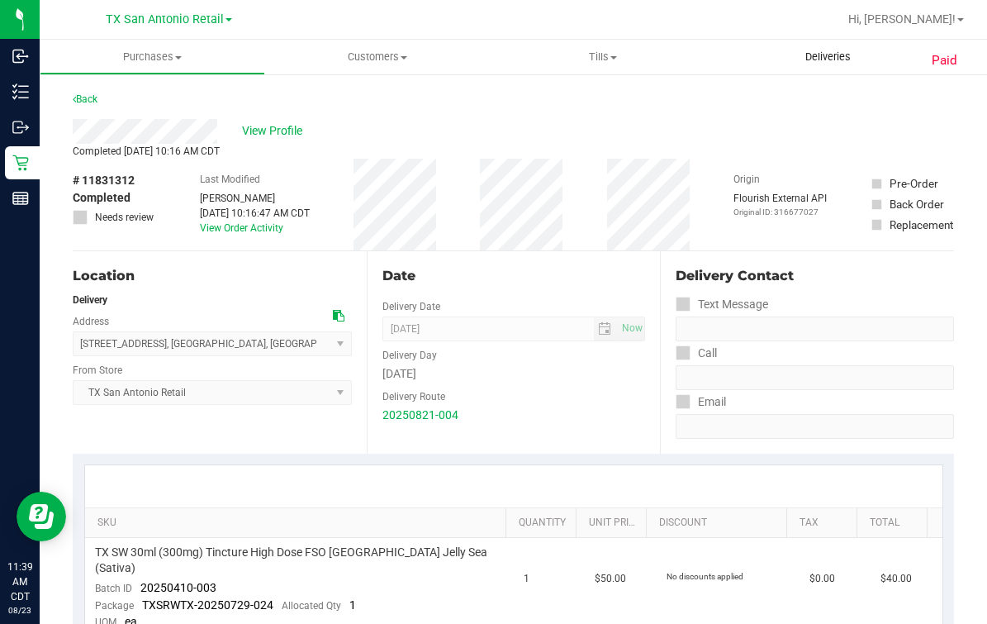
click at [814, 58] on span "Deliveries" at bounding box center [828, 57] width 90 height 15
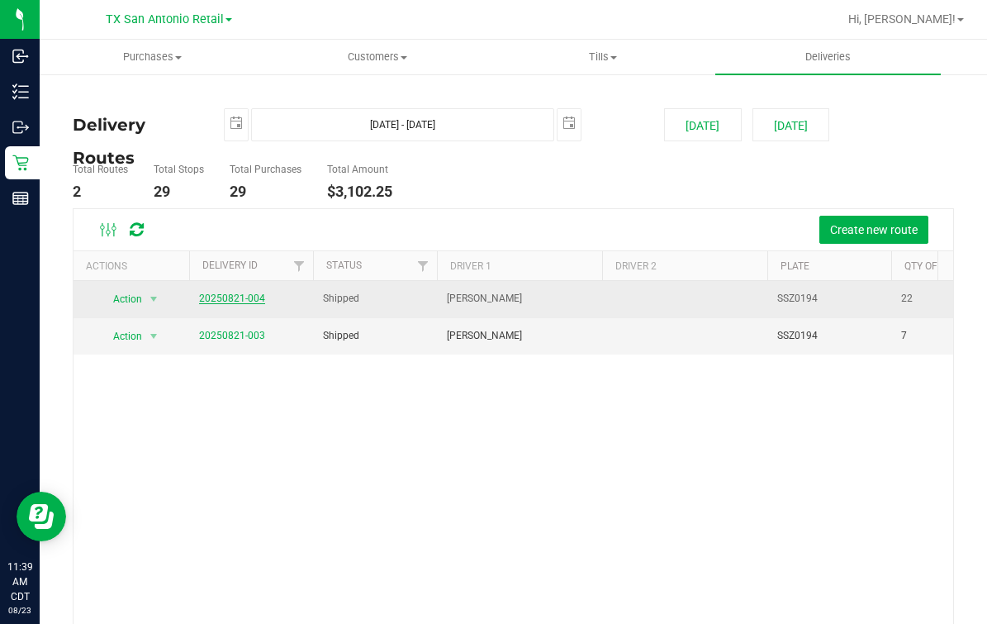
click at [237, 300] on link "20250821-004" at bounding box center [232, 299] width 66 height 12
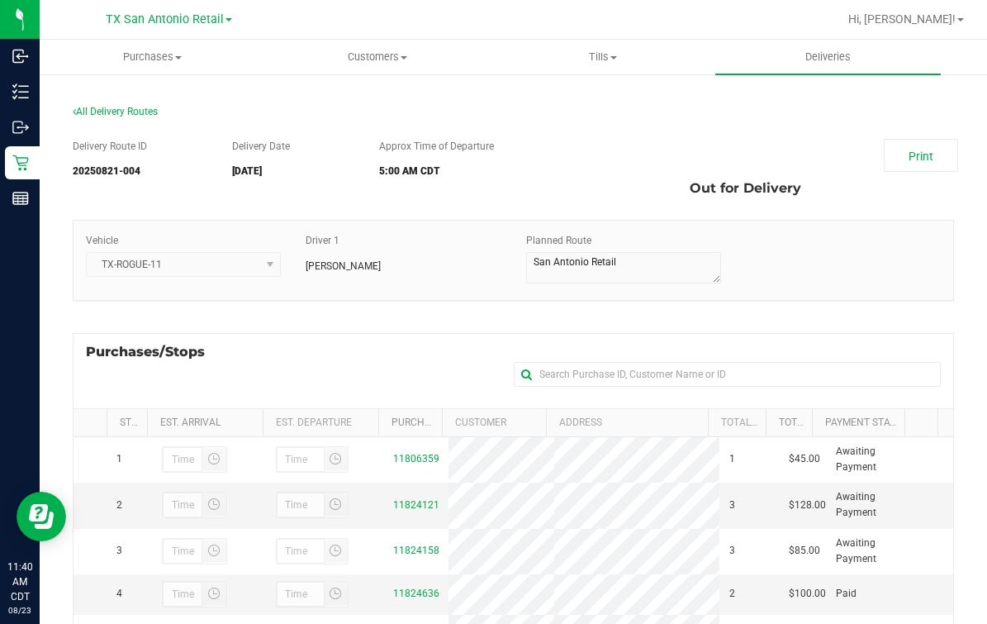
click at [250, 354] on div "Purchases/Stops + Add Purchase" at bounding box center [514, 370] width 882 height 75
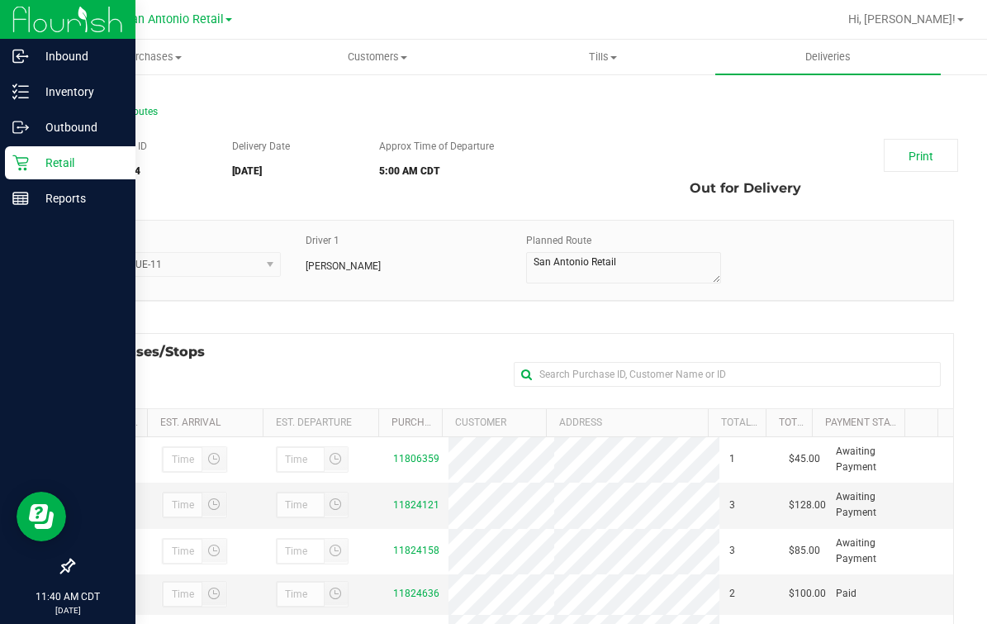
click at [18, 155] on icon at bounding box center [20, 163] width 17 height 17
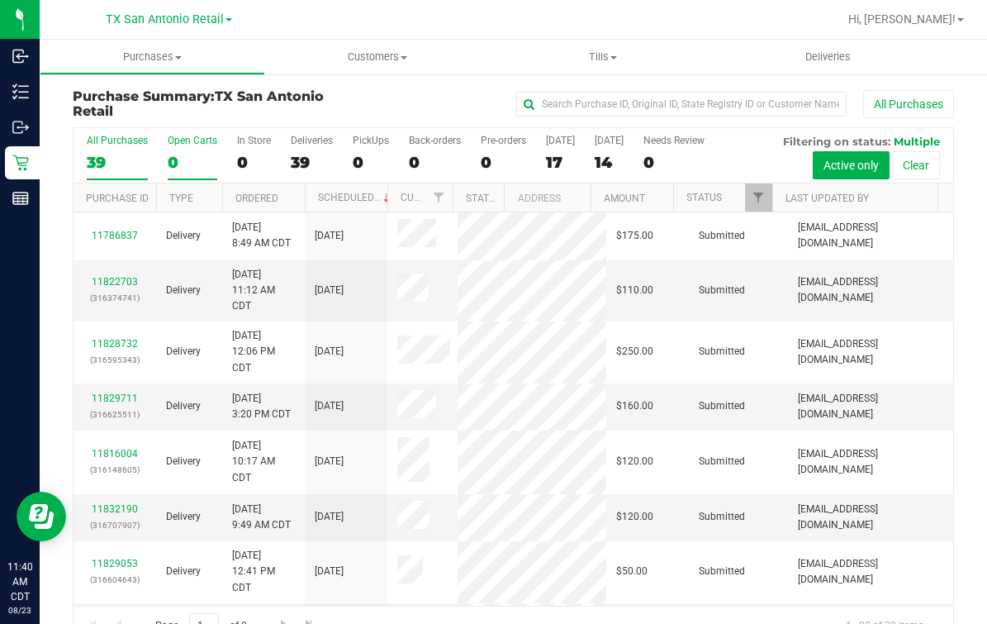
click at [182, 171] on div "0" at bounding box center [193, 162] width 50 height 19
click at [0, 0] on input "Open Carts 0" at bounding box center [0, 0] width 0 height 0
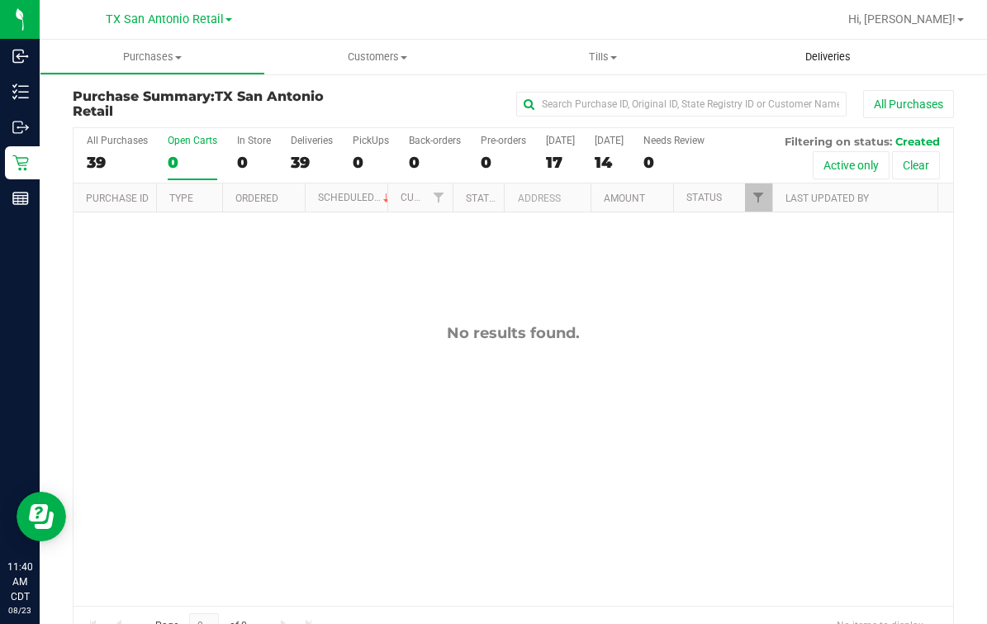
click at [864, 44] on uib-tab-heading "Deliveries" at bounding box center [829, 57] width 226 height 35
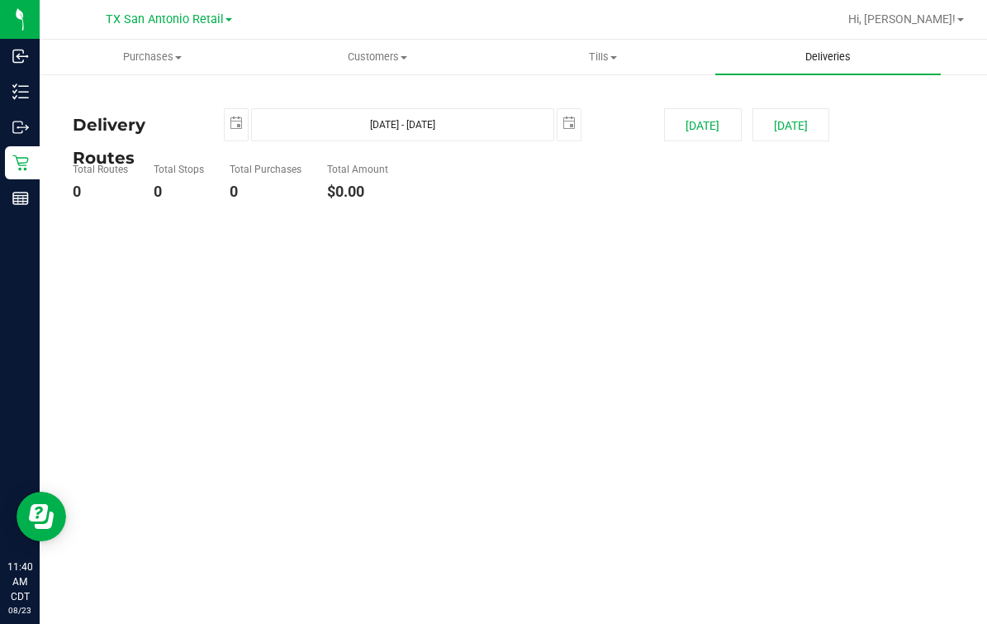
click at [849, 46] on uib-tab-heading "Deliveries" at bounding box center [829, 57] width 226 height 35
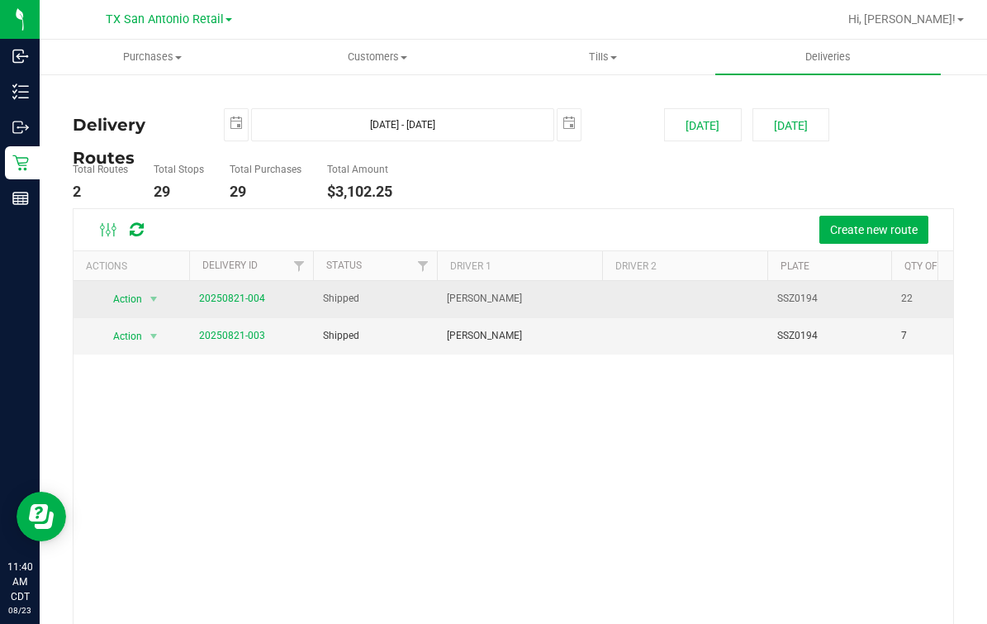
click at [226, 303] on span "20250821-004" at bounding box center [232, 299] width 66 height 16
click at [244, 302] on link "20250821-004" at bounding box center [232, 299] width 66 height 12
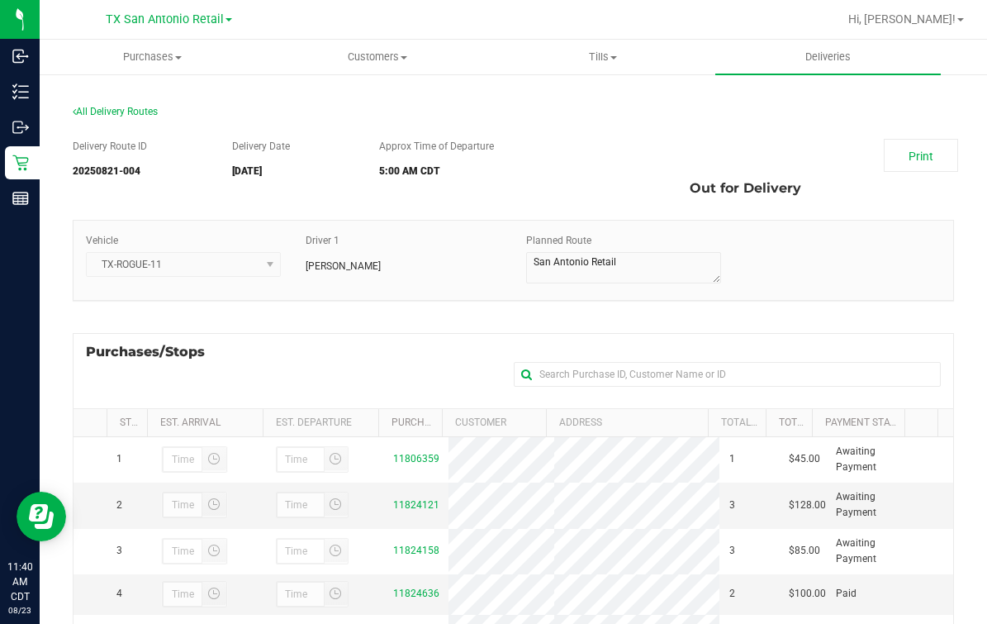
click at [589, 158] on div "Print Out for Delivery" at bounding box center [777, 172] width 380 height 66
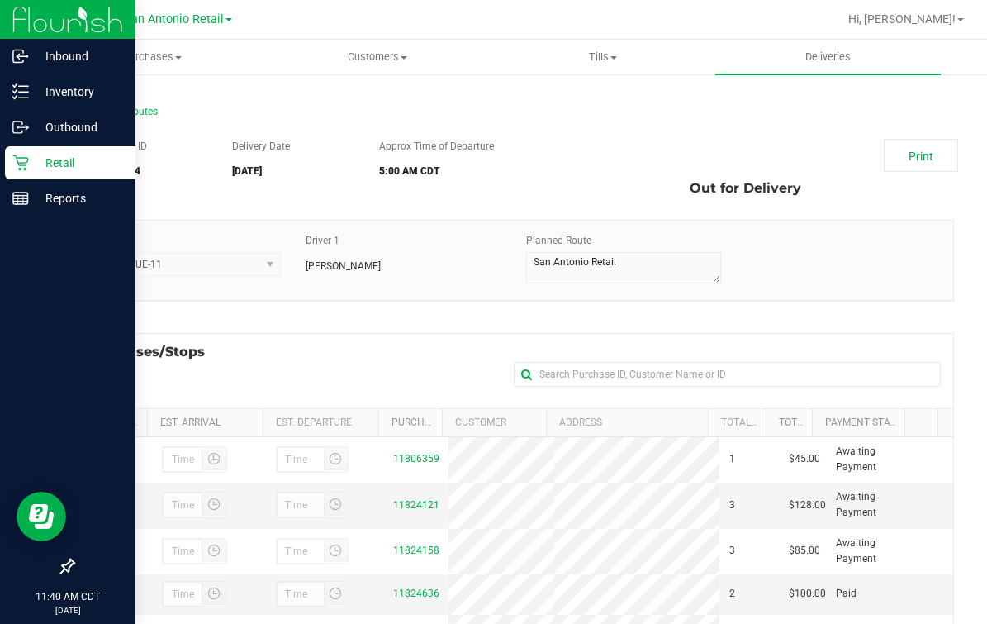
click at [22, 176] on div "Retail" at bounding box center [70, 162] width 131 height 33
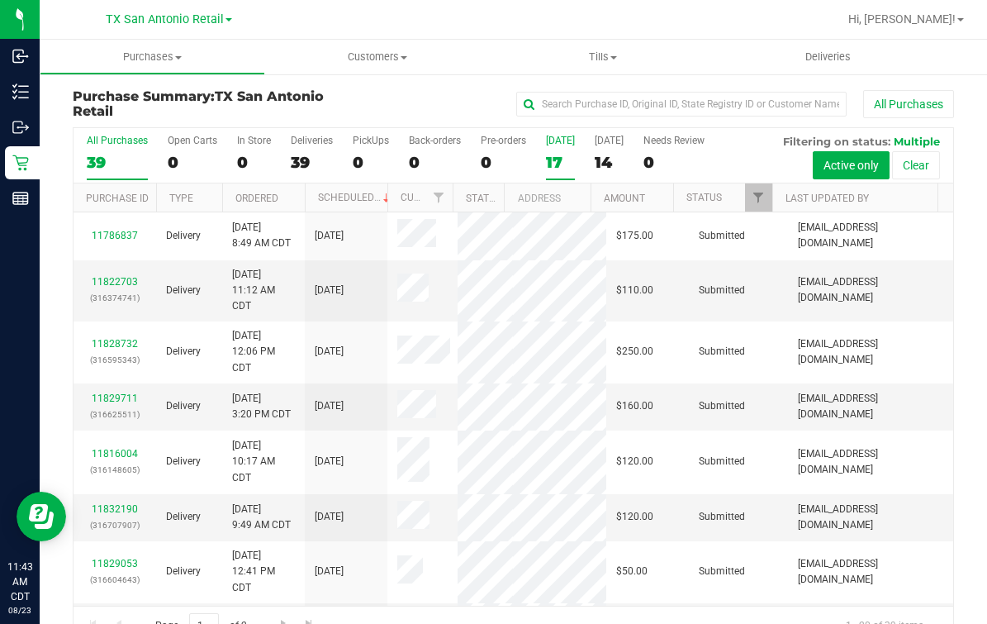
click at [554, 155] on div "17" at bounding box center [560, 162] width 29 height 19
click at [0, 0] on input "Today 17" at bounding box center [0, 0] width 0 height 0
click at [795, 42] on uib-tab-heading "Deliveries" at bounding box center [786, 56] width 212 height 33
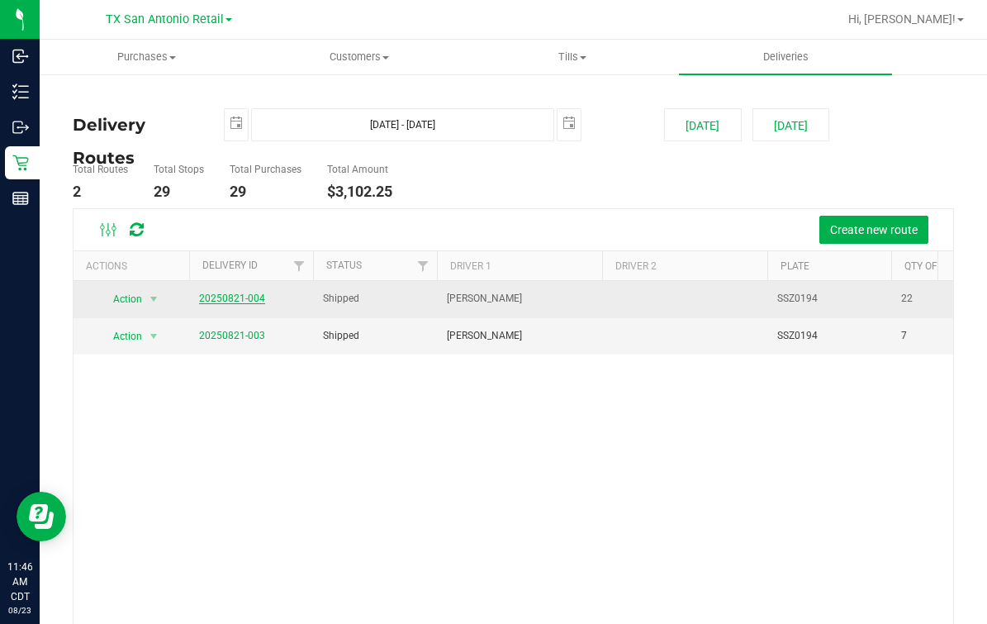
click at [237, 301] on link "20250821-004" at bounding box center [232, 299] width 66 height 12
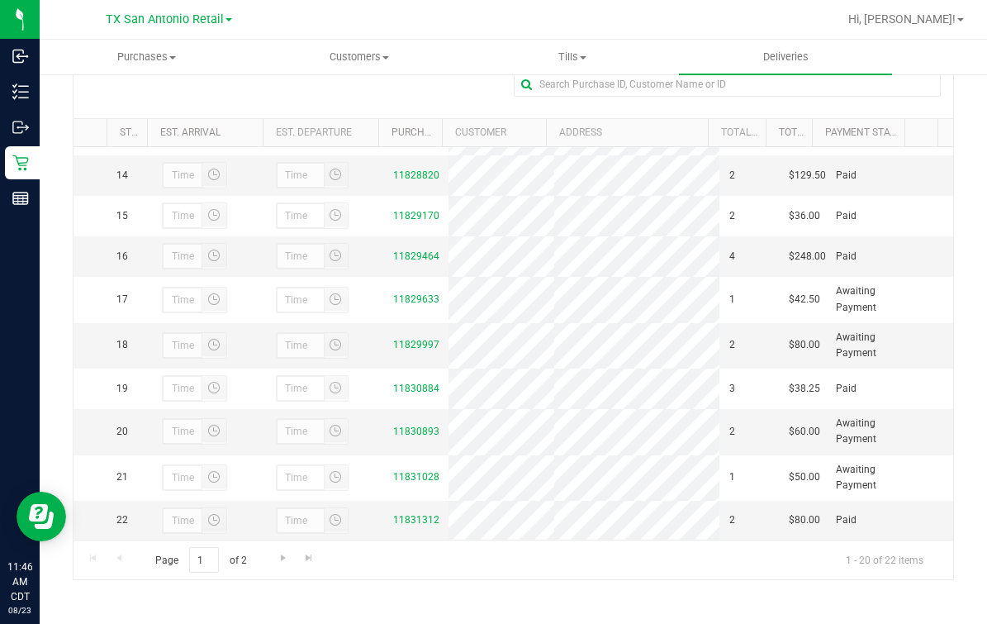
scroll to position [753, 0]
click at [393, 426] on link "11830893" at bounding box center [416, 432] width 46 height 12
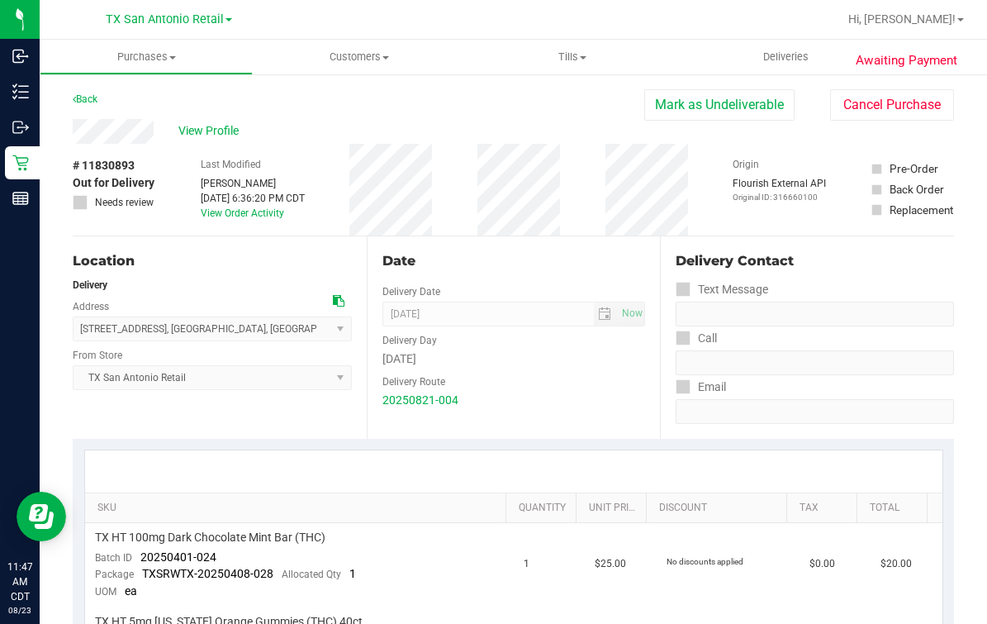
click at [495, 260] on div "Date" at bounding box center [515, 261] width 264 height 20
click at [499, 401] on div "20250821-004" at bounding box center [515, 400] width 264 height 17
click at [502, 240] on div "Date Delivery Date 08/23/2025 Now 08/23/2025 07:00 AM Now Delivery Day Saturday…" at bounding box center [514, 337] width 294 height 202
drag, startPoint x: 542, startPoint y: 269, endPoint x: 547, endPoint y: 300, distance: 31.0
click at [542, 269] on div "Date" at bounding box center [515, 261] width 264 height 20
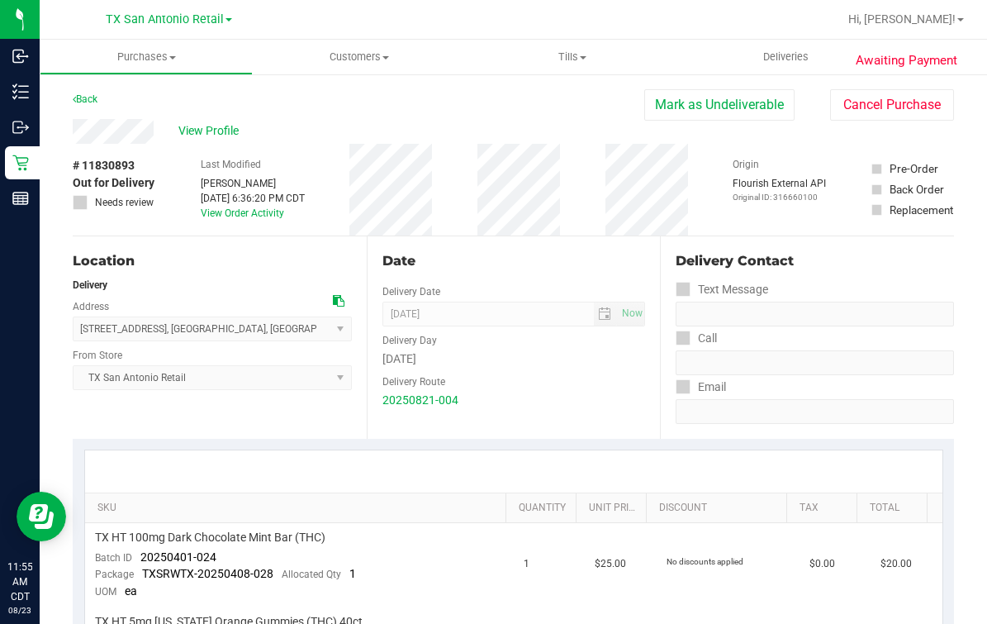
click at [316, 132] on div "View Profile" at bounding box center [359, 131] width 572 height 25
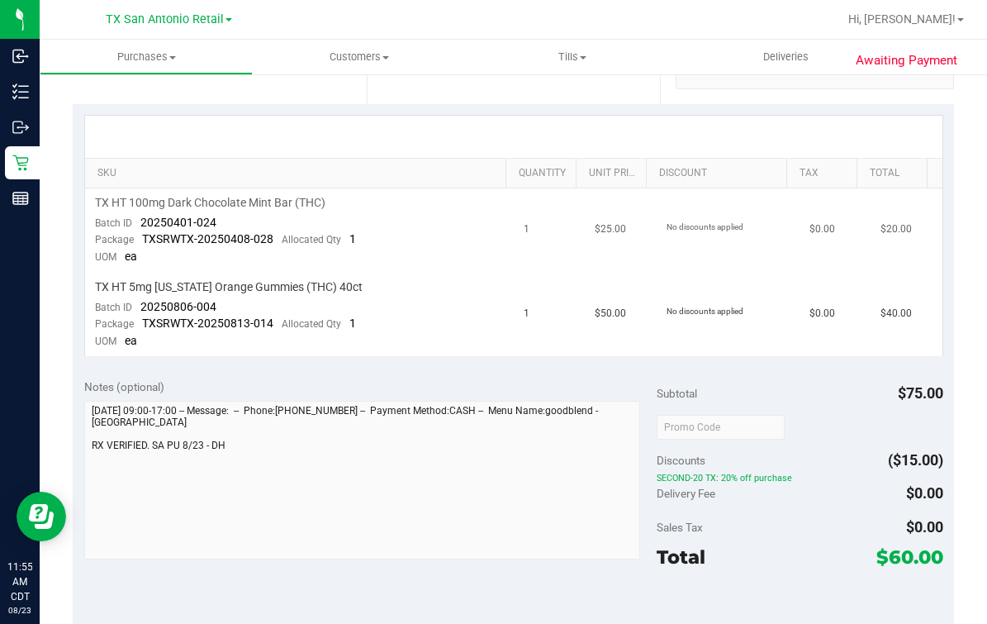
scroll to position [183, 0]
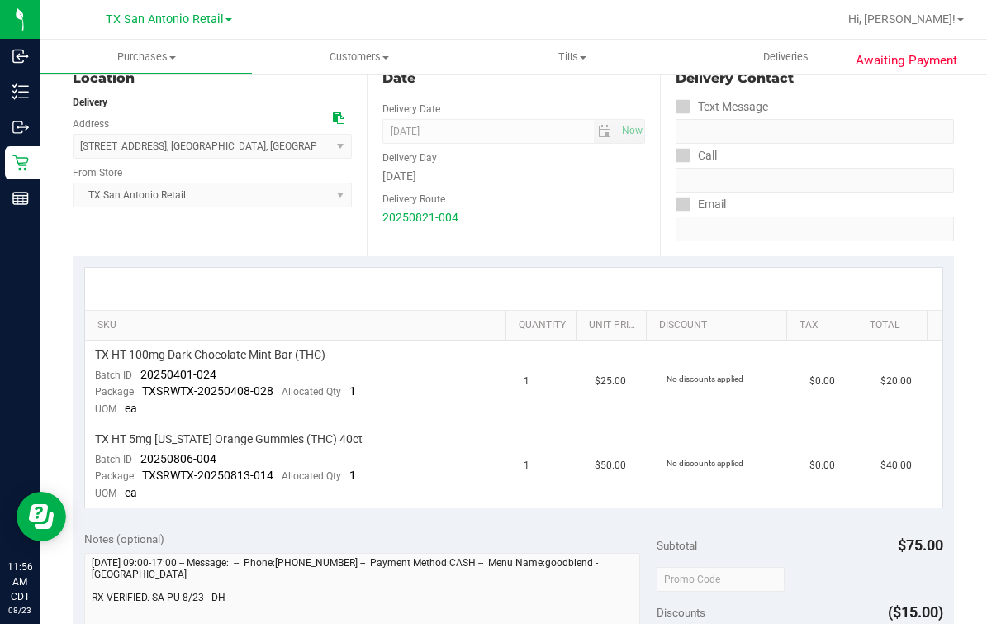
click at [168, 335] on th "SKU" at bounding box center [295, 326] width 421 height 30
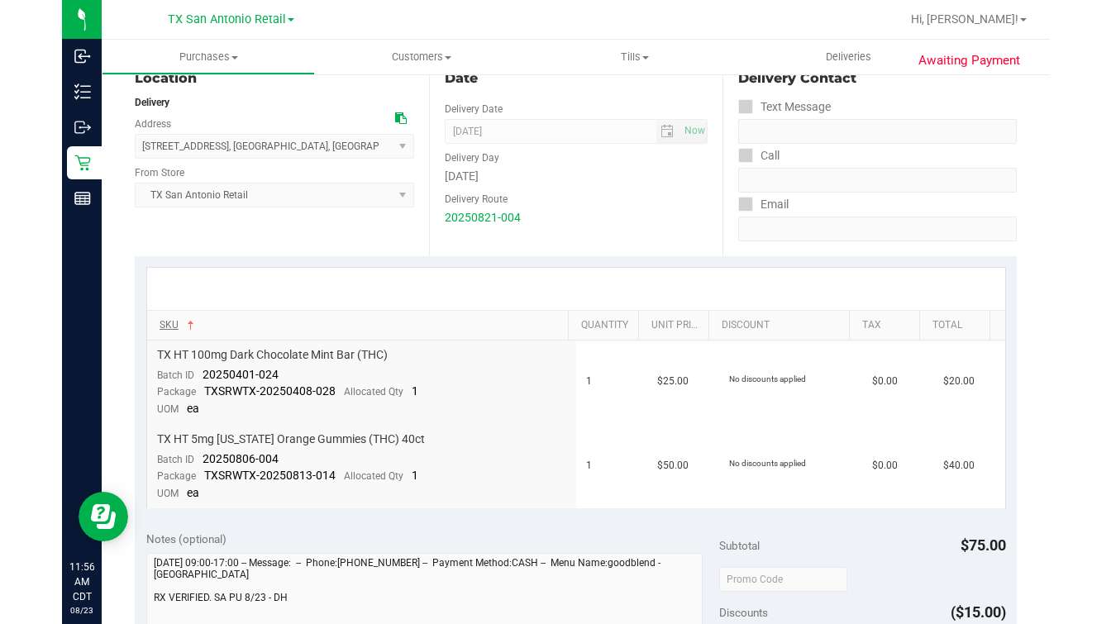
scroll to position [0, 0]
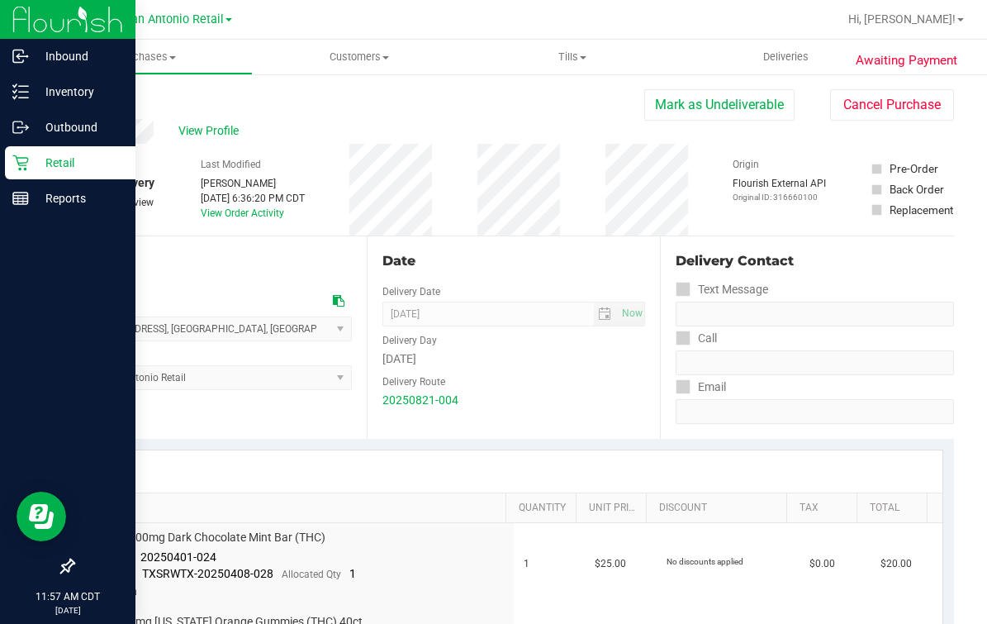
click at [7, 161] on div "Retail" at bounding box center [70, 162] width 131 height 33
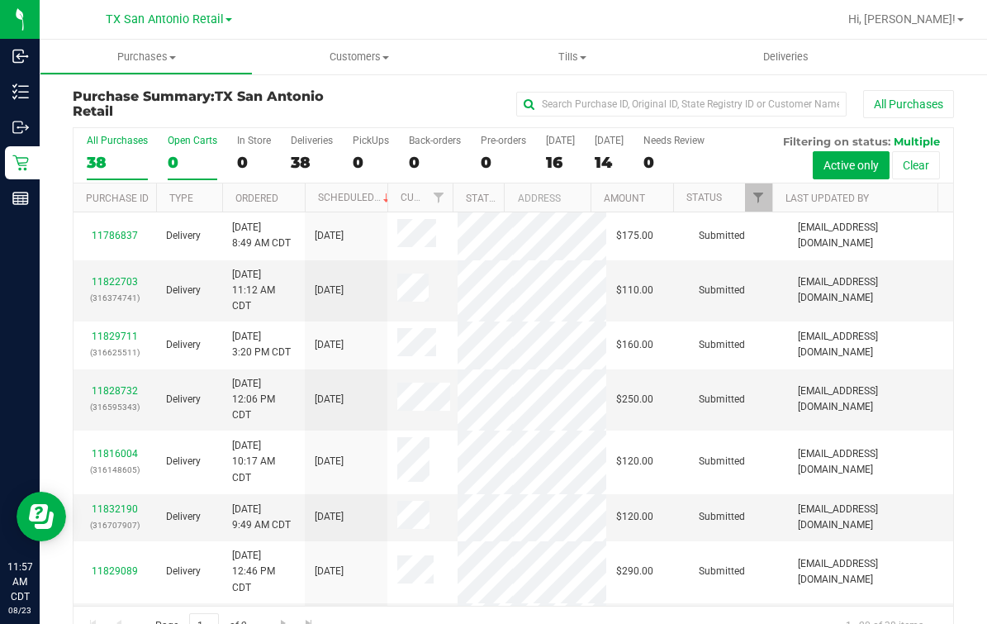
click at [178, 169] on div "0" at bounding box center [193, 162] width 50 height 19
click at [0, 0] on input "Open Carts 0" at bounding box center [0, 0] width 0 height 0
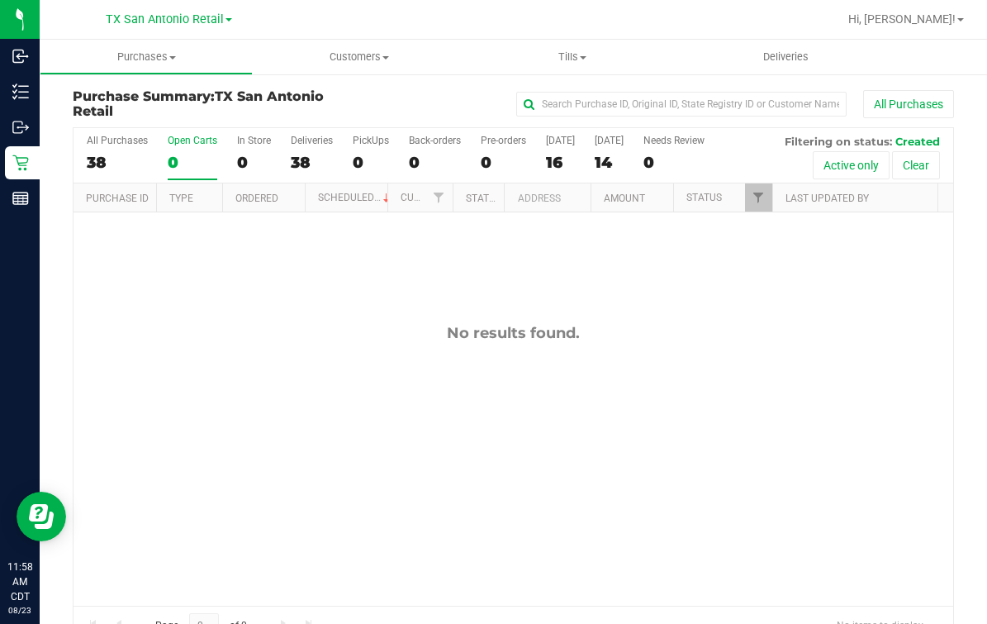
click at [173, 369] on div "No results found." at bounding box center [514, 464] width 880 height 505
click at [173, 385] on div "No results found." at bounding box center [514, 464] width 880 height 505
click at [220, 316] on div "No results found." at bounding box center [514, 464] width 880 height 505
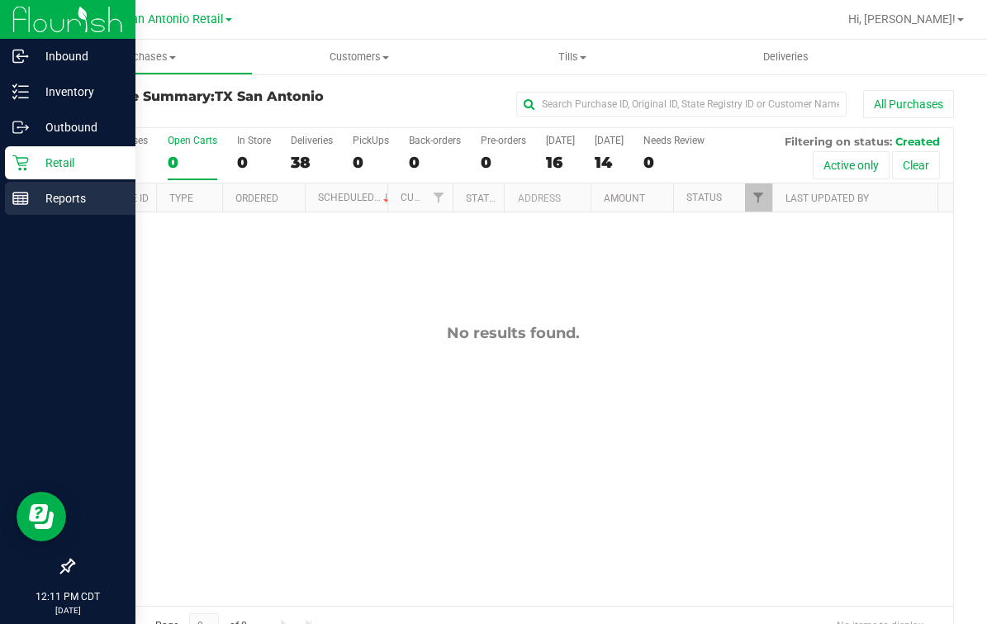
click at [41, 205] on p "Reports" at bounding box center [78, 198] width 99 height 20
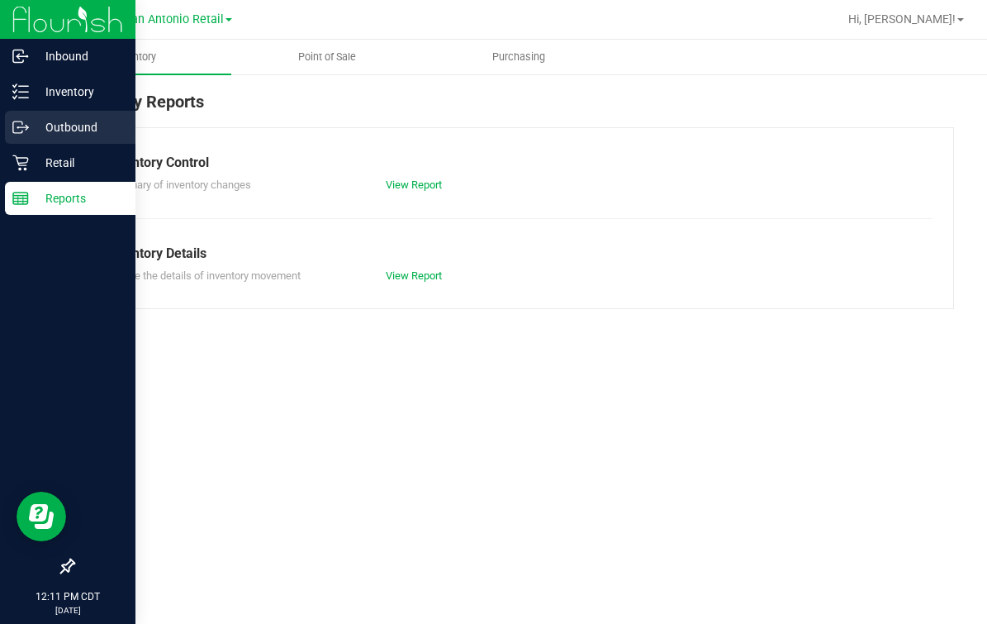
click at [34, 119] on p "Outbound" at bounding box center [78, 127] width 99 height 20
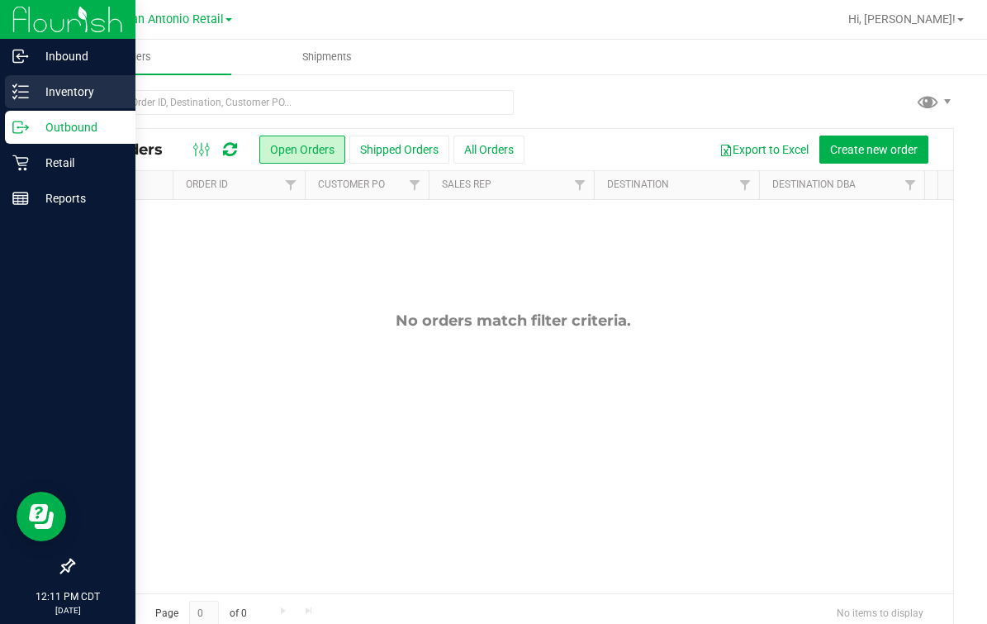
click at [61, 79] on div "Inventory" at bounding box center [70, 91] width 131 height 33
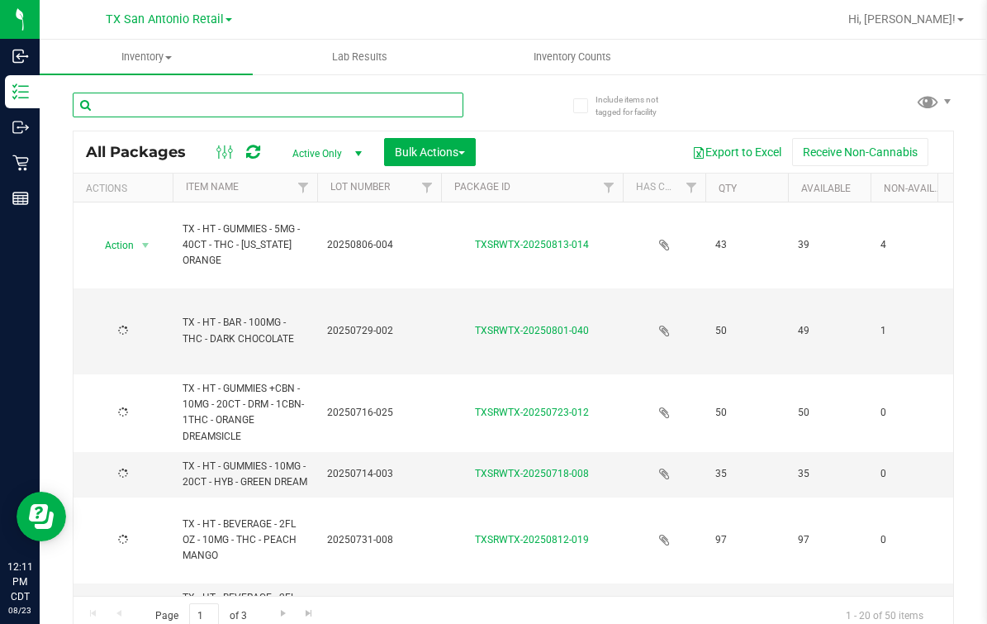
click at [363, 99] on input "text" at bounding box center [268, 105] width 391 height 25
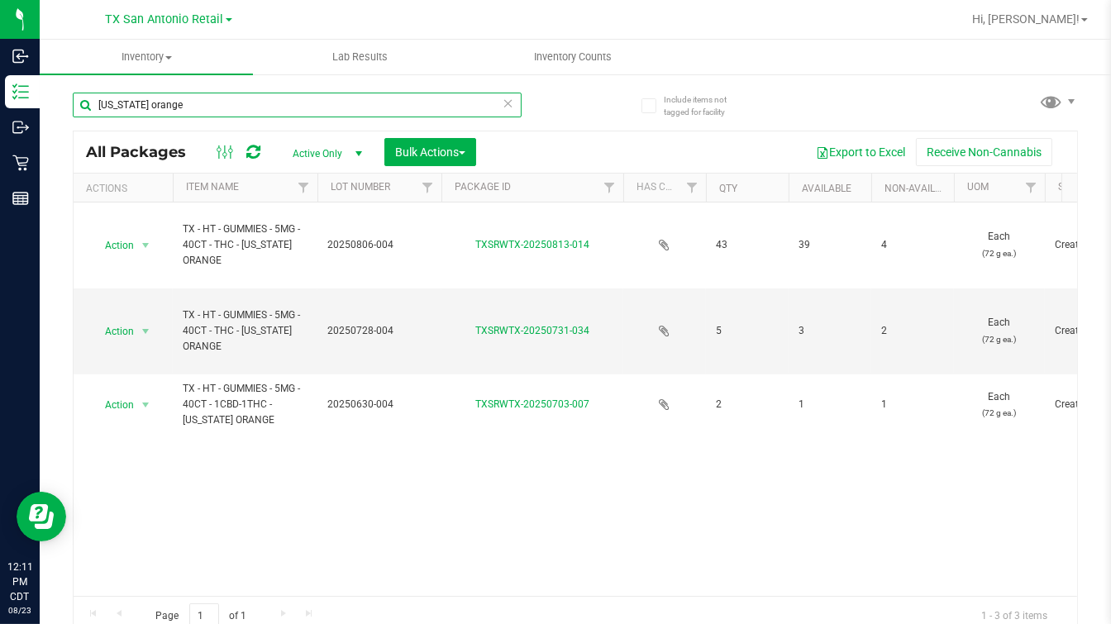
click at [250, 107] on input "texas orange" at bounding box center [297, 105] width 449 height 25
click at [220, 107] on input "texas orange" at bounding box center [297, 105] width 449 height 25
click at [217, 105] on input "texas orange" at bounding box center [297, 105] width 449 height 25
type input "t"
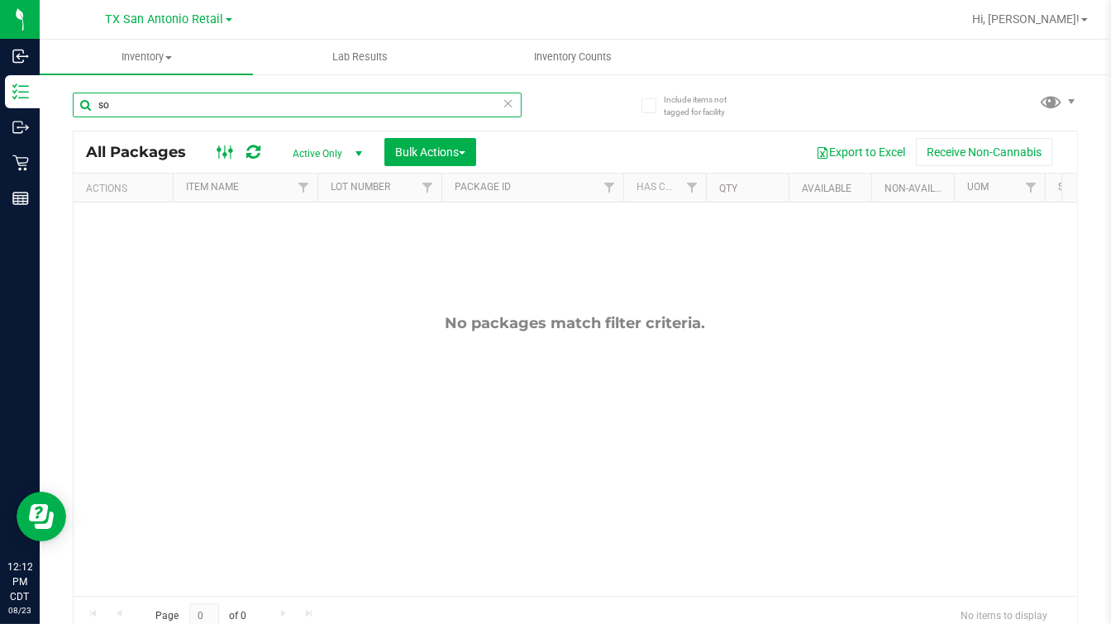
type input "s"
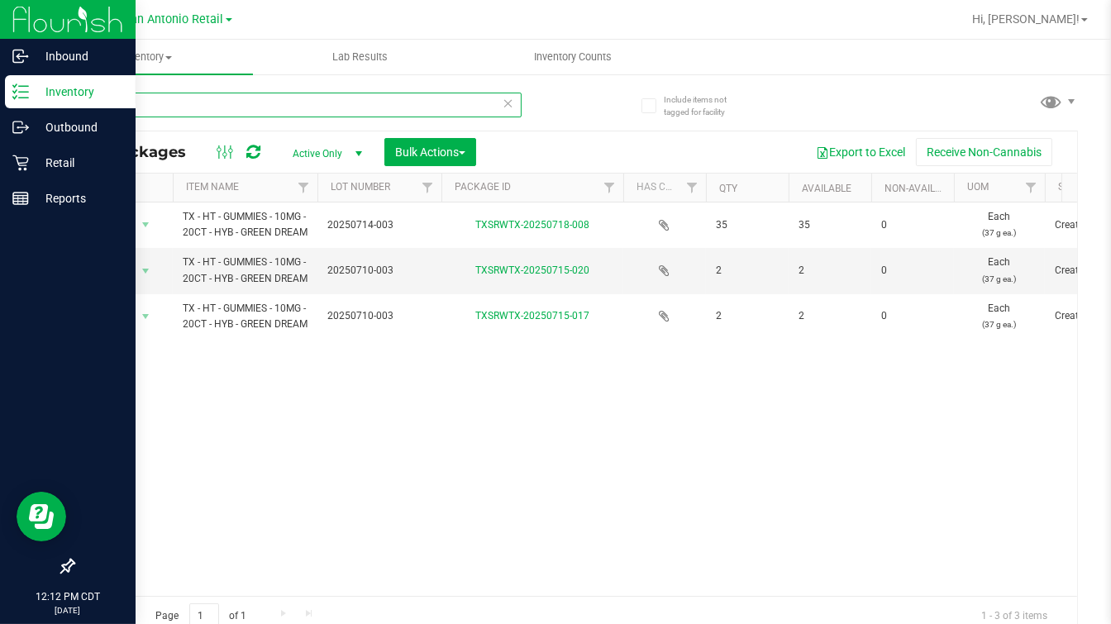
type input "green"
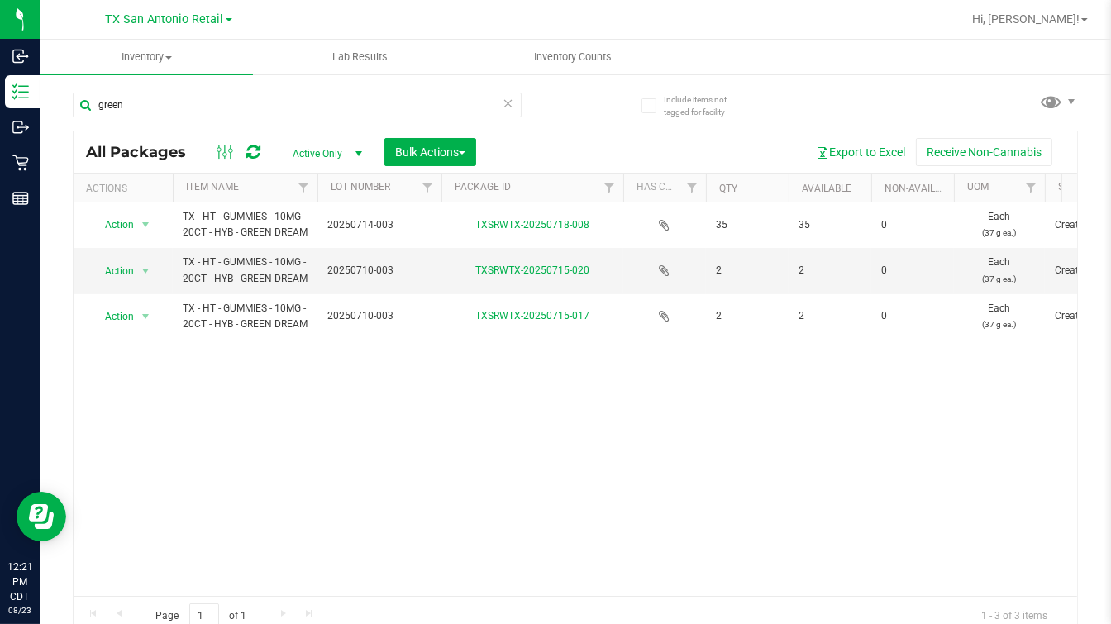
click at [972, 615] on span "1 - 3 of 3 items" at bounding box center [1014, 615] width 93 height 25
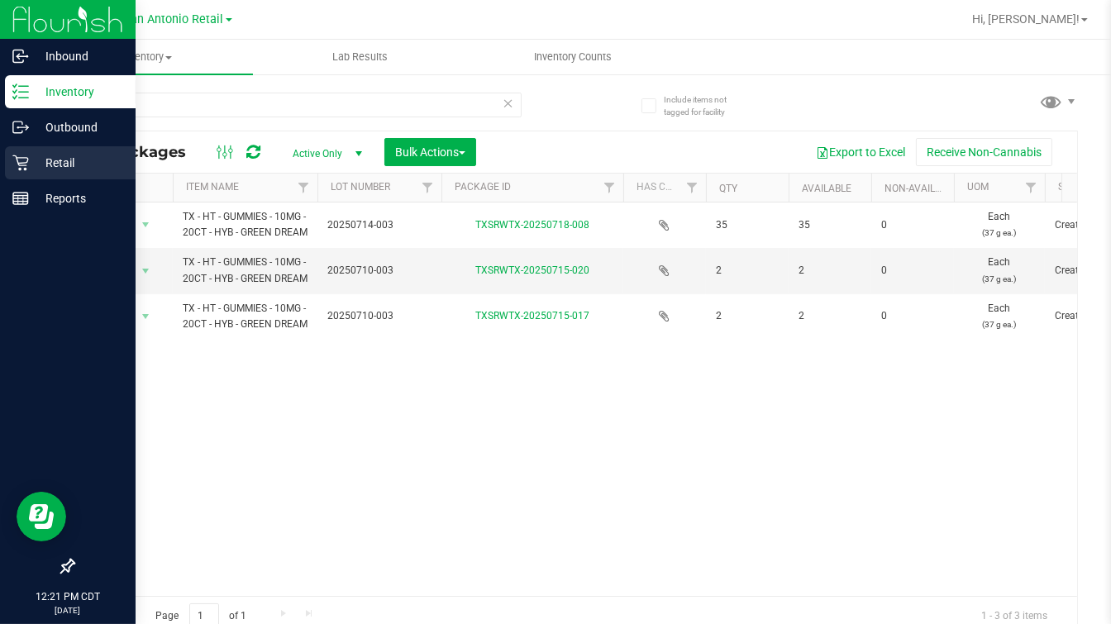
click at [25, 170] on icon at bounding box center [20, 163] width 17 height 17
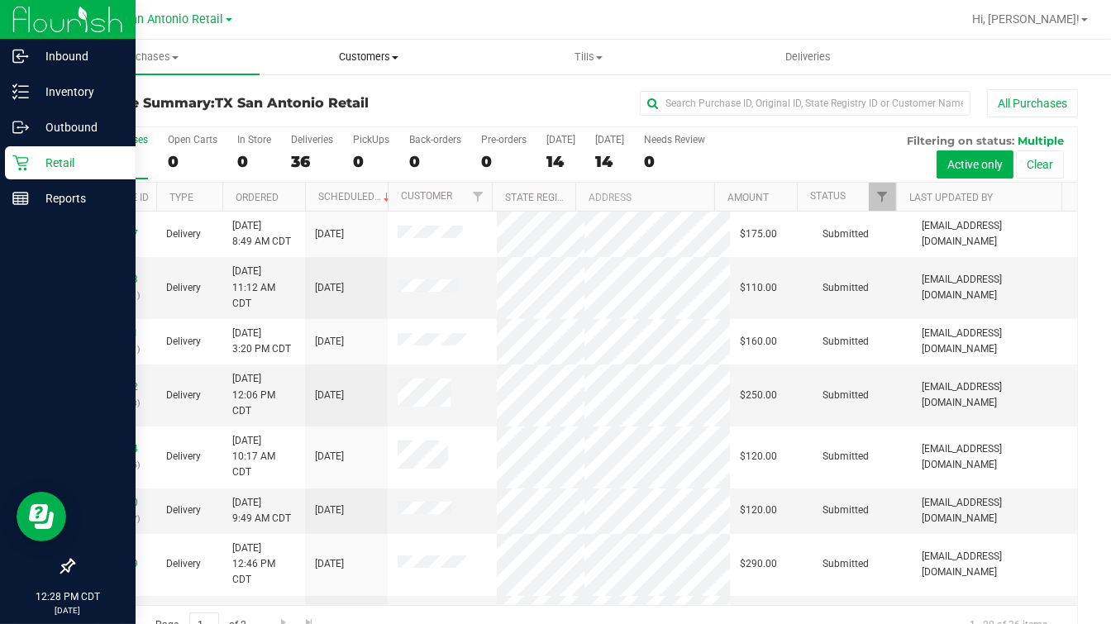
click at [345, 52] on span "Customers" at bounding box center [369, 57] width 218 height 15
click at [332, 93] on span "All customers" at bounding box center [318, 100] width 119 height 14
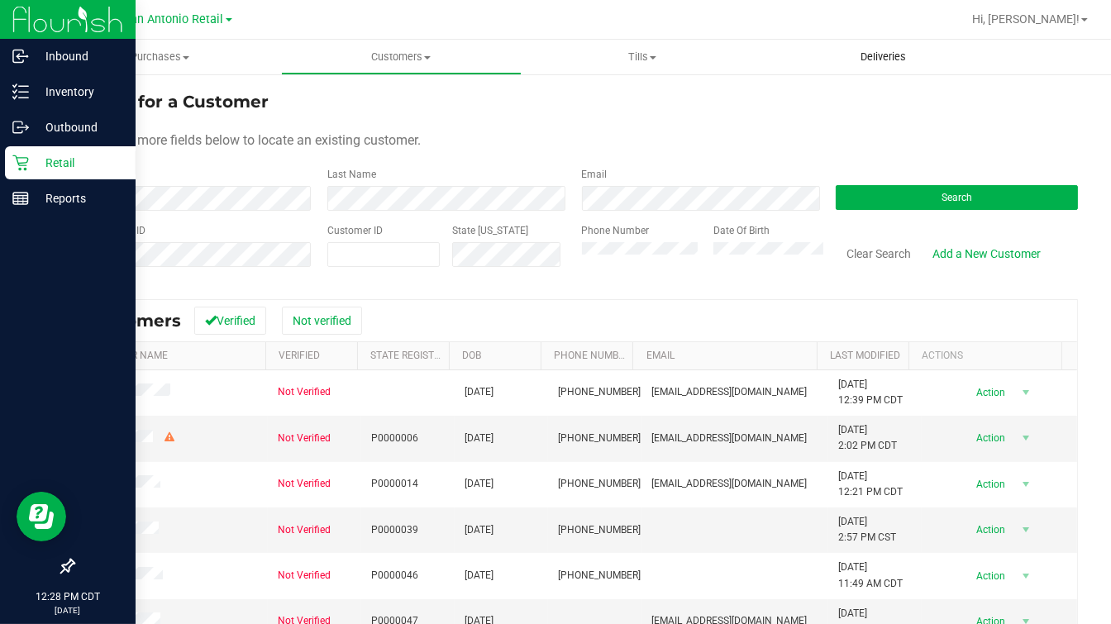
click at [868, 65] on uib-tab-heading "Deliveries" at bounding box center [884, 56] width 240 height 33
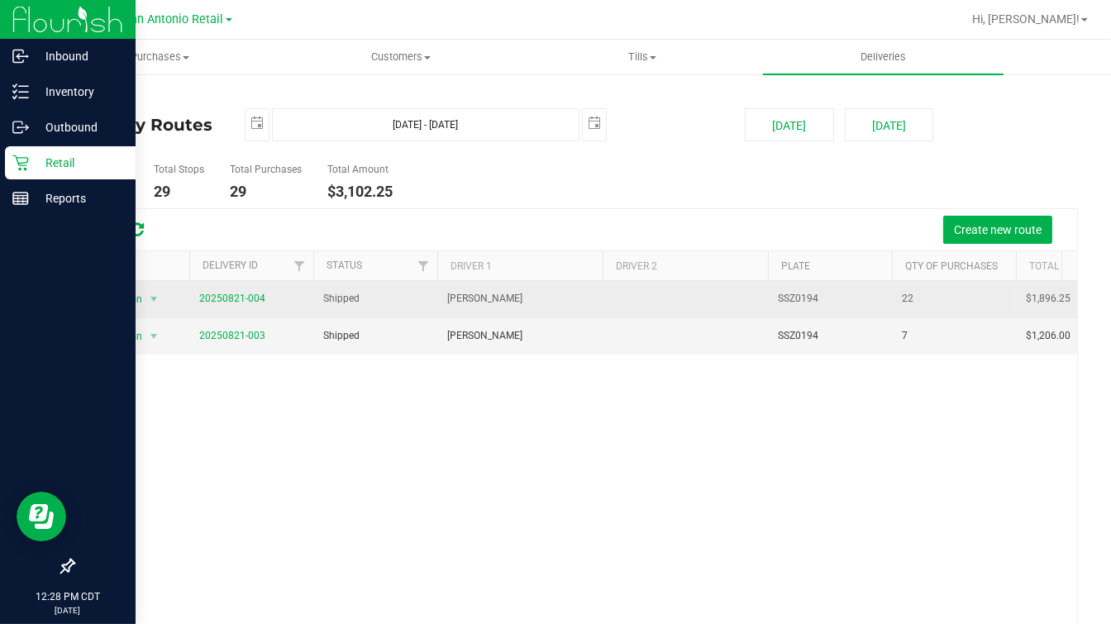
click at [216, 303] on span "20250821-004" at bounding box center [232, 299] width 66 height 16
click at [230, 293] on link "20250821-004" at bounding box center [232, 299] width 66 height 12
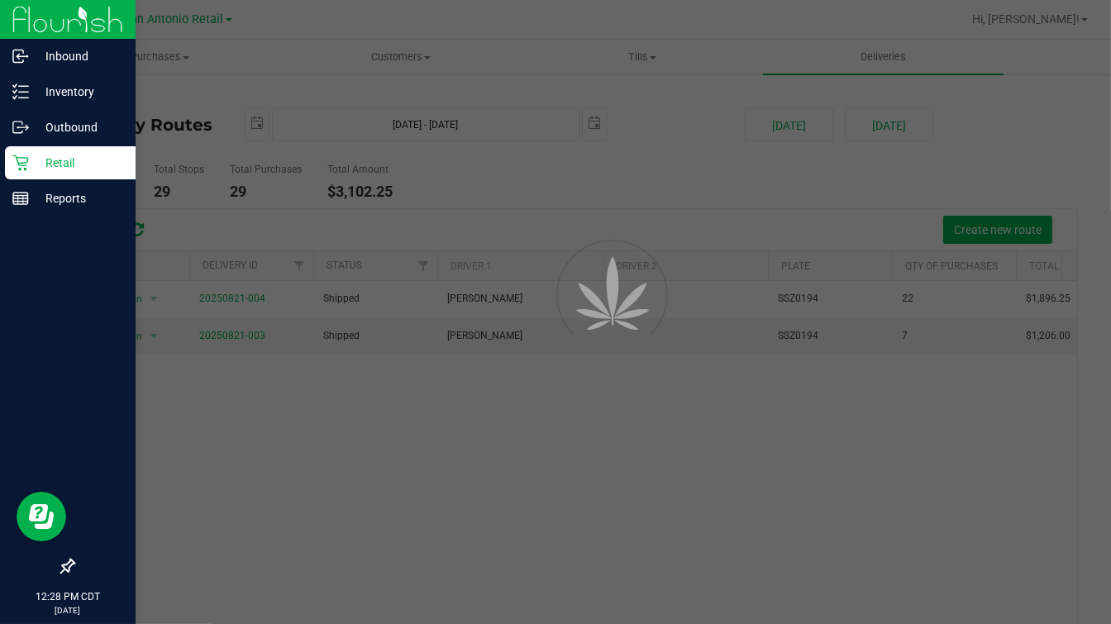
click at [594, 221] on main "Purchases Summary of purchases Fulfillment All purchases Customers All customer…" at bounding box center [575, 332] width 1071 height 584
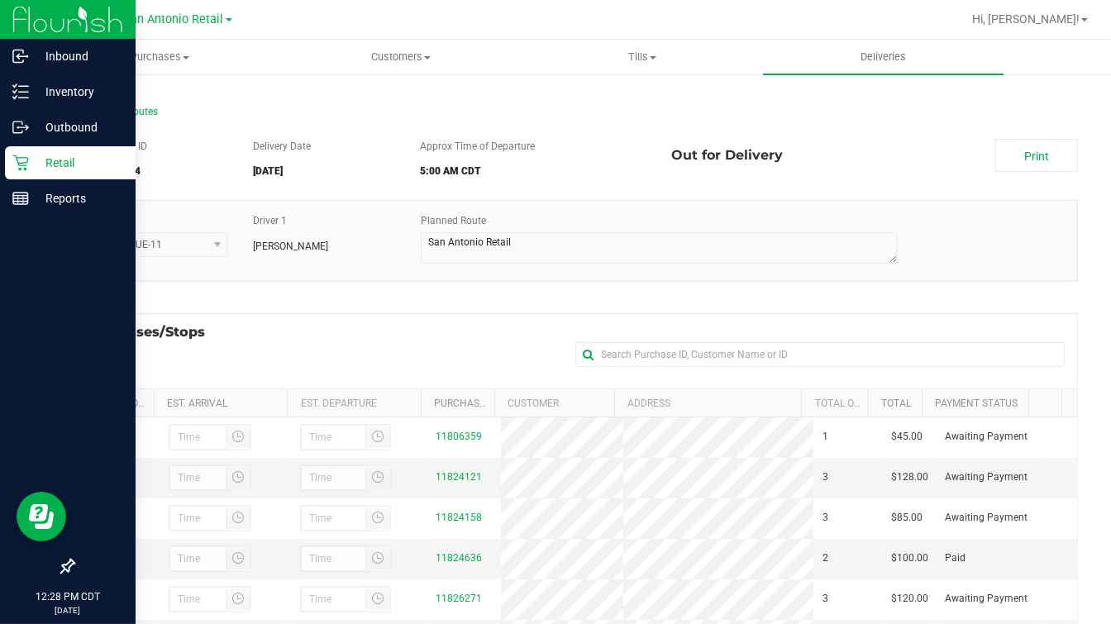
click at [432, 335] on div "Purchases/Stops + Add Purchase" at bounding box center [575, 350] width 1005 height 75
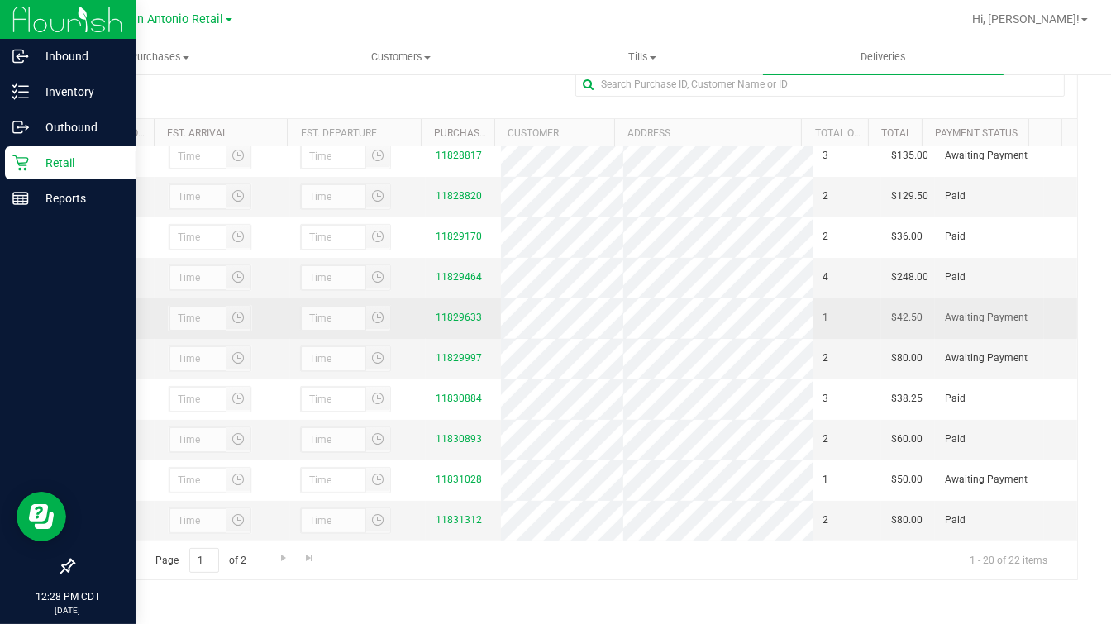
scroll to position [673, 0]
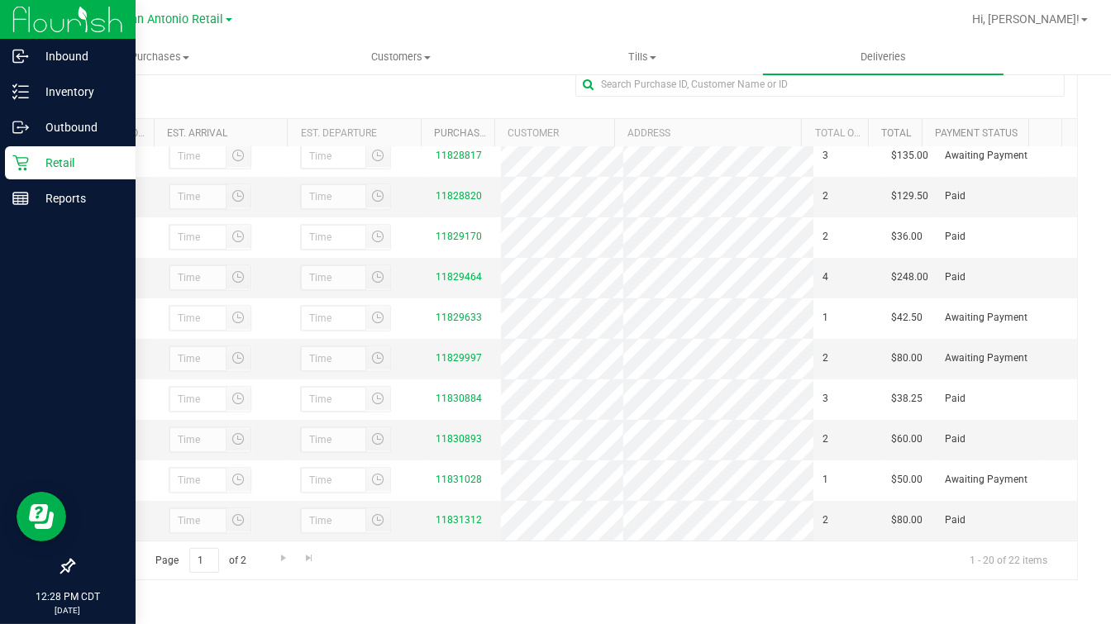
click at [607, 566] on div "Page 1 of 2 1 - 20 of 22 items" at bounding box center [575, 560] width 1003 height 40
click at [391, 49] on uib-tab-heading "Customers All customers Add a new customer All physicians" at bounding box center [402, 56] width 240 height 33
click at [348, 93] on span "All customers" at bounding box center [340, 100] width 119 height 14
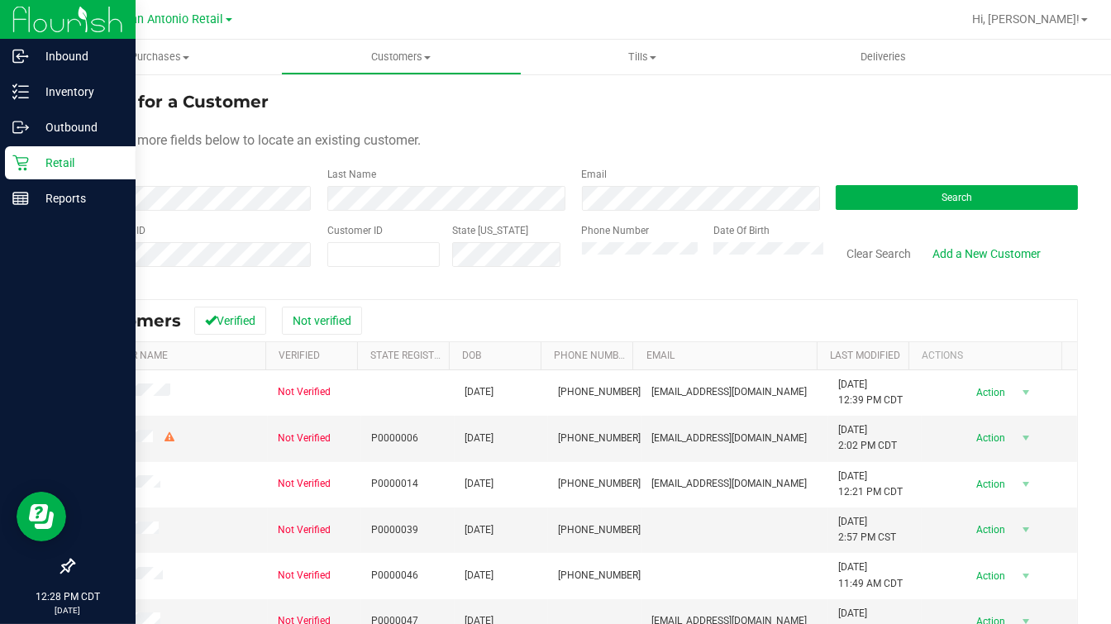
click at [898, 181] on div "Search" at bounding box center [950, 189] width 255 height 44
click at [880, 182] on div "Search" at bounding box center [950, 189] width 255 height 44
click at [881, 187] on button "Search" at bounding box center [956, 197] width 242 height 25
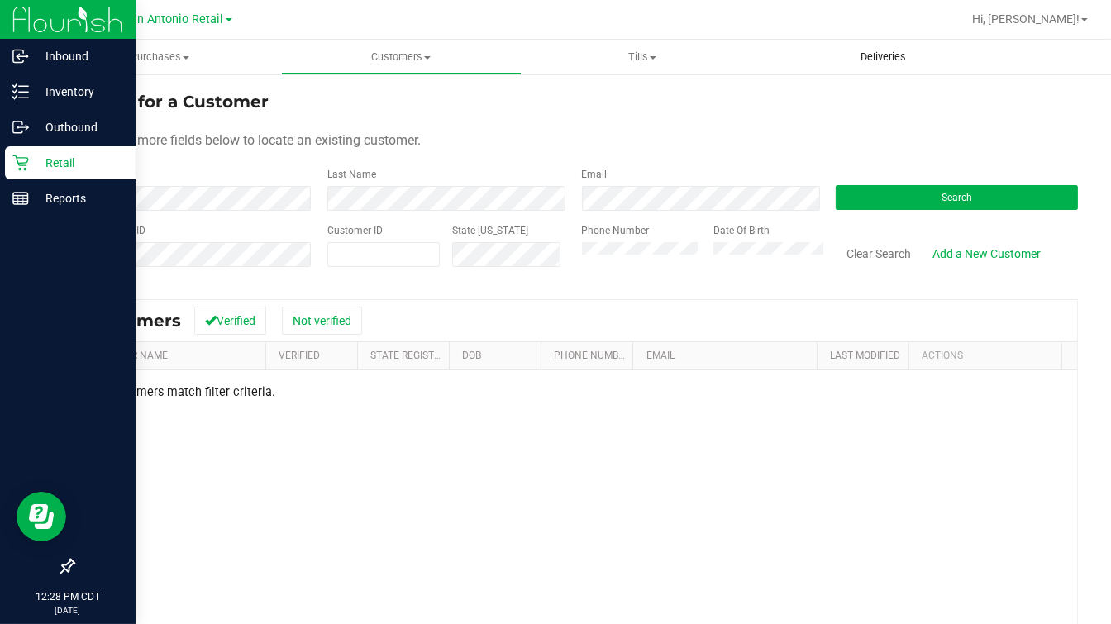
click at [886, 55] on span "Deliveries" at bounding box center [883, 57] width 90 height 15
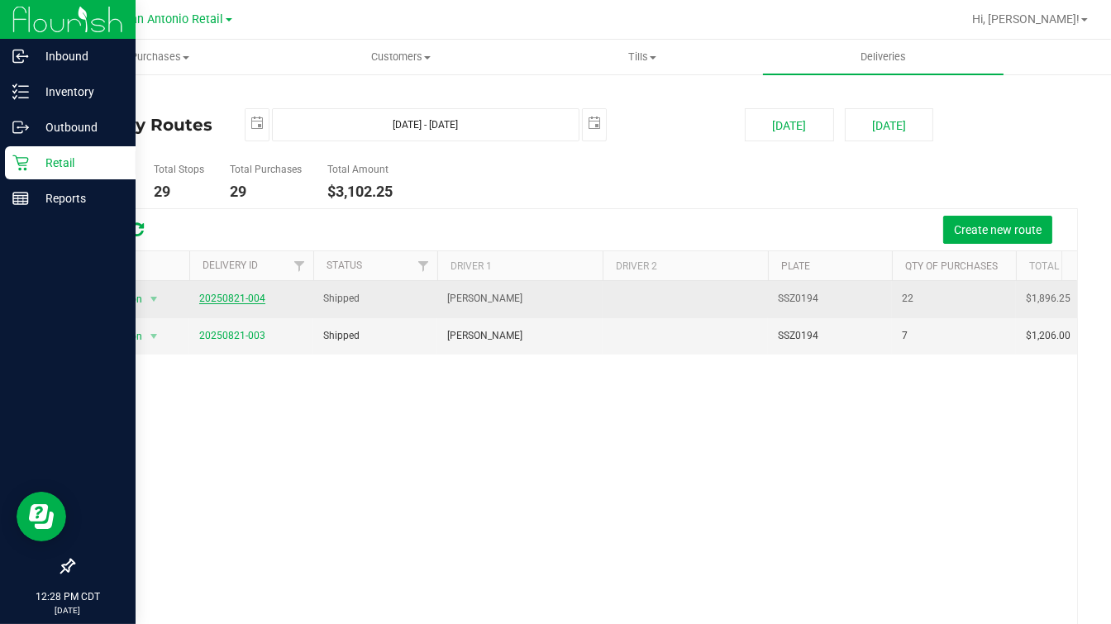
click at [227, 302] on link "20250821-004" at bounding box center [232, 299] width 66 height 12
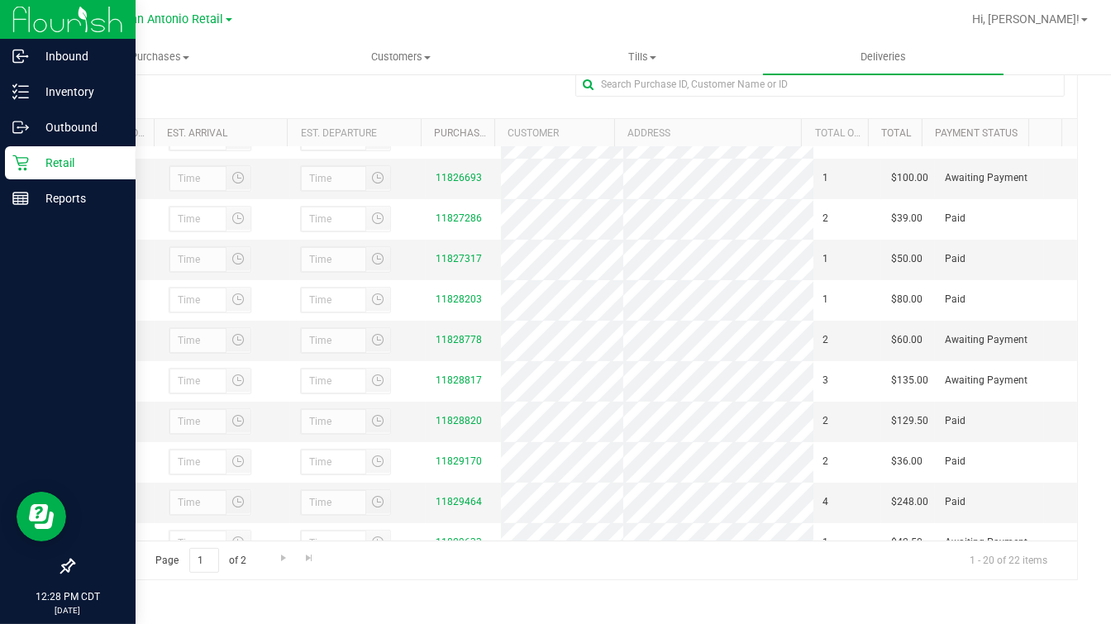
scroll to position [412, 0]
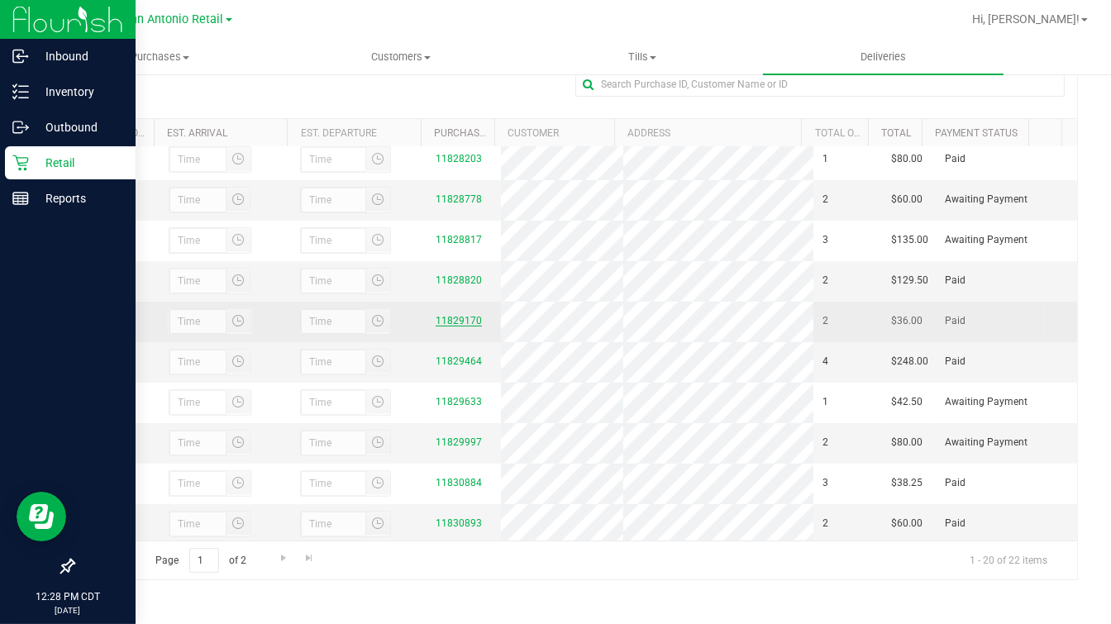
click at [440, 326] on link "11829170" at bounding box center [458, 321] width 46 height 12
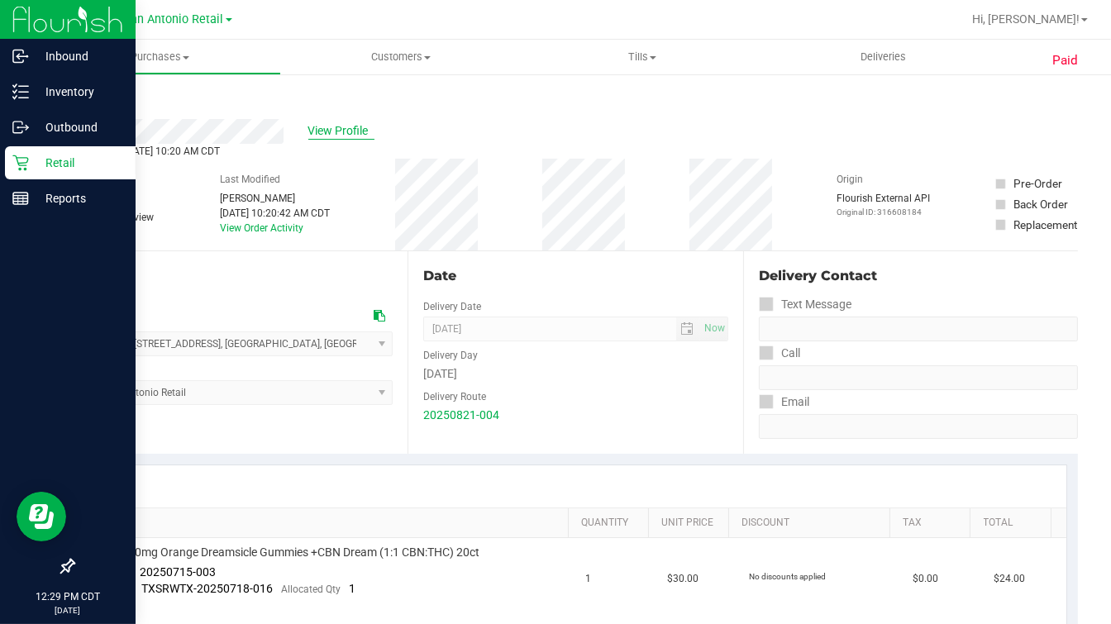
click at [360, 131] on span "View Profile" at bounding box center [341, 130] width 66 height 17
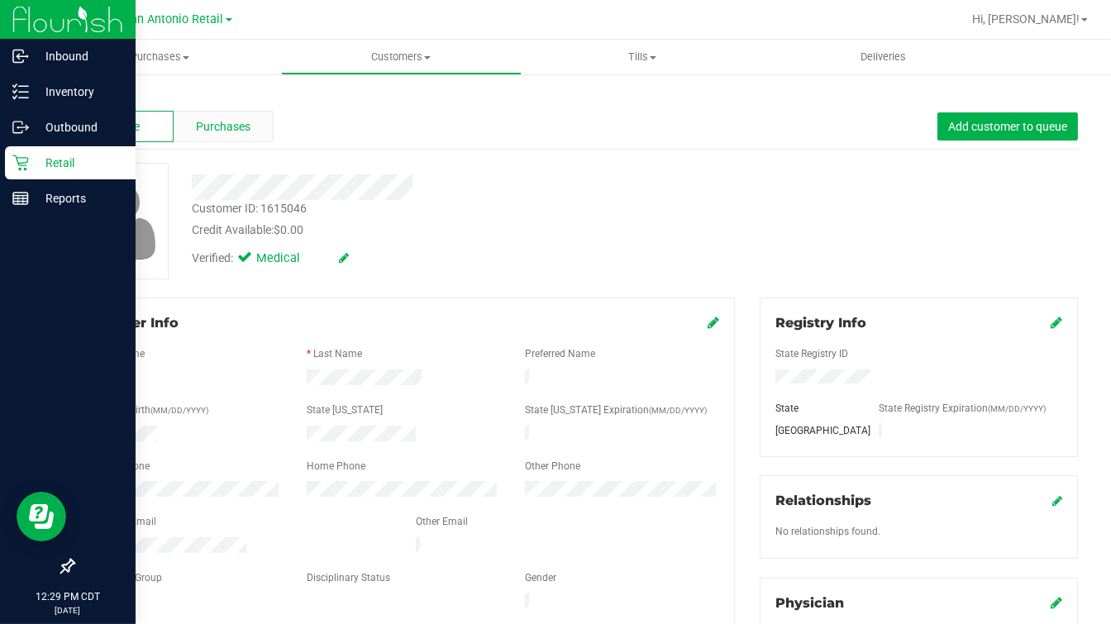
click at [247, 121] on span "Purchases" at bounding box center [223, 126] width 55 height 17
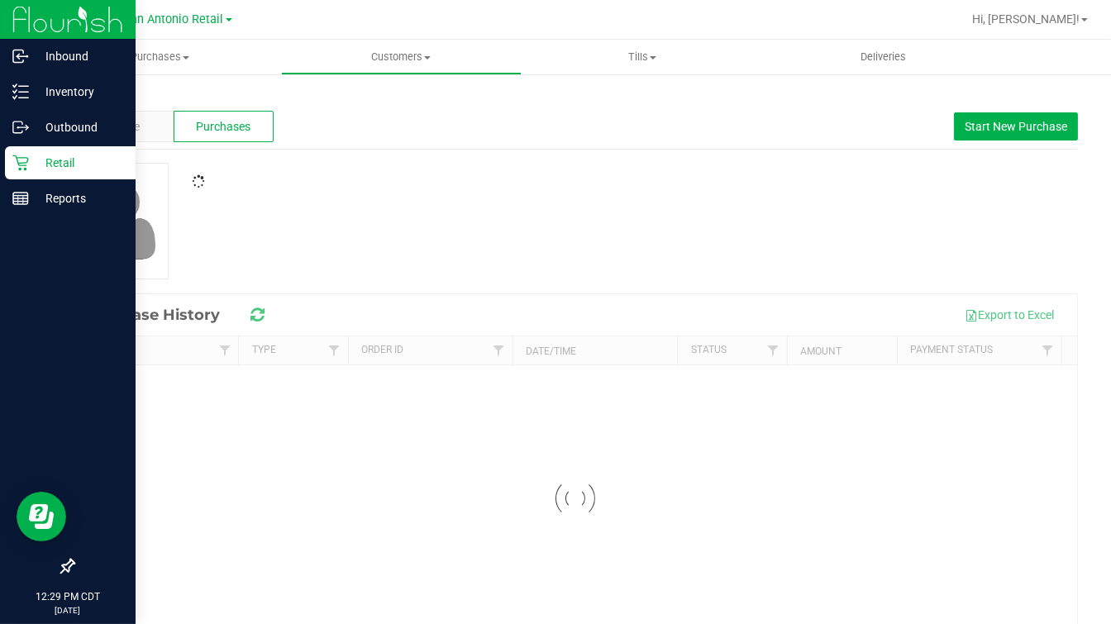
click at [650, 148] on div "Profile Purchases Start New Purchase" at bounding box center [575, 126] width 1005 height 45
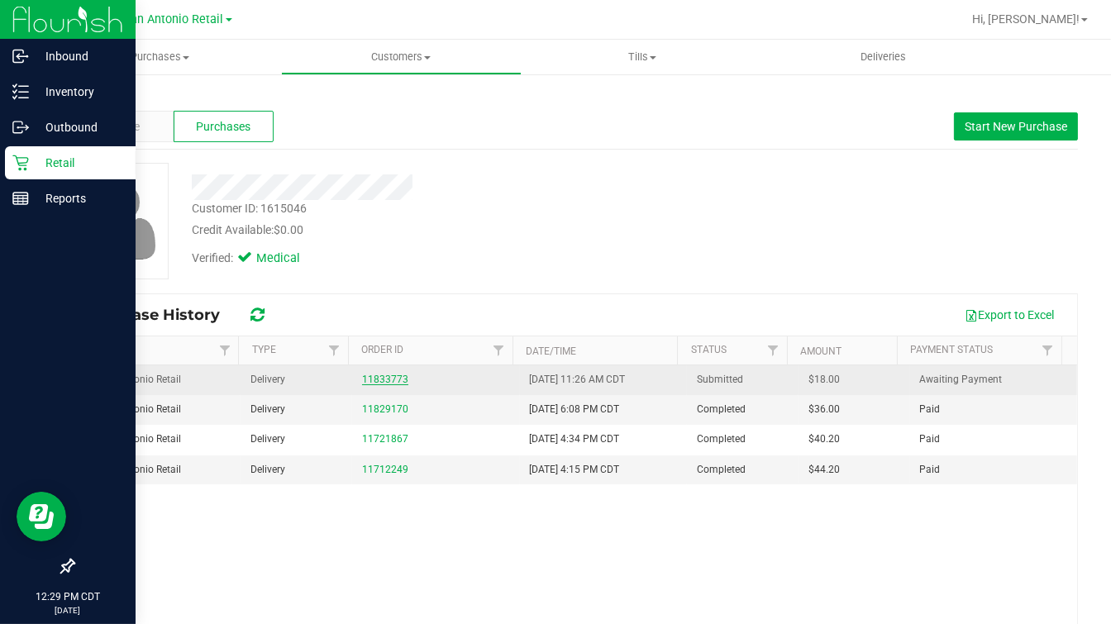
click at [386, 374] on link "11833773" at bounding box center [385, 380] width 46 height 12
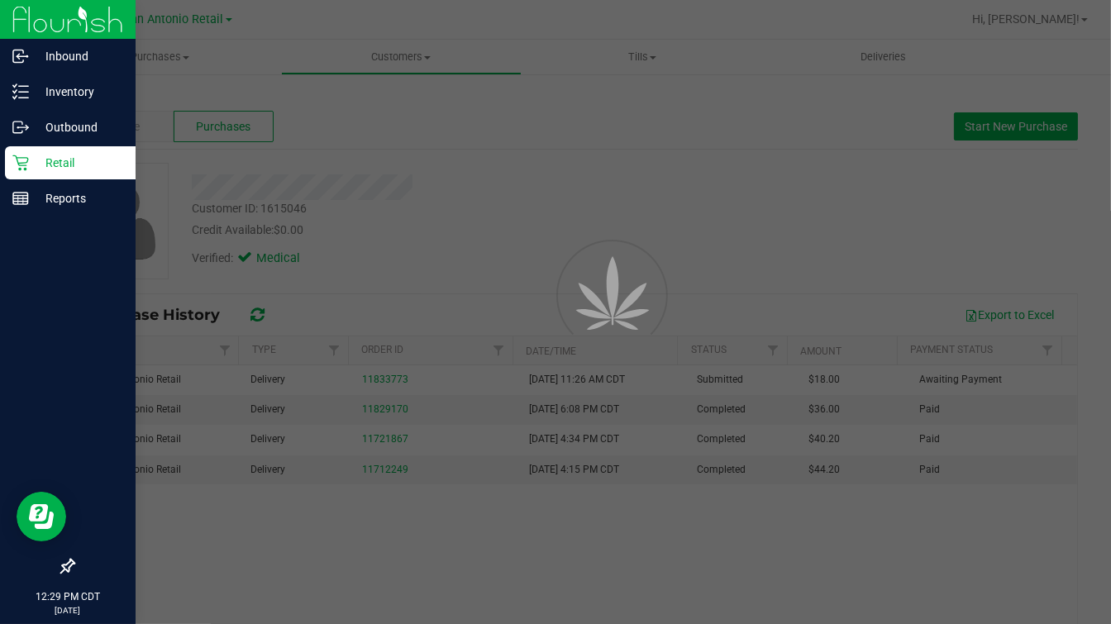
click at [824, 183] on div at bounding box center [555, 312] width 1111 height 624
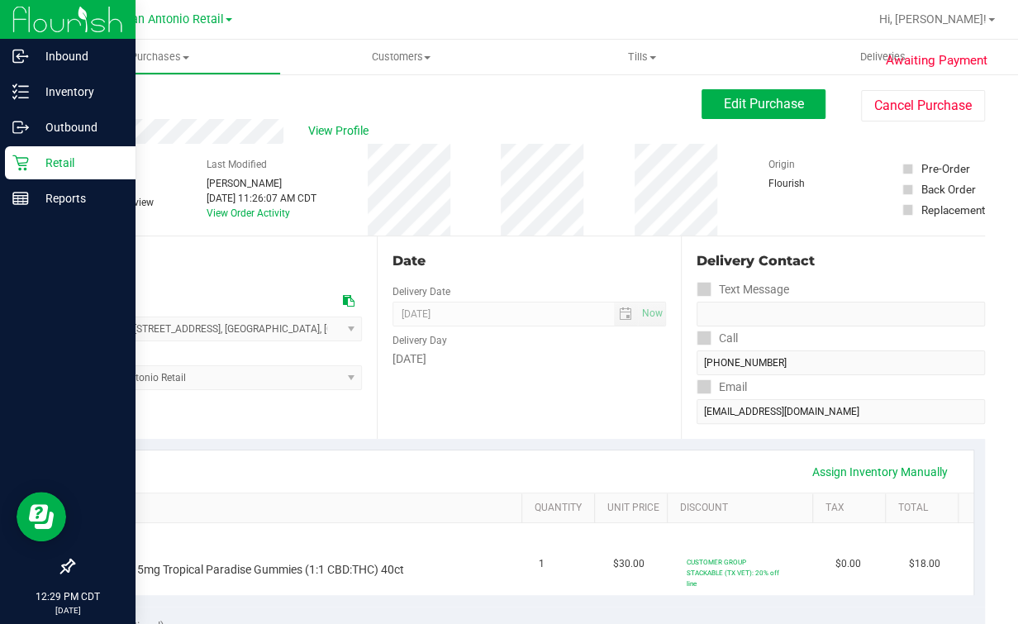
click at [232, 116] on div "Back Edit Purchase Cancel Purchase" at bounding box center [529, 104] width 912 height 30
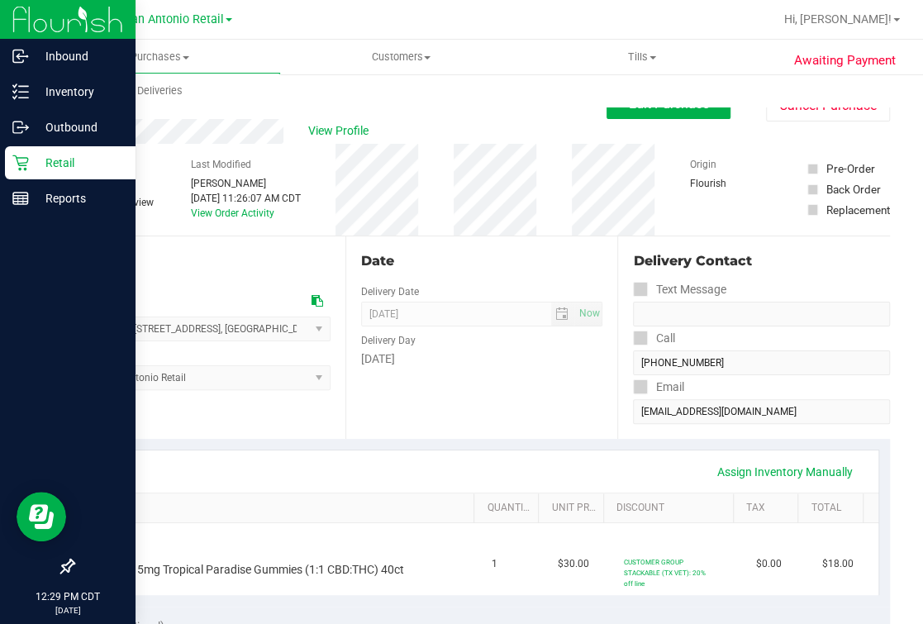
click at [283, 135] on div "View Profile" at bounding box center [340, 131] width 534 height 25
click at [479, 186] on div "# 11833773 Submitted Needs review Last Modified Mindy Ortiz Aug 23, 2025 11:26:…" at bounding box center [481, 190] width 817 height 92
click at [662, 107] on span "Edit Purchase" at bounding box center [669, 104] width 80 height 16
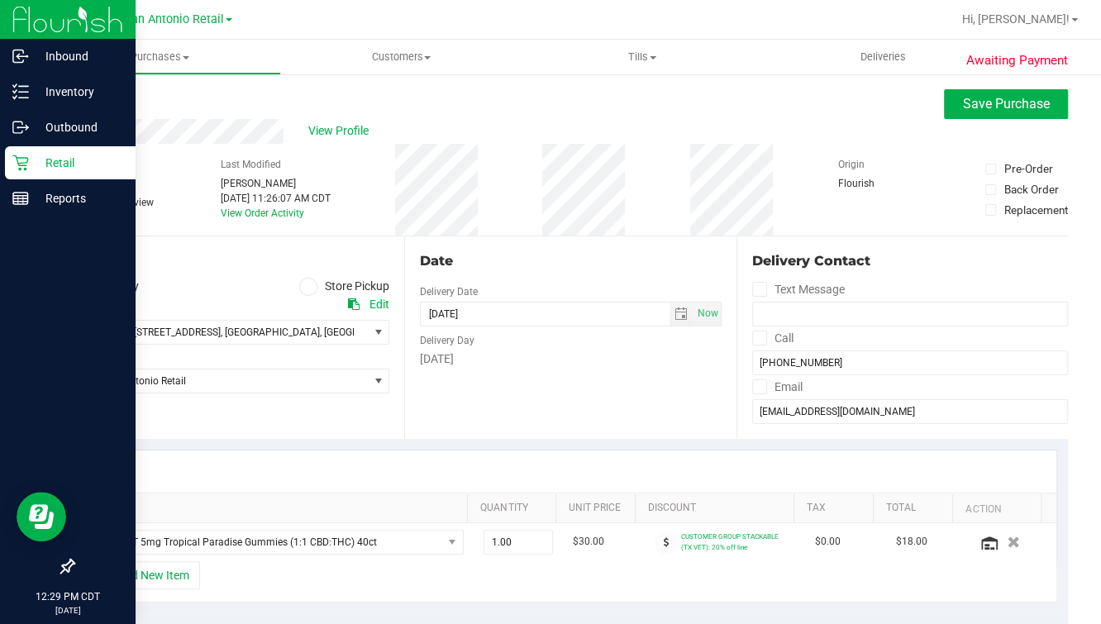
click at [511, 368] on div "Date Delivery Date 08/24/2025 Now 08/24/2025 07:00 AM Now Delivery Day Sunday" at bounding box center [569, 337] width 331 height 202
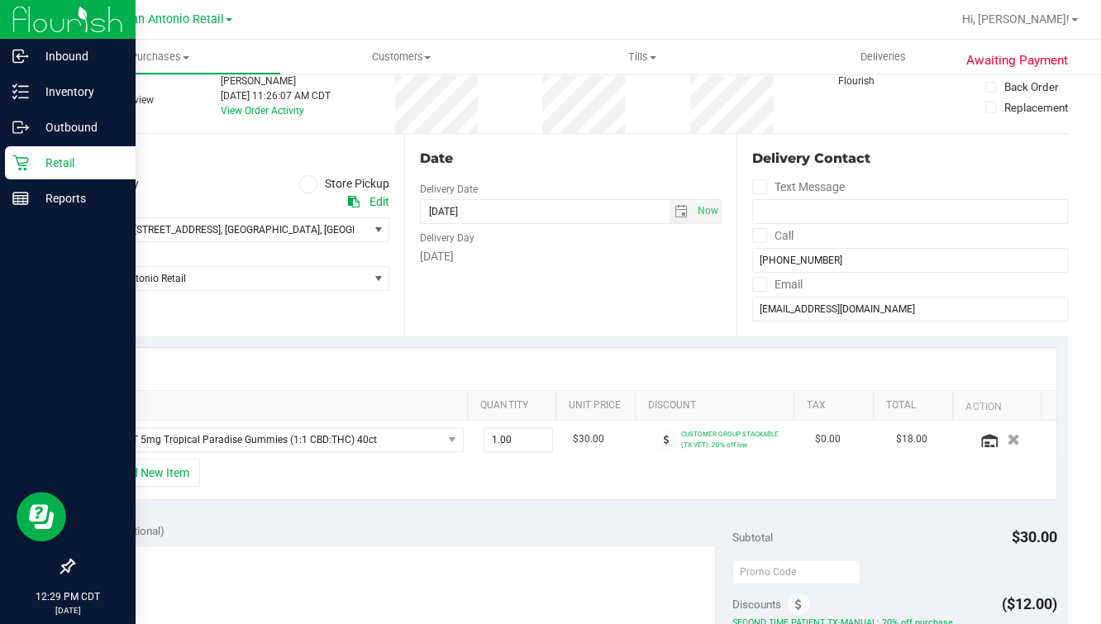
drag, startPoint x: 192, startPoint y: 473, endPoint x: 287, endPoint y: 407, distance: 115.8
click at [192, 473] on button "+ Add New Item" at bounding box center [149, 473] width 102 height 28
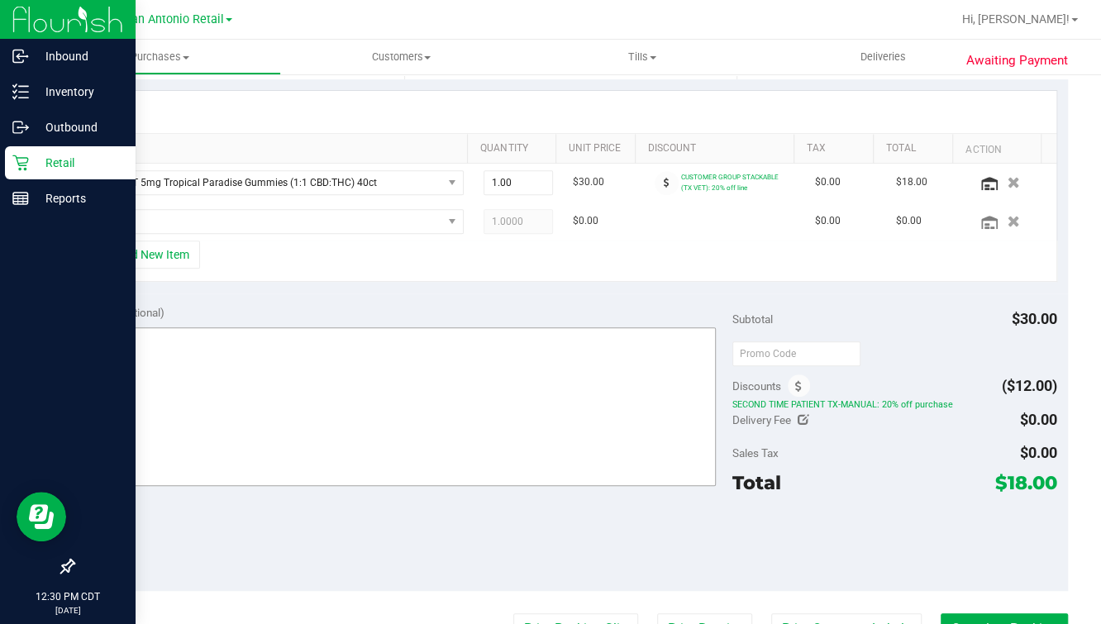
scroll to position [412, 0]
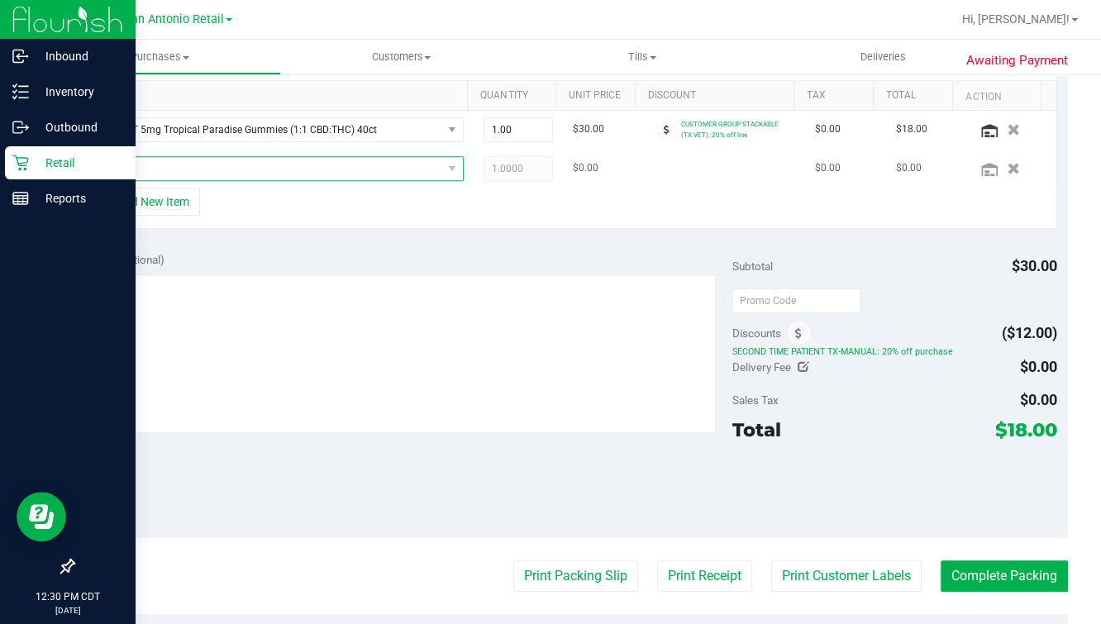
click at [250, 170] on span "NO DATA FOUND" at bounding box center [269, 168] width 346 height 23
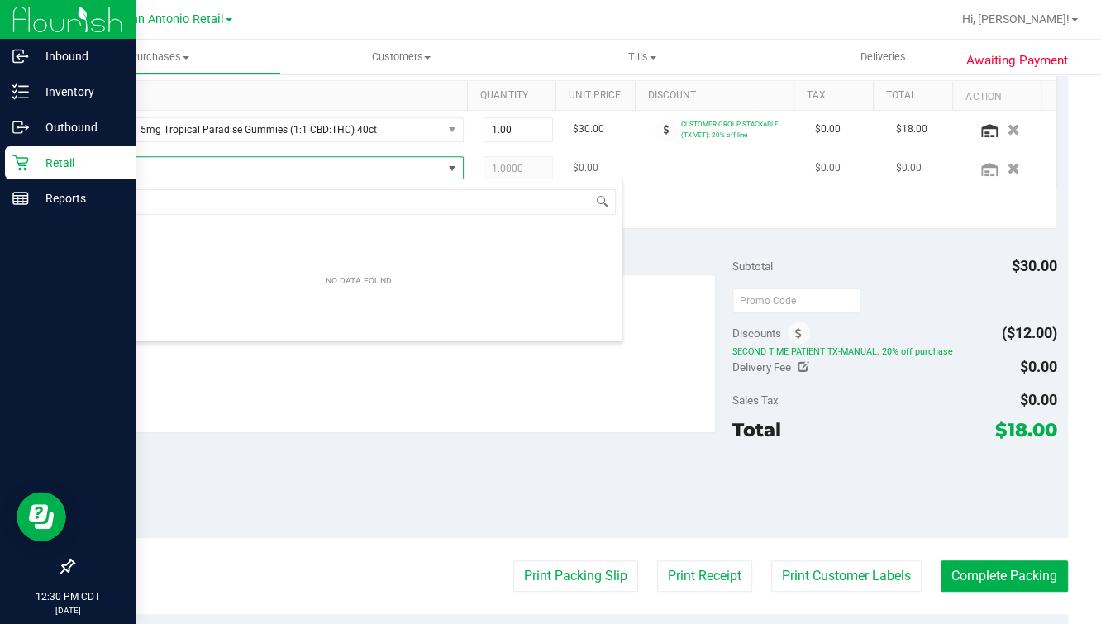
scroll to position [24, 355]
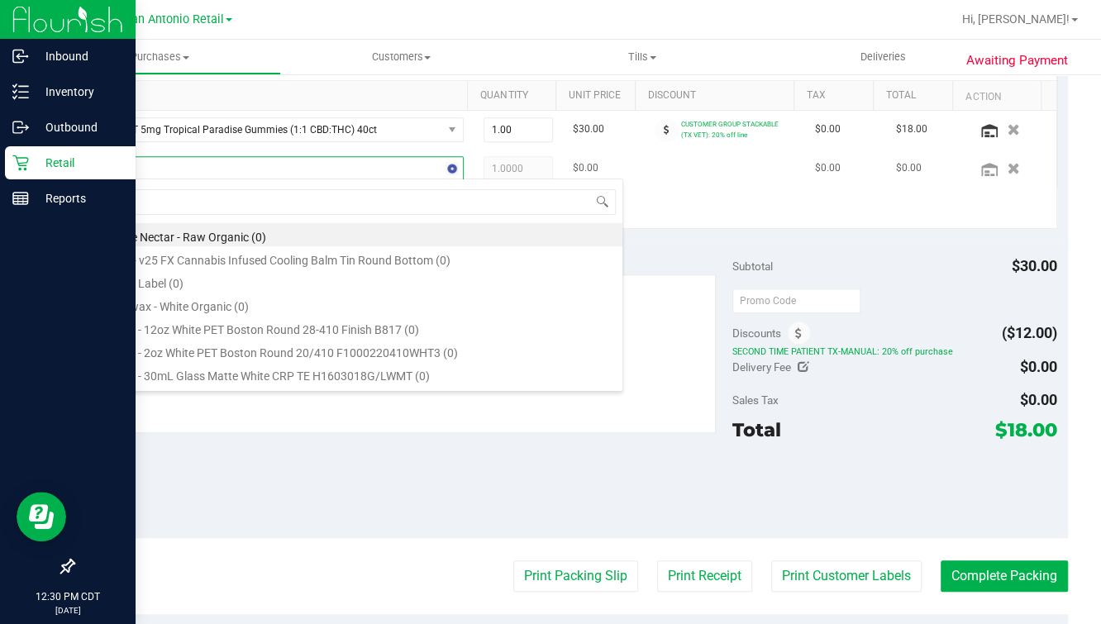
type input "tran"
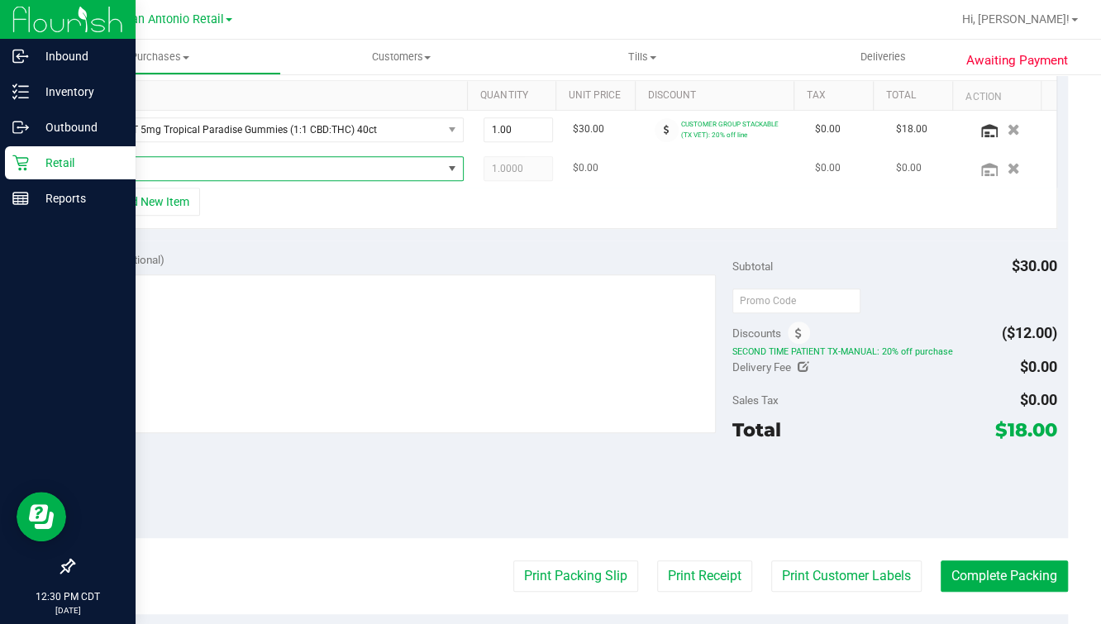
click at [250, 170] on span "NO DATA FOUND" at bounding box center [269, 168] width 346 height 23
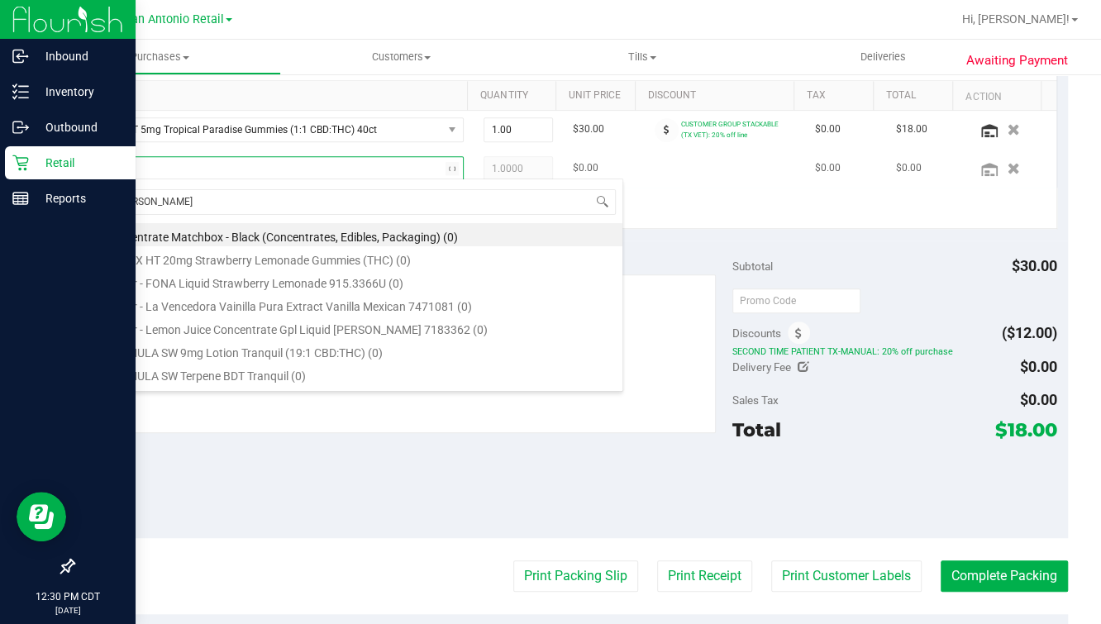
type input "tranq"
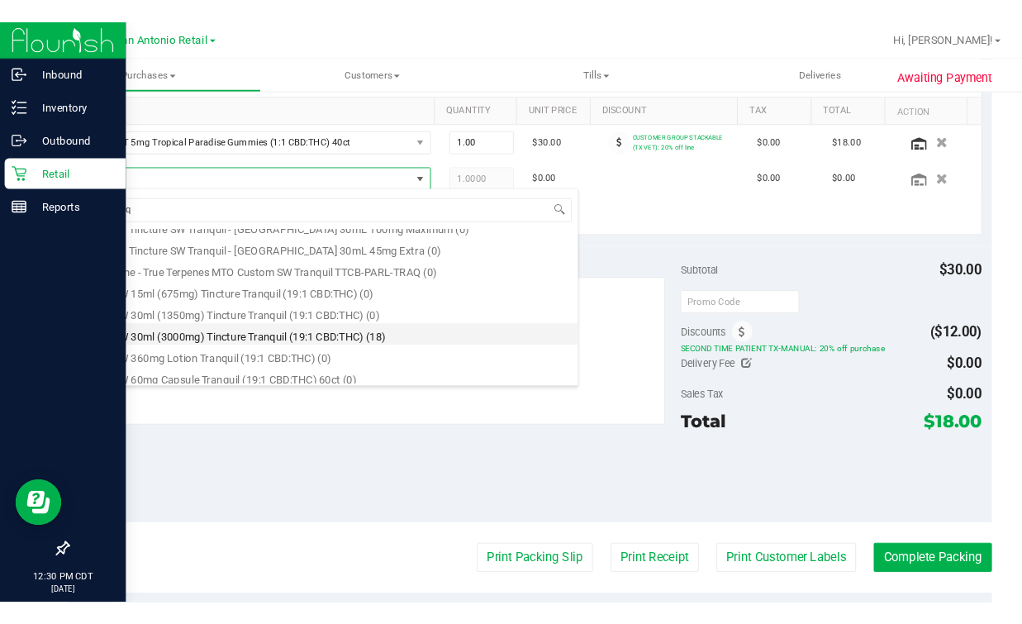
scroll to position [227, 0]
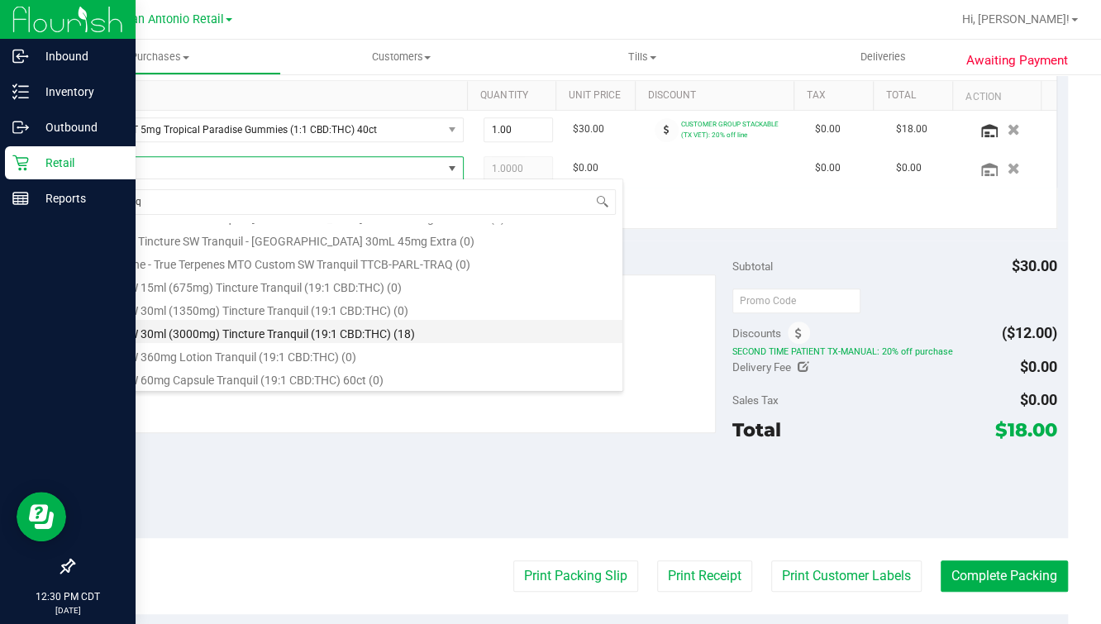
click at [376, 334] on li "TX SW 30ml (3000mg) Tincture Tranquil (19:1 CBD:THC) (18)" at bounding box center [358, 331] width 527 height 23
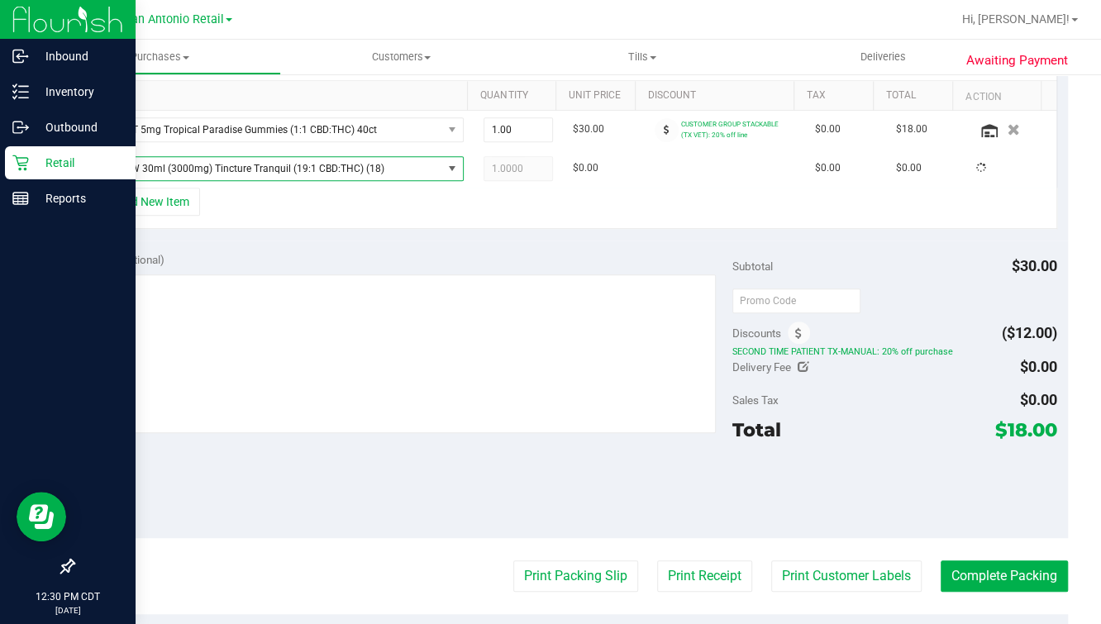
click at [688, 196] on div "+ Add New Item" at bounding box center [570, 208] width 973 height 41
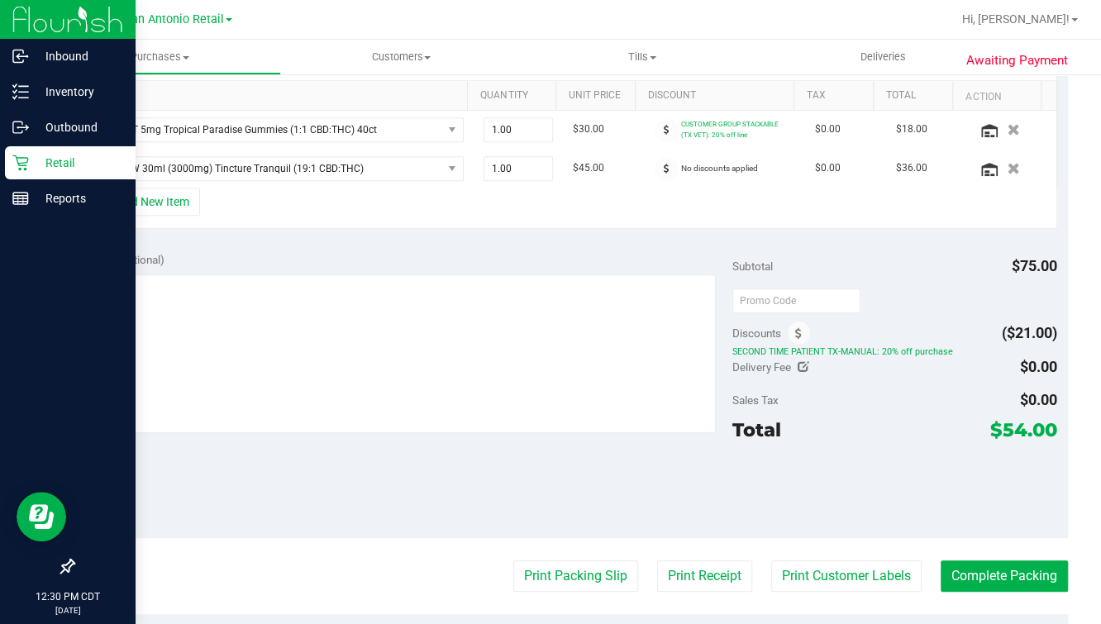
click at [568, 206] on div "+ Add New Item" at bounding box center [570, 208] width 973 height 41
click at [654, 172] on span at bounding box center [666, 169] width 24 height 24
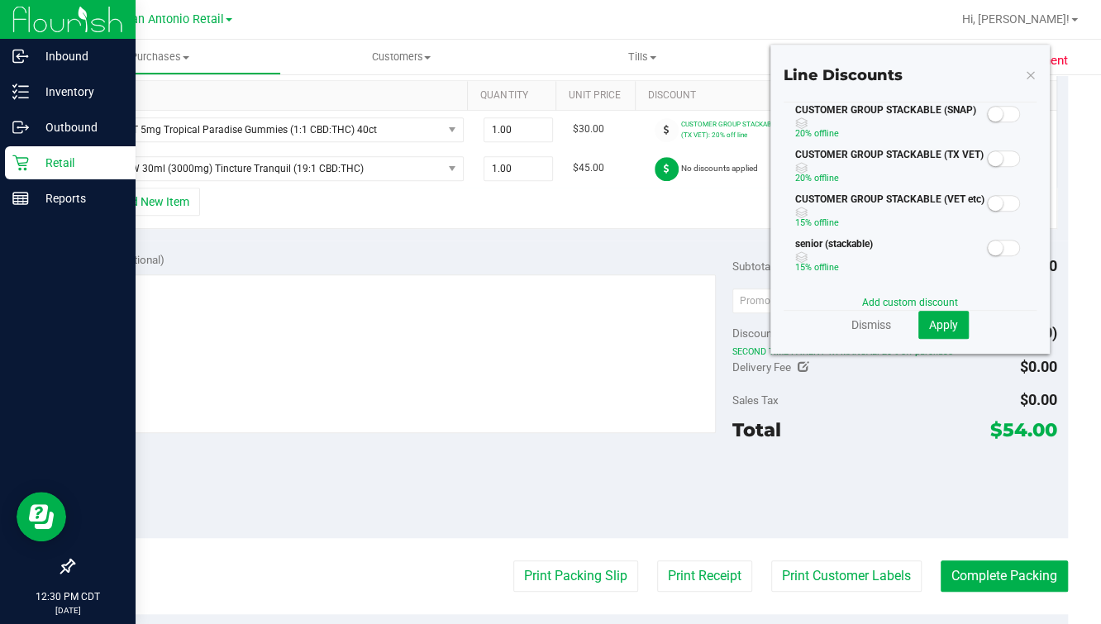
click at [987, 166] on small at bounding box center [994, 158] width 15 height 15
click at [929, 321] on span "Apply" at bounding box center [943, 324] width 29 height 13
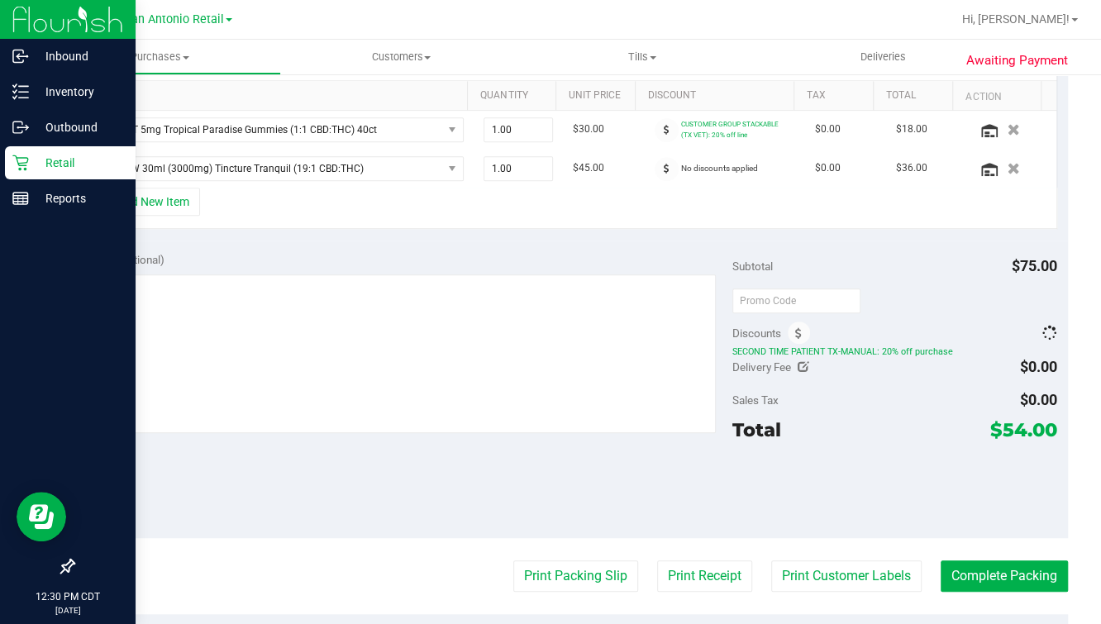
click at [613, 211] on div "+ Add New Item" at bounding box center [570, 208] width 973 height 41
click at [898, 196] on div "+ Add New Item" at bounding box center [570, 208] width 973 height 41
click at [577, 243] on div "Notes (optional) Subtotal $75.00 Discounts ($30.00) SECOND TIME PATIENT TX-MANU…" at bounding box center [570, 388] width 995 height 297
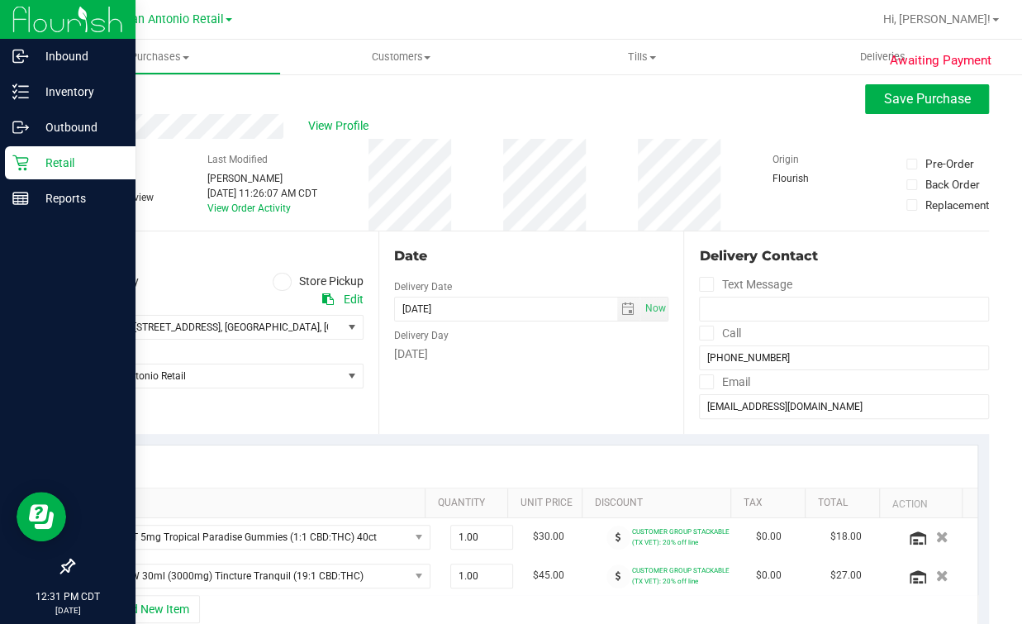
scroll to position [0, 0]
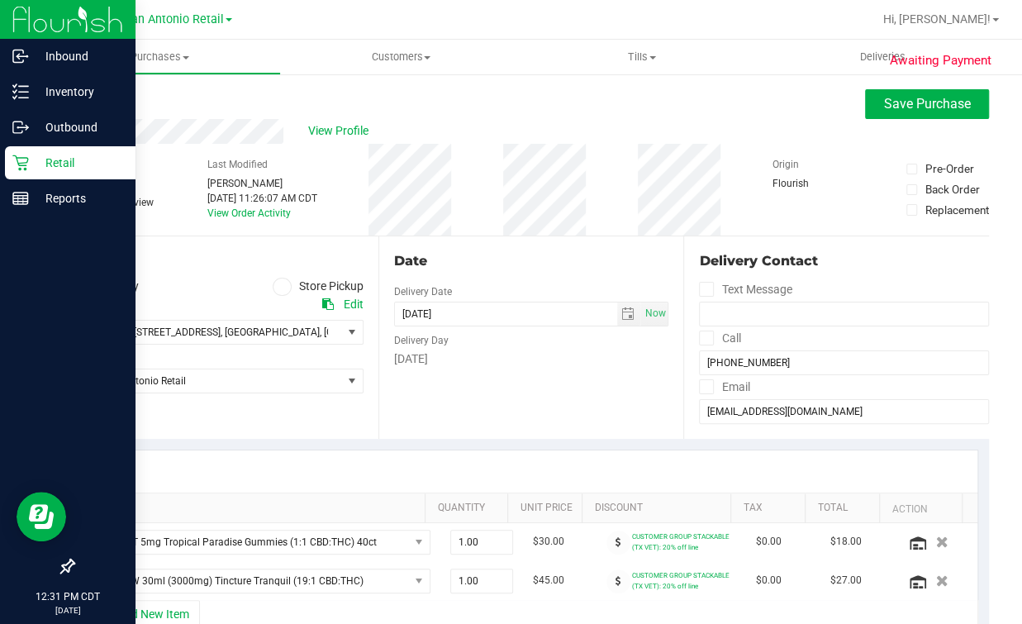
click at [521, 399] on div "Date Delivery Date 08/24/2025 Now 08/24/2025 07:00 AM Now Delivery Day Sunday" at bounding box center [531, 337] width 306 height 202
click at [542, 257] on div "Date" at bounding box center [531, 261] width 275 height 20
click at [541, 264] on div "Date" at bounding box center [531, 261] width 275 height 20
click at [711, 134] on div "View Profile" at bounding box center [531, 131] width 916 height 25
click at [460, 251] on div "Date" at bounding box center [531, 261] width 275 height 20
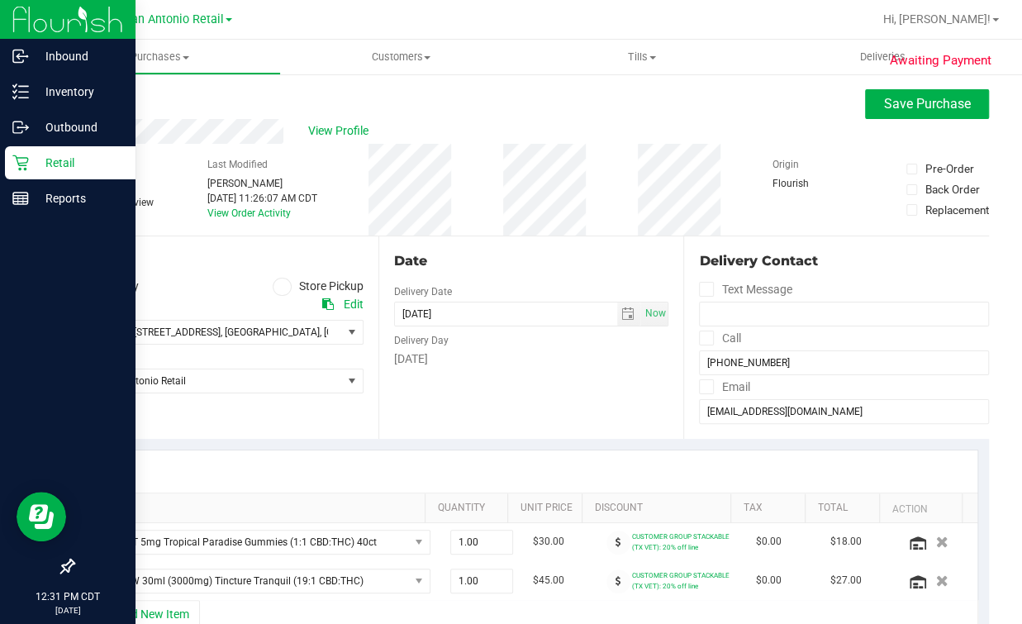
click at [505, 236] on div "Date Delivery Date 08/24/2025 Now 08/24/2025 07:00 AM Now Delivery Day Sunday" at bounding box center [531, 337] width 306 height 202
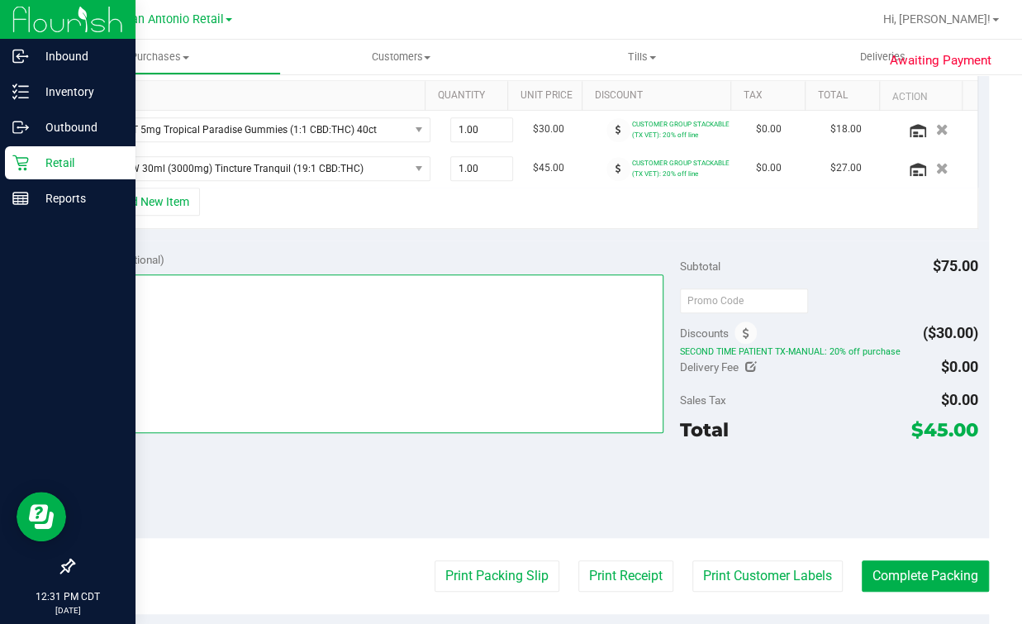
click at [450, 378] on textarea at bounding box center [373, 353] width 579 height 159
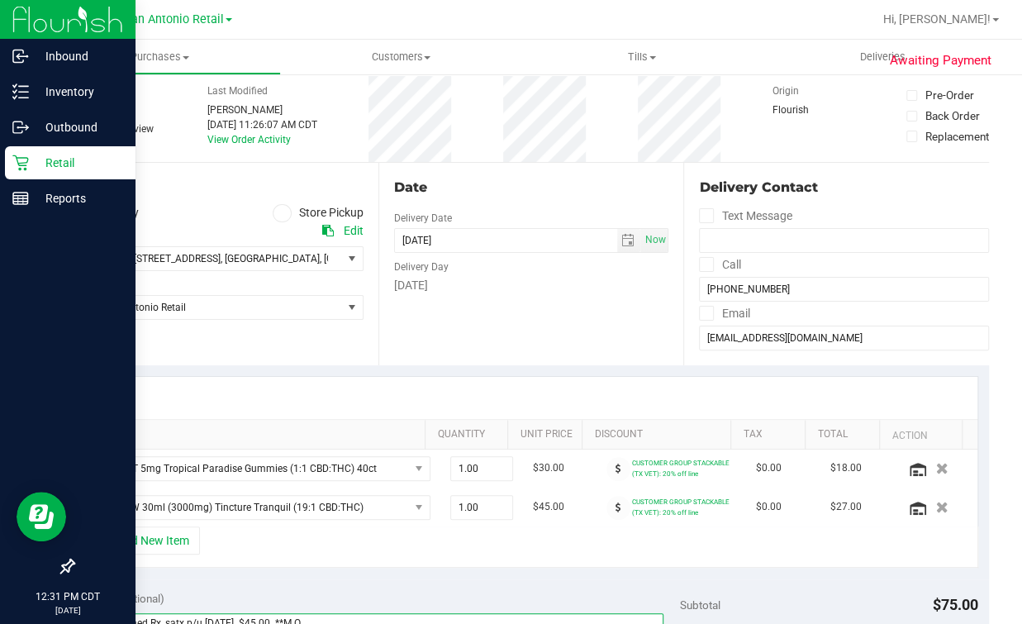
scroll to position [0, 0]
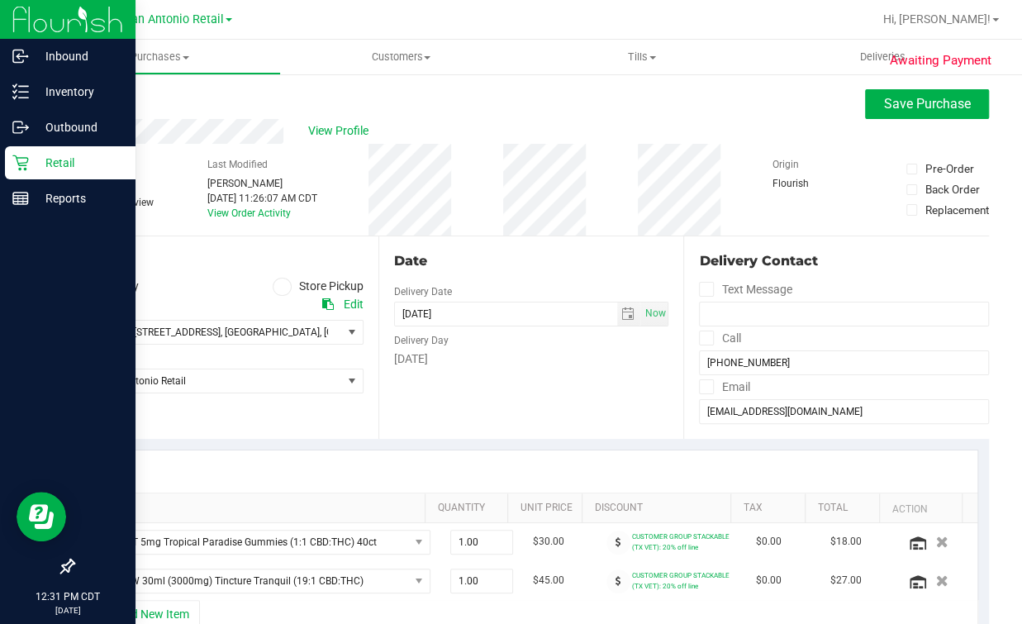
type textarea "**COnfirmed Rx, satx p/u sun 8/24. $45.00. **M.O."
click at [574, 374] on div "Date Delivery Date 08/24/2025 Now 08/24/2025 07:00 AM Now Delivery Day Sunday" at bounding box center [531, 337] width 306 height 202
click at [889, 100] on span "Save Purchase" at bounding box center [927, 104] width 87 height 16
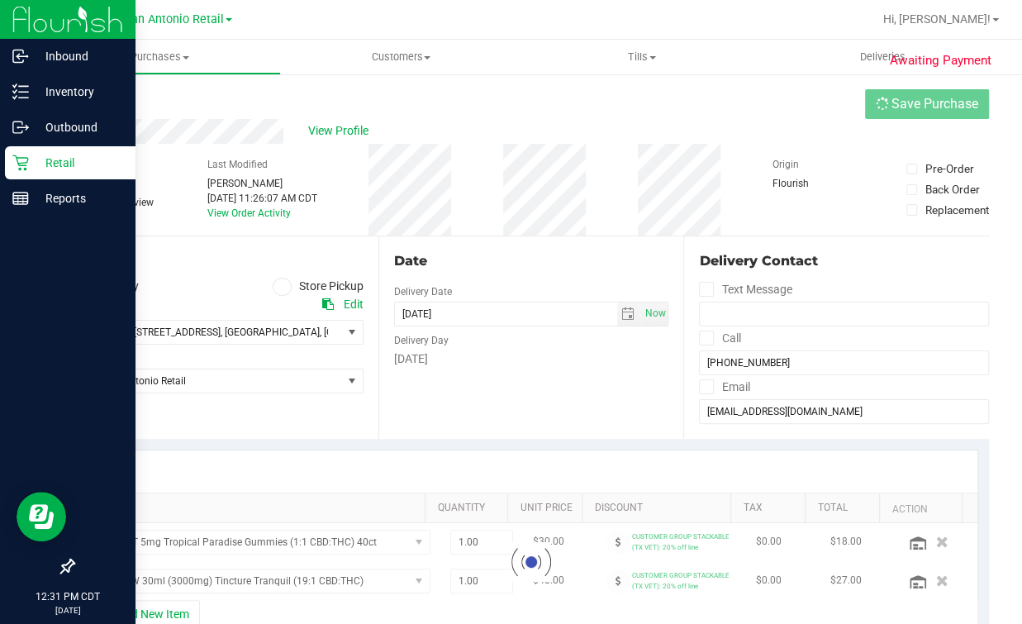
click at [817, 112] on div "Back Save Purchase" at bounding box center [531, 104] width 916 height 30
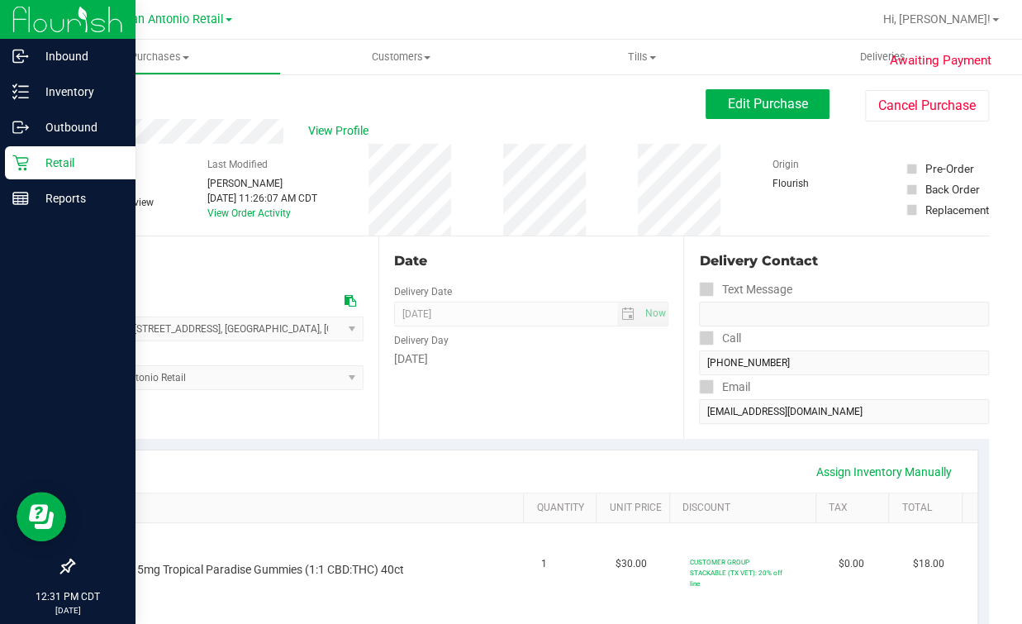
click at [597, 378] on div "Date Delivery Date 08/24/2025 Now 08/24/2025 07:00 AM Now Delivery Day Sunday" at bounding box center [531, 337] width 306 height 202
click at [332, 102] on div "Back Edit Purchase Cancel Purchase" at bounding box center [531, 104] width 916 height 30
click at [331, 120] on div "View Profile" at bounding box center [389, 131] width 633 height 25
click at [327, 126] on span "View Profile" at bounding box center [341, 130] width 66 height 17
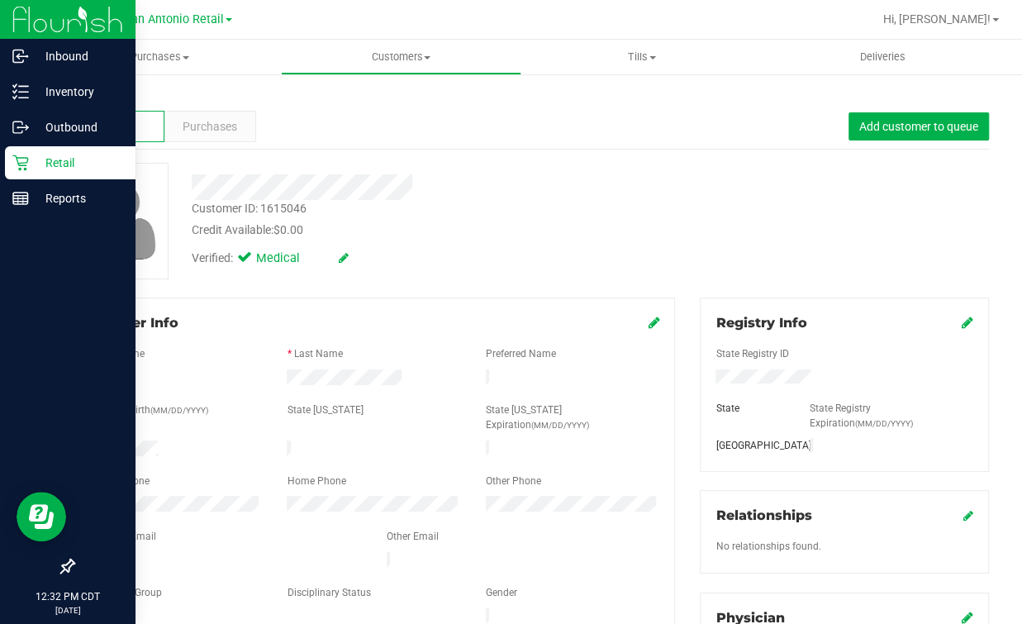
click at [212, 529] on div "Personal Email" at bounding box center [225, 538] width 298 height 19
click at [464, 296] on div "Back Profile Purchases Add customer to queue Customer ID: 1615046 Credit Availa…" at bounding box center [531, 623] width 916 height 1068
click at [97, 93] on link "Back" at bounding box center [87, 97] width 28 height 12
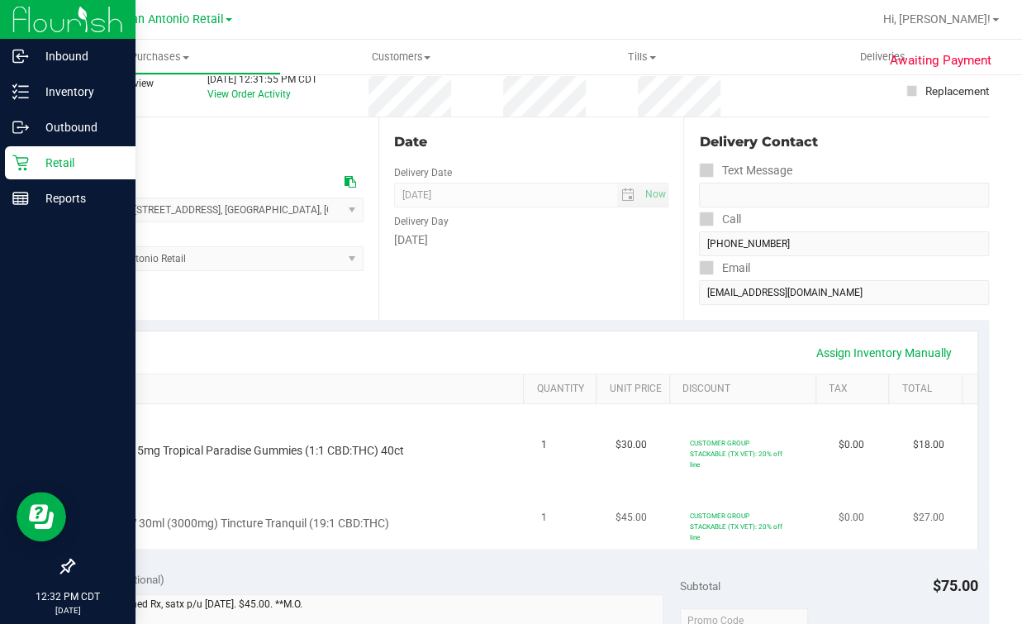
scroll to position [310, 0]
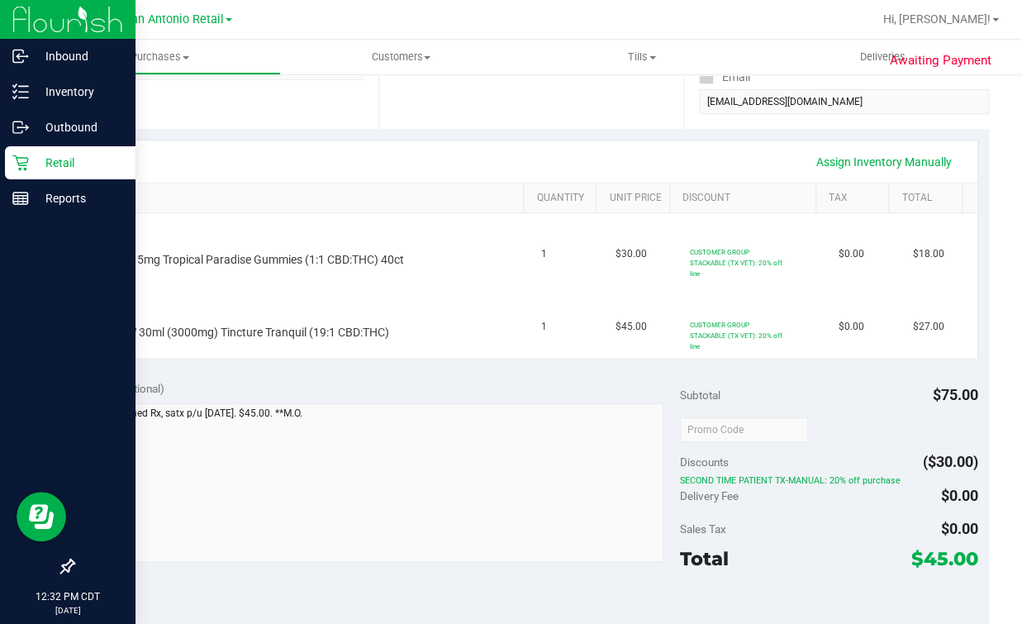
click at [32, 446] on div "Inbound Inventory Outbound Retail Reports 12:32 PM CDT 08/23/2025 08/23 TX San …" at bounding box center [511, 312] width 1022 height 624
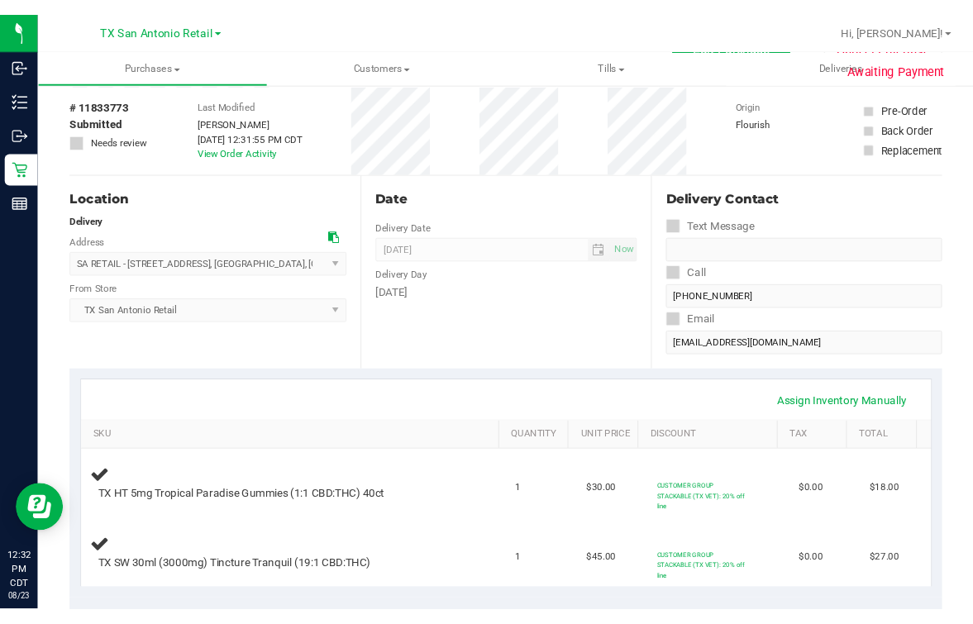
scroll to position [0, 0]
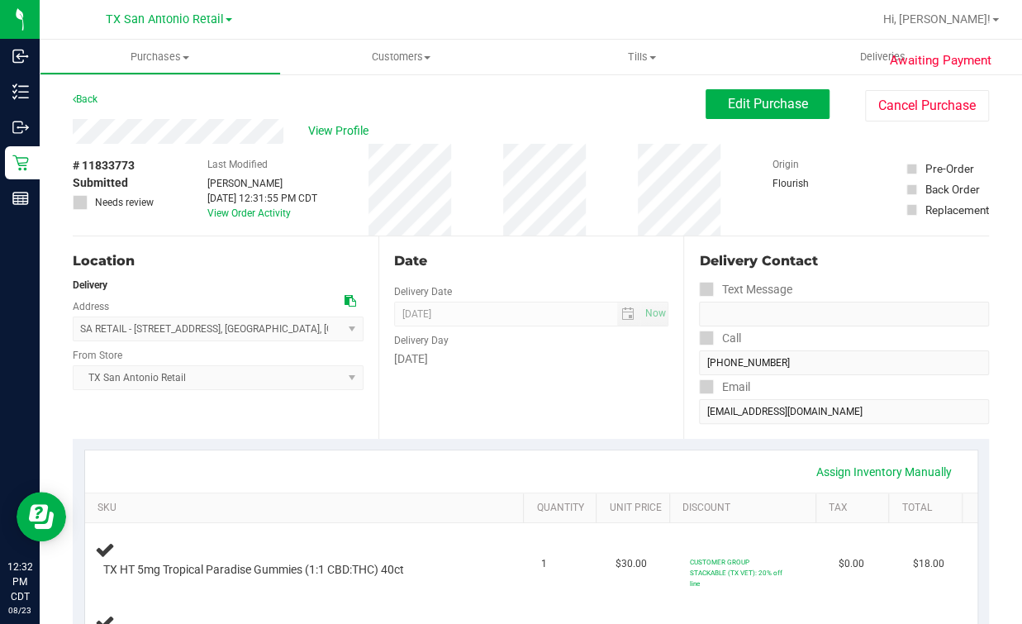
click at [364, 234] on div "# 11833773 Submitted Needs review Last Modified Mindy Ortiz Aug 23, 2025 12:31:…" at bounding box center [531, 190] width 916 height 92
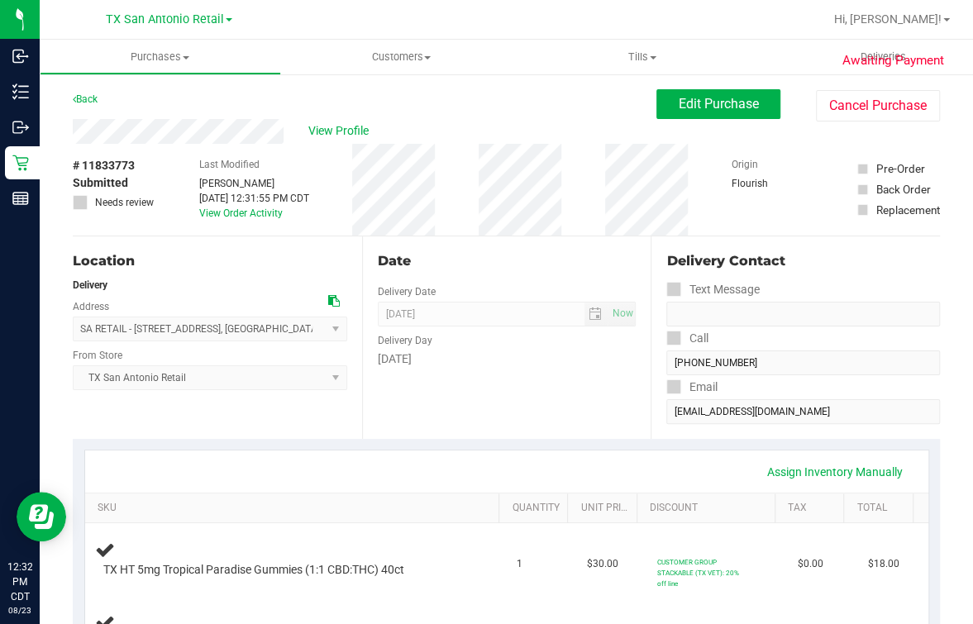
drag, startPoint x: 454, startPoint y: 119, endPoint x: 634, endPoint y: 109, distance: 180.4
click at [454, 119] on div "View Profile" at bounding box center [364, 131] width 583 height 25
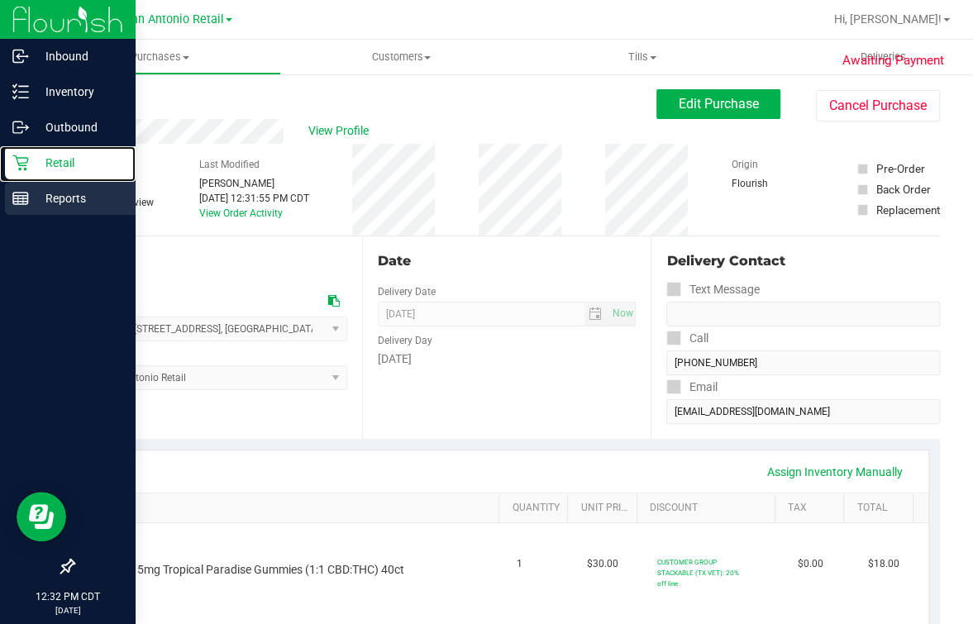
drag, startPoint x: 22, startPoint y: 157, endPoint x: 86, endPoint y: 205, distance: 79.7
click at [22, 157] on icon at bounding box center [20, 163] width 16 height 16
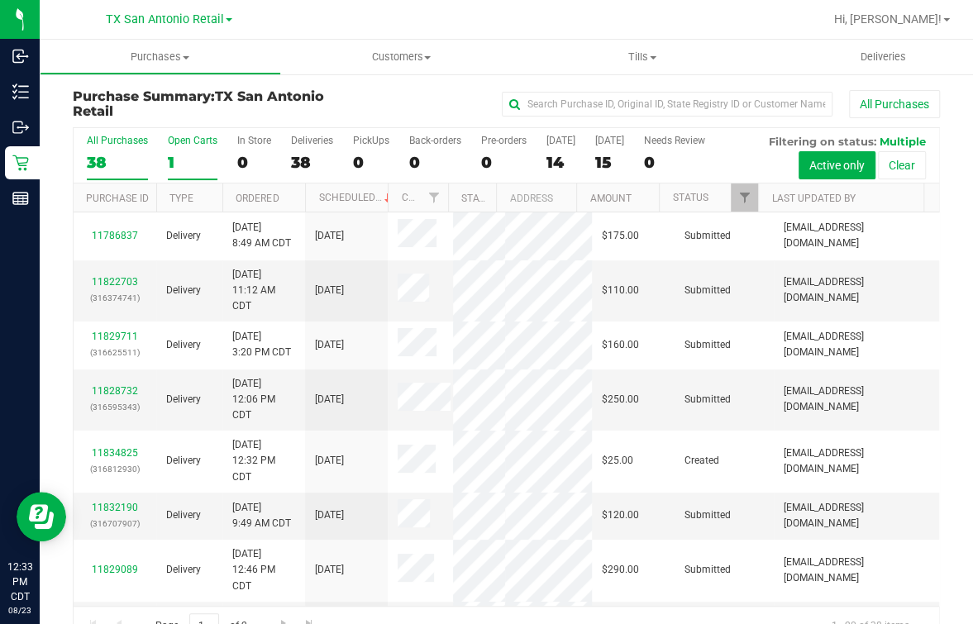
click at [177, 140] on div "Open Carts" at bounding box center [193, 141] width 50 height 12
click at [0, 0] on input "Open Carts 1" at bounding box center [0, 0] width 0 height 0
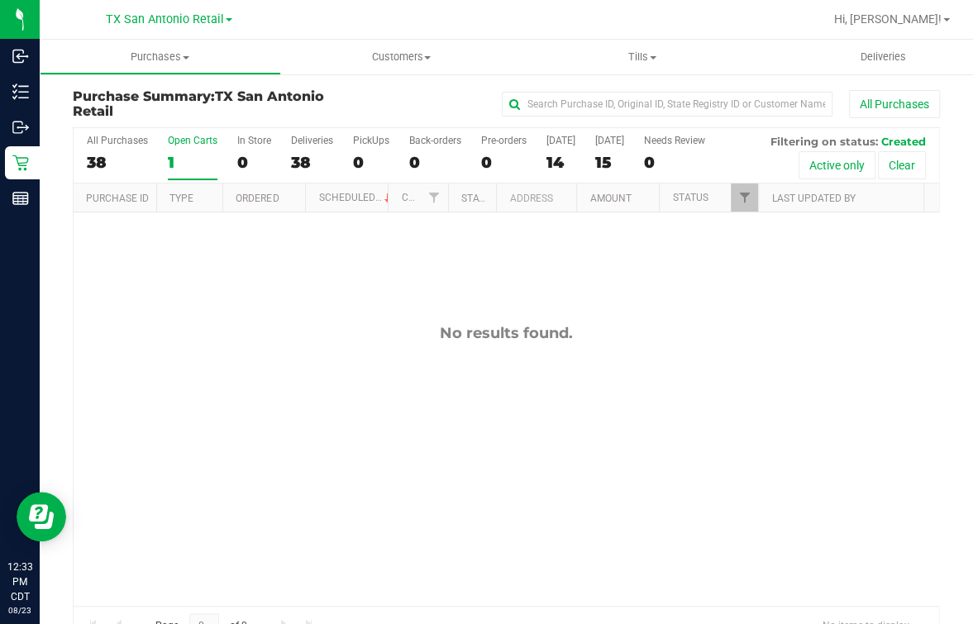
click at [477, 403] on div "No results found." at bounding box center [506, 464] width 865 height 505
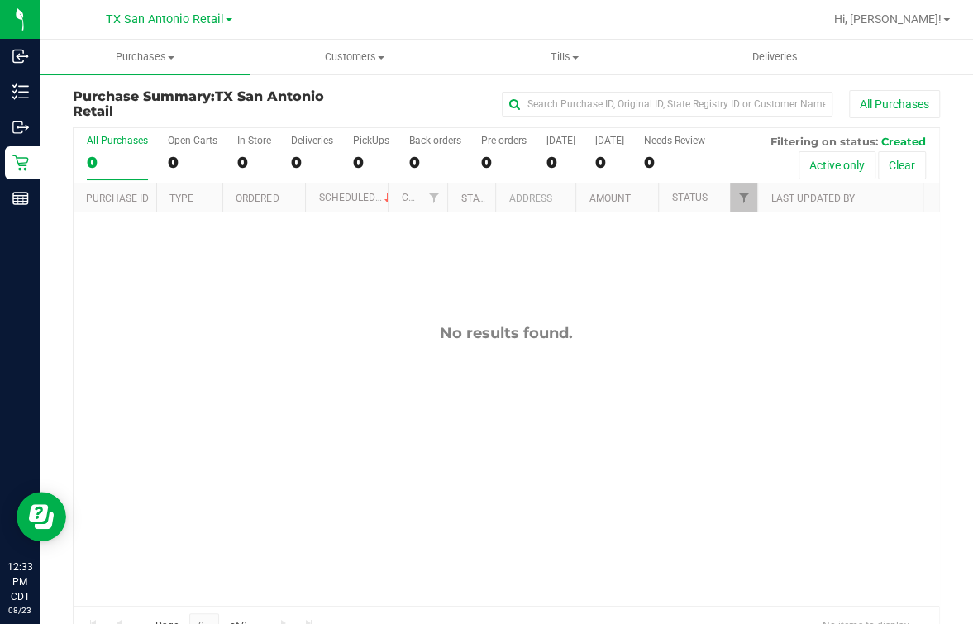
click at [331, 379] on div "No results found." at bounding box center [506, 464] width 865 height 505
click at [250, 389] on div "No results found." at bounding box center [506, 464] width 865 height 505
click at [208, 169] on div "0" at bounding box center [193, 162] width 50 height 19
click at [0, 0] on input "Open Carts 0" at bounding box center [0, 0] width 0 height 0
click at [398, 412] on div "No results found." at bounding box center [506, 464] width 865 height 505
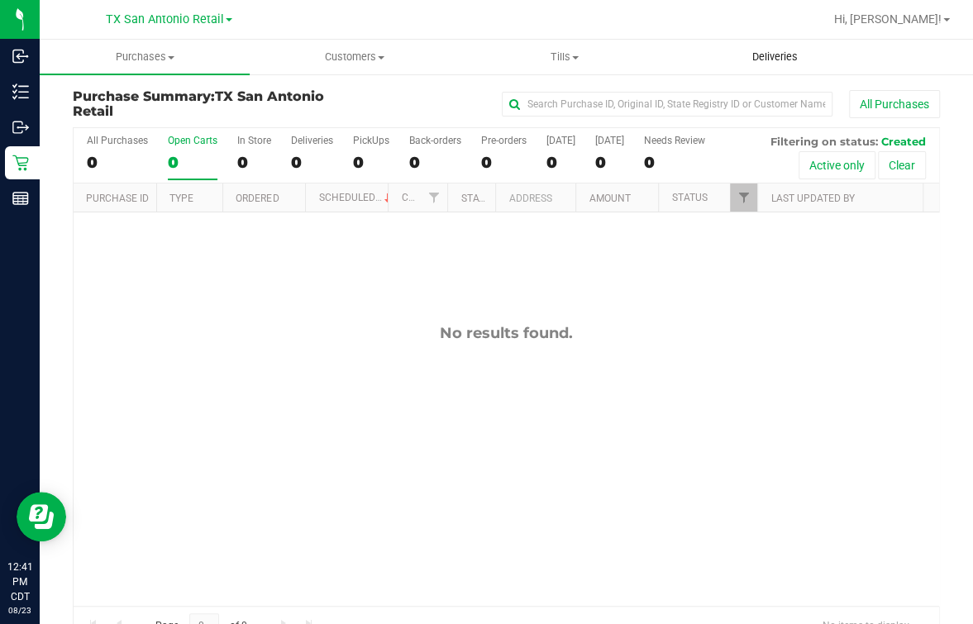
click at [762, 54] on span "Deliveries" at bounding box center [775, 57] width 90 height 15
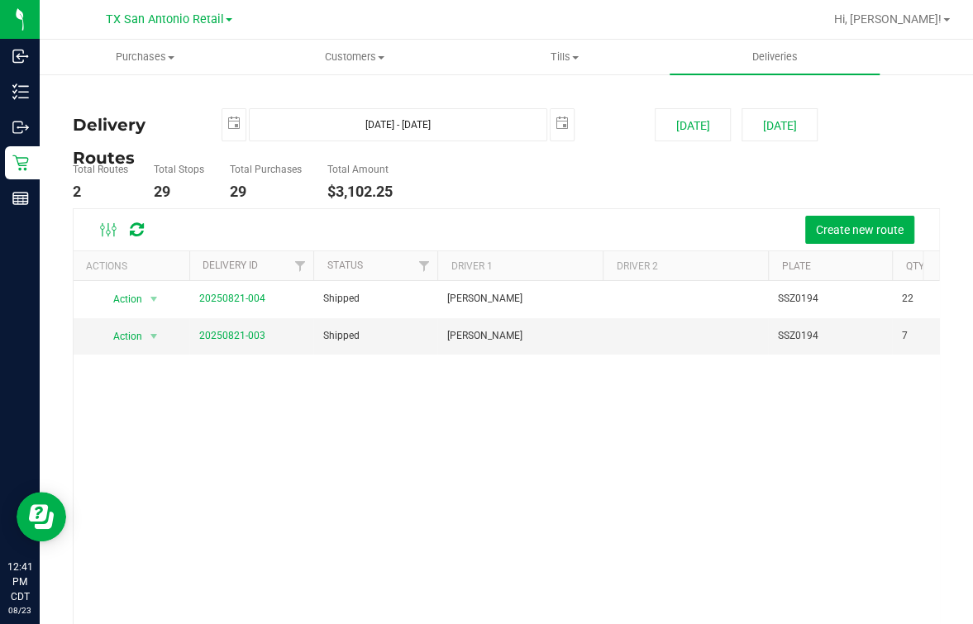
click at [188, 463] on div "Action Action View Delivery 20250821-004 Shipped [PERSON_NAME] SSZ0194 22 $1,89…" at bounding box center [506, 477] width 865 height 393
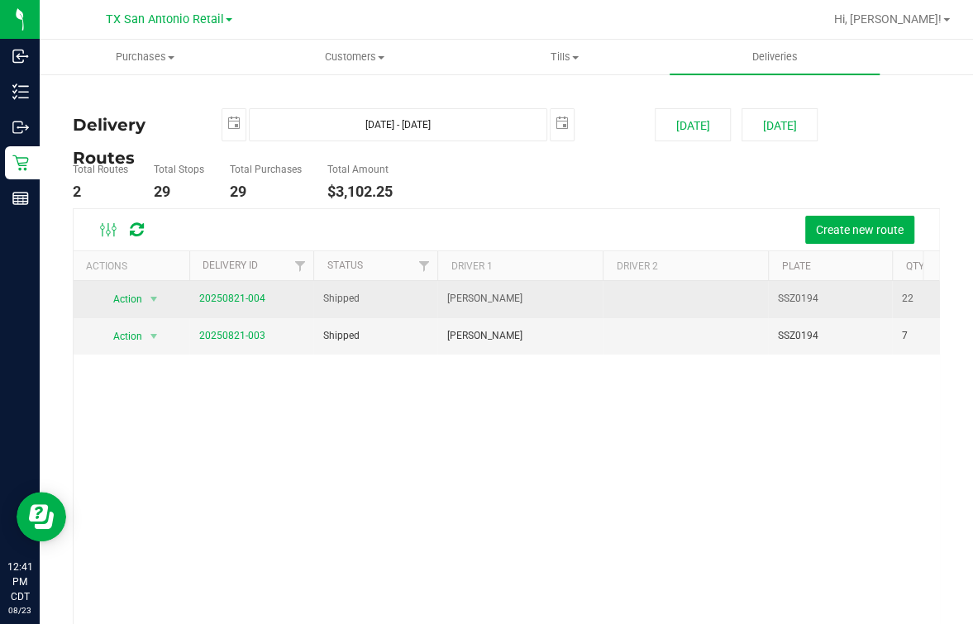
click at [269, 293] on td "20250821-004" at bounding box center [251, 299] width 124 height 37
click at [231, 293] on link "20250821-004" at bounding box center [232, 299] width 66 height 12
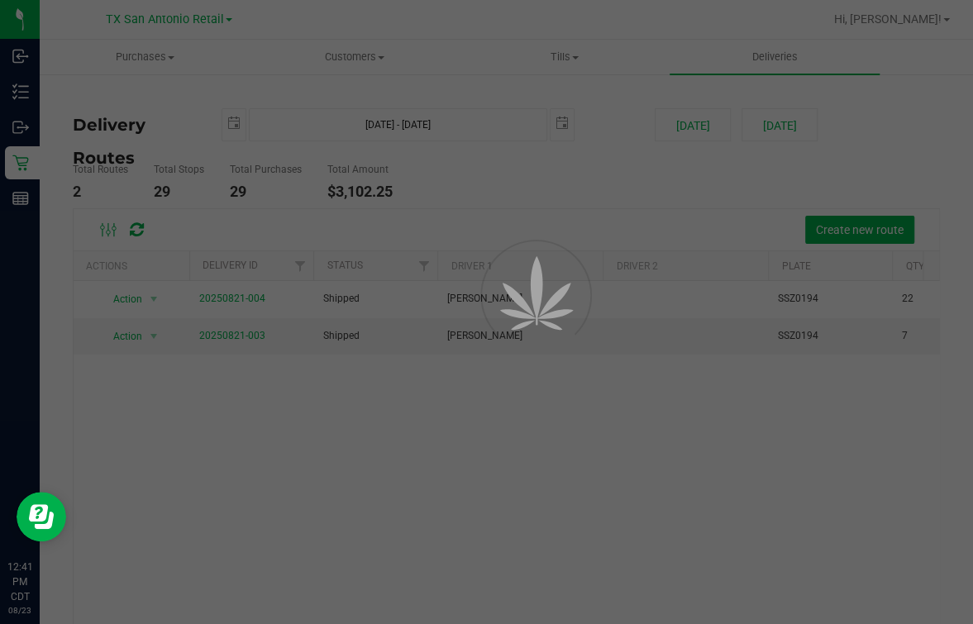
click at [628, 231] on div at bounding box center [486, 312] width 973 height 624
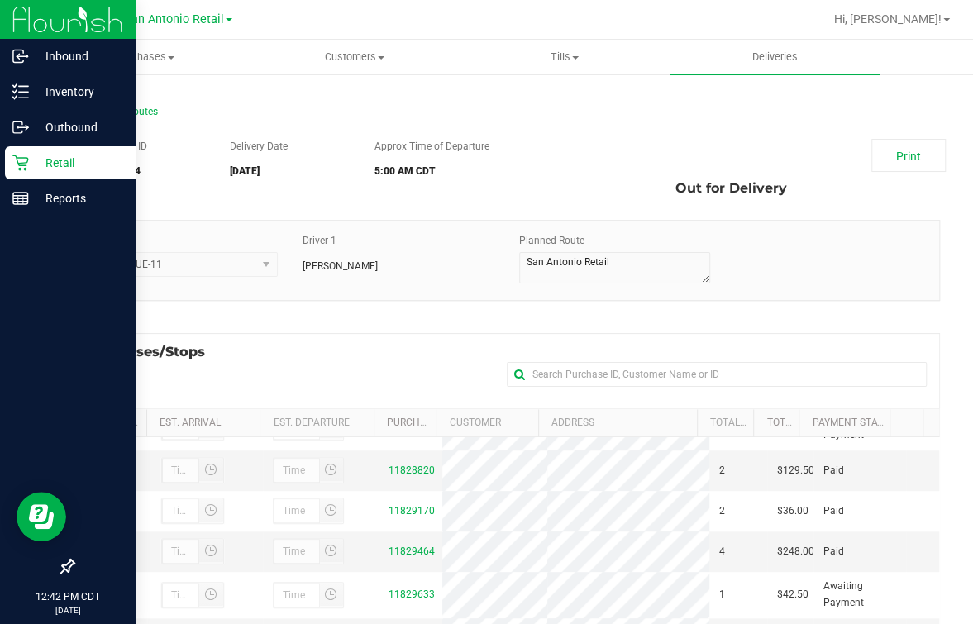
click at [23, 165] on icon at bounding box center [20, 163] width 16 height 16
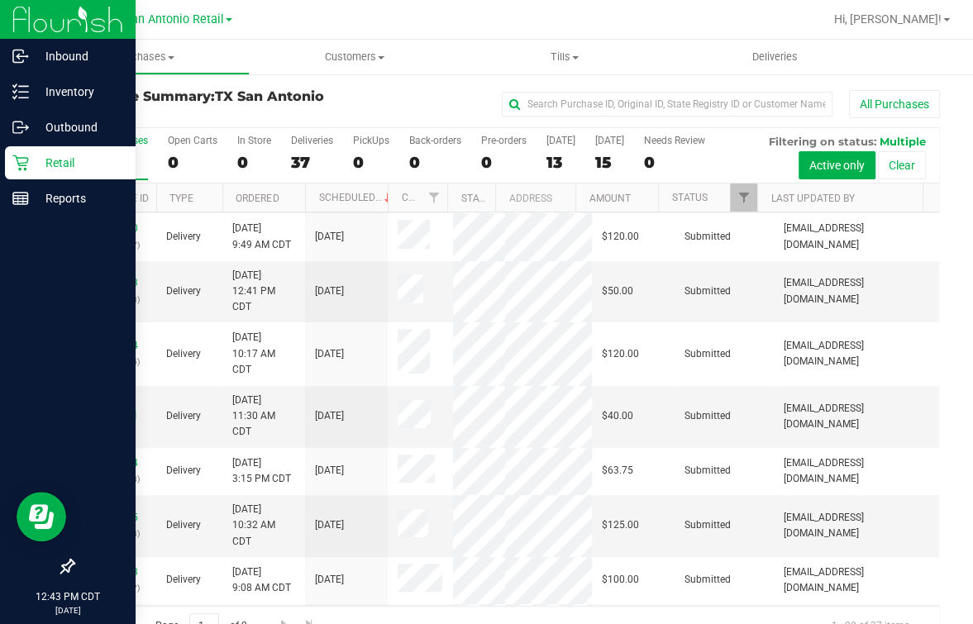
scroll to position [412, 0]
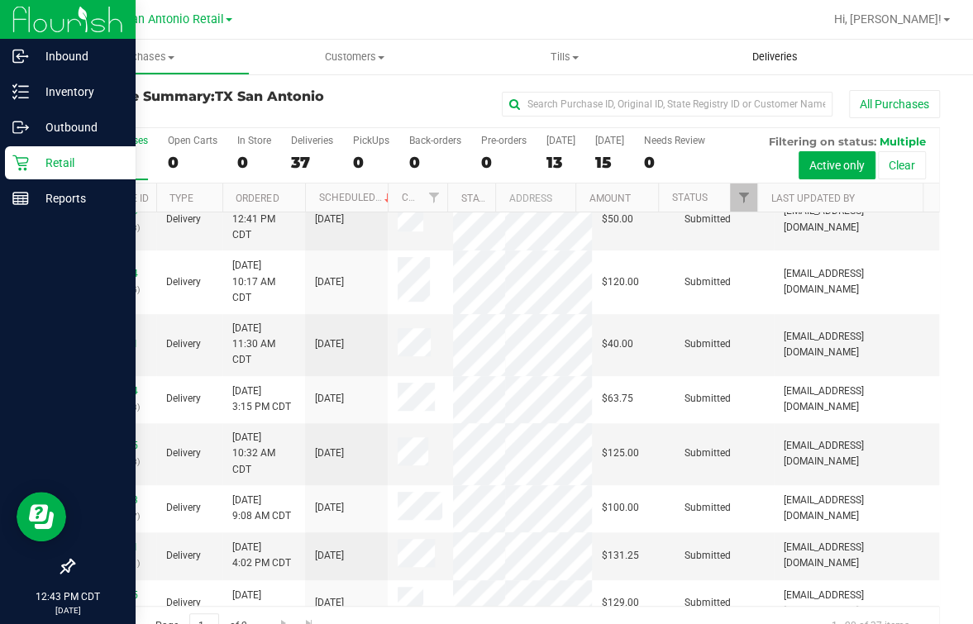
click at [789, 43] on uib-tab-heading "Deliveries" at bounding box center [774, 57] width 210 height 35
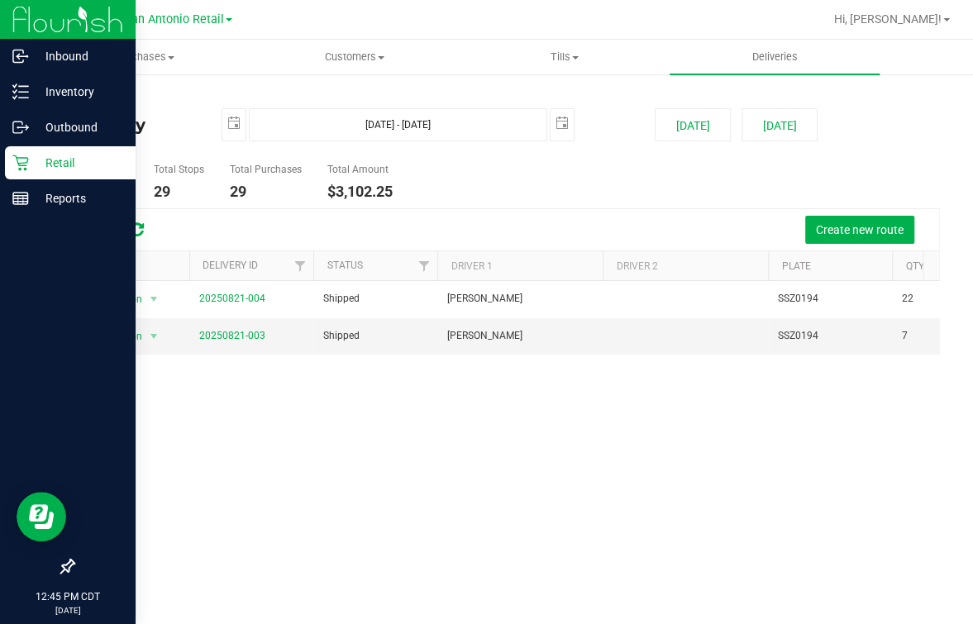
click at [600, 510] on div "Action Action View Delivery 20250821-004 Shipped [PERSON_NAME] SSZ0194 22 $1,89…" at bounding box center [506, 477] width 865 height 393
click at [21, 166] on icon at bounding box center [20, 163] width 17 height 17
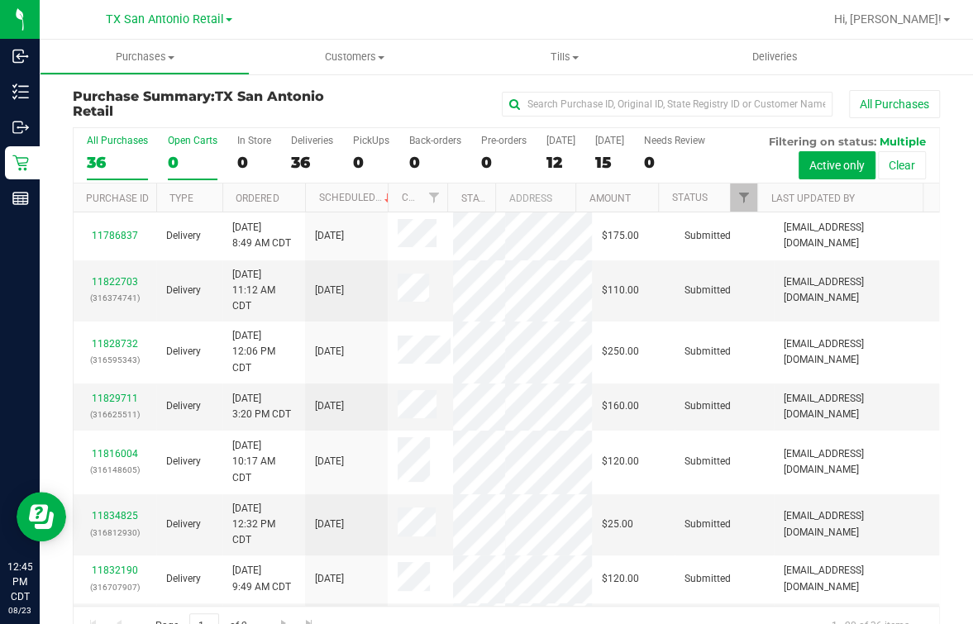
click at [177, 159] on div "0" at bounding box center [193, 162] width 50 height 19
click at [0, 0] on input "Open Carts 0" at bounding box center [0, 0] width 0 height 0
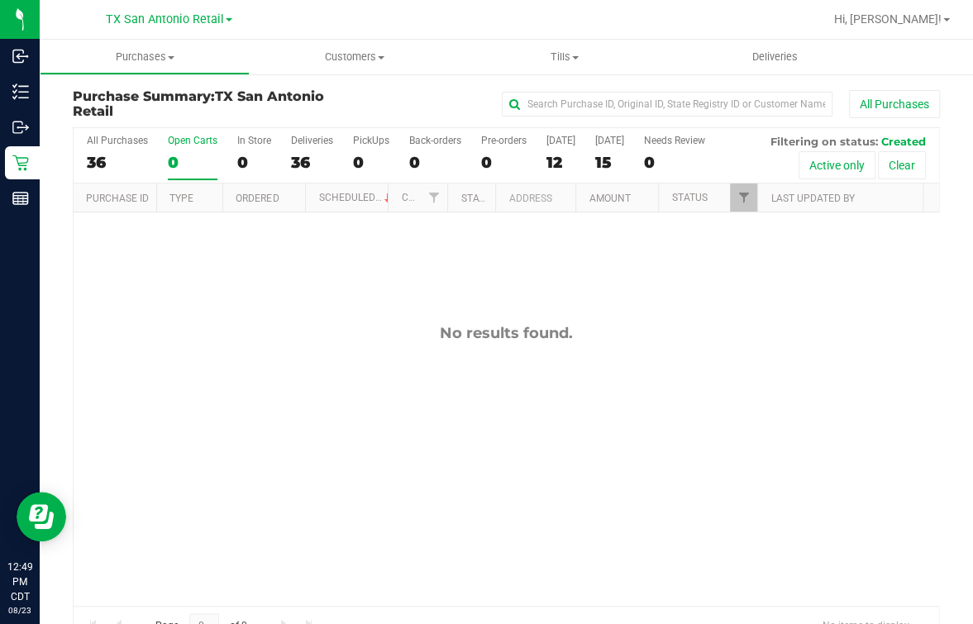
click at [670, 423] on div "No results found." at bounding box center [506, 464] width 865 height 505
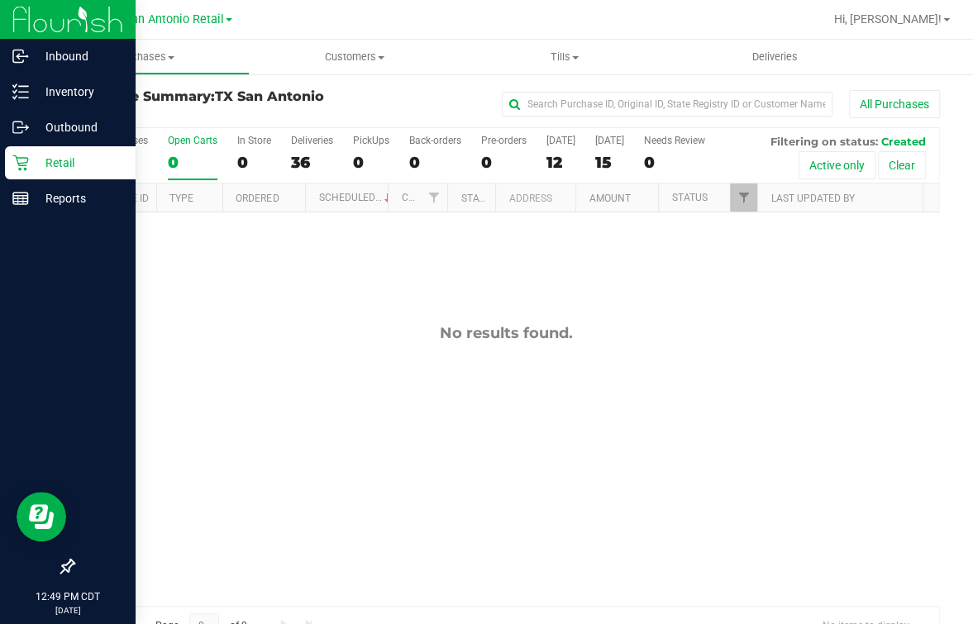
click at [19, 167] on icon at bounding box center [20, 163] width 17 height 17
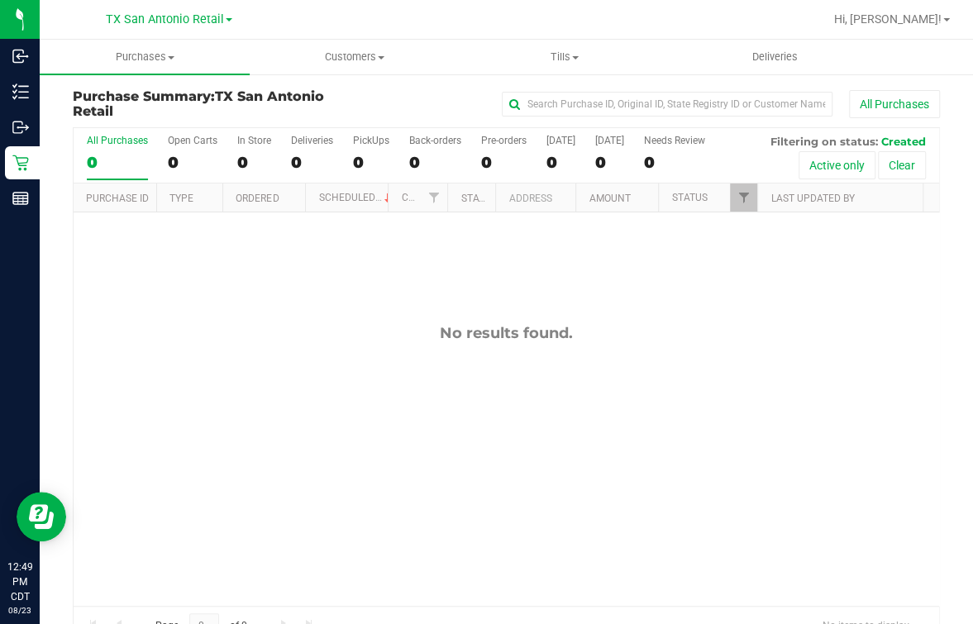
click at [626, 410] on div "No results found." at bounding box center [506, 464] width 865 height 505
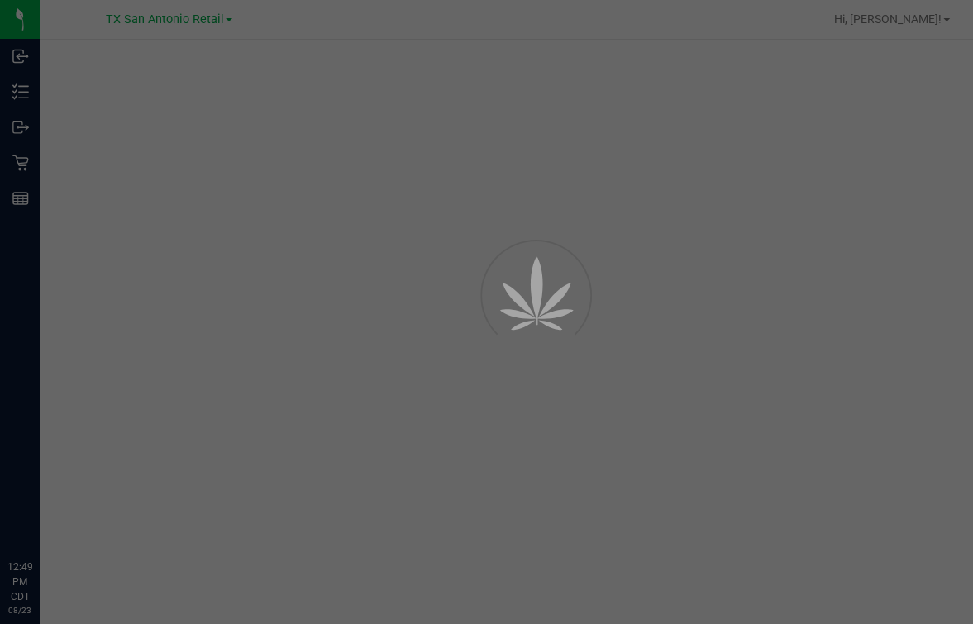
click at [382, 12] on div at bounding box center [486, 312] width 973 height 624
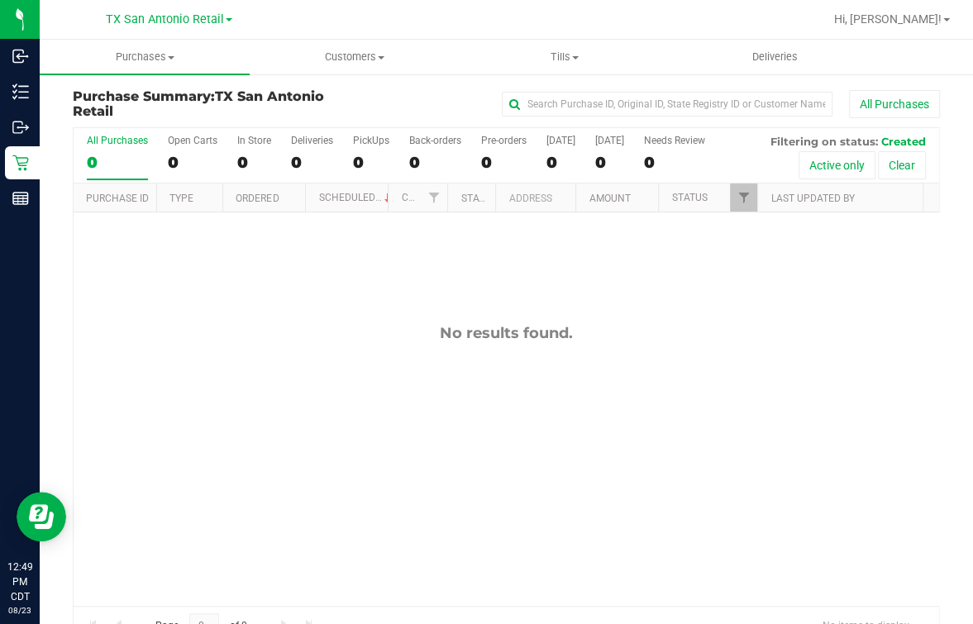
click at [336, 362] on div "No results found." at bounding box center [506, 464] width 865 height 505
drag, startPoint x: 271, startPoint y: 503, endPoint x: 745, endPoint y: 496, distance: 474.4
click at [271, 503] on div "No results found." at bounding box center [506, 464] width 865 height 505
click at [274, 320] on div "No results found." at bounding box center [506, 464] width 865 height 505
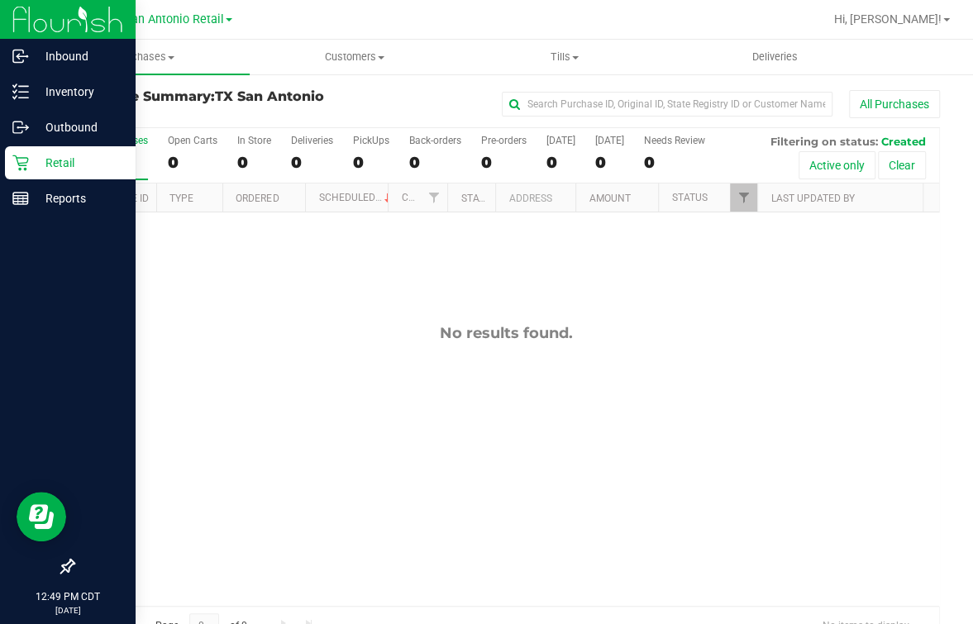
click at [38, 169] on p "Retail" at bounding box center [78, 163] width 99 height 20
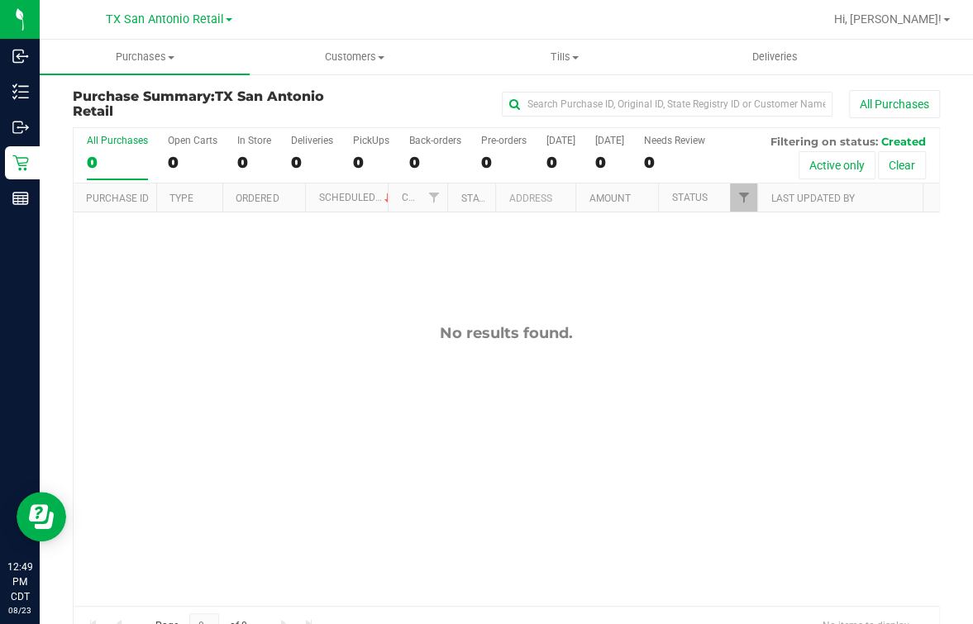
click at [644, 623] on html "Inbound Inventory Outbound Retail Reports 12:49 PM CDT 08/23/2025 08/23 TX San …" at bounding box center [486, 312] width 973 height 624
click at [232, 393] on div "No results found." at bounding box center [506, 464] width 865 height 505
click at [315, 337] on div "No results found." at bounding box center [506, 333] width 865 height 18
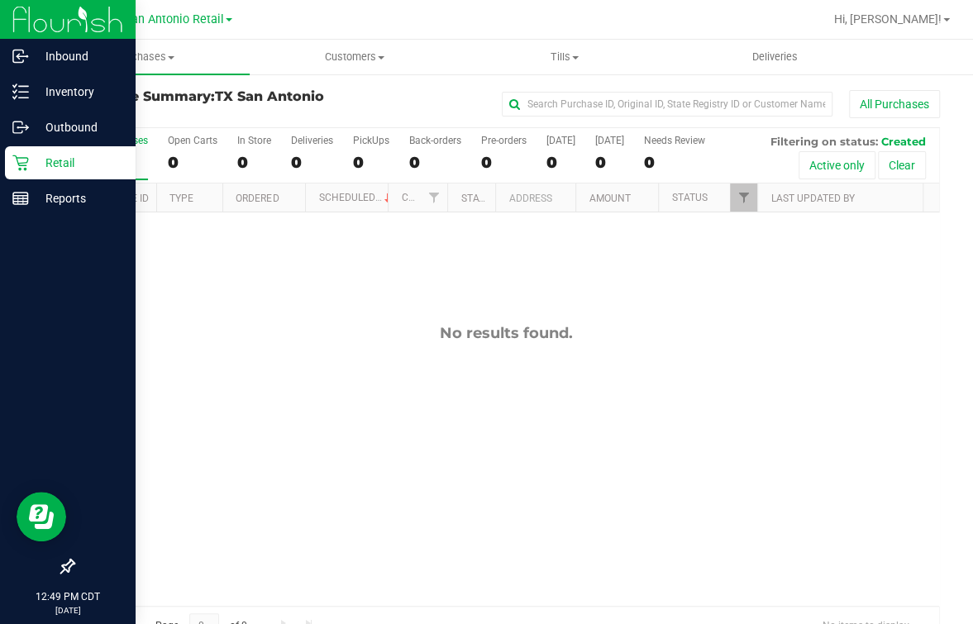
click at [16, 156] on icon at bounding box center [20, 163] width 16 height 16
click at [24, 151] on div "Retail" at bounding box center [70, 162] width 131 height 33
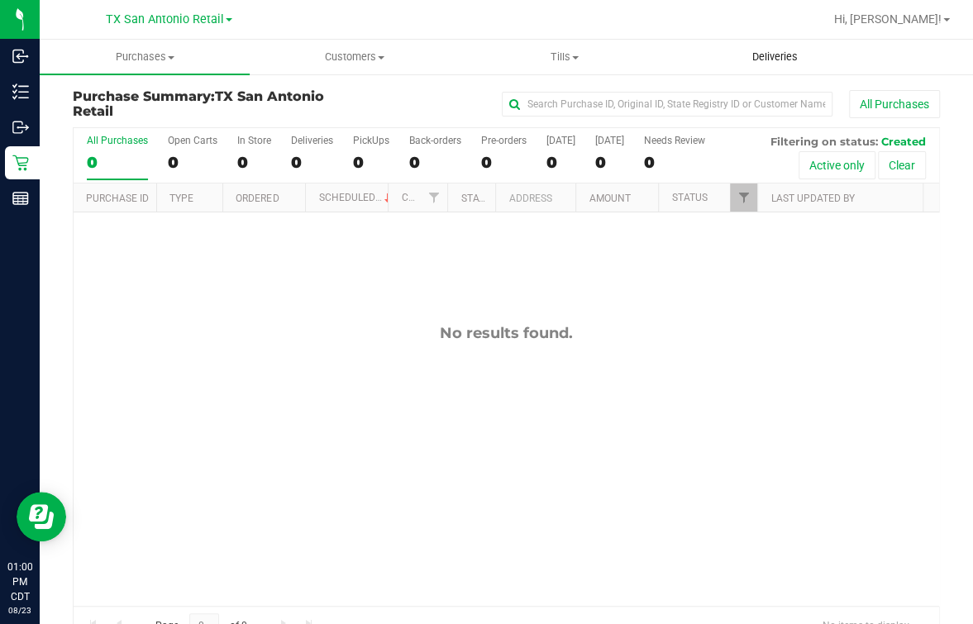
click at [778, 58] on span "Deliveries" at bounding box center [775, 57] width 90 height 15
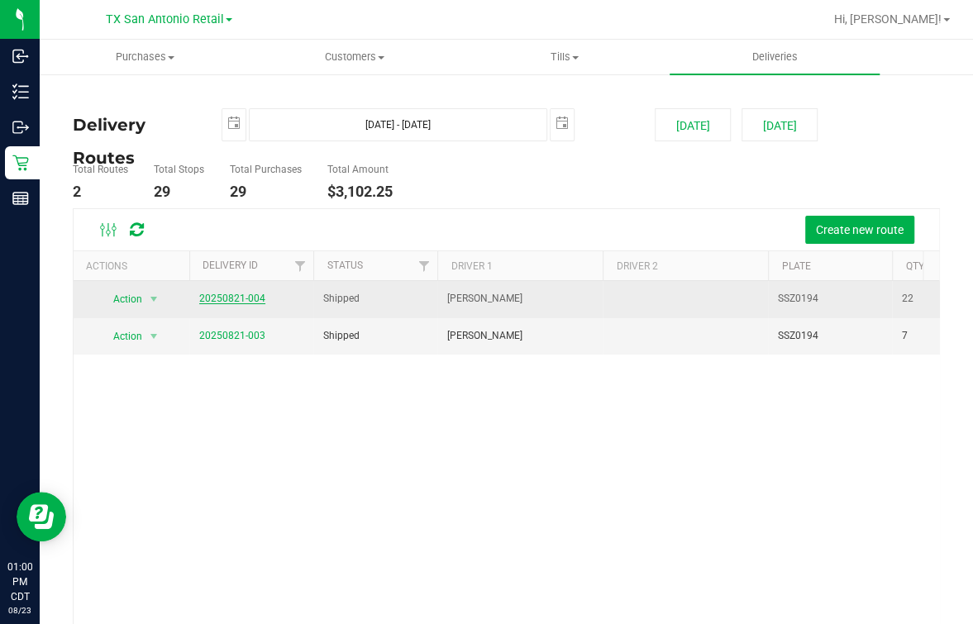
click at [237, 297] on link "20250821-004" at bounding box center [232, 299] width 66 height 12
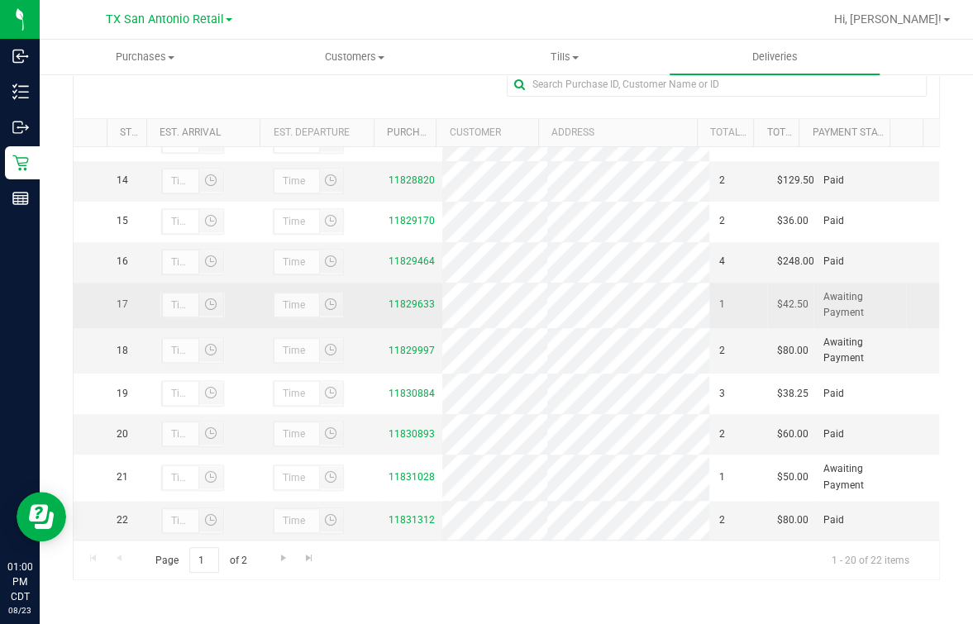
scroll to position [753, 0]
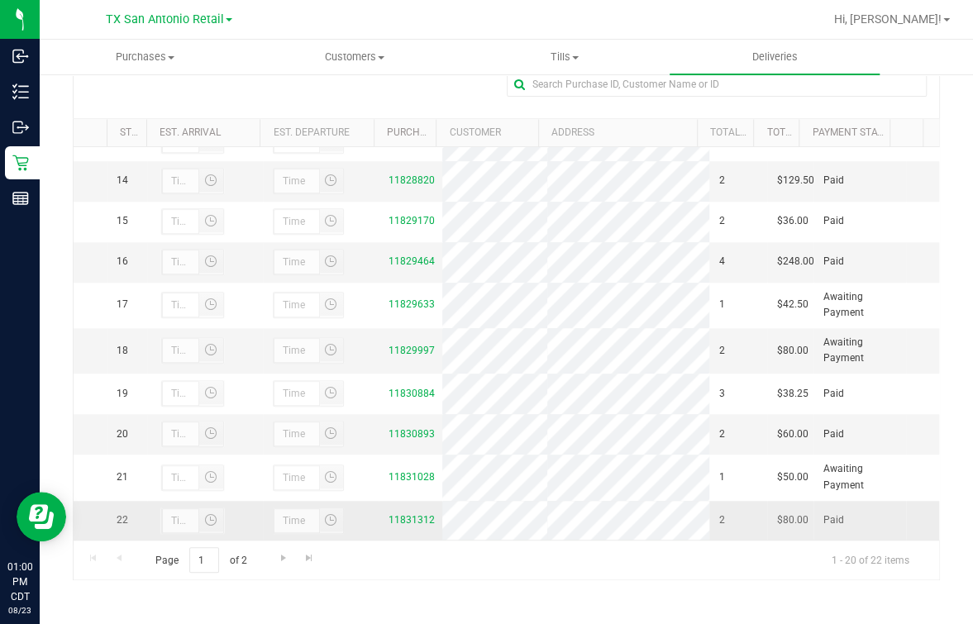
click at [226, 508] on div at bounding box center [204, 520] width 89 height 26
click at [404, 516] on link "11831312" at bounding box center [411, 520] width 46 height 12
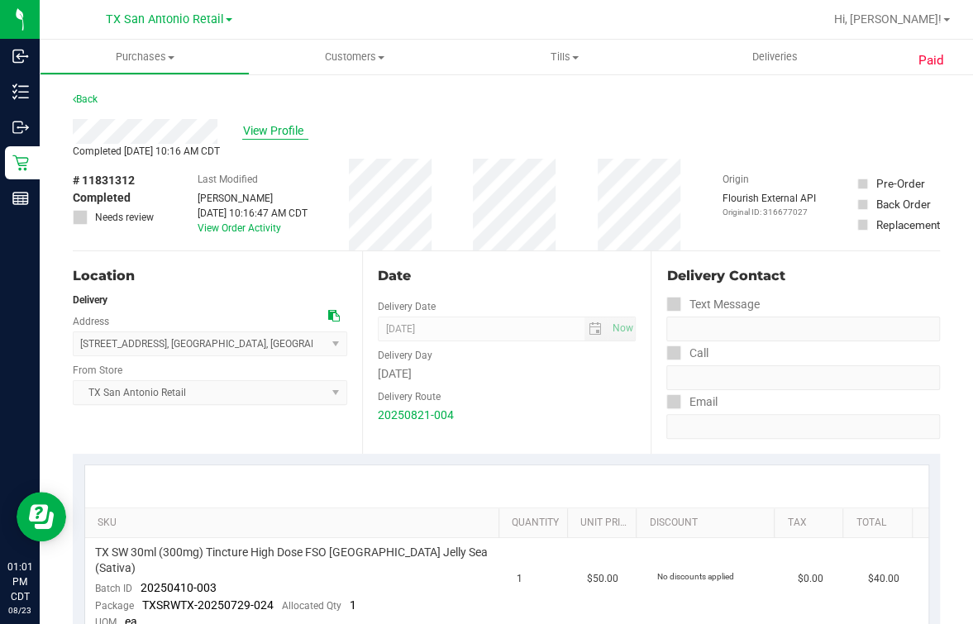
click at [288, 125] on span "View Profile" at bounding box center [275, 130] width 66 height 17
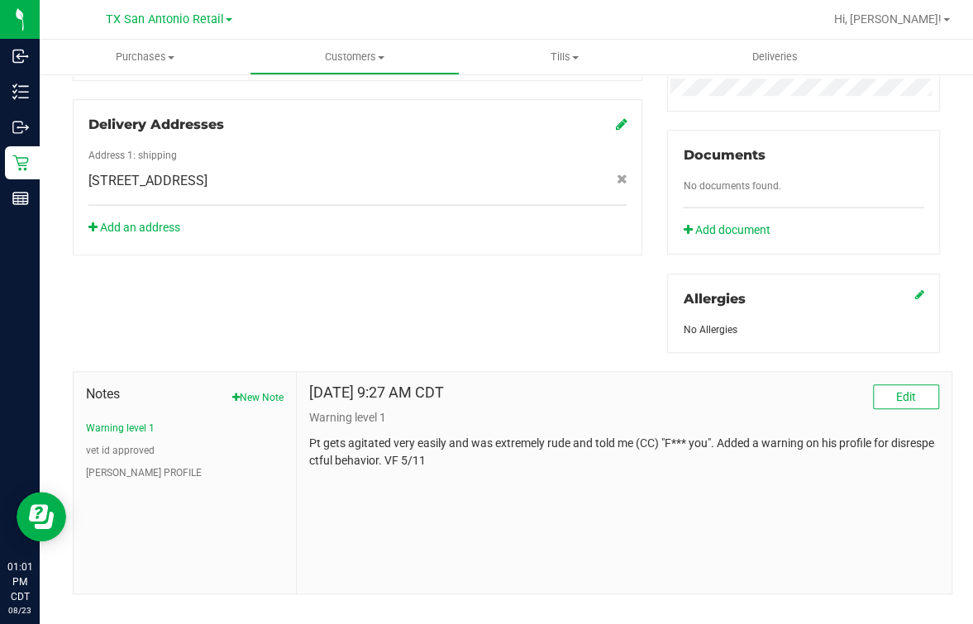
scroll to position [583, 0]
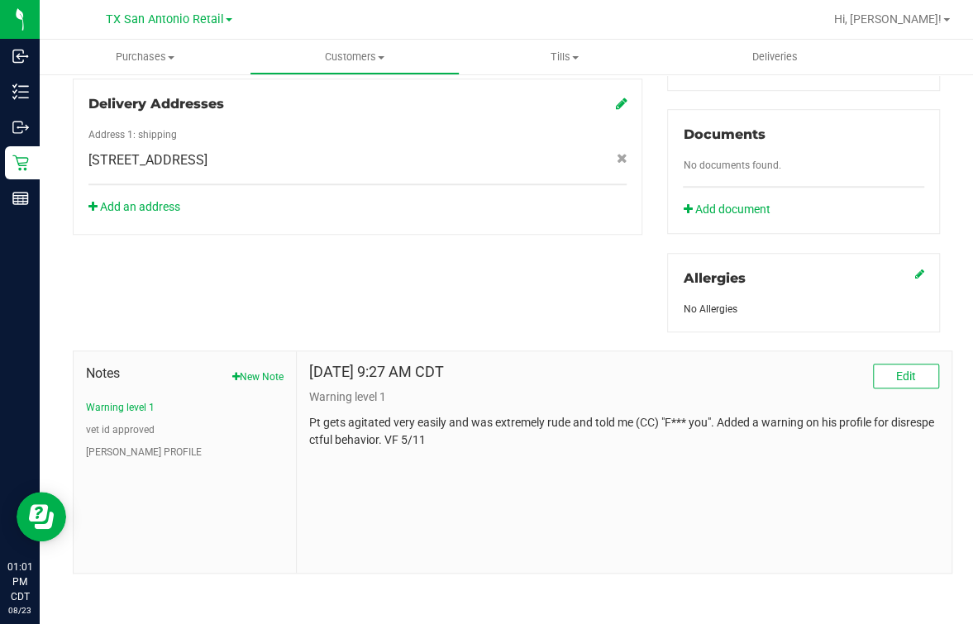
click at [562, 450] on div "May 11, 2024 9:27 AM CDT Edit Warning level 1 Pt gets agitated very easily and …" at bounding box center [624, 461] width 654 height 221
click at [112, 422] on button "vet id approved" at bounding box center [120, 429] width 69 height 15
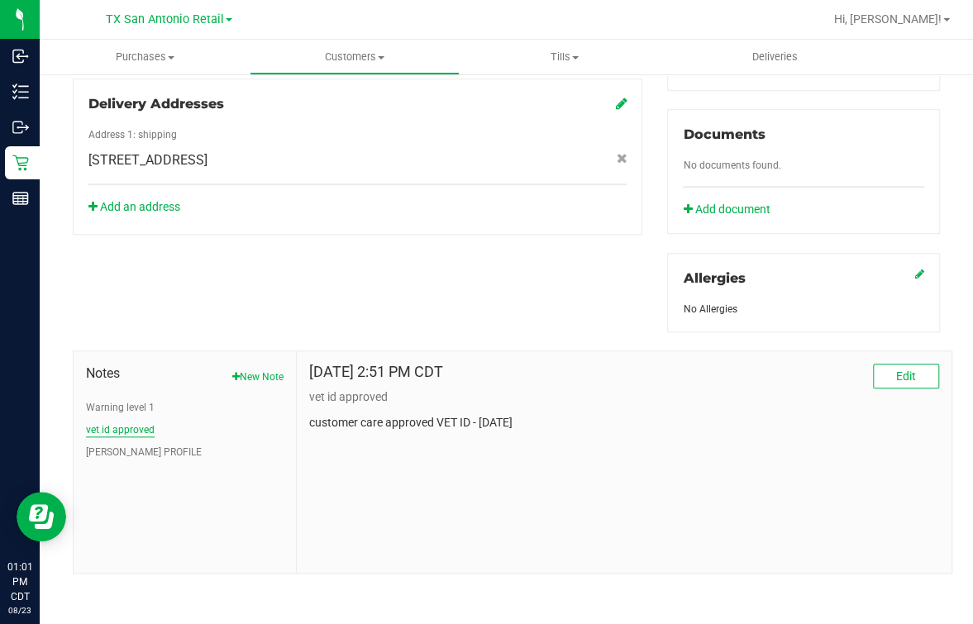
drag, startPoint x: 97, startPoint y: 415, endPoint x: 109, endPoint y: 422, distance: 14.5
click at [97, 414] on ul "Warning level 1 vet id approved CURT PROFILE" at bounding box center [184, 429] width 197 height 59
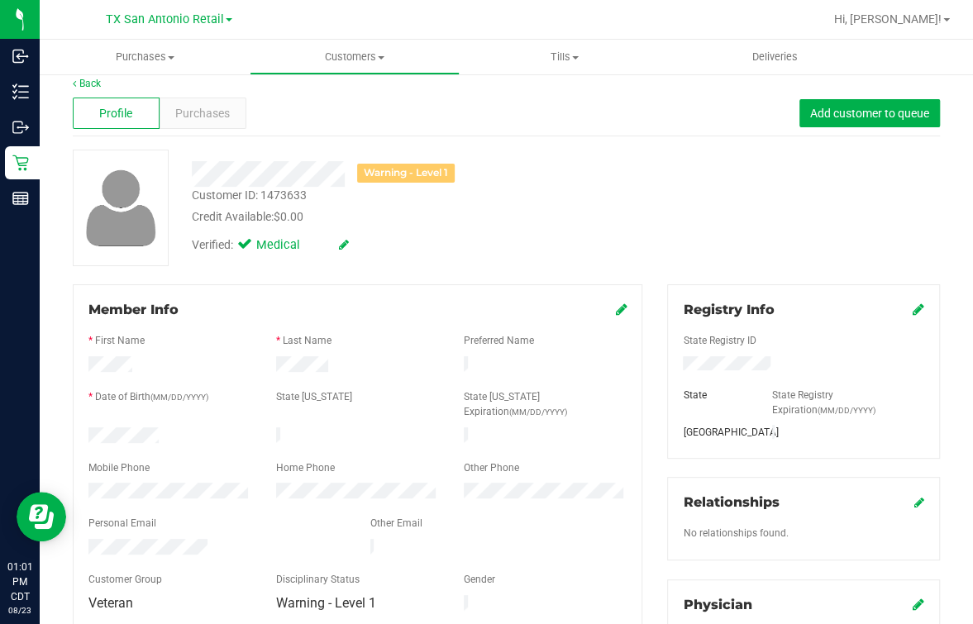
scroll to position [0, 0]
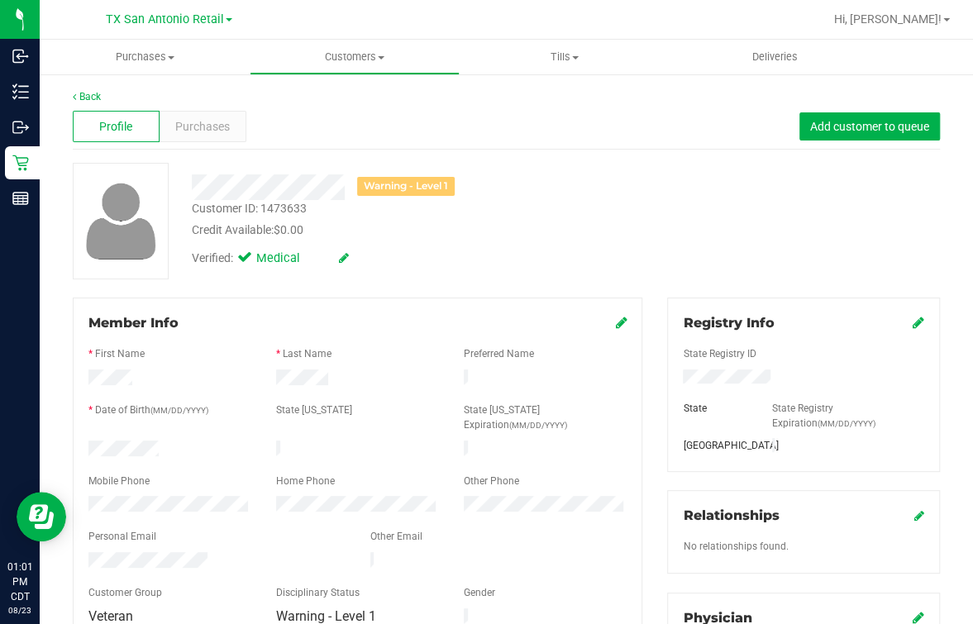
click at [494, 250] on div "Verified: Medical" at bounding box center [402, 257] width 446 height 36
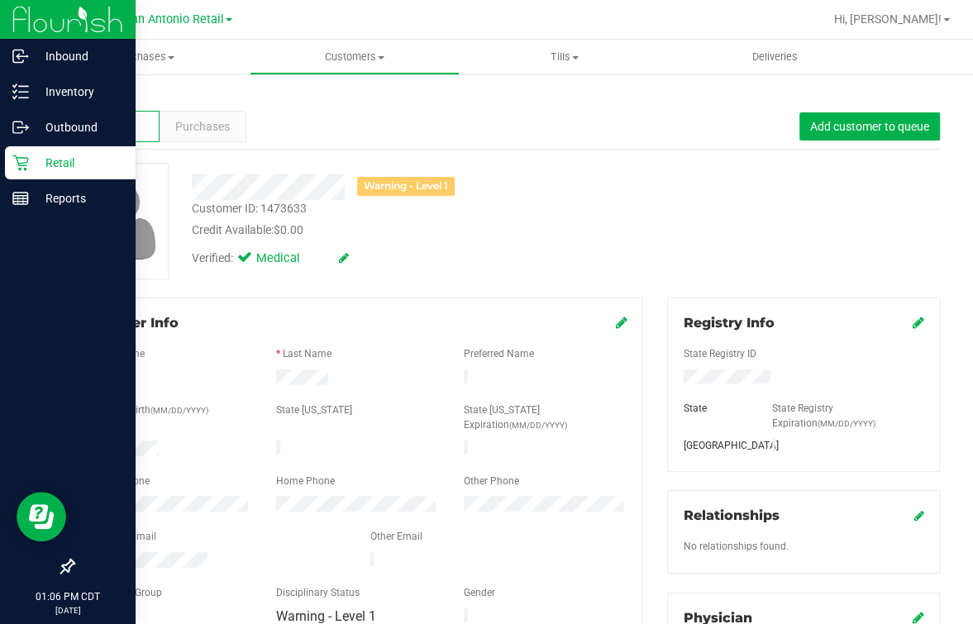
click at [34, 164] on p "Retail" at bounding box center [78, 163] width 99 height 20
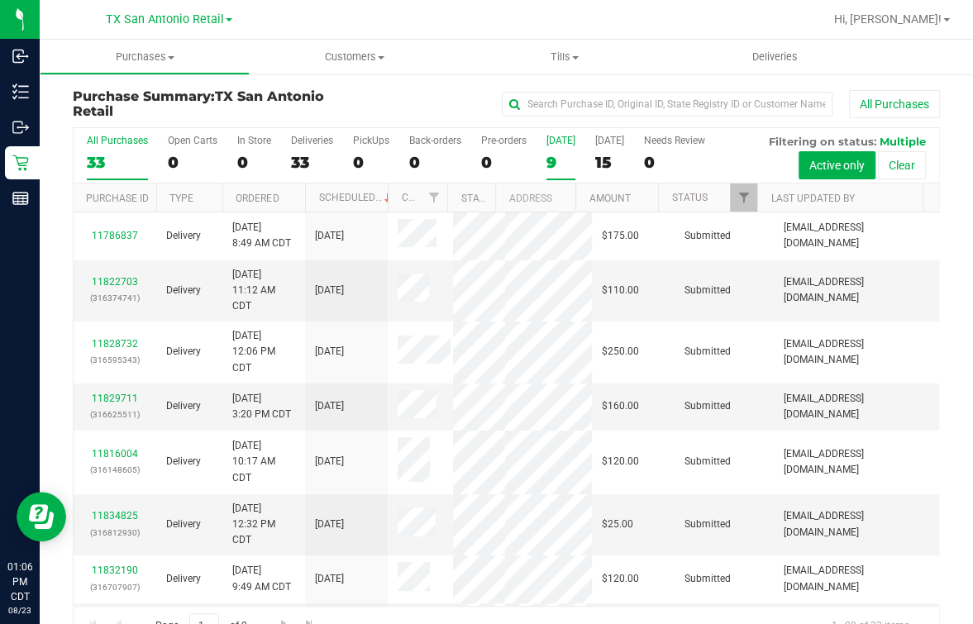
click at [551, 164] on div "9" at bounding box center [560, 162] width 29 height 19
click at [0, 0] on input "Today 9" at bounding box center [0, 0] width 0 height 0
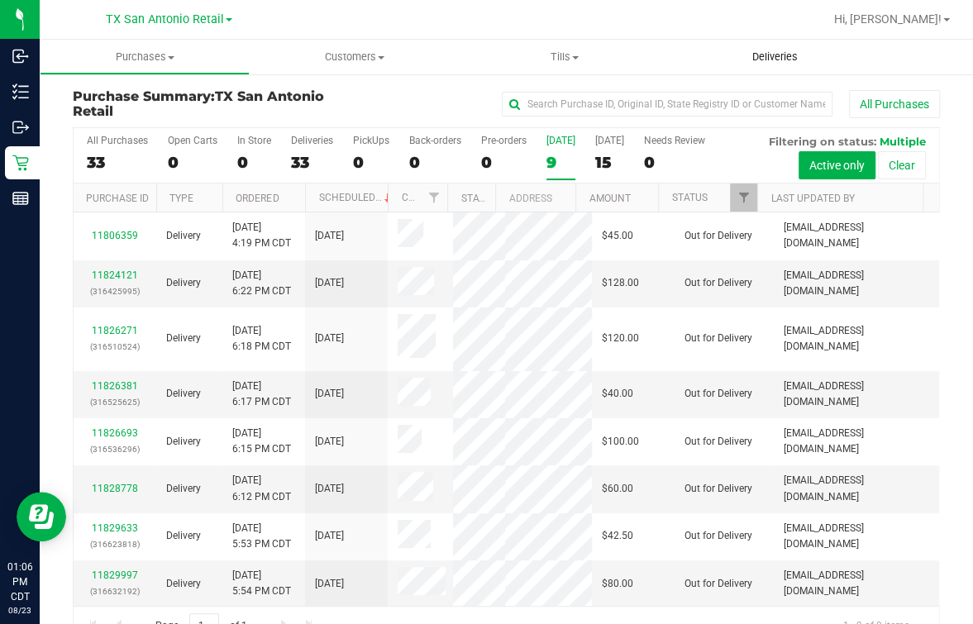
click at [778, 49] on uib-tab-heading "Deliveries" at bounding box center [774, 57] width 210 height 35
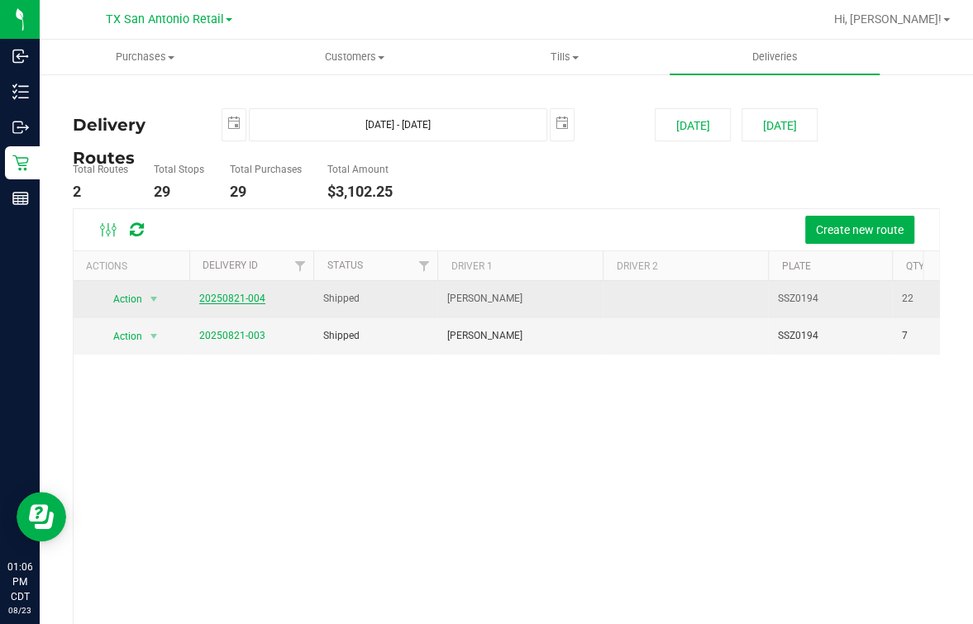
click at [255, 300] on link "20250821-004" at bounding box center [232, 299] width 66 height 12
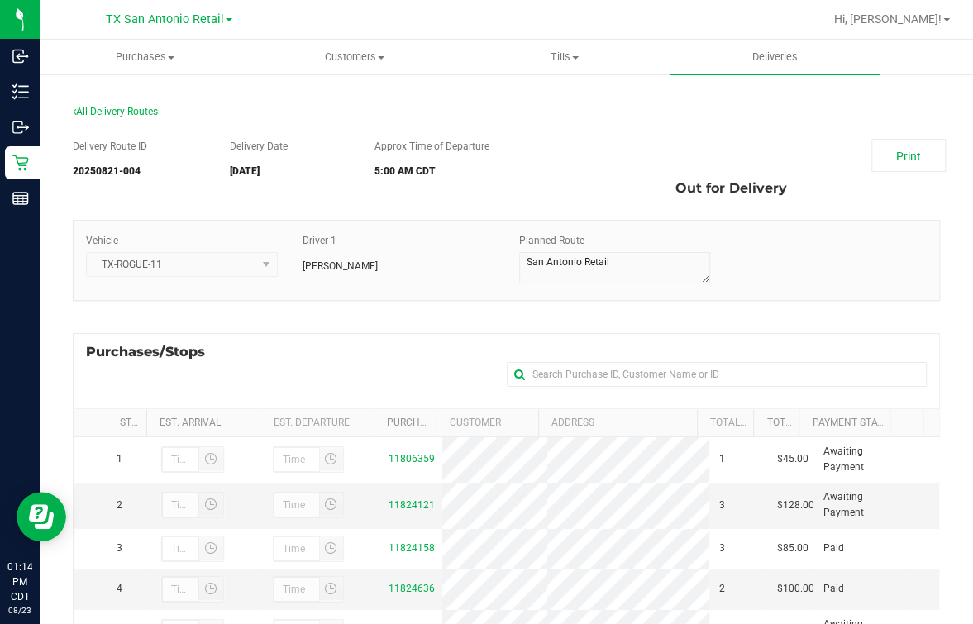
click at [354, 112] on div "All Delivery Routes" at bounding box center [506, 115] width 867 height 22
click at [314, 348] on div "Purchases/Stops + Add Purchase" at bounding box center [506, 370] width 867 height 75
click at [410, 350] on div "Purchases/Stops + Add Purchase" at bounding box center [506, 370] width 867 height 75
click at [42, 162] on div "All Delivery Routes Delivery Route ID 20250821-004 Delivery Date 08/23/2025 App…" at bounding box center [506, 493] width 933 height 841
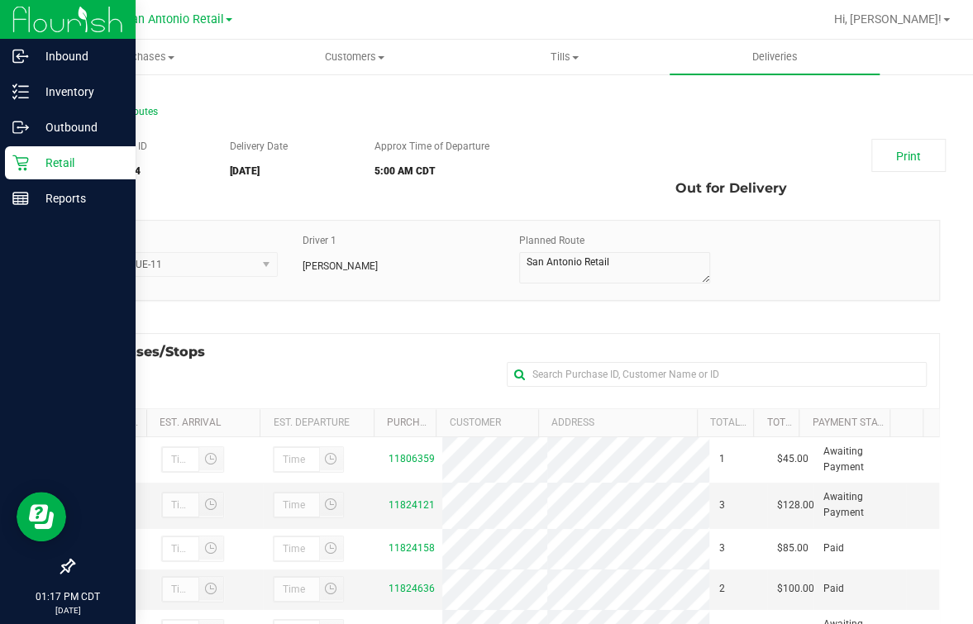
click at [27, 164] on div "Retail" at bounding box center [70, 162] width 131 height 33
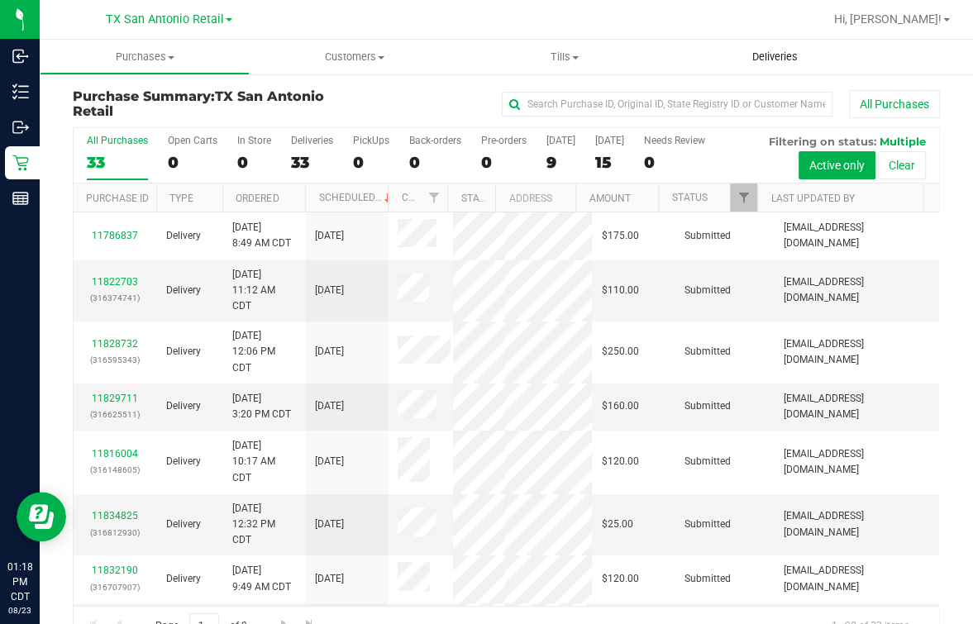
click at [787, 54] on span "Deliveries" at bounding box center [775, 57] width 90 height 15
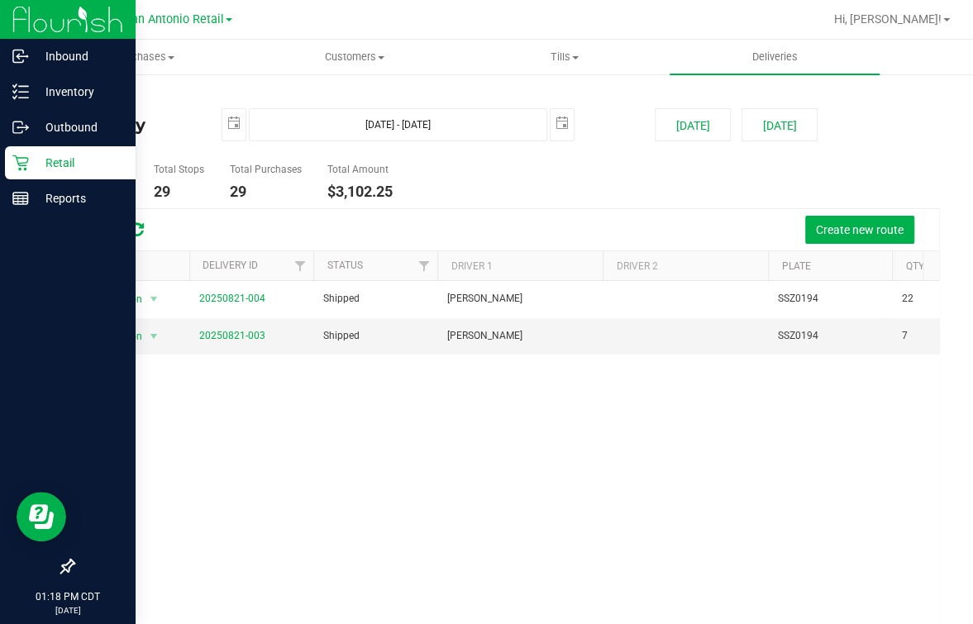
click at [12, 167] on icon at bounding box center [20, 163] width 17 height 17
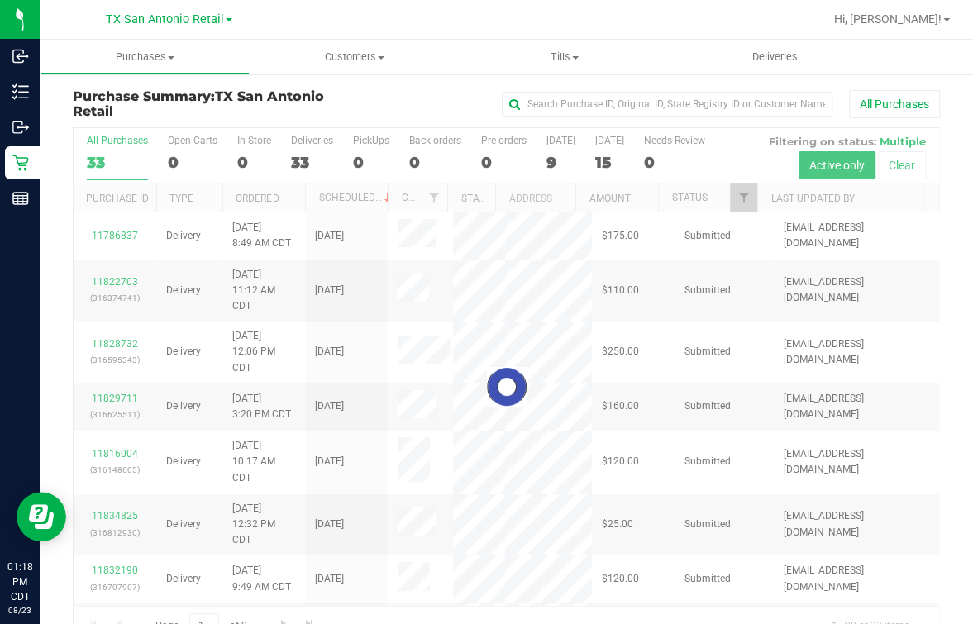
click at [614, 202] on div at bounding box center [506, 386] width 865 height 517
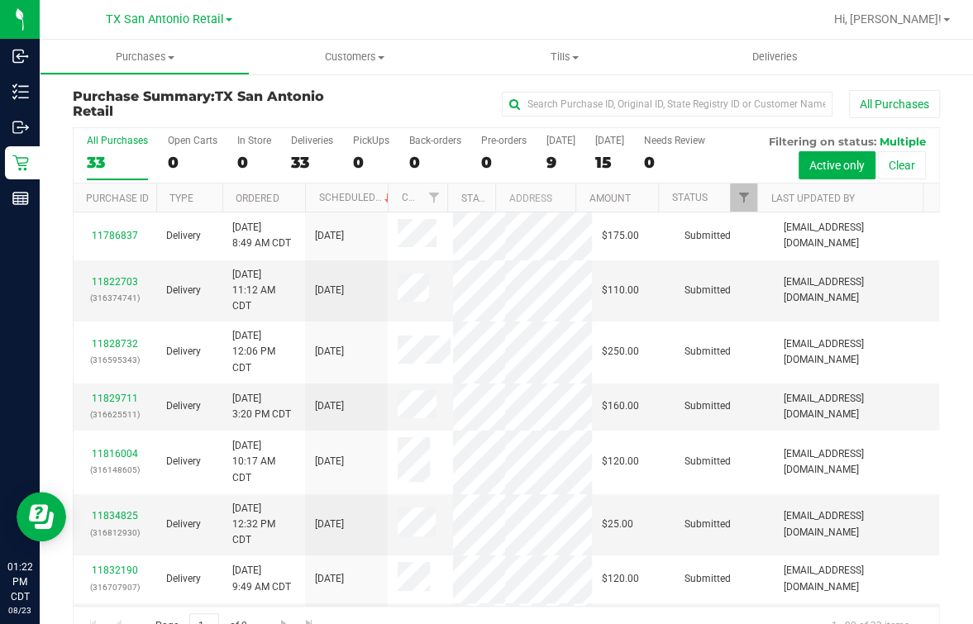
click at [447, 29] on div at bounding box center [559, 19] width 527 height 32
click at [202, 163] on div "0" at bounding box center [193, 162] width 50 height 19
click at [0, 0] on input "Open Carts 0" at bounding box center [0, 0] width 0 height 0
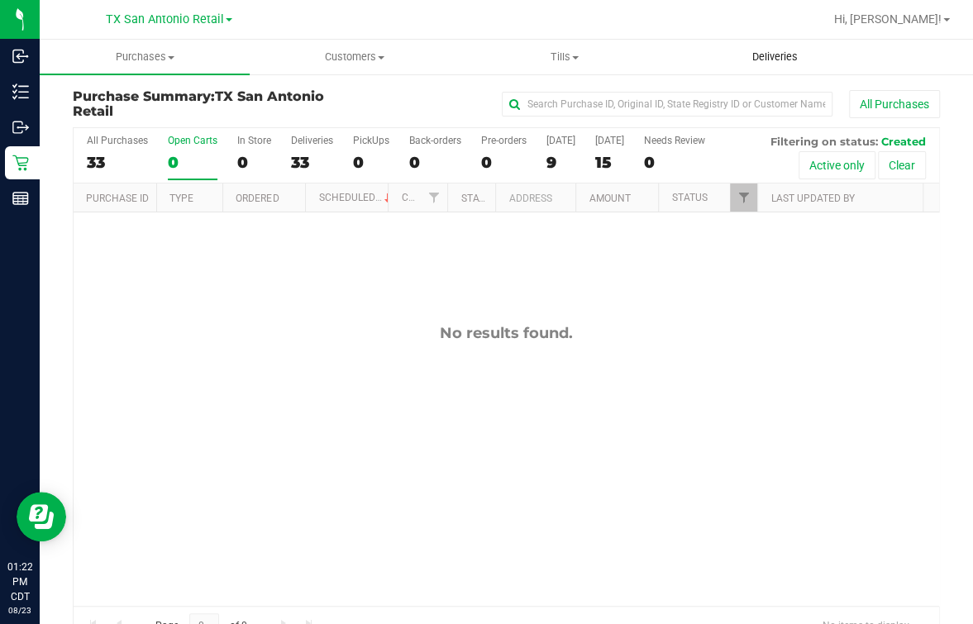
click at [778, 55] on span "Deliveries" at bounding box center [775, 57] width 90 height 15
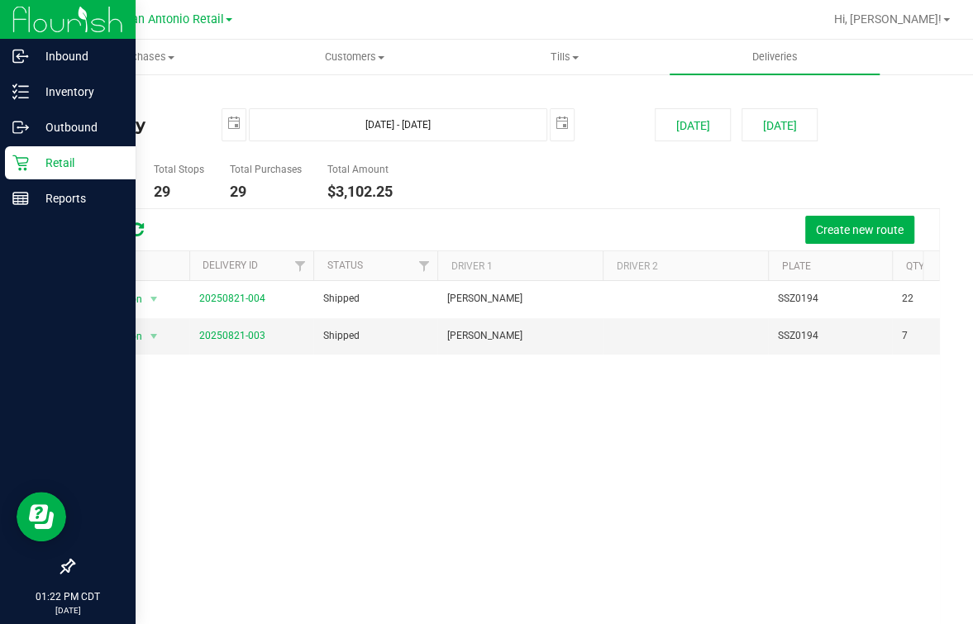
click at [22, 172] on div "Retail" at bounding box center [70, 162] width 131 height 33
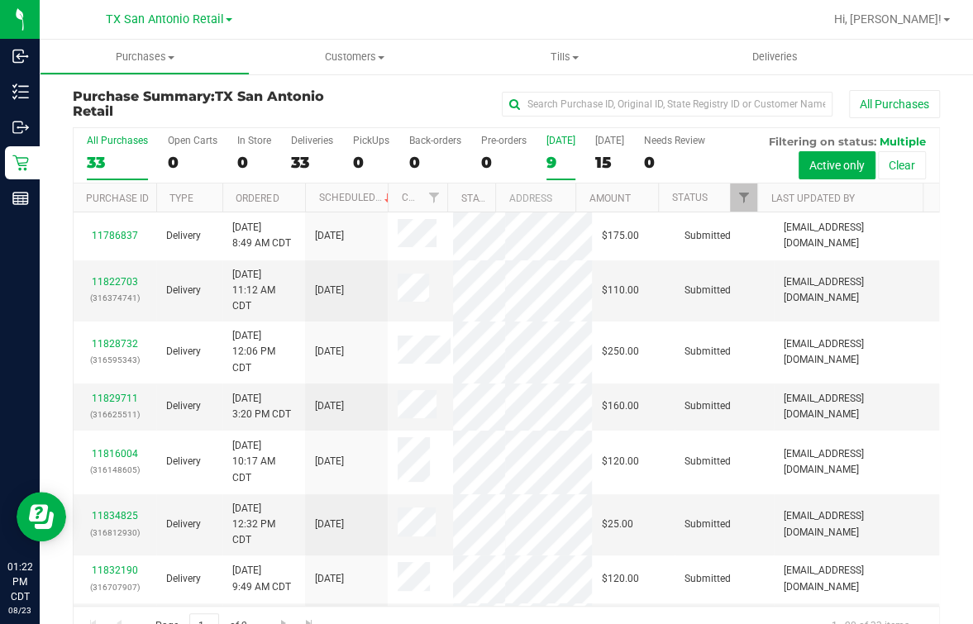
click at [549, 157] on div "9" at bounding box center [560, 162] width 29 height 19
click at [0, 0] on input "Today 9" at bounding box center [0, 0] width 0 height 0
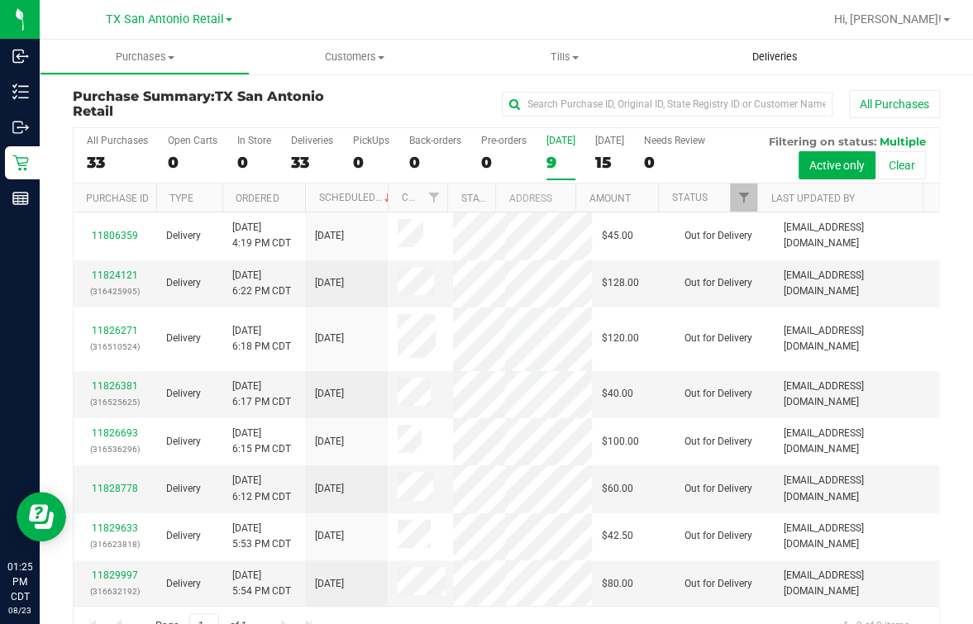
click at [827, 49] on uib-tab-heading "Deliveries" at bounding box center [774, 57] width 210 height 35
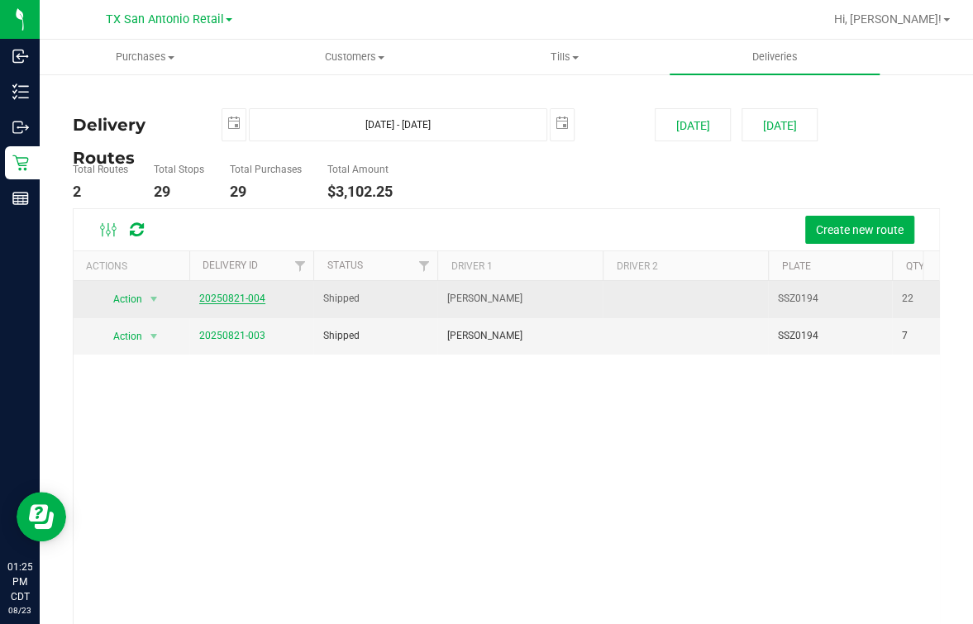
click at [221, 294] on link "20250821-004" at bounding box center [232, 299] width 66 height 12
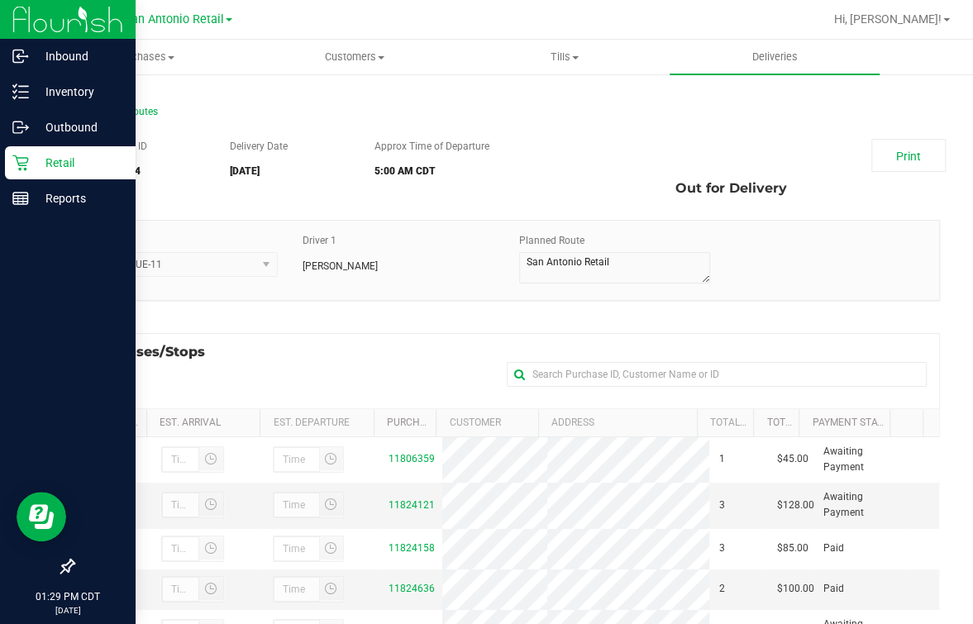
click at [29, 159] on p "Retail" at bounding box center [78, 163] width 99 height 20
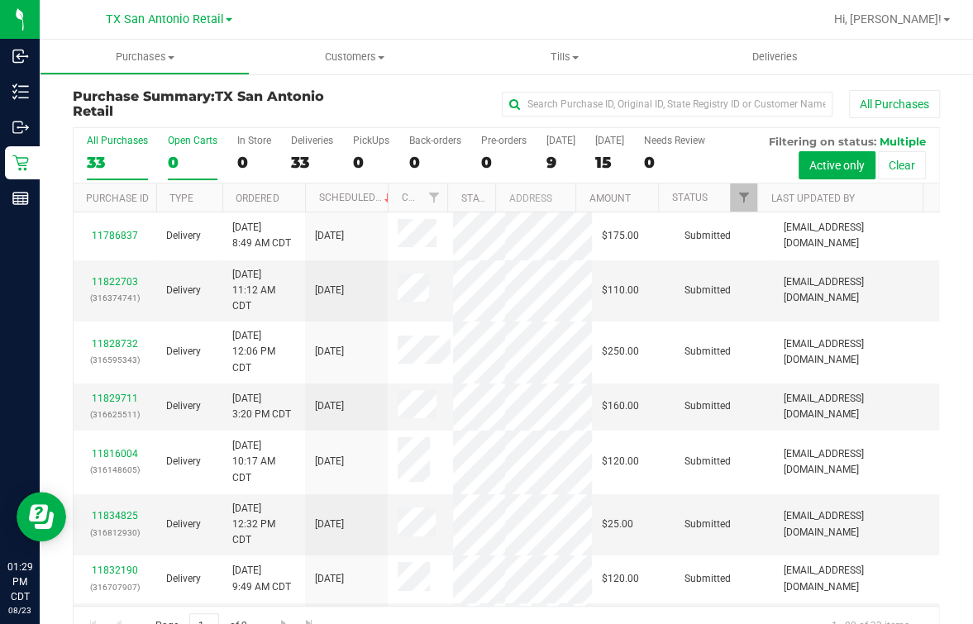
click at [181, 146] on div "Open Carts" at bounding box center [193, 141] width 50 height 12
click at [0, 0] on input "Open Carts 0" at bounding box center [0, 0] width 0 height 0
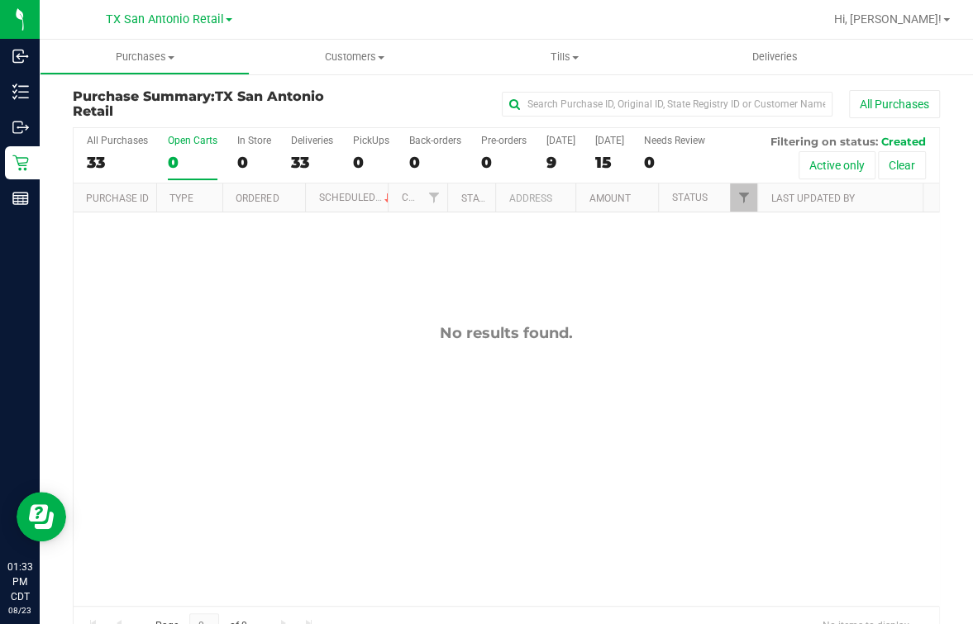
click at [175, 140] on div "Open Carts" at bounding box center [193, 141] width 50 height 12
click at [0, 0] on input "Open Carts 0" at bounding box center [0, 0] width 0 height 0
click at [833, 41] on uib-tab-heading "Deliveries" at bounding box center [774, 57] width 210 height 35
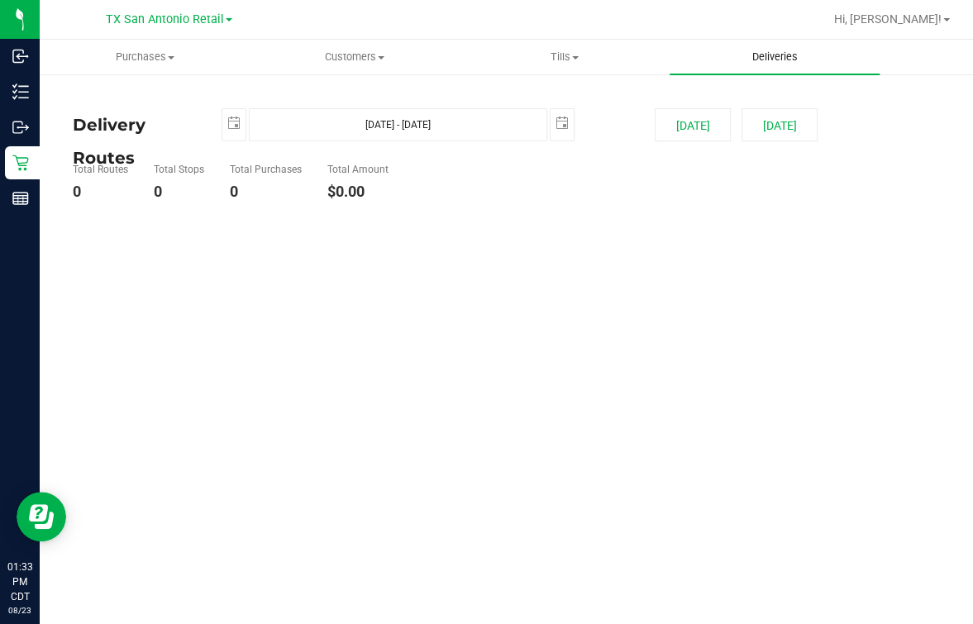
click at [792, 59] on span "Deliveries" at bounding box center [775, 57] width 90 height 15
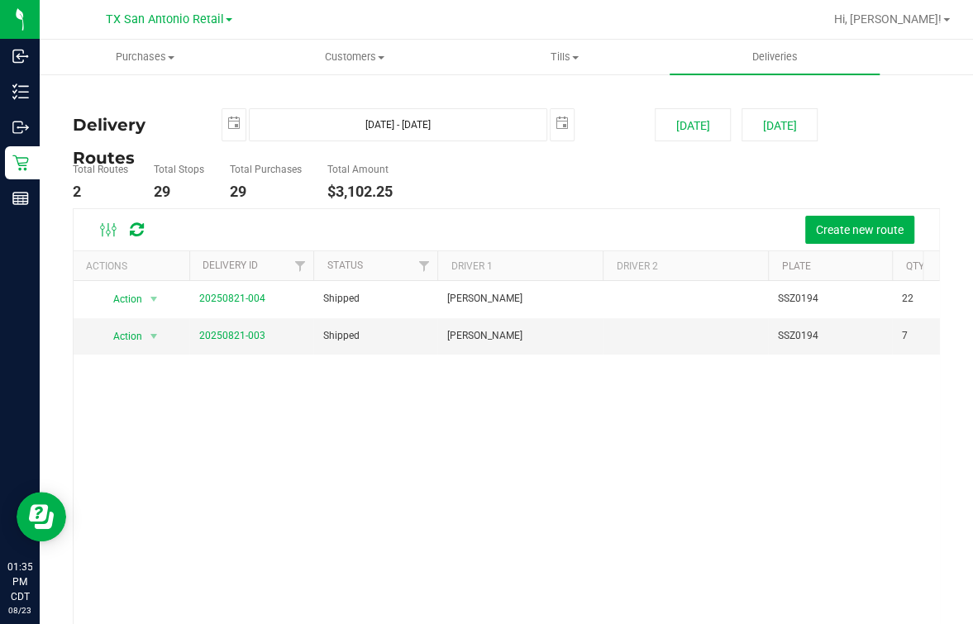
click at [526, 180] on ul "Total Routes 2 Total Stops 29 Total Purchases 29 Total Amount $3,102.25" at bounding box center [355, 182] width 573 height 52
drag, startPoint x: 278, startPoint y: 513, endPoint x: 266, endPoint y: 475, distance: 39.7
click at [278, 513] on div "Action Action View Delivery 20250821-004 Shipped [PERSON_NAME] SSZ0194 22 $1,89…" at bounding box center [506, 477] width 865 height 393
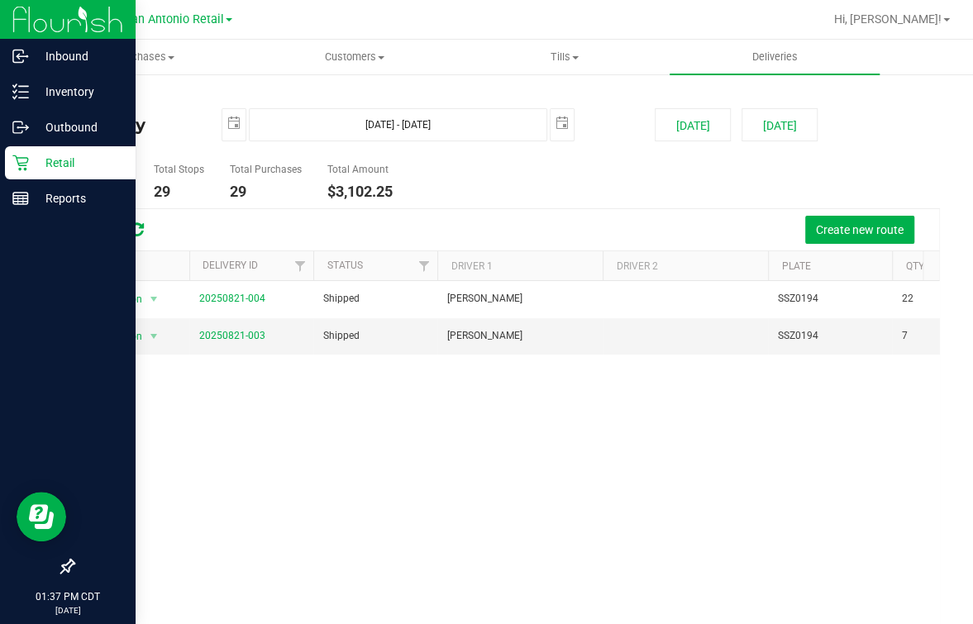
click at [47, 153] on p "Retail" at bounding box center [78, 163] width 99 height 20
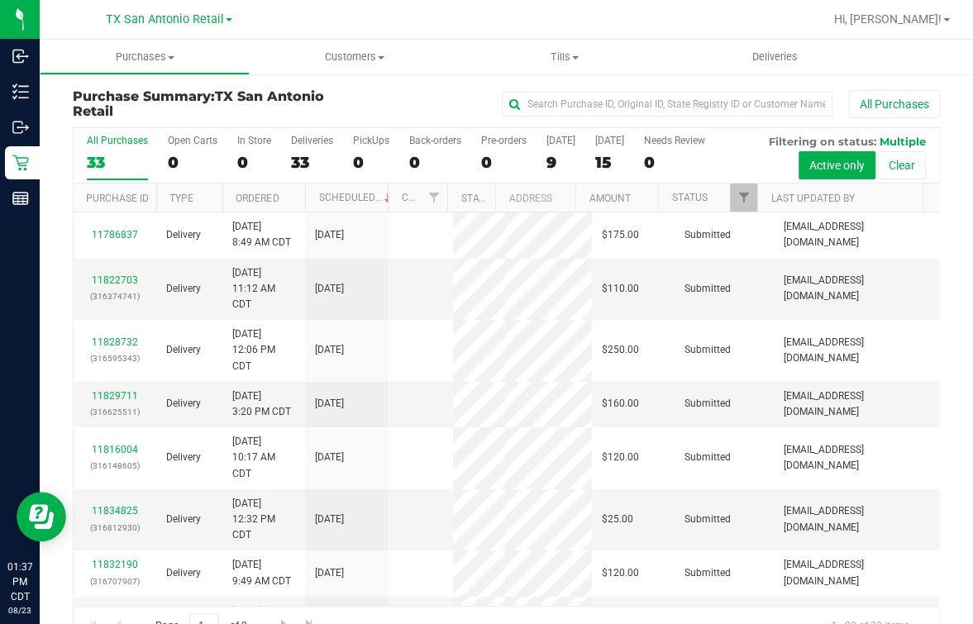
click at [155, 147] on div "All Purchases 33 Open Carts 0 In Store 0 Deliveries 33 PickUps 0 Back-orders 0 …" at bounding box center [506, 155] width 865 height 55
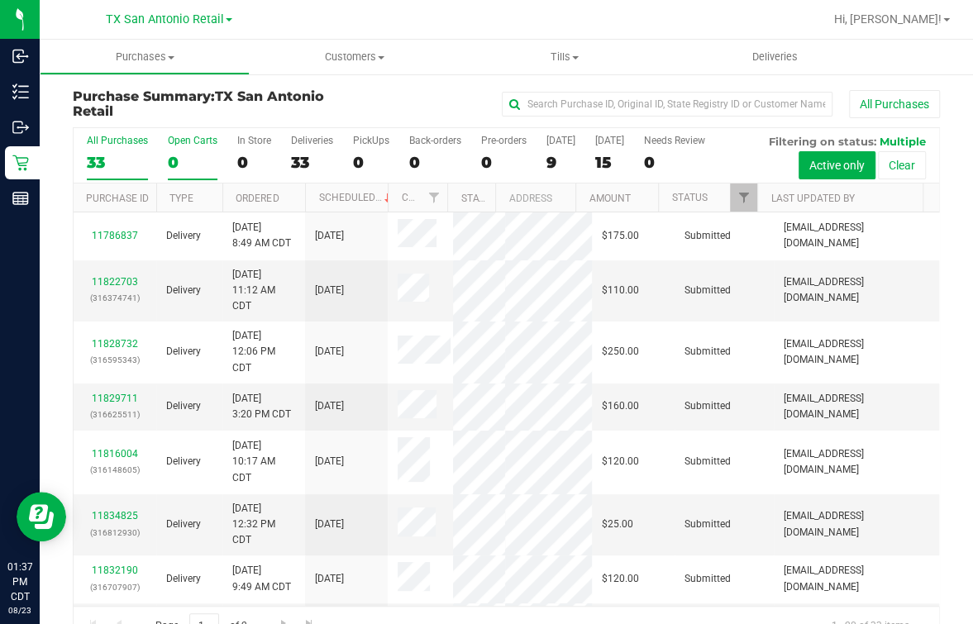
click at [168, 147] on label "Open Carts 0" at bounding box center [193, 157] width 50 height 45
click at [0, 0] on input "Open Carts 0" at bounding box center [0, 0] width 0 height 0
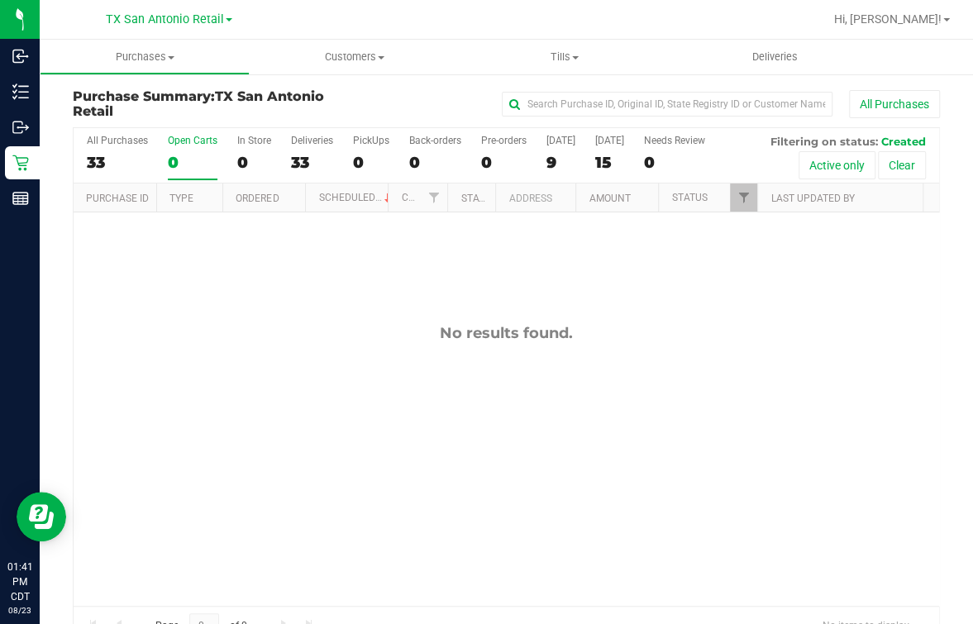
click at [294, 351] on div "No results found." at bounding box center [506, 464] width 865 height 505
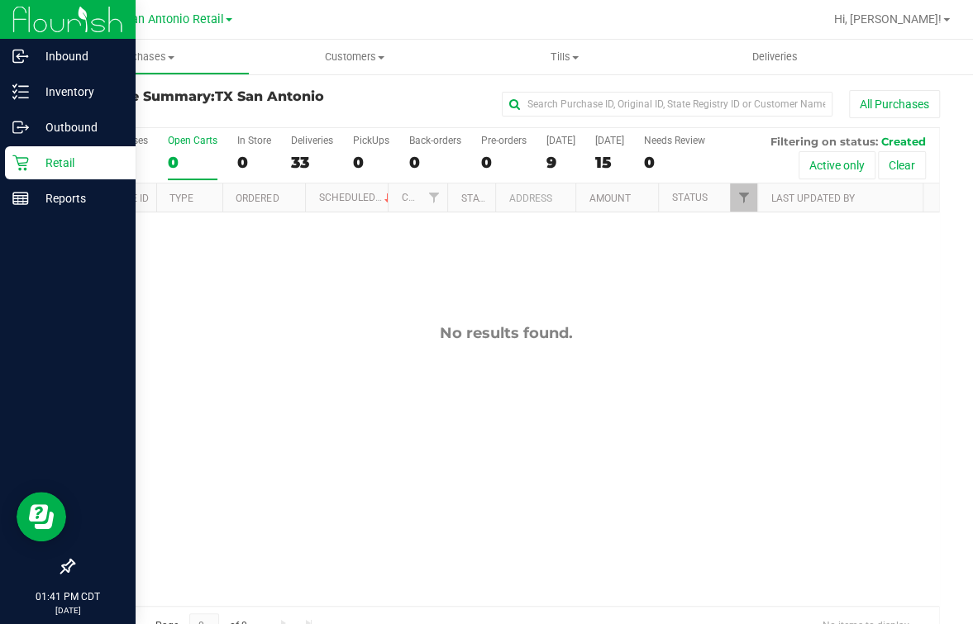
click at [26, 155] on icon at bounding box center [20, 163] width 17 height 17
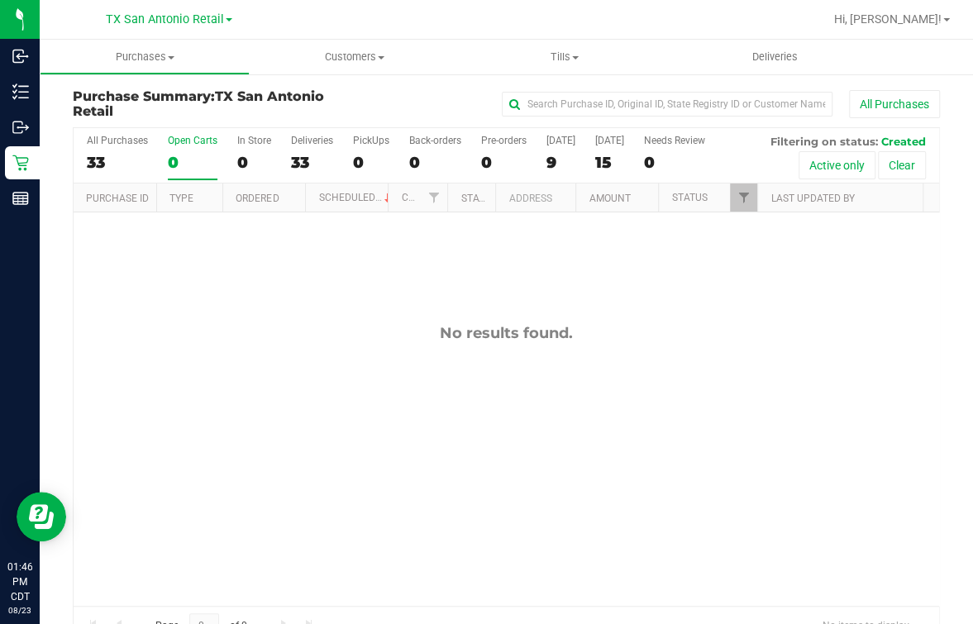
click at [497, 342] on div "No results found." at bounding box center [506, 464] width 865 height 505
click at [406, 307] on div "No results found." at bounding box center [506, 464] width 865 height 505
click at [711, 17] on div at bounding box center [559, 19] width 527 height 32
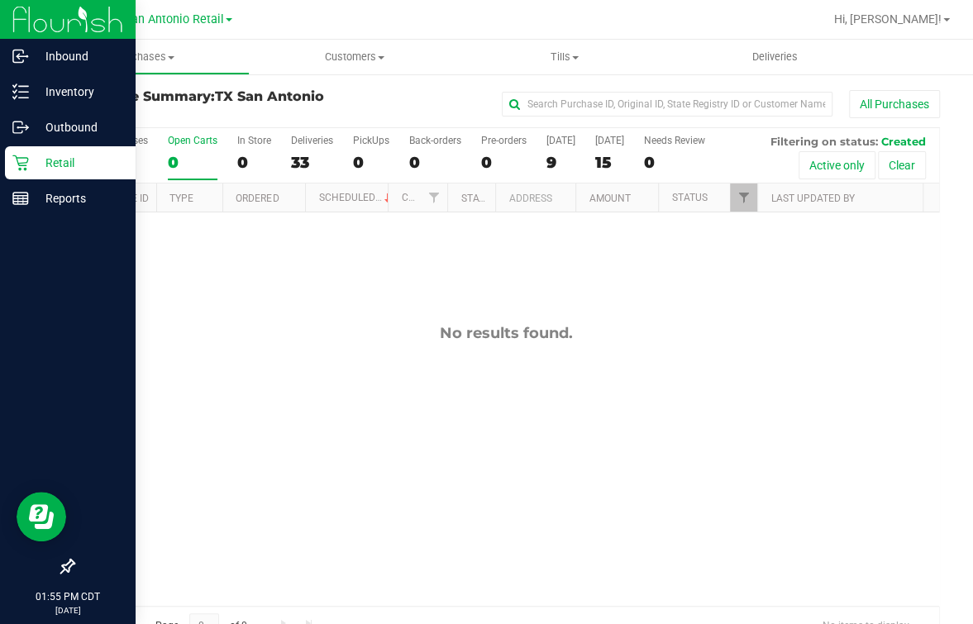
click at [18, 152] on div "Retail" at bounding box center [70, 162] width 131 height 33
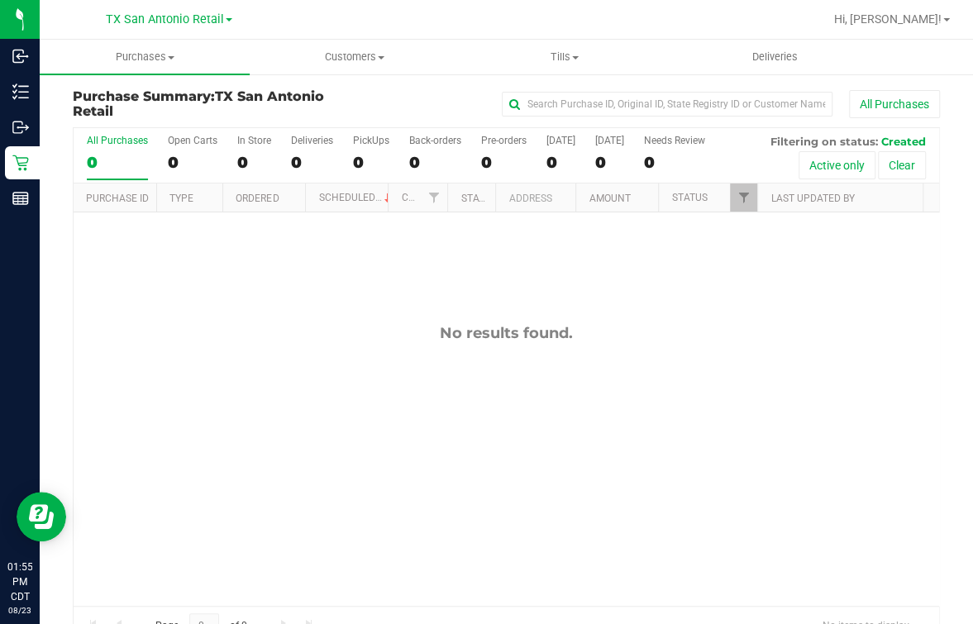
click at [545, 176] on div "All Purchases 0 Open Carts 0 In Store 0 Deliveries 0 PickUps 0 Back-orders 0 Pr…" at bounding box center [506, 155] width 865 height 55
click at [559, 161] on div "0" at bounding box center [560, 162] width 29 height 19
click at [0, 0] on input "[DATE] 0" at bounding box center [0, 0] width 0 height 0
click at [565, 151] on label "[DATE] 0" at bounding box center [560, 157] width 29 height 45
click at [0, 0] on input "[DATE] 0" at bounding box center [0, 0] width 0 height 0
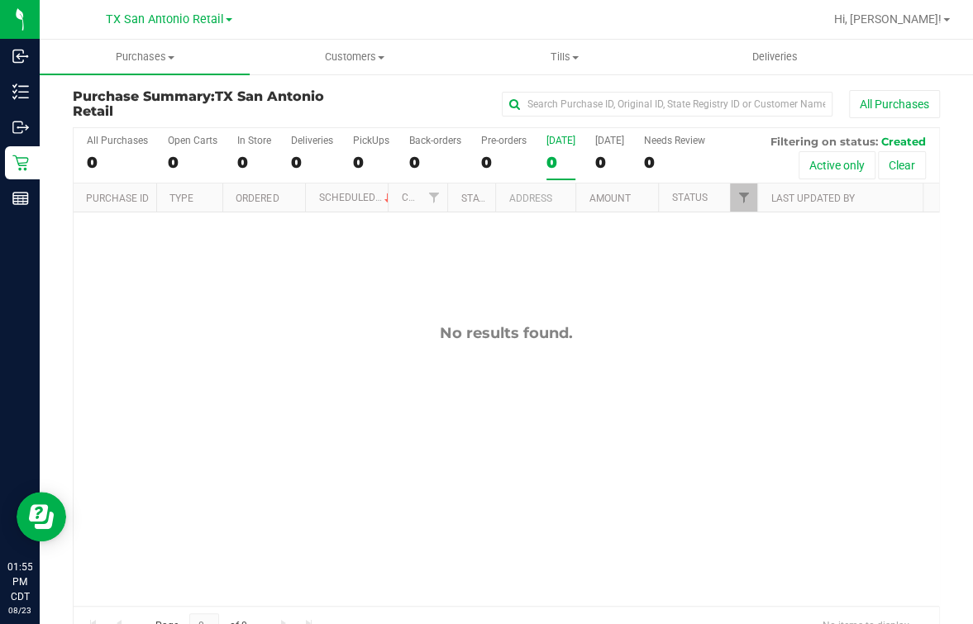
click at [147, 157] on div "All Purchases 0 Open Carts 0 In Store 0 Deliveries 0 PickUps 0 Back-orders 0 Pr…" at bounding box center [506, 155] width 865 height 55
click at [165, 157] on div "All Purchases 0 Open Carts 0 In Store 0 Deliveries 0 PickUps 0 Back-orders 0 Pr…" at bounding box center [506, 155] width 865 height 55
click at [124, 155] on div "0" at bounding box center [117, 162] width 61 height 19
click at [0, 0] on input "All Purchases 0" at bounding box center [0, 0] width 0 height 0
click at [559, 161] on div "0" at bounding box center [560, 162] width 29 height 19
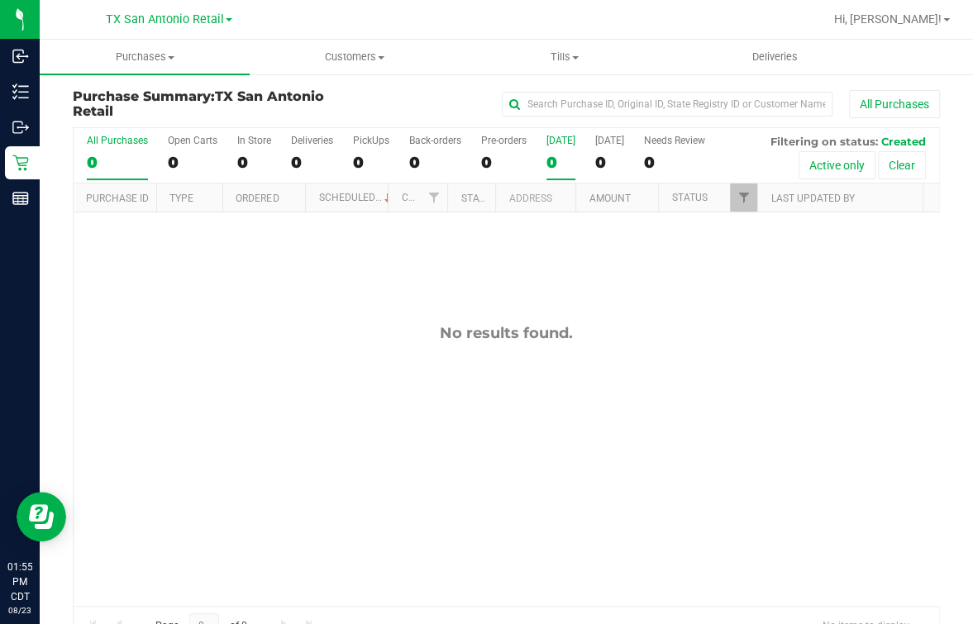
click at [0, 0] on input "[DATE] 0" at bounding box center [0, 0] width 0 height 0
click at [609, 163] on div "0" at bounding box center [609, 162] width 29 height 19
click at [0, 0] on input "[DATE] 0" at bounding box center [0, 0] width 0 height 0
click at [272, 147] on div "All Purchases 0 Open Carts 0 In Store 0 Deliveries 0 PickUps 0 Back-orders 0 Pr…" at bounding box center [506, 155] width 865 height 55
click at [258, 153] on div "0" at bounding box center [254, 162] width 34 height 19
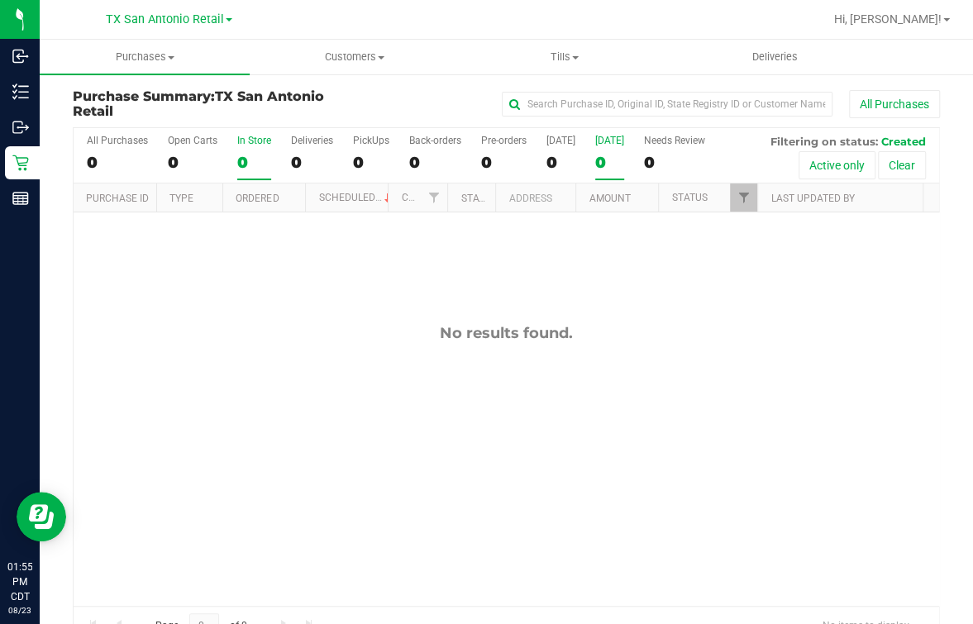
click at [0, 0] on input "In Store 0" at bounding box center [0, 0] width 0 height 0
click at [319, 145] on div "Deliveries" at bounding box center [312, 141] width 42 height 12
click at [0, 0] on input "Deliveries 0" at bounding box center [0, 0] width 0 height 0
click at [364, 149] on label "PickUps 0" at bounding box center [371, 157] width 36 height 45
click at [0, 0] on input "PickUps 0" at bounding box center [0, 0] width 0 height 0
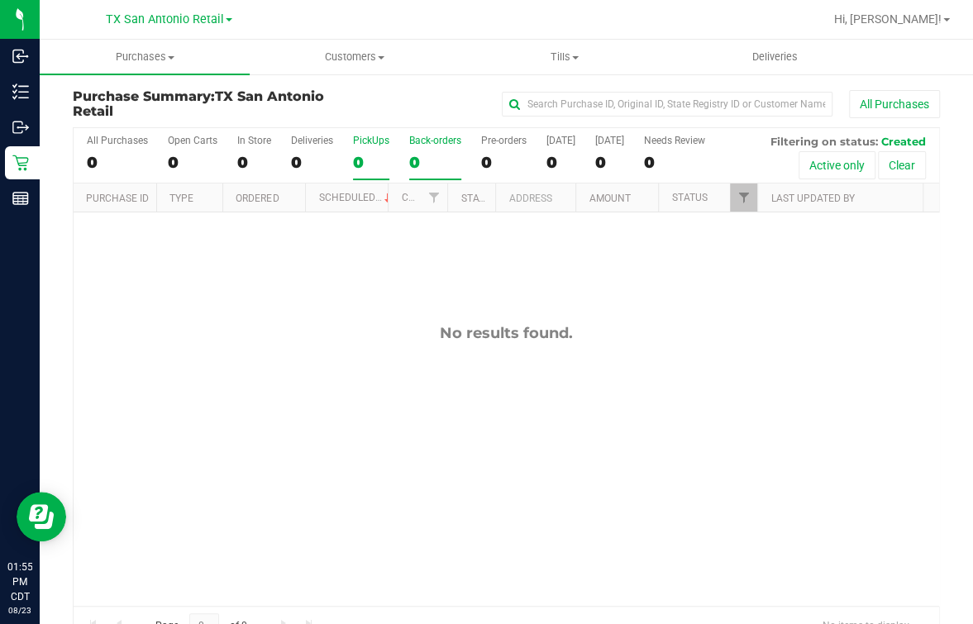
click at [415, 155] on div "0" at bounding box center [435, 162] width 52 height 19
click at [0, 0] on input "Back-orders 0" at bounding box center [0, 0] width 0 height 0
click at [493, 157] on div "0" at bounding box center [503, 162] width 45 height 19
click at [0, 0] on input "Pre-orders 0" at bounding box center [0, 0] width 0 height 0
click at [564, 159] on div "0" at bounding box center [560, 162] width 29 height 19
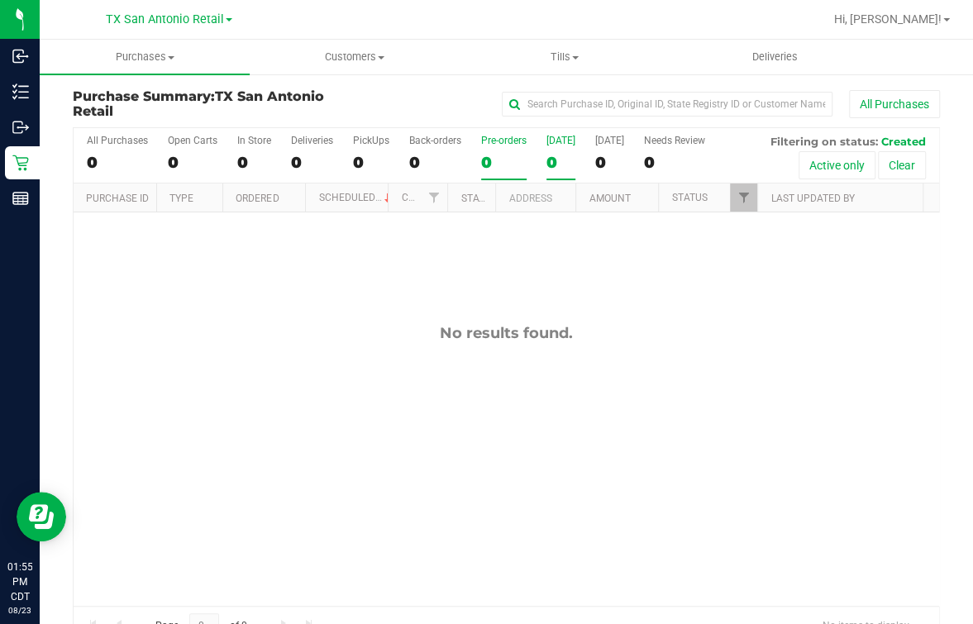
click at [0, 0] on input "[DATE] 0" at bounding box center [0, 0] width 0 height 0
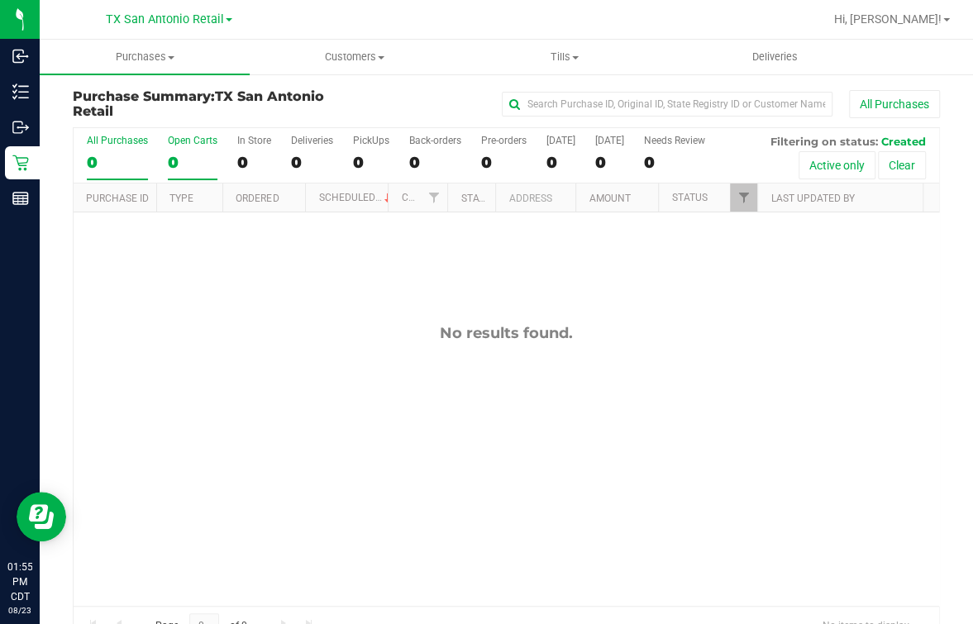
click at [193, 141] on div "Open Carts" at bounding box center [193, 141] width 50 height 12
click at [0, 0] on input "Open Carts 0" at bounding box center [0, 0] width 0 height 0
click at [258, 435] on div "No results found." at bounding box center [506, 464] width 865 height 505
click at [795, 45] on uib-tab-heading "Deliveries" at bounding box center [774, 56] width 208 height 33
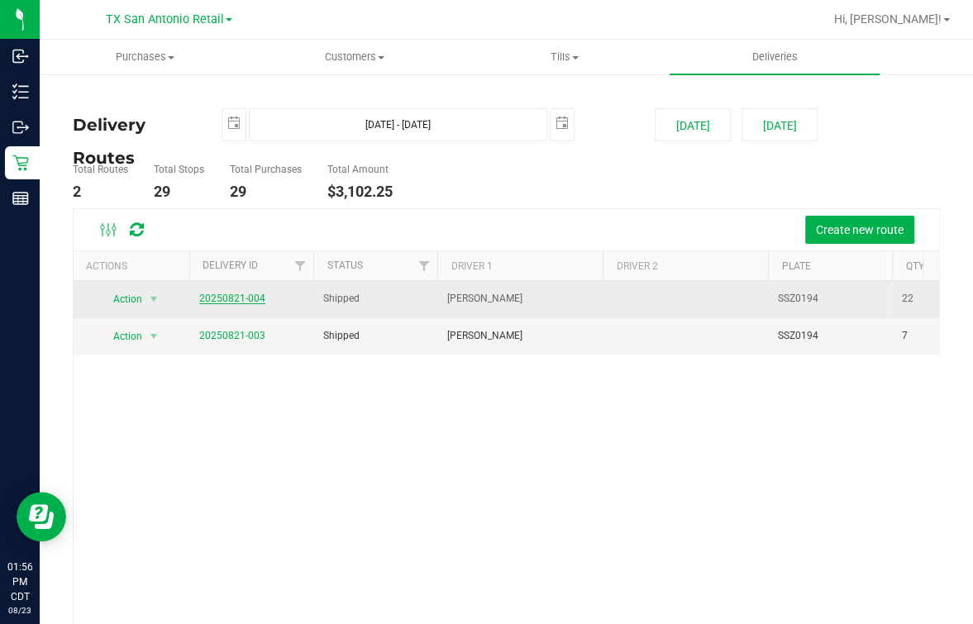
click at [233, 297] on link "20250821-004" at bounding box center [232, 299] width 66 height 12
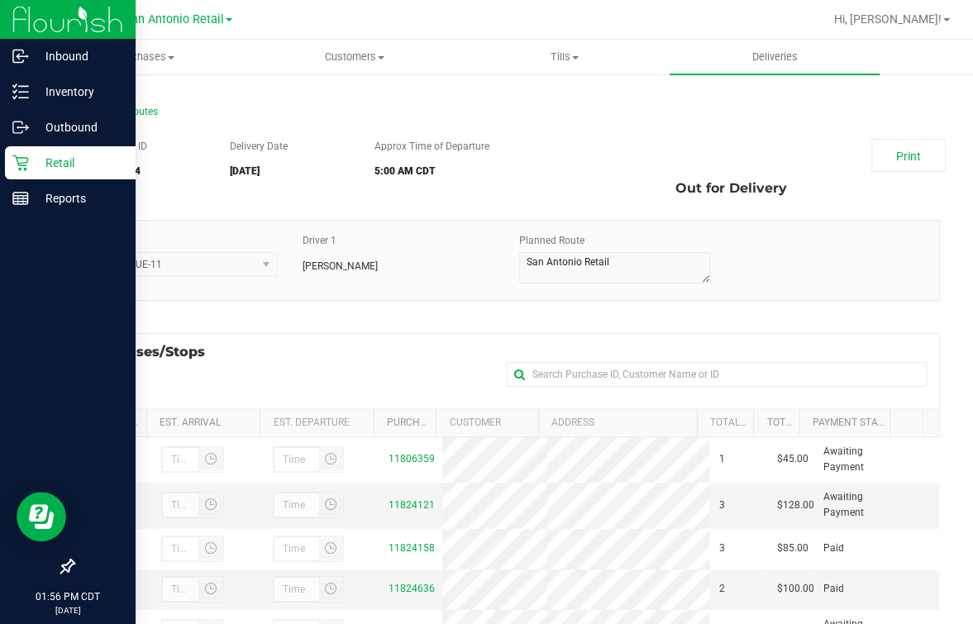
click at [36, 146] on div "Retail" at bounding box center [70, 162] width 131 height 33
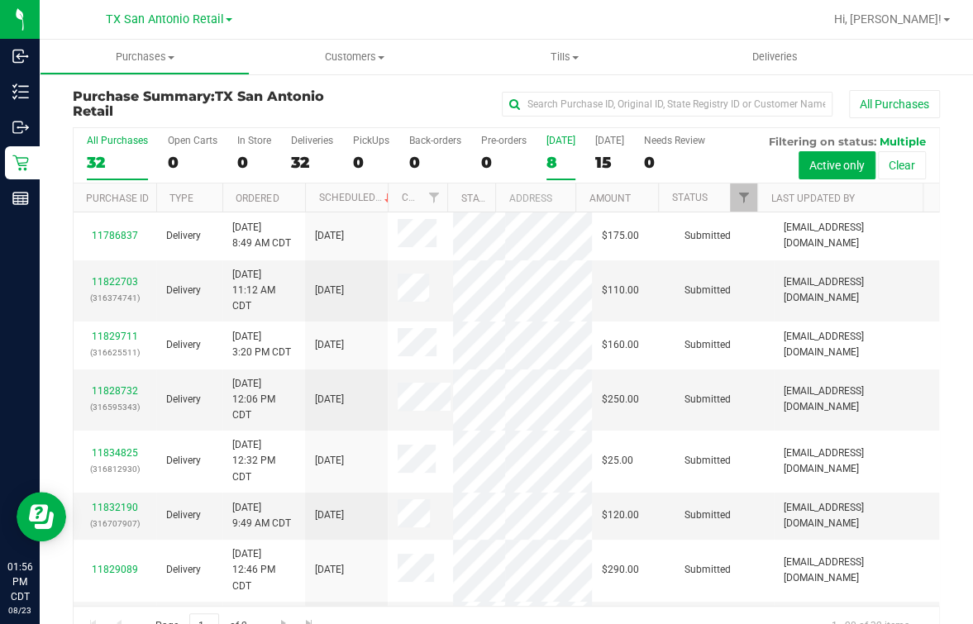
click at [570, 146] on div "[DATE]" at bounding box center [560, 141] width 29 height 12
click at [0, 0] on input "Today 8" at bounding box center [0, 0] width 0 height 0
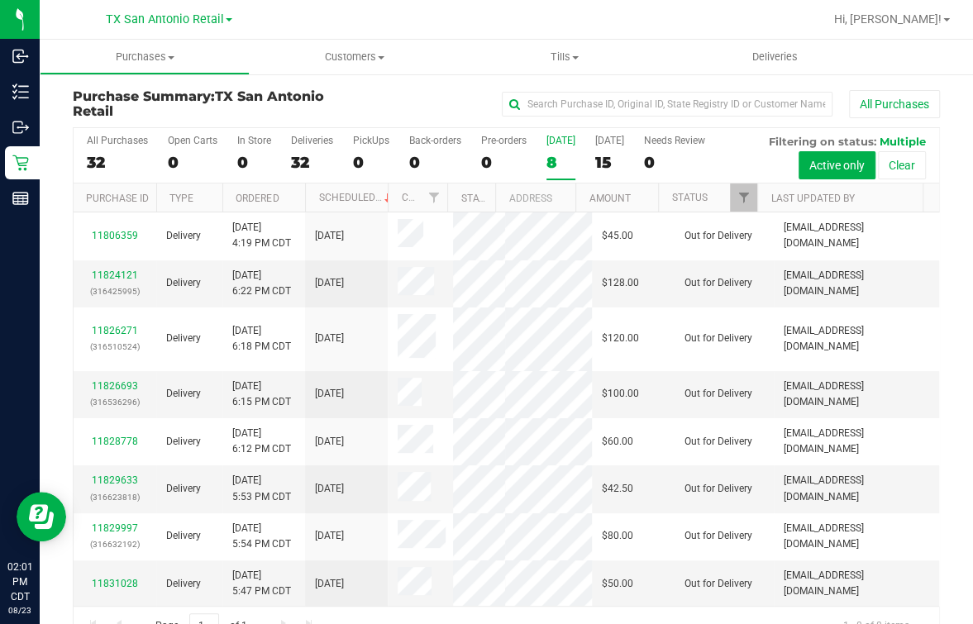
click at [146, 154] on div "All Purchases 32 Open Carts 0 In Store 0 Deliveries 32 PickUps 0 Back-orders 0 …" at bounding box center [506, 155] width 865 height 55
click at [164, 153] on div "All Purchases 32 Open Carts 0 In Store 0 Deliveries 32 PickUps 0 Back-orders 0 …" at bounding box center [506, 155] width 865 height 55
click at [198, 153] on div "0" at bounding box center [193, 162] width 50 height 19
click at [0, 0] on input "Open Carts 0" at bounding box center [0, 0] width 0 height 0
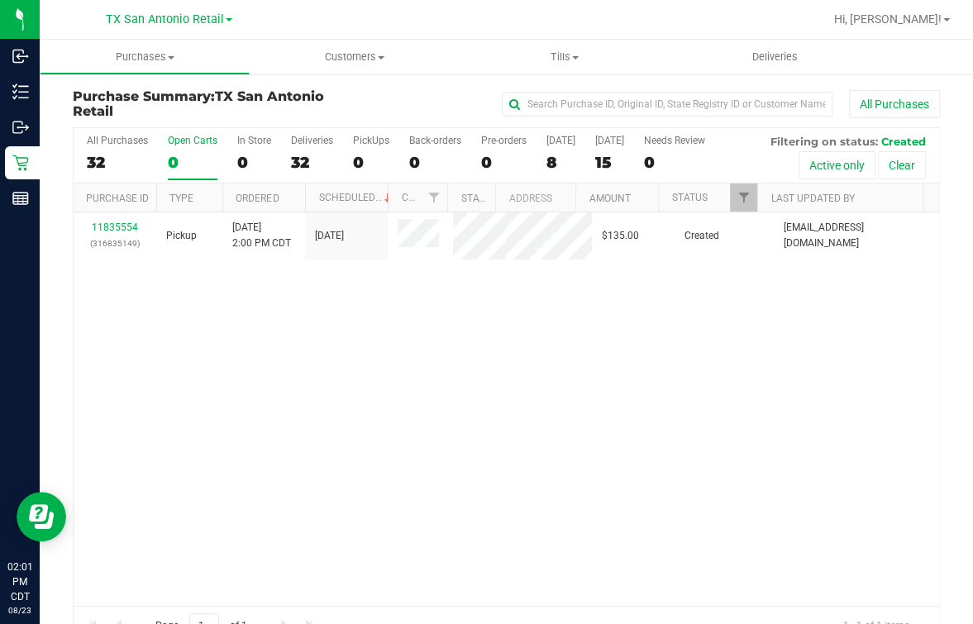
click at [816, 34] on div at bounding box center [559, 19] width 527 height 32
click at [794, 51] on span "Deliveries" at bounding box center [775, 57] width 90 height 15
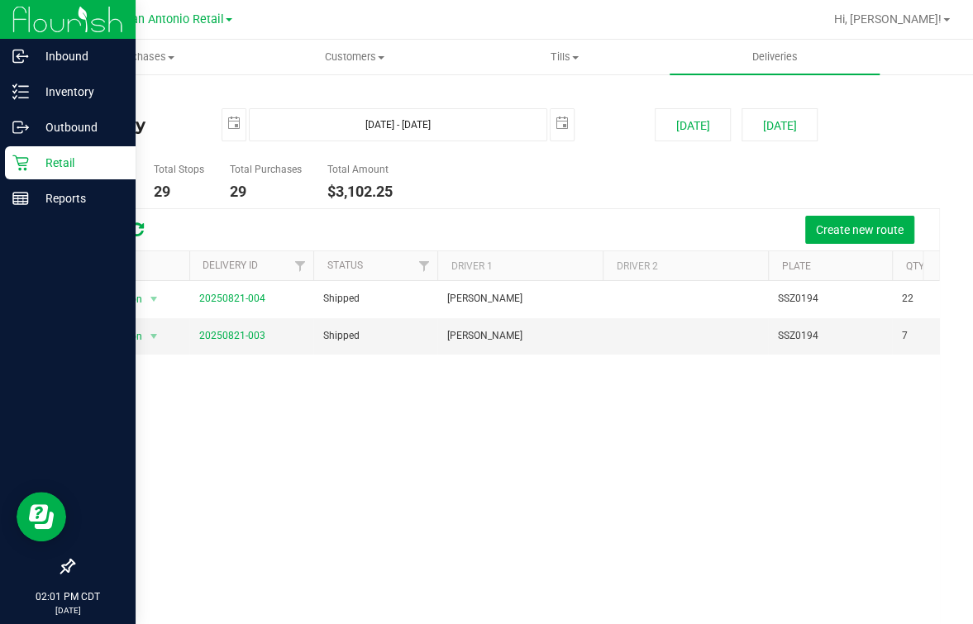
click at [13, 169] on icon at bounding box center [20, 163] width 17 height 17
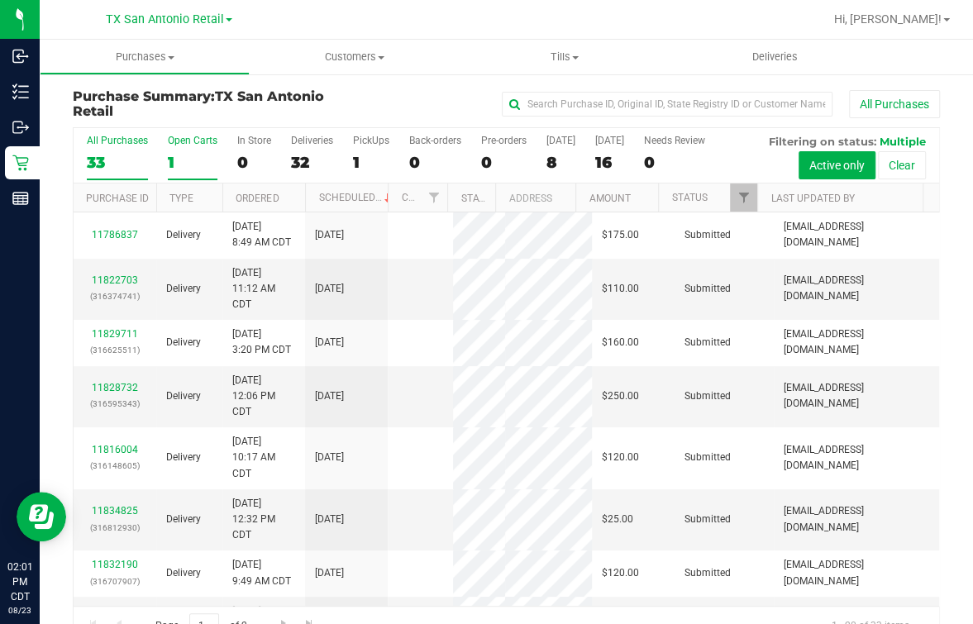
click at [205, 155] on div "1" at bounding box center [193, 162] width 50 height 19
click at [0, 0] on input "Open Carts 1" at bounding box center [0, 0] width 0 height 0
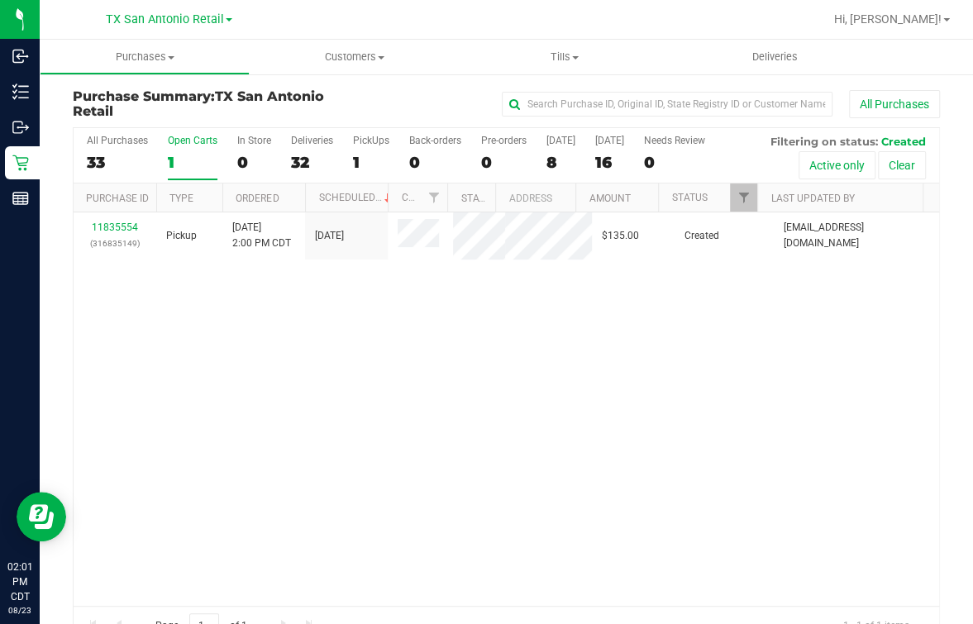
click at [360, 339] on div "11835554 (316835149) Pickup [DATE] 2:00 PM CDT 8/24/2025 $135.00 Created [PERSO…" at bounding box center [506, 408] width 865 height 393
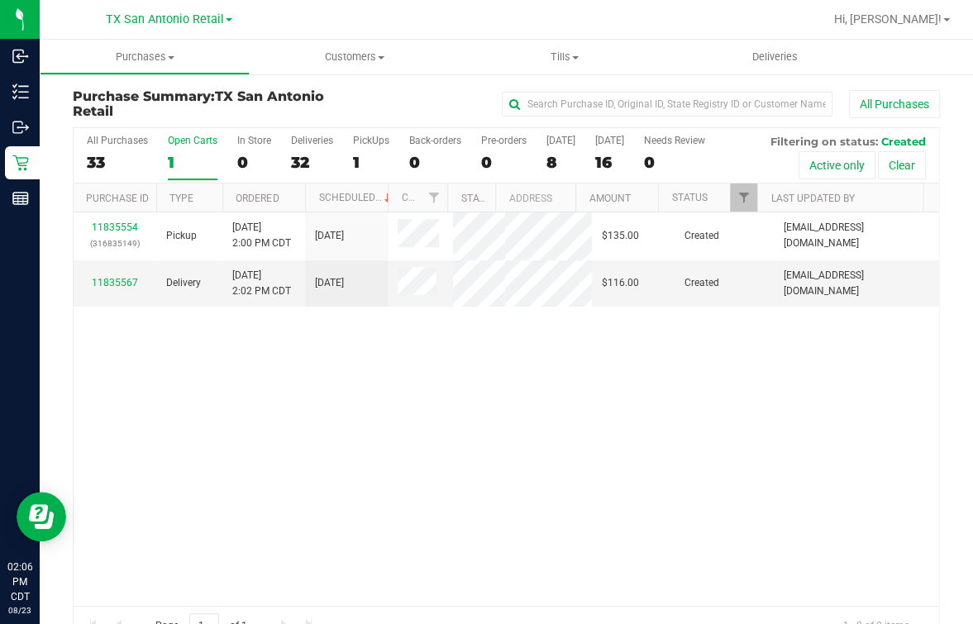
click at [492, 430] on div "11835554 (316835149) Pickup 8/23/2025 2:00 PM CDT 8/24/2025 $135.00 Created abe…" at bounding box center [506, 408] width 865 height 393
click at [438, 454] on div "11835554 (316835149) Pickup 8/23/2025 2:00 PM CDT 8/24/2025 $135.00 Created abe…" at bounding box center [506, 408] width 865 height 393
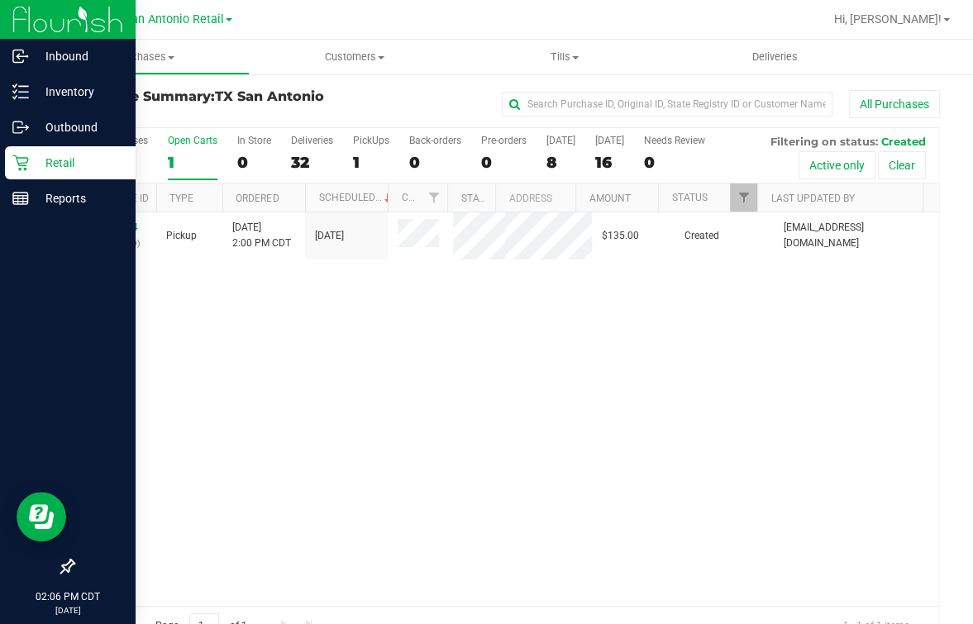
click at [10, 155] on div "Retail" at bounding box center [70, 162] width 131 height 33
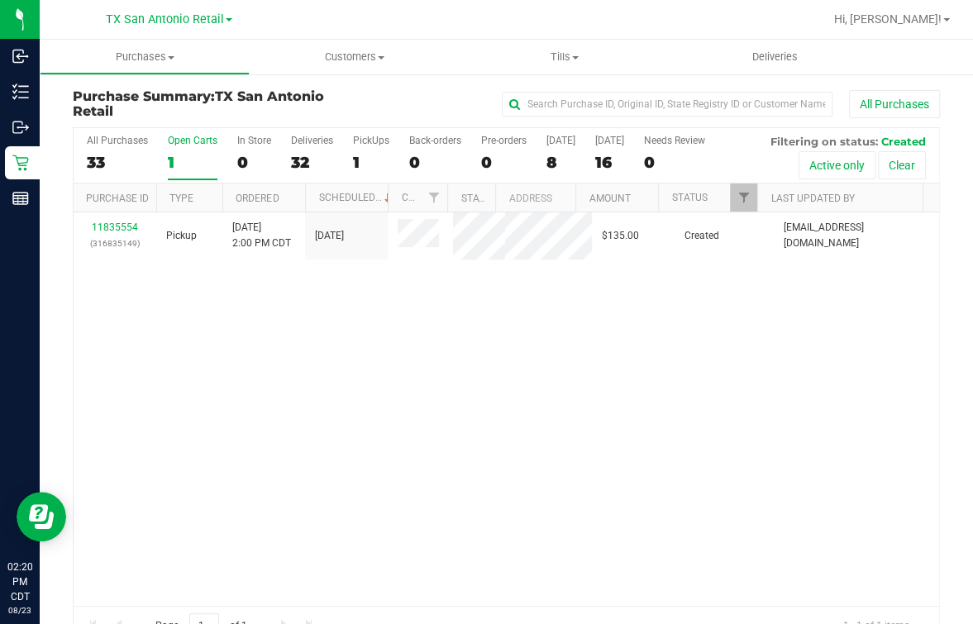
click at [150, 317] on div "11835554 (316835149) Pickup 8/23/2025 2:00 PM CDT 8/24/2025 $135.00 Created abe…" at bounding box center [506, 408] width 865 height 393
click at [462, 401] on div "11835554 (316835149) Pickup [DATE] 2:00 PM CDT 8/24/2025 $135.00 Created [PERSO…" at bounding box center [506, 408] width 865 height 393
click at [785, 60] on span "Deliveries" at bounding box center [775, 57] width 90 height 15
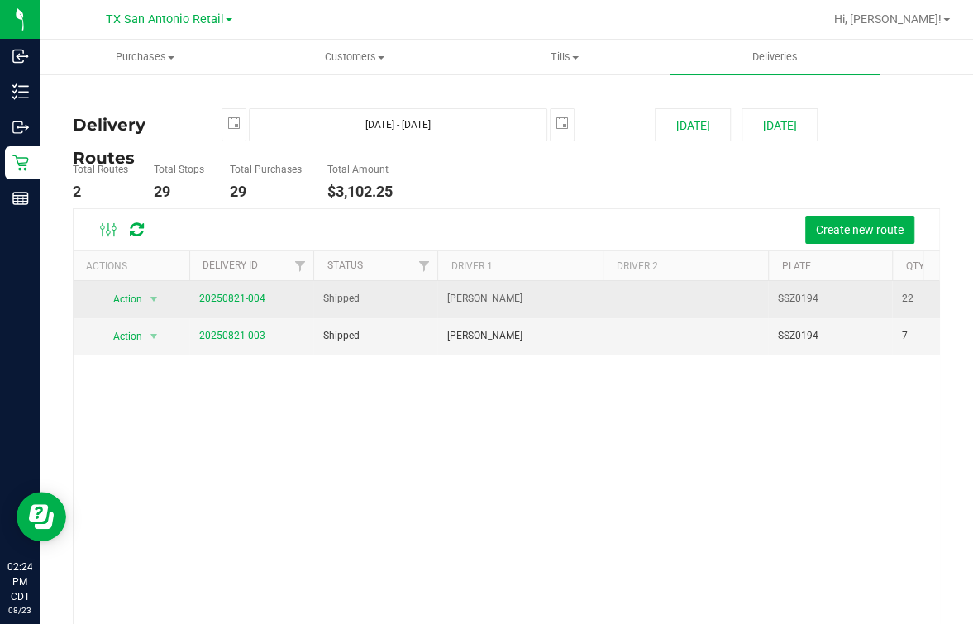
click at [227, 303] on span "20250821-004" at bounding box center [232, 299] width 66 height 16
click at [227, 293] on link "20250821-004" at bounding box center [232, 299] width 66 height 12
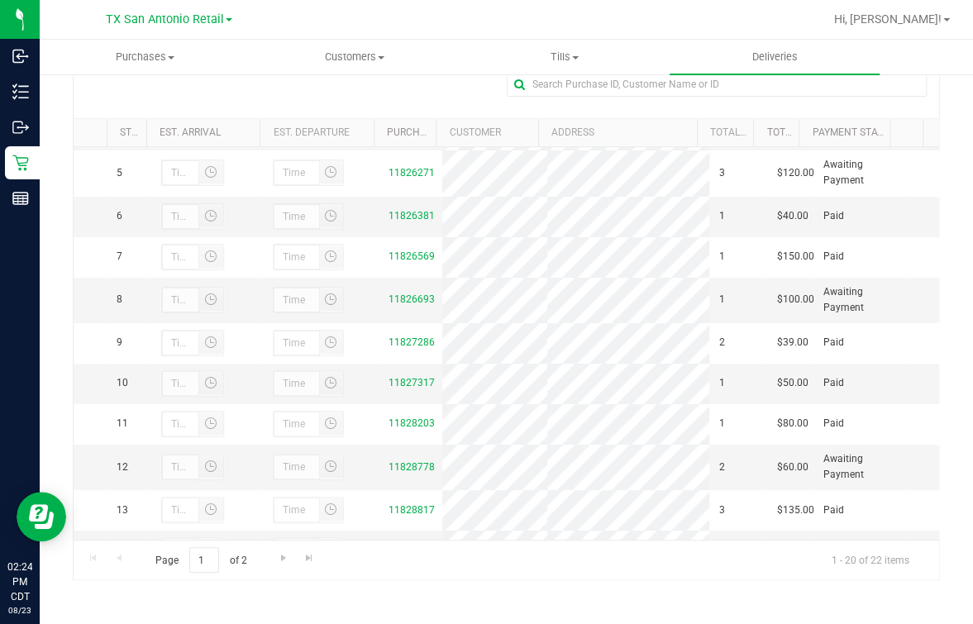
scroll to position [133, 0]
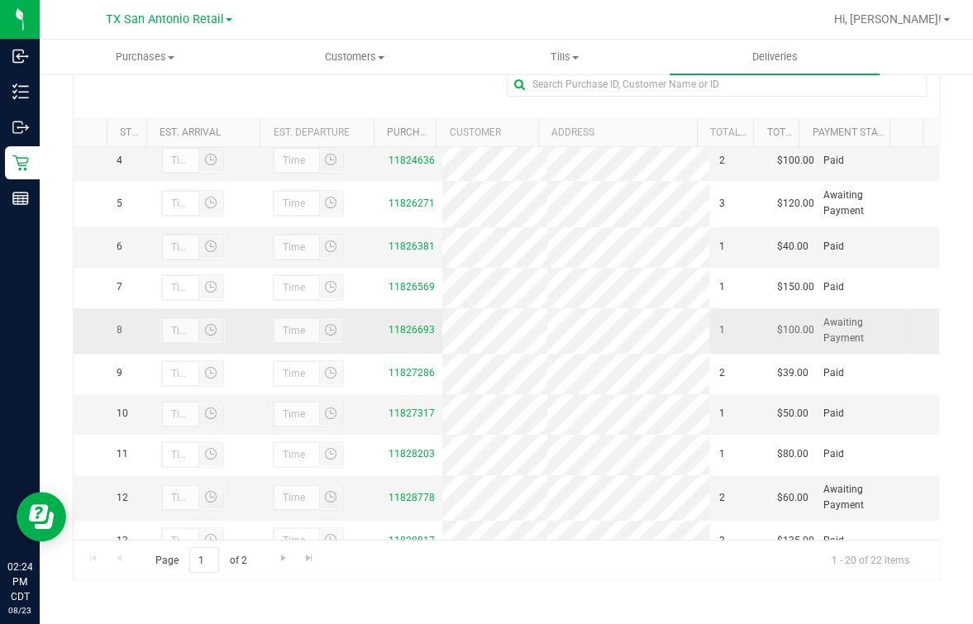
click at [403, 338] on div "11826693" at bounding box center [410, 330] width 44 height 16
click at [400, 335] on link "11826693" at bounding box center [411, 330] width 46 height 12
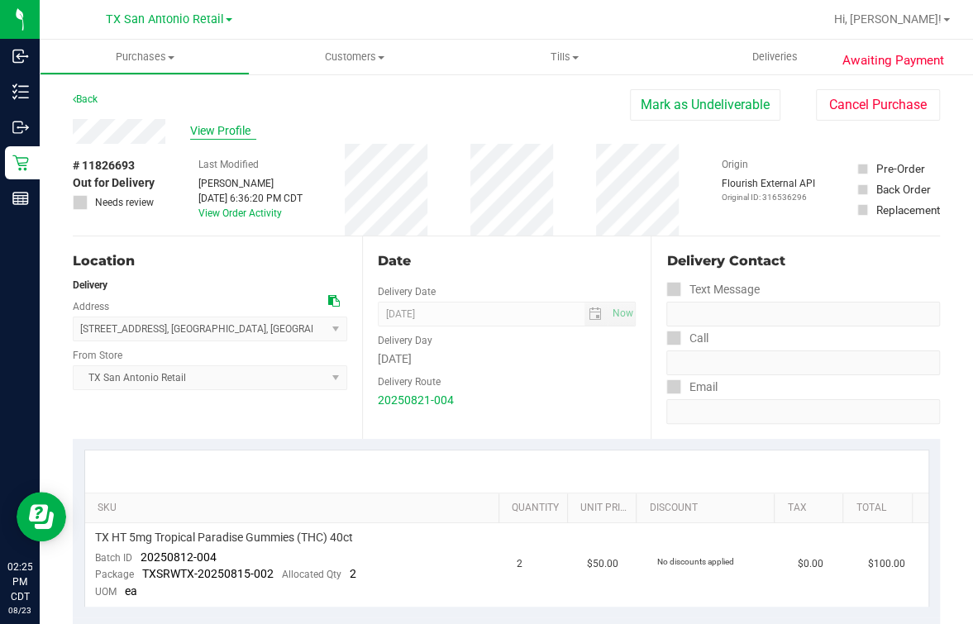
click at [255, 128] on span "View Profile" at bounding box center [223, 130] width 66 height 17
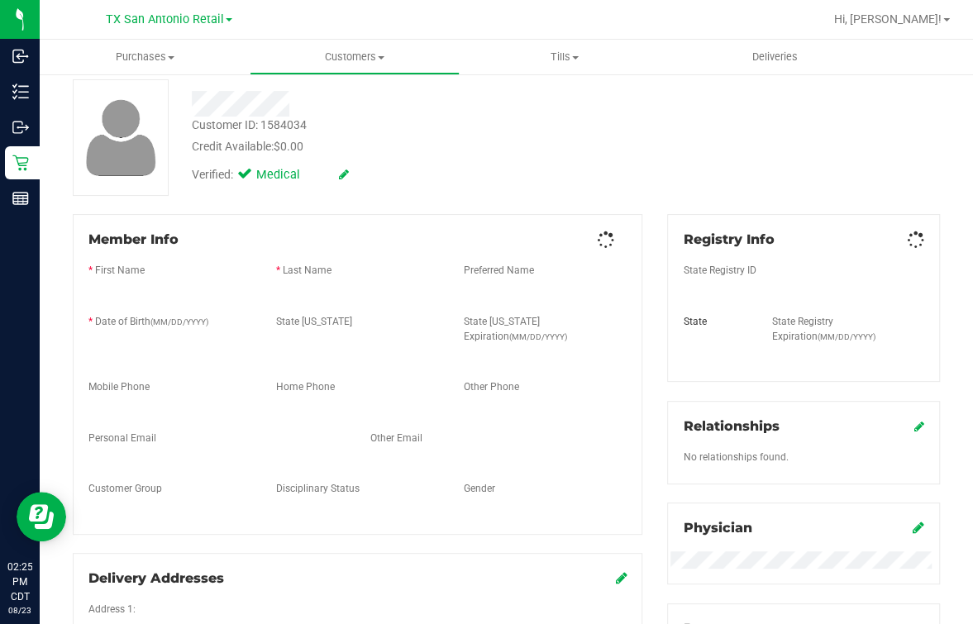
scroll to position [102, 0]
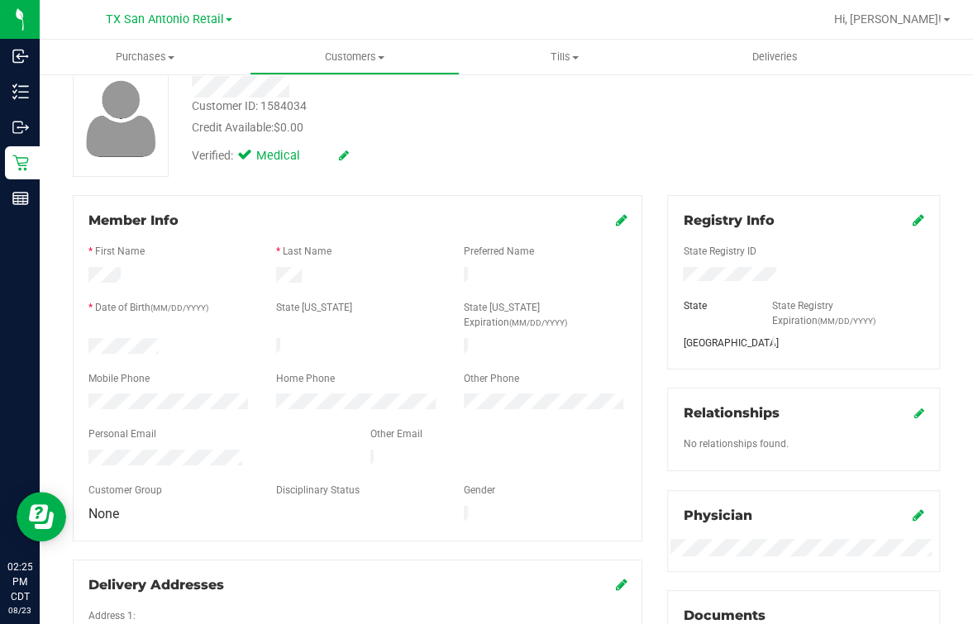
click at [450, 171] on div "Customer ID: 1584034 Credit Available: $0.00 Verified: Medical" at bounding box center [506, 118] width 892 height 117
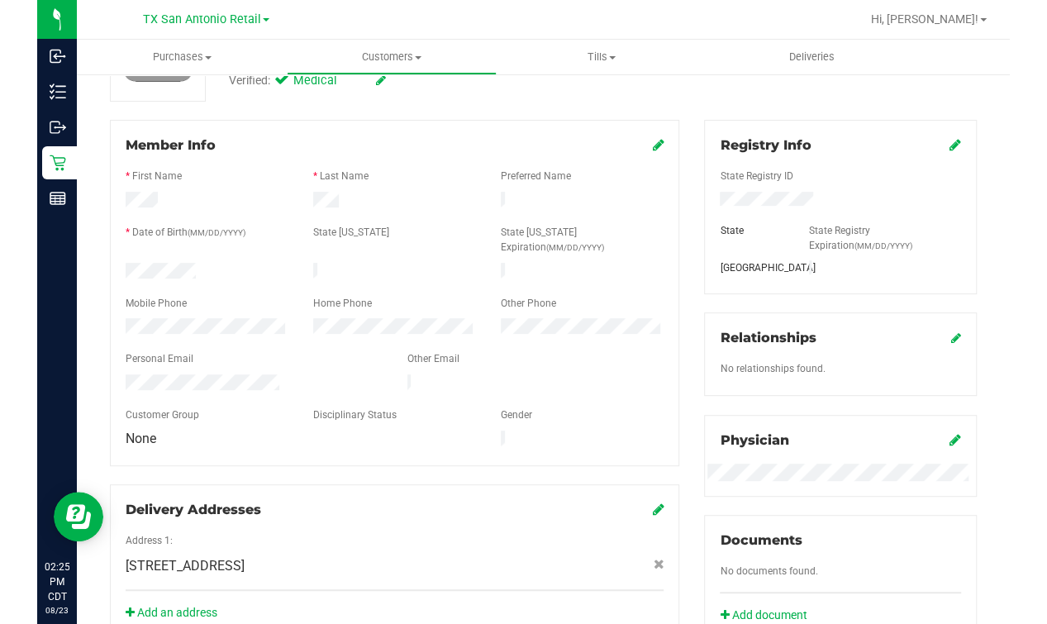
scroll to position [0, 0]
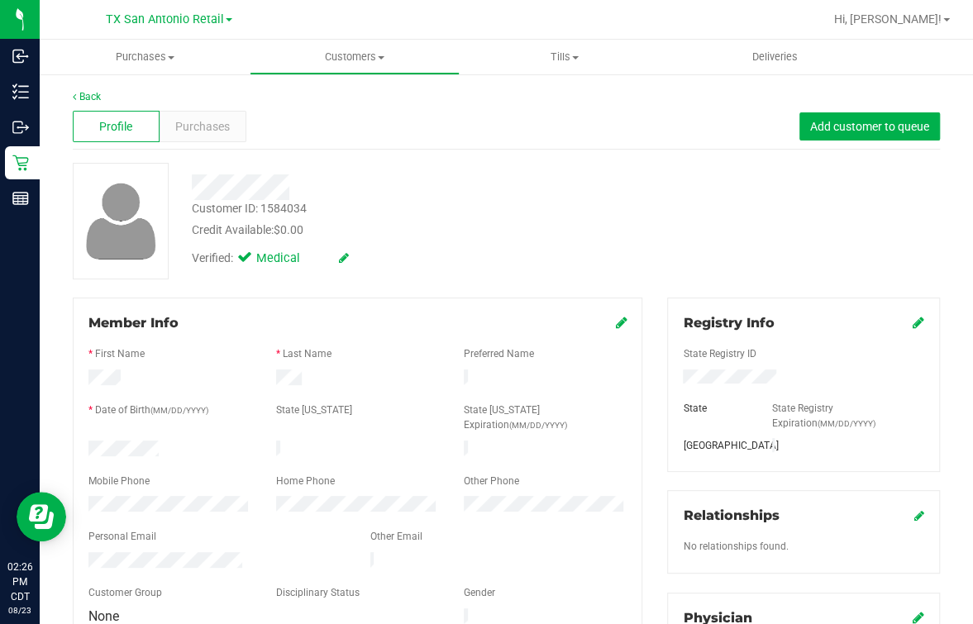
click at [484, 200] on div "Customer ID: 1584034 Credit Available: $0.00" at bounding box center [402, 219] width 446 height 39
drag, startPoint x: 295, startPoint y: 168, endPoint x: 295, endPoint y: 188, distance: 19.8
click at [295, 167] on div at bounding box center [402, 181] width 446 height 37
click at [293, 192] on div at bounding box center [402, 187] width 446 height 26
click at [742, 369] on div at bounding box center [803, 378] width 266 height 18
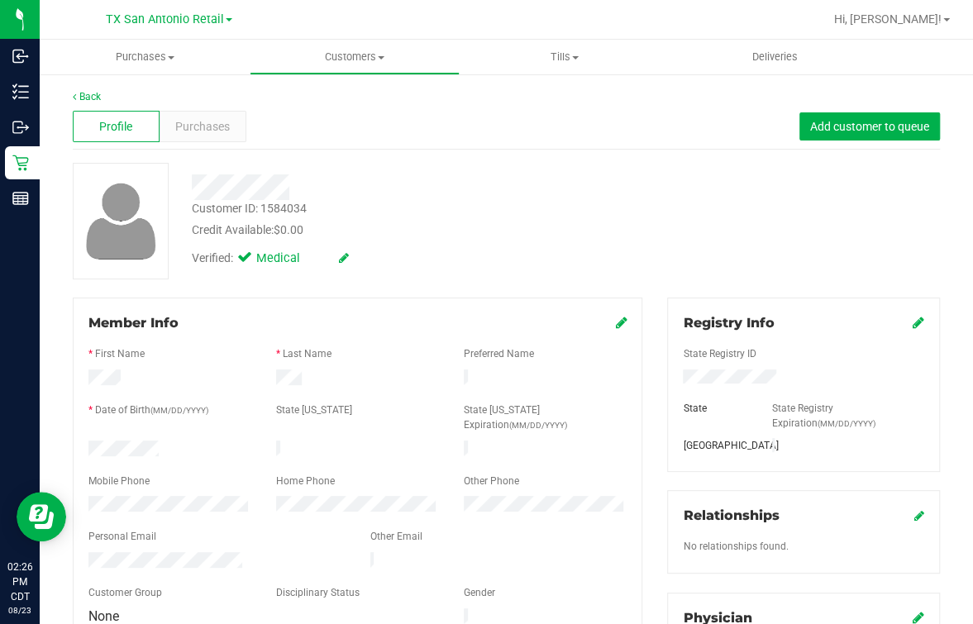
click at [742, 369] on div at bounding box center [803, 378] width 266 height 18
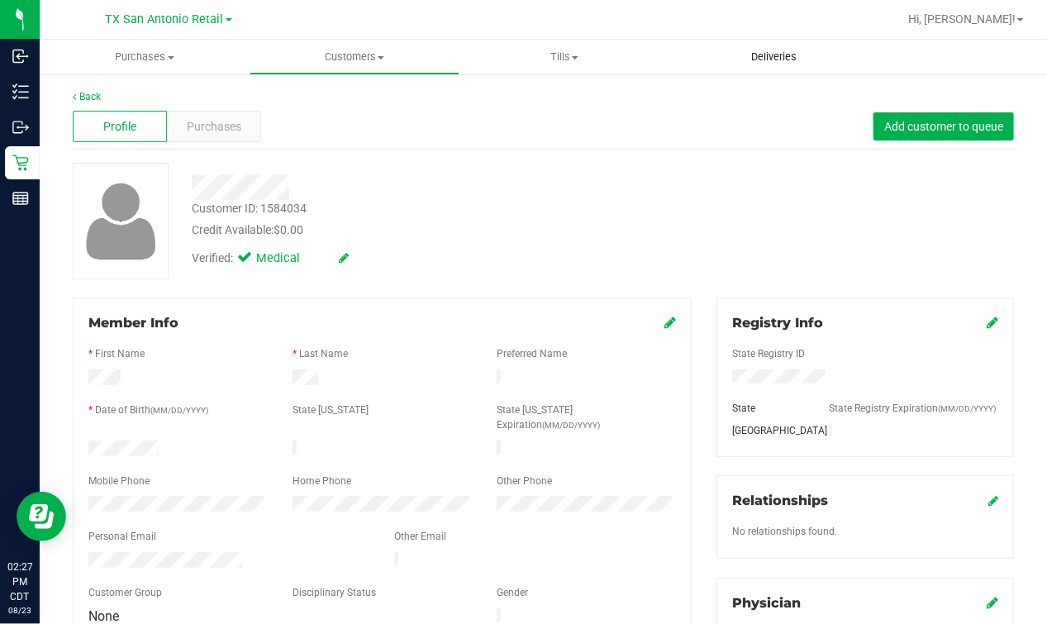
click at [805, 49] on uib-tab-heading "Deliveries" at bounding box center [774, 57] width 210 height 35
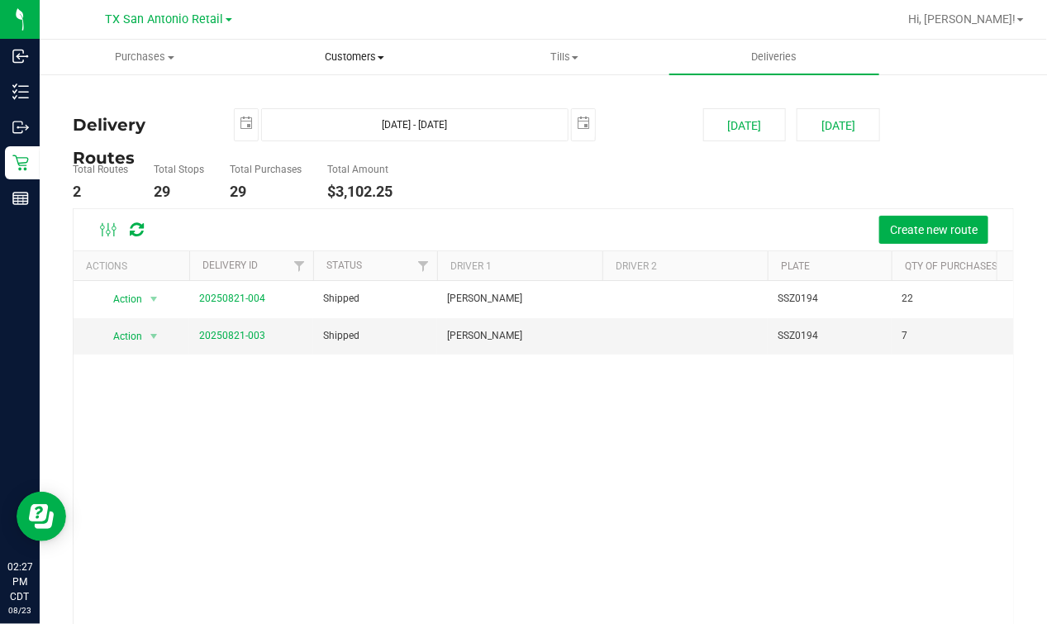
click at [336, 55] on span "Customers" at bounding box center [354, 57] width 208 height 15
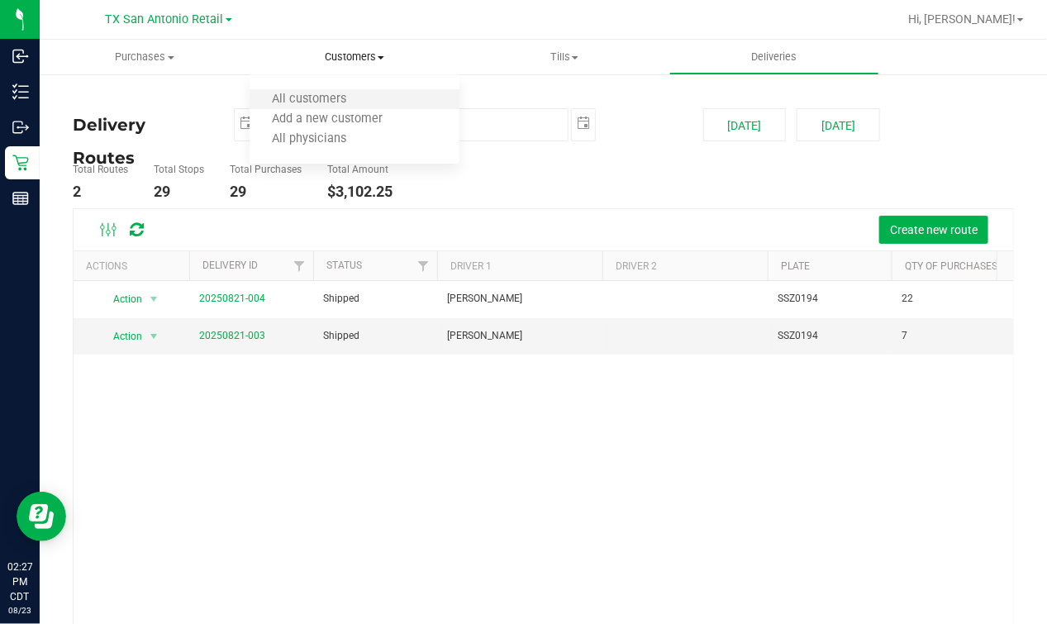
click at [287, 107] on li "All customers" at bounding box center [355, 100] width 210 height 20
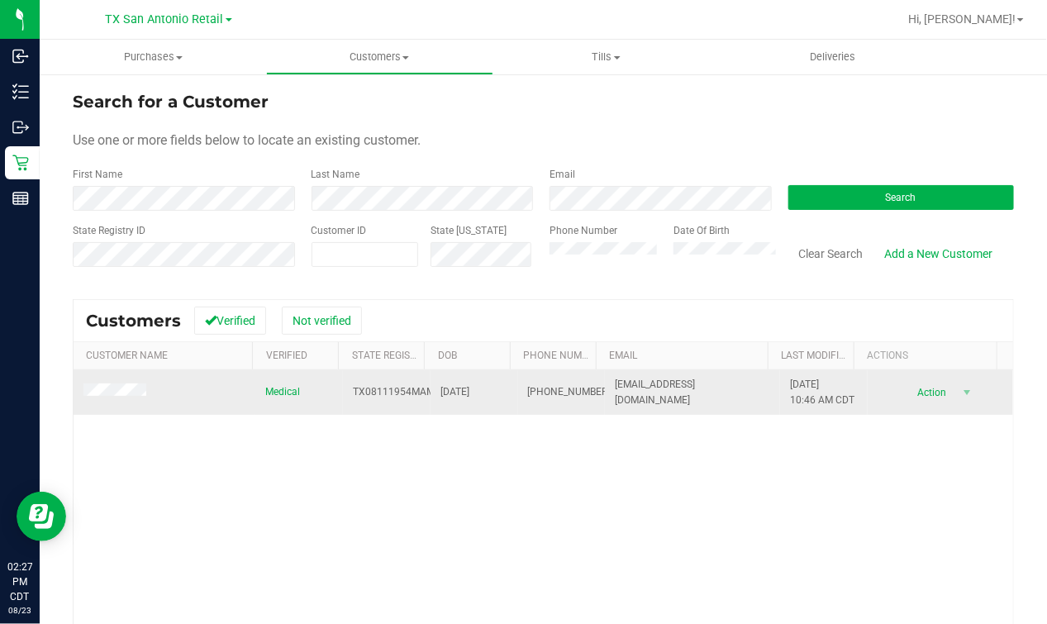
click at [124, 383] on td at bounding box center [165, 392] width 182 height 45
click at [110, 398] on span at bounding box center [117, 391] width 68 height 17
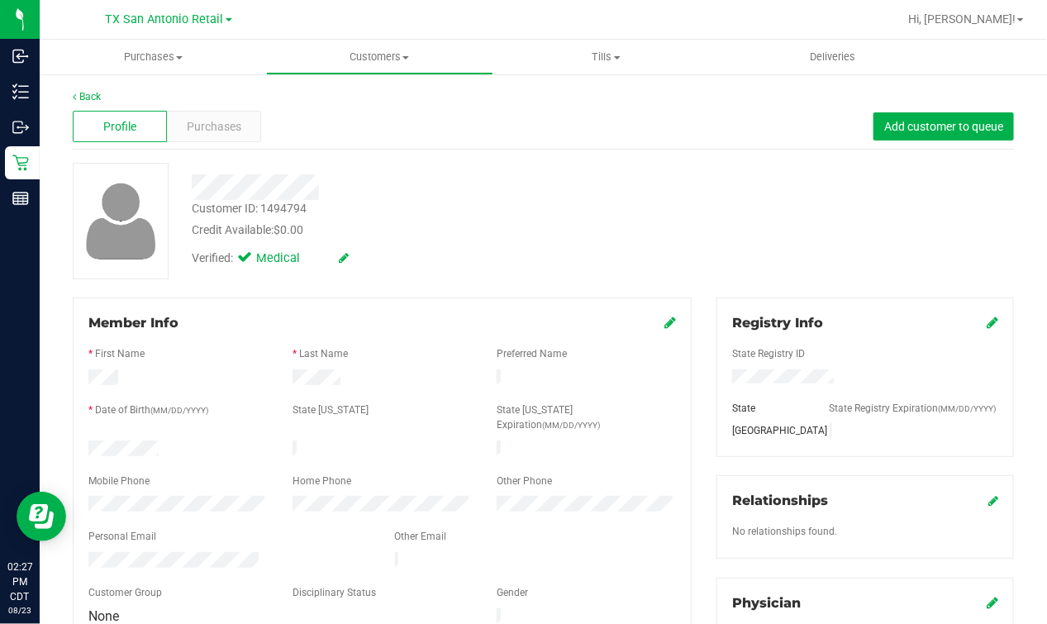
click at [168, 585] on div "Customer Group" at bounding box center [178, 594] width 204 height 19
click at [493, 198] on div at bounding box center [420, 187] width 483 height 26
click at [212, 118] on span "Purchases" at bounding box center [214, 126] width 55 height 17
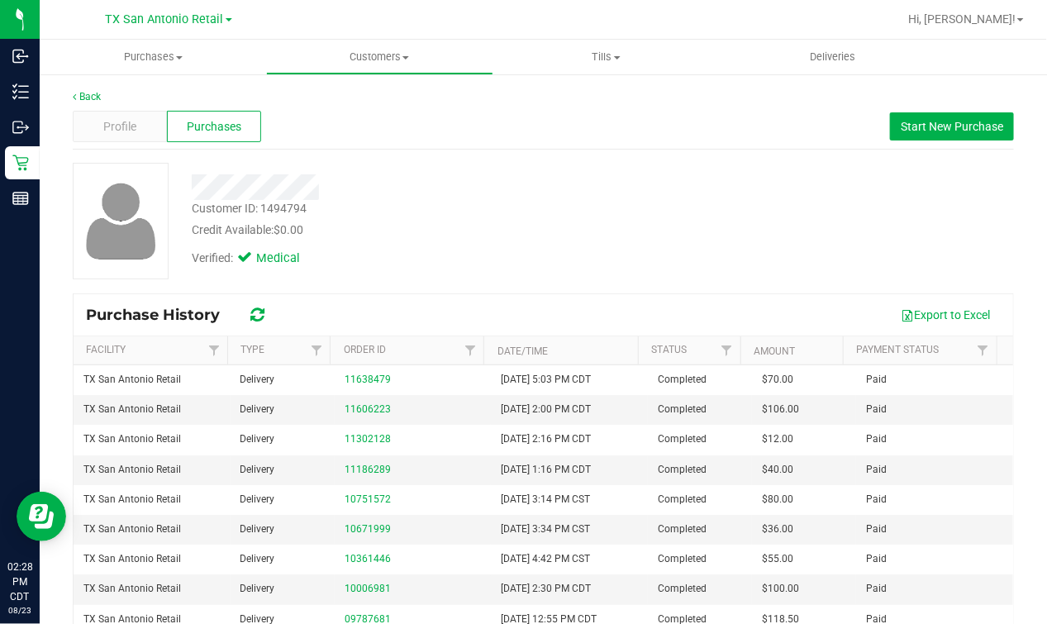
click at [554, 187] on div at bounding box center [420, 187] width 483 height 26
click at [924, 124] on span "Start New Purchase" at bounding box center [952, 126] width 102 height 13
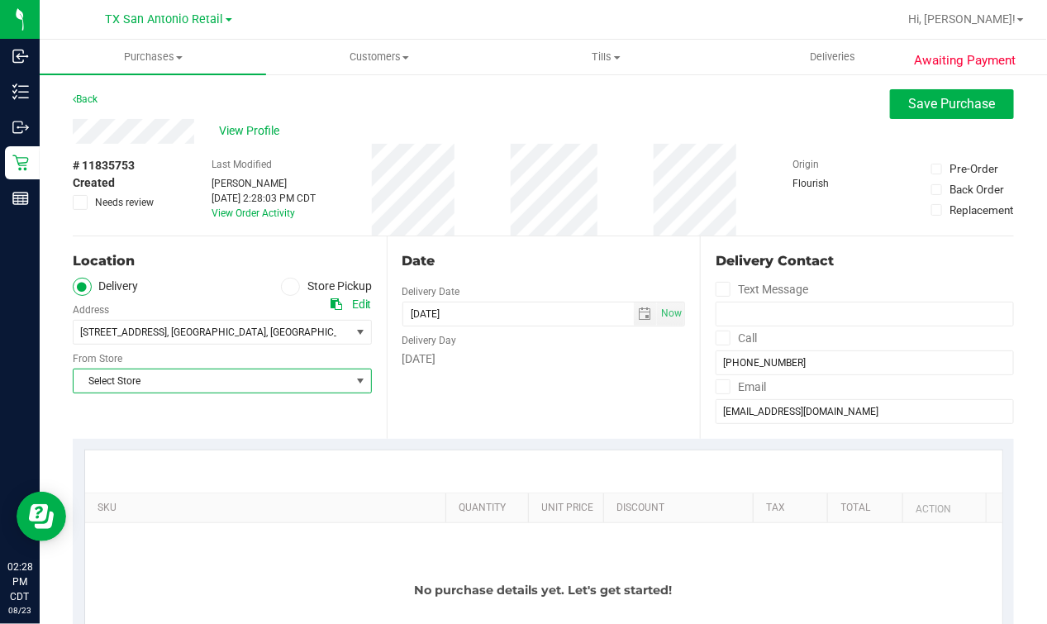
click at [257, 378] on span "Select Store" at bounding box center [212, 380] width 277 height 23
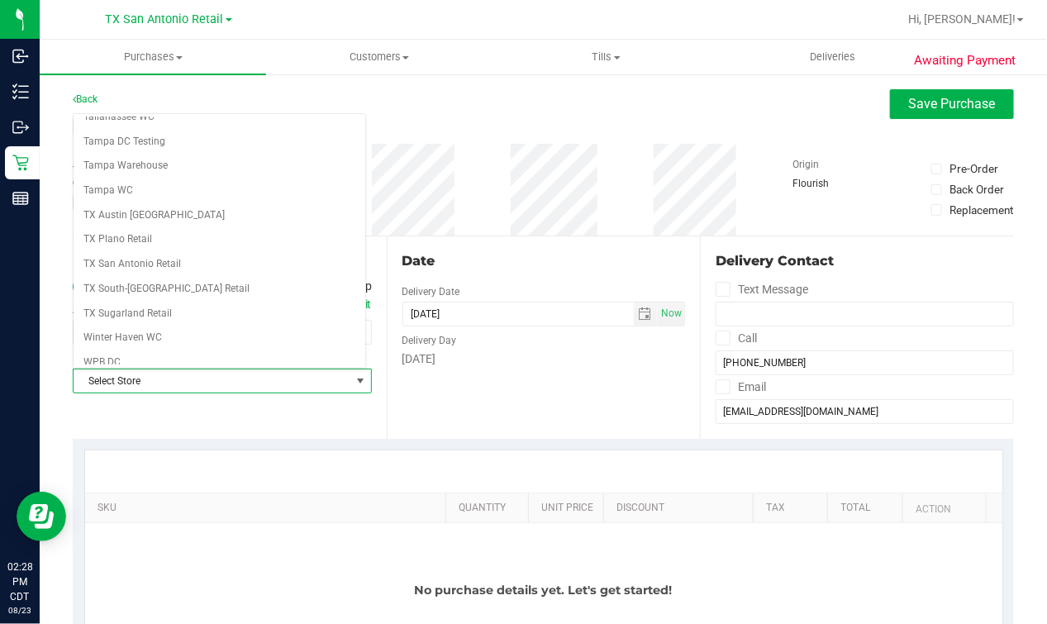
scroll to position [1183, 0]
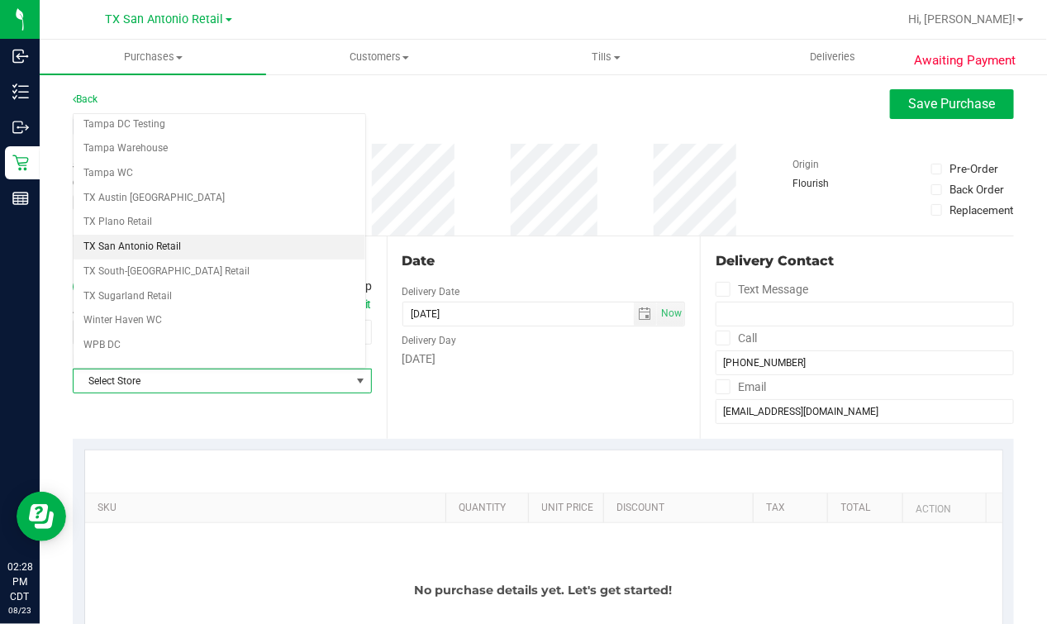
click at [211, 235] on li "TX San Antonio Retail" at bounding box center [220, 247] width 292 height 25
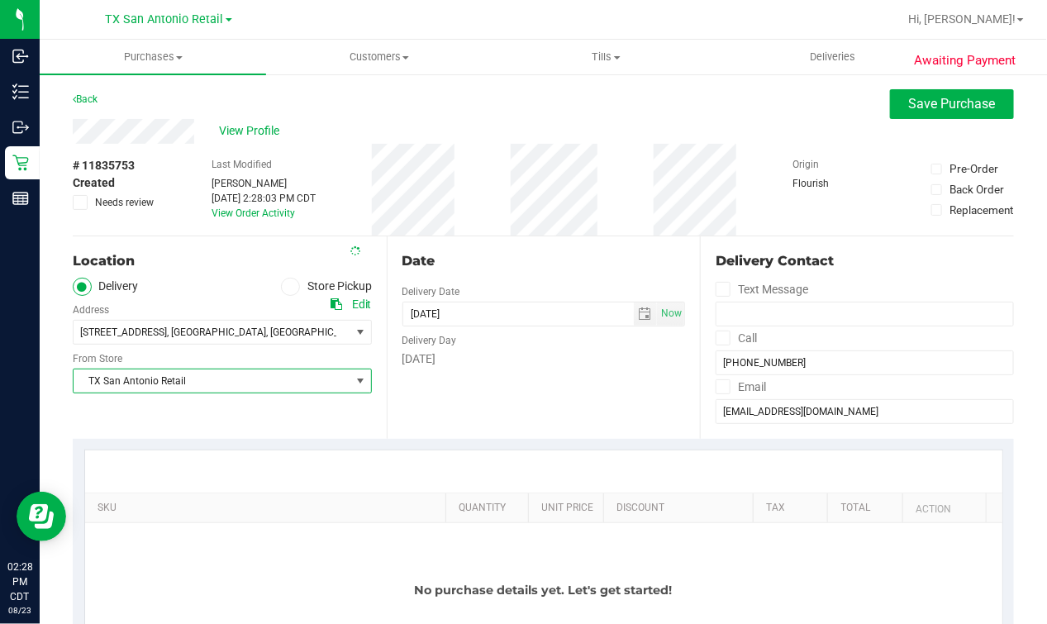
click at [498, 256] on div "Date" at bounding box center [543, 261] width 283 height 20
click at [634, 312] on span "select" at bounding box center [646, 313] width 24 height 23
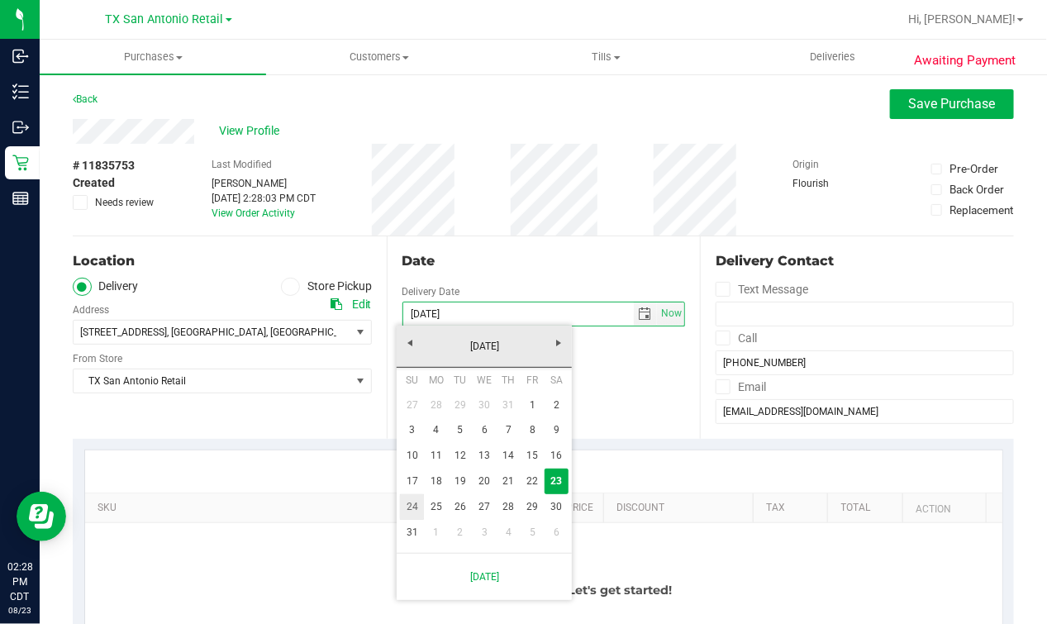
click at [413, 512] on link "24" at bounding box center [412, 507] width 24 height 26
type input "[DATE]"
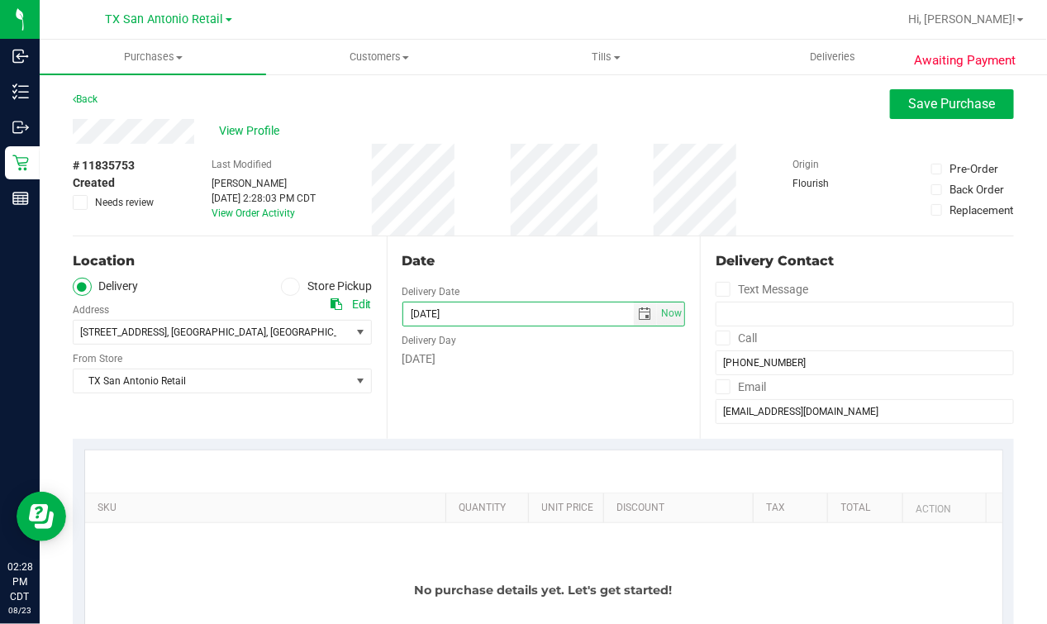
click at [485, 245] on div "Date Delivery Date [DATE] Now [DATE] 02:28 PM Now Delivery Day [DATE]" at bounding box center [544, 337] width 314 height 202
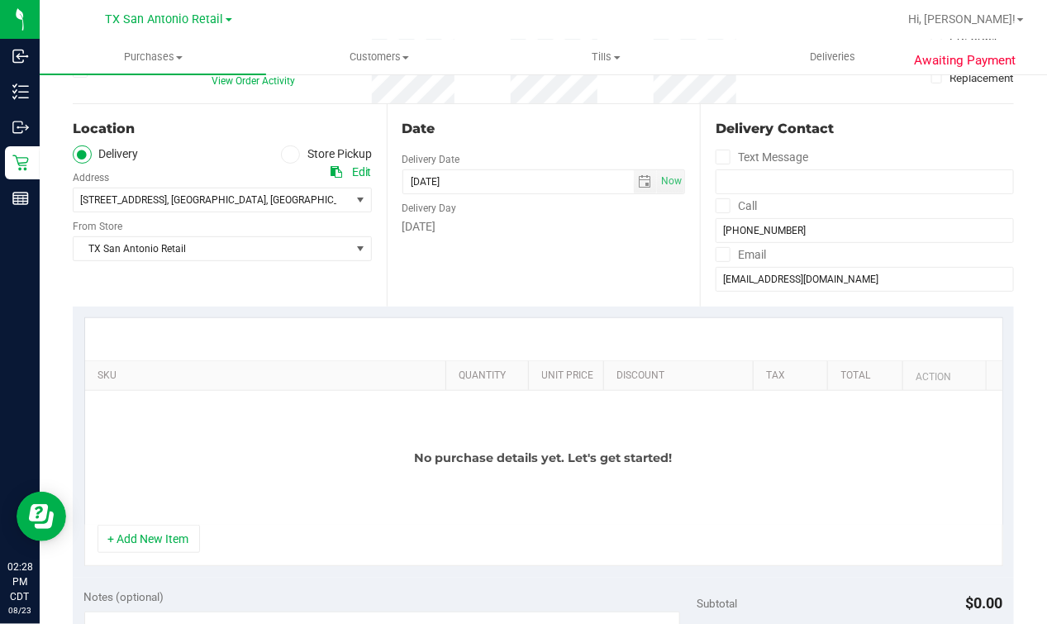
scroll to position [206, 0]
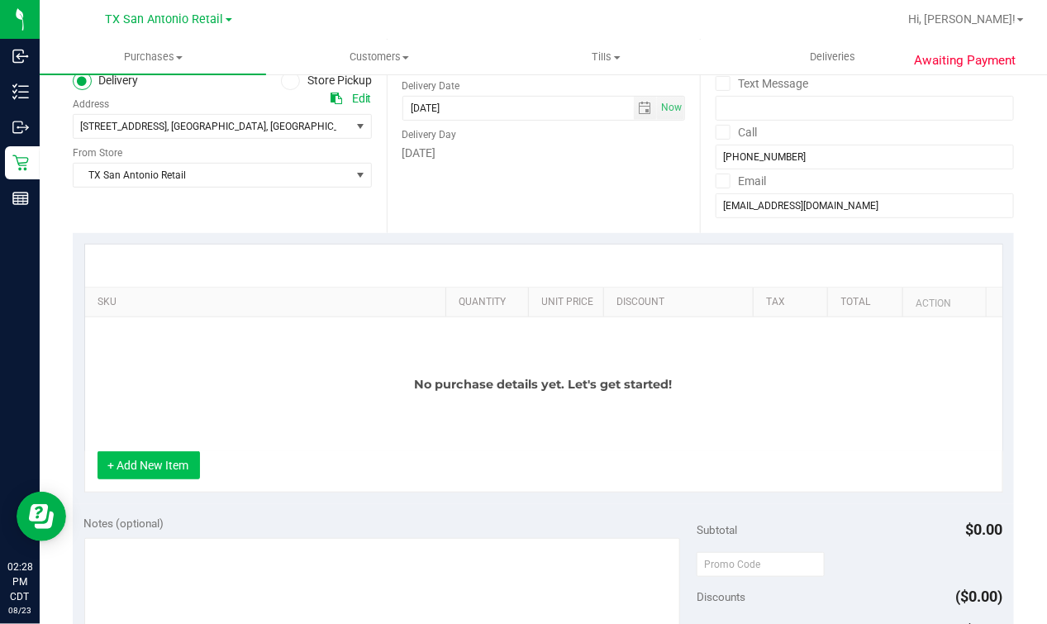
click at [179, 475] on button "+ Add New Item" at bounding box center [149, 465] width 102 height 28
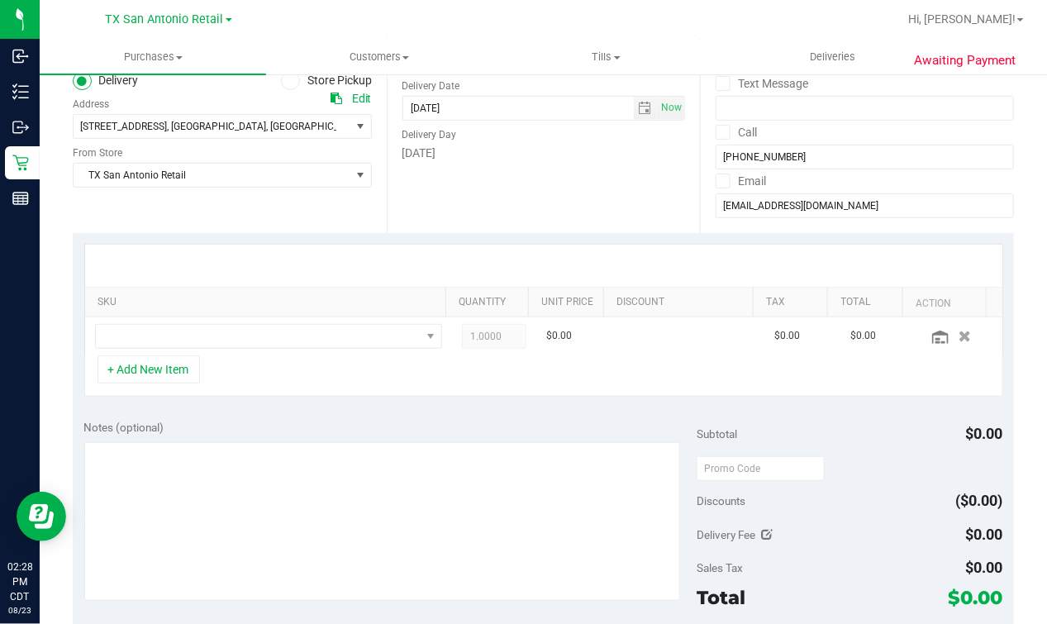
click at [229, 313] on th "SKU" at bounding box center [265, 303] width 360 height 30
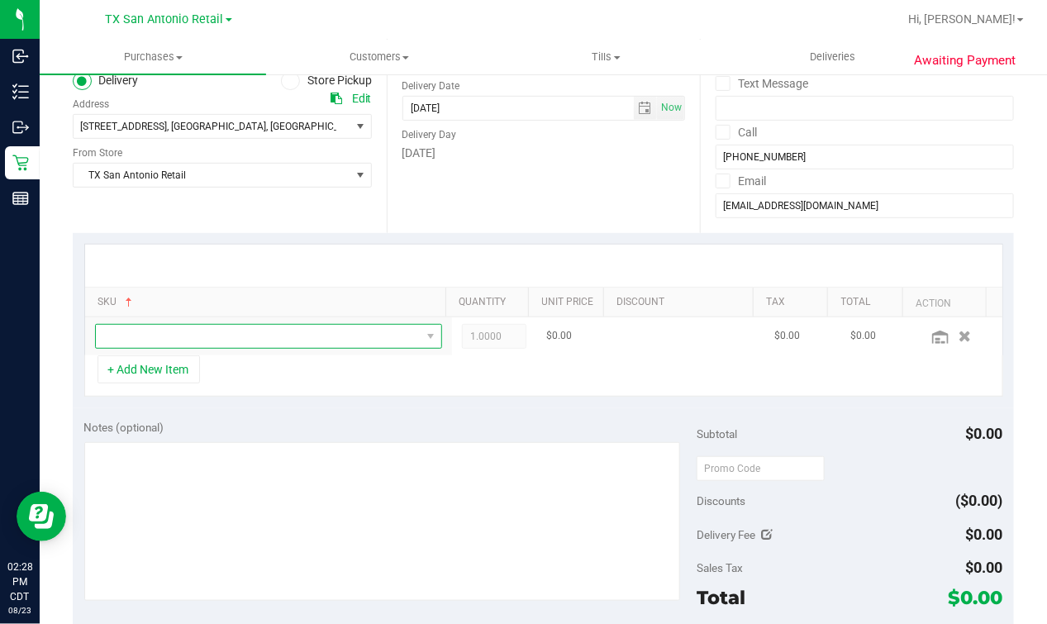
click at [213, 330] on span "NO DATA FOUND" at bounding box center [258, 336] width 325 height 23
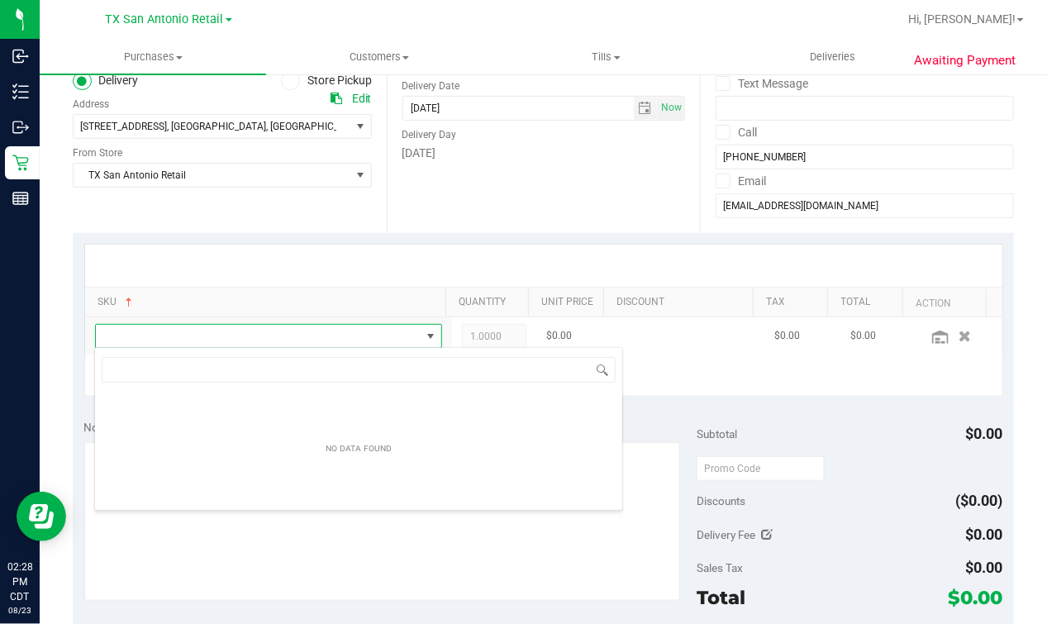
scroll to position [24, 314]
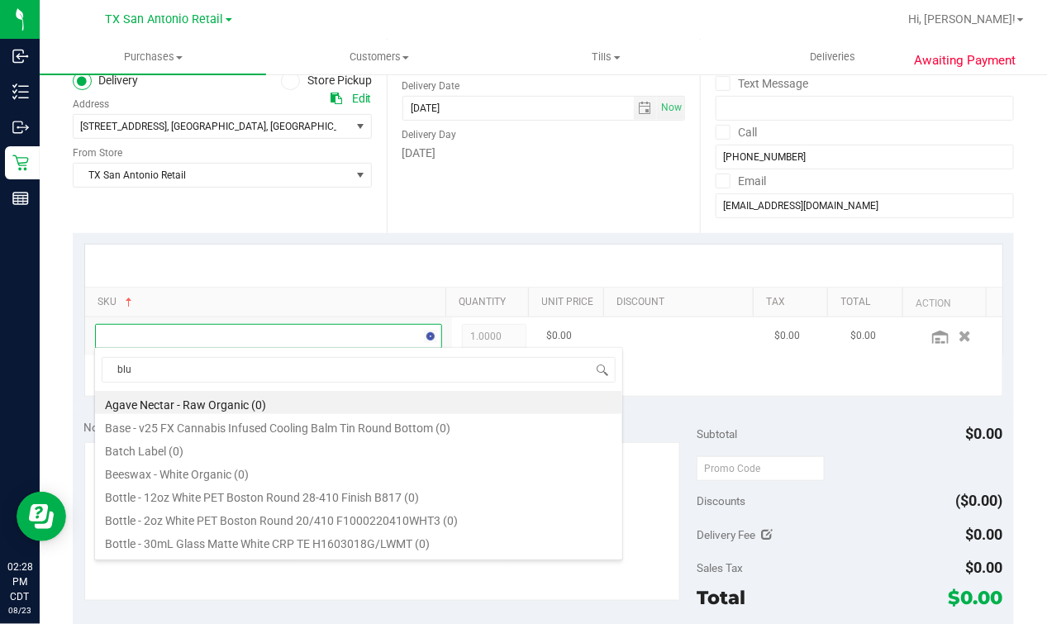
type input "blue"
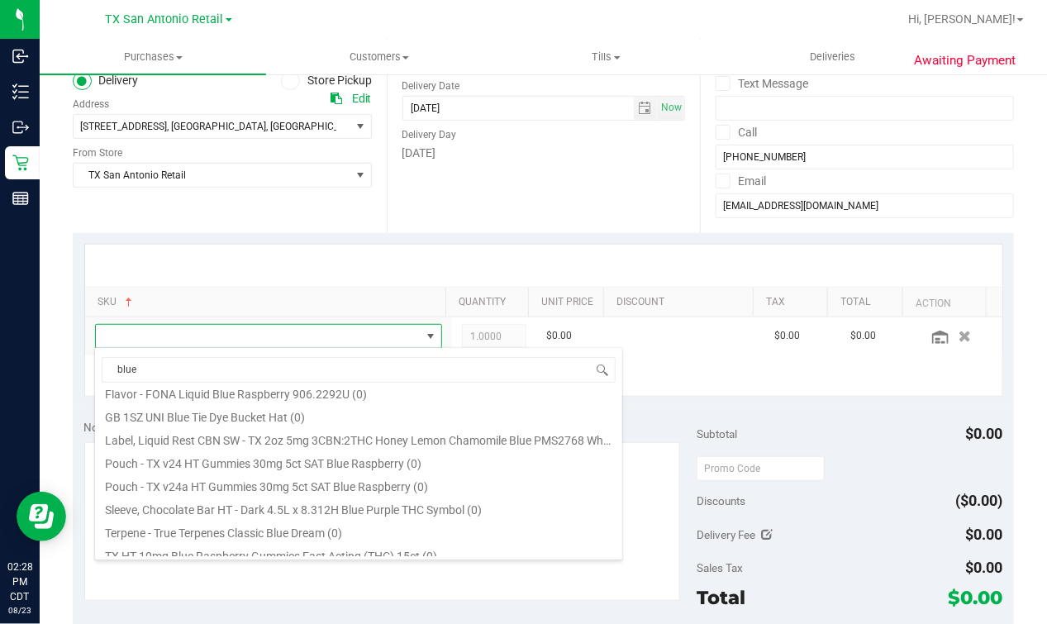
scroll to position [205, 0]
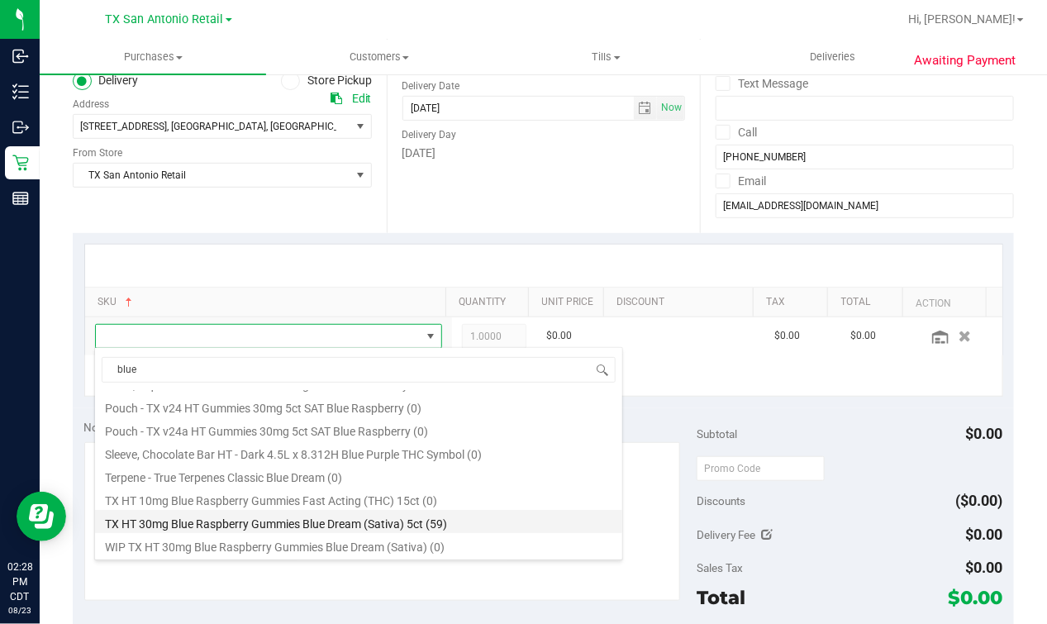
click at [383, 510] on li "TX HT 30mg Blue Raspberry Gummies Blue Dream (Sativa) 5ct (59)" at bounding box center [358, 521] width 527 height 23
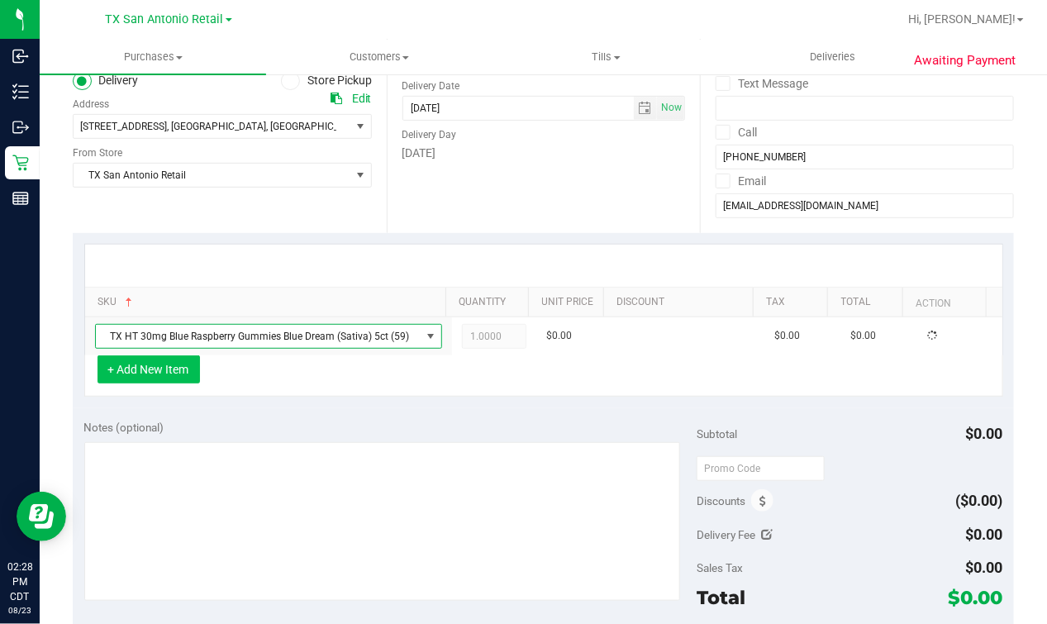
click at [159, 365] on button "+ Add New Item" at bounding box center [149, 369] width 102 height 28
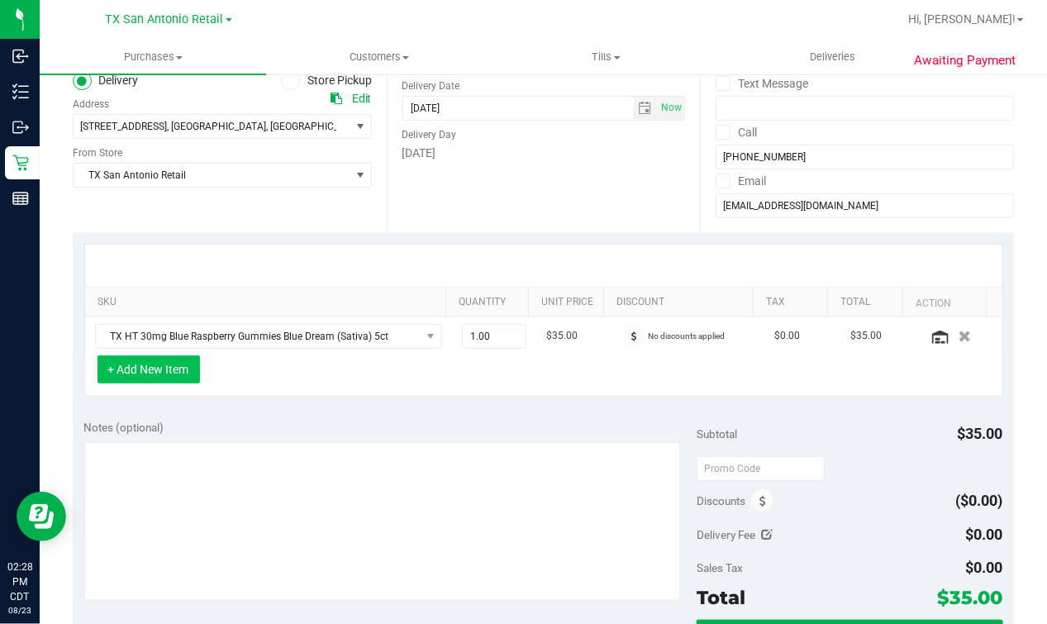
click at [168, 369] on button "+ Add New Item" at bounding box center [149, 369] width 102 height 28
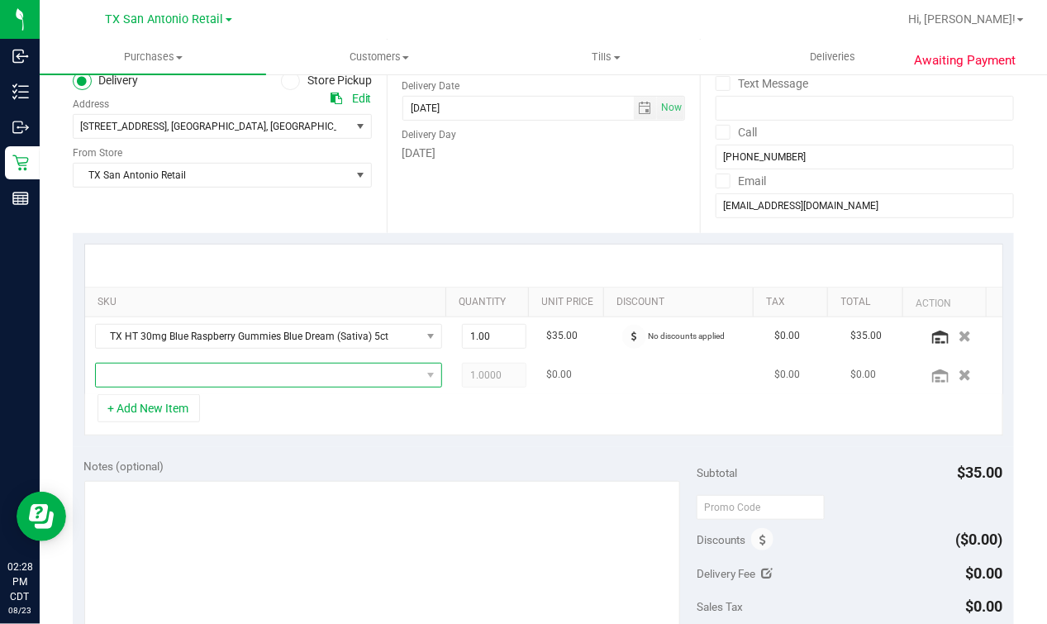
click at [184, 364] on span "NO DATA FOUND" at bounding box center [258, 375] width 325 height 23
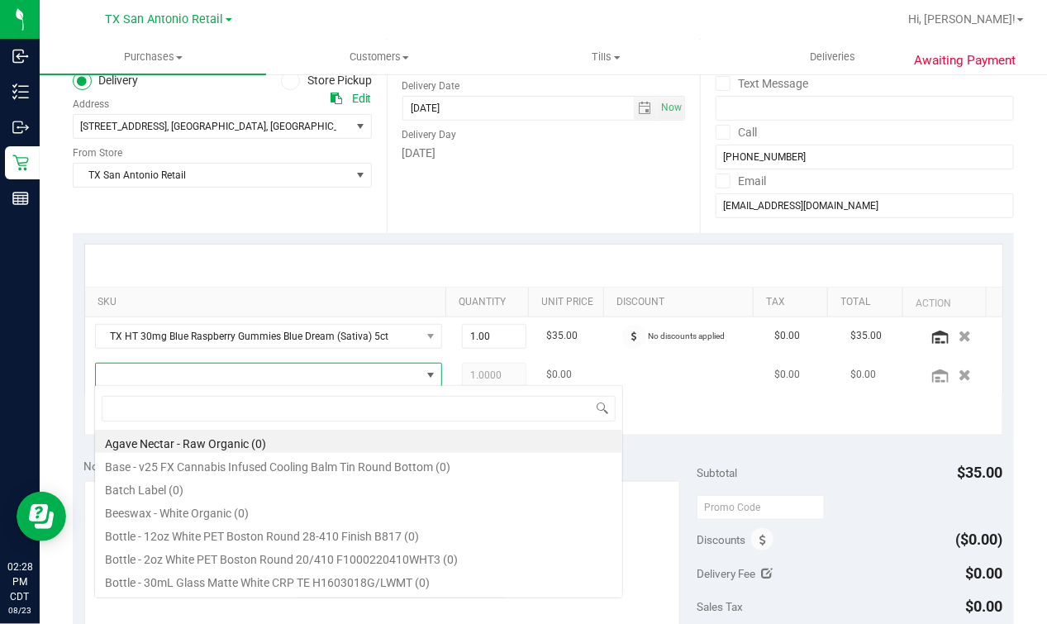
scroll to position [24, 314]
type input "water"
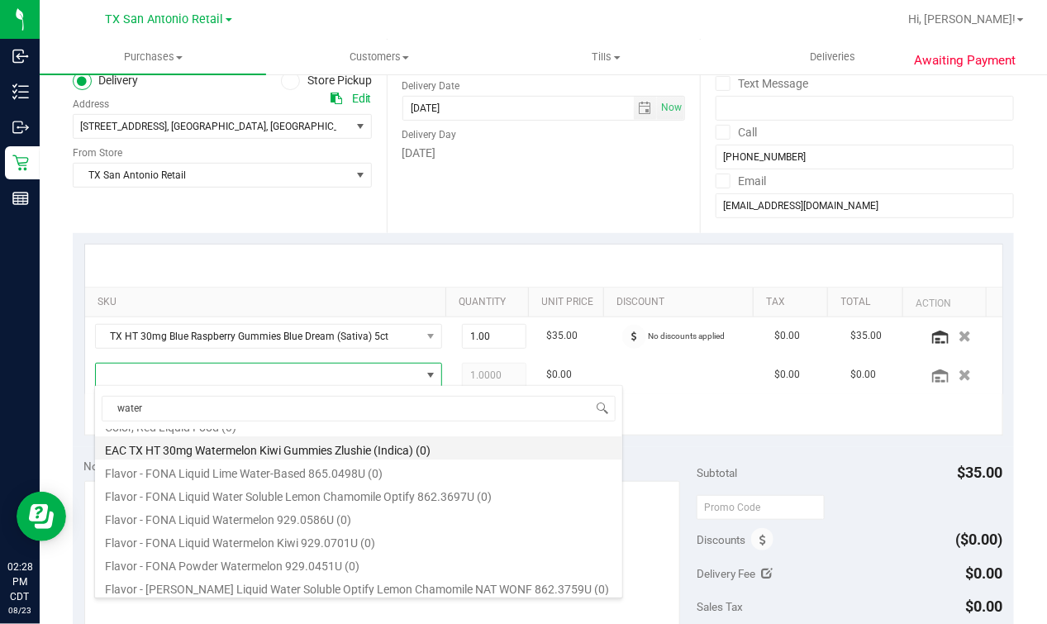
scroll to position [206, 0]
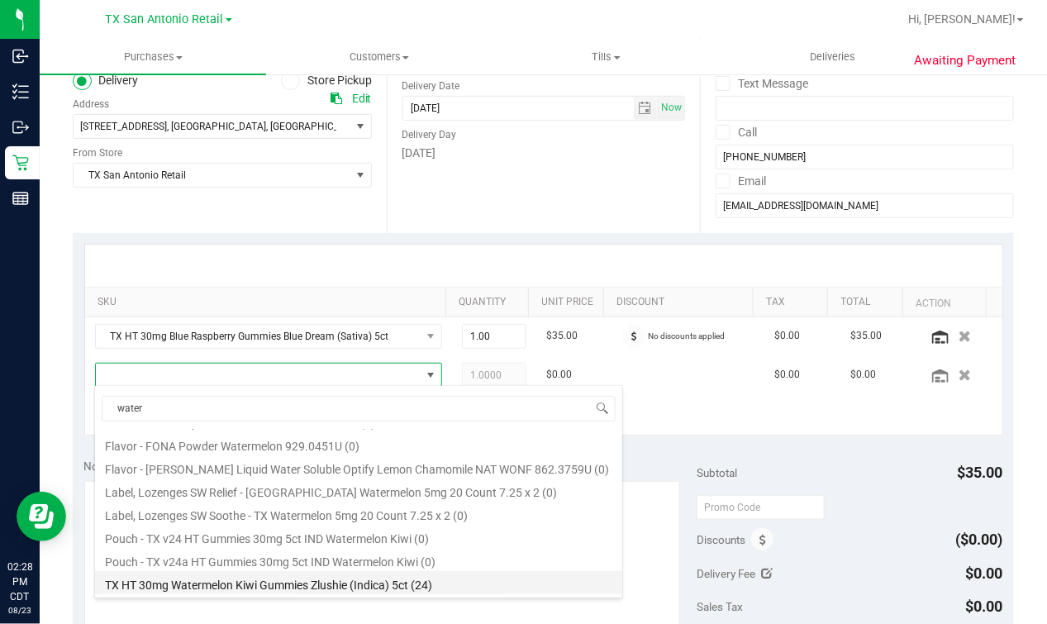
click at [349, 578] on li "TX HT 30mg Watermelon Kiwi Gummies Zlushie (Indica) 5ct (24)" at bounding box center [358, 582] width 527 height 23
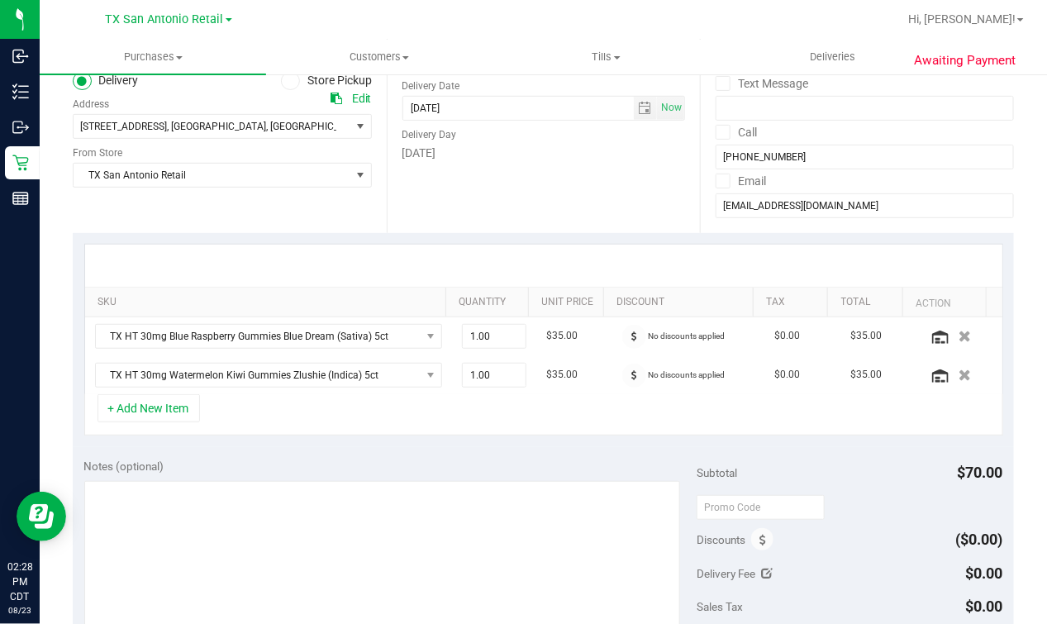
click at [461, 419] on div "+ Add New Item" at bounding box center [543, 414] width 919 height 41
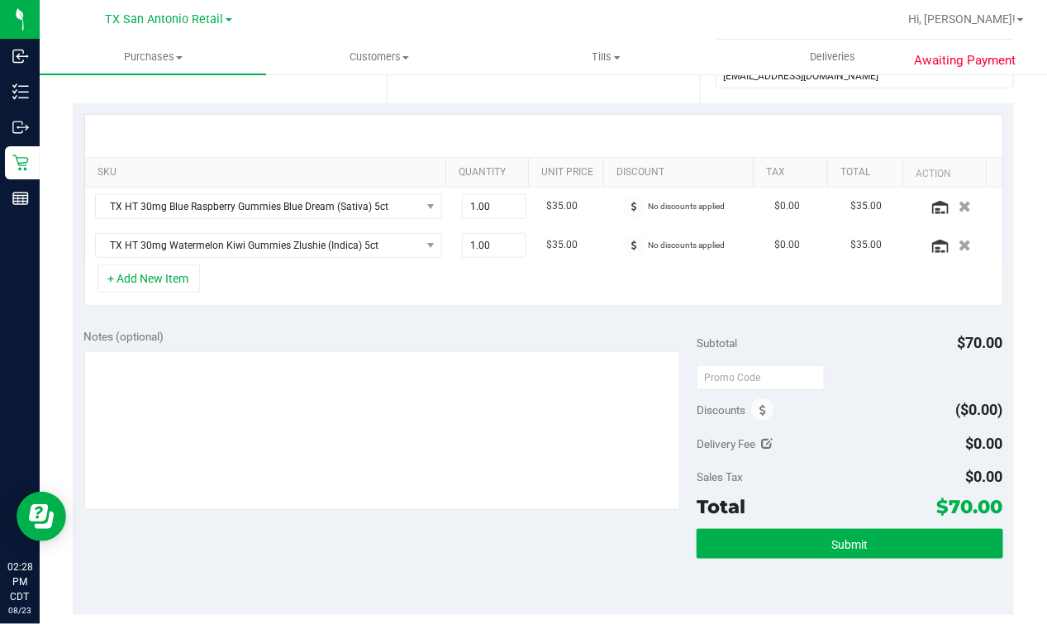
scroll to position [310, 0]
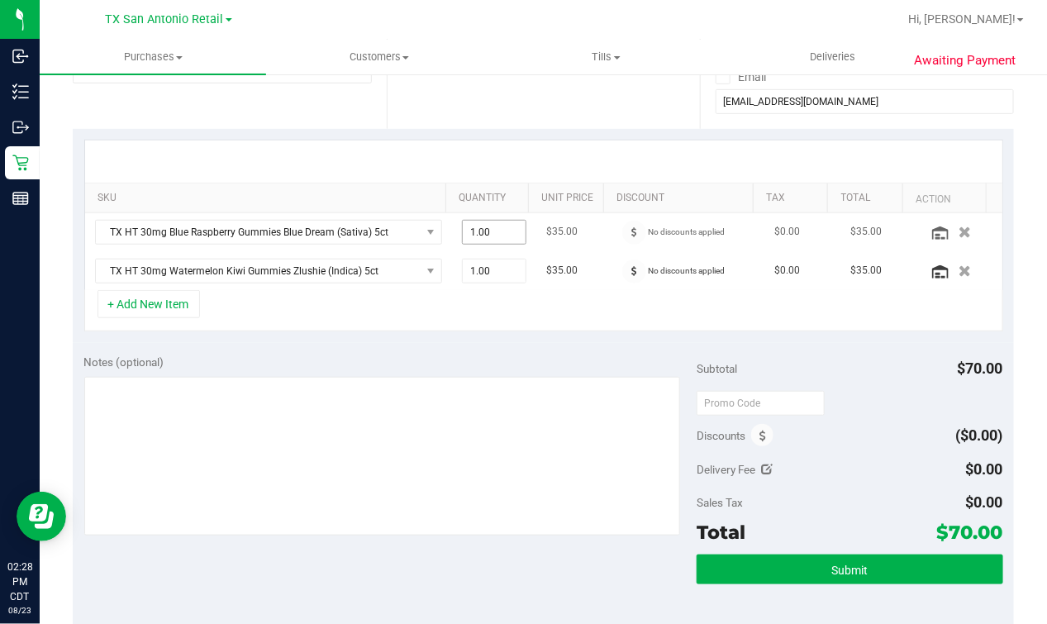
click at [491, 229] on span "1.00 1" at bounding box center [494, 232] width 64 height 25
type input "2"
type input "2.00"
click at [453, 286] on td "1.00 1" at bounding box center [494, 271] width 84 height 38
click at [791, 397] on input "text" at bounding box center [761, 403] width 128 height 25
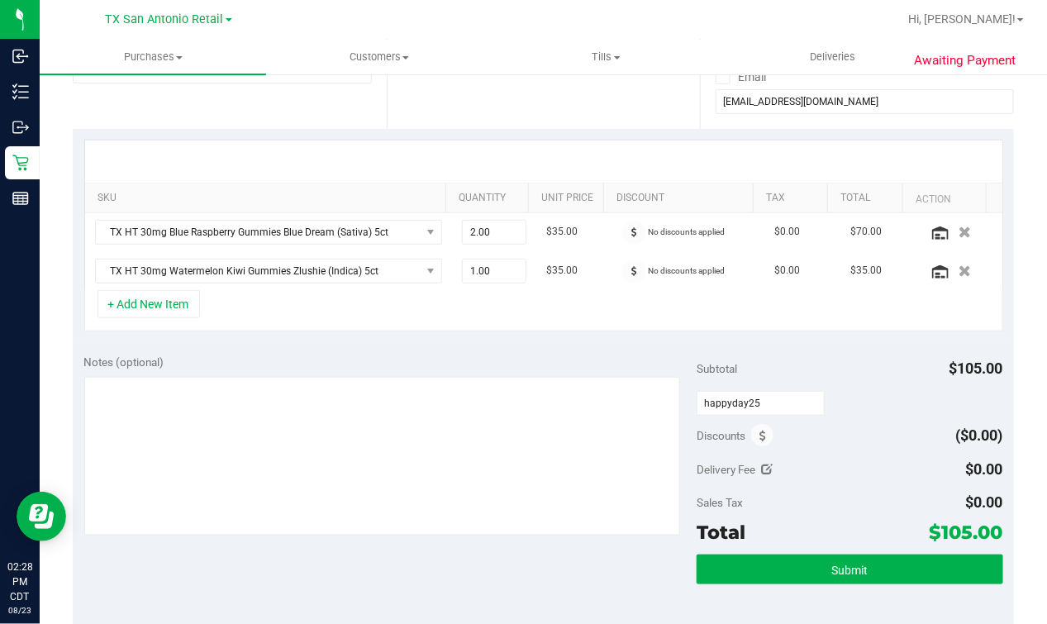
type input "HAPPYDAY25"
click at [776, 365] on div "Subtotal $105.00" at bounding box center [850, 369] width 307 height 30
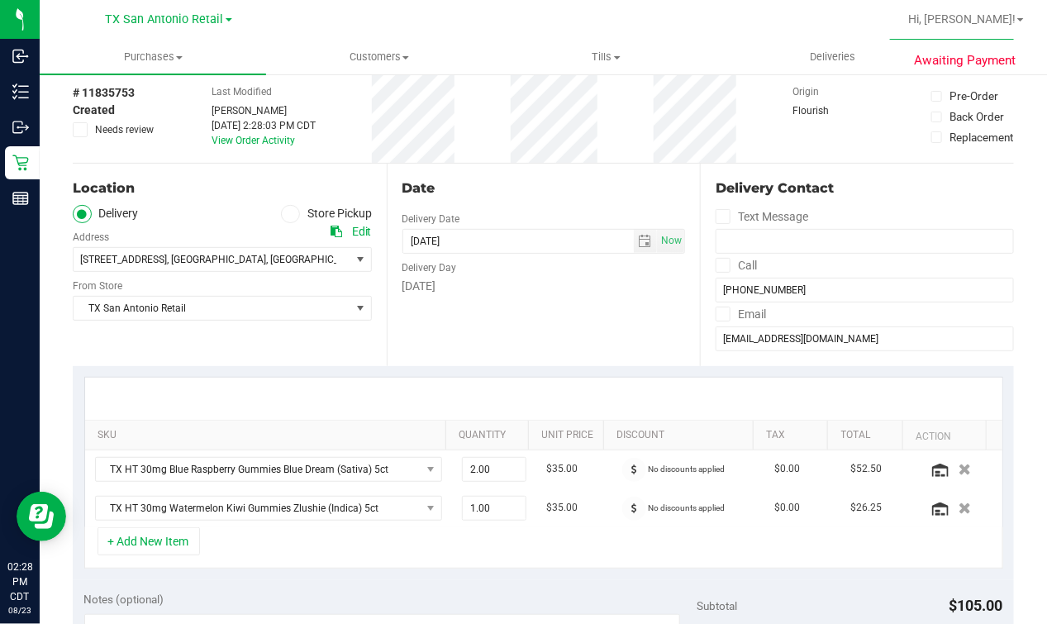
scroll to position [0, 0]
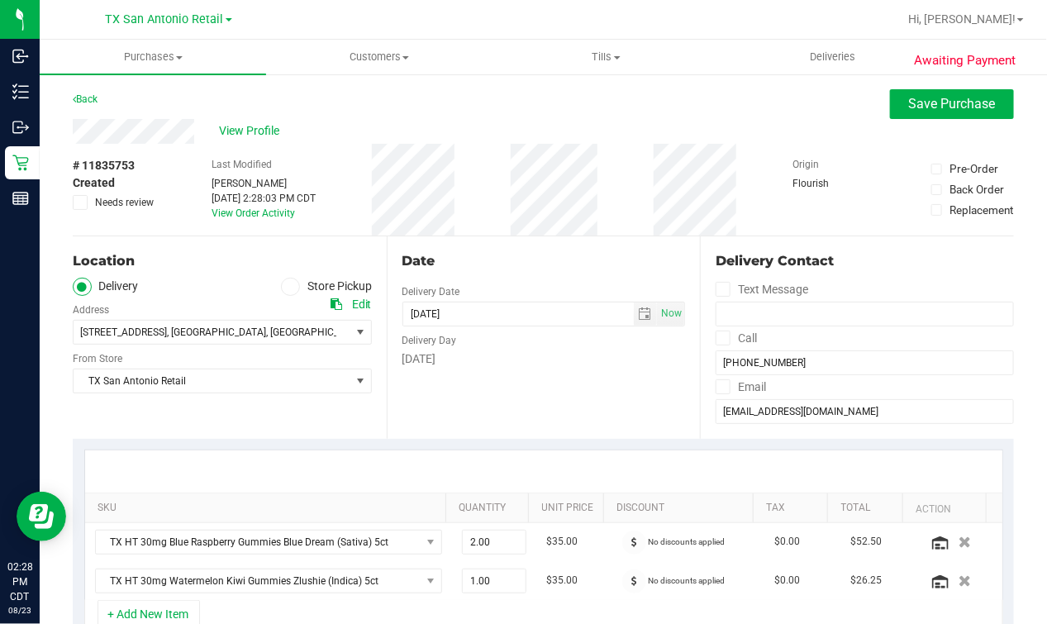
click at [466, 259] on div "Date" at bounding box center [543, 261] width 283 height 20
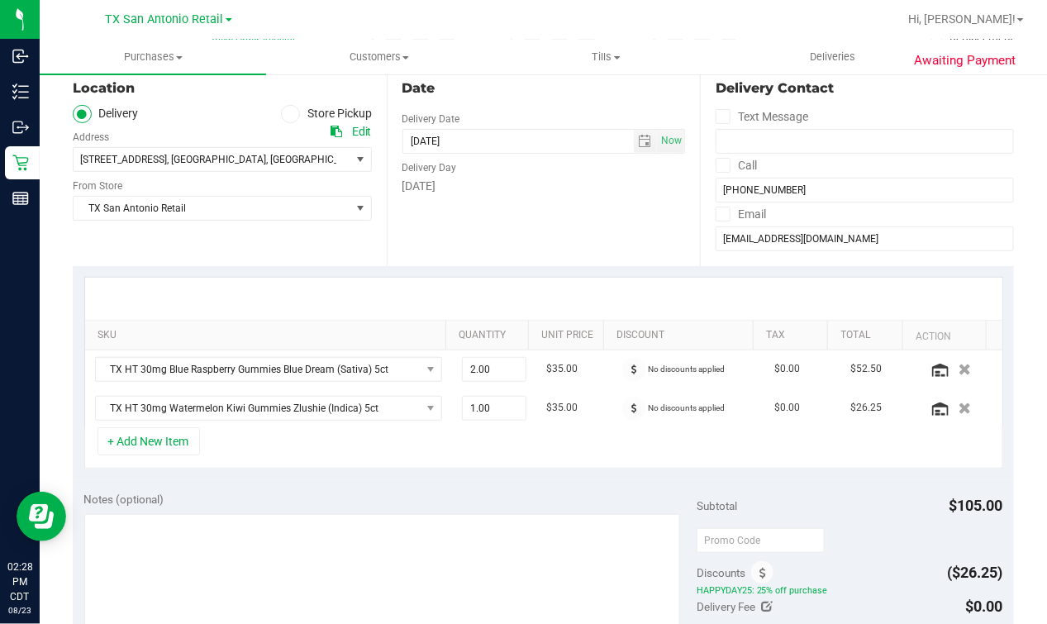
scroll to position [310, 0]
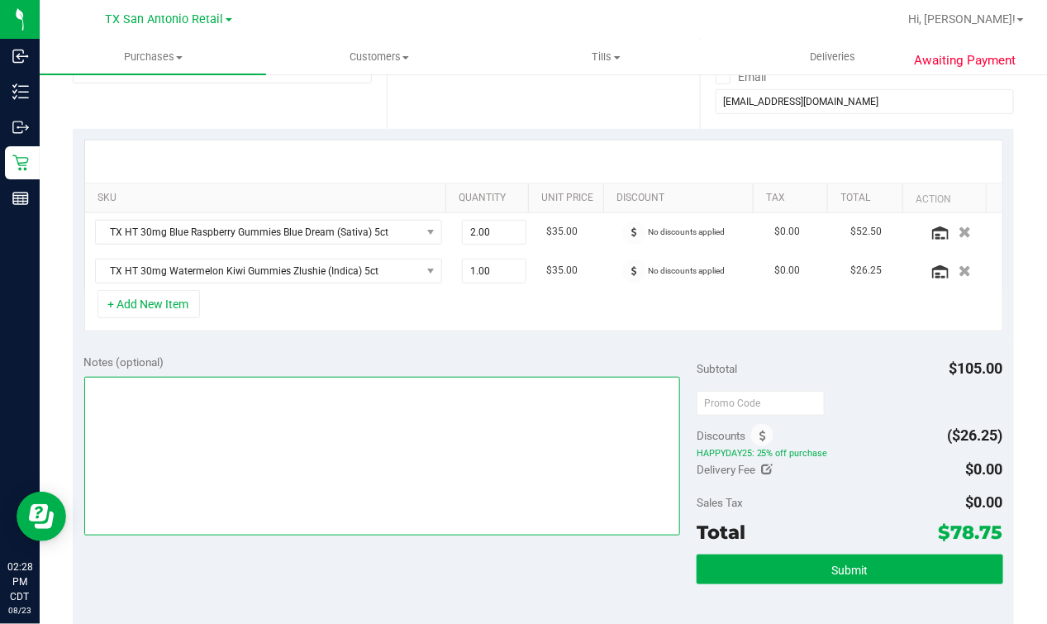
click at [265, 456] on textarea at bounding box center [382, 456] width 596 height 159
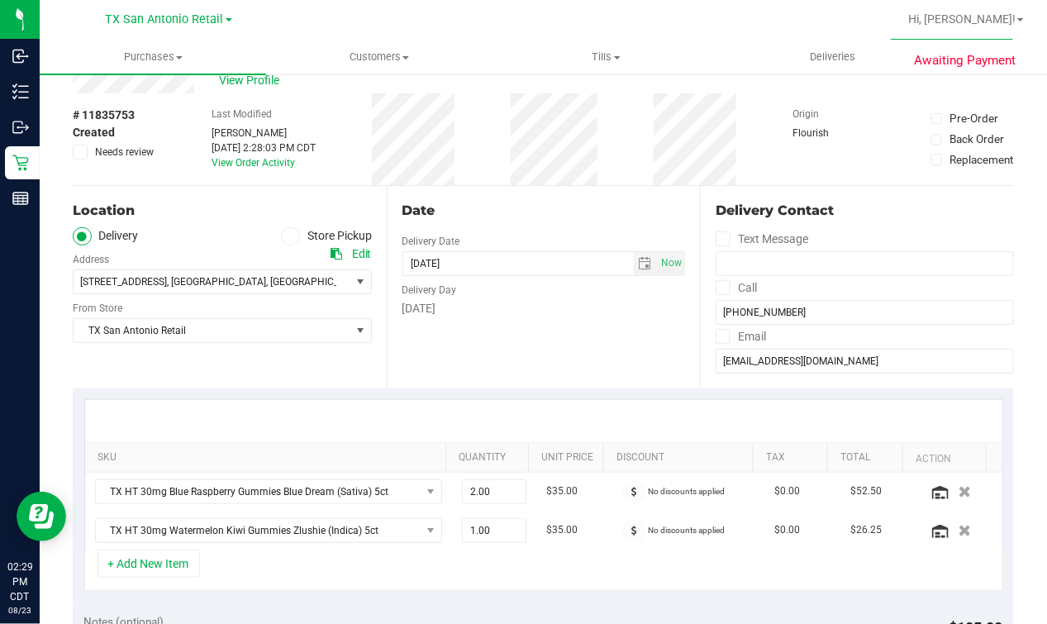
scroll to position [0, 0]
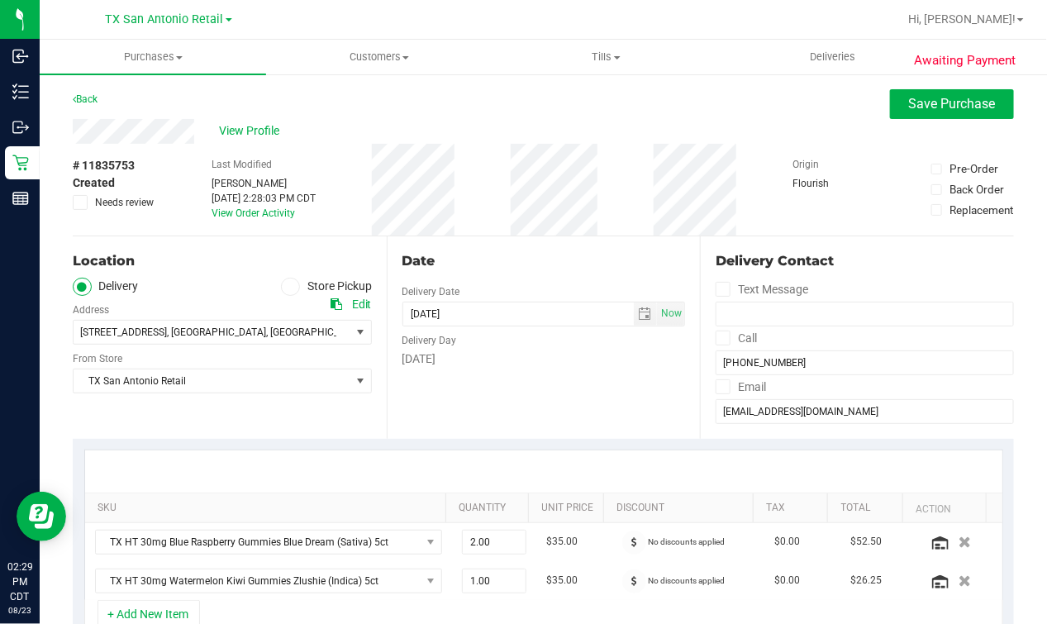
type textarea "**COnfirmed rx, Satx p/u [DATE]. Redeemed bday discount. $78.75** M.O."
click at [495, 373] on div "Date Delivery Date [DATE] Now [DATE] 07:00 AM Now Delivery Day [DATE]" at bounding box center [544, 337] width 314 height 202
click at [911, 109] on span "Save Purchase" at bounding box center [952, 104] width 87 height 16
click at [764, 108] on div "Back Save Purchase" at bounding box center [543, 104] width 941 height 30
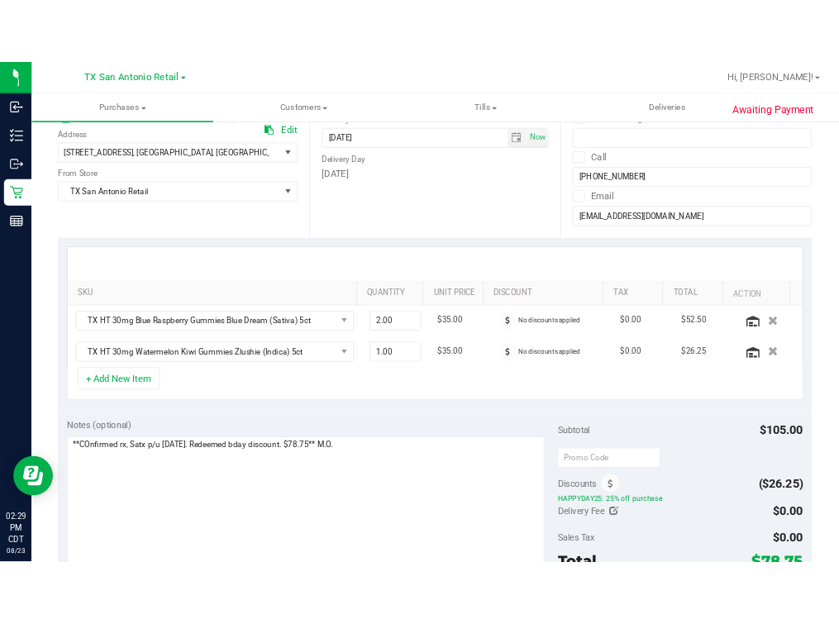
scroll to position [310, 0]
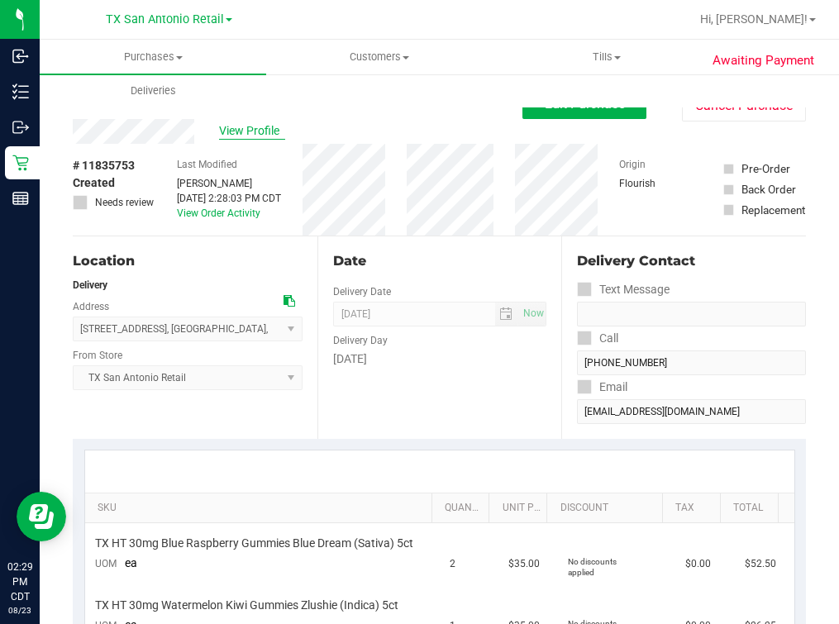
click at [245, 128] on span "View Profile" at bounding box center [252, 130] width 66 height 17
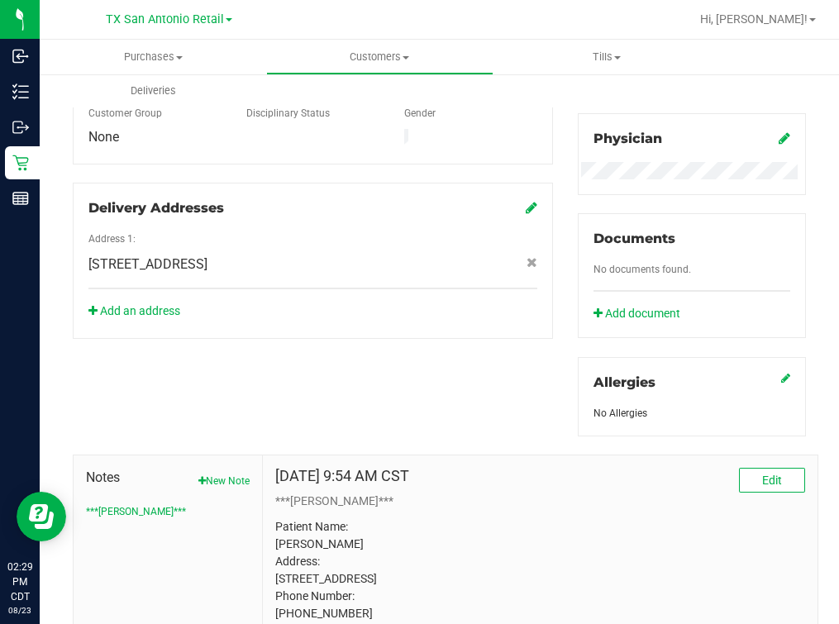
scroll to position [628, 0]
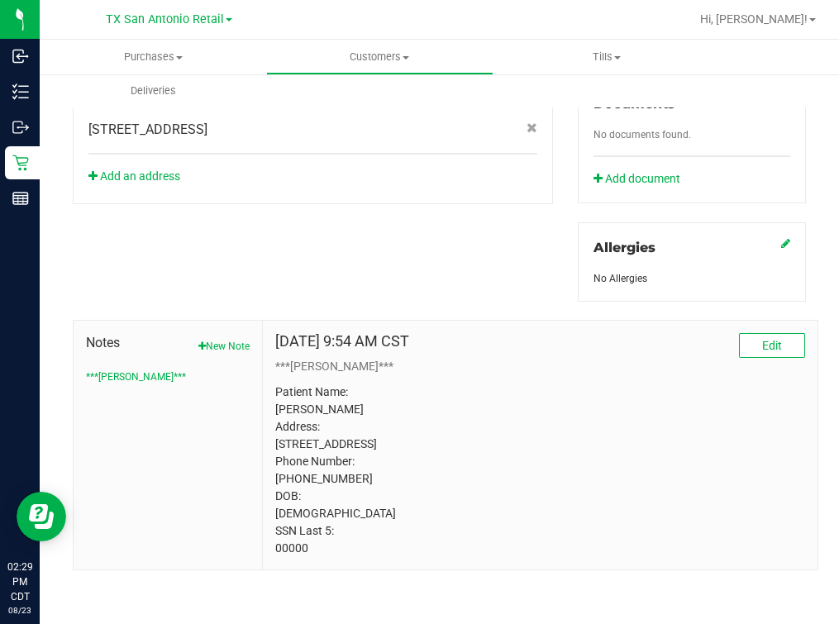
click at [282, 558] on div "[DATE] 9:54 AM CST Edit ***[PERSON_NAME]*** Patient Name: [PERSON_NAME] Address…" at bounding box center [540, 445] width 554 height 249
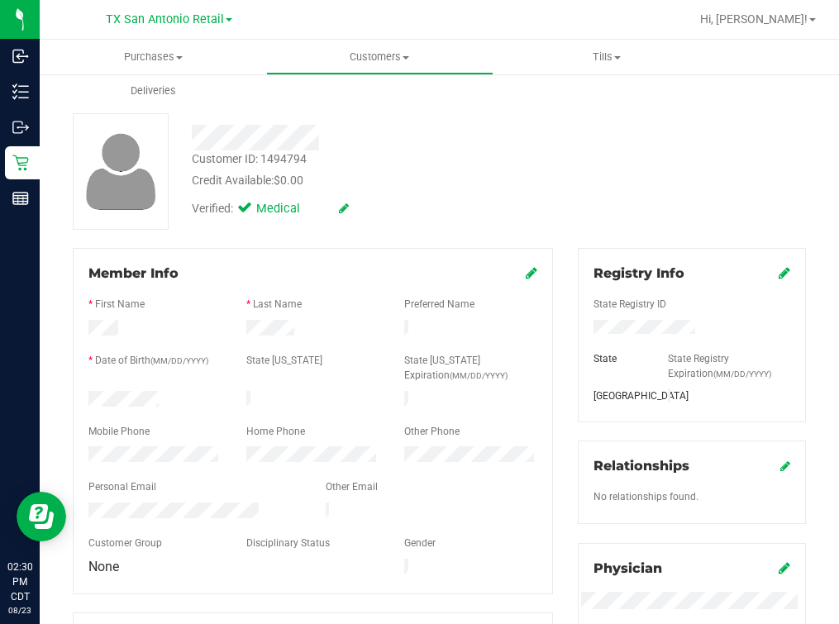
scroll to position [0, 0]
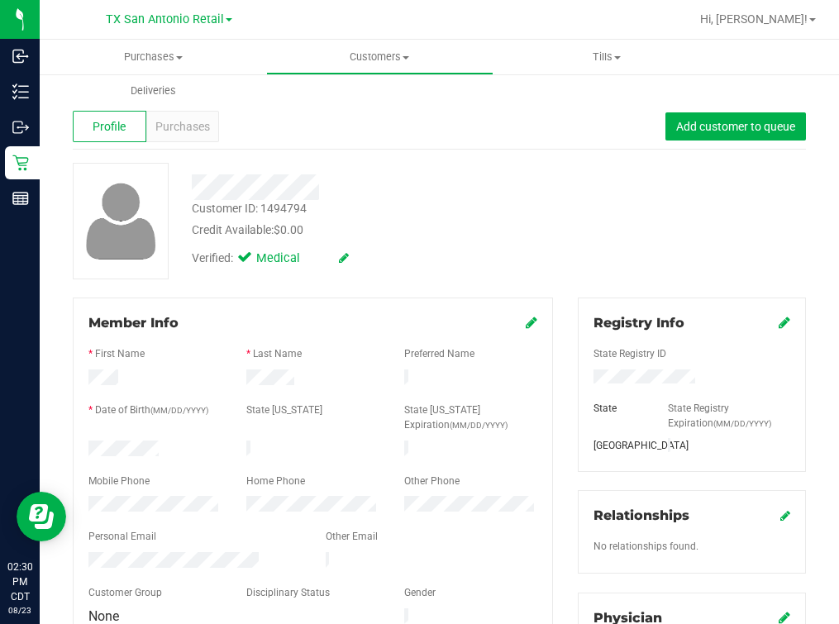
click at [463, 263] on div "Verified: Medical" at bounding box center [368, 257] width 379 height 36
click at [530, 212] on div "Customer ID: 1494794 Credit Available: $0.00" at bounding box center [368, 219] width 379 height 39
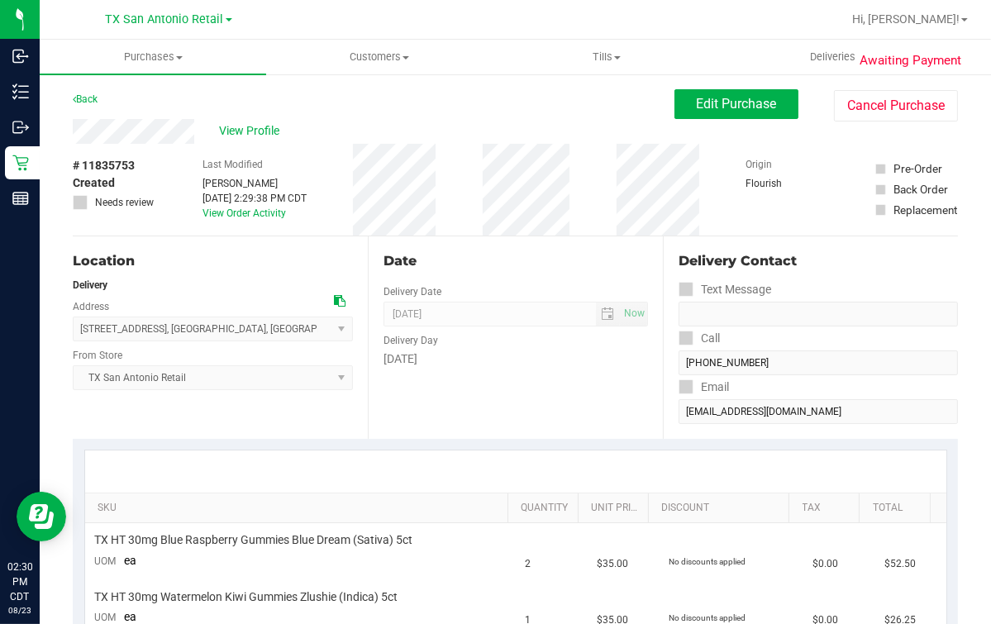
click at [507, 237] on div "Date Delivery Date [DATE] Now [DATE] 07:00 AM Now Delivery Day [DATE]" at bounding box center [515, 337] width 295 height 202
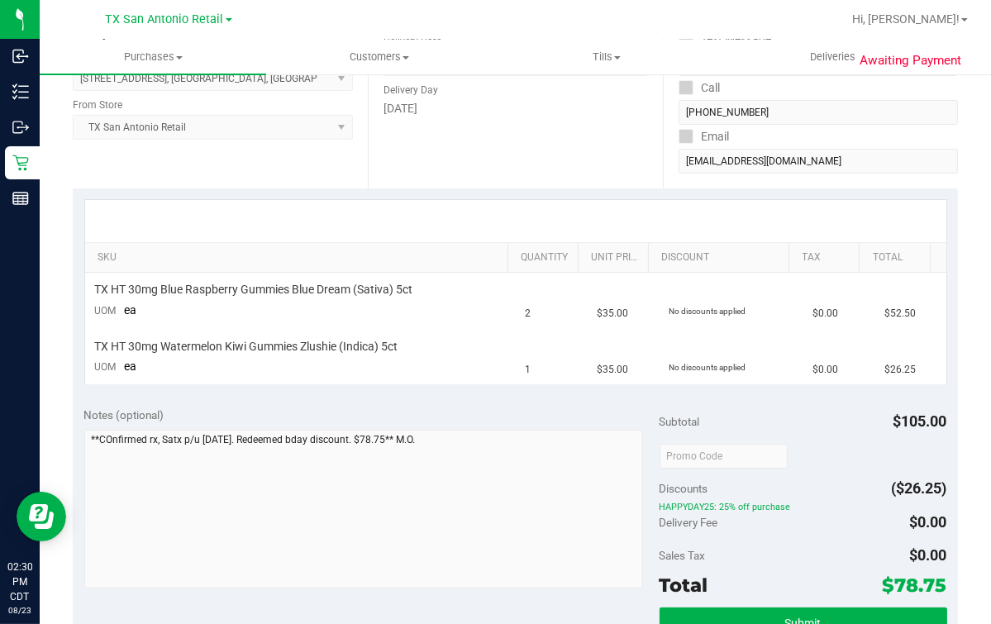
scroll to position [748, 0]
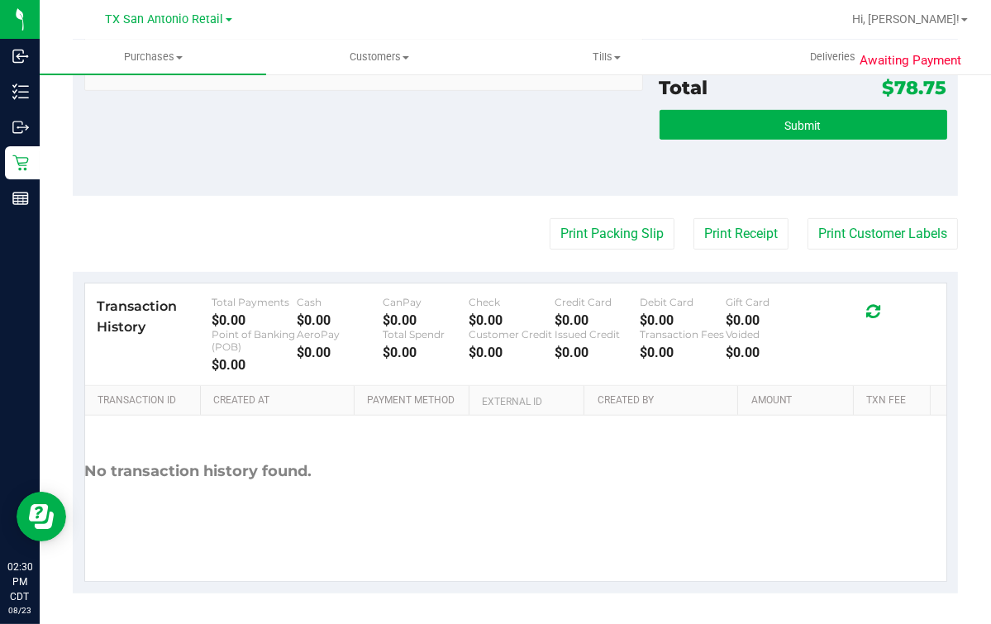
click at [752, 99] on div "Total $78.75" at bounding box center [803, 88] width 288 height 30
click at [737, 121] on button "Submit" at bounding box center [803, 125] width 288 height 30
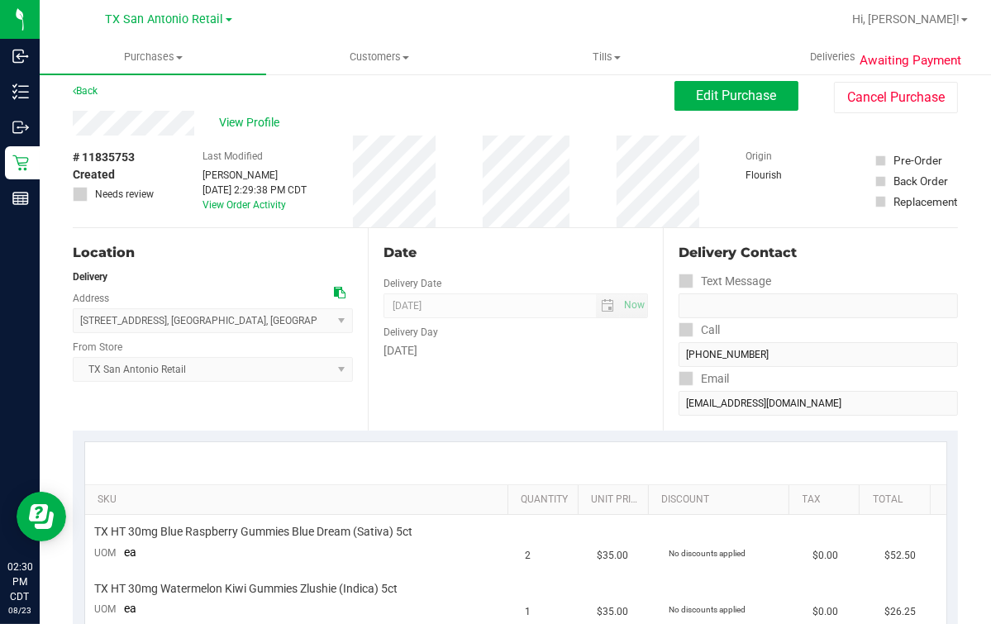
scroll to position [0, 0]
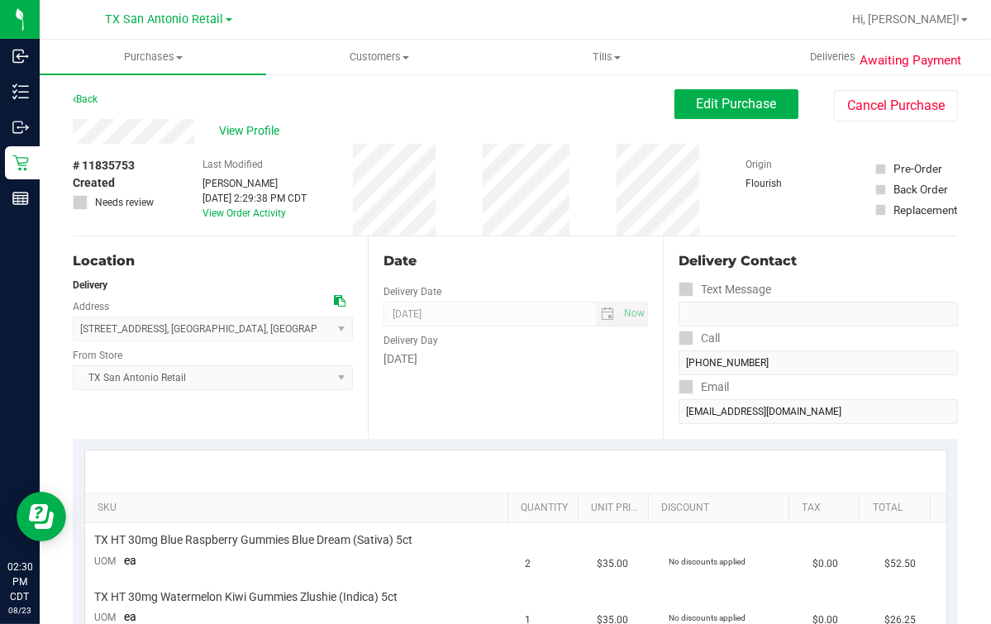
click at [521, 278] on div "Date Delivery Date [DATE] Now [DATE] 07:00 AM Now Delivery Day [DATE]" at bounding box center [515, 337] width 295 height 202
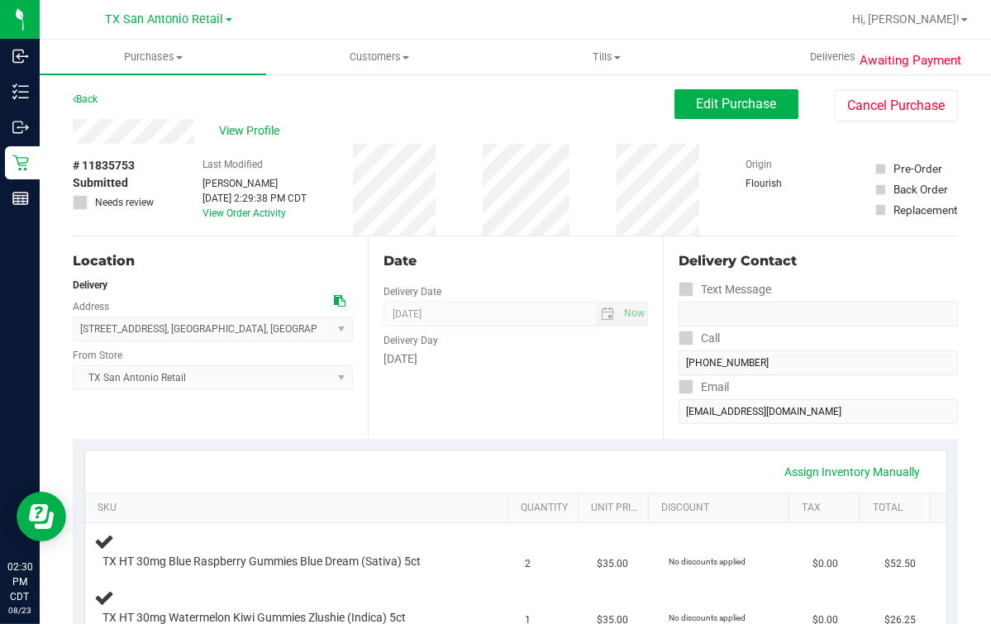
click at [382, 112] on div "Back Edit Purchase Cancel Purchase" at bounding box center [515, 104] width 885 height 30
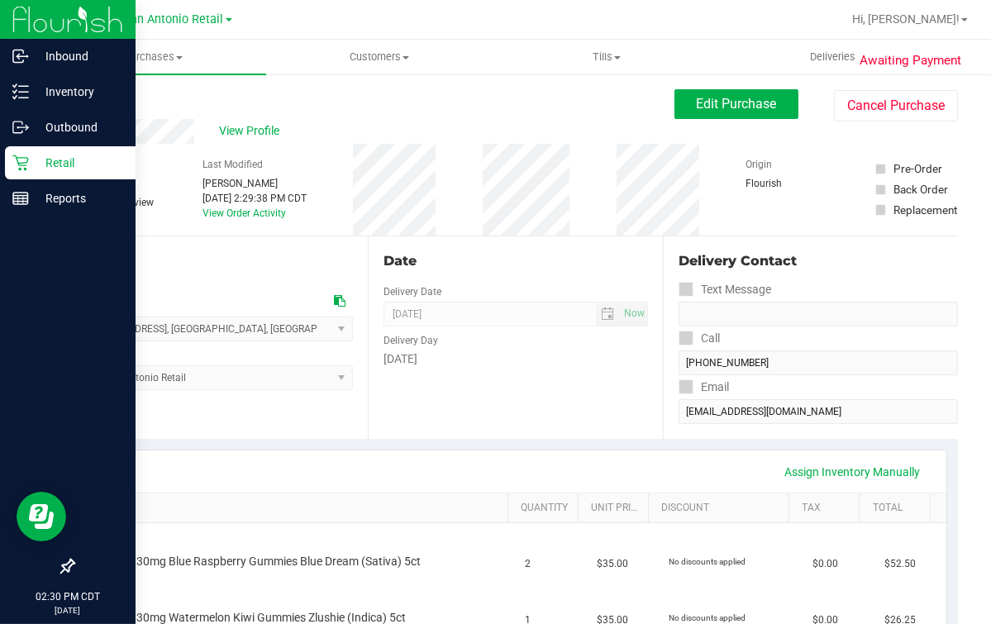
click at [3, 167] on link "Retail" at bounding box center [68, 164] width 136 height 36
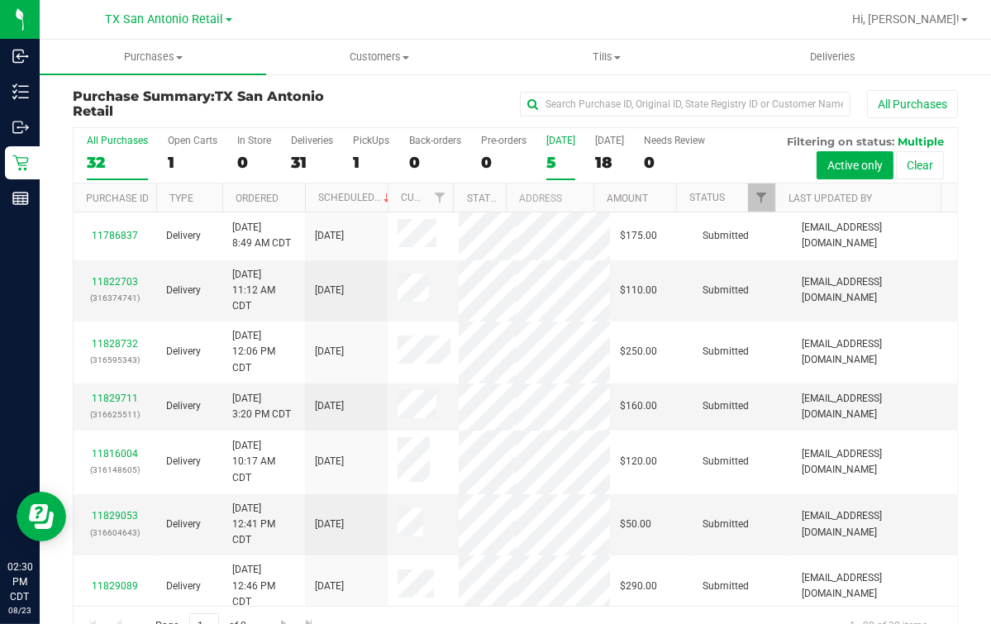
click at [551, 160] on div "5" at bounding box center [560, 162] width 29 height 19
click at [0, 0] on input "[DATE] 5" at bounding box center [0, 0] width 0 height 0
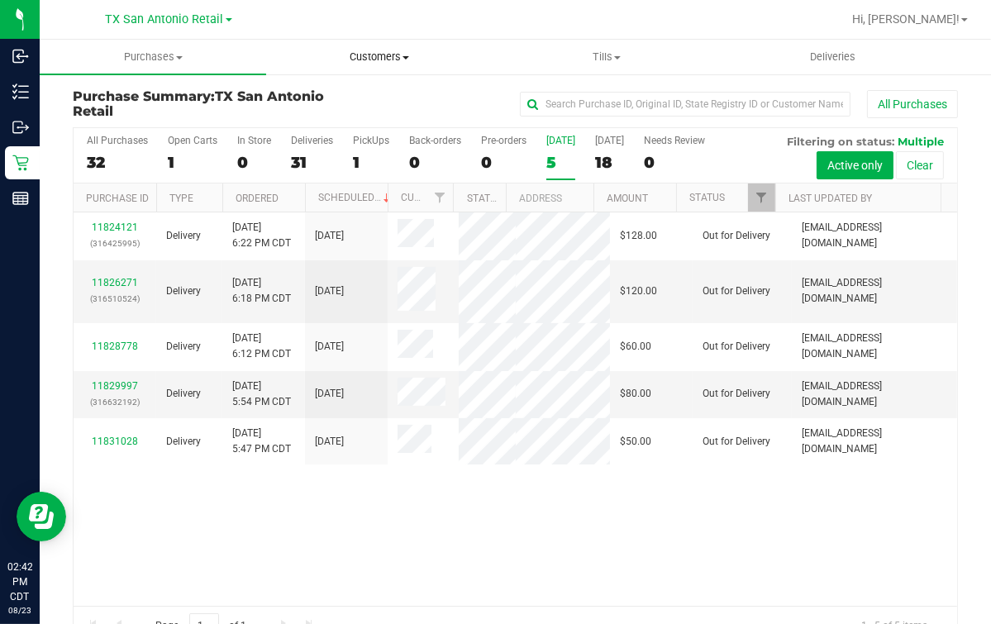
click at [397, 40] on div "TX San Antonio Retail Hi, [PERSON_NAME]! Purchases Summary of purchases Fulfill…" at bounding box center [515, 312] width 951 height 624
click at [333, 70] on uib-tab-heading "Customers All customers Add a new customer All physicians" at bounding box center [379, 56] width 225 height 33
click at [335, 59] on span "Customers" at bounding box center [379, 57] width 226 height 15
click at [356, 55] on span "Customers" at bounding box center [379, 57] width 226 height 15
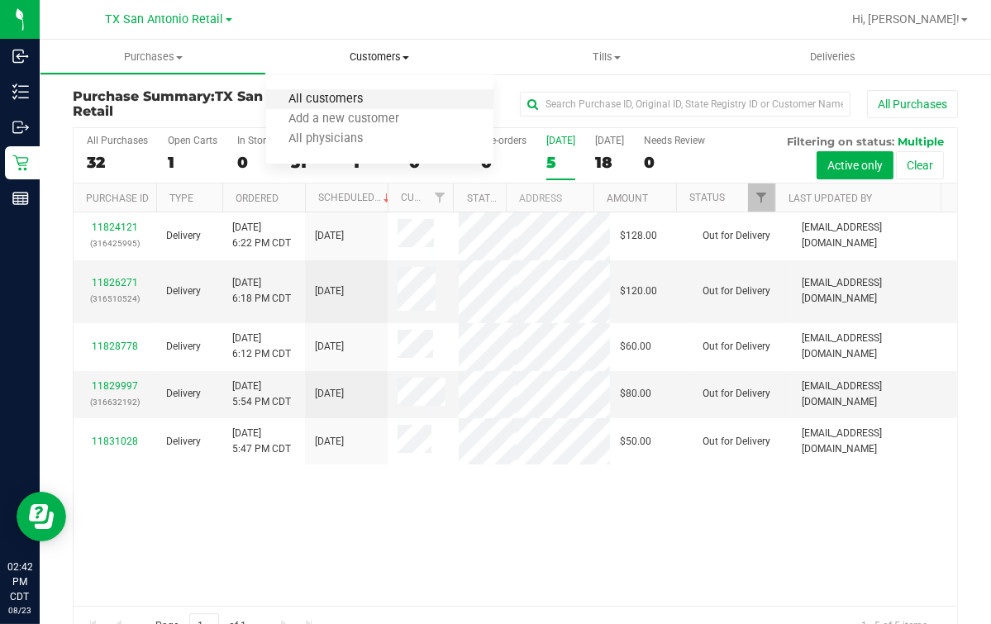
click at [295, 105] on span "All customers" at bounding box center [325, 100] width 119 height 14
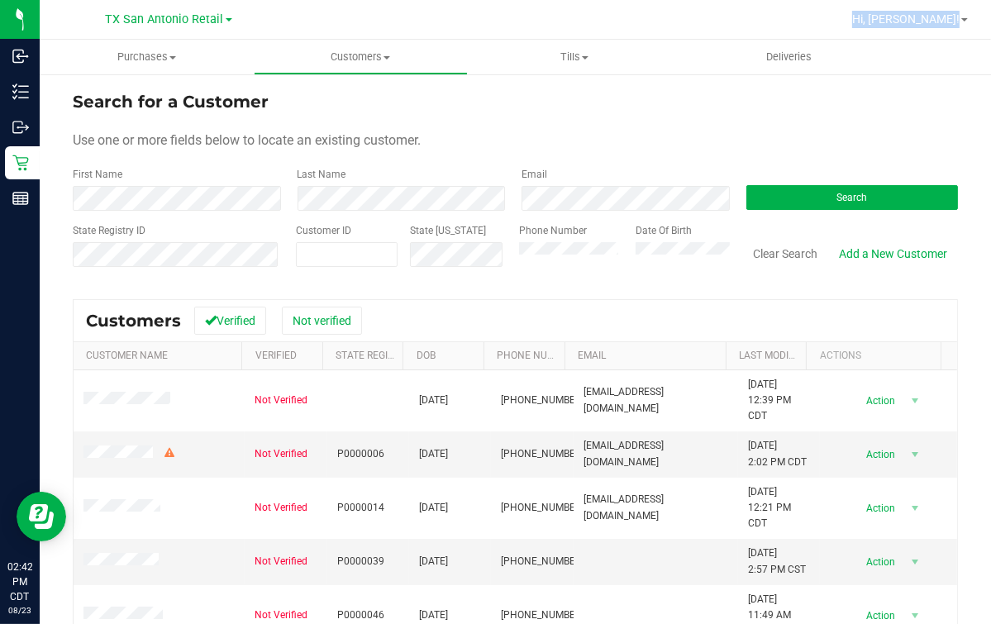
click at [168, 219] on form "Search for a Customer Use one or more fields below to locate an existing custom…" at bounding box center [515, 185] width 885 height 193
click at [814, 165] on form "Search for a Customer Use one or more fields below to locate an existing custom…" at bounding box center [515, 185] width 885 height 193
click at [832, 204] on button "Search" at bounding box center [852, 197] width 212 height 25
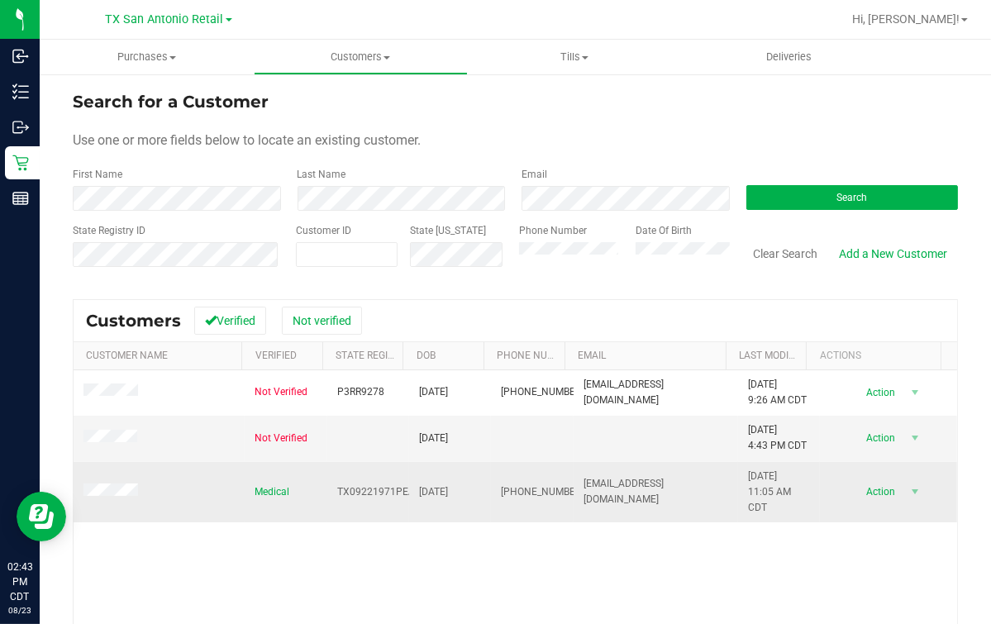
click at [109, 481] on td at bounding box center [159, 492] width 171 height 61
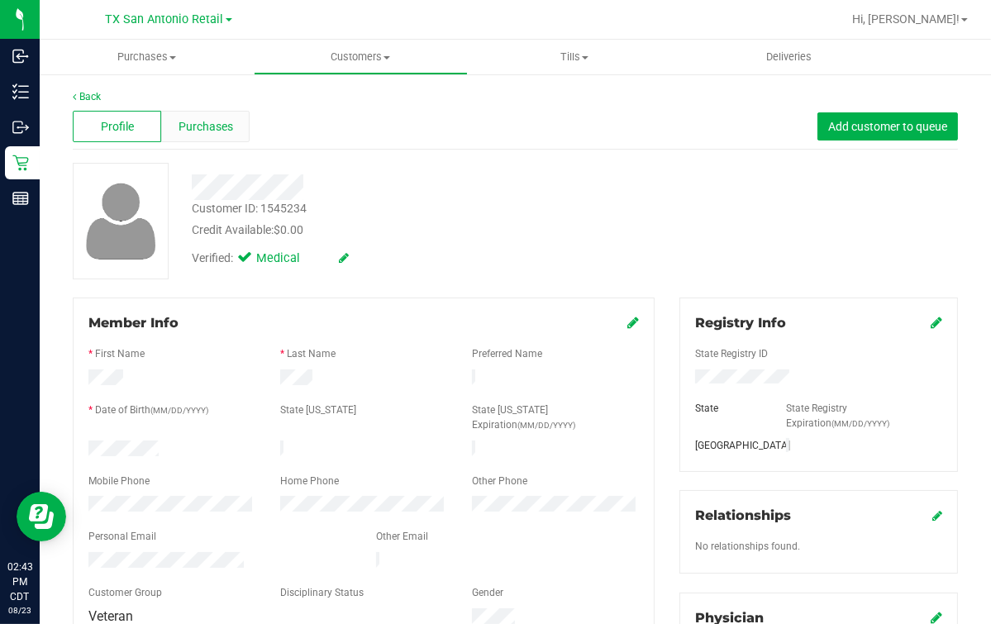
click at [223, 119] on span "Purchases" at bounding box center [205, 126] width 55 height 17
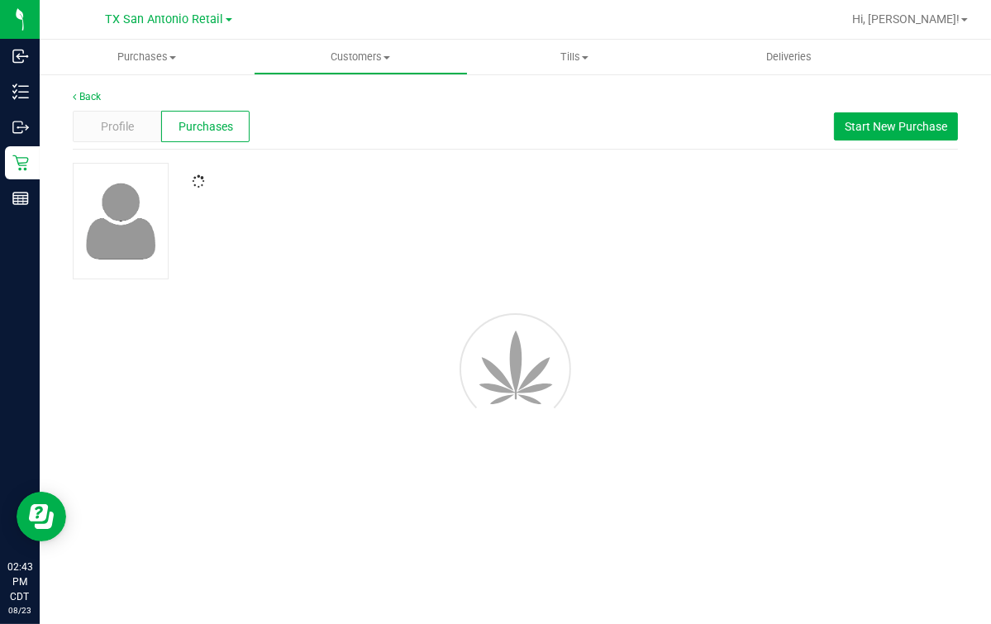
click at [522, 150] on div "Back Profile Purchases Start New Purchase" at bounding box center [515, 265] width 885 height 352
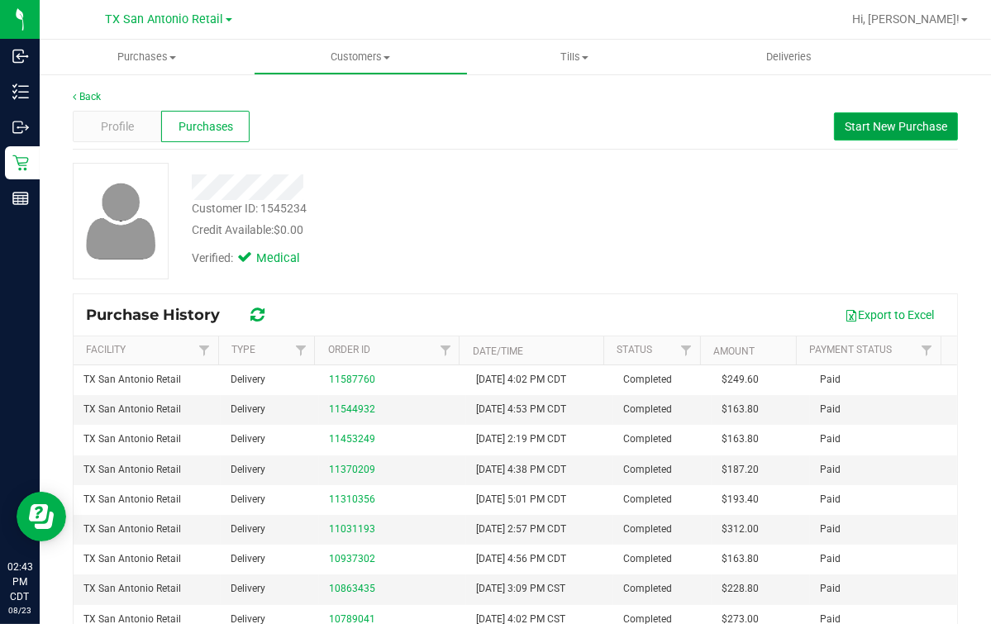
click at [857, 127] on span "Start New Purchase" at bounding box center [896, 126] width 102 height 13
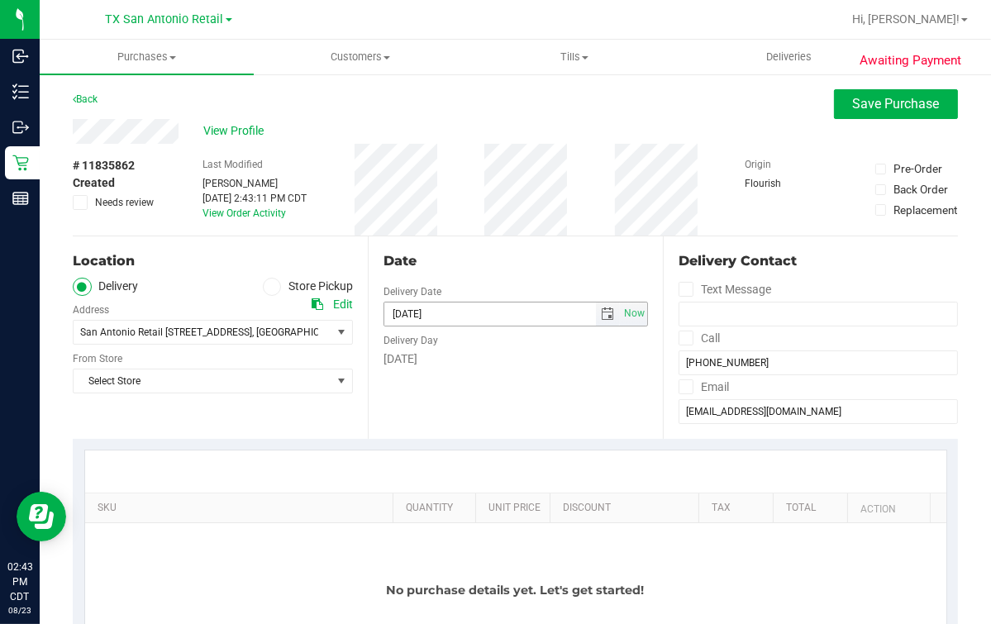
click at [578, 307] on input "[DATE]" at bounding box center [490, 313] width 212 height 23
click at [596, 308] on span "select" at bounding box center [608, 313] width 24 height 23
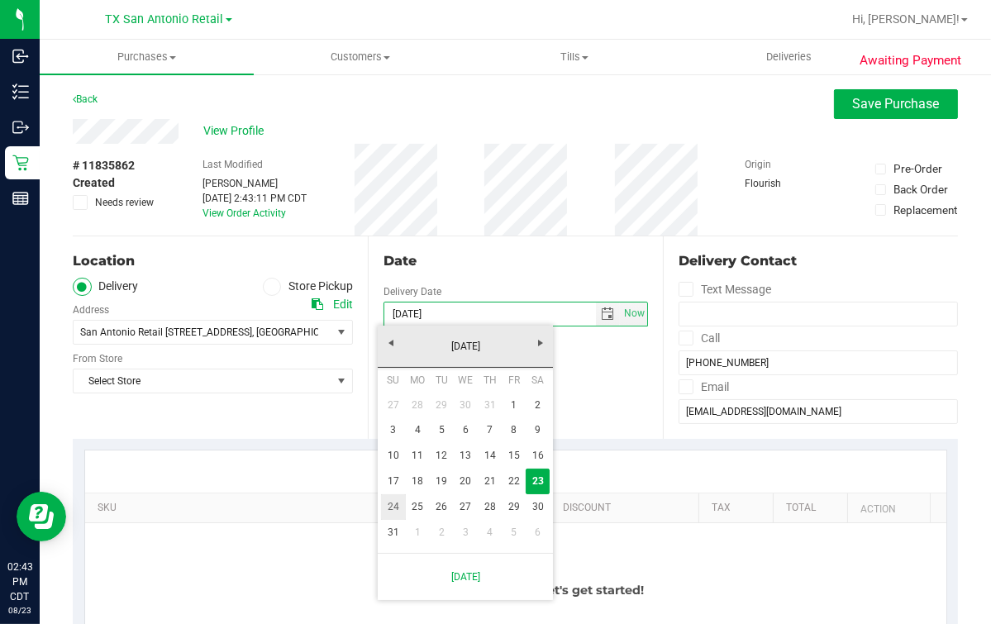
click at [392, 508] on link "24" at bounding box center [393, 507] width 24 height 26
type input "[DATE]"
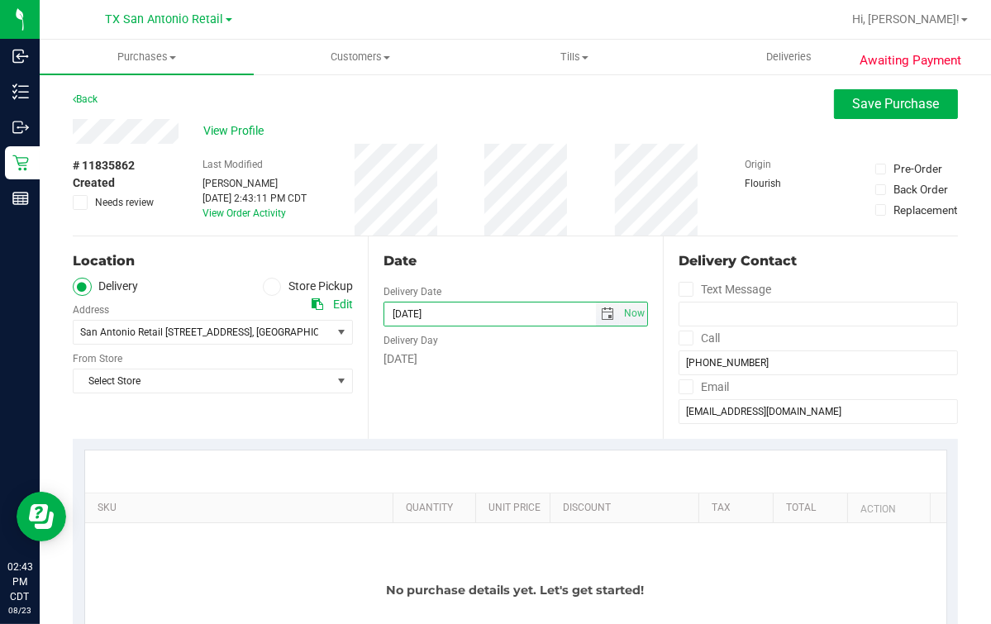
click at [469, 305] on input "[DATE]" at bounding box center [490, 313] width 212 height 23
click at [229, 386] on span "Select Store" at bounding box center [203, 380] width 258 height 23
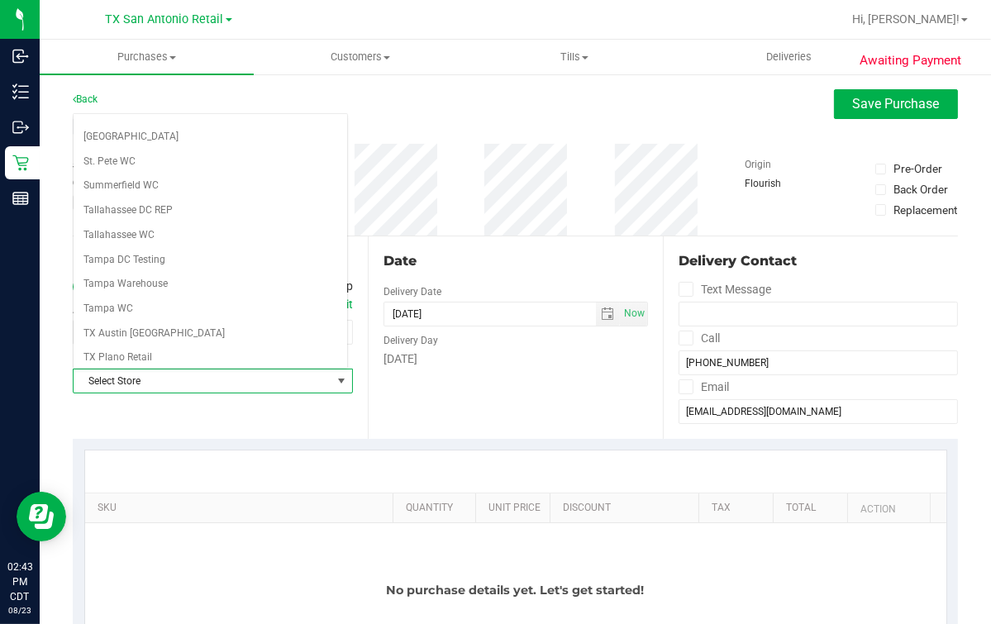
scroll to position [1183, 0]
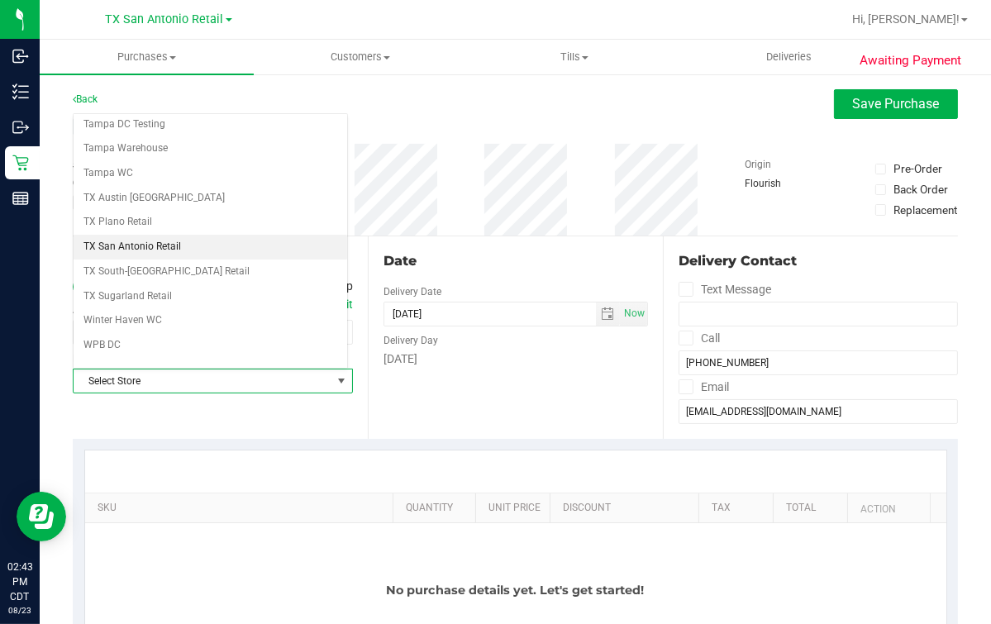
click at [163, 235] on li "TX San Antonio Retail" at bounding box center [211, 247] width 274 height 25
drag, startPoint x: 448, startPoint y: 256, endPoint x: 473, endPoint y: 264, distance: 25.9
click at [473, 264] on div "Date" at bounding box center [515, 261] width 264 height 20
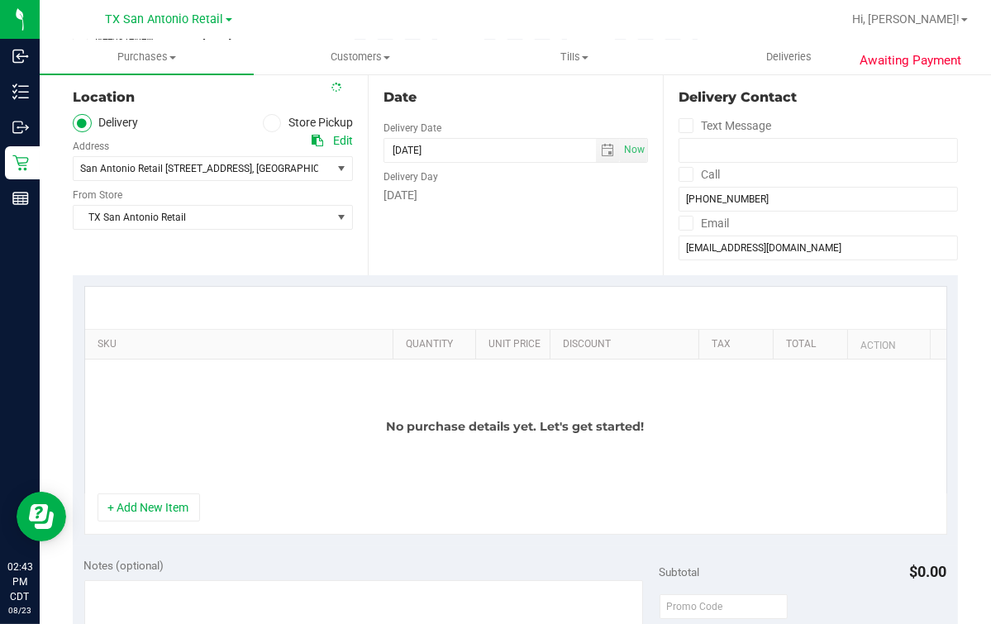
scroll to position [310, 0]
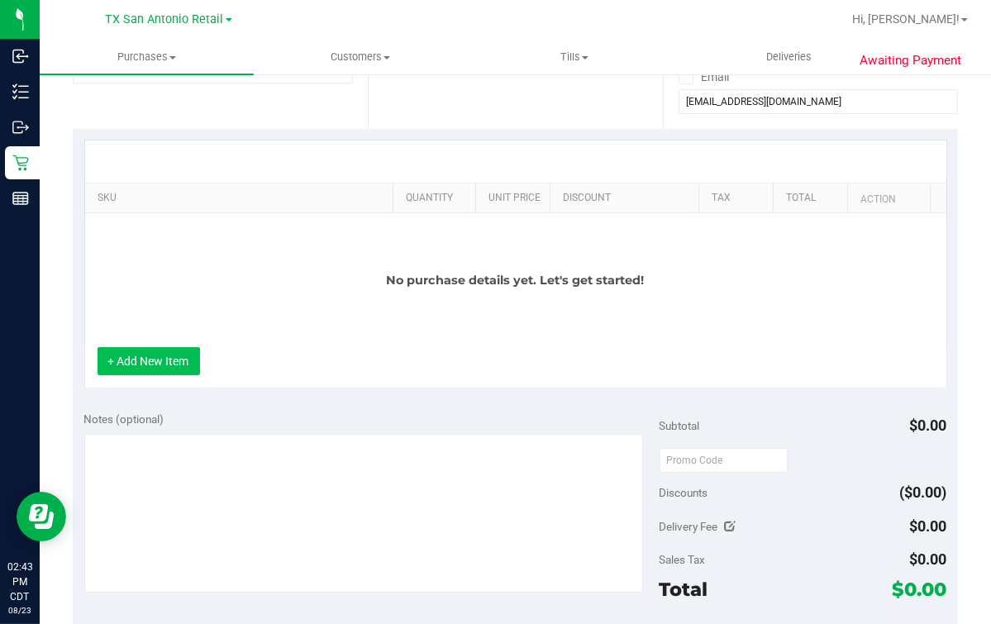
click at [117, 356] on button "+ Add New Item" at bounding box center [149, 361] width 102 height 28
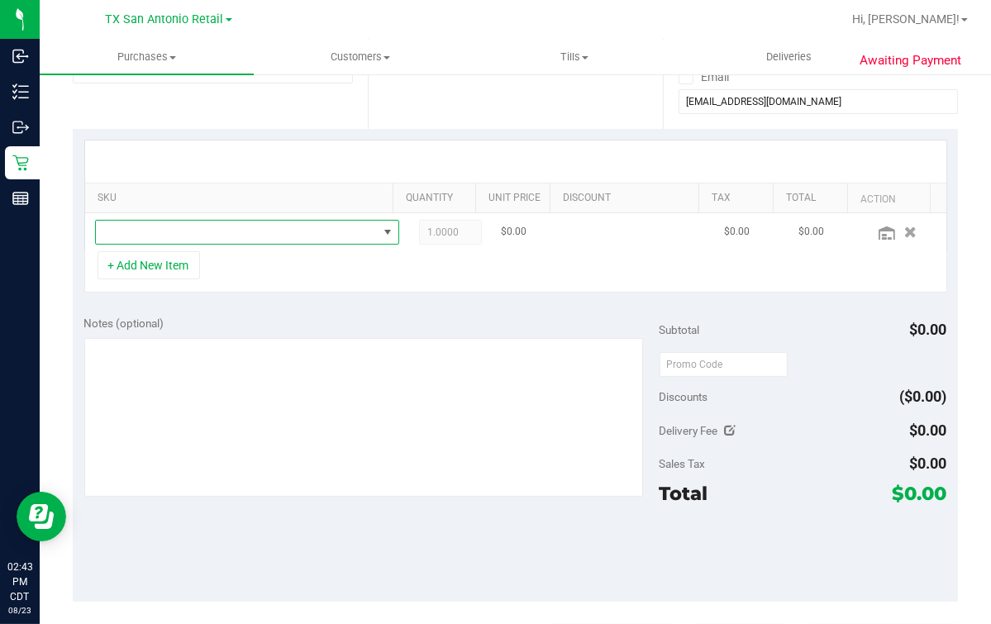
click at [263, 231] on span "NO DATA FOUND" at bounding box center [237, 232] width 282 height 23
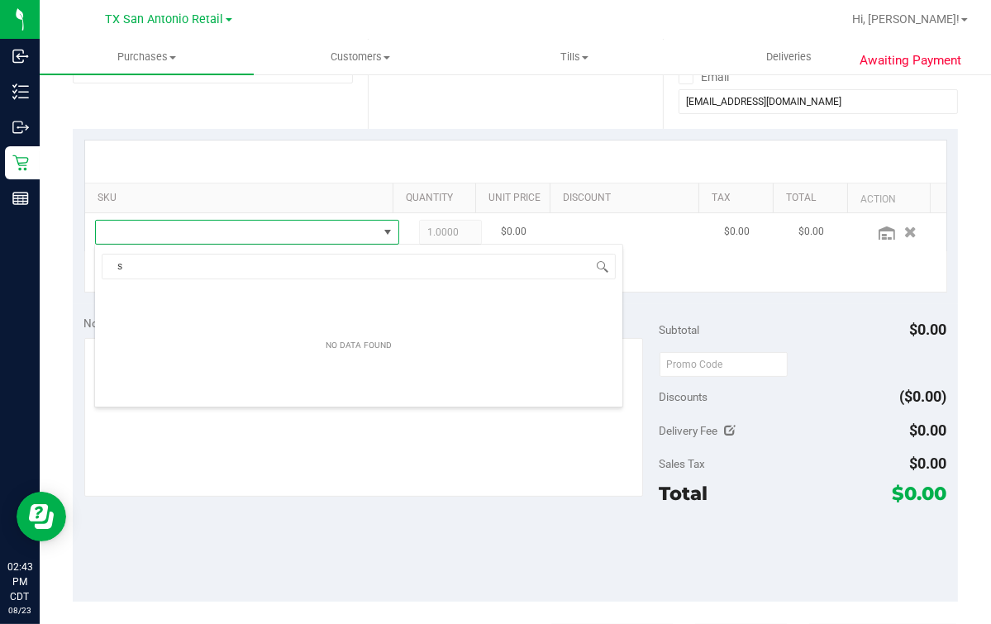
scroll to position [24, 273]
type input "straw"
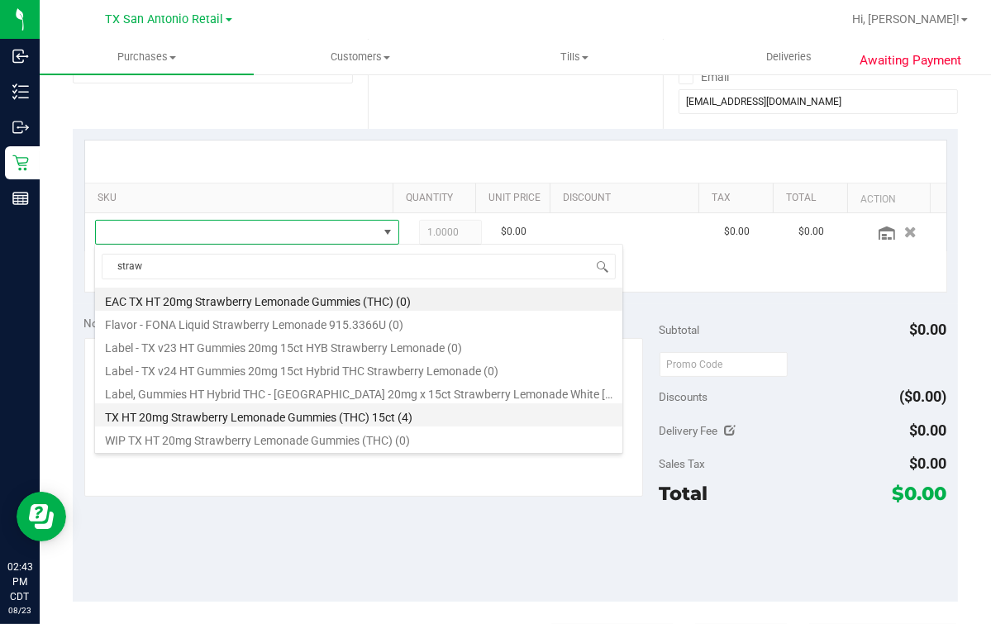
click at [269, 421] on li "TX HT 20mg Strawberry Lemonade Gummies (THC) 15ct (4)" at bounding box center [358, 414] width 527 height 23
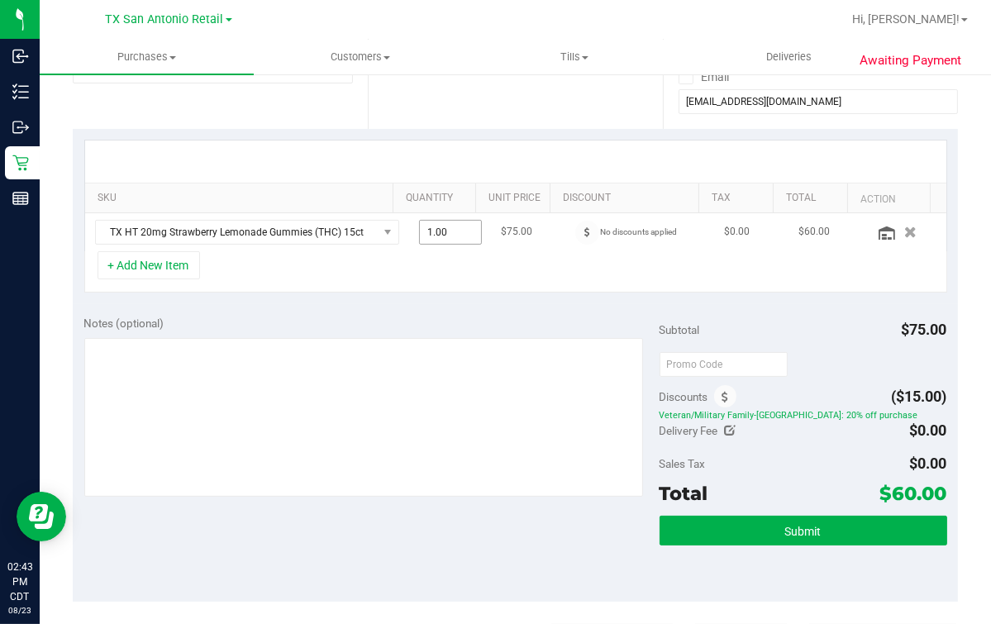
click at [419, 231] on span "1.00 1" at bounding box center [450, 232] width 63 height 25
type input "4"
type input "4.00"
click at [415, 267] on div "+ Add New Item" at bounding box center [515, 271] width 863 height 41
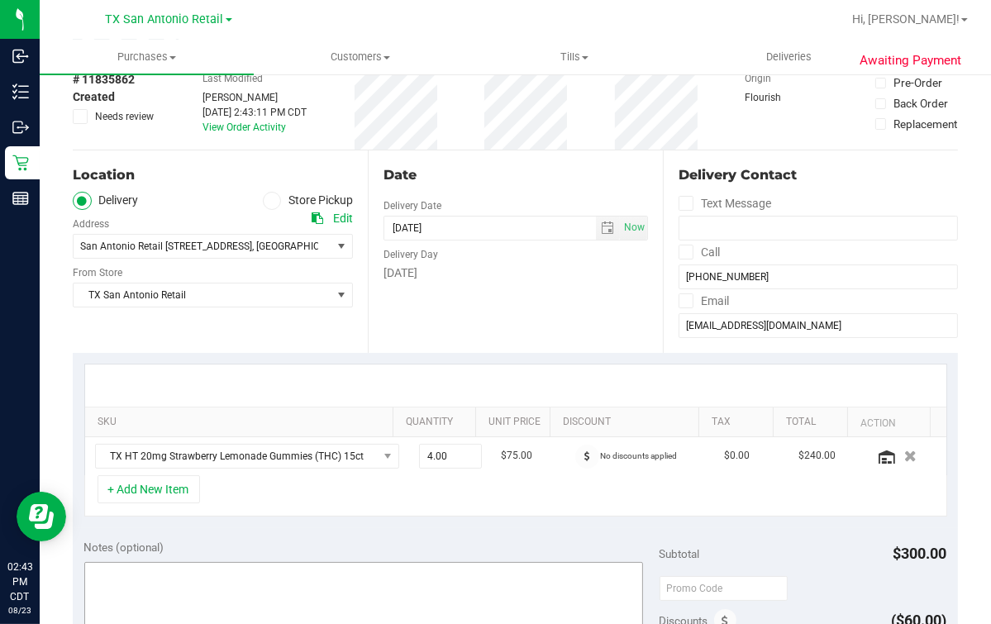
scroll to position [0, 0]
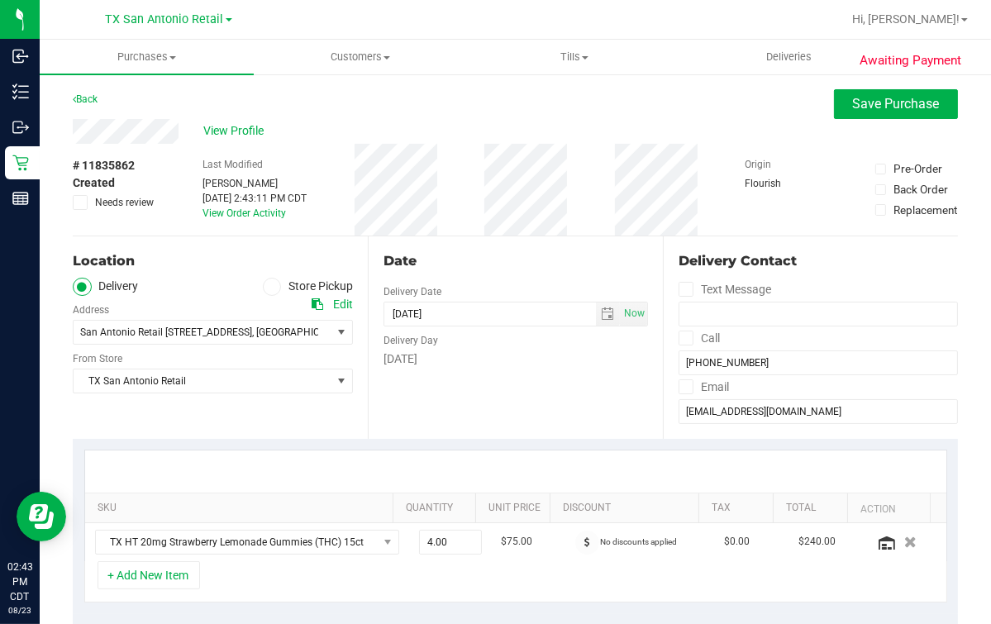
click at [516, 253] on div "Date" at bounding box center [515, 261] width 264 height 20
click at [263, 407] on div "Location Delivery Store Pickup Address Edit [GEOGRAPHIC_DATA] Retail [STREET_AD…" at bounding box center [220, 337] width 295 height 202
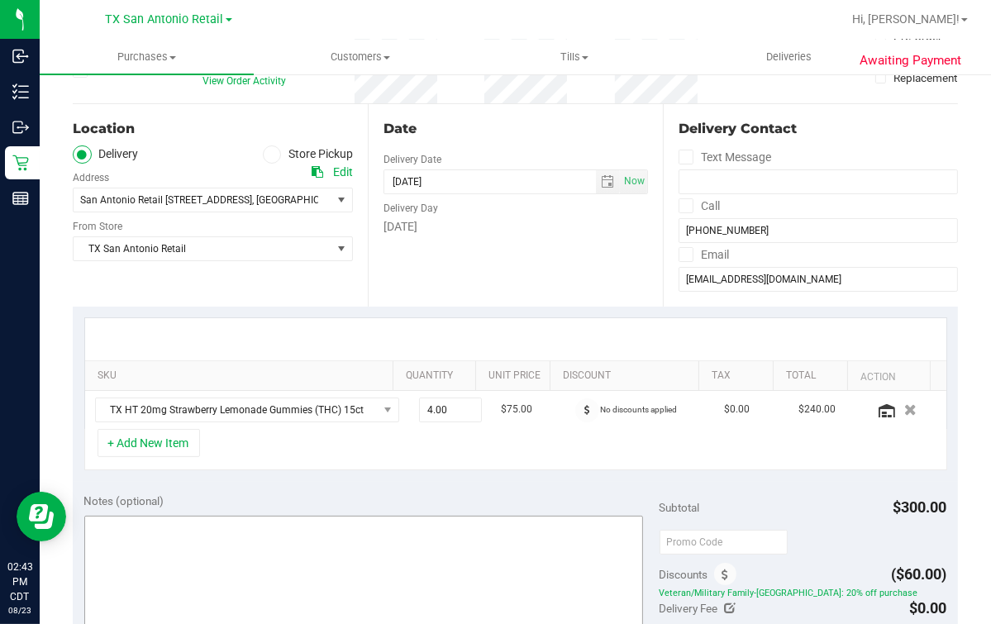
scroll to position [206, 0]
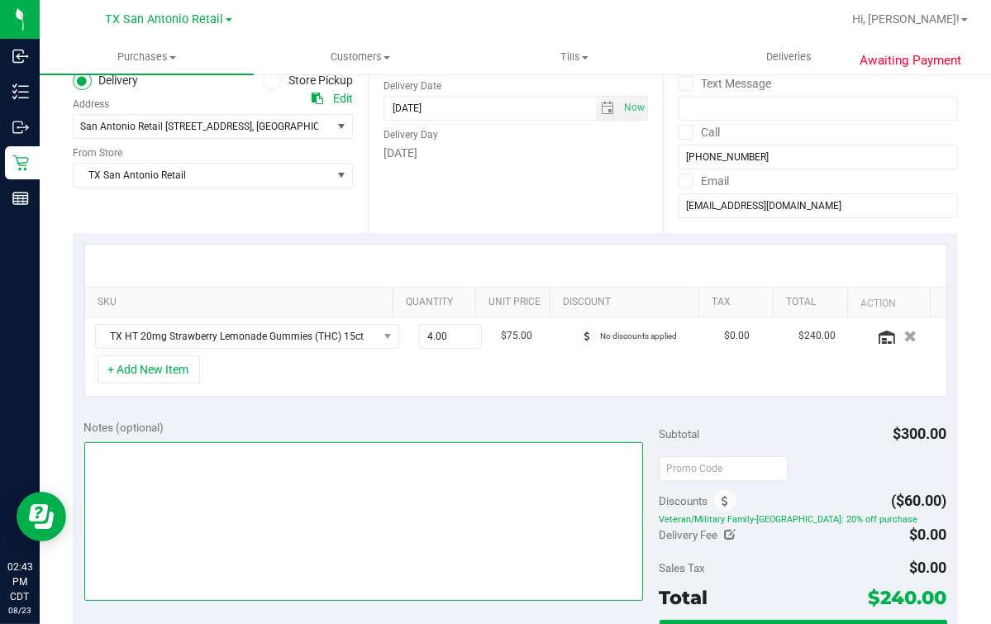
click at [233, 459] on textarea at bounding box center [363, 521] width 559 height 159
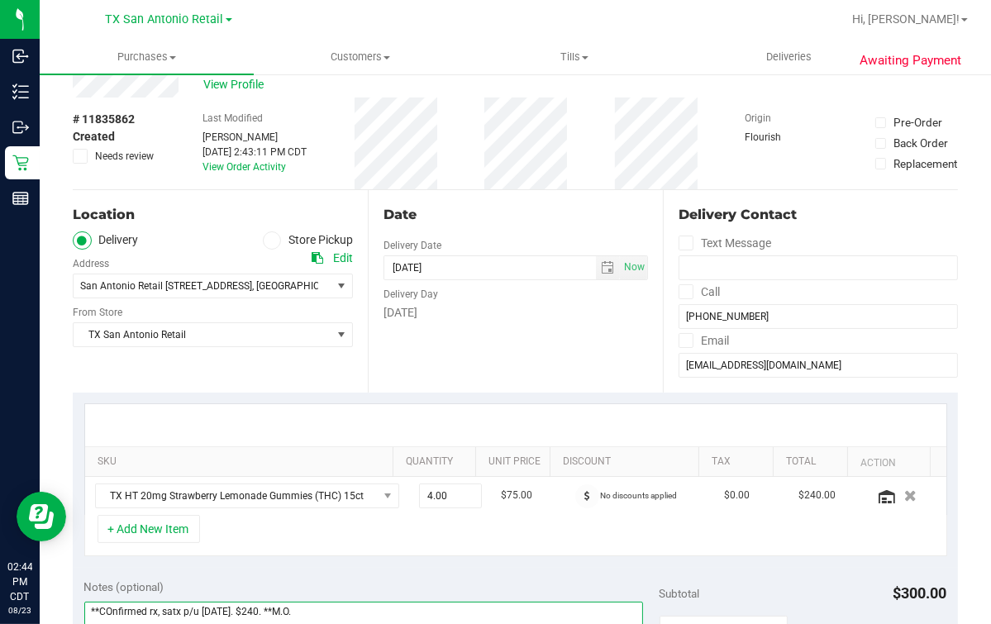
scroll to position [0, 0]
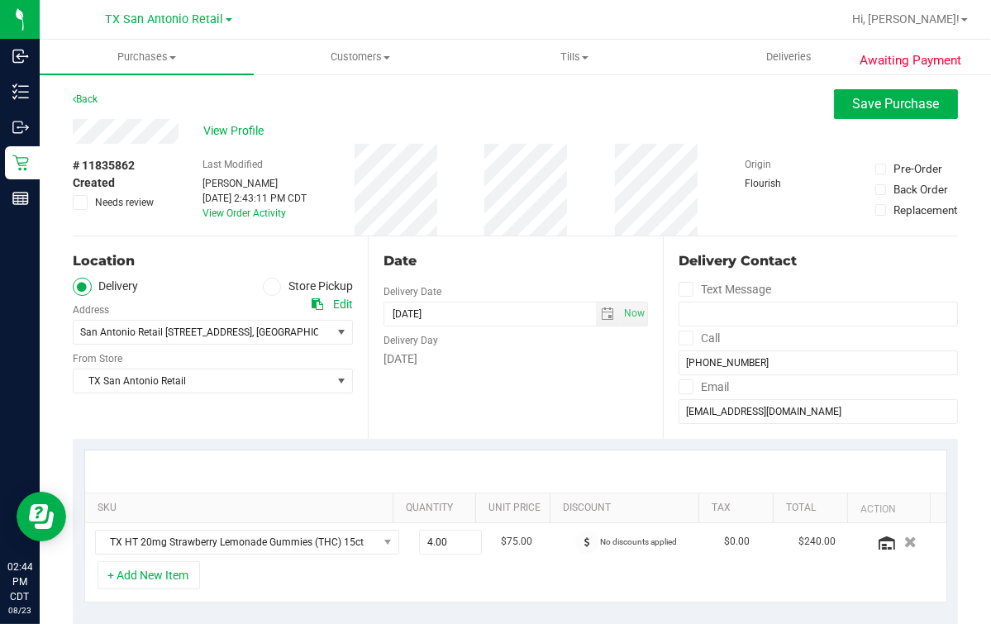
type textarea "**COnfirmed rx, satx p/u [DATE]. $240. **M.O."
click at [548, 247] on div "Date Delivery Date [DATE] Now [DATE] 07:00 AM Now Delivery Day [DATE]" at bounding box center [515, 337] width 295 height 202
click at [927, 106] on button "Save Purchase" at bounding box center [896, 104] width 124 height 30
click at [753, 117] on div "Back Save Purchase" at bounding box center [515, 104] width 885 height 30
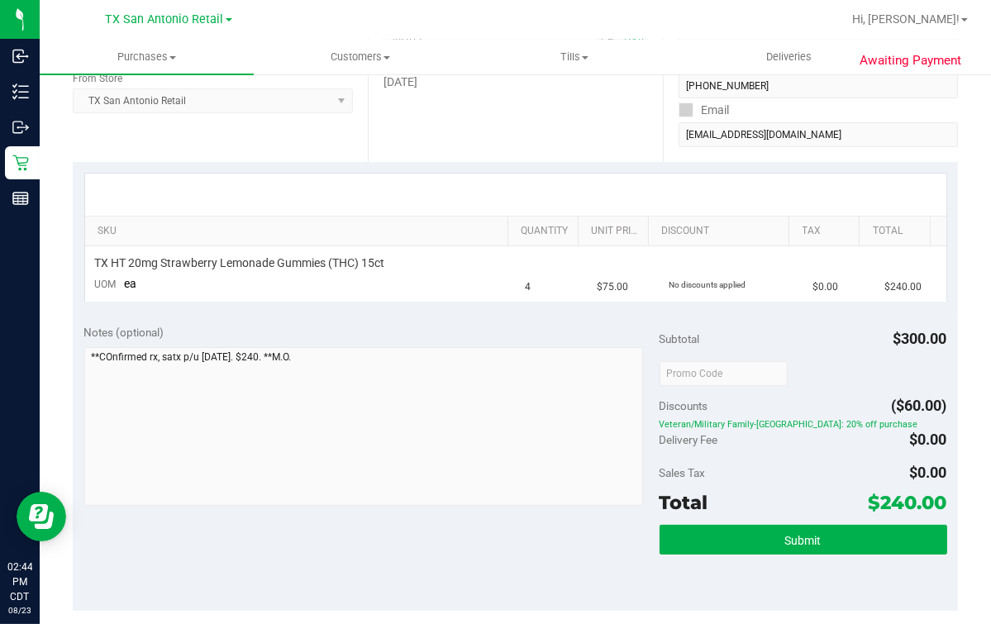
scroll to position [310, 0]
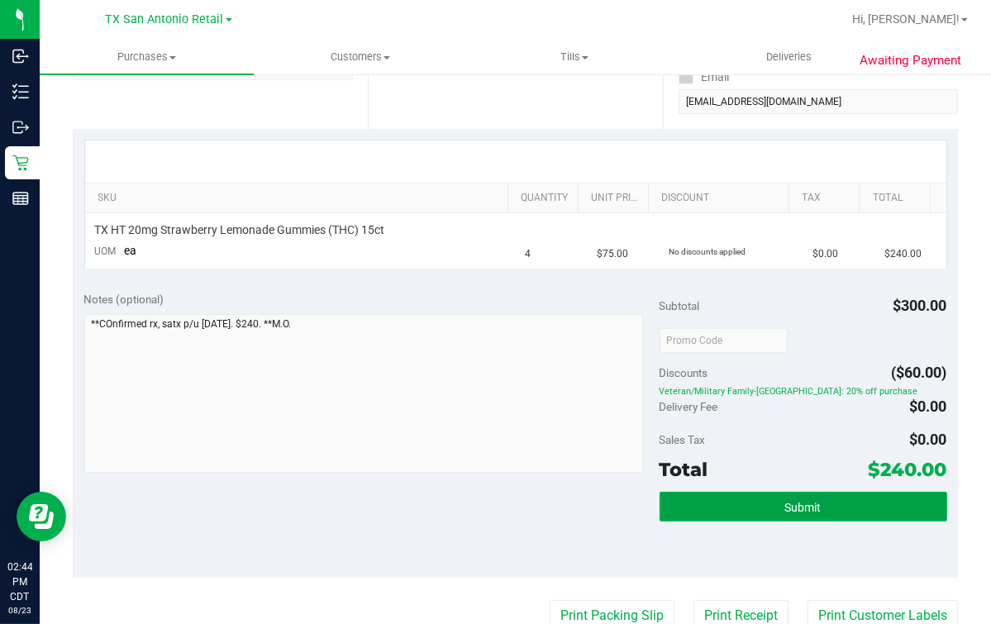
click at [754, 502] on button "Submit" at bounding box center [803, 507] width 288 height 30
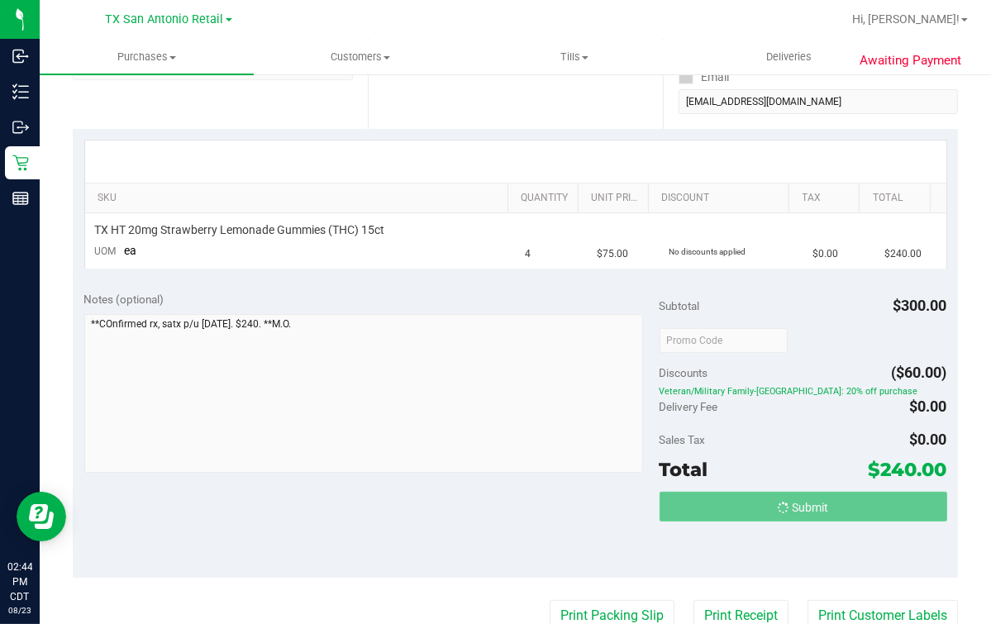
scroll to position [0, 0]
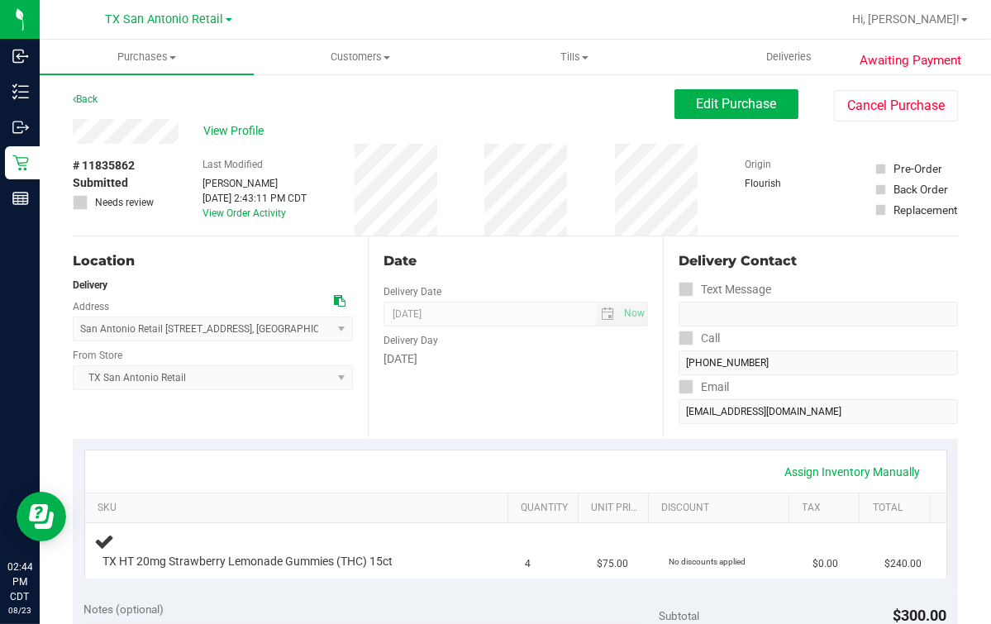
drag, startPoint x: 274, startPoint y: 424, endPoint x: 136, endPoint y: 370, distance: 148.1
click at [274, 424] on div "Location Delivery Address [GEOGRAPHIC_DATA] Retail [STREET_ADDRESS] , [GEOGRAPH…" at bounding box center [220, 337] width 295 height 202
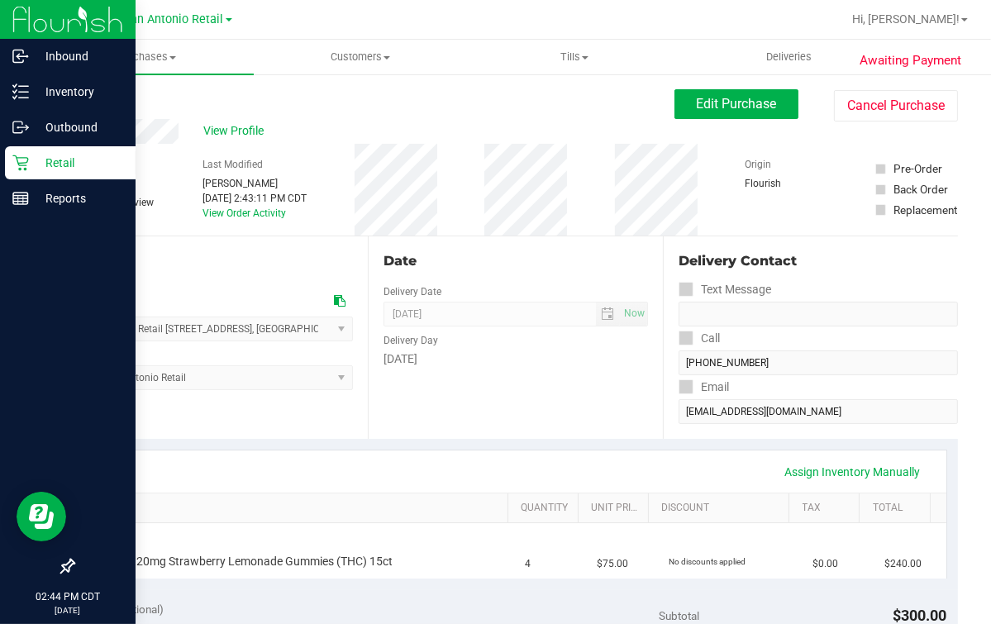
click at [18, 178] on div "Retail" at bounding box center [70, 162] width 131 height 33
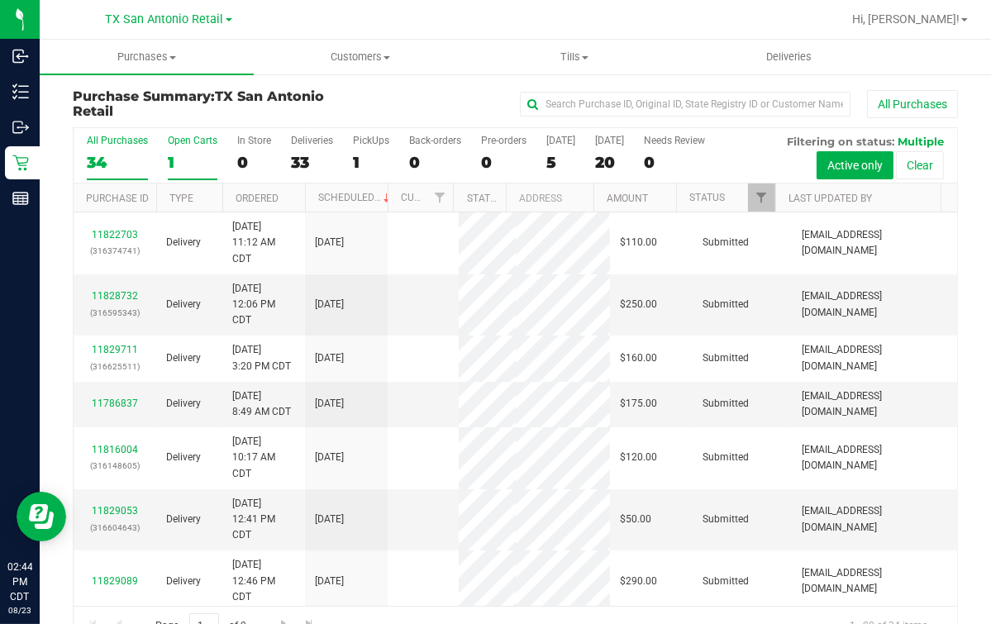
click at [197, 150] on label "Open Carts 1" at bounding box center [193, 157] width 50 height 45
click at [0, 0] on input "Open Carts 1" at bounding box center [0, 0] width 0 height 0
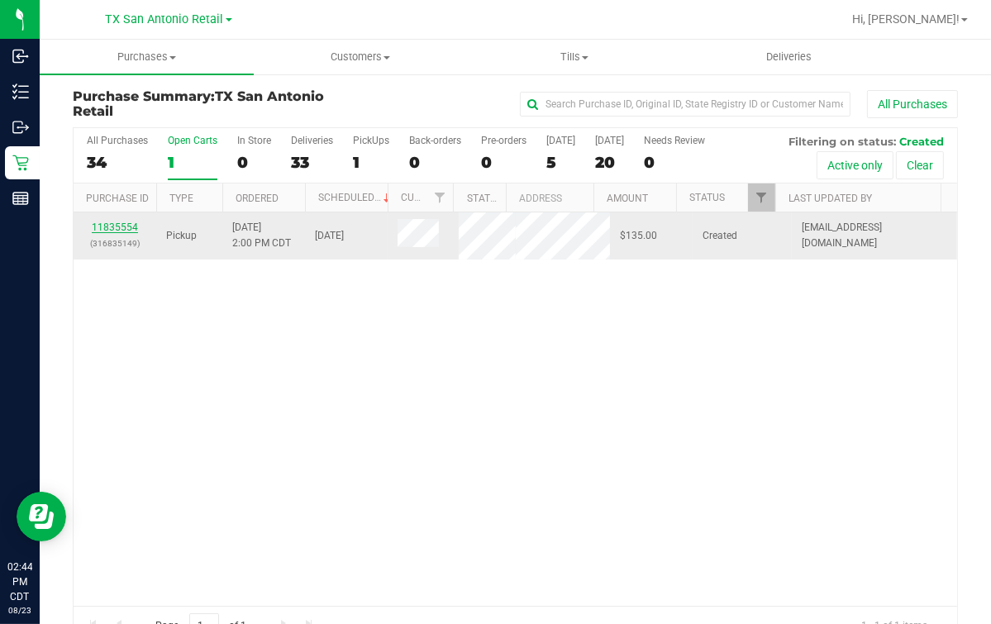
click at [117, 226] on link "11835554" at bounding box center [115, 227] width 46 height 12
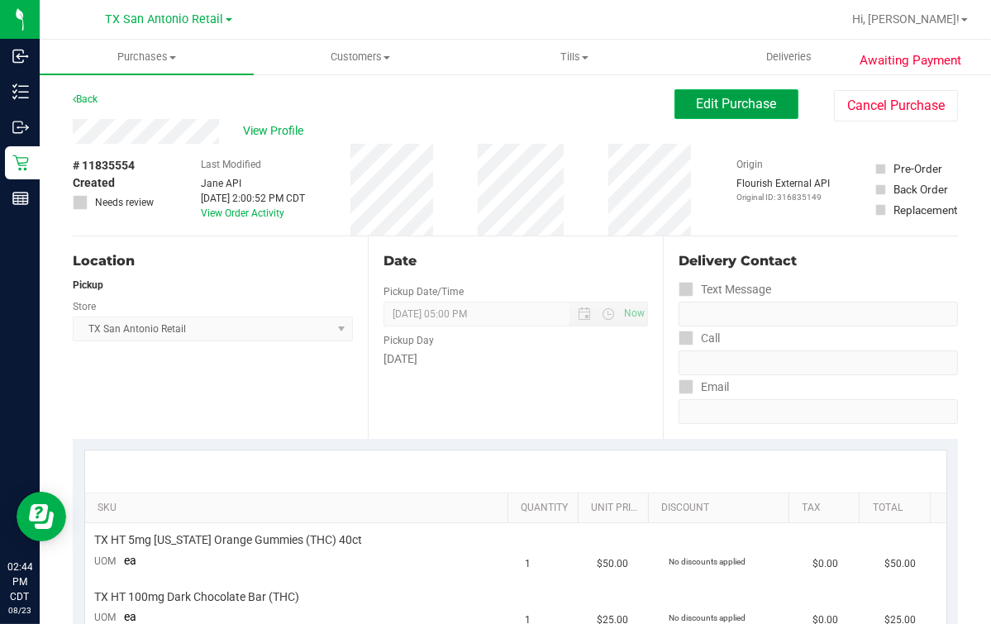
click at [675, 113] on button "Edit Purchase" at bounding box center [736, 104] width 124 height 30
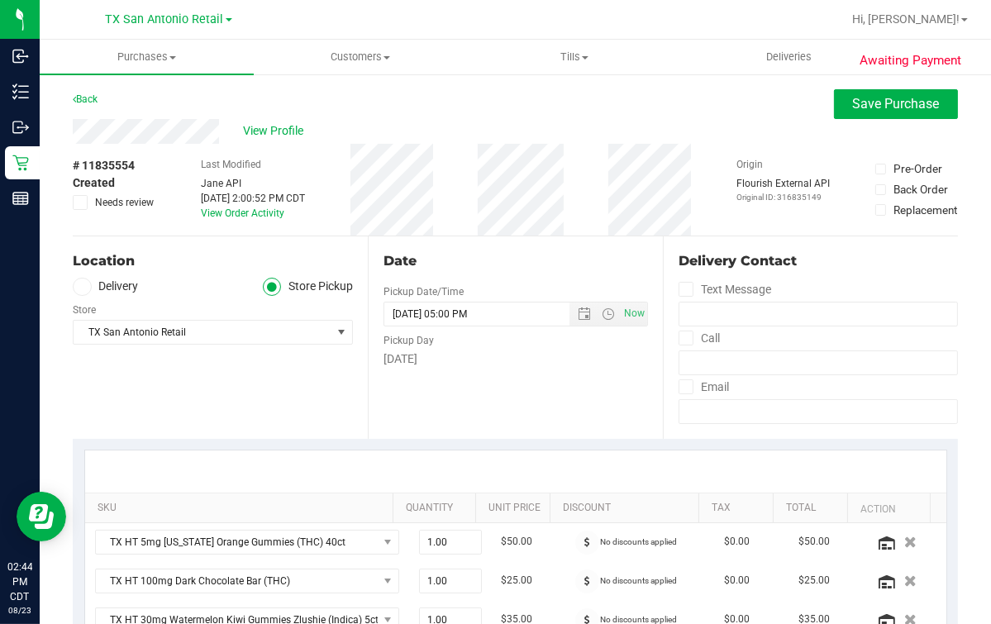
click at [73, 278] on label "Delivery" at bounding box center [106, 287] width 66 height 19
click at [0, 0] on input "Delivery" at bounding box center [0, 0] width 0 height 0
click at [96, 327] on span "Select address" at bounding box center [196, 332] width 245 height 23
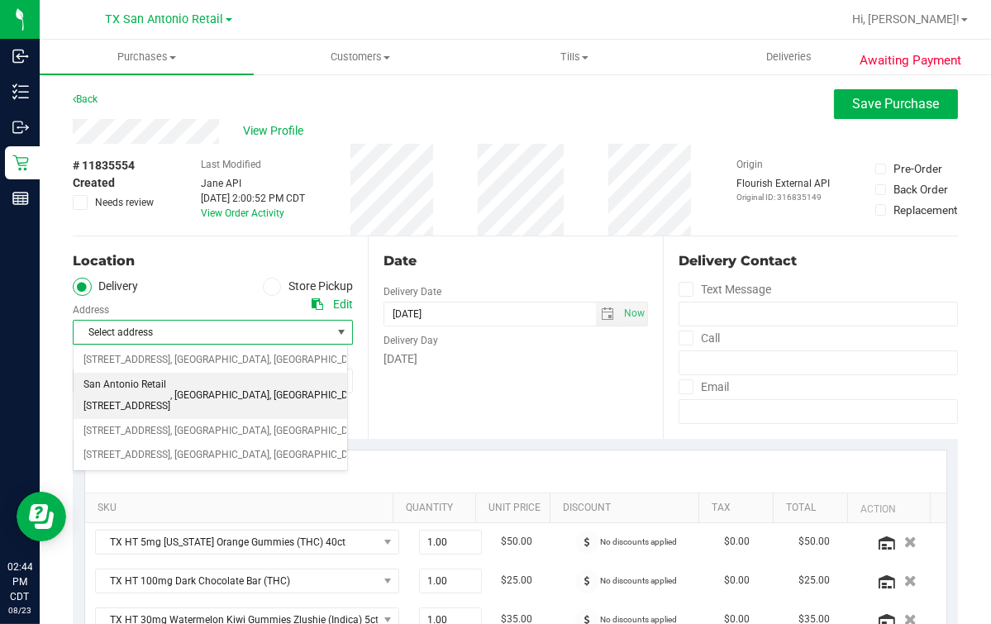
click at [158, 397] on span "San Antonio Retail [STREET_ADDRESS]" at bounding box center [126, 395] width 87 height 42
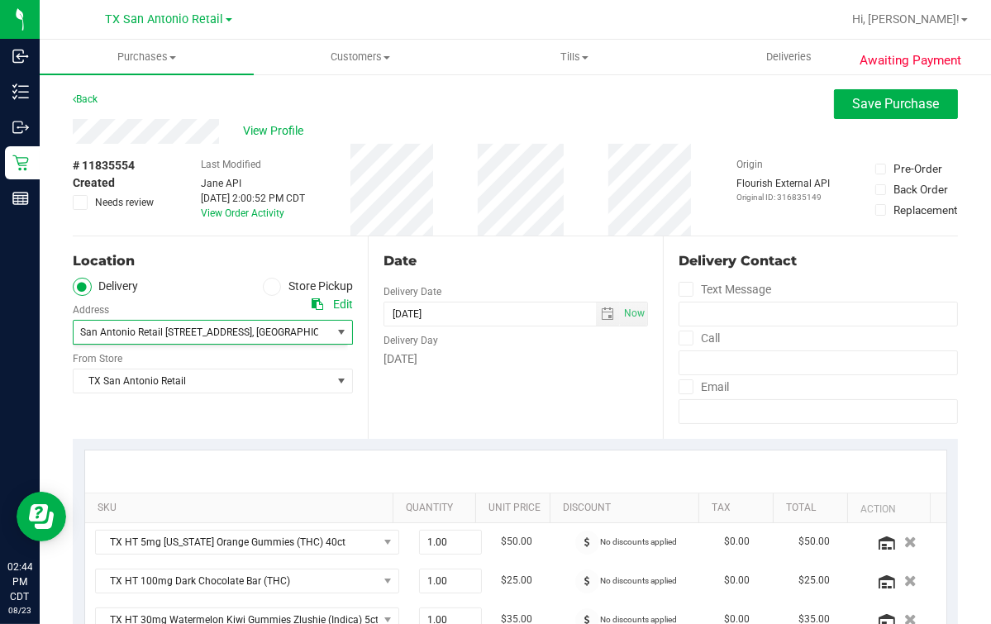
click at [390, 397] on div "Date Delivery Date [DATE] Now [DATE] 05:00 PM Now Delivery Day [DATE]" at bounding box center [515, 337] width 295 height 202
click at [451, 293] on div "Date Delivery Date [DATE] Now [DATE] 05:00 PM Now Delivery Day [DATE]" at bounding box center [515, 337] width 295 height 202
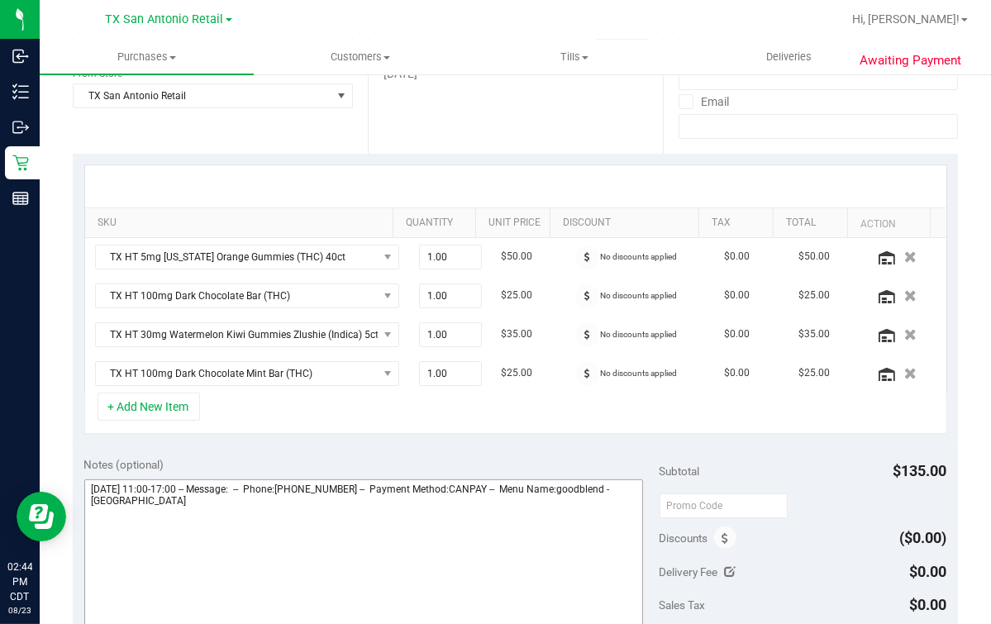
scroll to position [310, 0]
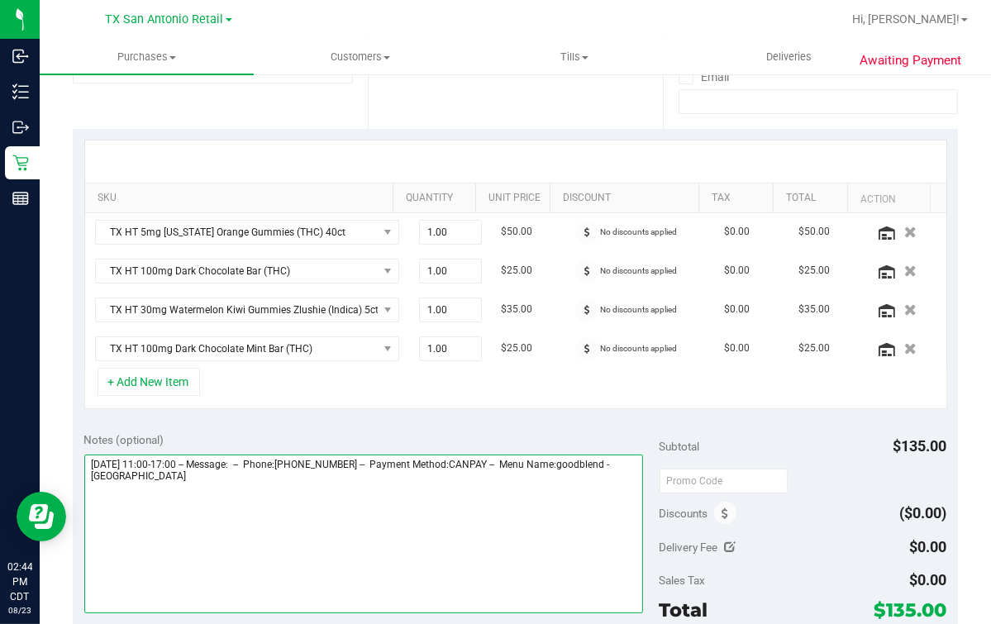
click at [259, 509] on textarea at bounding box center [363, 533] width 559 height 159
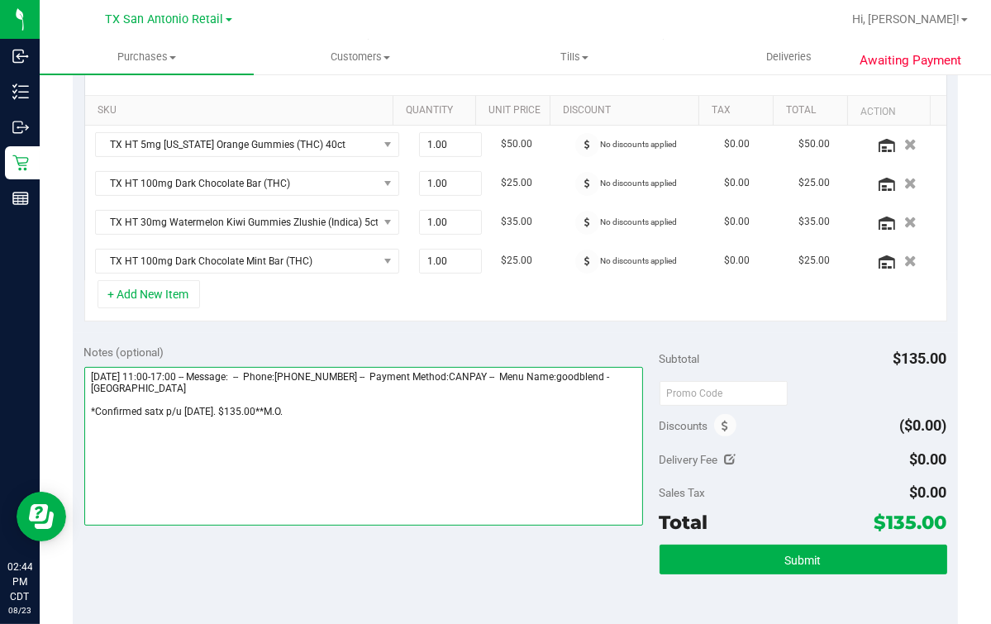
scroll to position [0, 0]
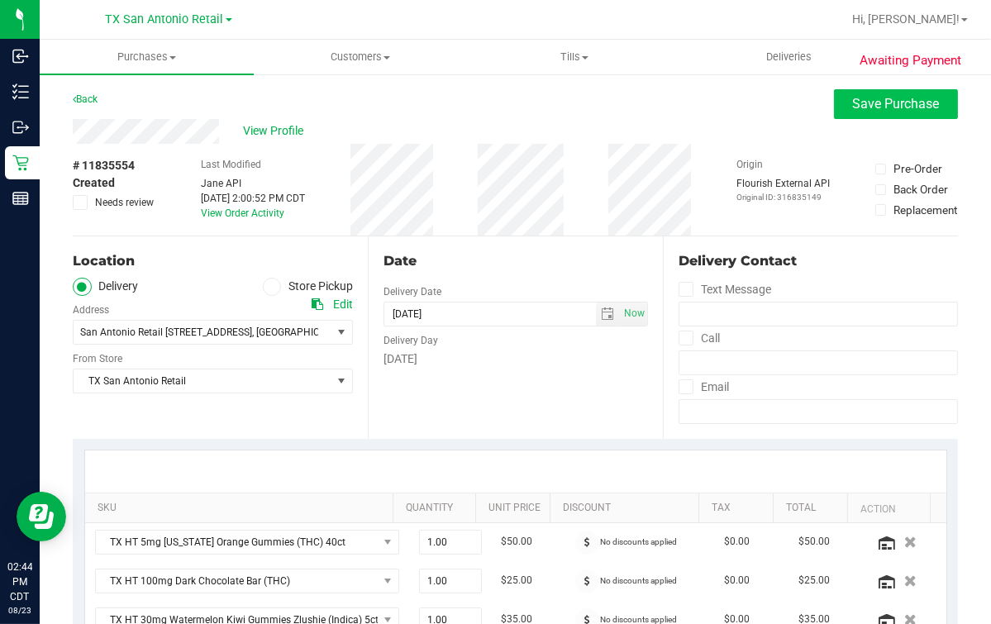
type textarea "[DATE] 11:00-17:00 -- Message: -- Phone:[PHONE_NUMBER] -- Payment Method:CANPAY…"
click at [868, 111] on span "Save Purchase" at bounding box center [896, 104] width 87 height 16
click at [668, 117] on div "Back Save Purchase" at bounding box center [515, 104] width 885 height 30
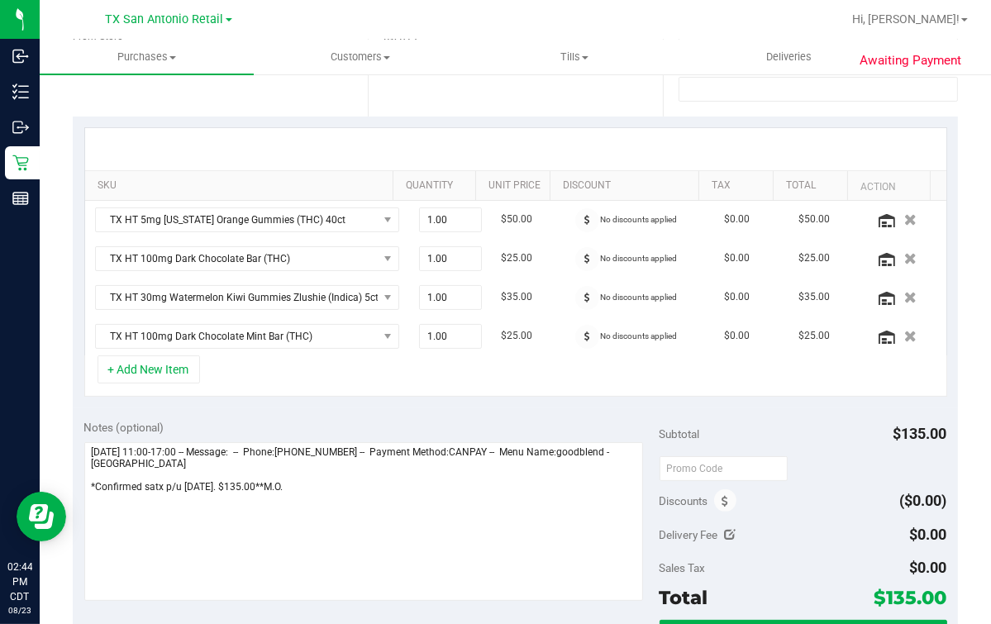
scroll to position [412, 0]
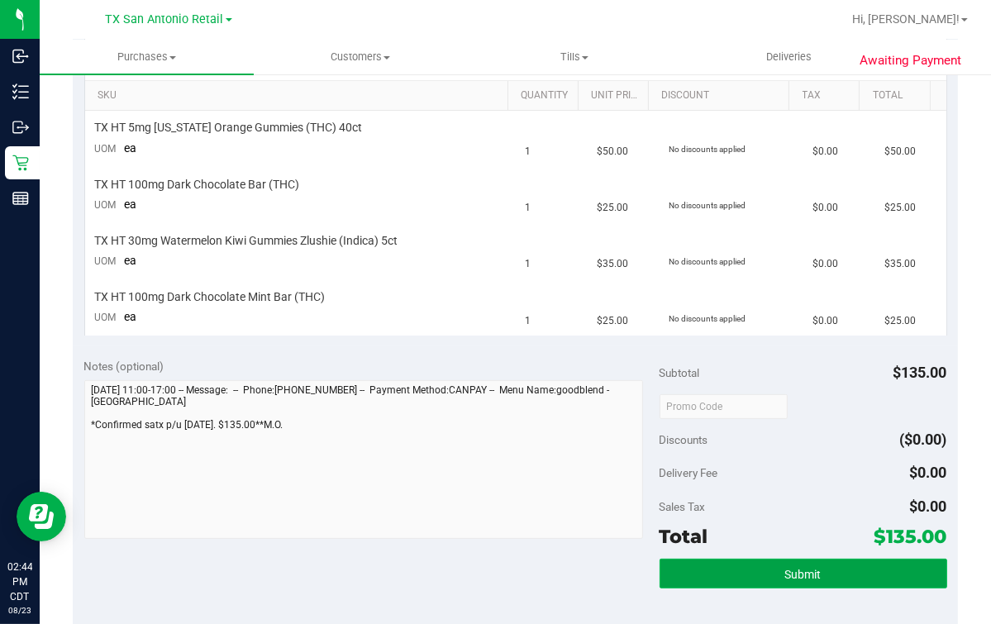
click at [839, 579] on button "Submit" at bounding box center [803, 574] width 288 height 30
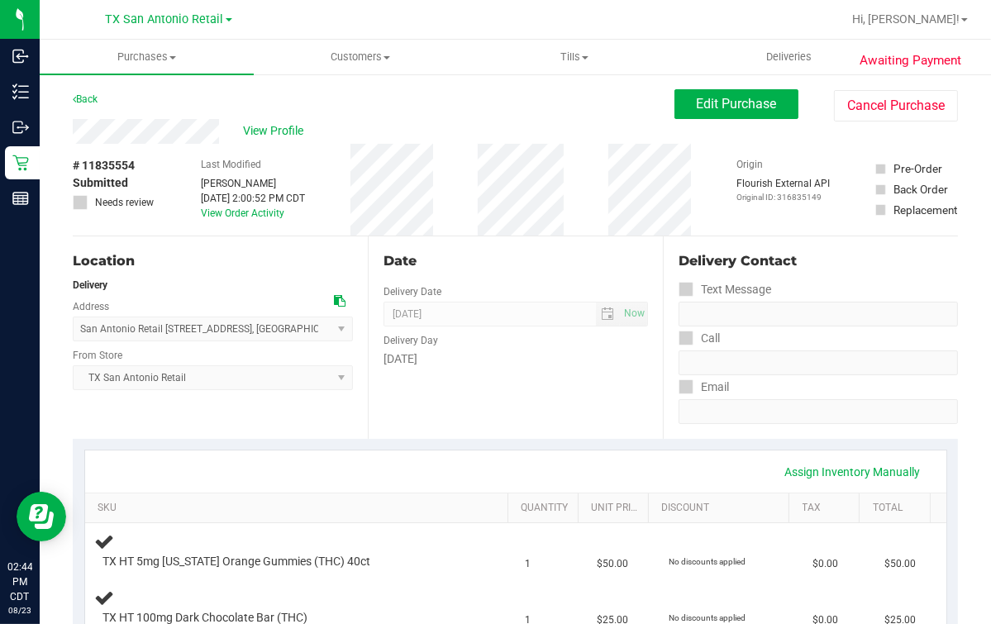
click at [269, 131] on span "View Profile" at bounding box center [277, 130] width 66 height 17
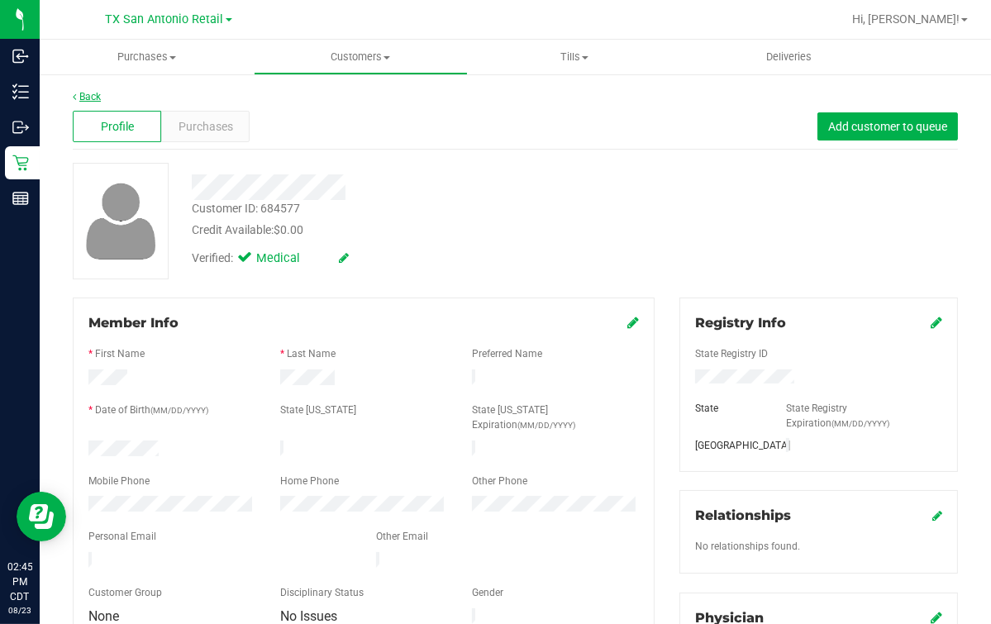
click at [88, 93] on link "Back" at bounding box center [87, 97] width 28 height 12
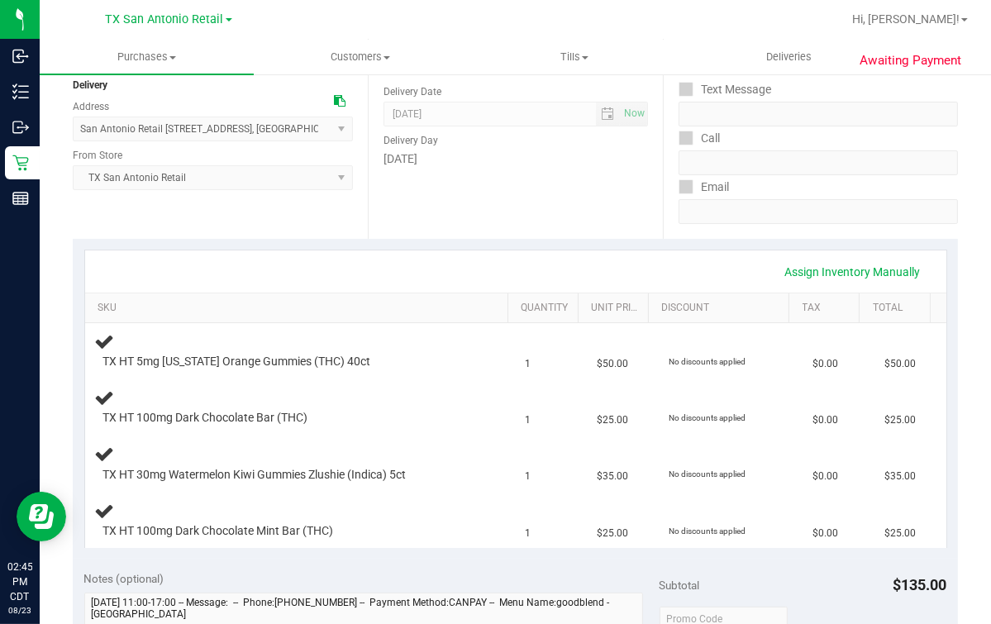
scroll to position [412, 0]
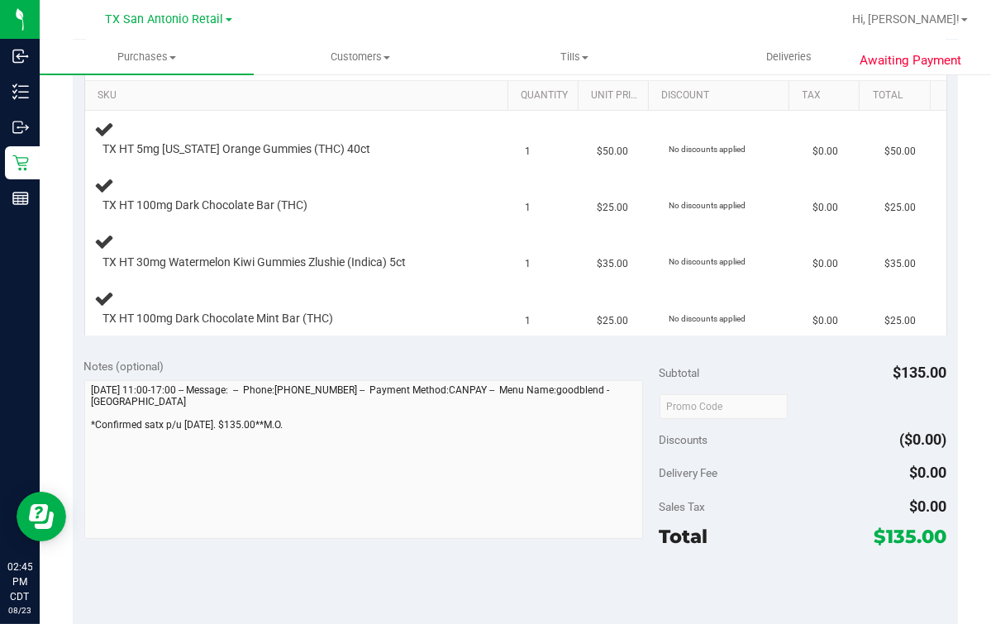
click at [74, 437] on div "Notes (optional) Subtotal $135.00 Discounts ($0.00) Delivery Fee $0.00 Sales Ta…" at bounding box center [515, 494] width 885 height 297
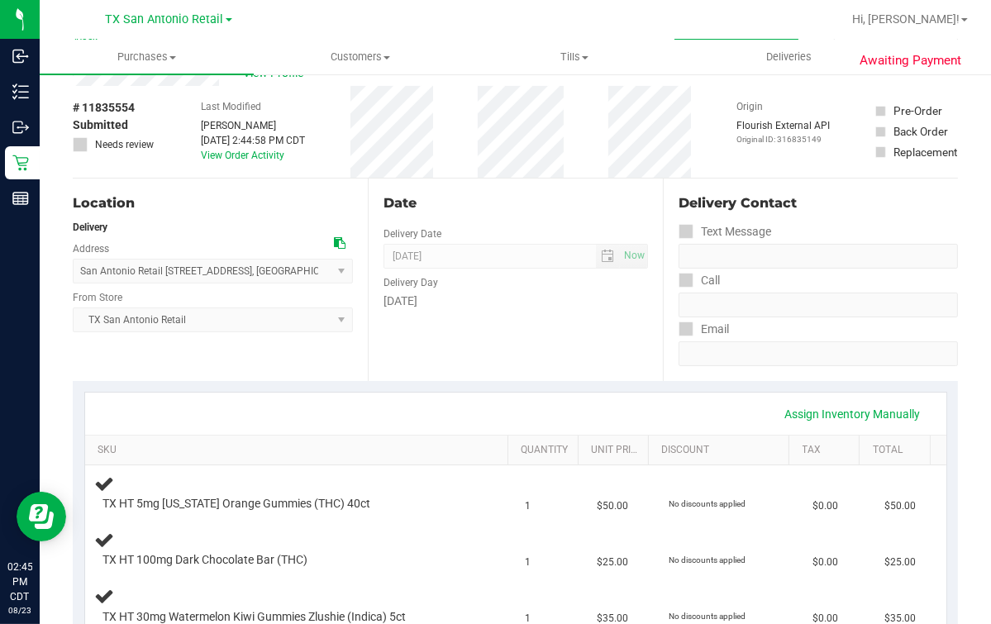
scroll to position [0, 0]
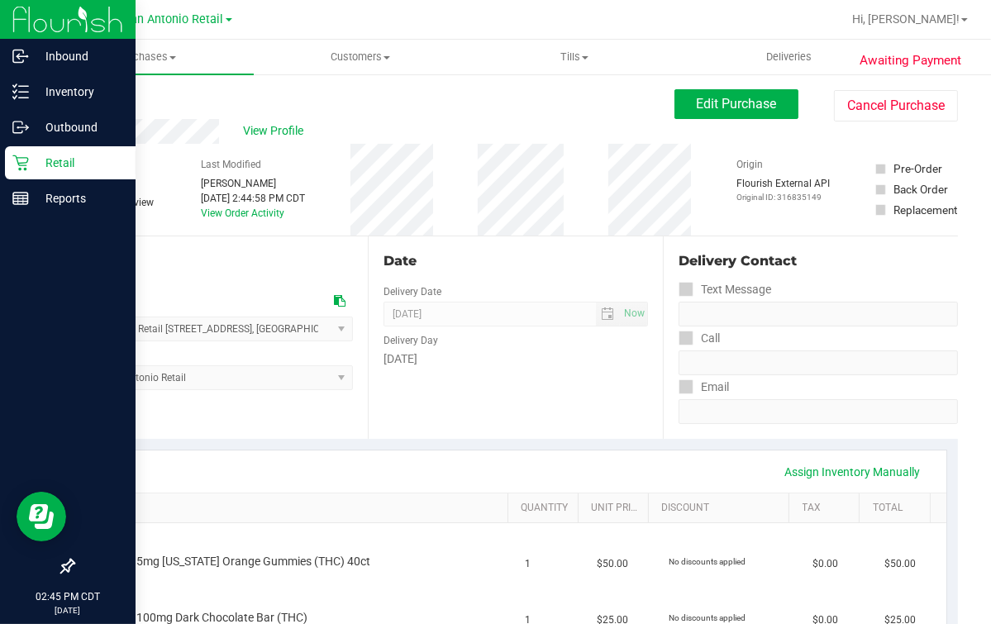
click at [26, 155] on icon at bounding box center [20, 163] width 17 height 17
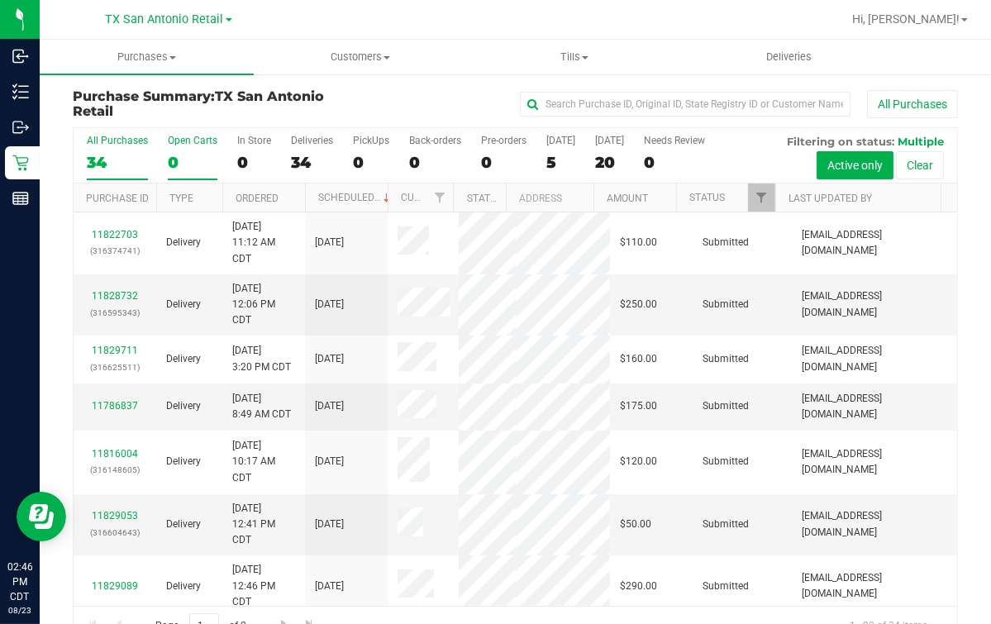
click at [190, 170] on div "0" at bounding box center [193, 162] width 50 height 19
click at [0, 0] on input "Open Carts 0" at bounding box center [0, 0] width 0 height 0
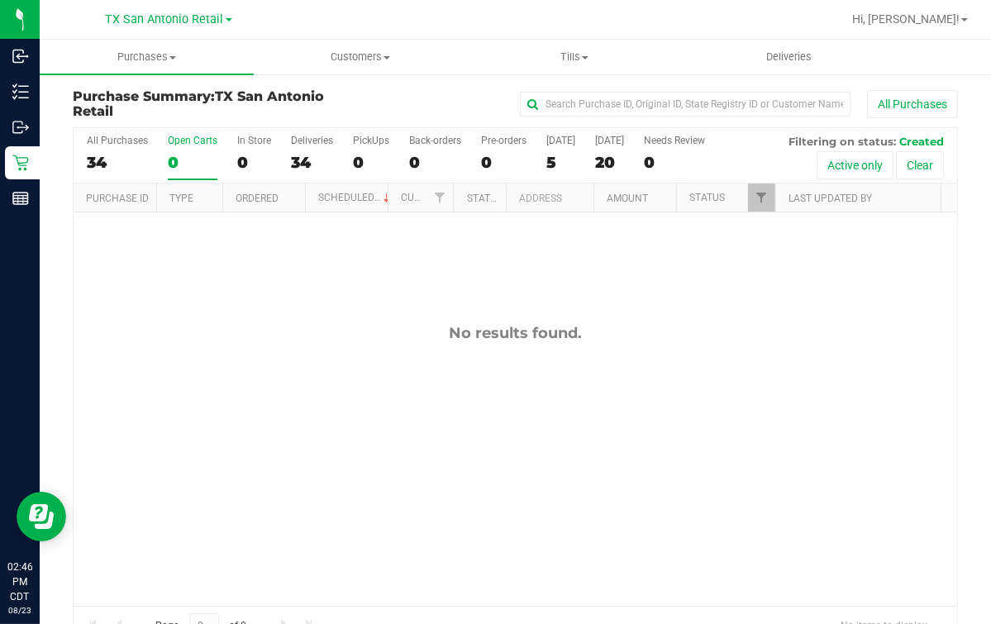
click at [543, 151] on div "All Purchases 34 Open Carts 0 In Store 0 Deliveries 34 PickUps 0 Back-orders 0 …" at bounding box center [515, 155] width 883 height 55
click at [550, 161] on div "5" at bounding box center [560, 162] width 29 height 19
click at [0, 0] on input "[DATE] 5" at bounding box center [0, 0] width 0 height 0
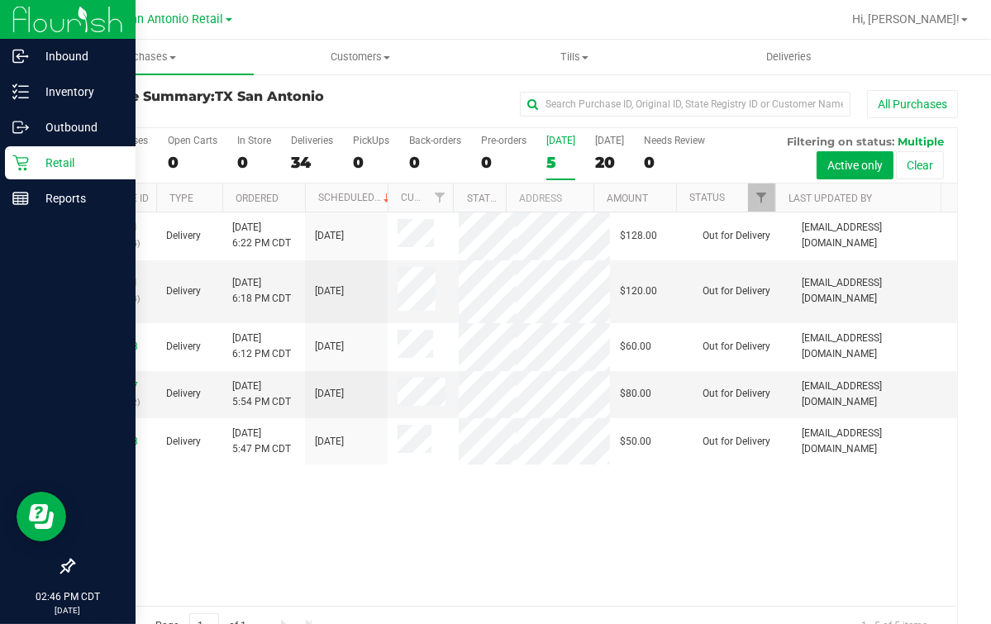
click at [29, 161] on p "Retail" at bounding box center [78, 163] width 99 height 20
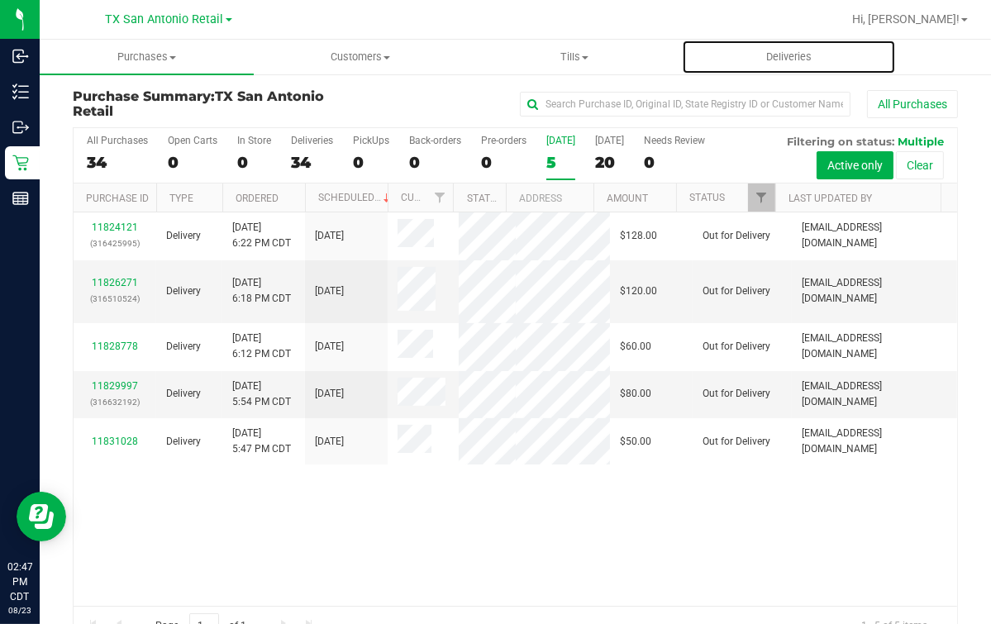
drag, startPoint x: 745, startPoint y: 63, endPoint x: 722, endPoint y: 409, distance: 347.0
click at [745, 63] on span "Deliveries" at bounding box center [789, 57] width 90 height 15
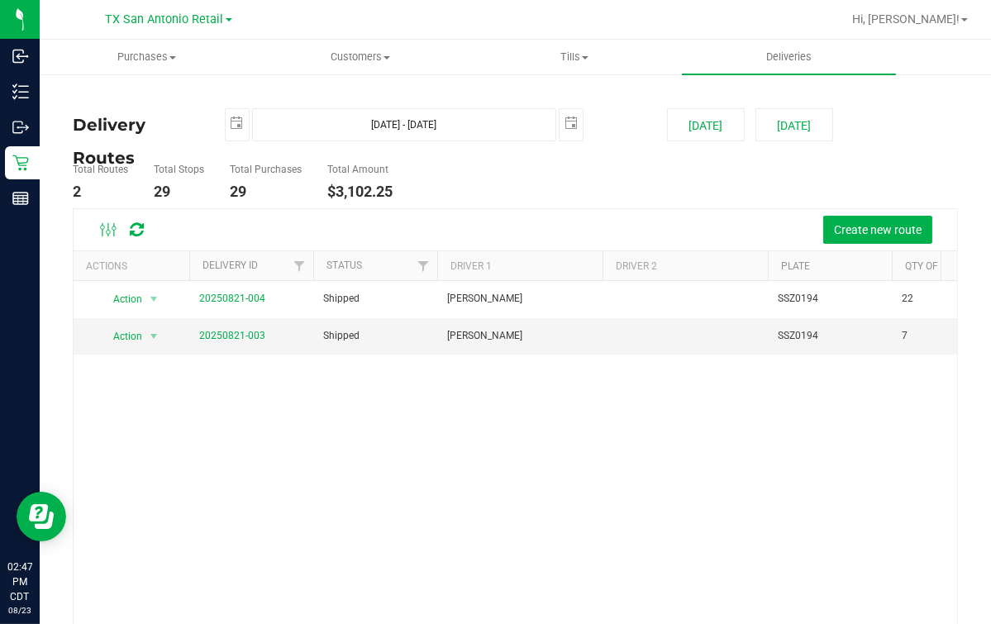
drag, startPoint x: 302, startPoint y: 514, endPoint x: 201, endPoint y: 378, distance: 170.1
click at [302, 514] on div "Action Action View Delivery 20250821-004 Shipped [PERSON_NAME] SSZ0194 22 $1,89…" at bounding box center [515, 477] width 883 height 393
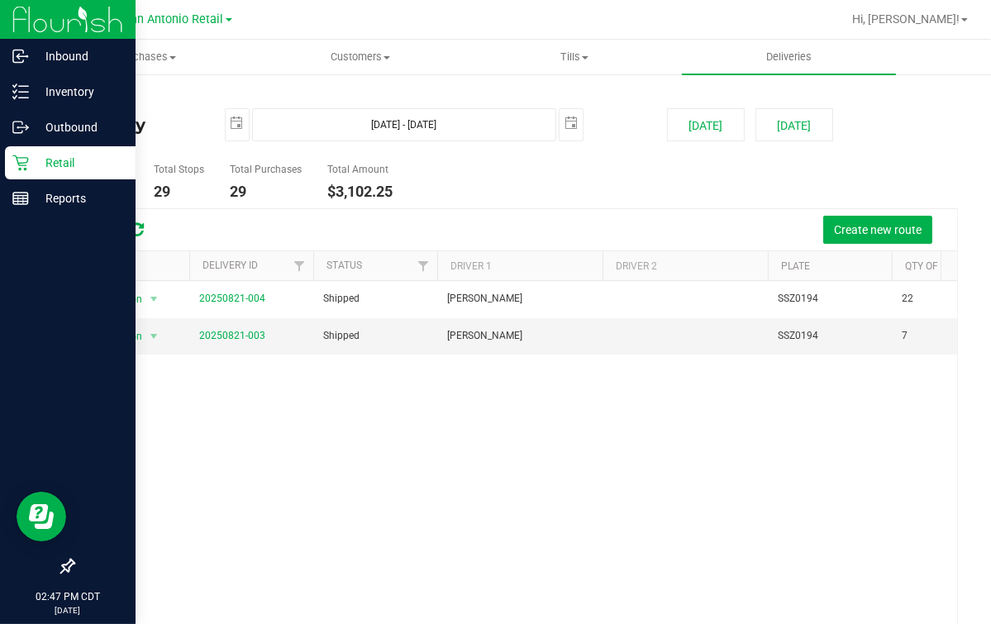
click at [29, 167] on p "Retail" at bounding box center [78, 163] width 99 height 20
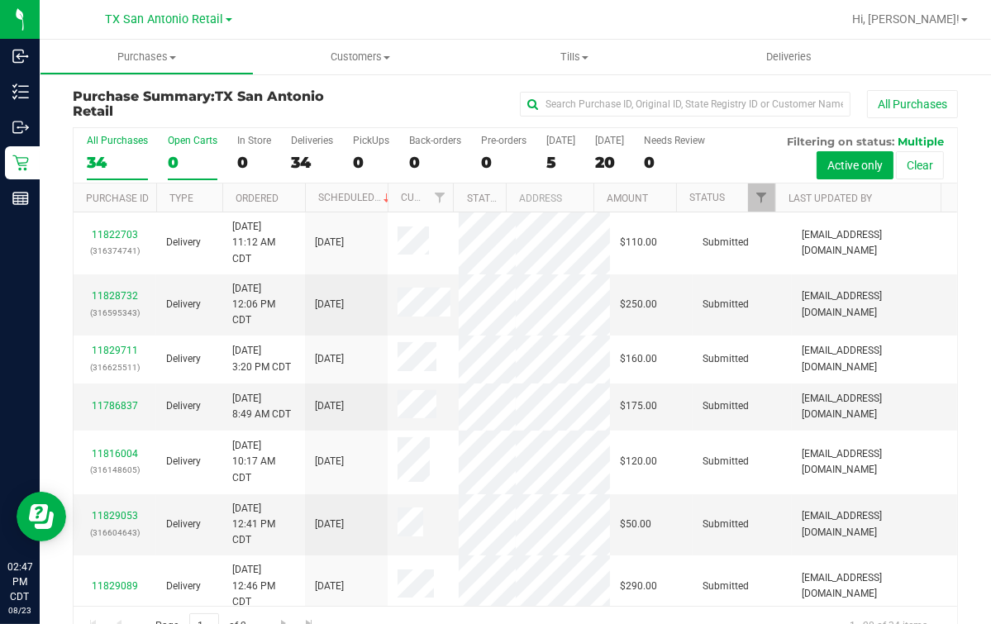
click at [183, 145] on div "Open Carts" at bounding box center [193, 141] width 50 height 12
click at [0, 0] on input "Open Carts 0" at bounding box center [0, 0] width 0 height 0
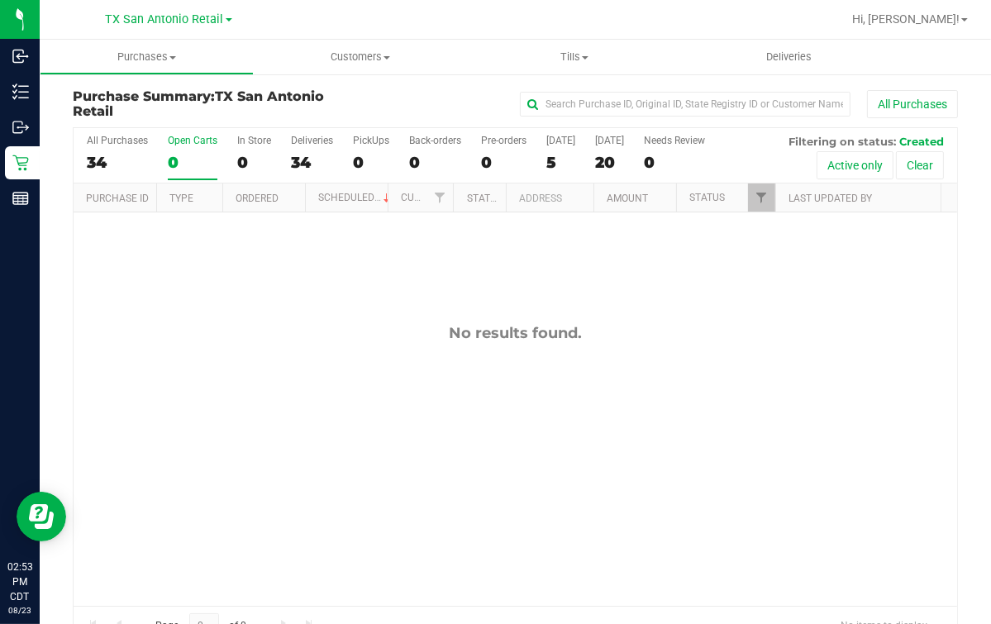
click at [155, 147] on div "All Purchases 34 Open Carts 0 In Store 0 Deliveries 34 PickUps 0 Back-orders 0 …" at bounding box center [515, 155] width 883 height 55
click at [394, 374] on div "No results found." at bounding box center [515, 464] width 883 height 505
click at [200, 157] on div "0" at bounding box center [193, 162] width 50 height 19
click at [0, 0] on input "Open Carts 0" at bounding box center [0, 0] width 0 height 0
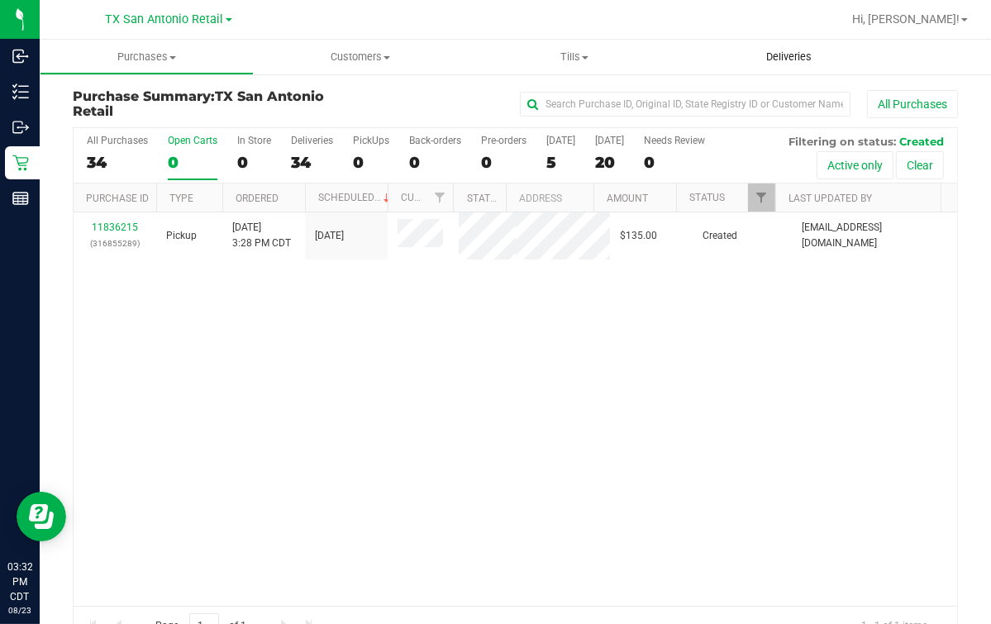
click at [789, 54] on span "Deliveries" at bounding box center [789, 57] width 90 height 15
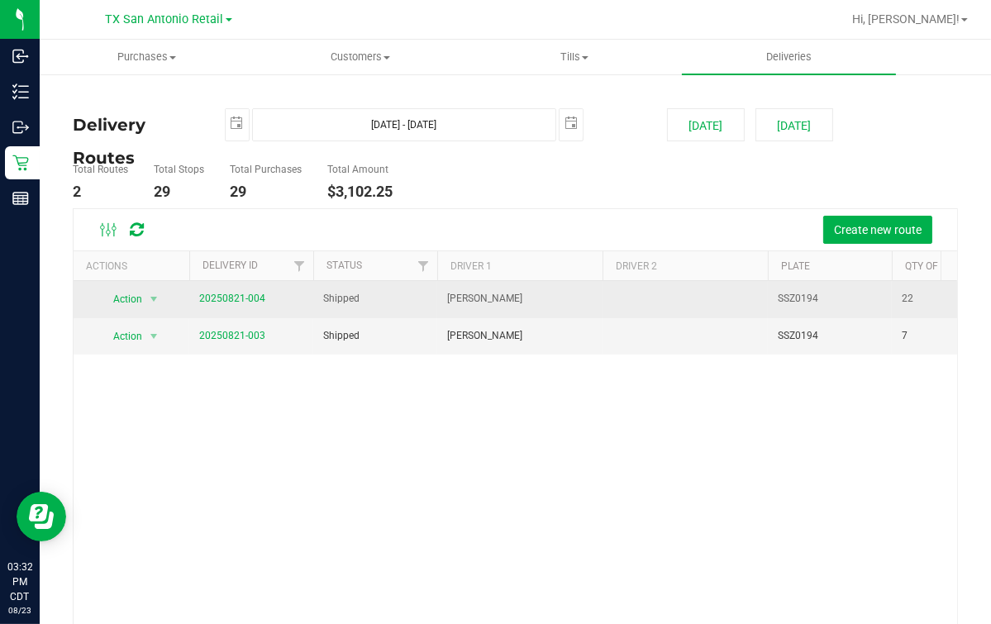
click at [216, 287] on td "20250821-004" at bounding box center [251, 299] width 124 height 37
click at [216, 288] on td "20250821-004" at bounding box center [251, 299] width 124 height 37
click at [216, 294] on link "20250821-004" at bounding box center [232, 299] width 66 height 12
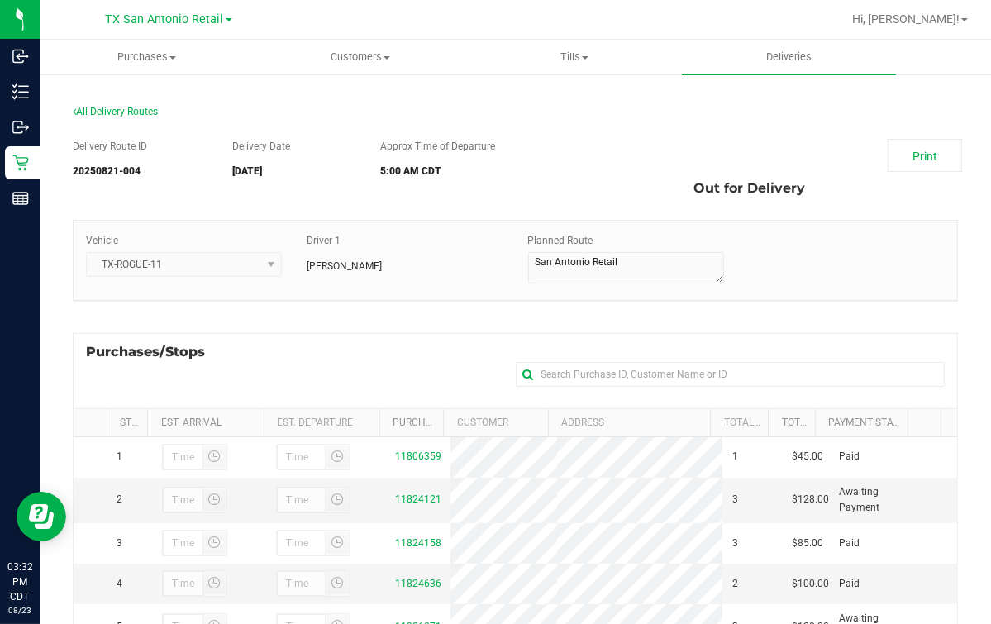
click at [603, 170] on div "Print Out for Delivery" at bounding box center [779, 172] width 381 height 66
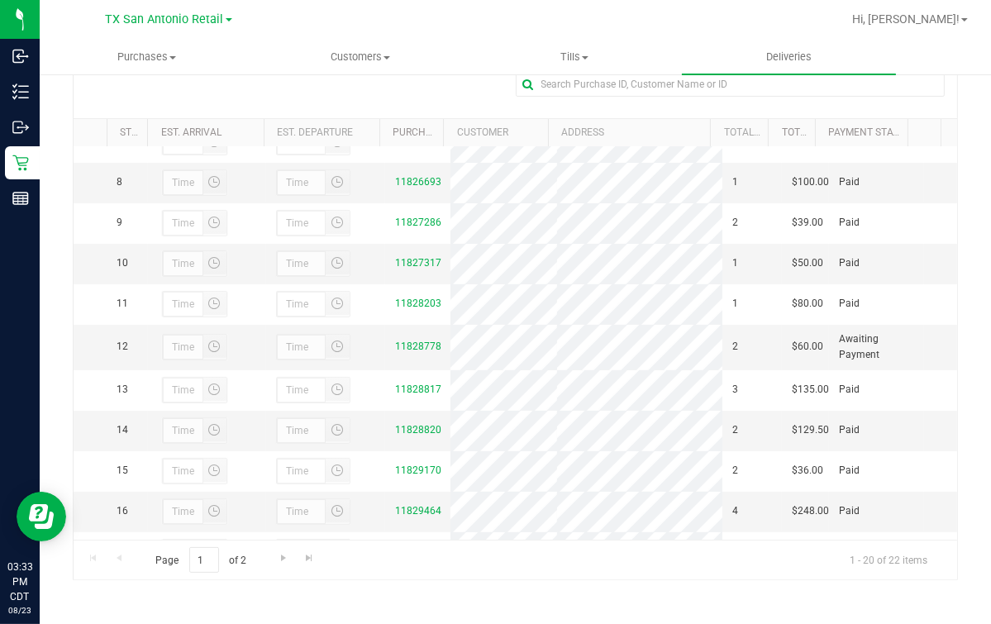
scroll to position [310, 0]
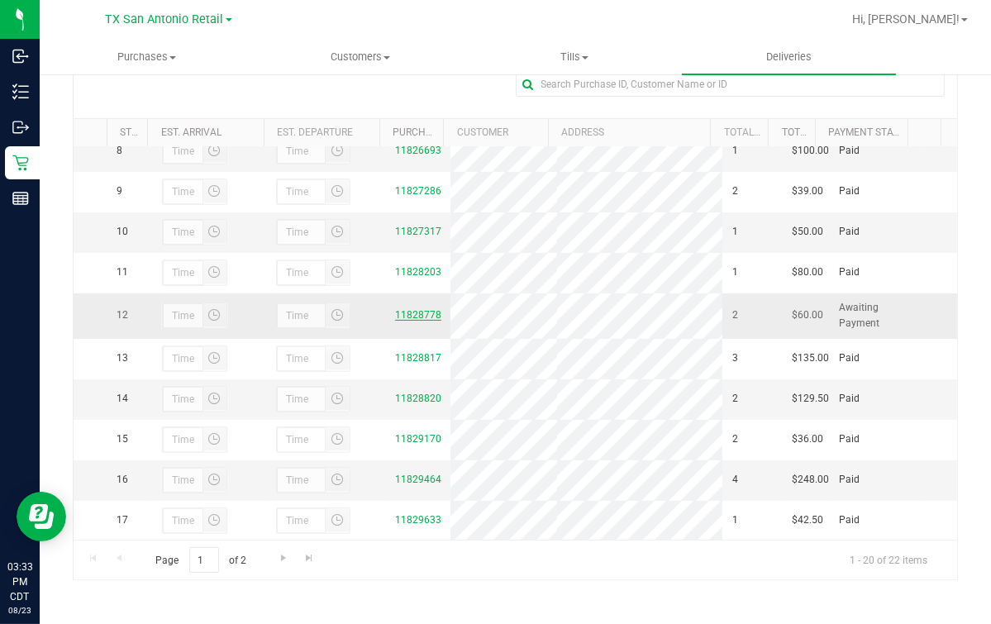
click at [422, 321] on link "11828778" at bounding box center [418, 315] width 46 height 12
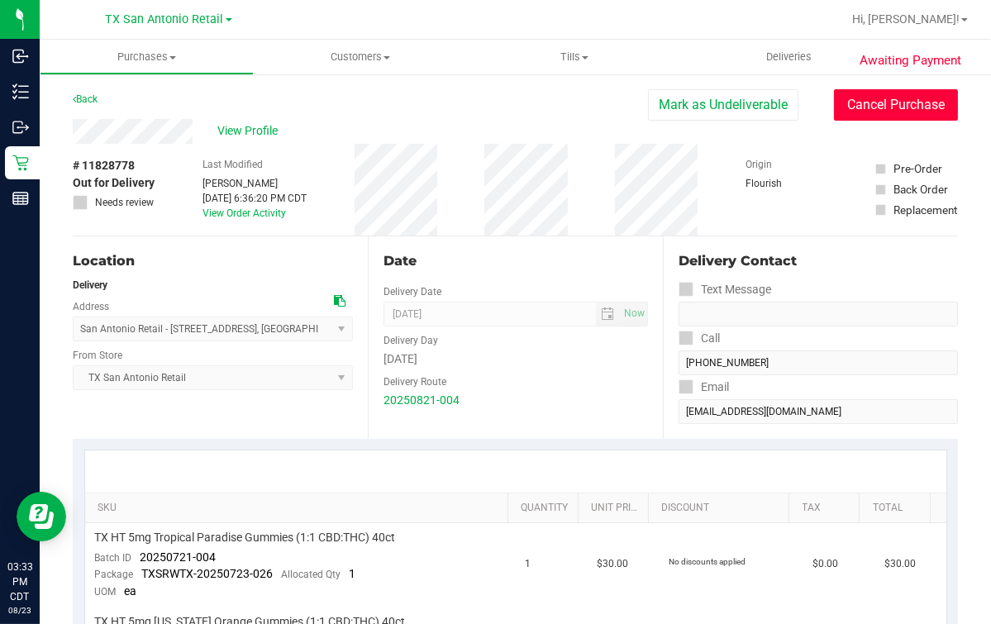
click at [916, 100] on button "Cancel Purchase" at bounding box center [896, 104] width 124 height 31
click at [440, 106] on div "Back" at bounding box center [515, 104] width 885 height 30
click at [124, 244] on div "Location Delivery Address San Antonio Retail - 18720 Stone Oak PKWY , San Anton…" at bounding box center [220, 337] width 295 height 202
click at [357, 164] on div "# 11828778 Cancelled Needs review Last Modified Lindsey Sherman Aug 22, 2025 6:…" at bounding box center [515, 190] width 885 height 92
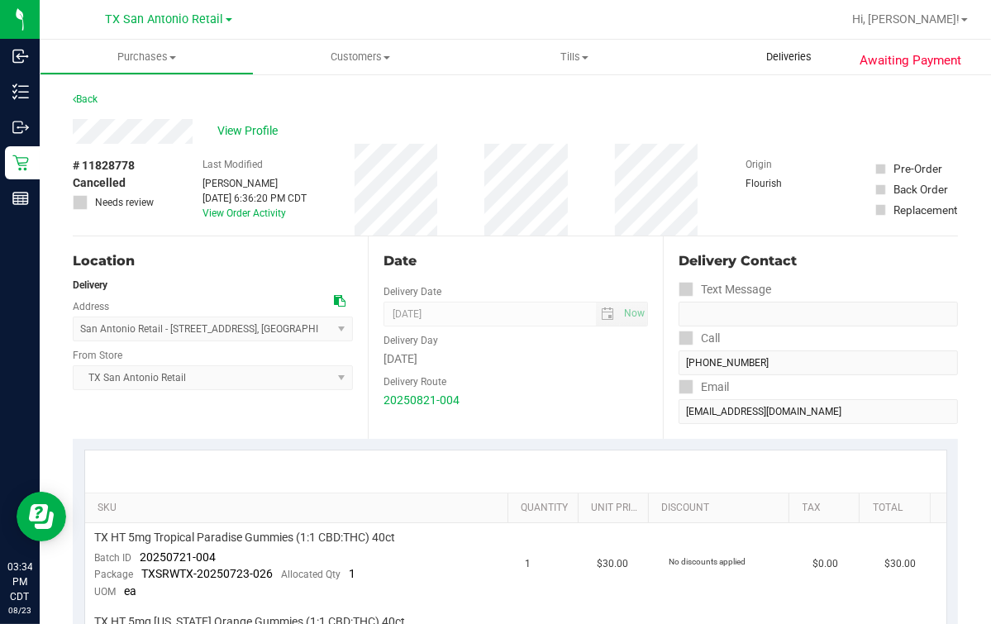
click at [810, 50] on span "Deliveries" at bounding box center [789, 57] width 90 height 15
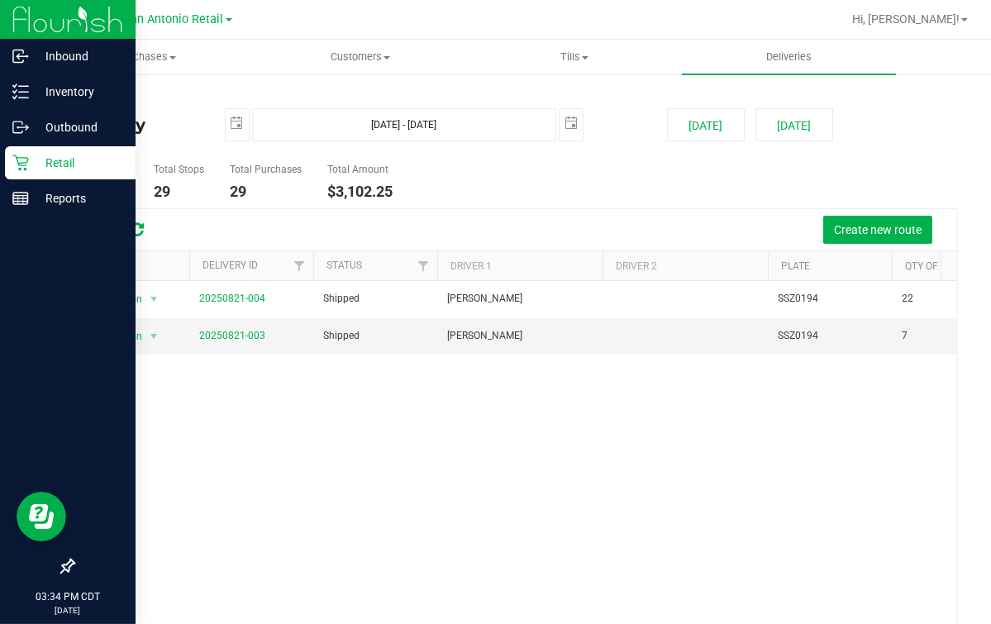
click at [27, 158] on icon at bounding box center [20, 163] width 16 height 16
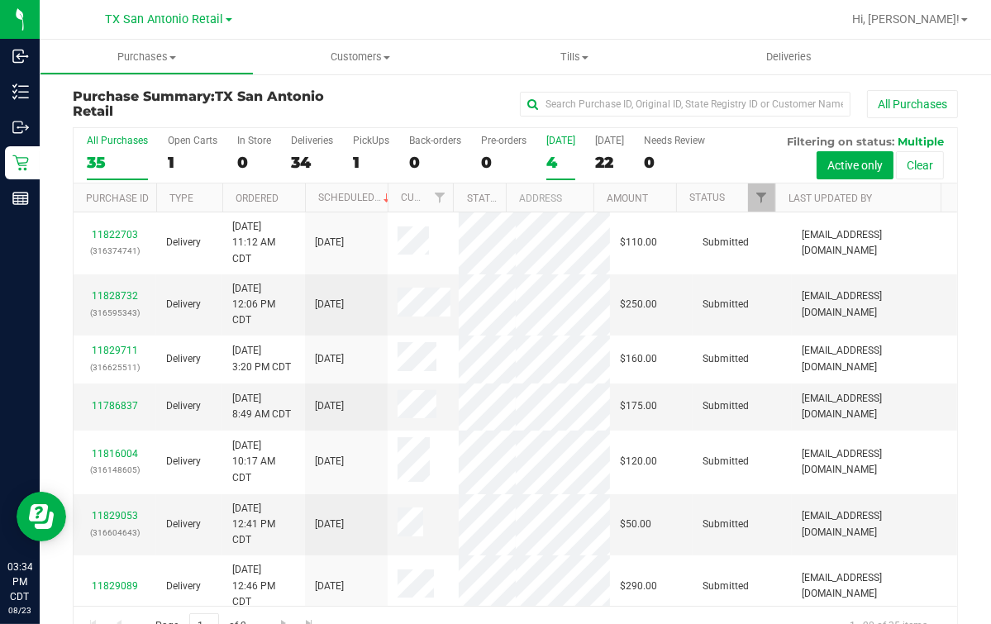
click at [572, 154] on div "4" at bounding box center [560, 162] width 29 height 19
click at [0, 0] on input "Today 4" at bounding box center [0, 0] width 0 height 0
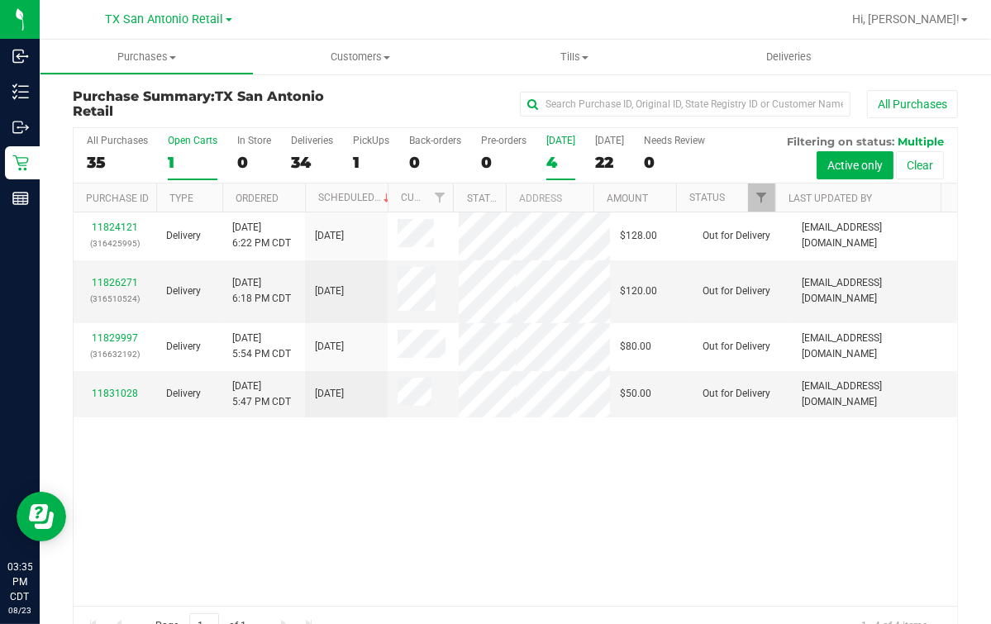
click at [192, 154] on div "1" at bounding box center [193, 162] width 50 height 19
click at [0, 0] on input "Open Carts 1" at bounding box center [0, 0] width 0 height 0
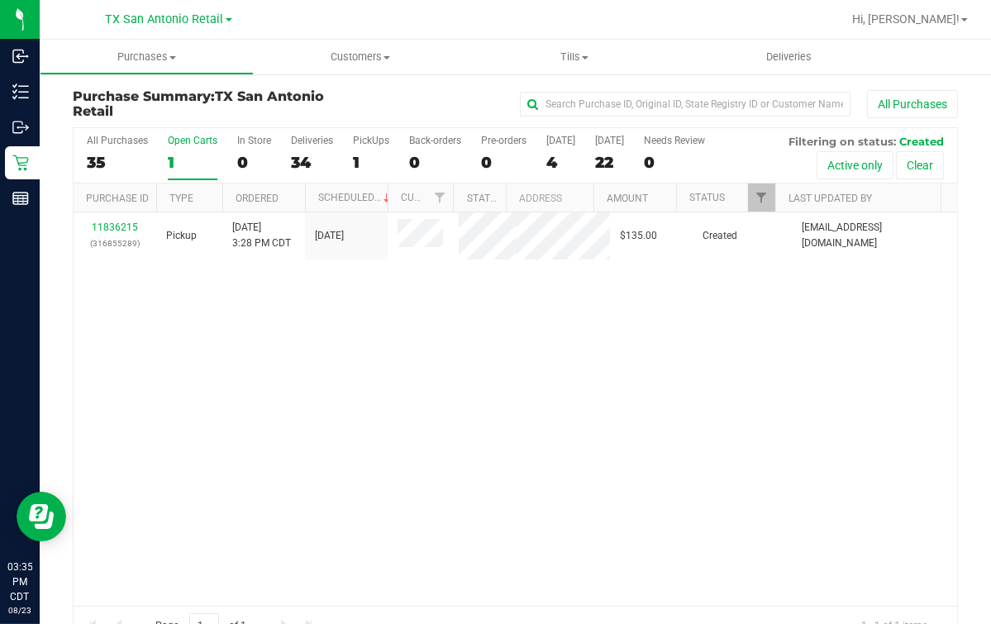
click at [113, 269] on div "11836215 (316855289) Pickup 8/23/2025 3:28 PM CDT 8/24/2025 $135.00 Created abe…" at bounding box center [515, 408] width 883 height 393
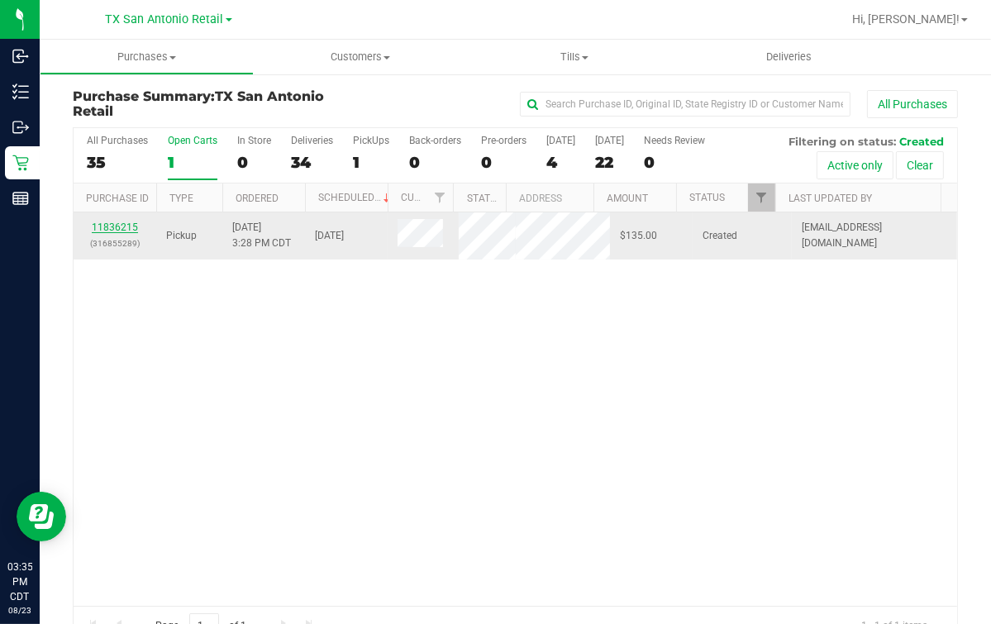
click at [108, 226] on link "11836215" at bounding box center [115, 227] width 46 height 12
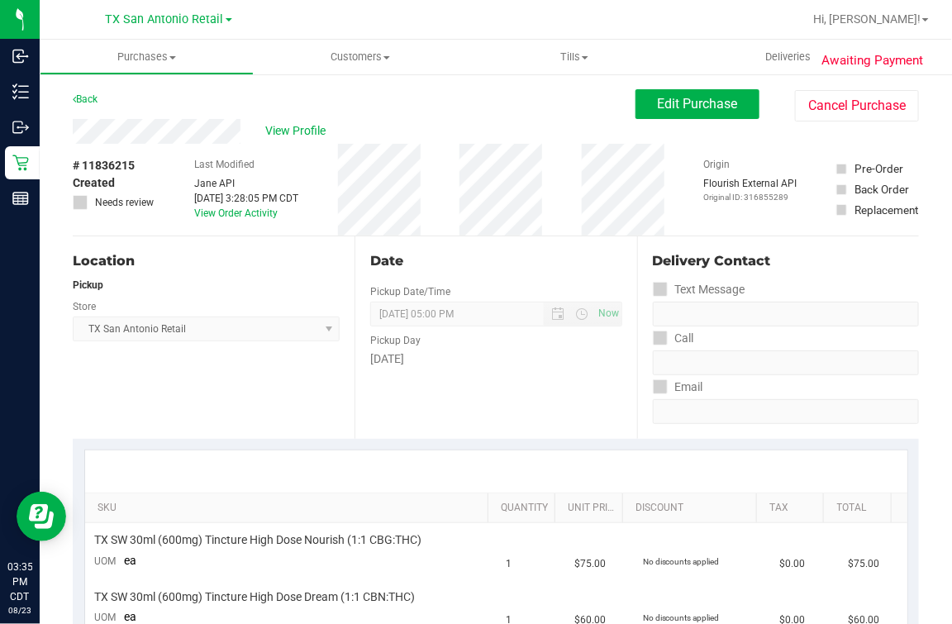
click at [192, 98] on div "Back Edit Purchase Cancel Purchase" at bounding box center [496, 104] width 846 height 30
click at [451, 407] on div "Date Pickup Date/Time 08/24/2025 Now 08/24/2025 05:00 PM Now Pickup Day Sunday" at bounding box center [495, 337] width 282 height 202
click at [691, 112] on button "Edit Purchase" at bounding box center [697, 104] width 124 height 30
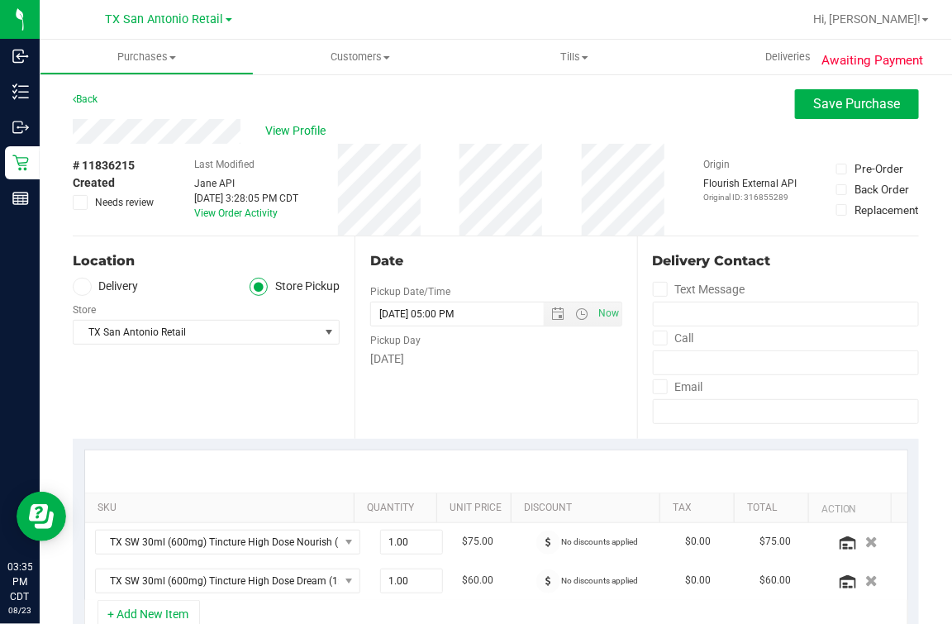
click at [271, 169] on div "Last Modified Jane API Aug 23, 2025 3:28:05 PM CDT View Order Activity" at bounding box center [247, 190] width 104 height 92
click at [497, 276] on div "Date Pickup Date/Time 08/24/2025 Now 08/24/2025 05:00 PM Now Pickup Day Sunday" at bounding box center [495, 337] width 282 height 202
click at [87, 296] on div "Store" at bounding box center [206, 308] width 267 height 24
click at [90, 289] on span at bounding box center [82, 287] width 19 height 19
click at [0, 0] on input "Delivery" at bounding box center [0, 0] width 0 height 0
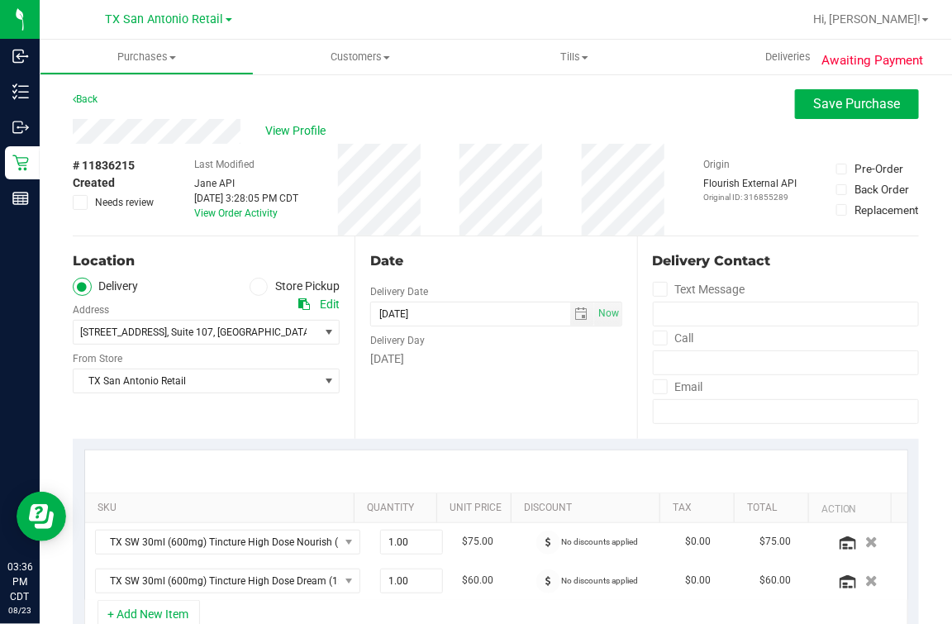
click at [174, 283] on ul "Delivery Store Pickup" at bounding box center [206, 287] width 267 height 19
click at [507, 402] on div "Date Delivery Date 08/24/2025 Now 08/24/2025 05:00 PM Now Delivery Day Sunday" at bounding box center [495, 337] width 282 height 202
click at [497, 263] on div "Date" at bounding box center [495, 261] width 251 height 20
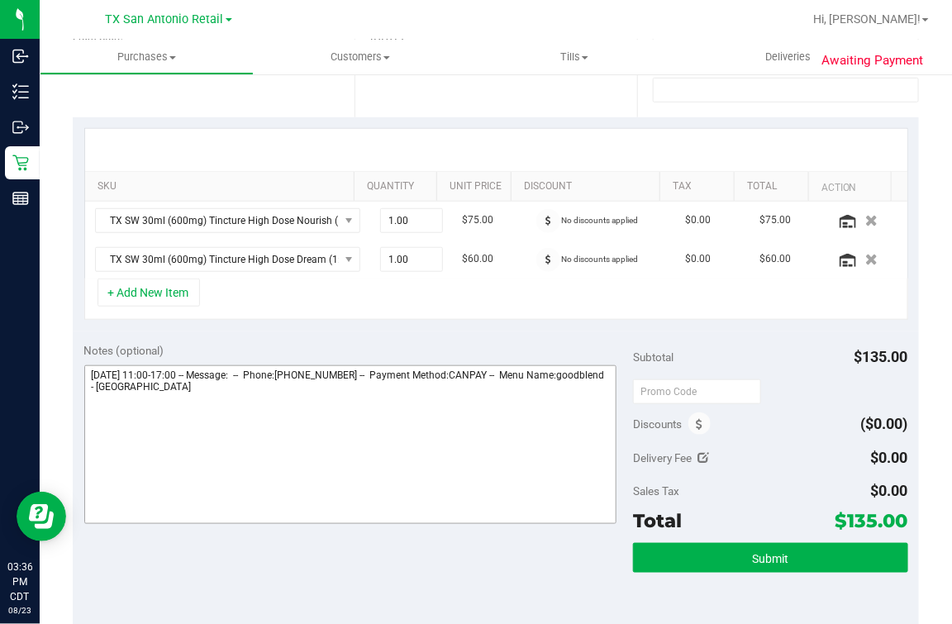
scroll to position [412, 0]
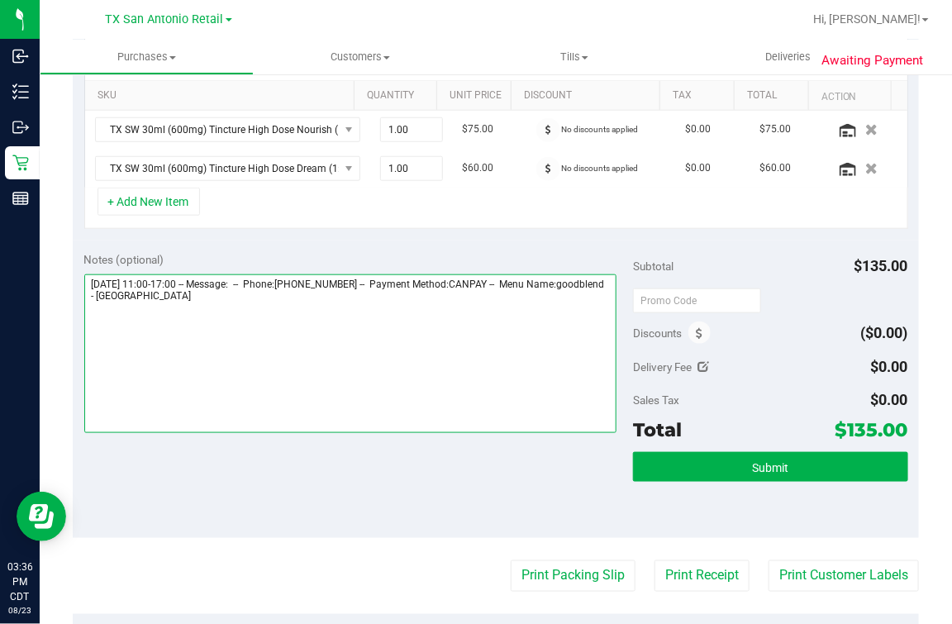
click at [355, 417] on textarea at bounding box center [350, 353] width 533 height 159
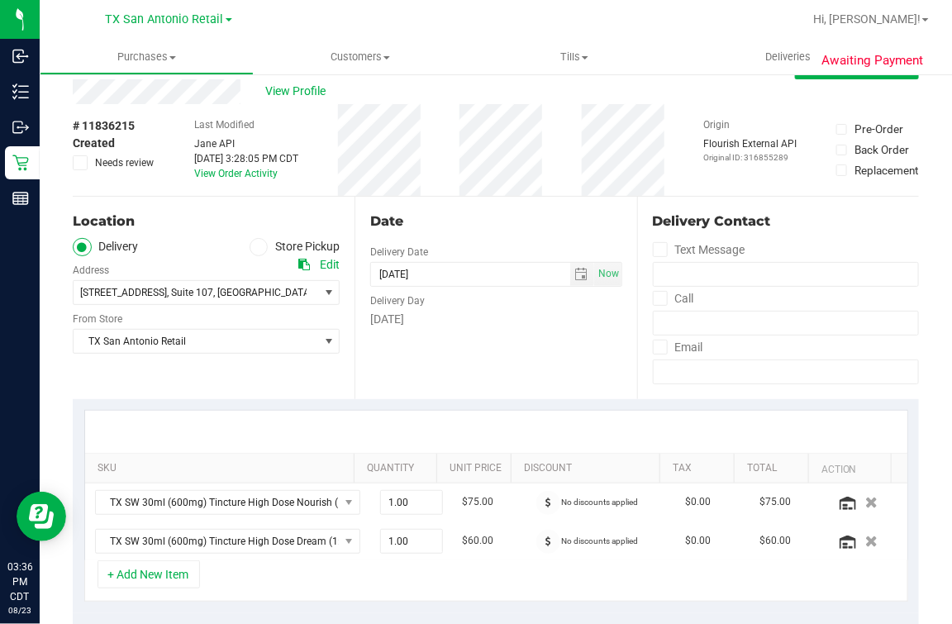
scroll to position [0, 0]
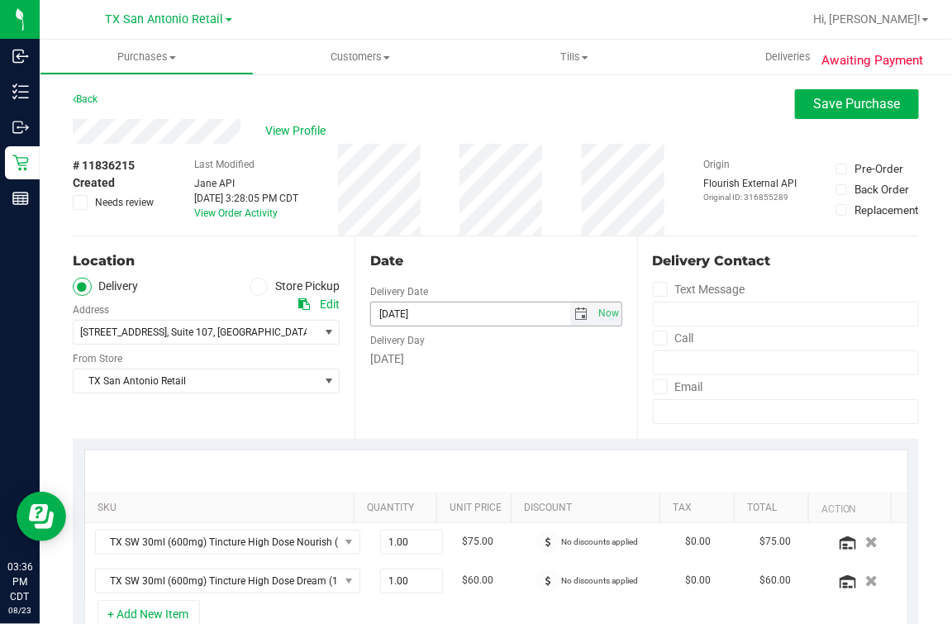
type textarea "Sunday 08/24/2025 11:00-17:00 -- Message: -- Phone:2103430088 -- Payment Method…"
click at [440, 243] on div "Date Delivery Date 08/24/2025 Now 08/24/2025 05:00 PM Now Delivery Day Sunday" at bounding box center [495, 337] width 282 height 202
click at [826, 102] on span "Save Purchase" at bounding box center [857, 104] width 87 height 16
click at [735, 102] on div "Back Save Purchase" at bounding box center [496, 104] width 846 height 30
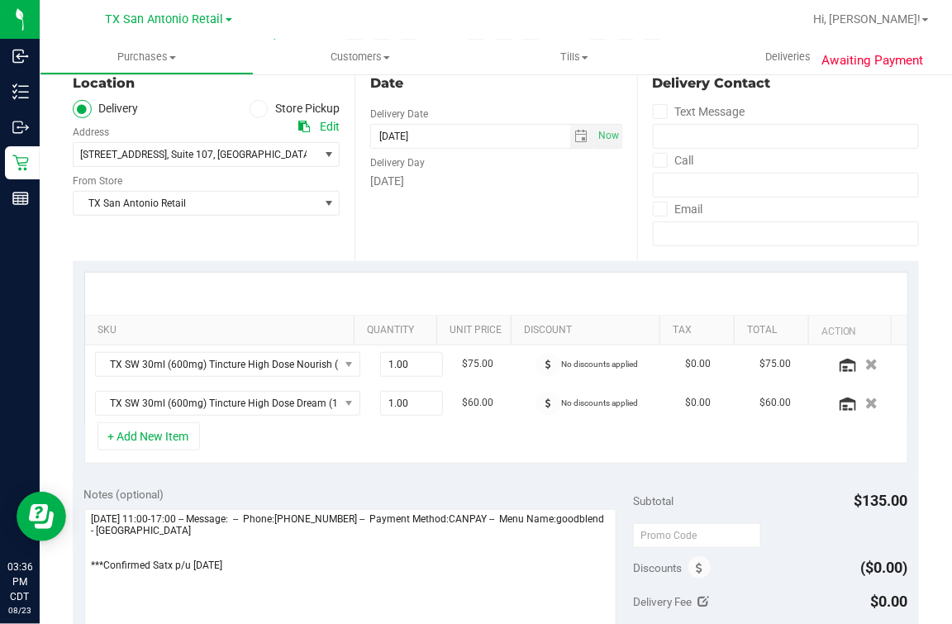
scroll to position [310, 0]
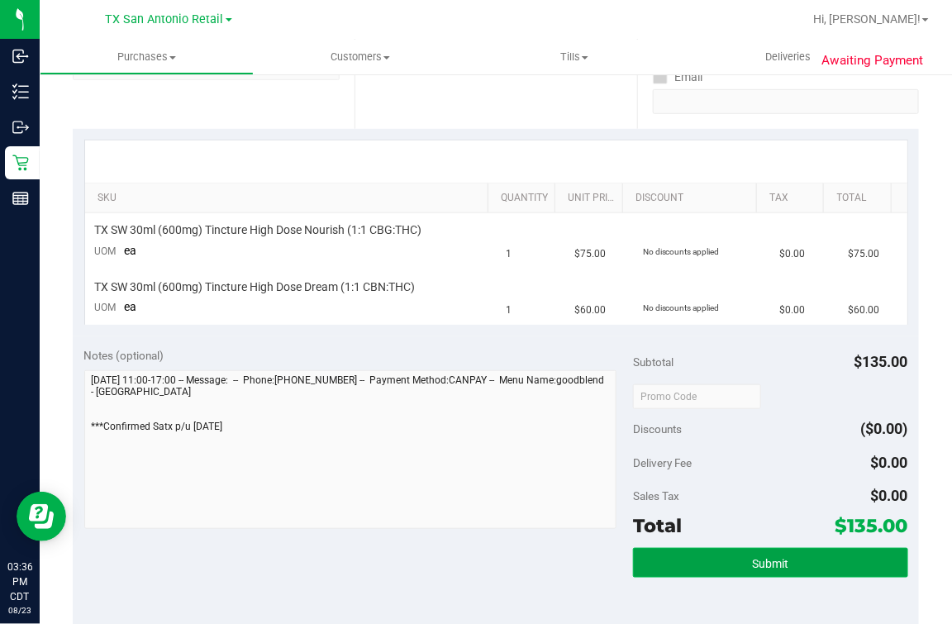
click at [752, 566] on span "Submit" at bounding box center [770, 563] width 36 height 13
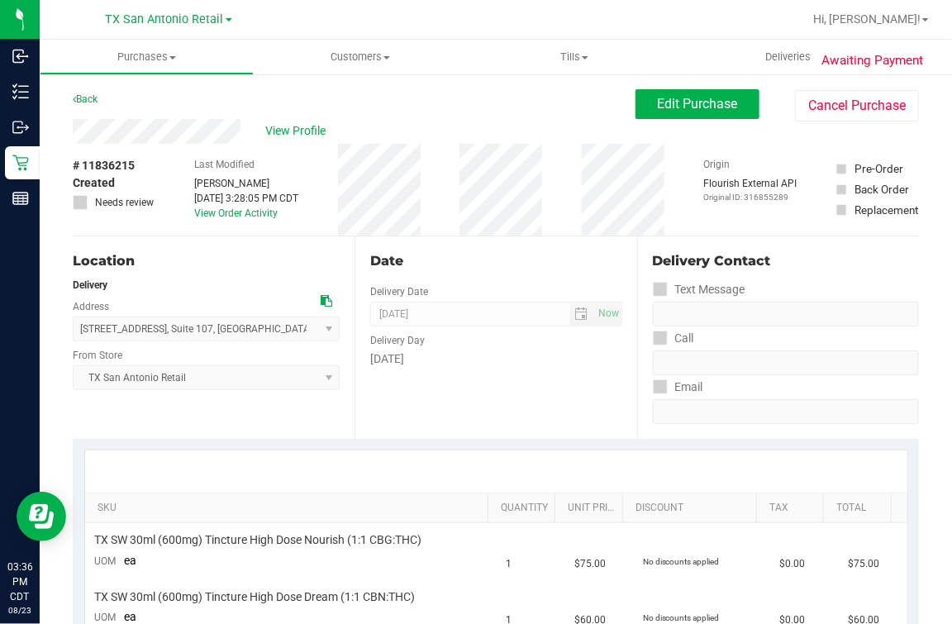
click at [464, 264] on div "Date" at bounding box center [495, 261] width 251 height 20
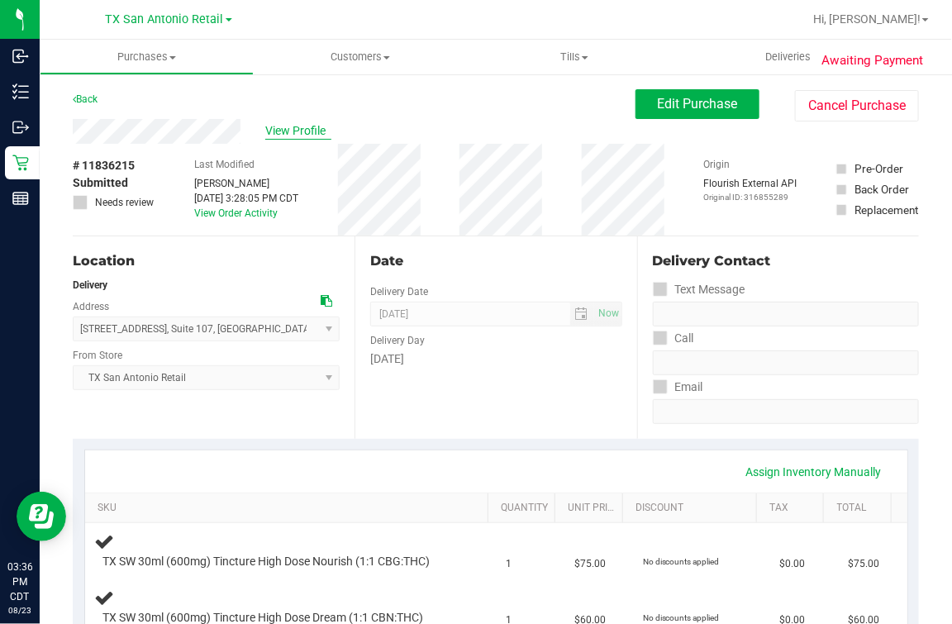
click at [311, 124] on span "View Profile" at bounding box center [298, 130] width 66 height 17
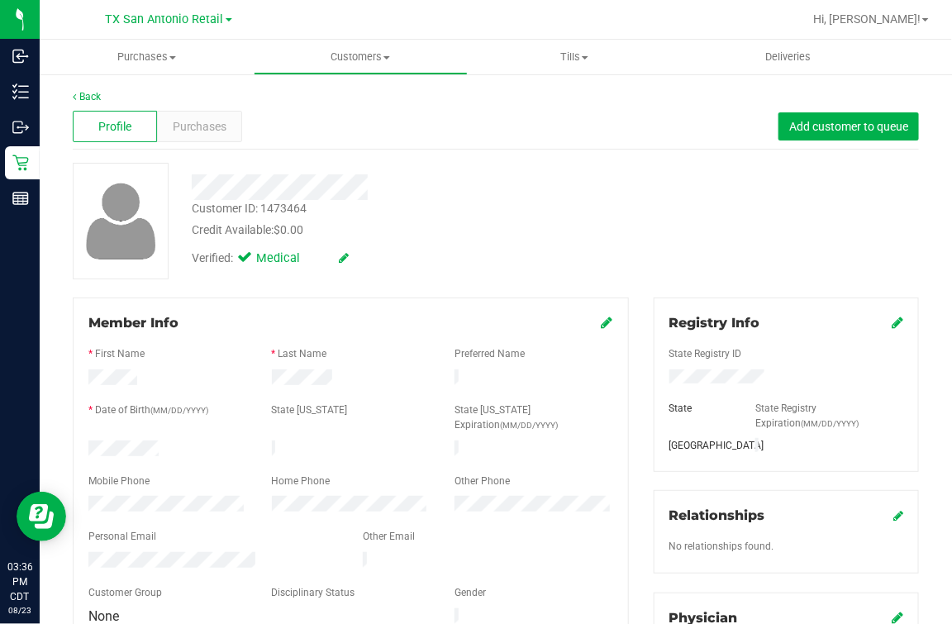
click at [291, 126] on div "Profile Purchases Add customer to queue" at bounding box center [496, 126] width 846 height 45
click at [101, 98] on div "Back" at bounding box center [496, 96] width 846 height 15
click at [80, 89] on div "Back" at bounding box center [496, 96] width 846 height 15
click at [83, 90] on div "Back" at bounding box center [496, 96] width 846 height 15
click at [83, 98] on link "Back" at bounding box center [87, 97] width 28 height 12
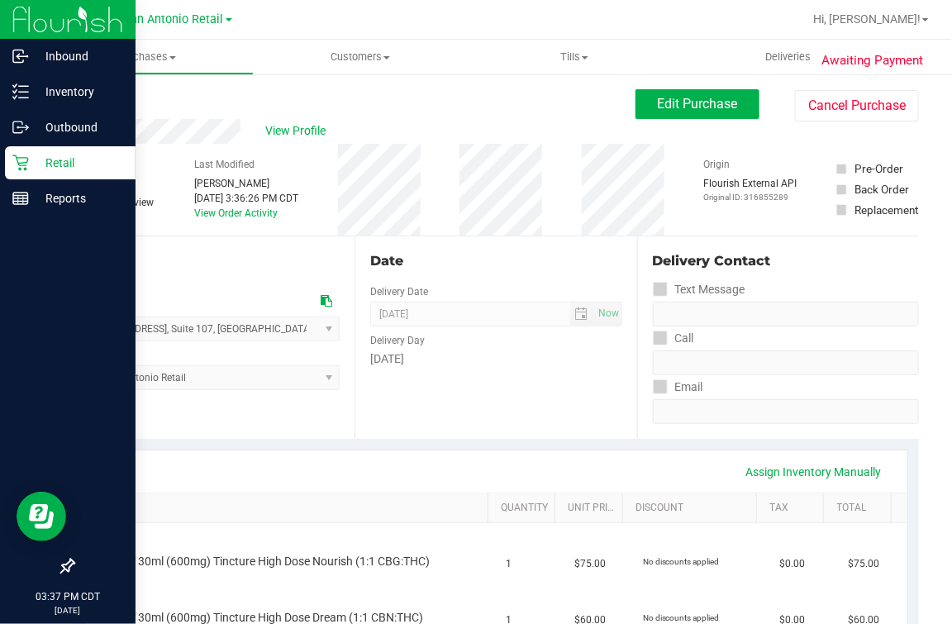
click at [32, 155] on p "Retail" at bounding box center [78, 163] width 99 height 20
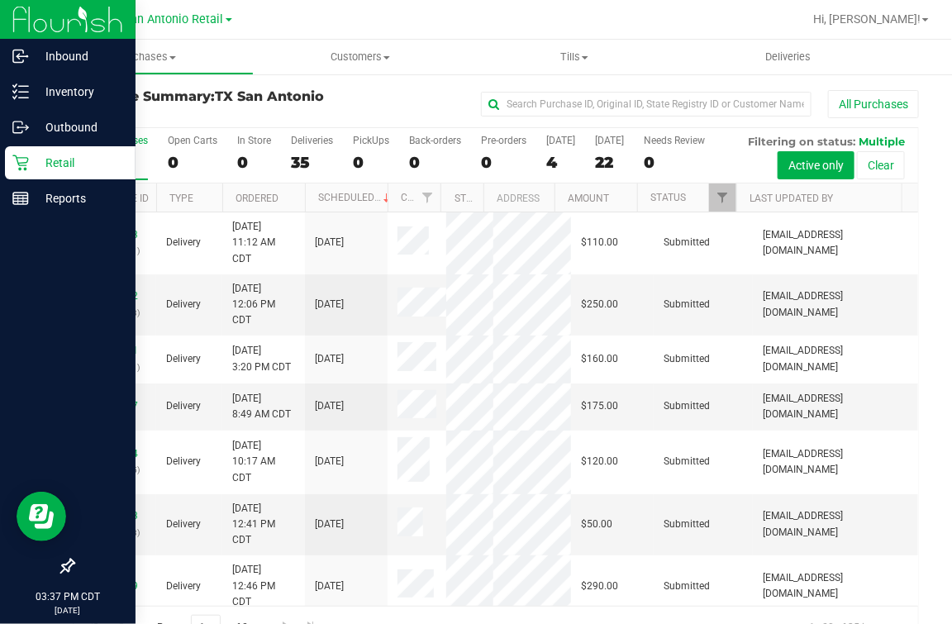
click at [14, 155] on icon at bounding box center [20, 163] width 16 height 16
click at [17, 156] on icon at bounding box center [20, 163] width 17 height 17
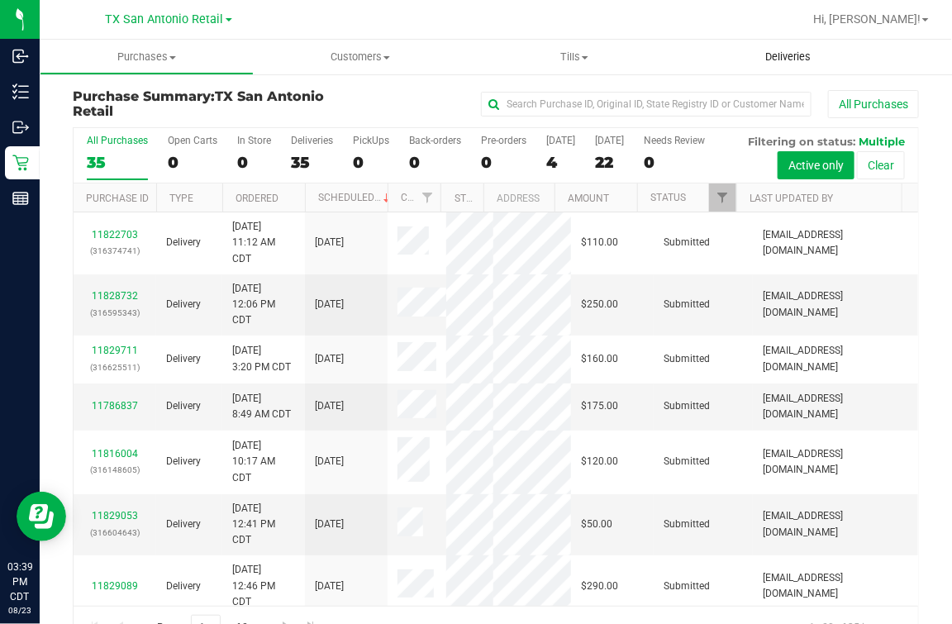
click at [788, 47] on uib-tab-heading "Deliveries" at bounding box center [789, 57] width 214 height 35
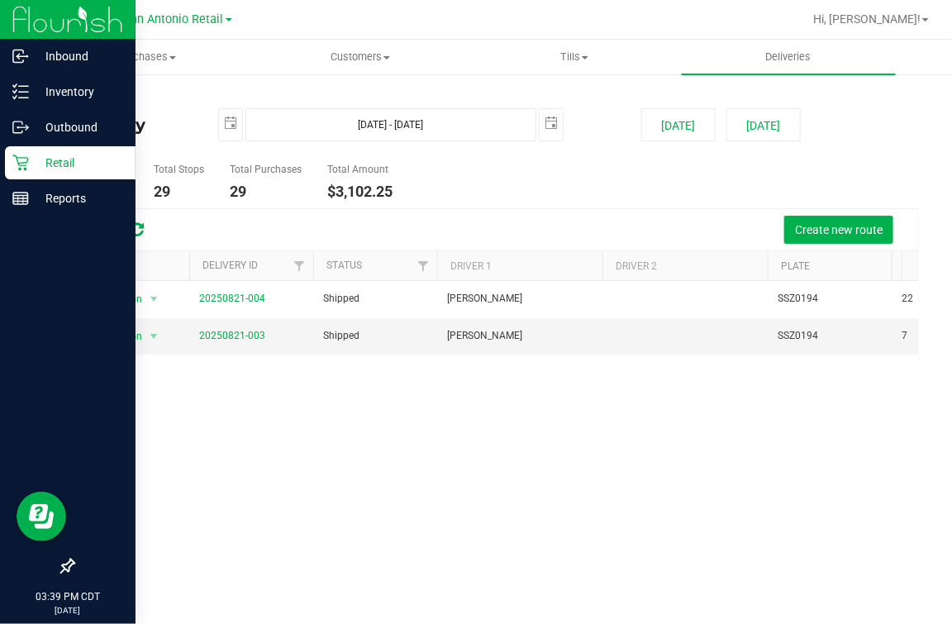
click at [17, 172] on div "Retail" at bounding box center [70, 162] width 131 height 33
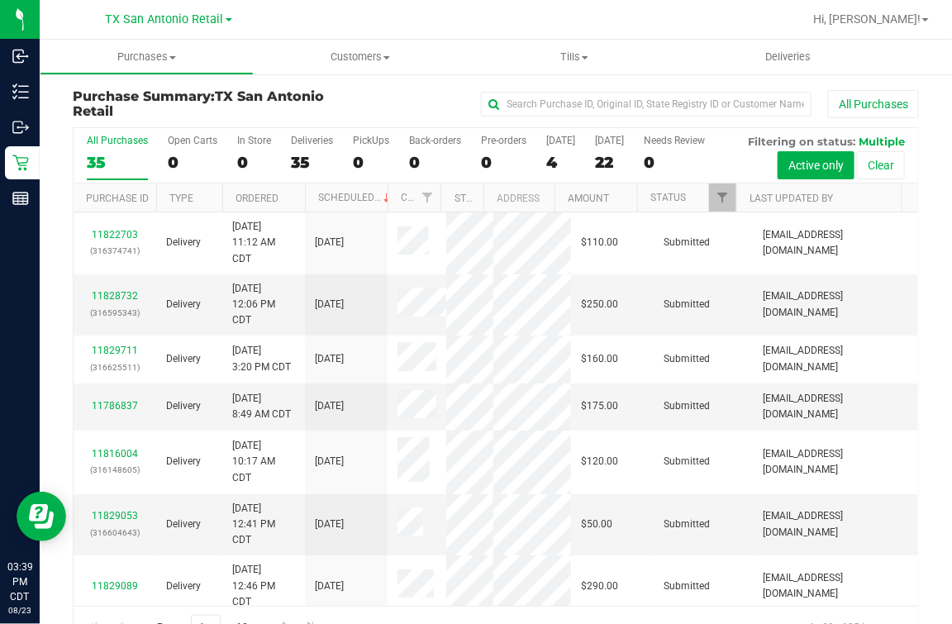
click at [390, 90] on div "All Purchases" at bounding box center [636, 104] width 564 height 28
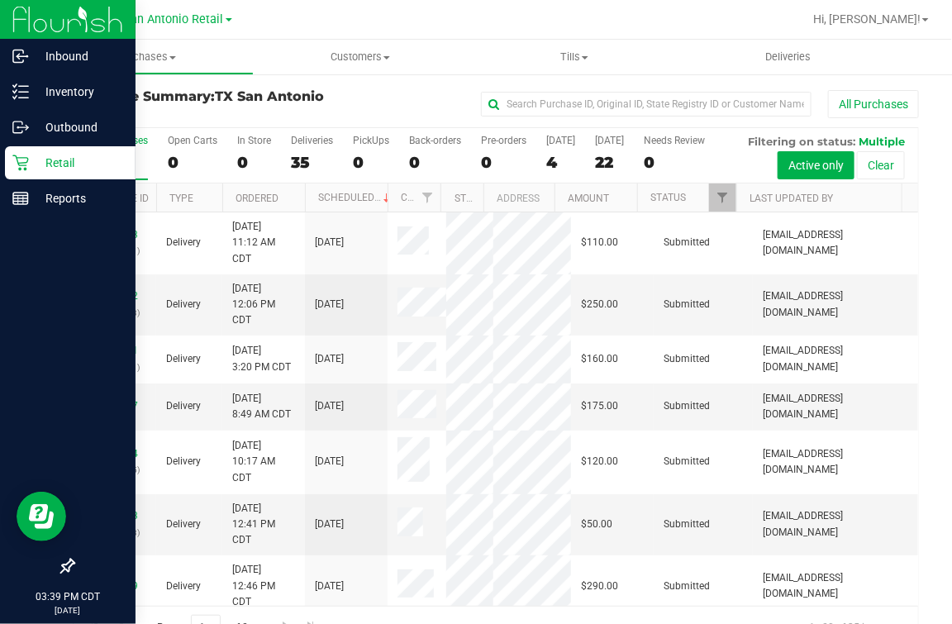
click at [31, 163] on p "Retail" at bounding box center [78, 163] width 99 height 20
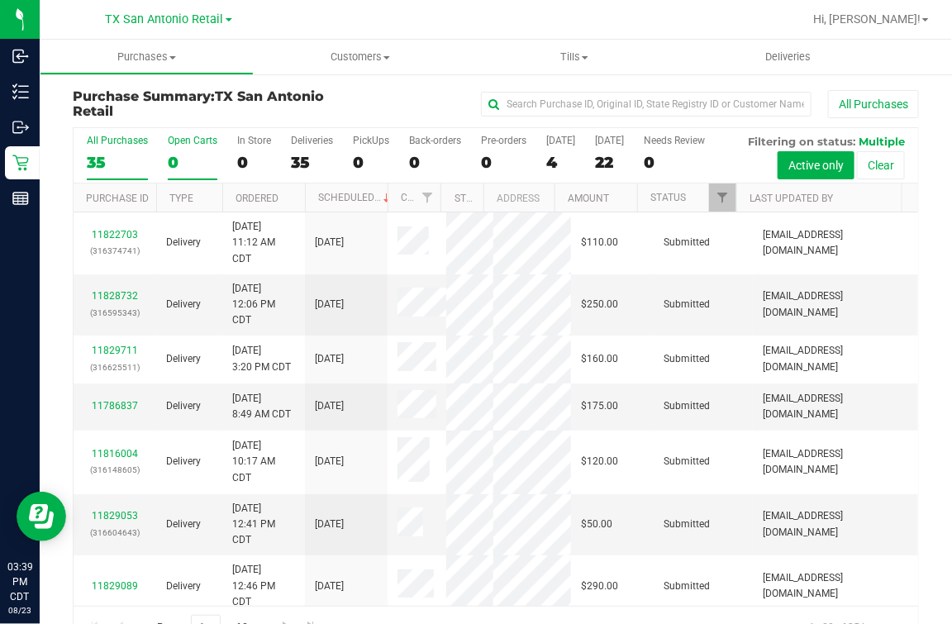
click at [204, 166] on div "0" at bounding box center [193, 162] width 50 height 19
click at [0, 0] on input "Open Carts 0" at bounding box center [0, 0] width 0 height 0
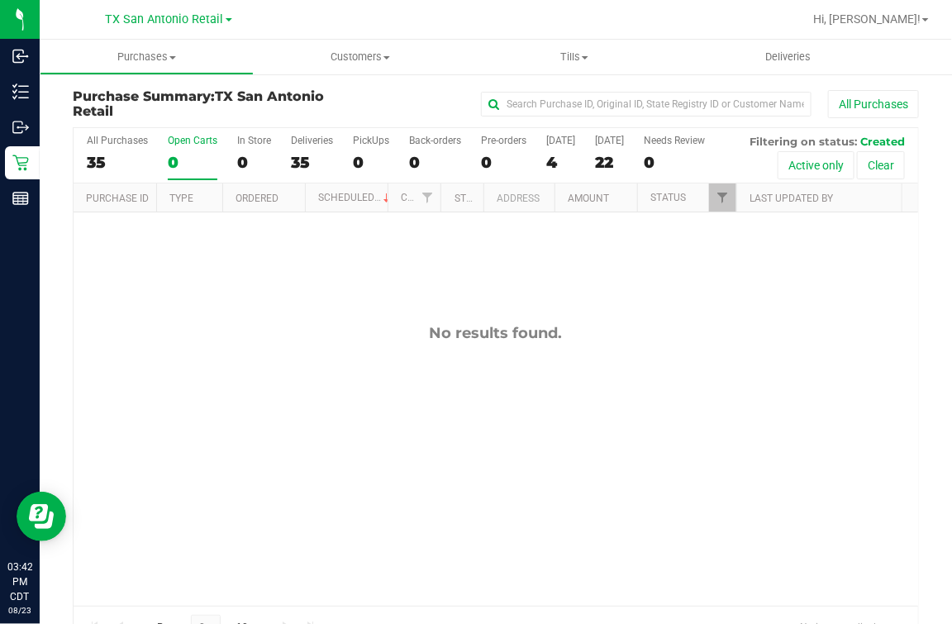
click at [326, 77] on div "Purchase Summary: TX San Antonio Retail All Purchases All Purchases 35 Open Car…" at bounding box center [496, 369] width 912 height 593
click at [349, 54] on span "Customers" at bounding box center [361, 57] width 212 height 15
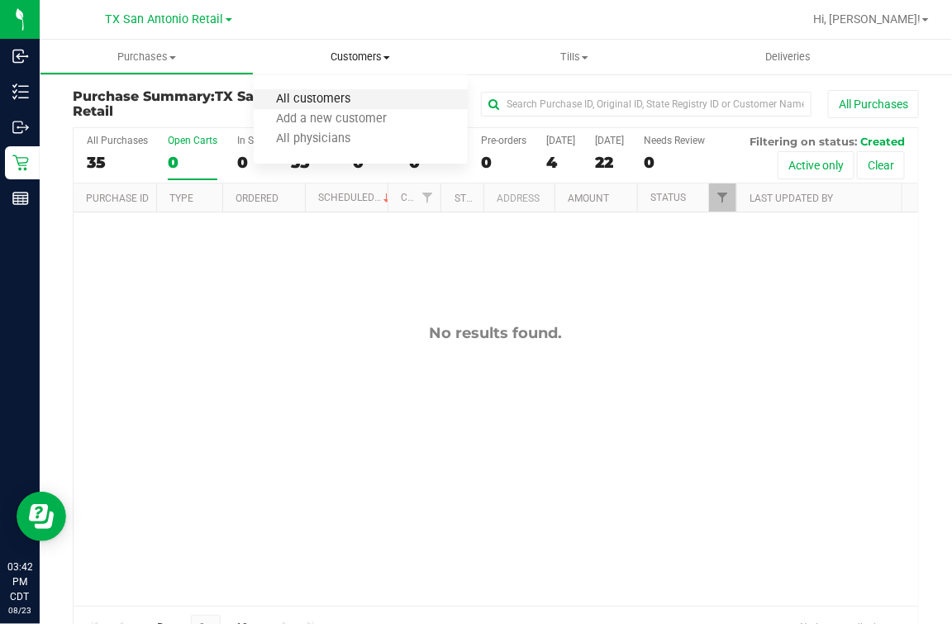
click at [312, 95] on span "All customers" at bounding box center [313, 100] width 119 height 14
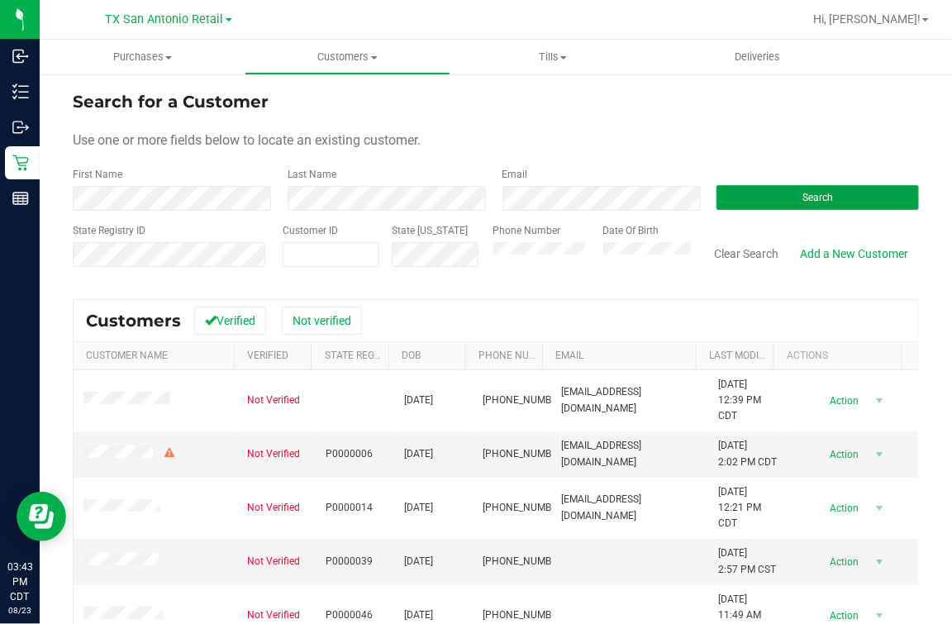
click at [776, 193] on button "Search" at bounding box center [817, 197] width 202 height 25
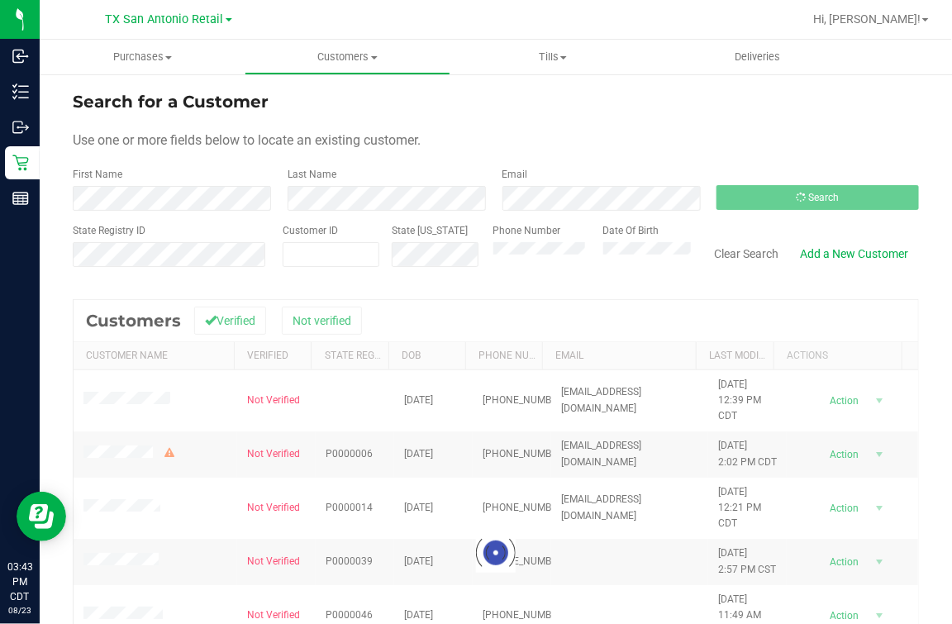
click at [776, 121] on form "Search for a Customer Use one or more fields below to locate an existing custom…" at bounding box center [496, 185] width 846 height 193
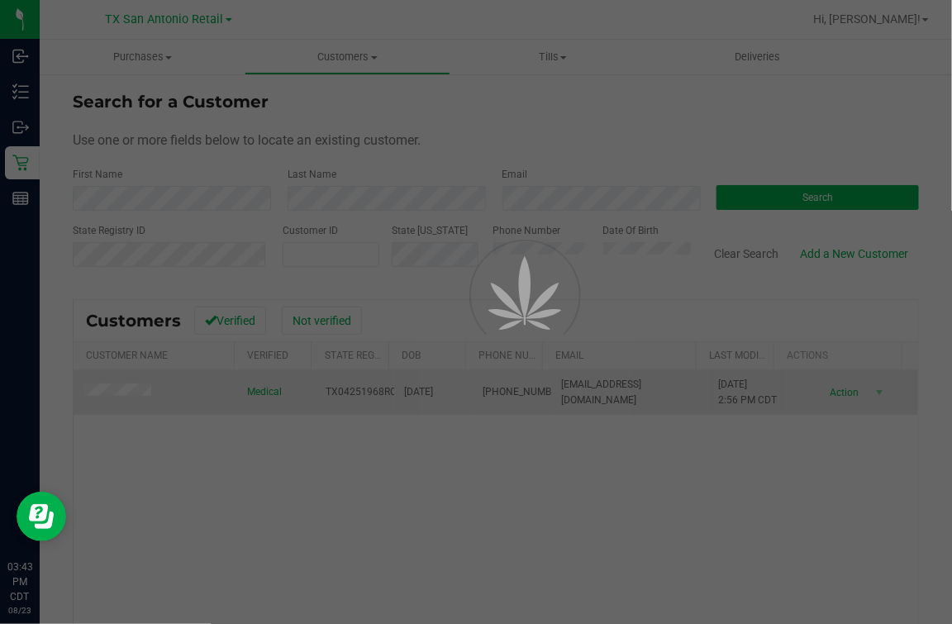
click at [435, 302] on div at bounding box center [476, 312] width 952 height 624
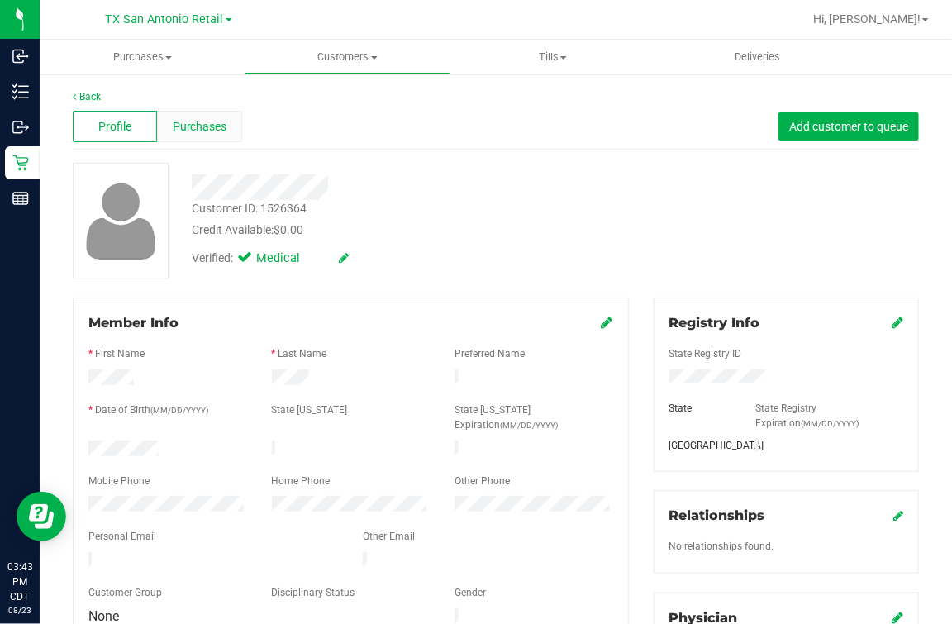
click at [212, 141] on div "Purchases" at bounding box center [199, 126] width 84 height 31
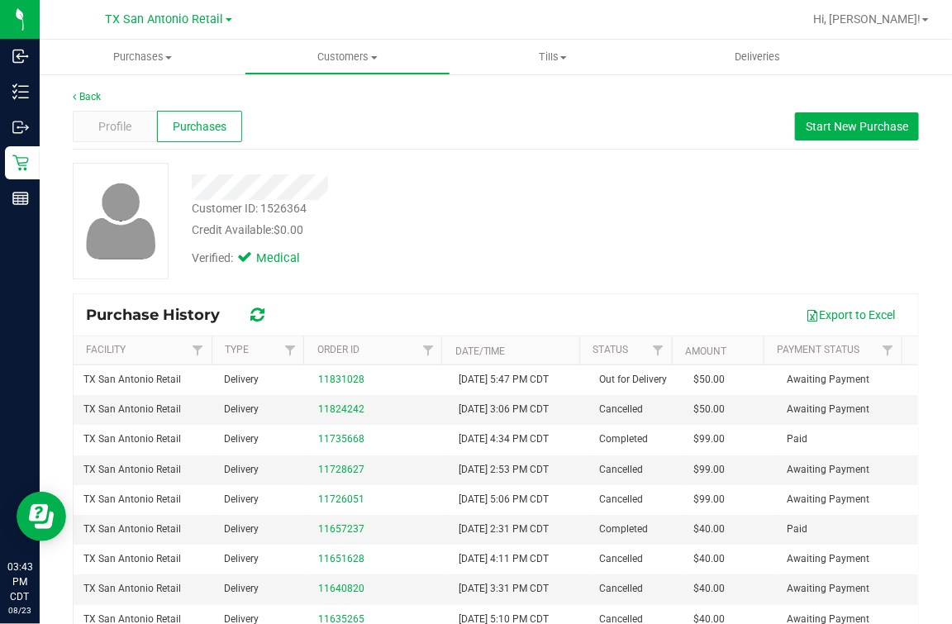
click at [414, 126] on div "Profile Purchases Start New Purchase" at bounding box center [496, 126] width 846 height 45
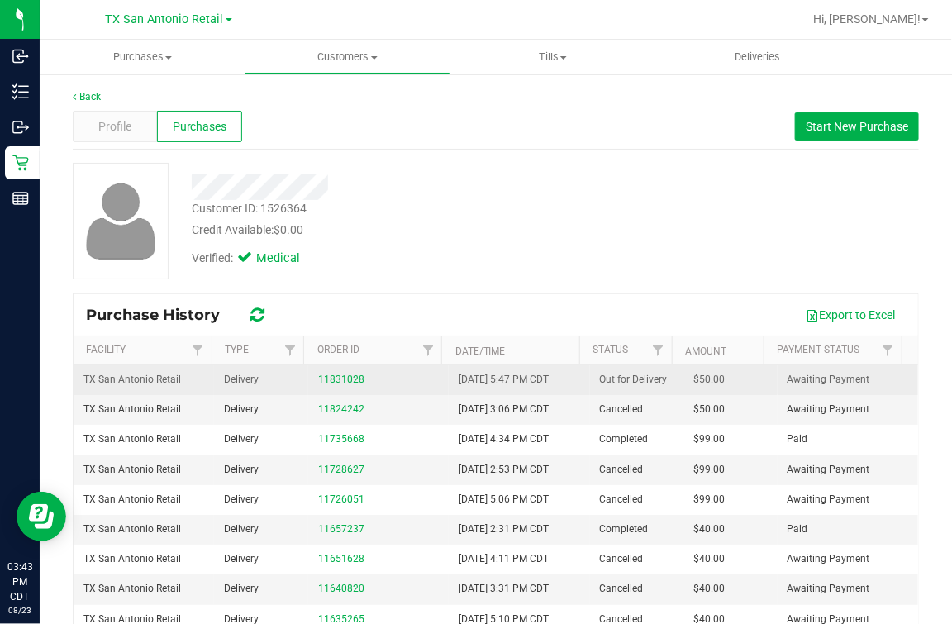
click at [345, 372] on div "11831028" at bounding box center [378, 380] width 121 height 16
click at [342, 374] on link "11831028" at bounding box center [341, 380] width 46 height 12
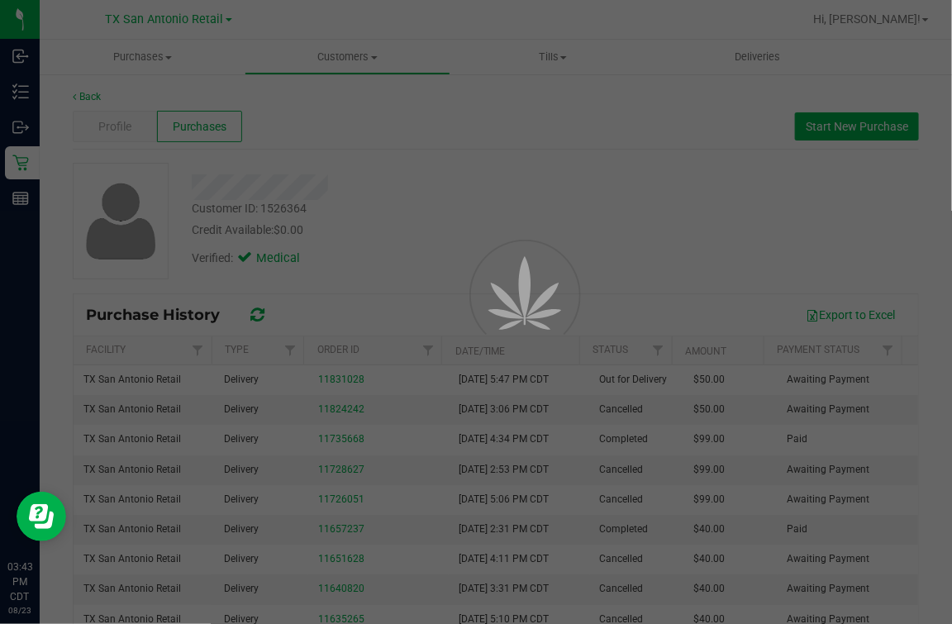
click at [518, 216] on div at bounding box center [476, 312] width 952 height 624
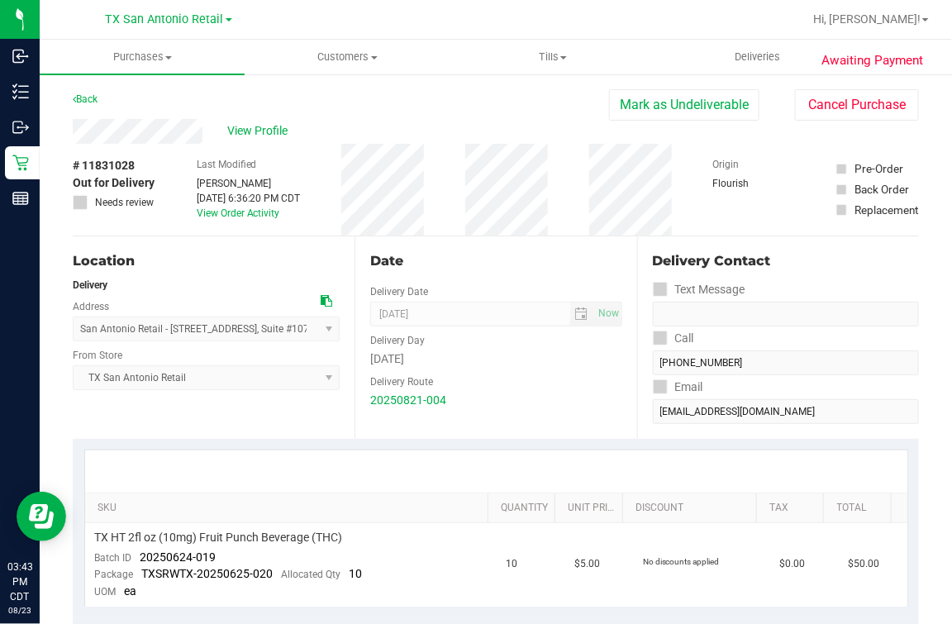
click at [852, 100] on button "Cancel Purchase" at bounding box center [857, 104] width 124 height 31
click at [266, 126] on span "View Profile" at bounding box center [260, 130] width 66 height 17
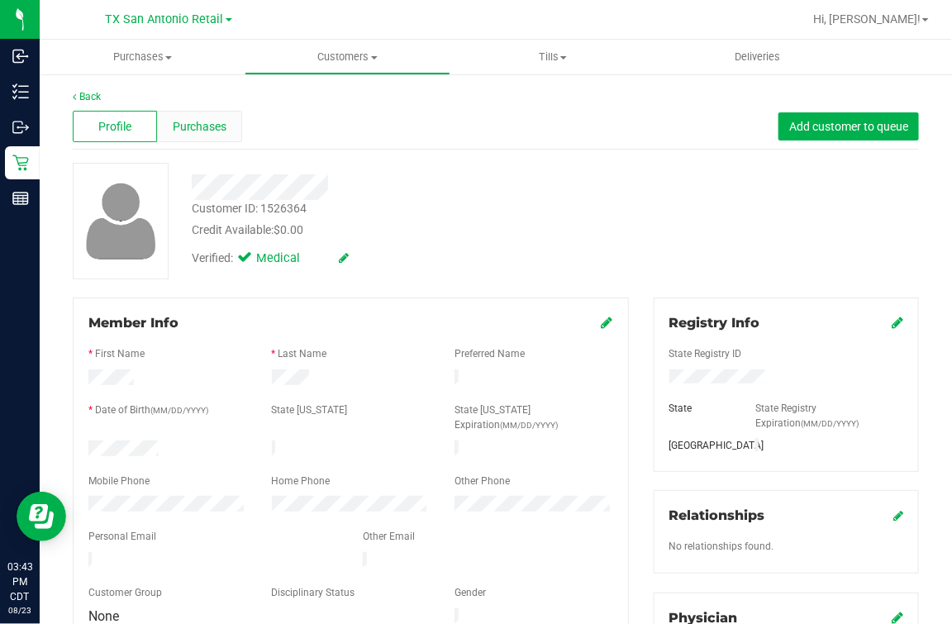
click at [221, 124] on span "Purchases" at bounding box center [200, 126] width 55 height 17
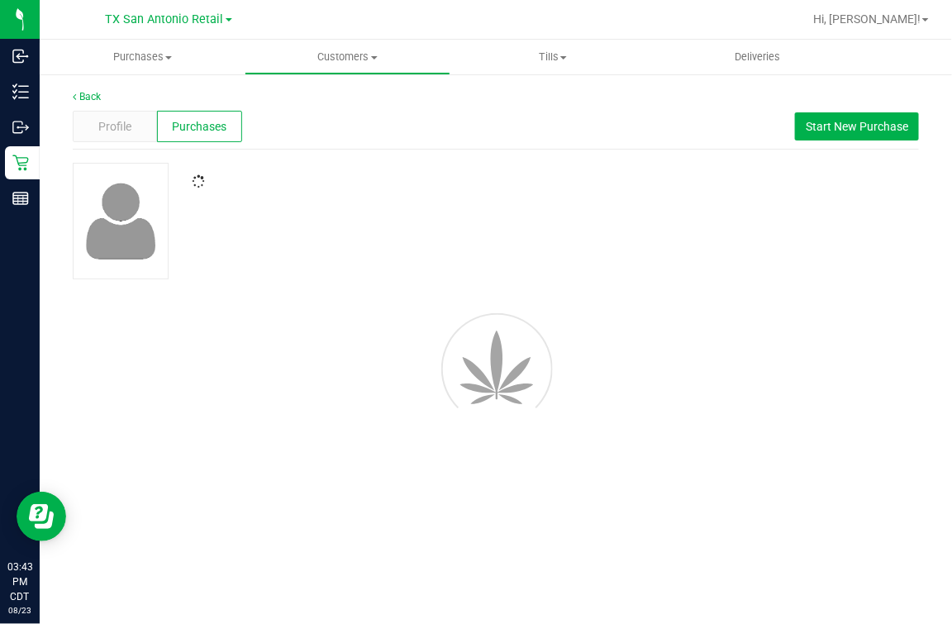
click at [516, 151] on div "Back Profile Purchases Start New Purchase" at bounding box center [496, 265] width 846 height 352
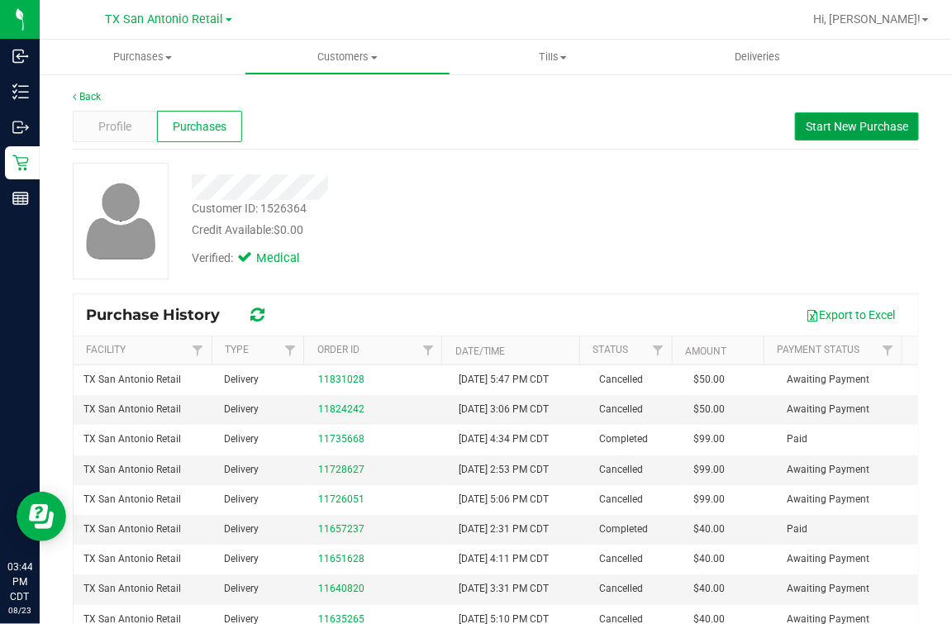
click at [806, 120] on span "Start New Purchase" at bounding box center [857, 126] width 102 height 13
click at [564, 126] on div "Profile Purchases Start New Purchase" at bounding box center [496, 126] width 846 height 45
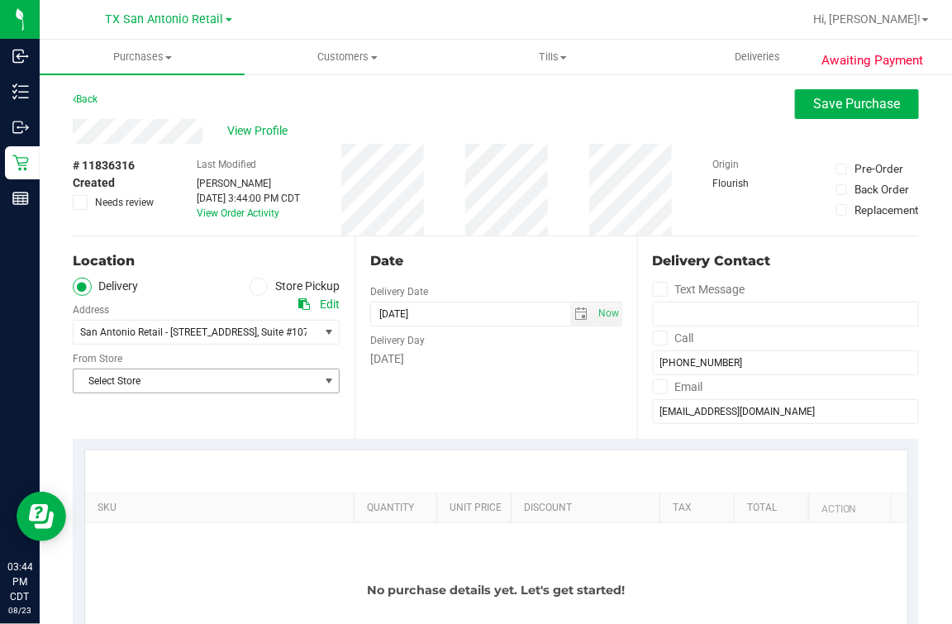
click at [145, 373] on span "Select Store" at bounding box center [196, 380] width 245 height 23
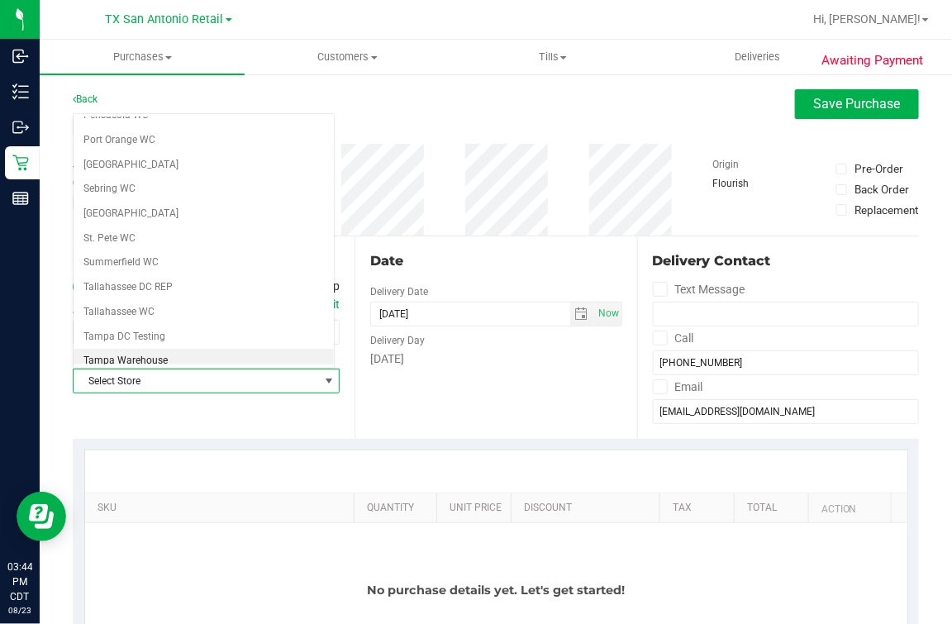
scroll to position [1183, 0]
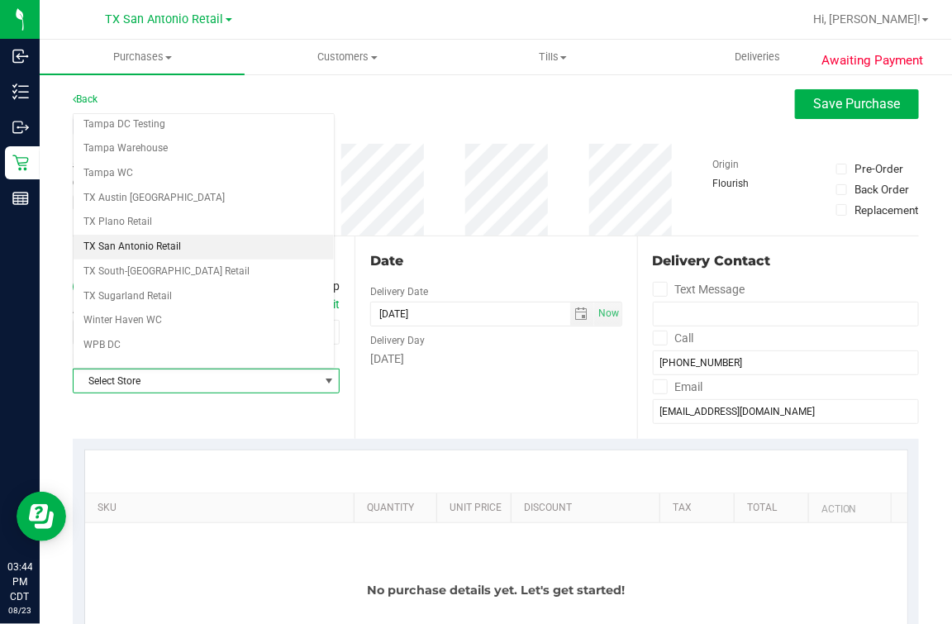
click at [166, 235] on li "TX San Antonio Retail" at bounding box center [204, 247] width 260 height 25
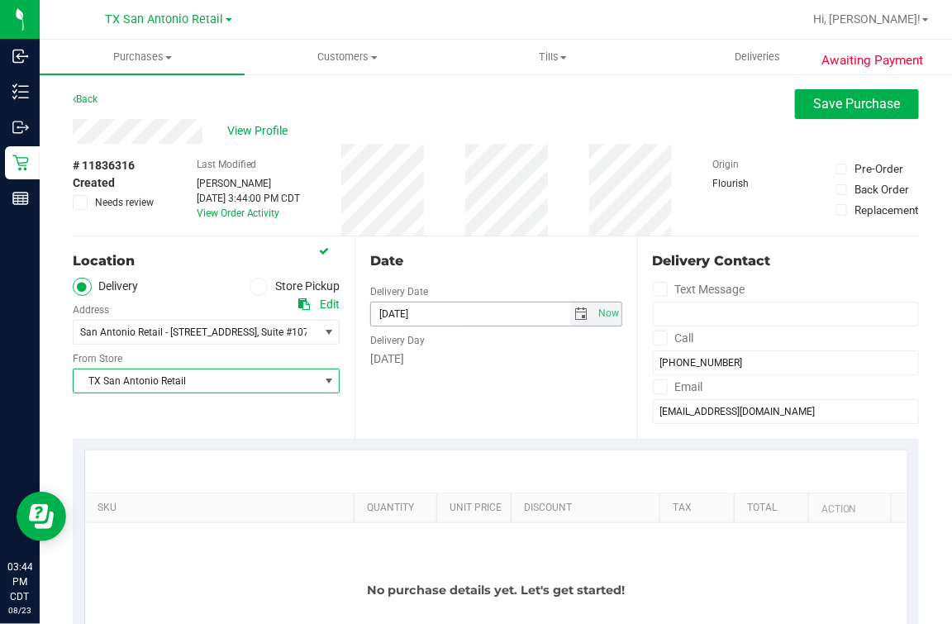
click at [570, 312] on span "select" at bounding box center [582, 313] width 24 height 23
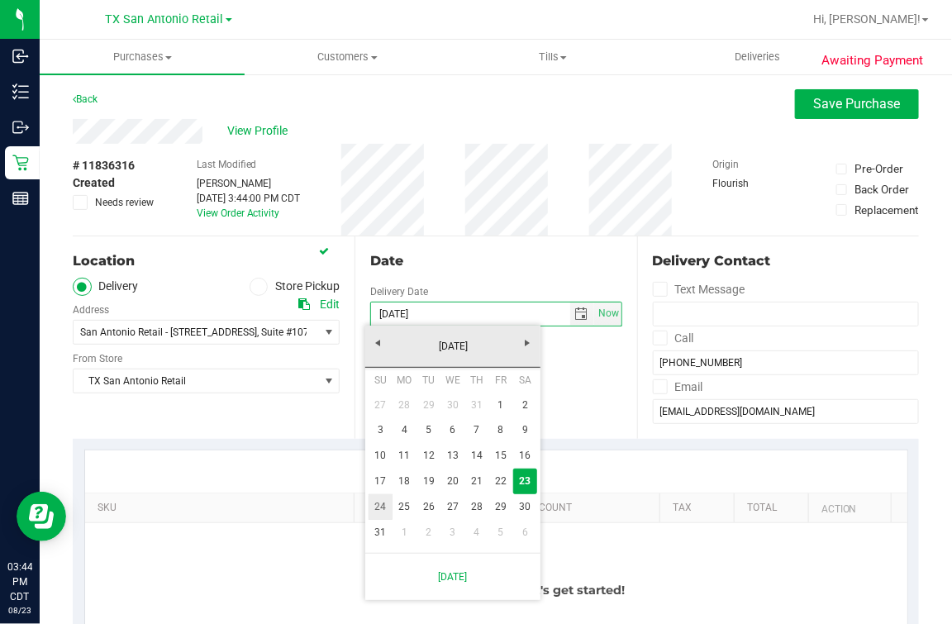
click at [378, 500] on link "24" at bounding box center [381, 507] width 24 height 26
type input "[DATE]"
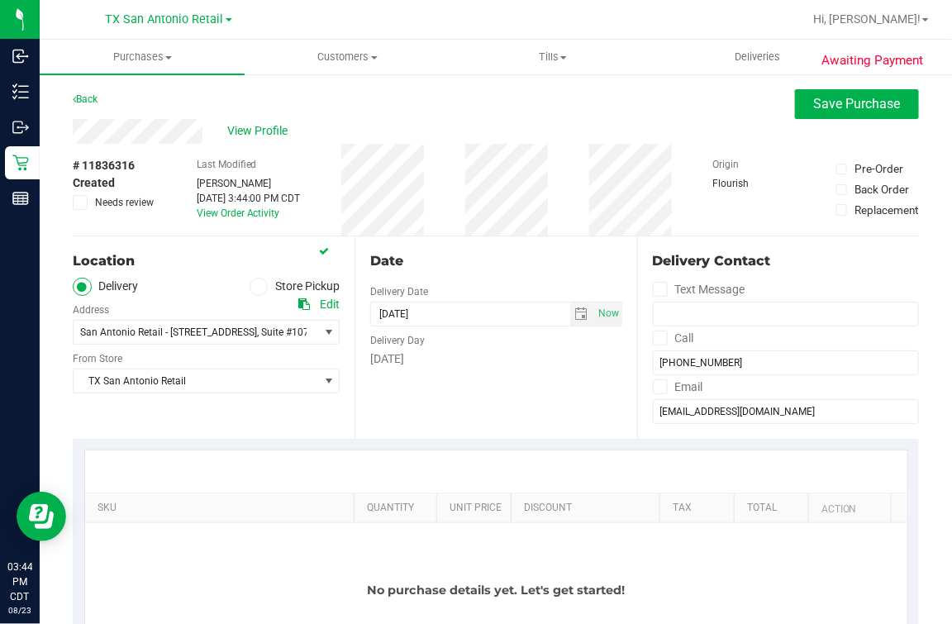
click at [464, 273] on div "Date Delivery Date 08/24/2025 Now 08/24/2025 03:44 PM Now Delivery Day Sunday" at bounding box center [495, 337] width 282 height 202
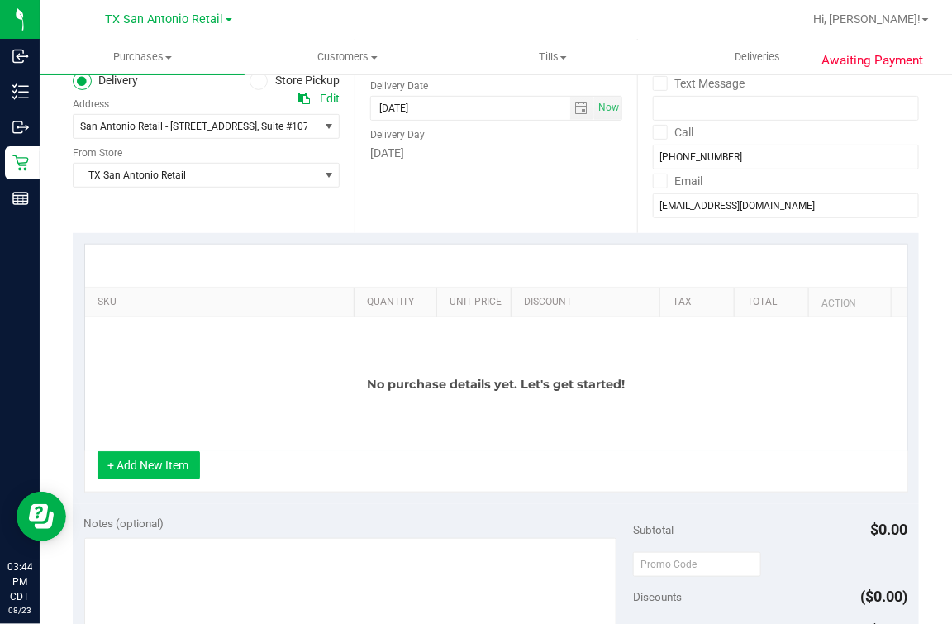
click at [157, 469] on button "+ Add New Item" at bounding box center [149, 465] width 102 height 28
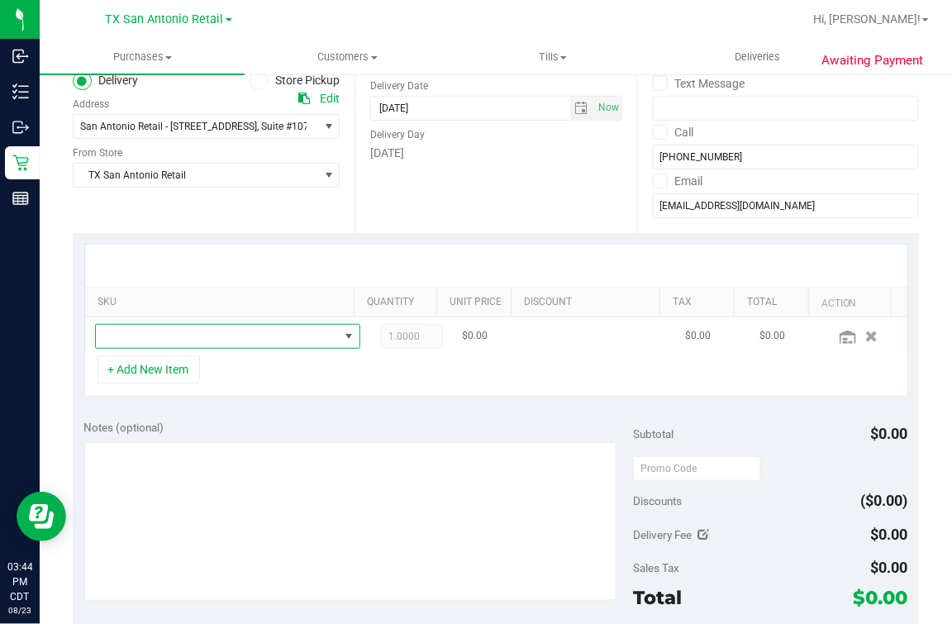
click at [196, 343] on span "NO DATA FOUND" at bounding box center [217, 336] width 243 height 23
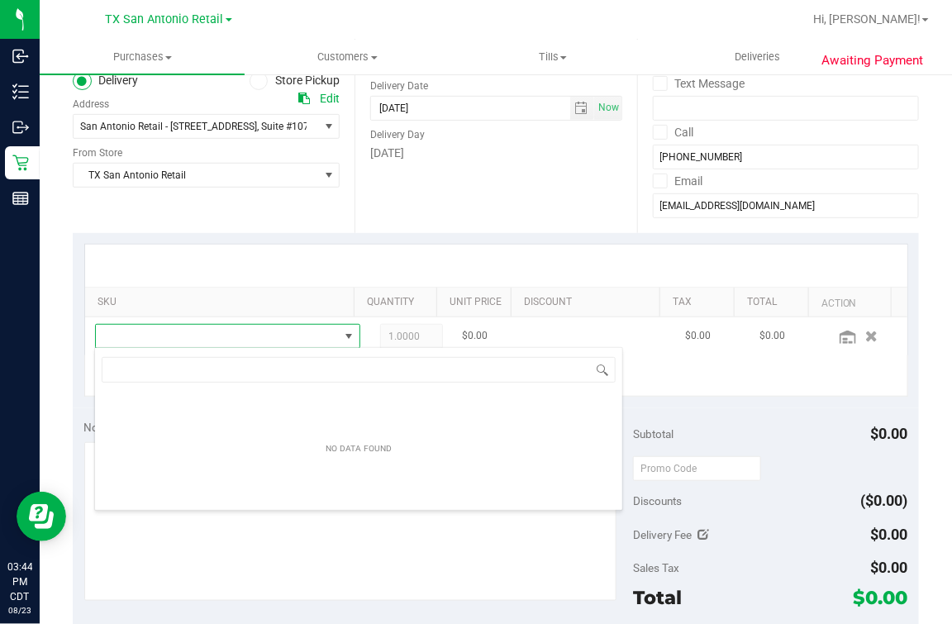
scroll to position [24, 219]
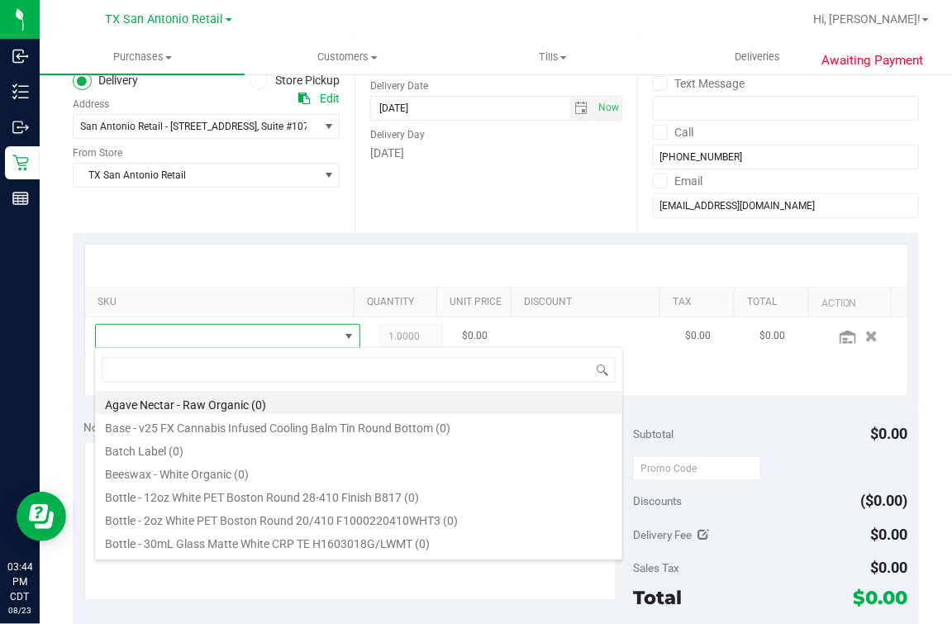
type input "g"
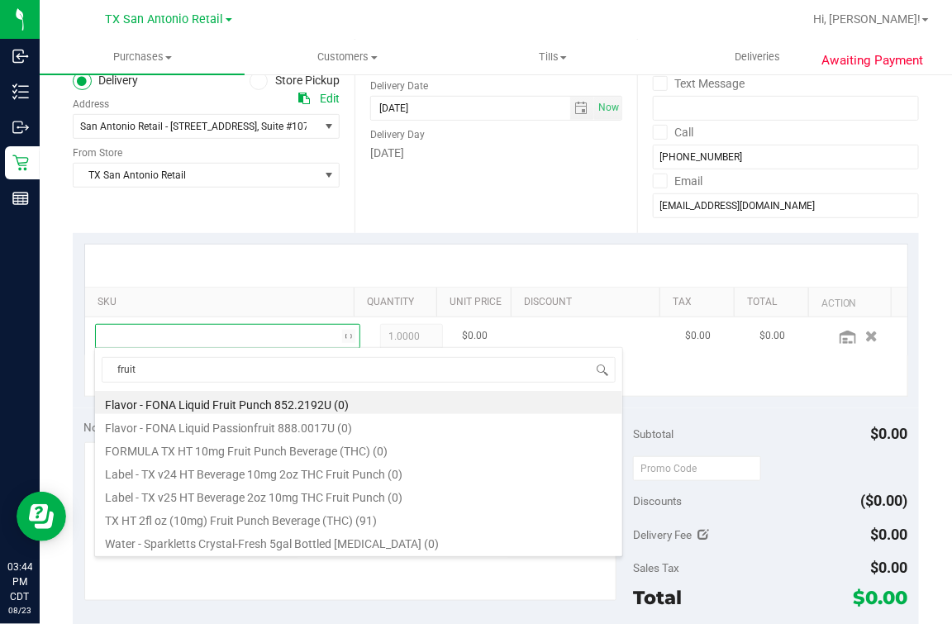
type input "fruit"
click at [254, 531] on div "fruit Flavor - FONA Liquid Fruit Punch 852.2192U (0) Flavor - FONA Liquid Passi…" at bounding box center [358, 440] width 529 height 187
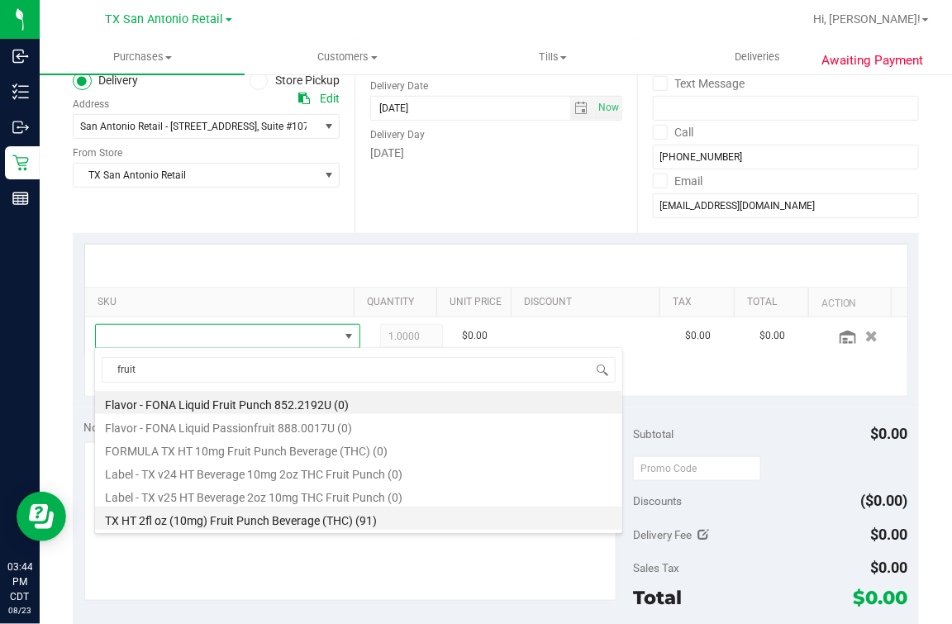
click at [285, 517] on li "TX HT 2fl oz (10mg) Fruit Punch Beverage (THC) (91)" at bounding box center [358, 518] width 527 height 23
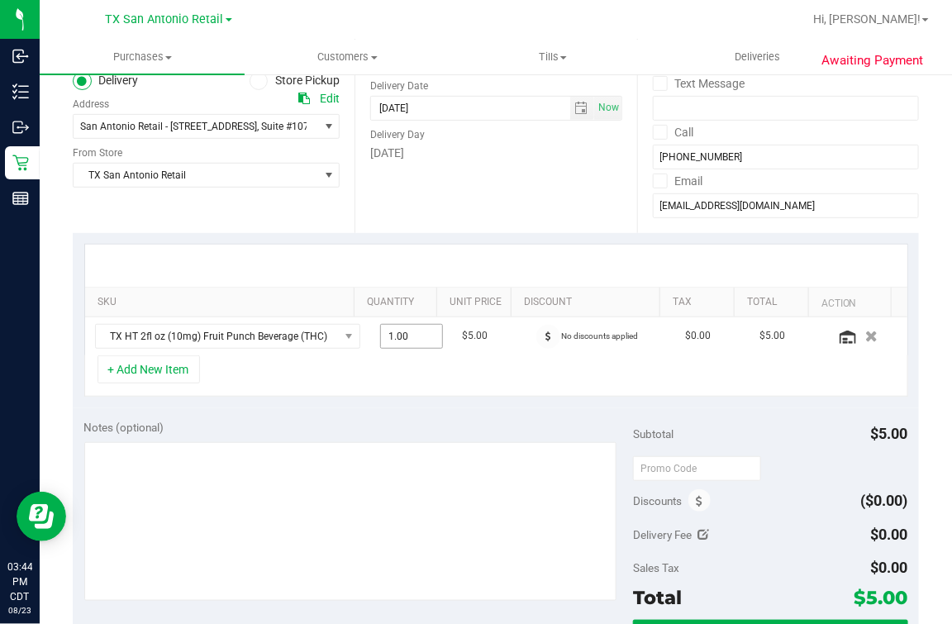
click at [380, 332] on span "1.00 1" at bounding box center [411, 336] width 63 height 25
type input "10"
type input "10.00"
click at [366, 388] on div "+ Add New Item" at bounding box center [496, 375] width 824 height 41
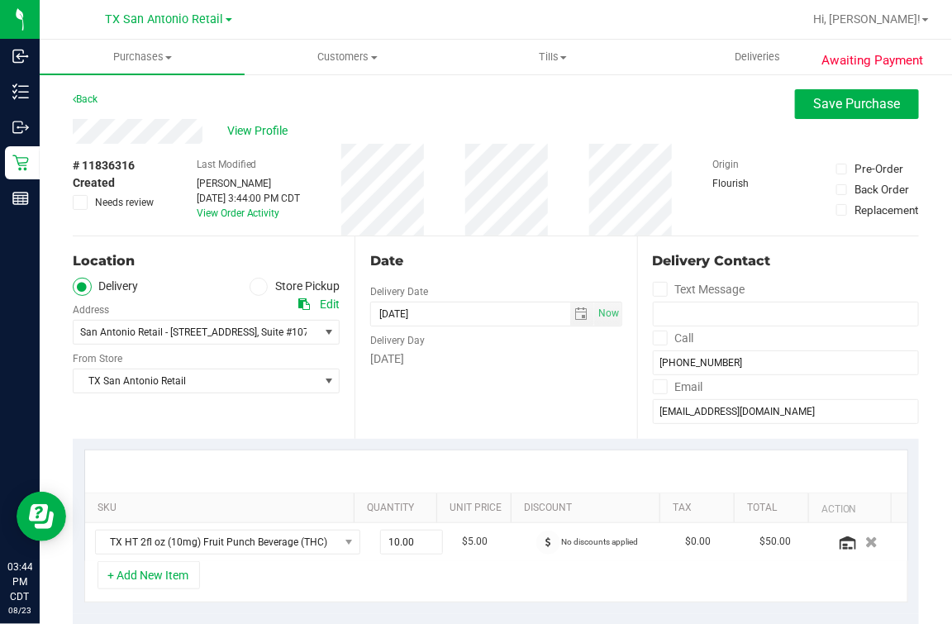
scroll to position [412, 0]
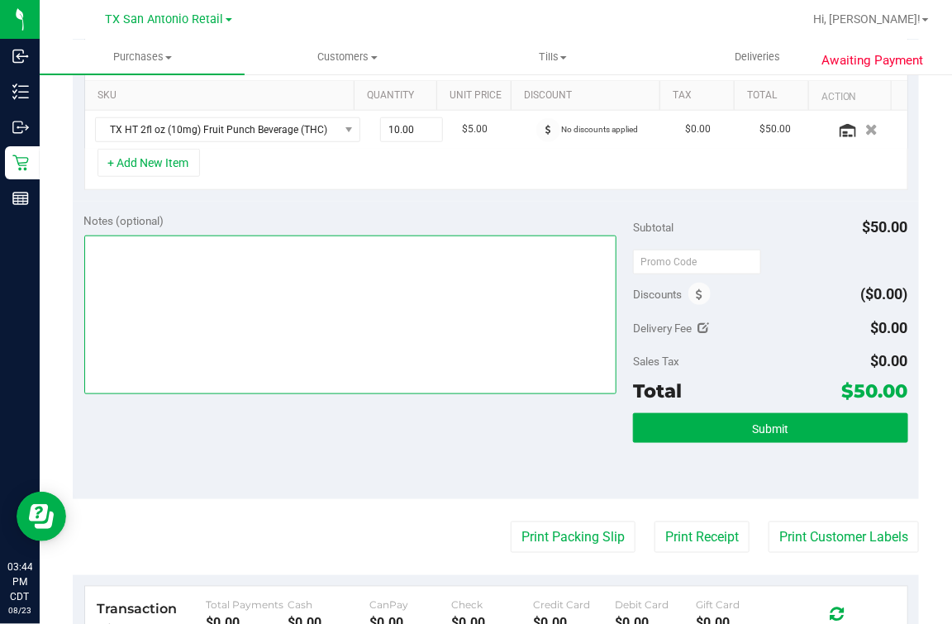
click at [345, 384] on textarea at bounding box center [350, 315] width 533 height 159
click at [88, 245] on textarea at bounding box center [350, 315] width 533 height 159
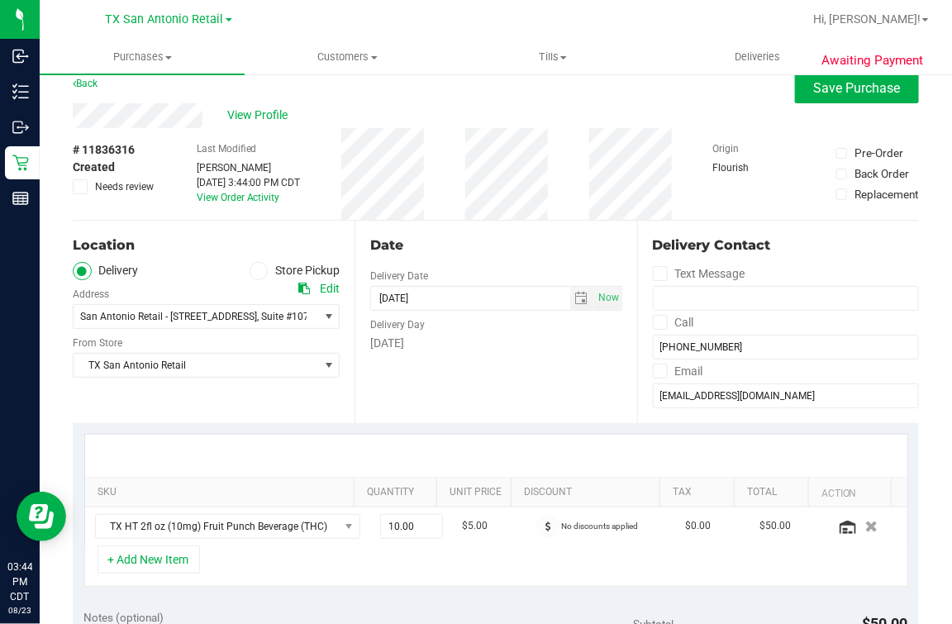
scroll to position [0, 0]
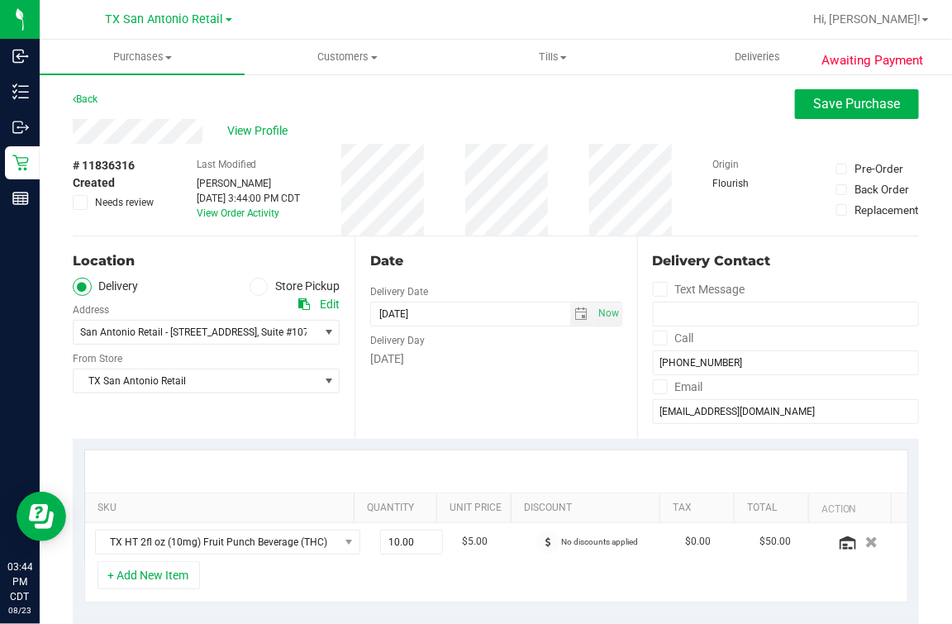
type textarea "**confirmed, satx p/u- r/s sun 8/24, $50.00** M.O."
click at [503, 251] on div "Date" at bounding box center [495, 261] width 251 height 20
click at [801, 119] on div "View Profile" at bounding box center [496, 131] width 846 height 25
click at [675, 107] on div "Back Save Purchase" at bounding box center [496, 104] width 846 height 30
click at [795, 115] on button "Save Purchase" at bounding box center [857, 104] width 124 height 30
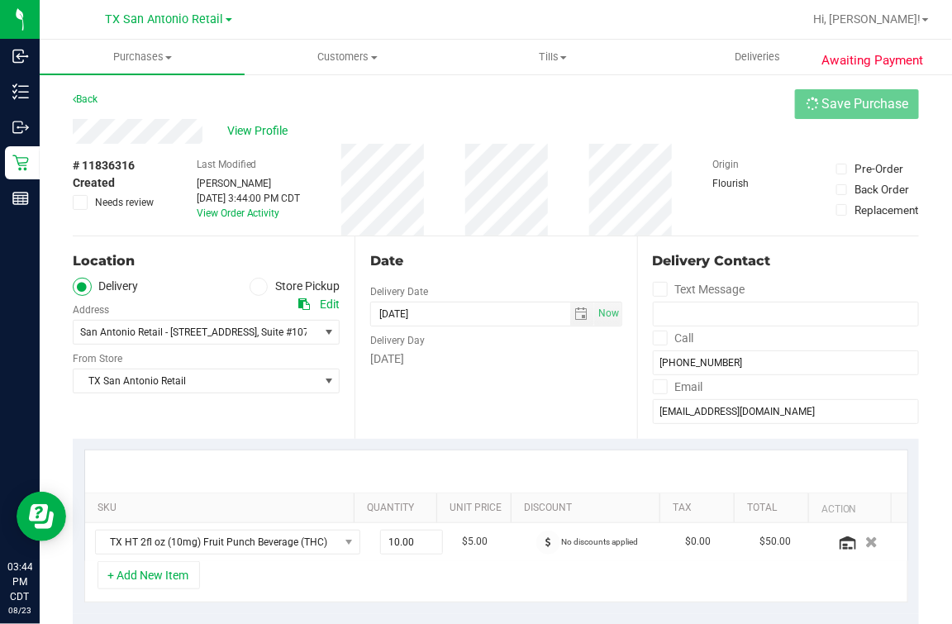
click at [698, 116] on div "Back Save Purchase" at bounding box center [496, 104] width 846 height 30
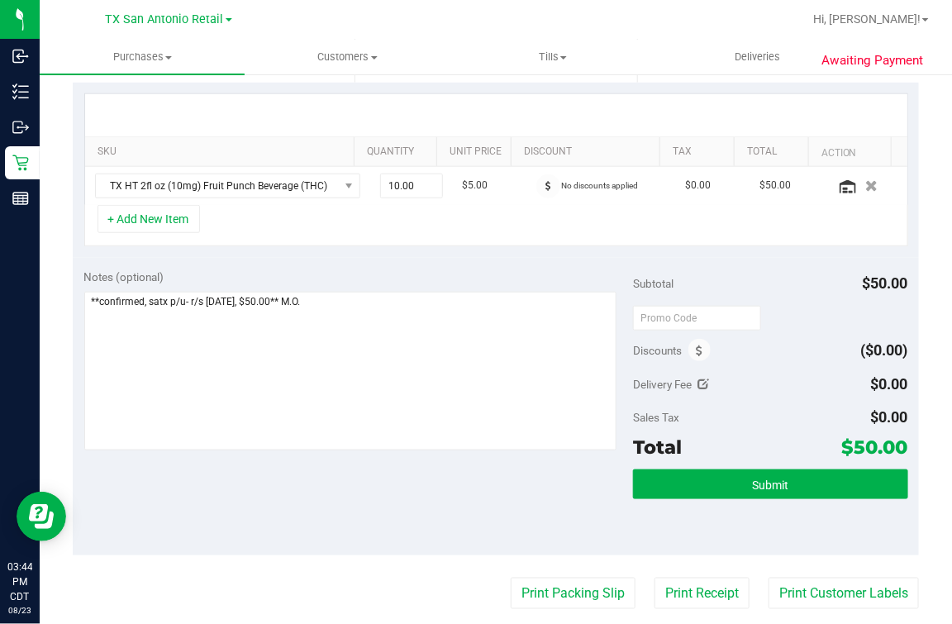
scroll to position [516, 0]
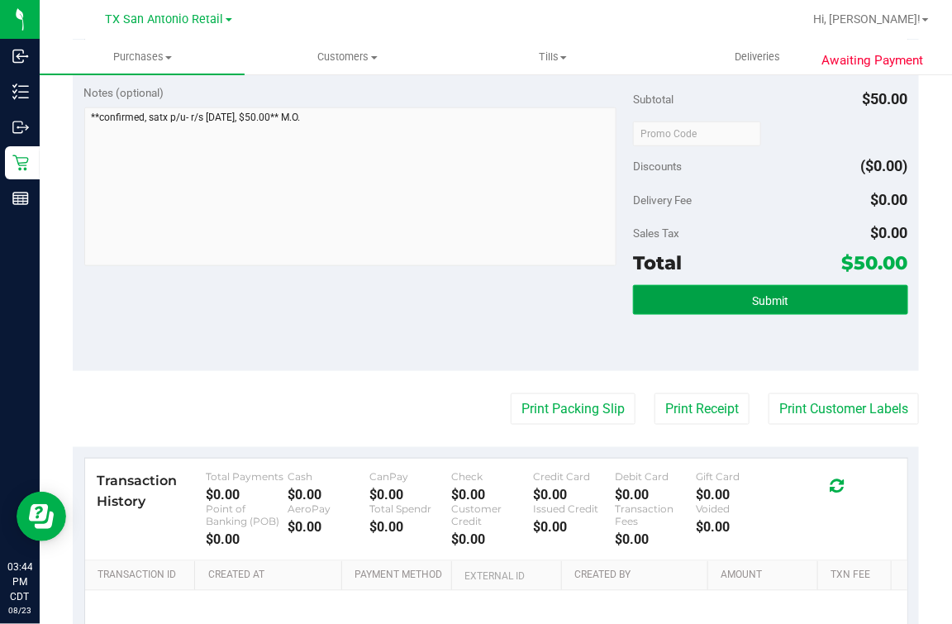
click at [764, 302] on span "Submit" at bounding box center [770, 300] width 36 height 13
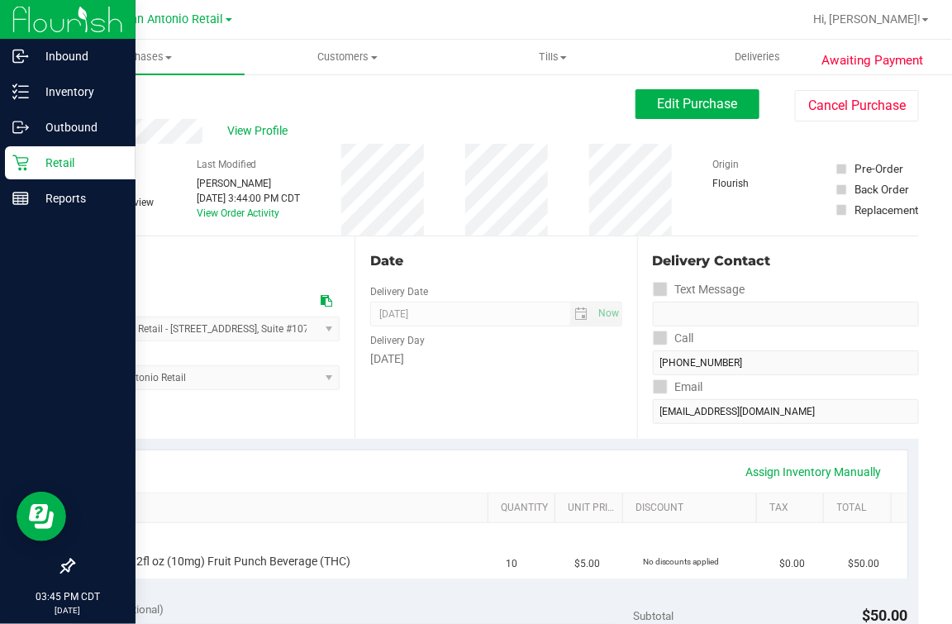
click at [37, 161] on p "Retail" at bounding box center [78, 163] width 99 height 20
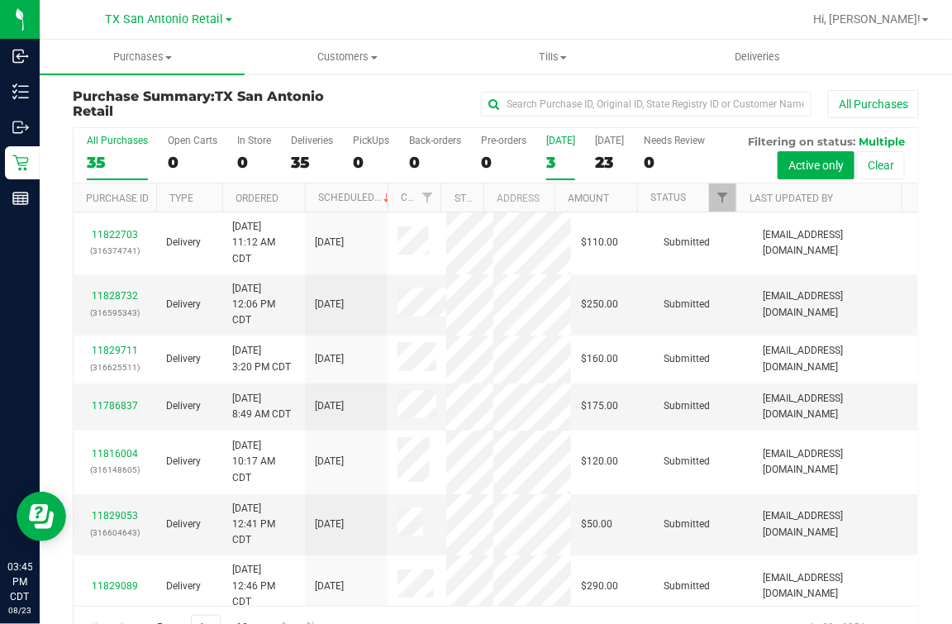
click at [557, 177] on label "Today 3" at bounding box center [560, 157] width 29 height 45
click at [0, 0] on input "Today 3" at bounding box center [0, 0] width 0 height 0
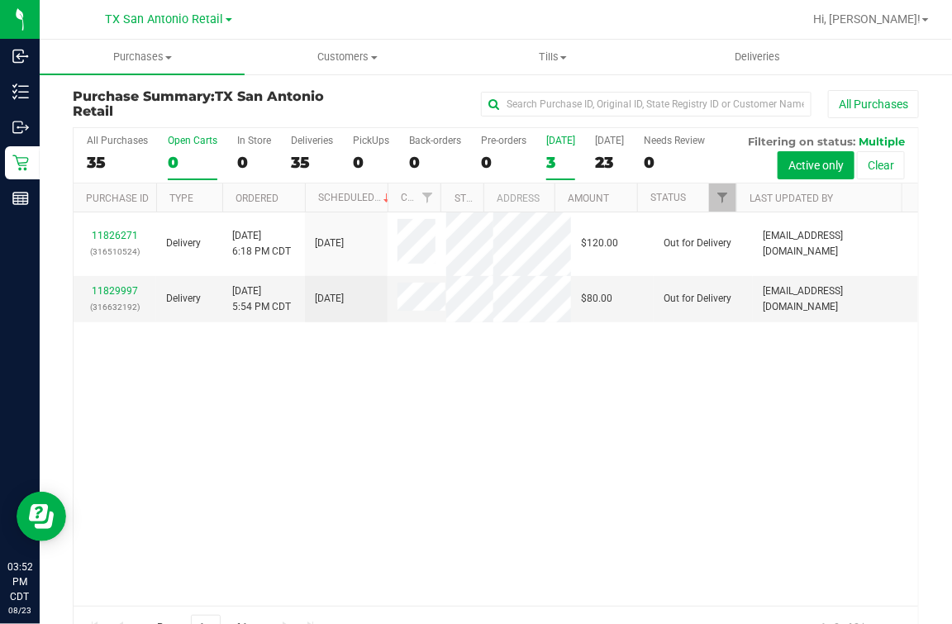
click at [184, 170] on div "0" at bounding box center [193, 162] width 50 height 19
click at [0, 0] on input "Open Carts 0" at bounding box center [0, 0] width 0 height 0
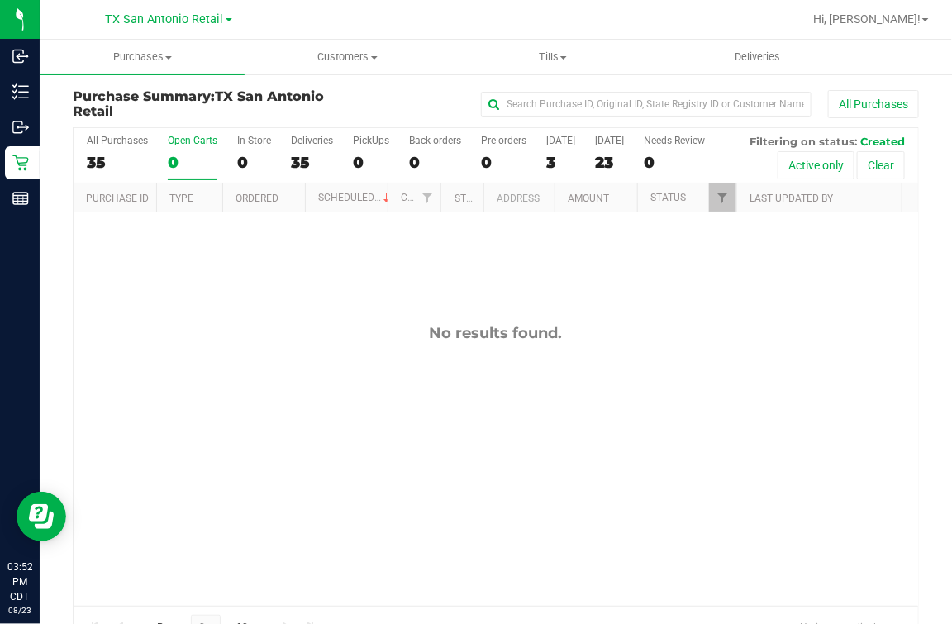
click at [342, 331] on div "No results found." at bounding box center [496, 464] width 845 height 505
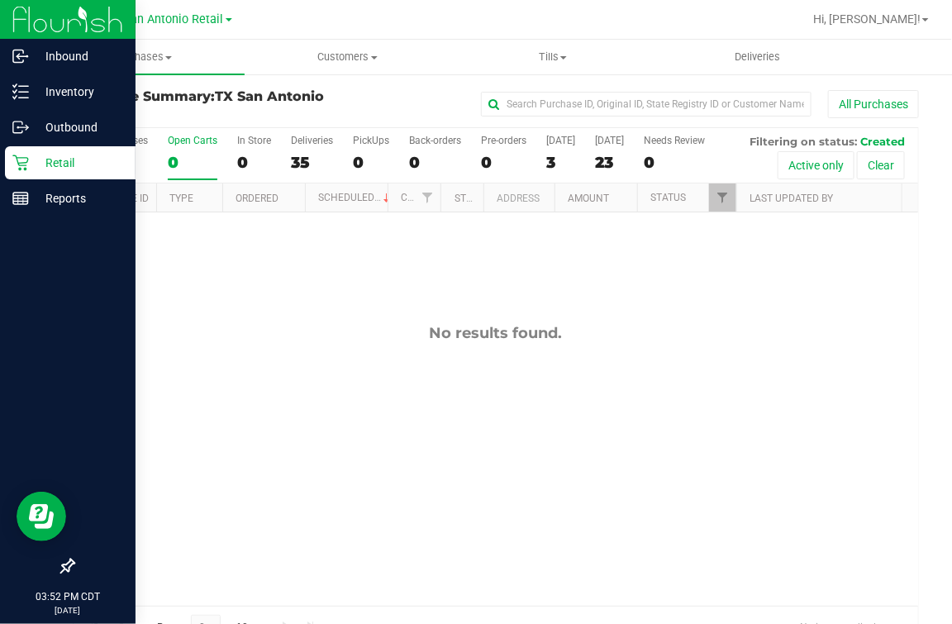
click at [18, 147] on div "Retail" at bounding box center [70, 162] width 131 height 33
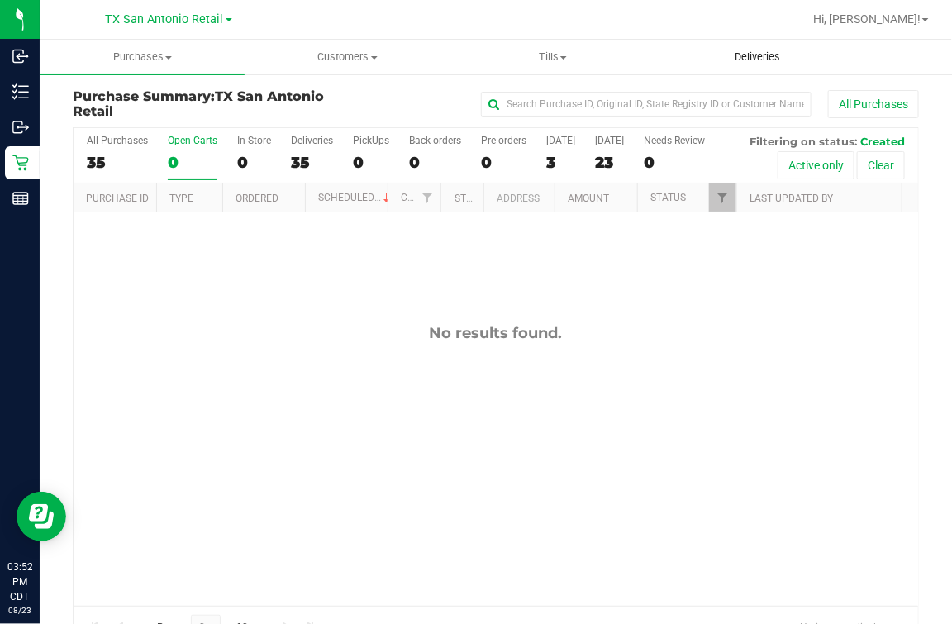
click at [781, 56] on span "Deliveries" at bounding box center [758, 57] width 90 height 15
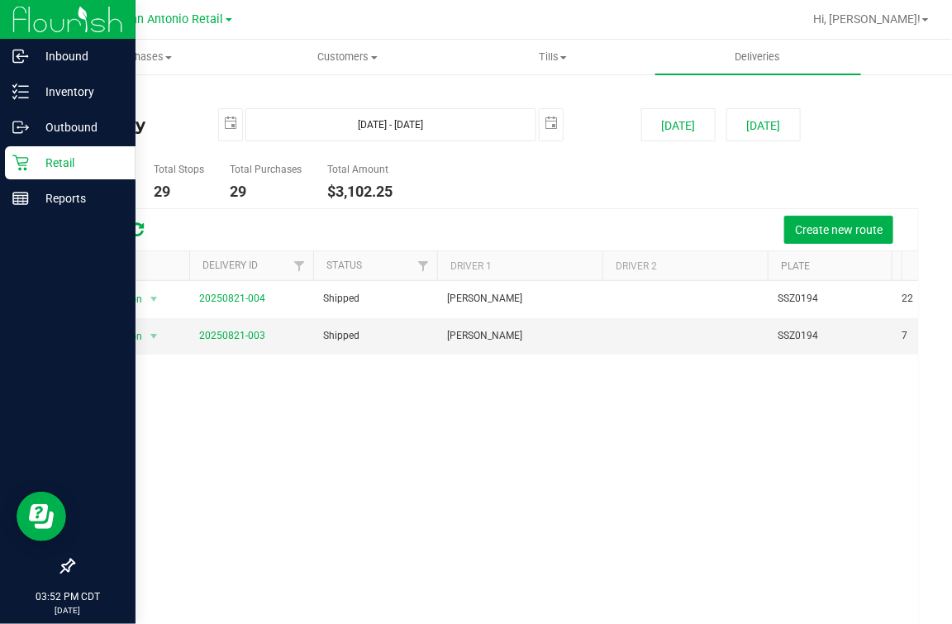
click at [20, 171] on div "Retail" at bounding box center [70, 162] width 131 height 33
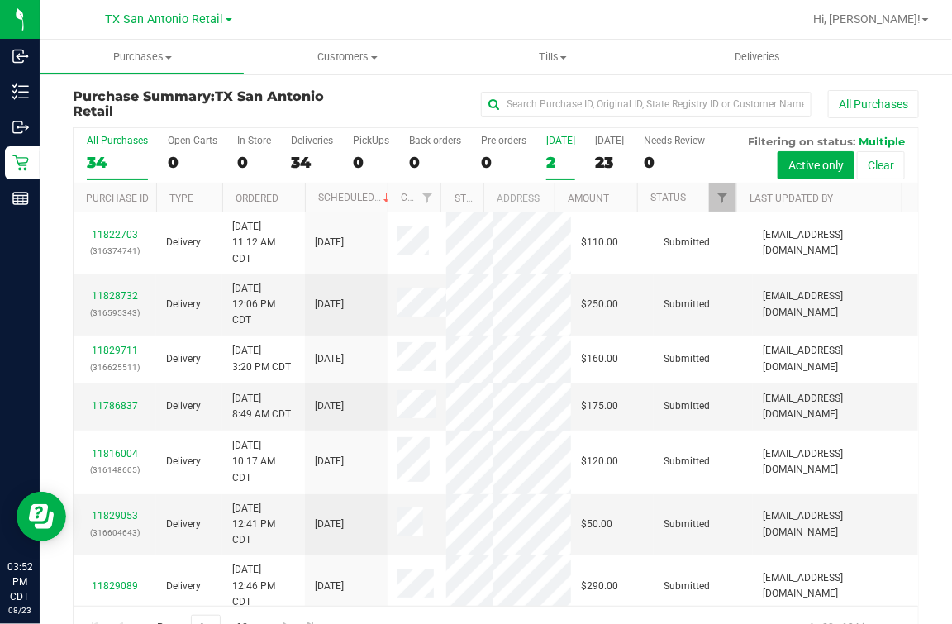
click at [554, 150] on label "Today 2" at bounding box center [560, 157] width 29 height 45
click at [0, 0] on input "Today 2" at bounding box center [0, 0] width 0 height 0
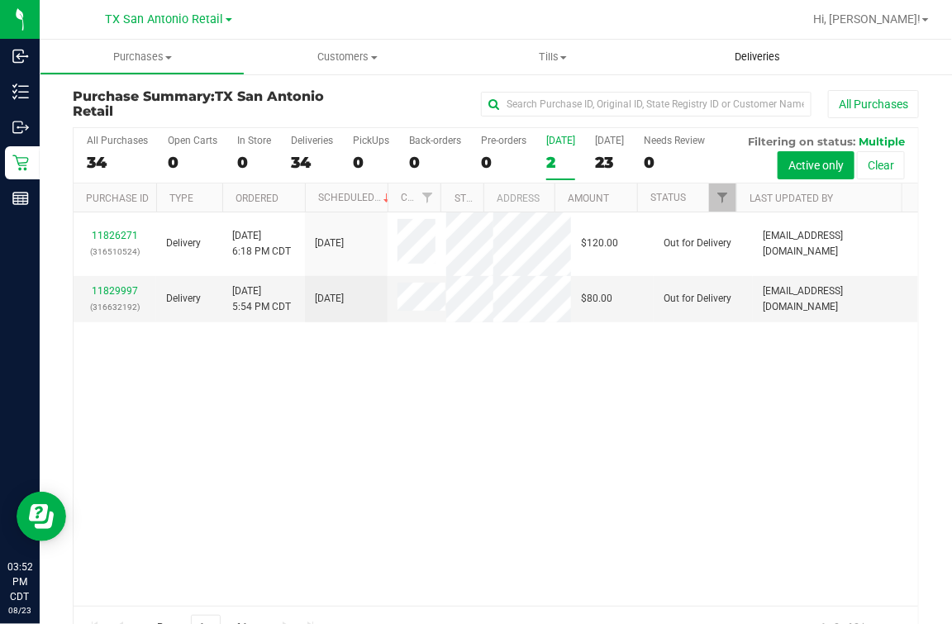
click at [766, 51] on span "Deliveries" at bounding box center [758, 57] width 90 height 15
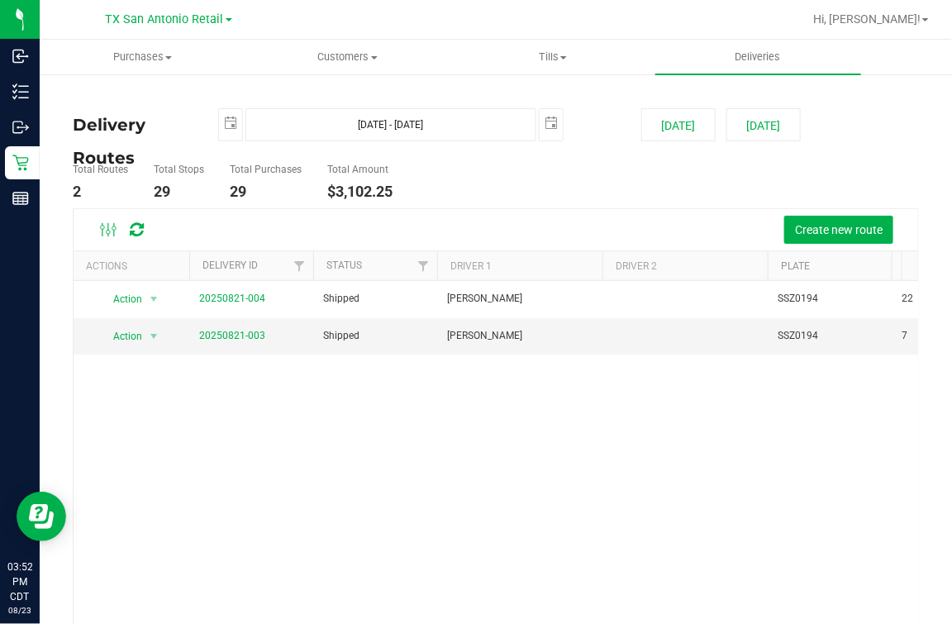
click at [350, 571] on div "Action Action View Delivery 20250821-004 Shipped Victoria Flores SSZ0194 22 $1,…" at bounding box center [496, 477] width 845 height 393
click at [770, 455] on div "Action Action View Delivery 20250821-004 Shipped Victoria Flores SSZ0194 22 $1,…" at bounding box center [496, 477] width 845 height 393
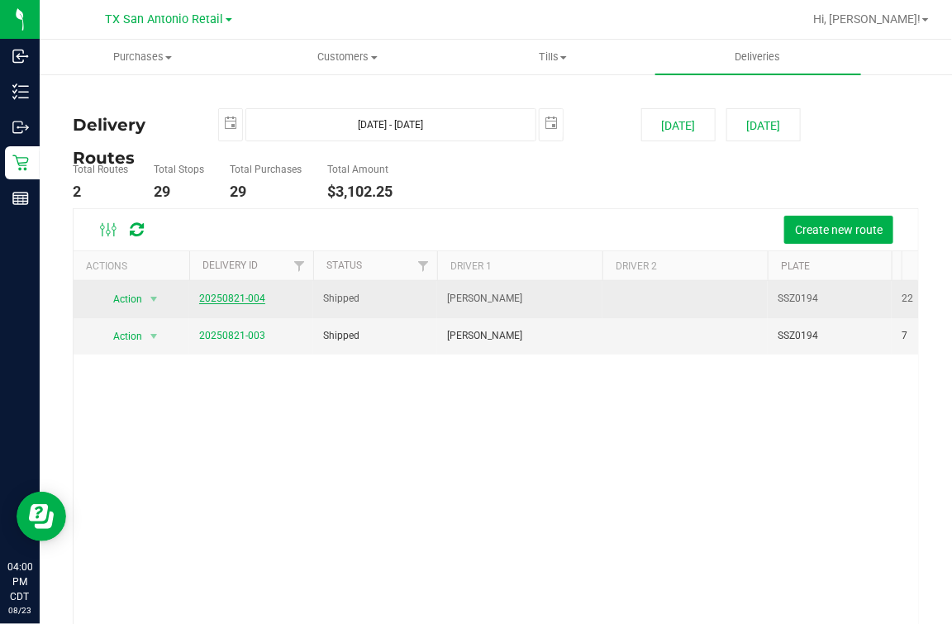
click at [208, 293] on link "20250821-004" at bounding box center [232, 299] width 66 height 12
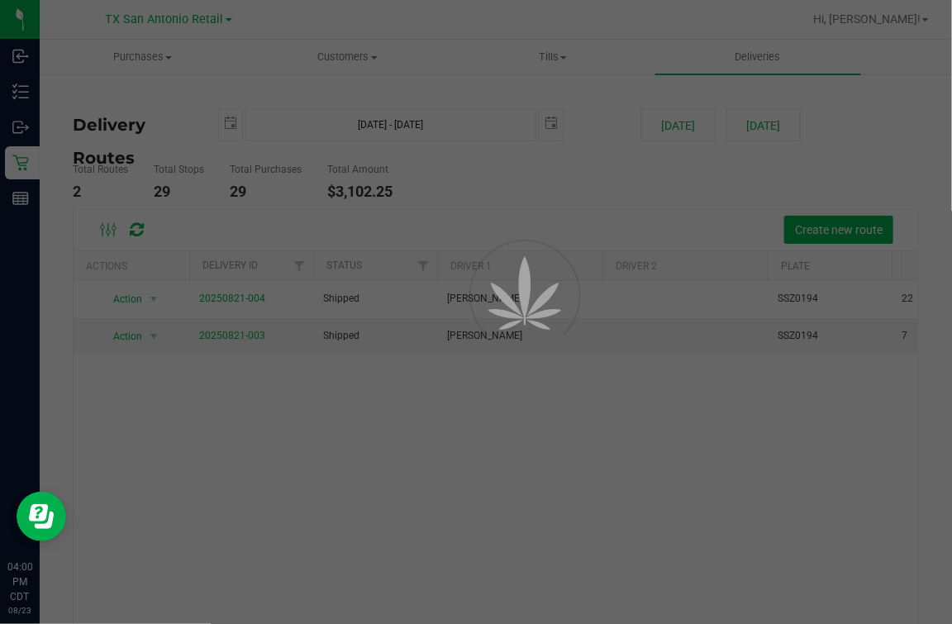
click at [461, 187] on div at bounding box center [476, 312] width 952 height 624
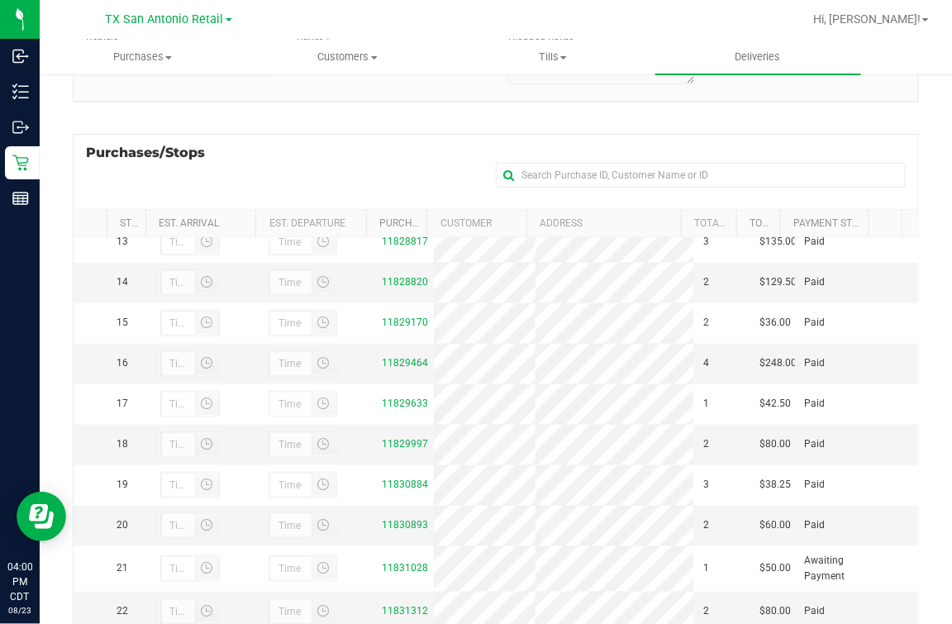
scroll to position [649, 0]
click at [401, 450] on link "11829997" at bounding box center [405, 444] width 46 height 12
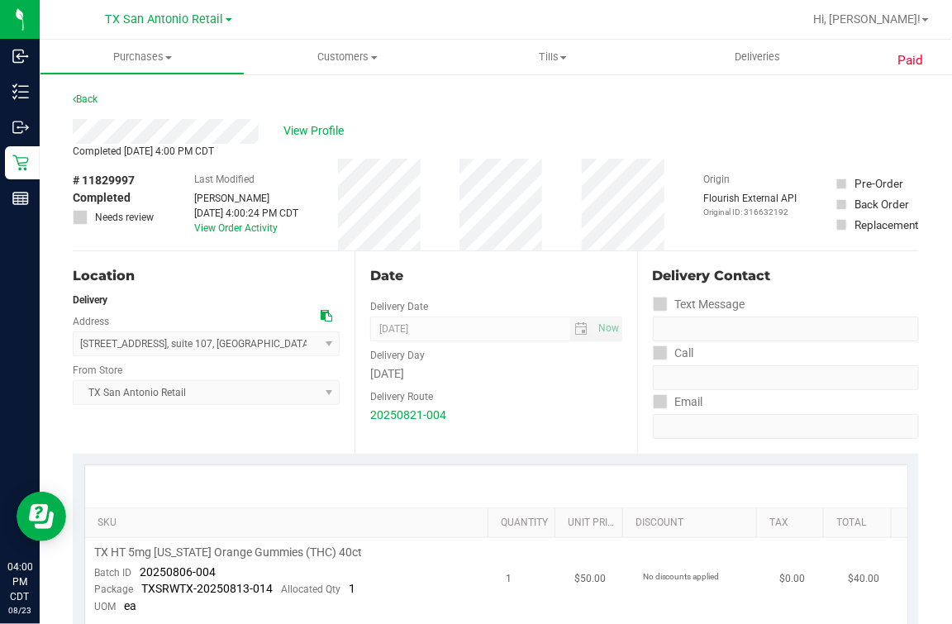
scroll to position [206, 0]
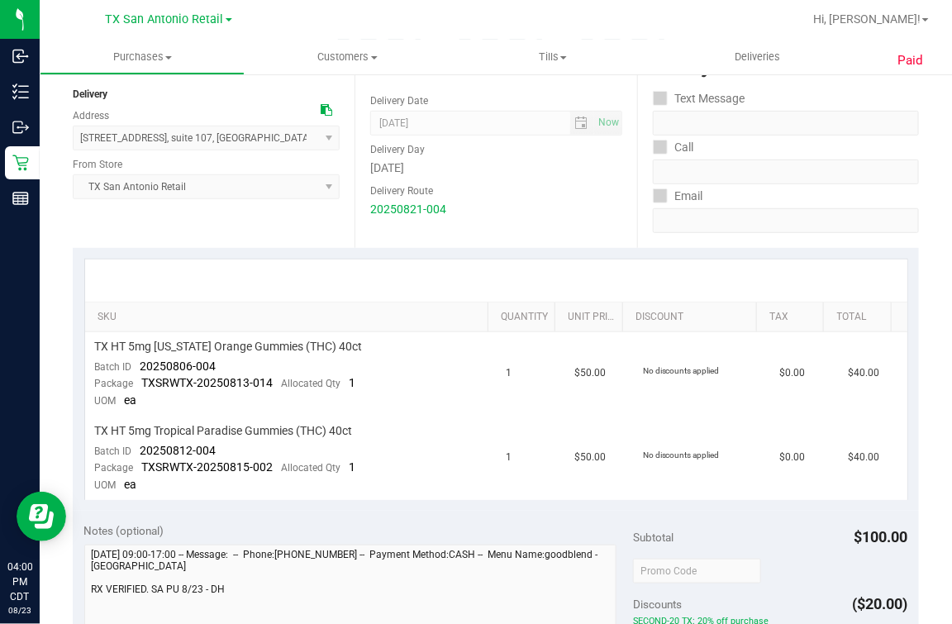
click at [533, 248] on div "SKU Quantity Unit Price Discount Tax Total TX HT 5mg Texas Orange Gummies (THC)…" at bounding box center [496, 379] width 846 height 263
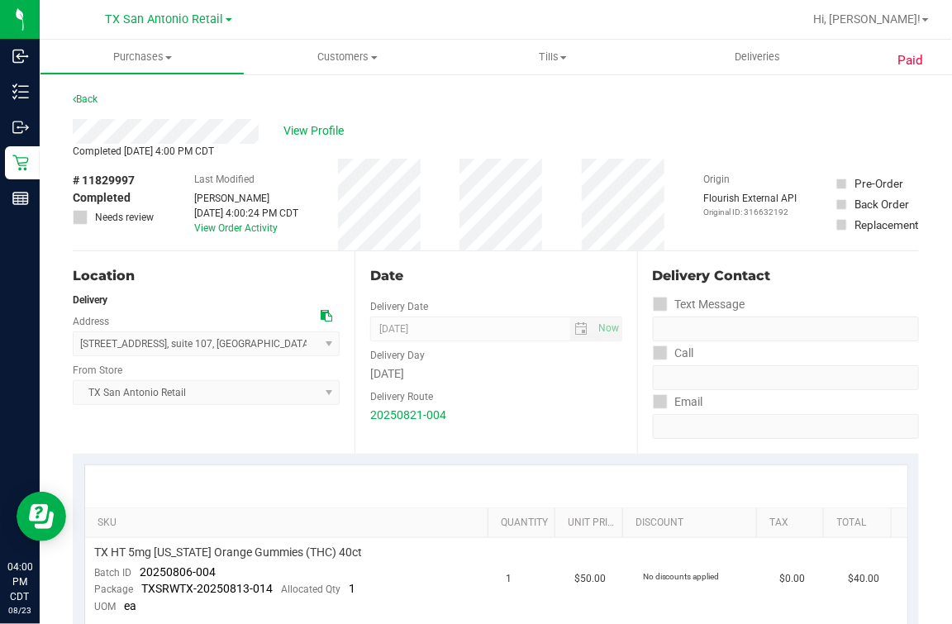
scroll to position [102, 0]
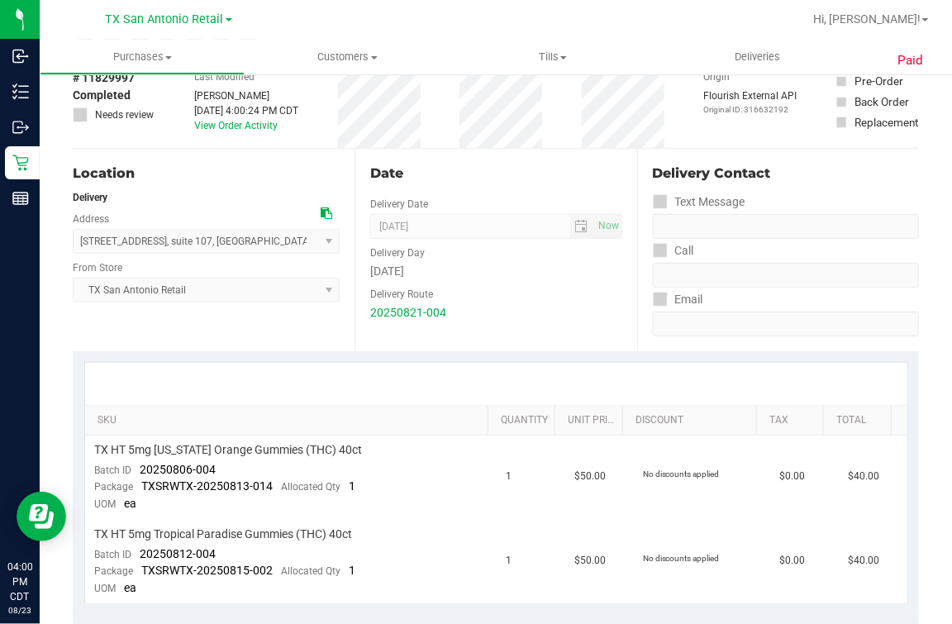
click at [510, 284] on div "Delivery Route" at bounding box center [495, 292] width 251 height 24
click at [518, 169] on div "Date" at bounding box center [495, 174] width 251 height 20
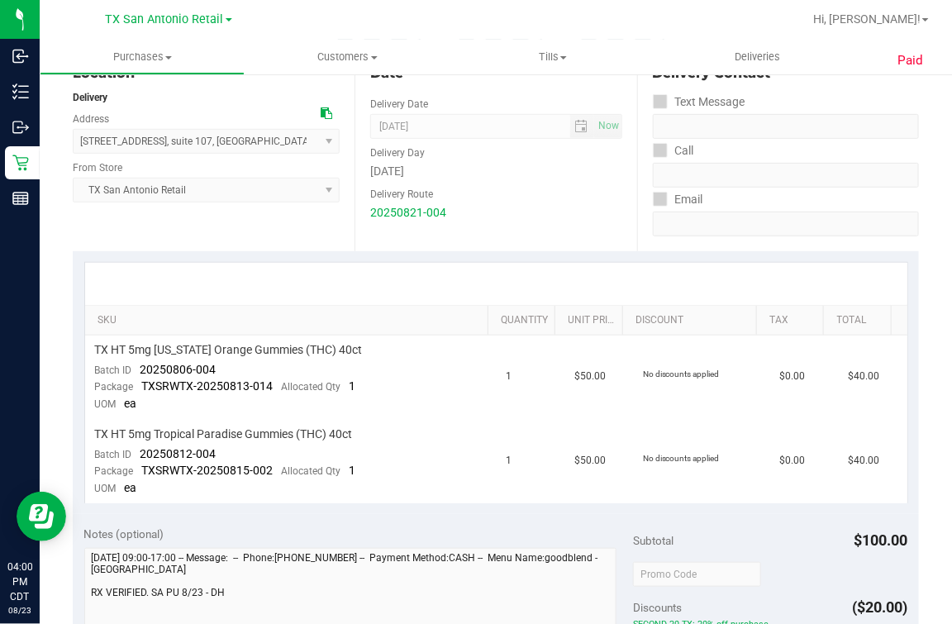
scroll to position [206, 0]
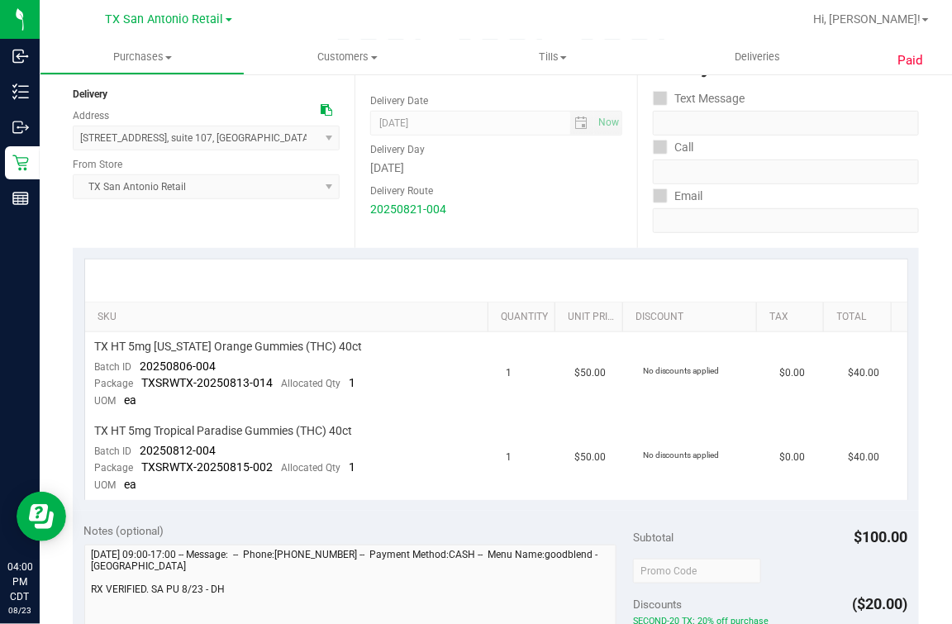
click at [408, 293] on div at bounding box center [496, 280] width 822 height 42
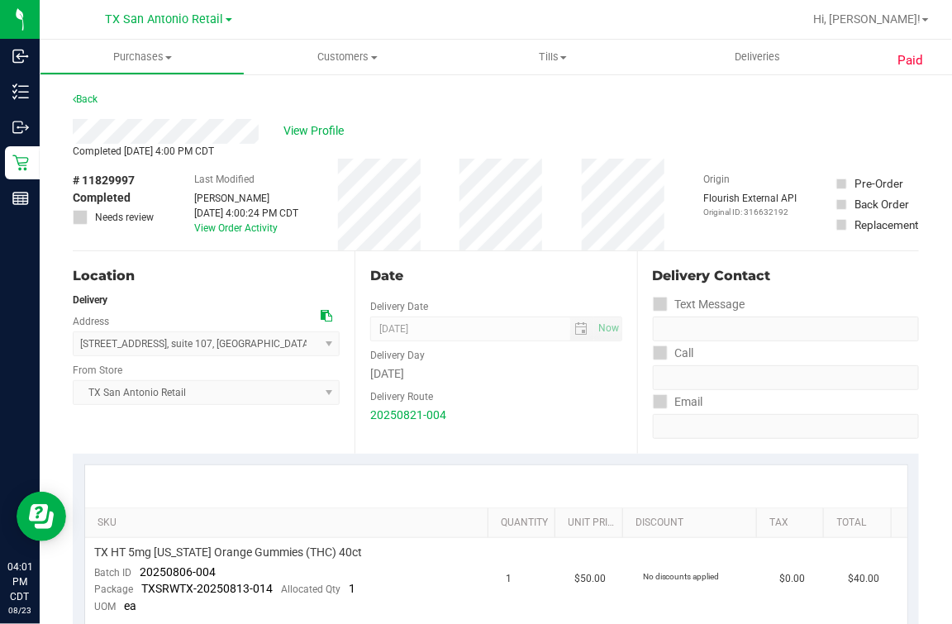
click at [461, 256] on div "Date Delivery Date 08/23/2025 Now 08/23/2025 07:00 AM Now Delivery Day Saturday…" at bounding box center [495, 352] width 282 height 202
click at [440, 231] on div "# 11829997 Completed Needs review Last Modified Mindy Ortiz Aug 23, 2025 4:00:2…" at bounding box center [496, 205] width 846 height 92
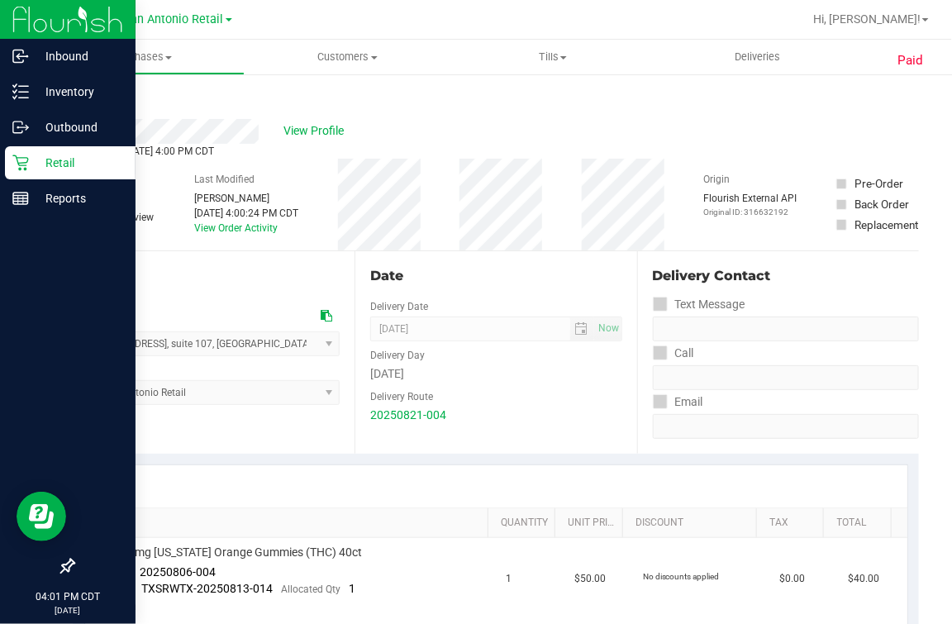
click at [33, 153] on p "Retail" at bounding box center [78, 163] width 99 height 20
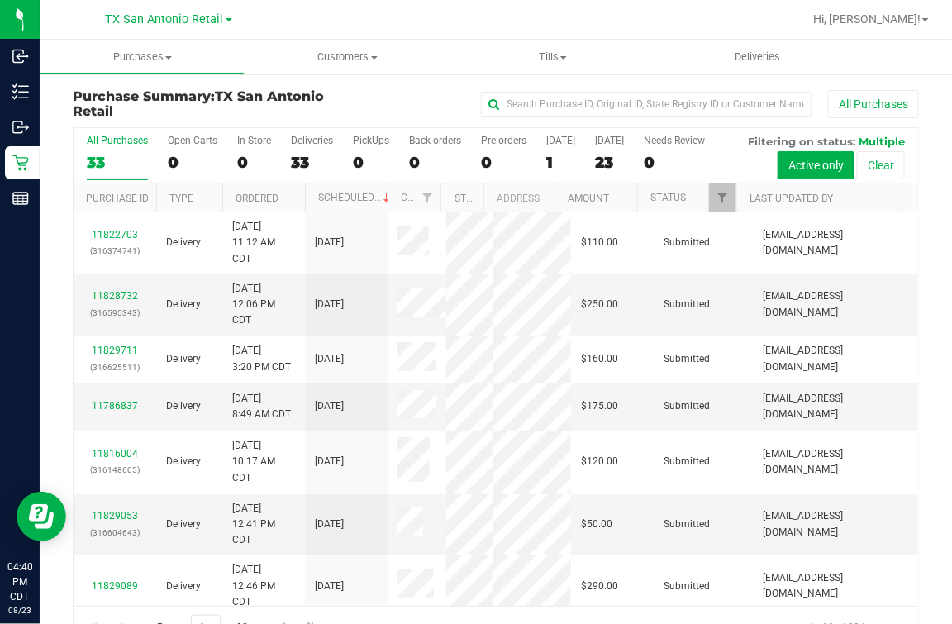
click at [179, 133] on div "All Purchases 33 Open Carts 0 In Store 0 Deliveries 33 PickUps 0 Back-orders 0 …" at bounding box center [496, 134] width 845 height 13
click at [181, 146] on div "Open Carts" at bounding box center [193, 141] width 50 height 12
click at [0, 0] on input "Open Carts 0" at bounding box center [0, 0] width 0 height 0
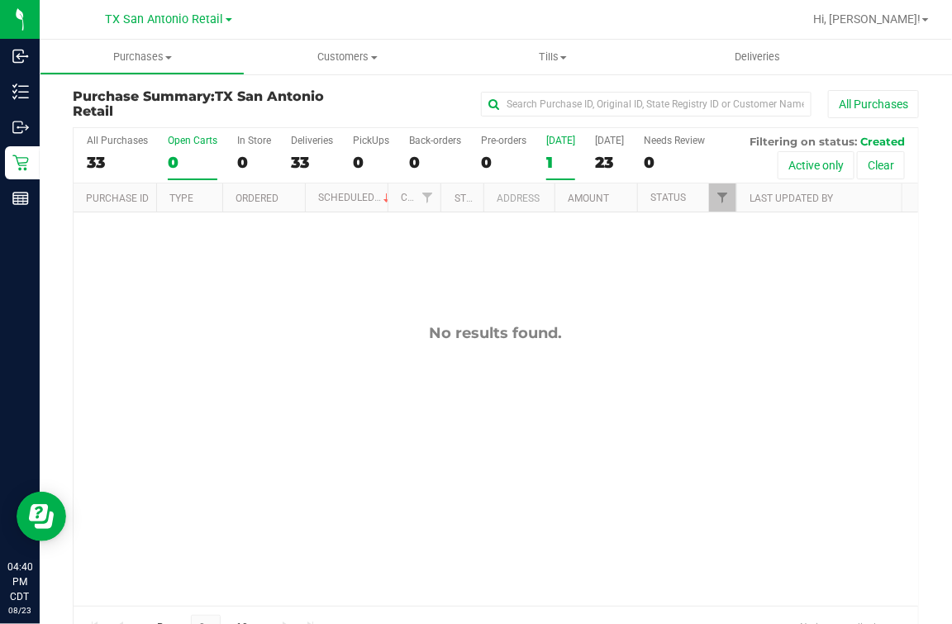
click at [562, 150] on label "[DATE] 1" at bounding box center [560, 157] width 29 height 45
click at [0, 0] on input "[DATE] 1" at bounding box center [0, 0] width 0 height 0
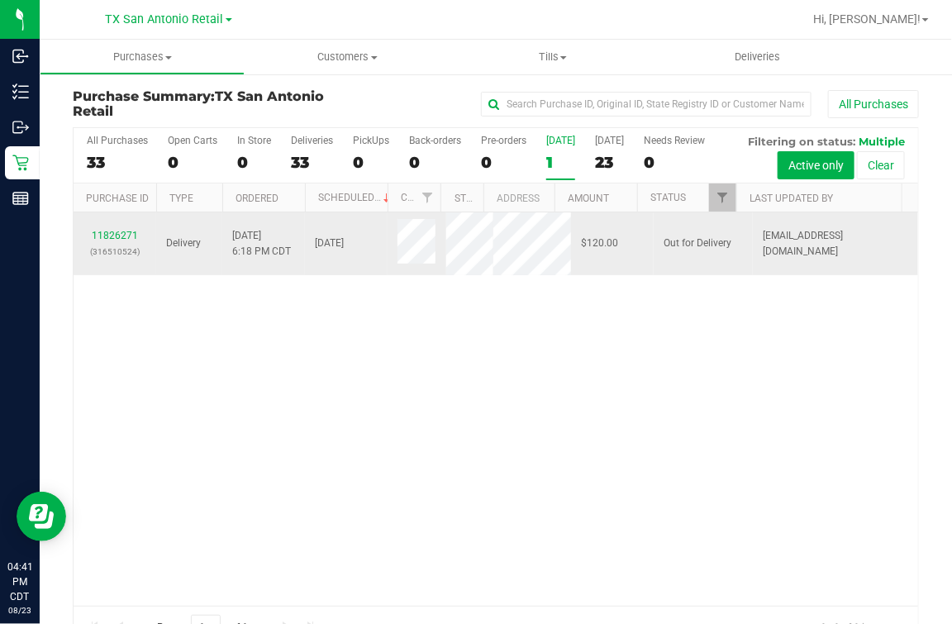
click at [107, 275] on td "11826271 (316510524)" at bounding box center [115, 243] width 83 height 63
click at [107, 241] on link "11826271" at bounding box center [115, 236] width 46 height 12
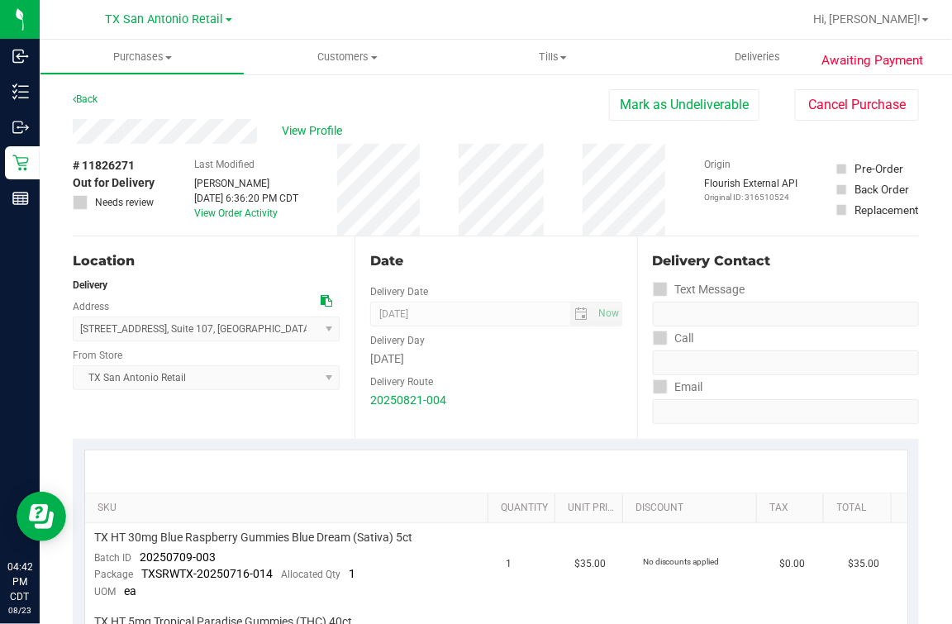
click at [212, 264] on div "Location" at bounding box center [206, 261] width 267 height 20
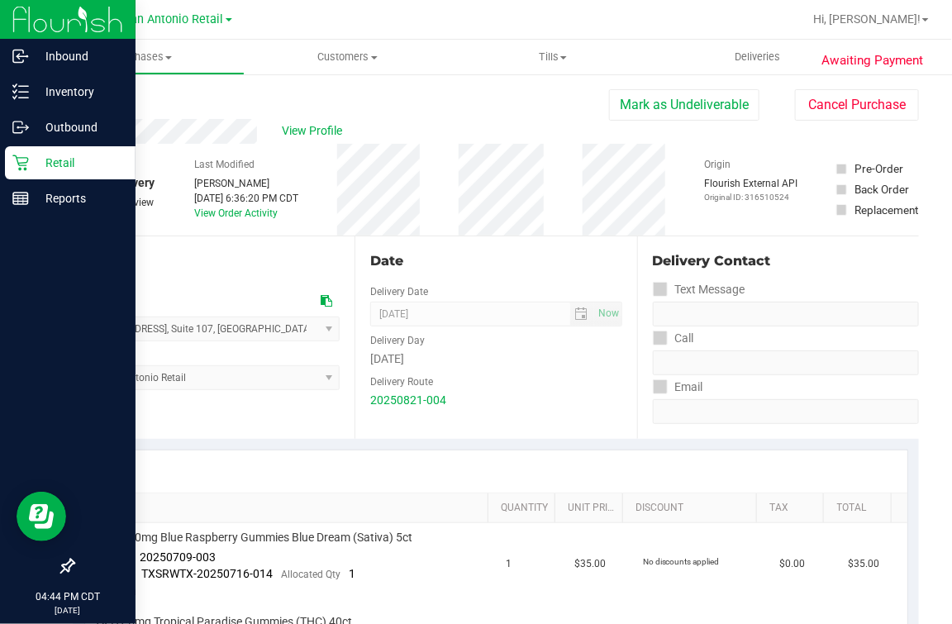
click at [30, 154] on p "Retail" at bounding box center [78, 163] width 99 height 20
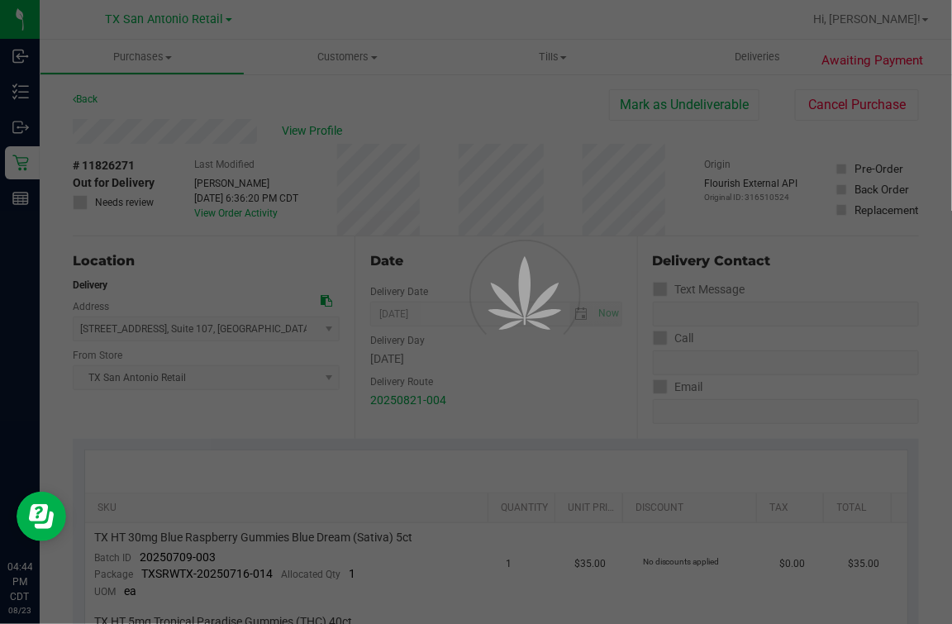
click at [333, 54] on div at bounding box center [476, 312] width 952 height 624
click at [351, 132] on div at bounding box center [476, 312] width 952 height 624
click at [326, 44] on div at bounding box center [476, 312] width 952 height 624
click at [331, 62] on div at bounding box center [476, 312] width 952 height 624
click at [40, 153] on div at bounding box center [476, 312] width 952 height 624
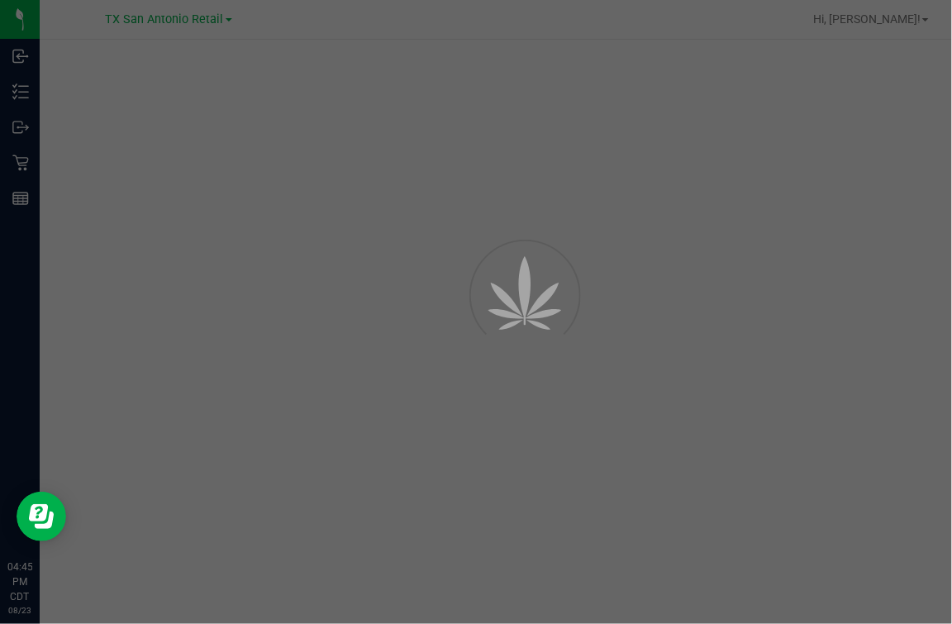
click at [17, 157] on div at bounding box center [476, 312] width 952 height 624
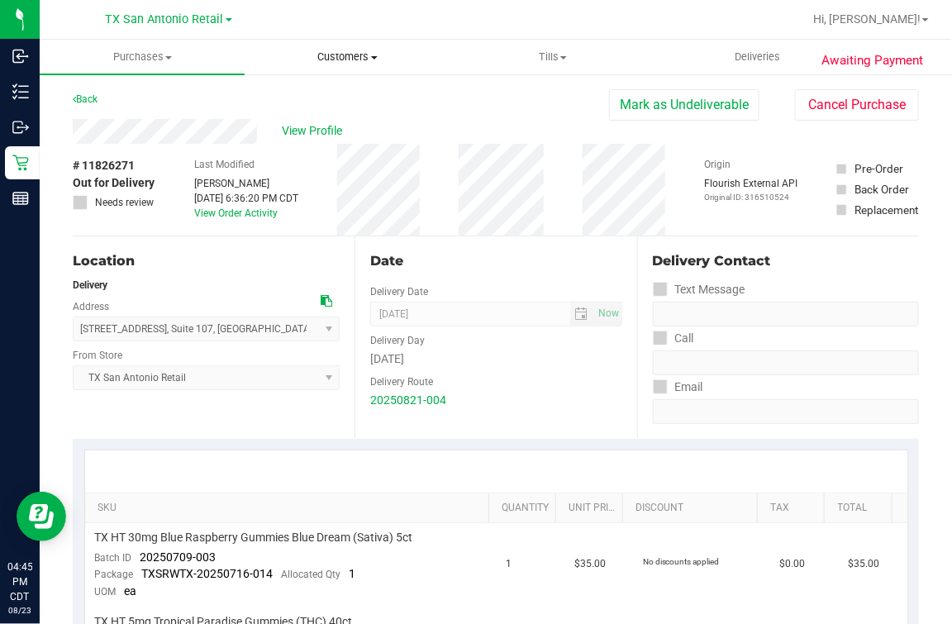
click at [326, 56] on span "Customers" at bounding box center [346, 57] width 203 height 15
click at [331, 90] on li "All customers" at bounding box center [347, 100] width 205 height 20
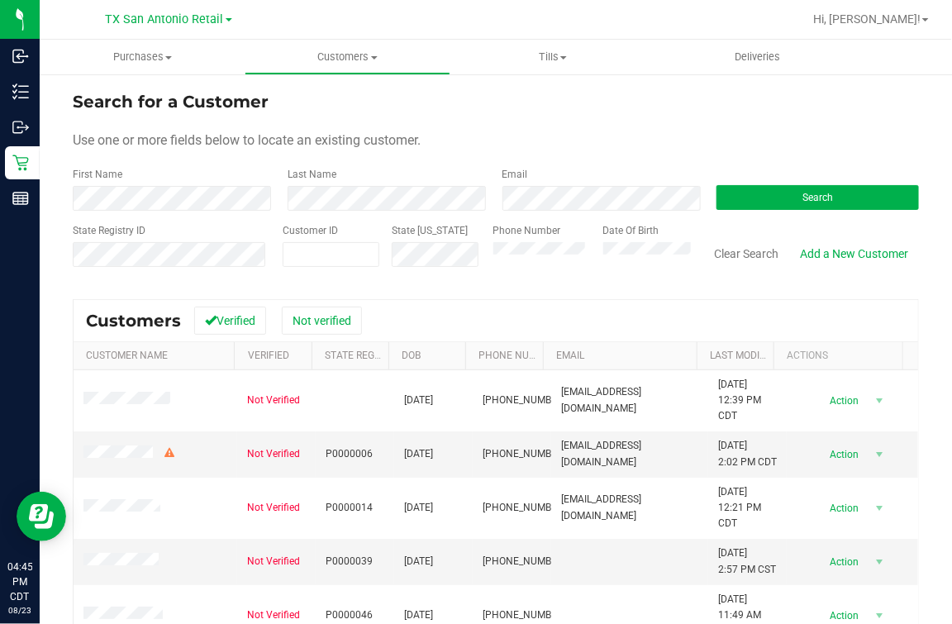
click at [606, 124] on form "Search for a Customer Use one or more fields below to locate an existing custom…" at bounding box center [496, 185] width 846 height 193
click at [803, 198] on span "Search" at bounding box center [817, 198] width 31 height 12
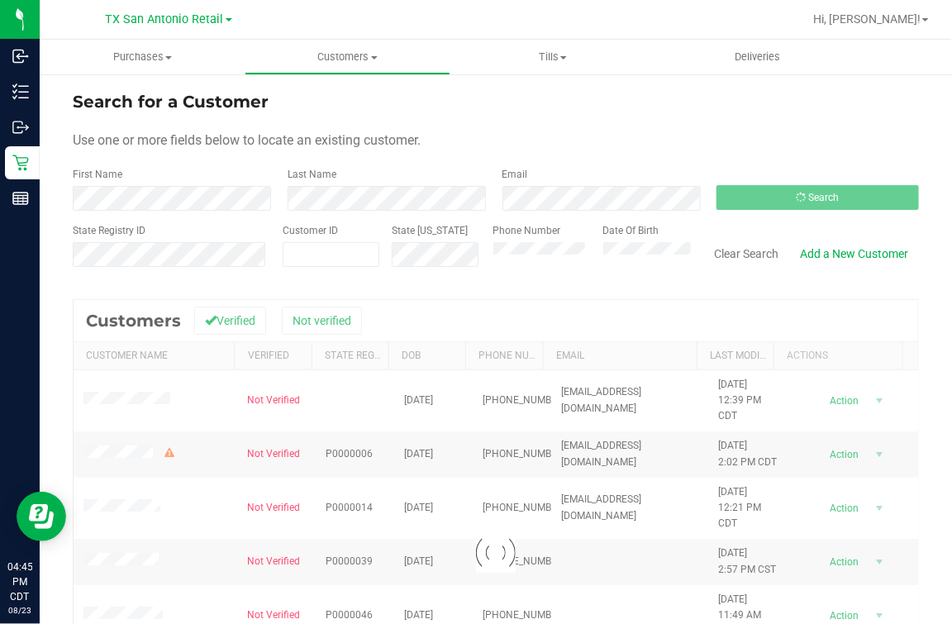
click at [554, 112] on div "Search for a Customer" at bounding box center [496, 101] width 846 height 25
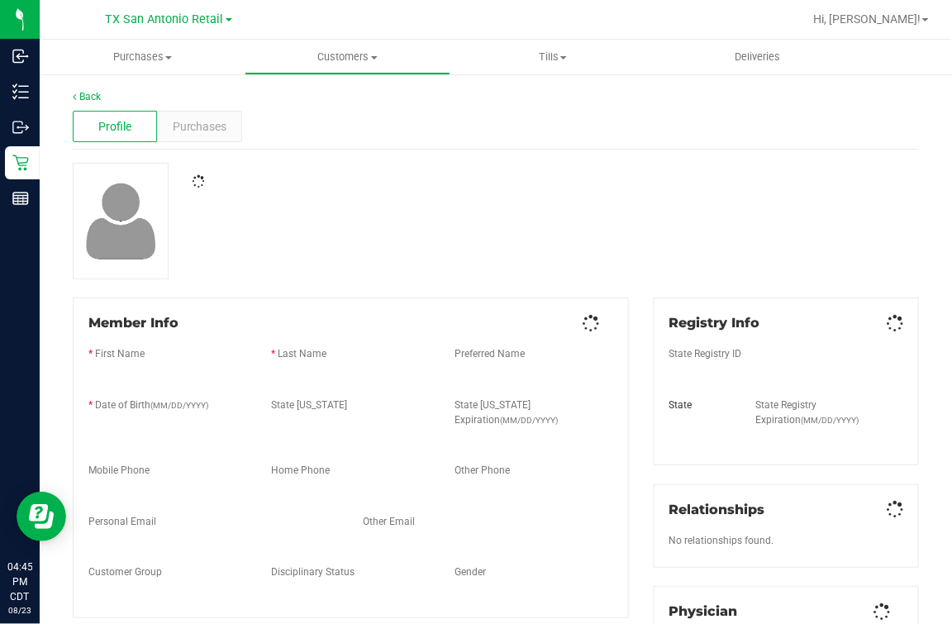
click at [460, 291] on div "Back Profile Purchases Member Info * First Name * Last Name Preferred Name * Da…" at bounding box center [496, 618] width 846 height 1059
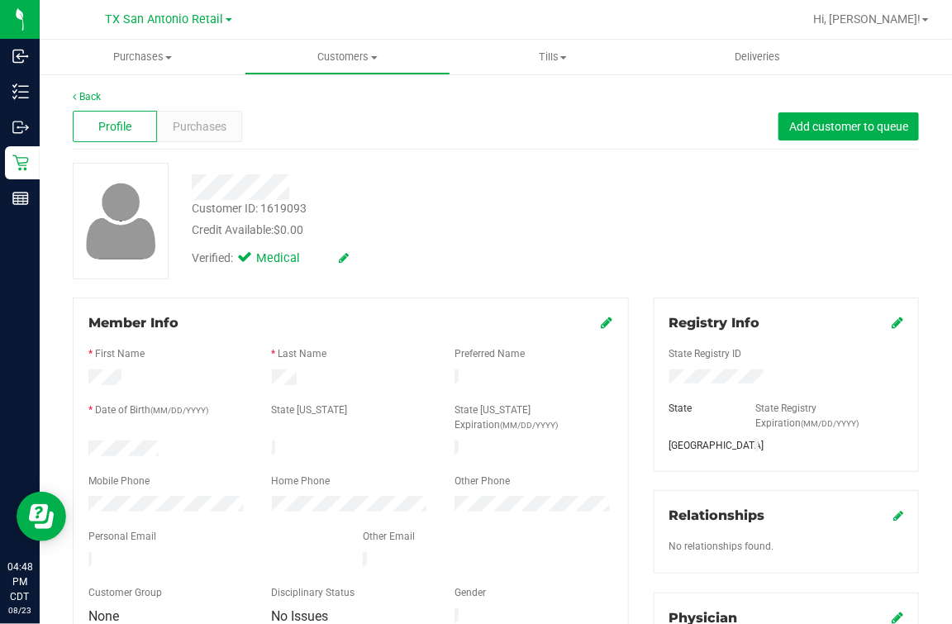
click at [524, 231] on div "Credit Available: $0.00" at bounding box center [397, 229] width 411 height 17
click at [300, 119] on div "Profile Purchases Add customer to queue" at bounding box center [496, 126] width 846 height 45
click at [745, 58] on span "Deliveries" at bounding box center [758, 57] width 90 height 15
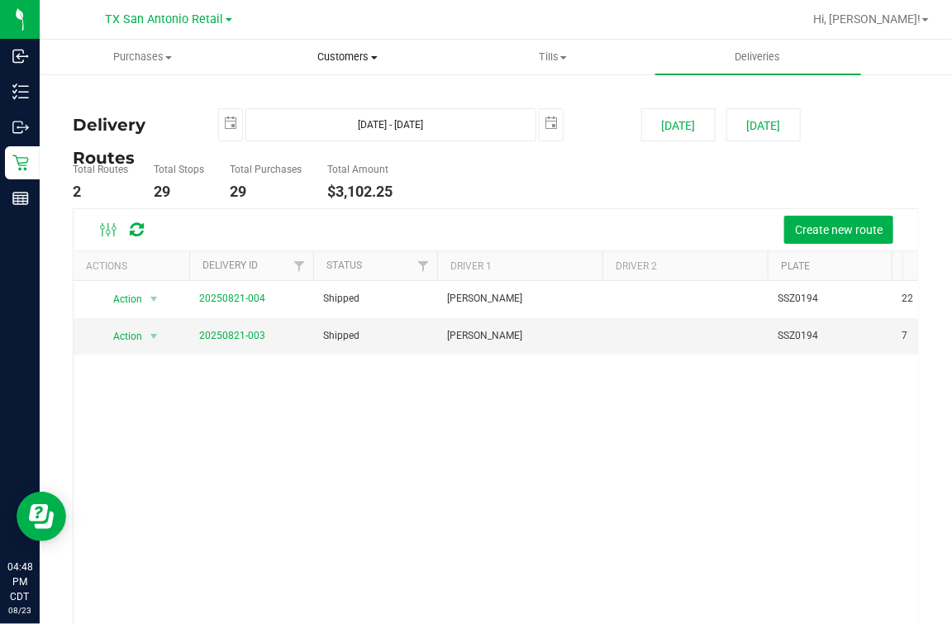
click at [334, 55] on span "Customers" at bounding box center [346, 57] width 203 height 15
click at [312, 93] on span "All customers" at bounding box center [304, 100] width 119 height 14
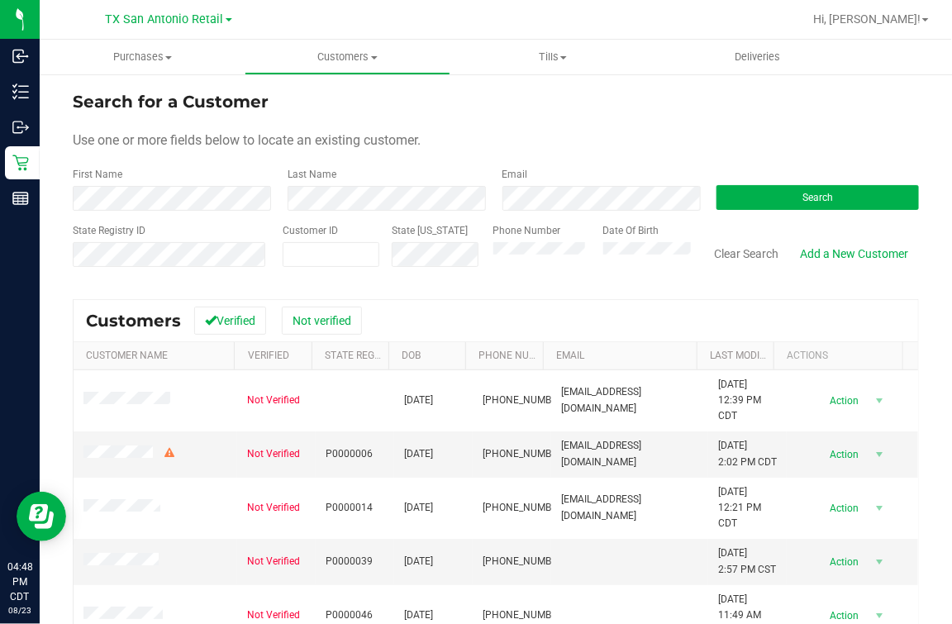
click at [129, 165] on form "Search for a Customer Use one or more fields below to locate an existing custom…" at bounding box center [496, 185] width 846 height 193
click at [131, 176] on div "First Name" at bounding box center [174, 189] width 202 height 44
click at [849, 196] on button "Search" at bounding box center [817, 197] width 202 height 25
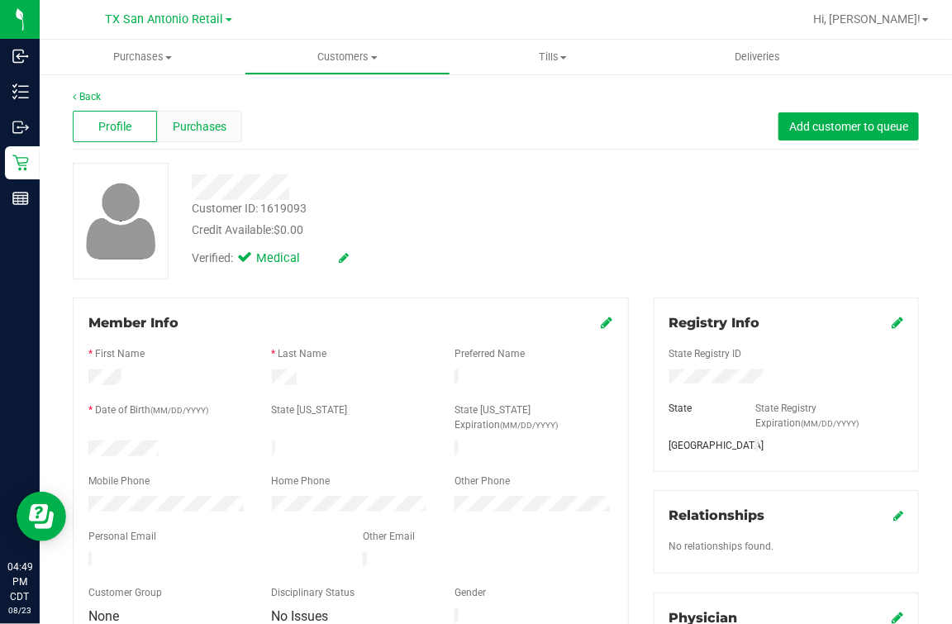
click at [227, 124] on div "Purchases" at bounding box center [199, 126] width 84 height 31
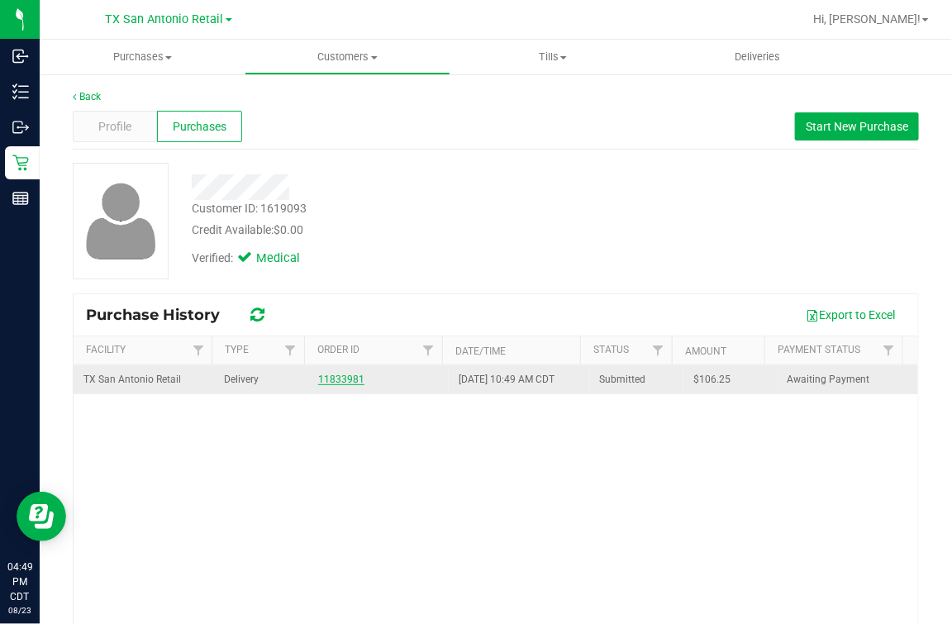
click at [323, 378] on link "11833981" at bounding box center [341, 380] width 46 height 12
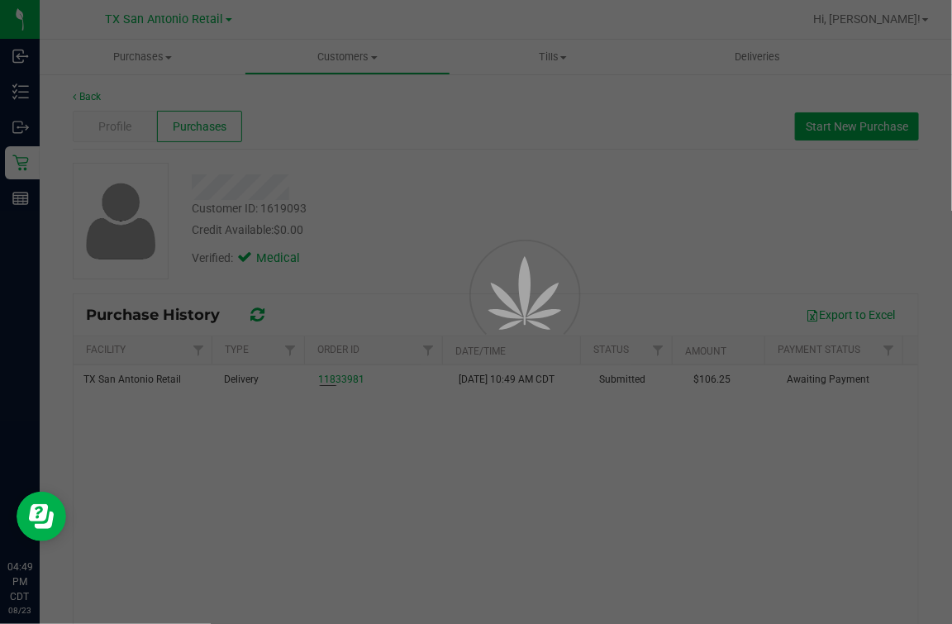
click at [553, 237] on div at bounding box center [476, 312] width 952 height 624
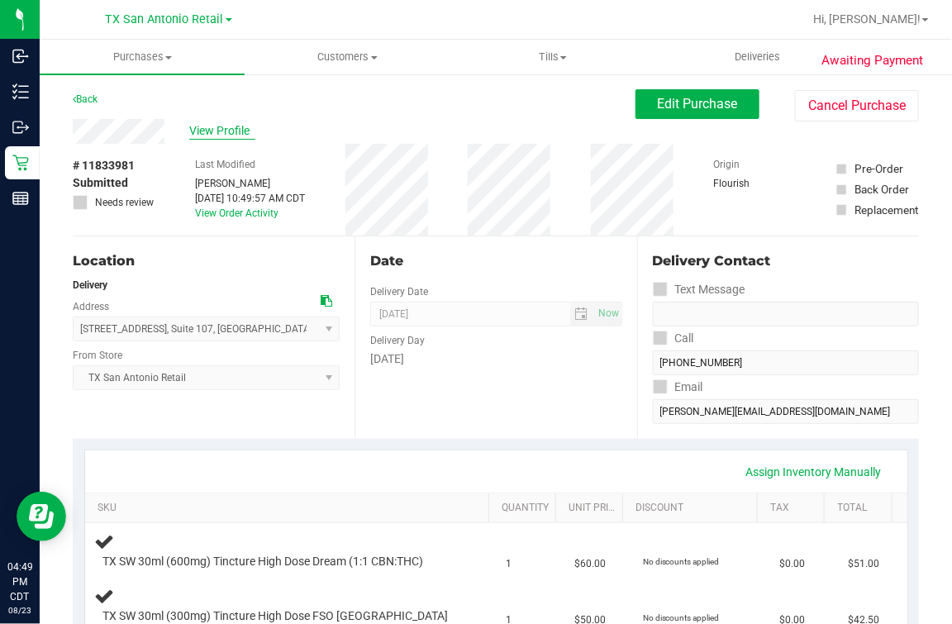
click at [237, 129] on span "View Profile" at bounding box center [222, 130] width 66 height 17
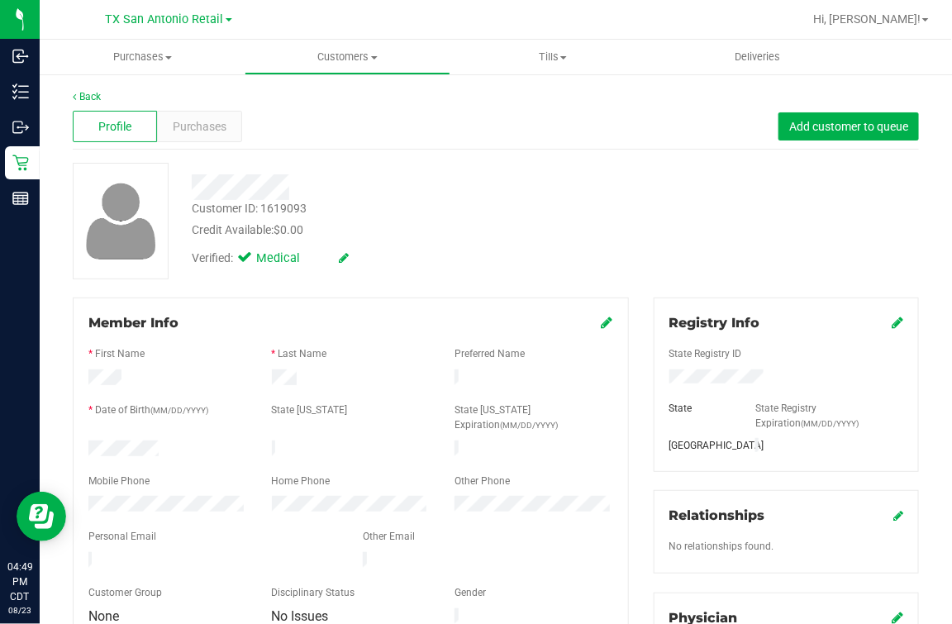
click at [502, 173] on div at bounding box center [396, 181] width 435 height 37
click at [104, 100] on div "Back" at bounding box center [496, 96] width 846 height 15
click at [93, 95] on link "Back" at bounding box center [87, 97] width 28 height 12
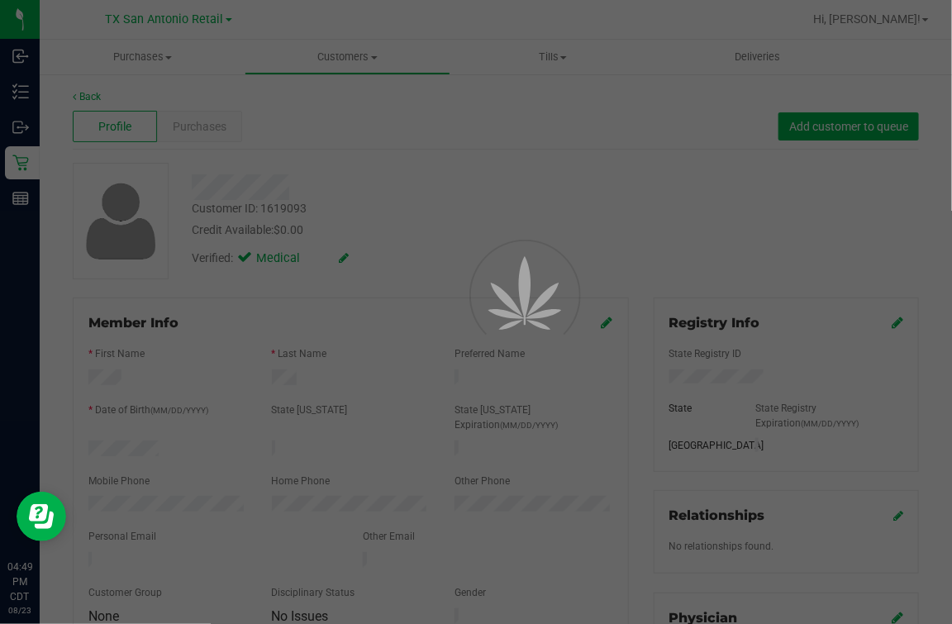
click at [634, 183] on div at bounding box center [476, 312] width 952 height 624
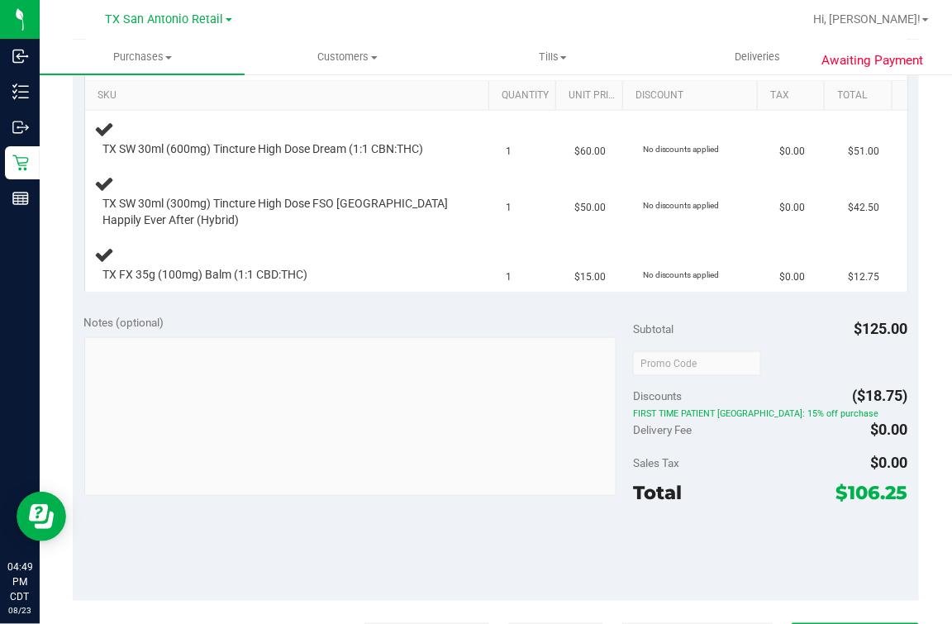
scroll to position [310, 0]
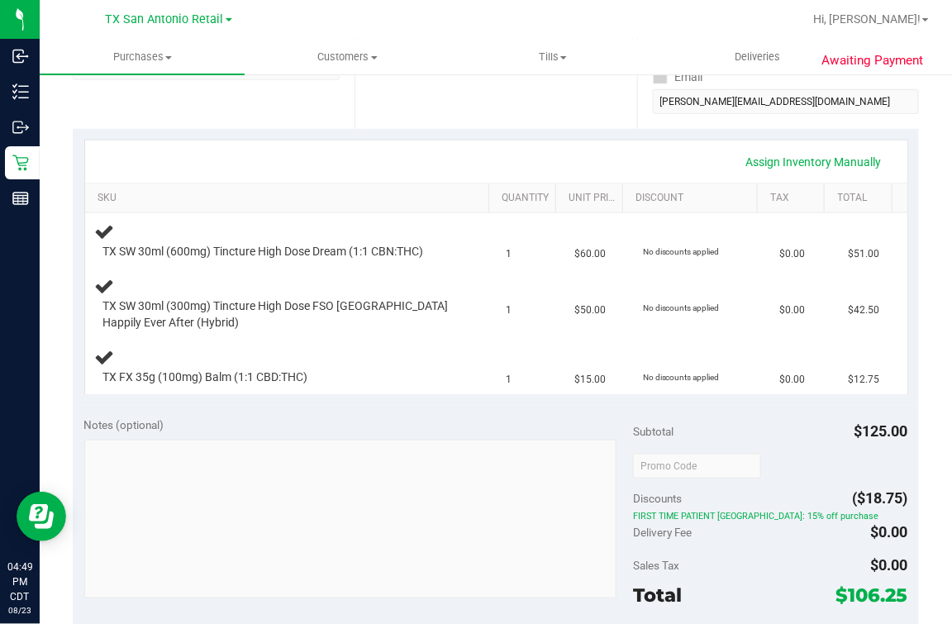
click at [845, 592] on span "$106.25" at bounding box center [872, 594] width 72 height 23
copy span "106.25"
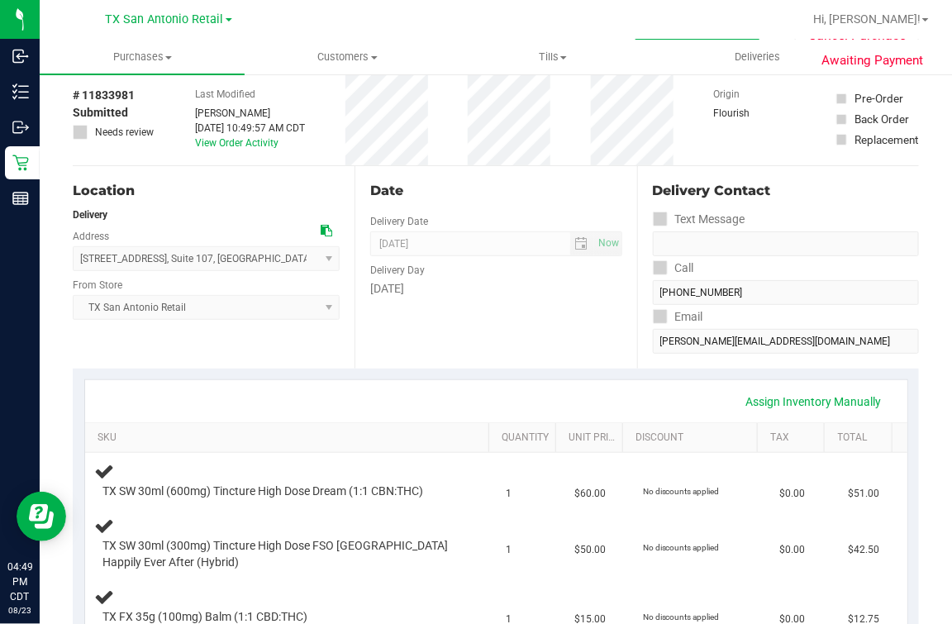
scroll to position [0, 0]
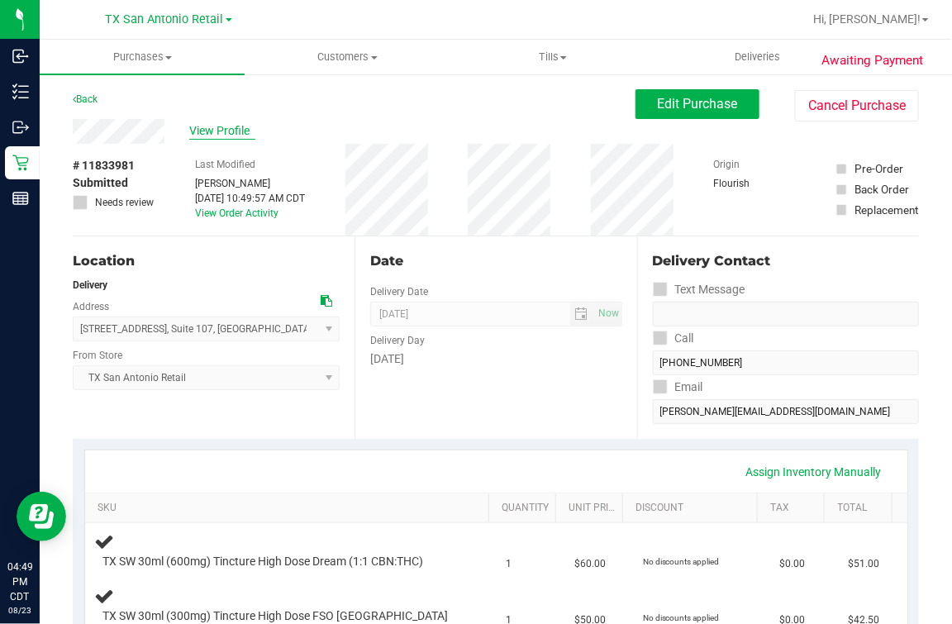
click at [196, 131] on span "View Profile" at bounding box center [222, 130] width 66 height 17
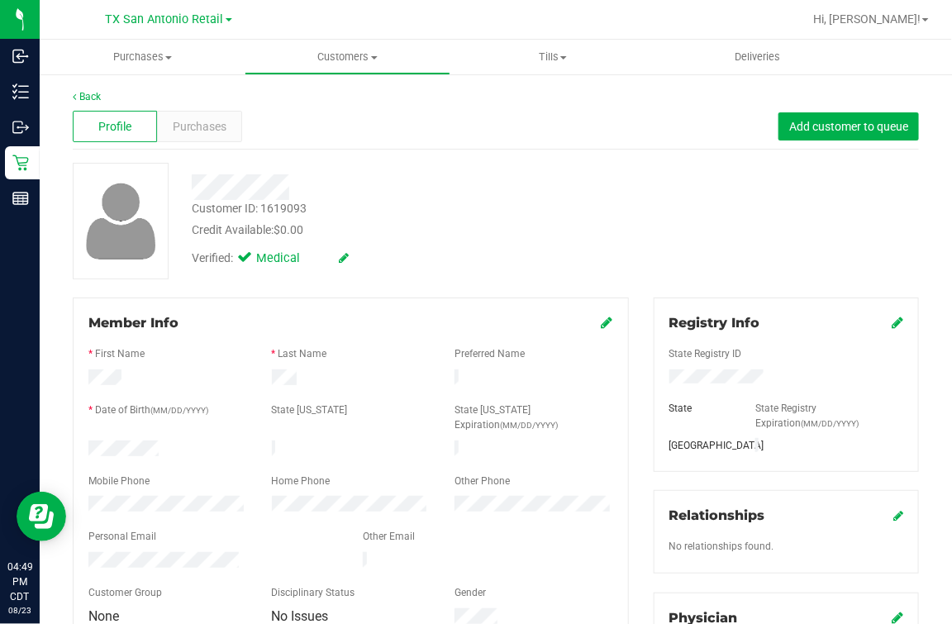
click at [561, 279] on div "Back Profile Purchases Add customer to queue Customer ID: 1619093 Credit Availa…" at bounding box center [496, 623] width 846 height 1068
click at [615, 283] on div "Back Profile Purchases Add customer to queue Customer ID: 1619093 Credit Availa…" at bounding box center [496, 623] width 846 height 1068
click at [528, 226] on div "Credit Available: $0.00" at bounding box center [397, 229] width 411 height 17
click at [494, 207] on div "Customer ID: 1619093 Credit Available: $0.00" at bounding box center [396, 219] width 435 height 39
click at [509, 207] on div "Customer ID: 1619093 Credit Available: $0.00" at bounding box center [396, 219] width 435 height 39
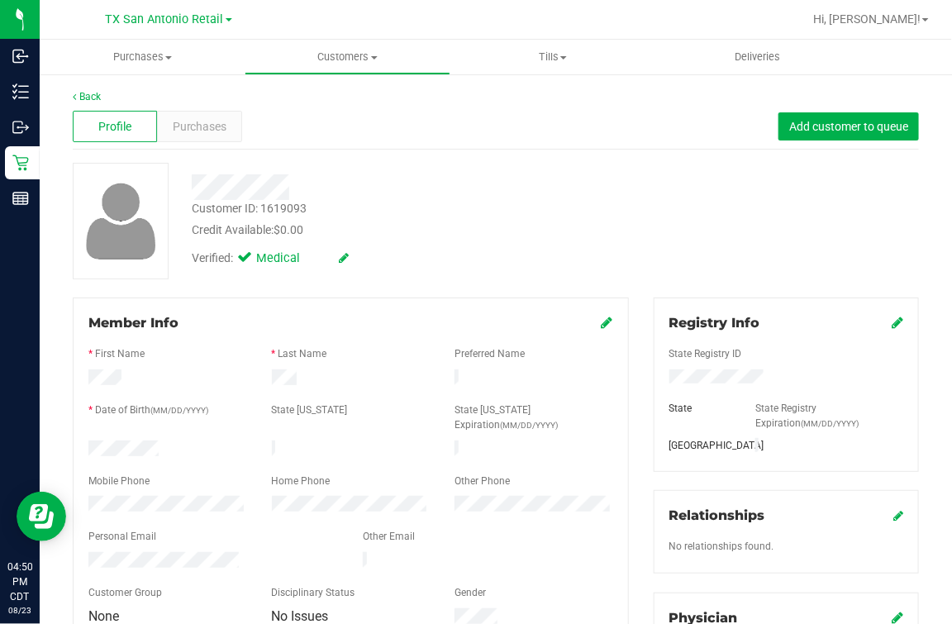
click at [734, 258] on div "Customer ID: 1619093 Credit Available: $0.00 Verified: Medical" at bounding box center [495, 221] width 871 height 117
click at [595, 265] on div "Verified: Medical" at bounding box center [396, 257] width 435 height 36
click at [83, 102] on div "Back" at bounding box center [496, 96] width 846 height 15
click at [92, 93] on link "Back" at bounding box center [87, 97] width 28 height 12
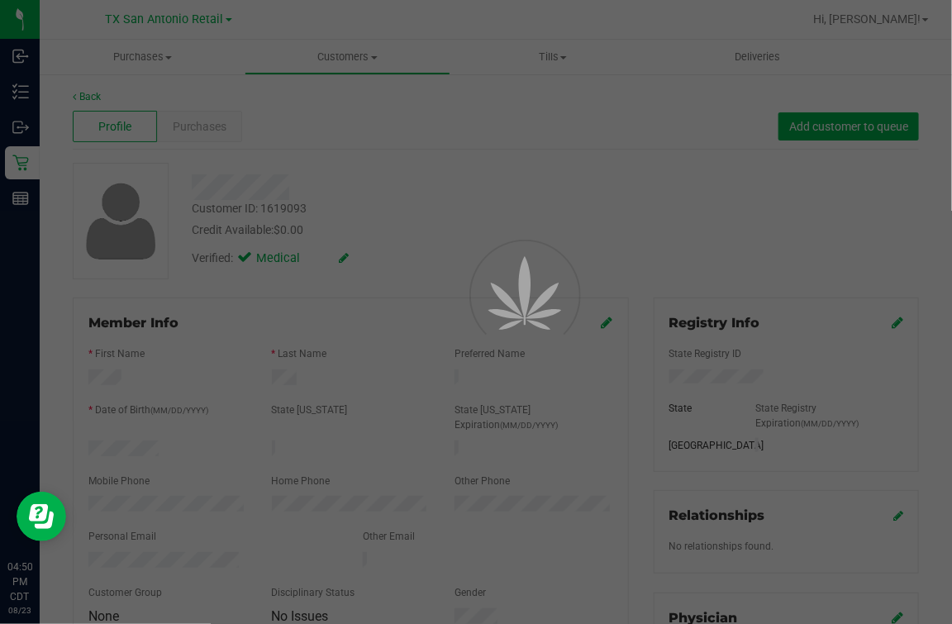
click at [589, 169] on div at bounding box center [476, 312] width 952 height 624
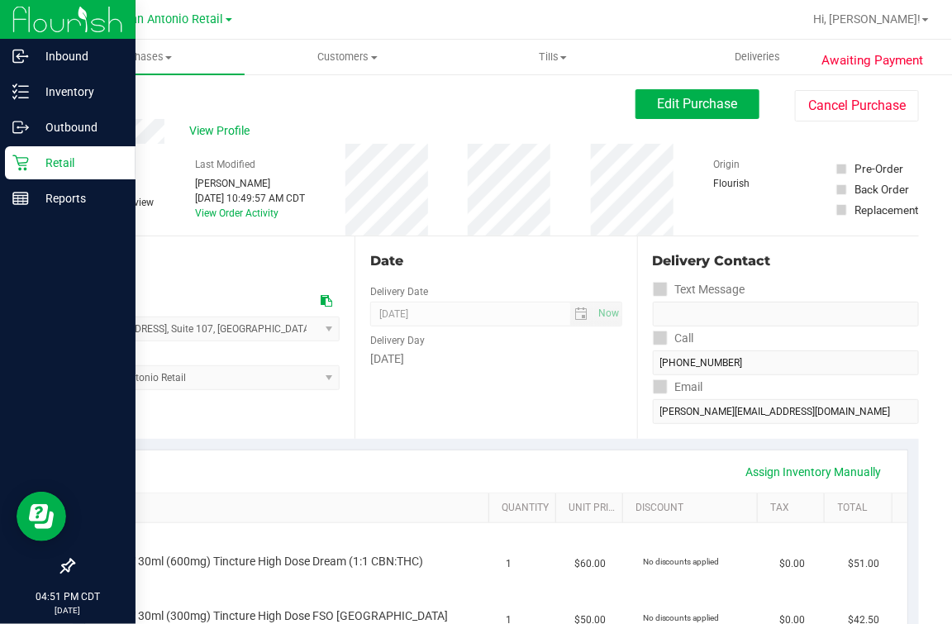
click at [21, 167] on icon at bounding box center [20, 163] width 17 height 17
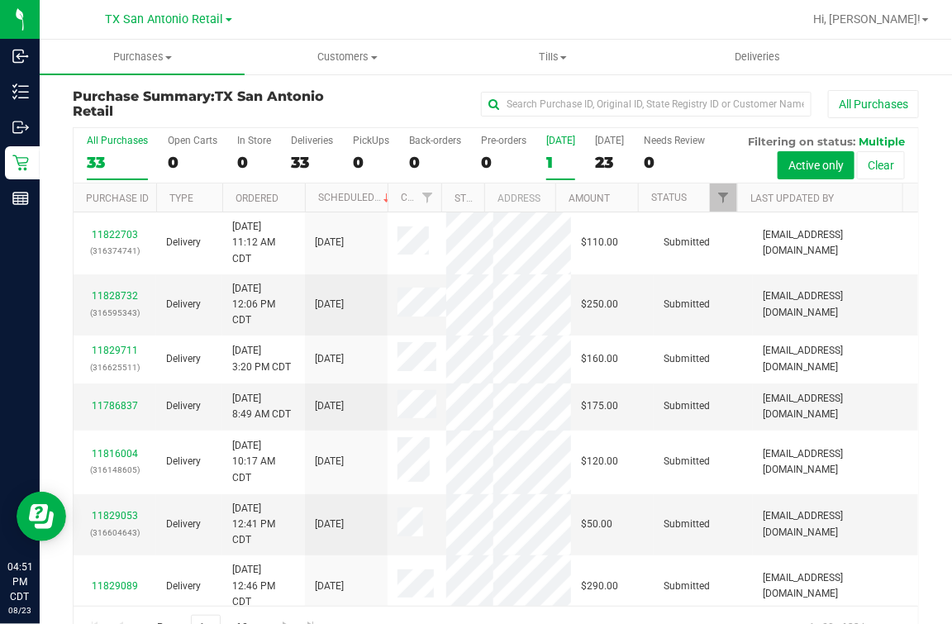
click at [563, 147] on label "[DATE] 1" at bounding box center [560, 157] width 29 height 45
click at [0, 0] on input "[DATE] 1" at bounding box center [0, 0] width 0 height 0
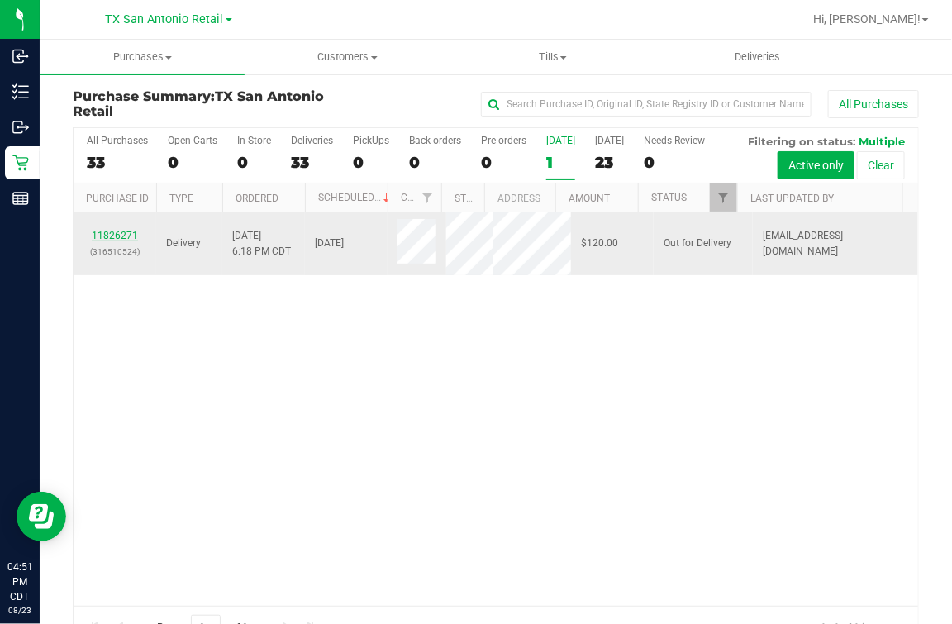
click at [109, 241] on link "11826271" at bounding box center [115, 236] width 46 height 12
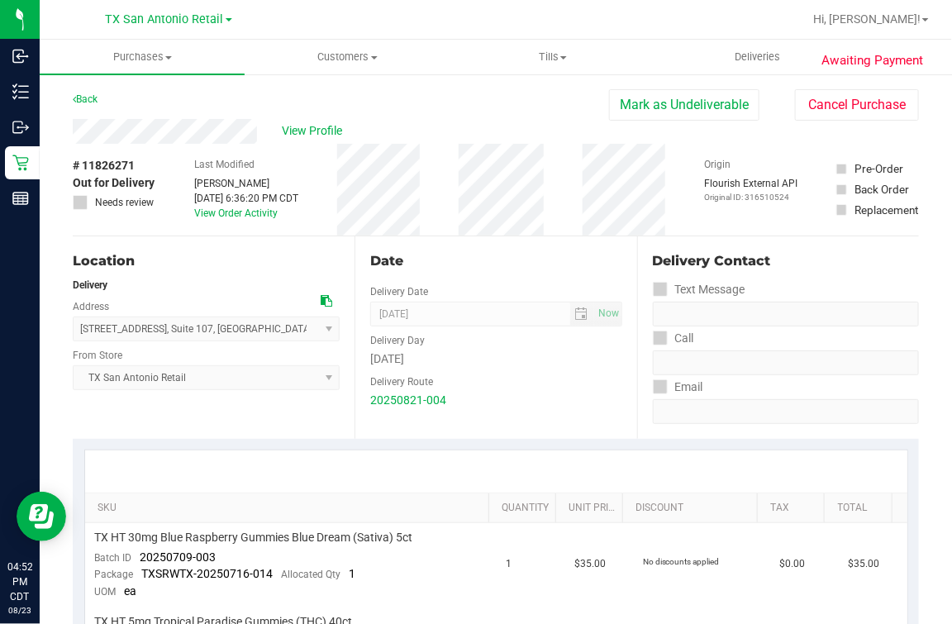
click at [291, 262] on div "Location" at bounding box center [206, 261] width 267 height 20
click at [554, 52] on span "Tills" at bounding box center [552, 57] width 203 height 15
click at [517, 90] on li "Manage tills" at bounding box center [552, 100] width 205 height 20
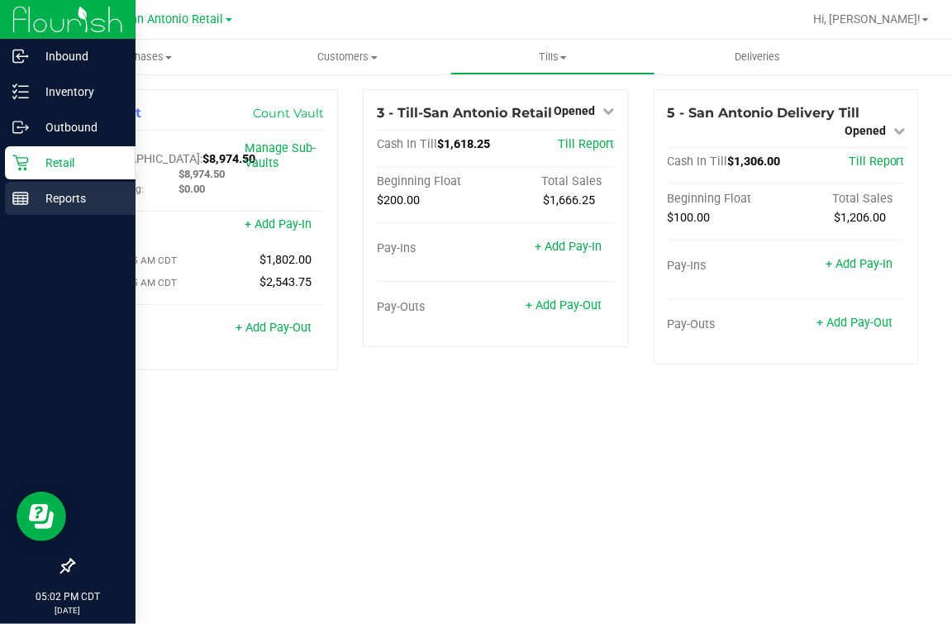
click at [29, 185] on div "Reports" at bounding box center [70, 198] width 131 height 33
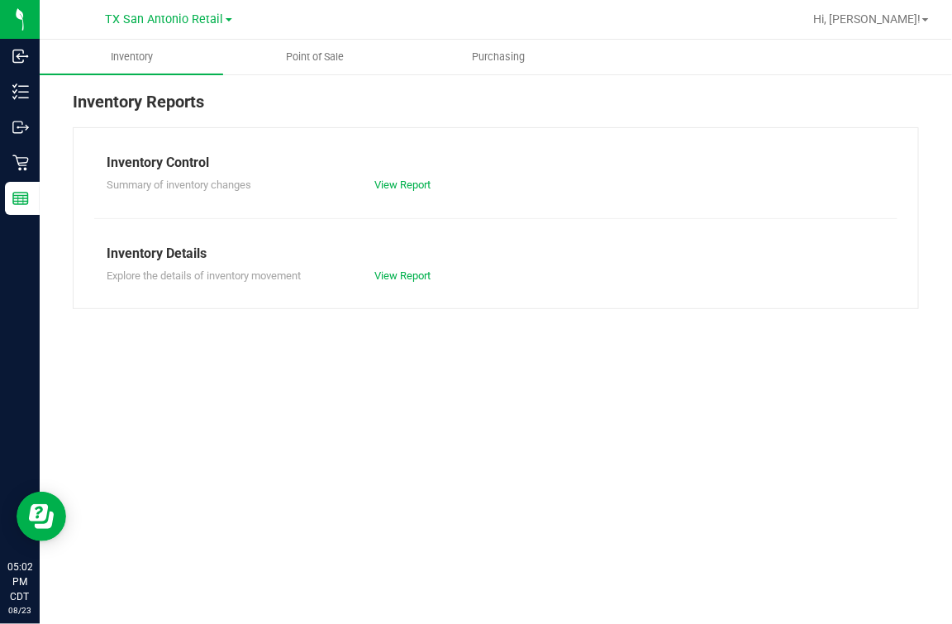
click at [304, 79] on div "Inventory Reports Inventory Control Summary of inventory changes View Report In…" at bounding box center [496, 199] width 912 height 253
click at [310, 46] on uib-tab-heading "Point of Sale" at bounding box center [315, 56] width 182 height 33
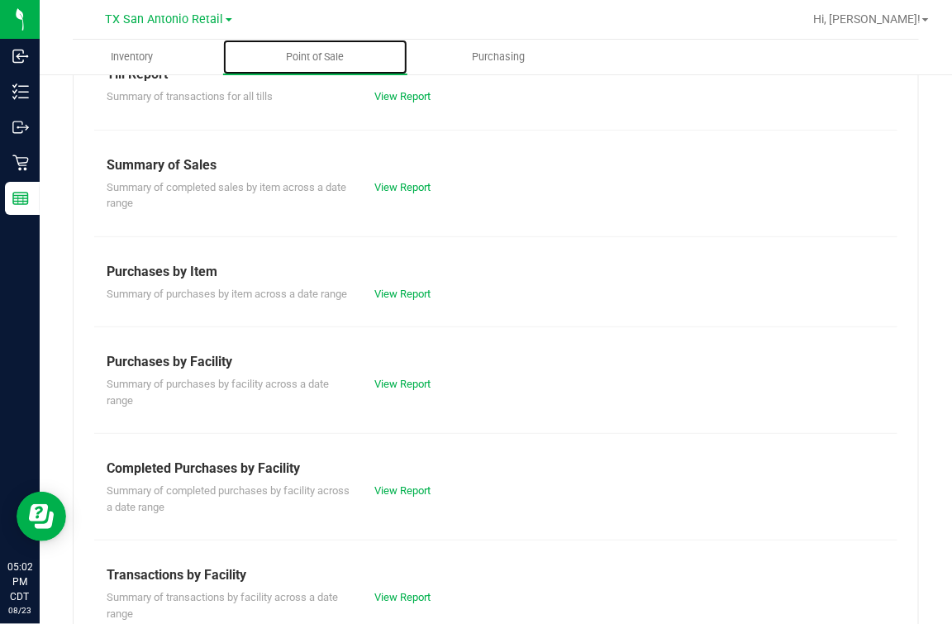
scroll to position [206, 0]
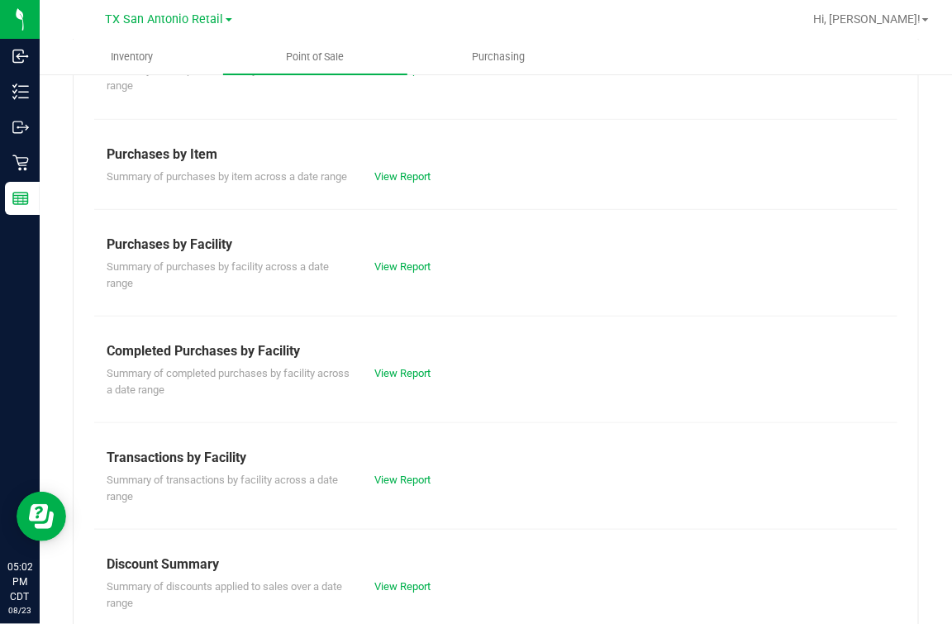
click at [427, 382] on div "View Report" at bounding box center [429, 373] width 134 height 17
click at [412, 379] on link "View Report" at bounding box center [402, 373] width 56 height 12
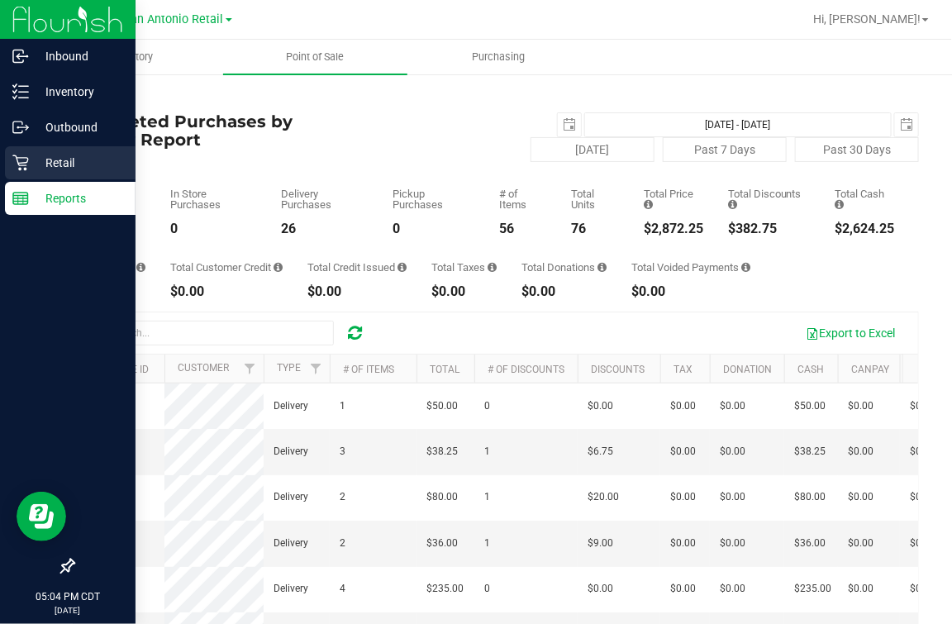
click at [36, 162] on p "Retail" at bounding box center [78, 163] width 99 height 20
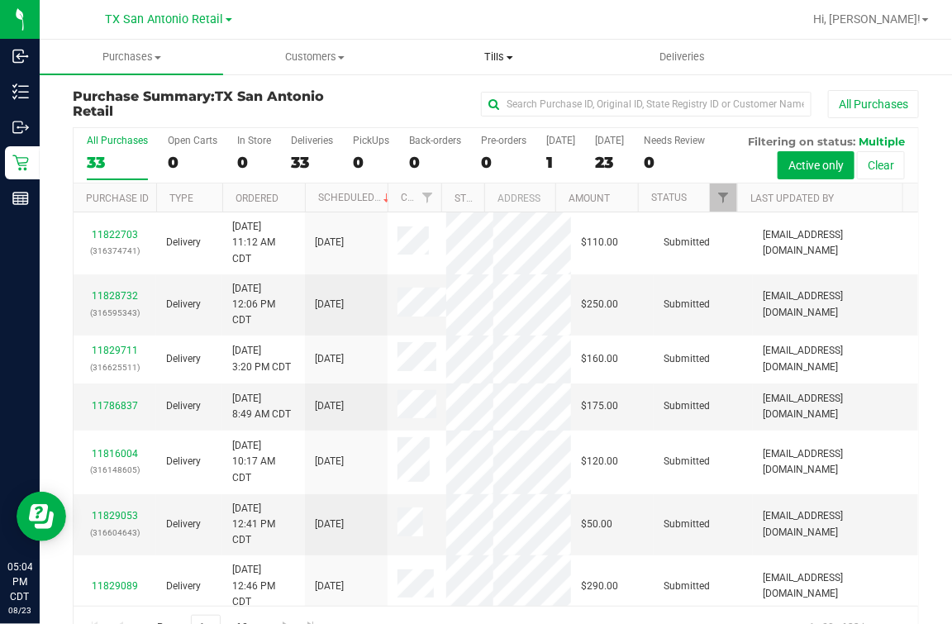
click at [512, 64] on uib-tab-heading "Tills Manage tills Reconcile e-payments" at bounding box center [499, 56] width 182 height 33
click at [497, 95] on span "Manage tills" at bounding box center [463, 100] width 112 height 14
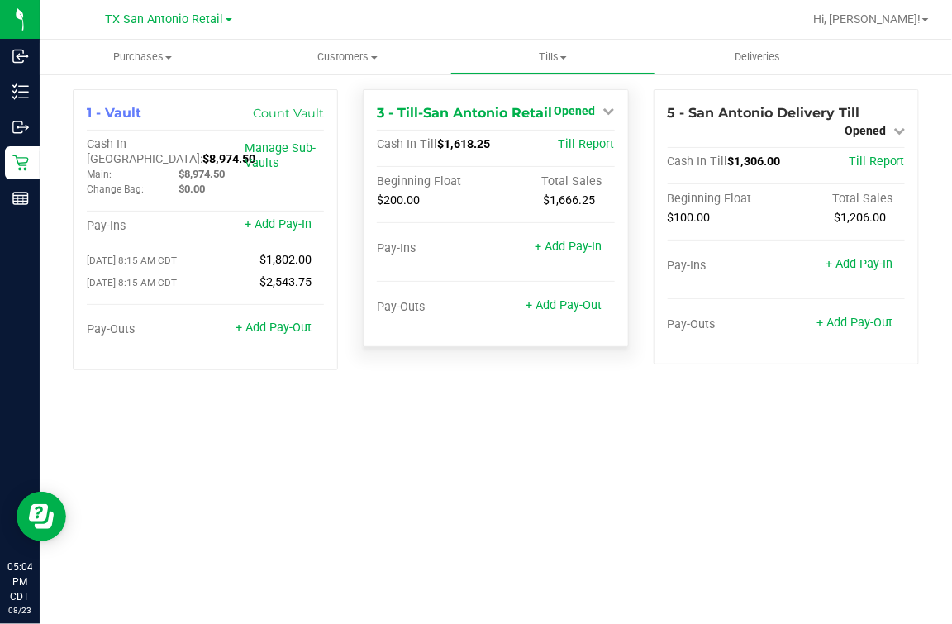
click at [603, 109] on icon at bounding box center [609, 111] width 12 height 12
click at [592, 132] on div "Close Till" at bounding box center [577, 145] width 124 height 45
click at [588, 142] on link "Close Till" at bounding box center [576, 145] width 45 height 13
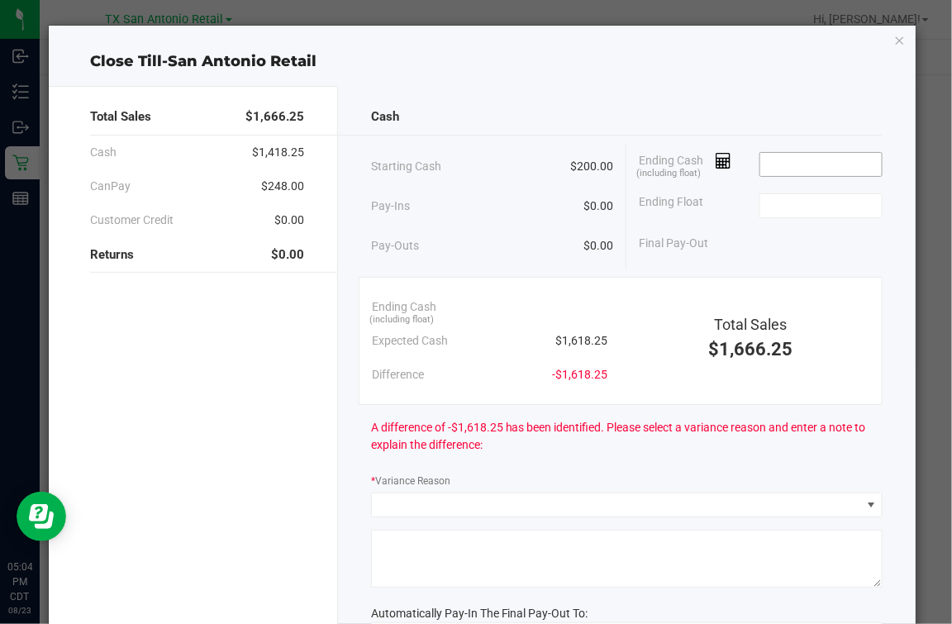
click at [782, 164] on input at bounding box center [820, 164] width 121 height 23
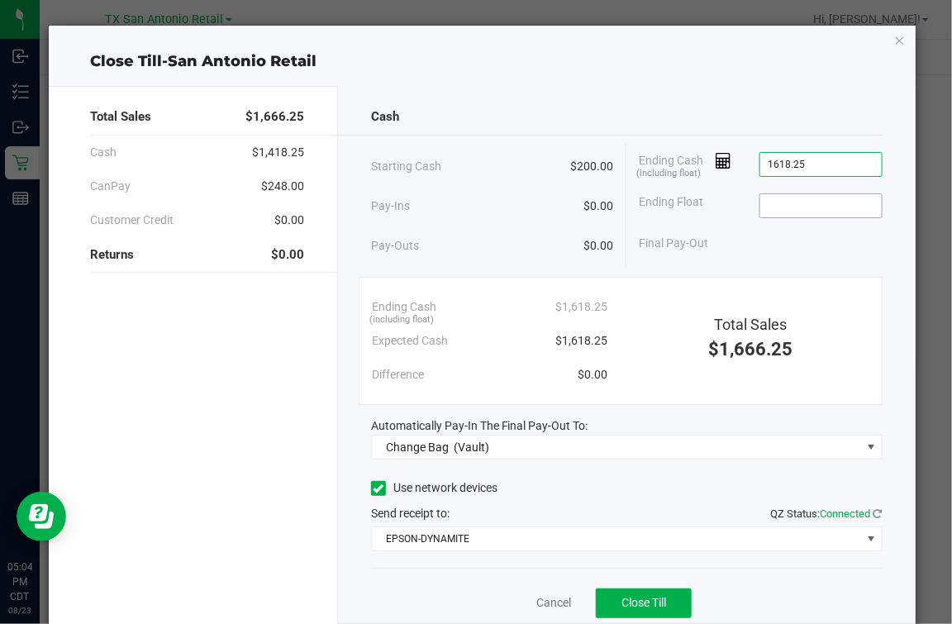
type input "$1,618.25"
click at [795, 207] on input at bounding box center [820, 205] width 121 height 23
type input "$200.00"
click at [757, 231] on div "Final Pay-Out $1,418.25" at bounding box center [760, 243] width 243 height 34
drag, startPoint x: 372, startPoint y: 492, endPoint x: 398, endPoint y: 479, distance: 29.2
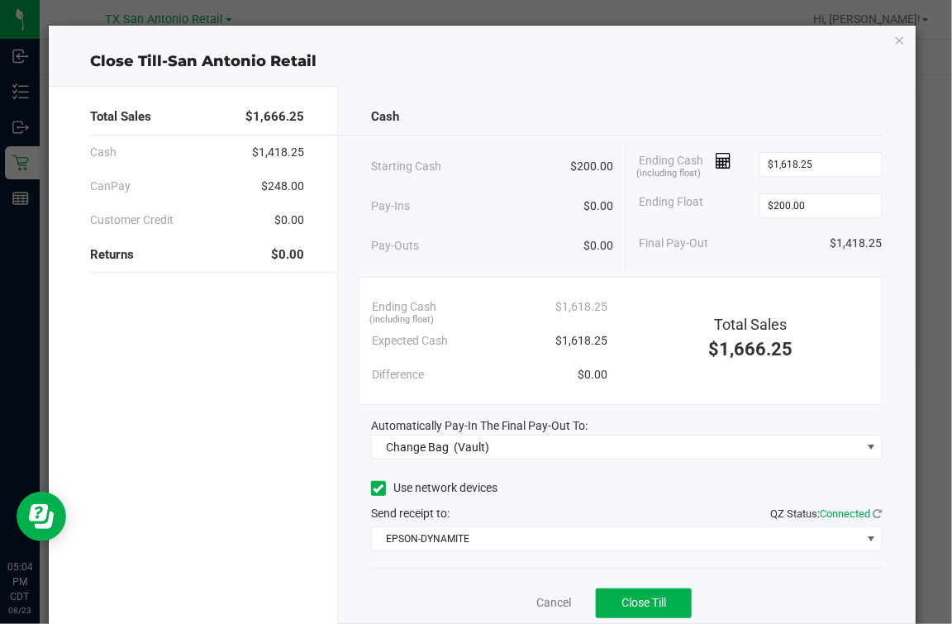
click at [372, 492] on span at bounding box center [378, 488] width 15 height 15
click at [397, 485] on label "Use network devices" at bounding box center [434, 487] width 126 height 17
click at [0, 0] on input "Use network devices" at bounding box center [0, 0] width 0 height 0
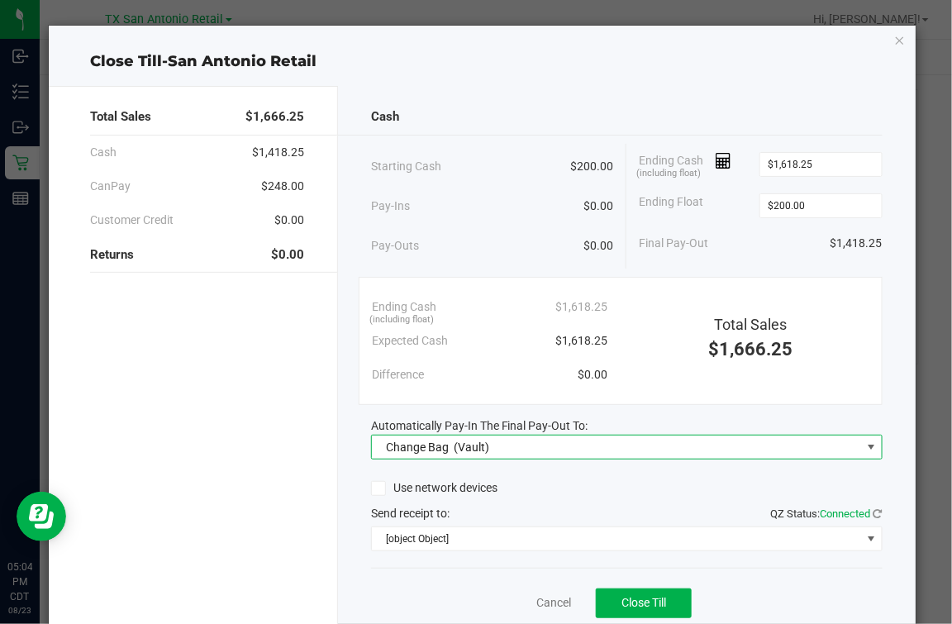
click at [418, 440] on span "Change Bag" at bounding box center [417, 446] width 63 height 13
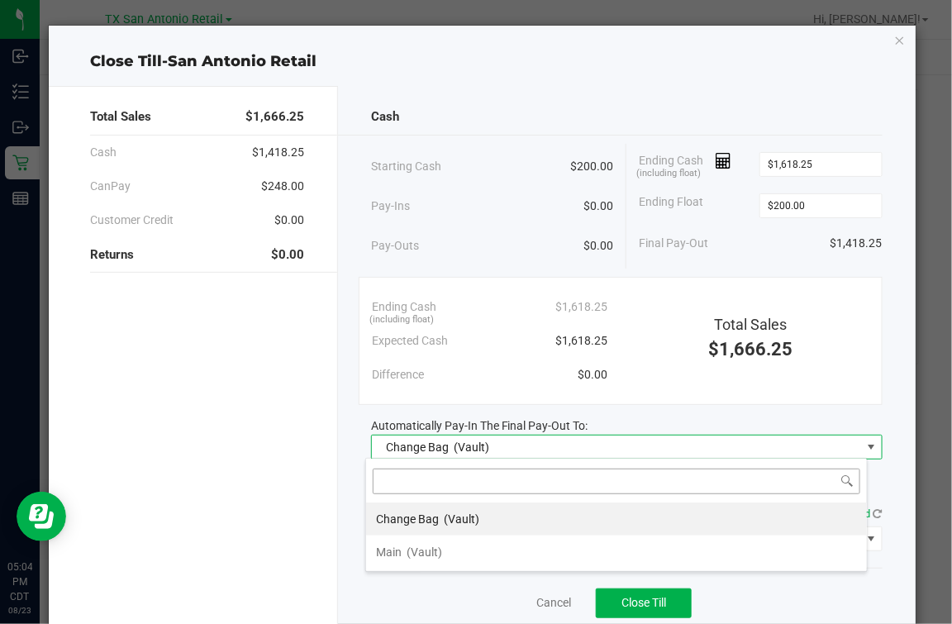
scroll to position [24, 502]
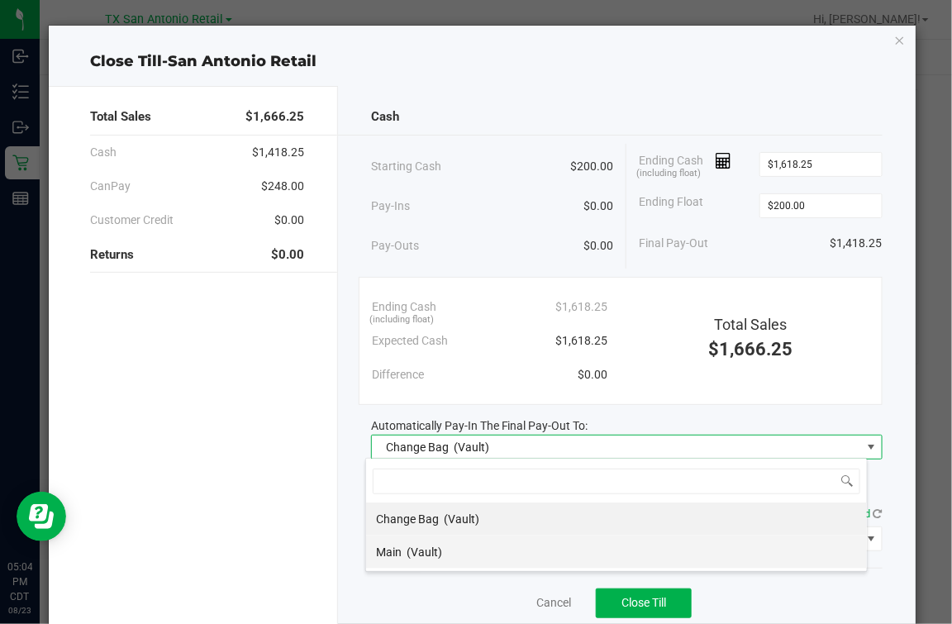
click at [413, 558] on span "(Vault)" at bounding box center [425, 551] width 36 height 13
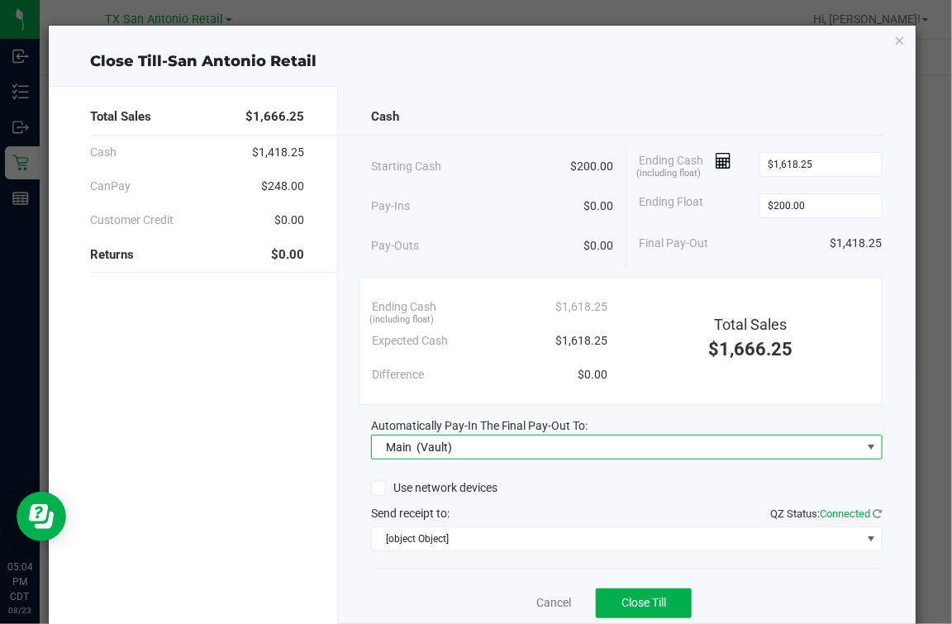
click at [326, 529] on div "Total Sales $1,666.25 Cash $1,418.25 CanPay $248.00 Customer Credit $0.00 Retur…" at bounding box center [193, 373] width 288 height 574
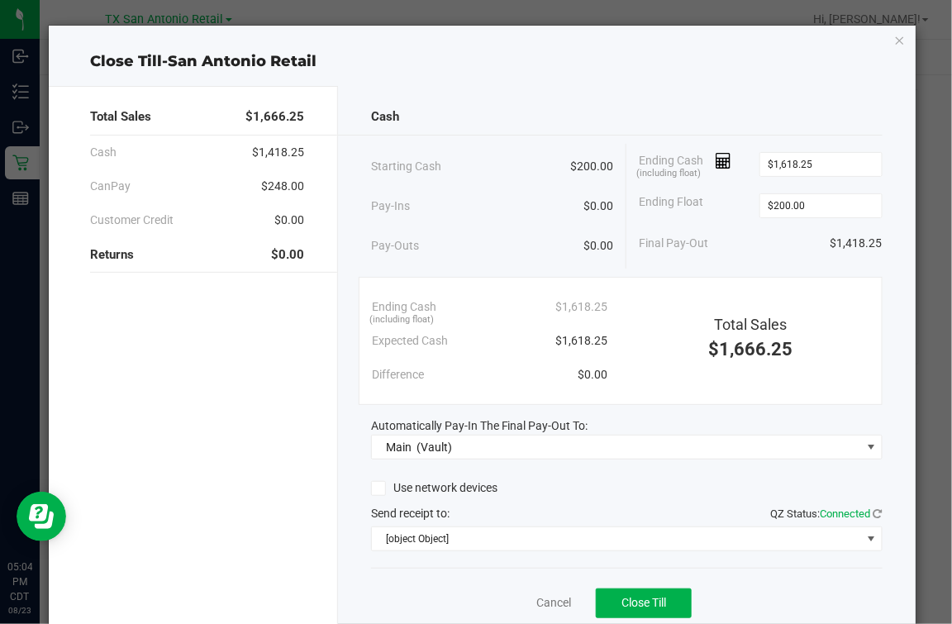
scroll to position [59, 0]
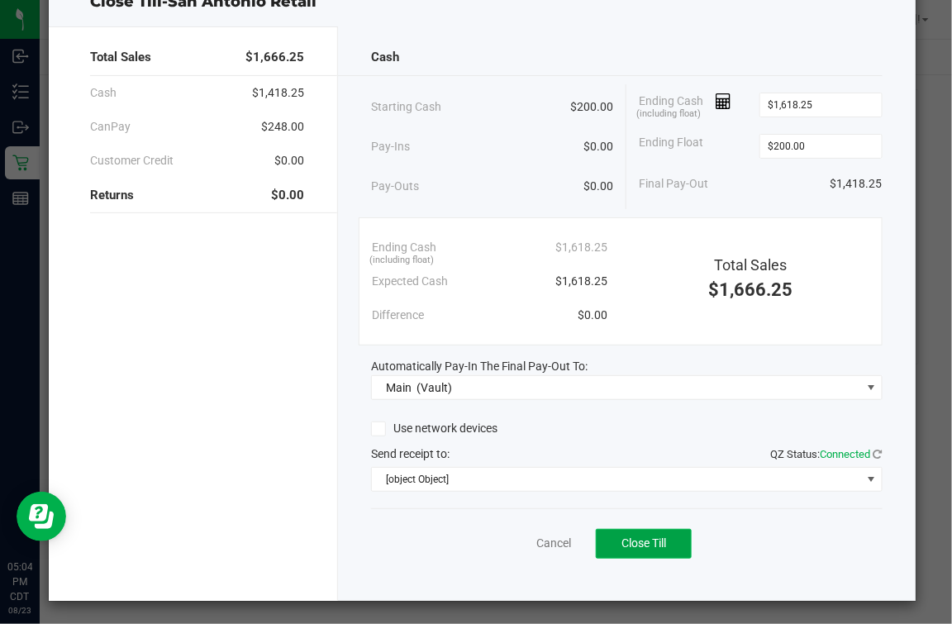
click at [651, 547] on span "Close Till" at bounding box center [643, 542] width 45 height 13
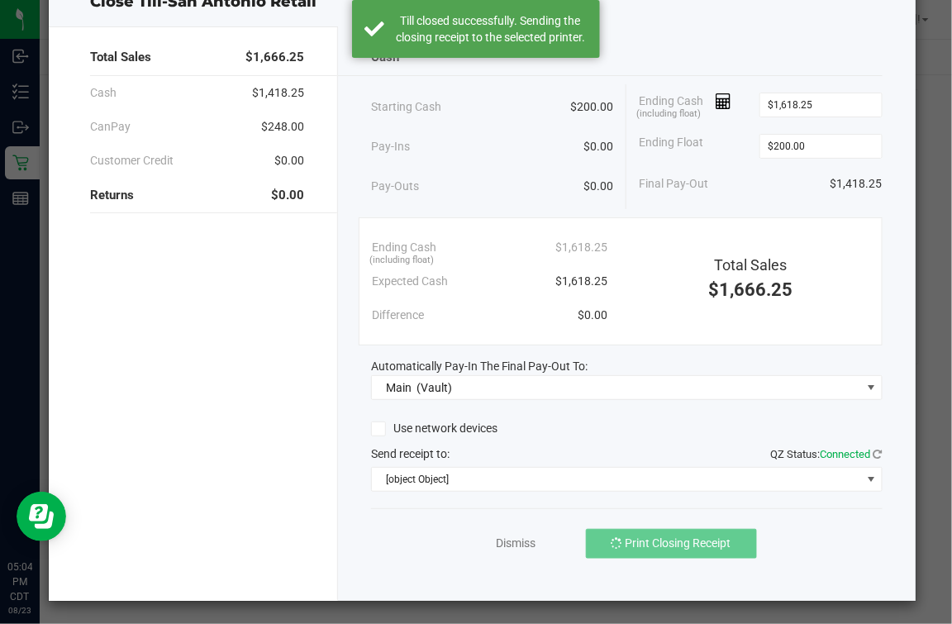
scroll to position [0, 0]
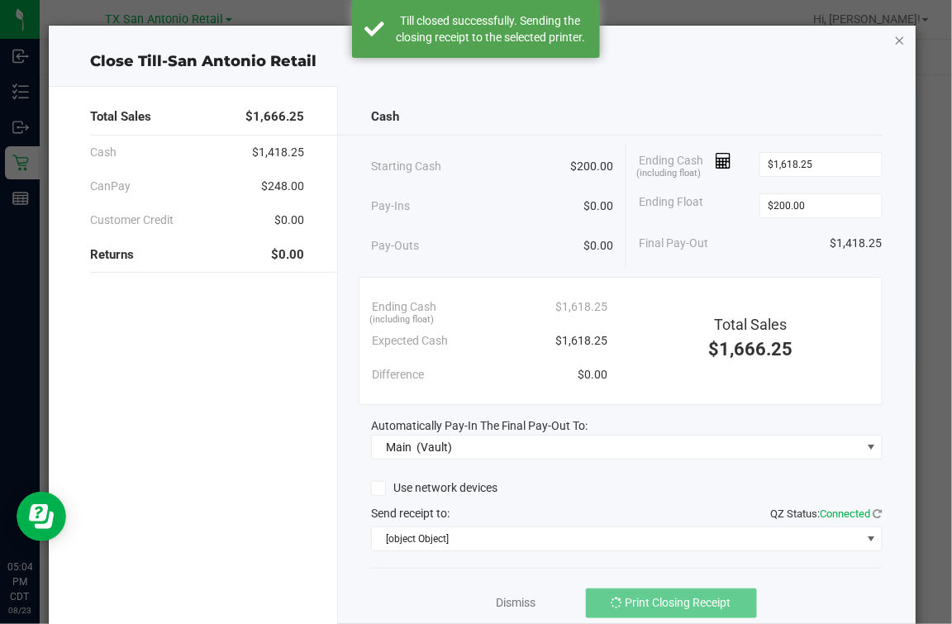
click at [894, 34] on icon "button" at bounding box center [900, 40] width 12 height 20
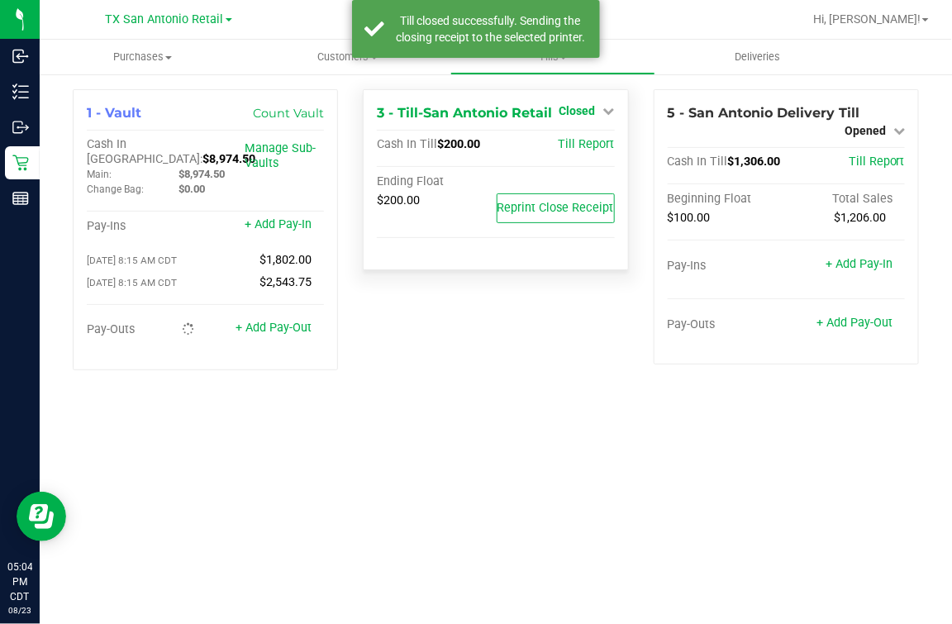
click at [609, 107] on icon at bounding box center [609, 111] width 12 height 12
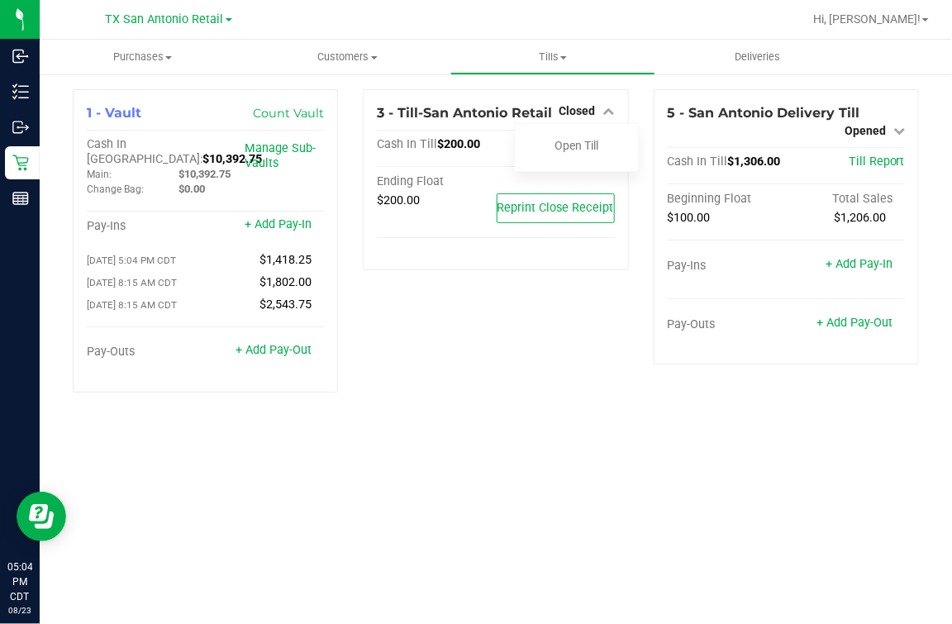
click at [524, 375] on div "3 - Till-[GEOGRAPHIC_DATA] Retail Closed Open Till Cash In Till $200.00 Till Re…" at bounding box center [495, 247] width 290 height 316
drag, startPoint x: 502, startPoint y: 364, endPoint x: 515, endPoint y: 392, distance: 30.7
click at [515, 392] on div "3 - Till-[GEOGRAPHIC_DATA] Retail Closed Open Till Cash In Till $200.00 Till Re…" at bounding box center [495, 247] width 290 height 316
click at [592, 133] on div "Open Till" at bounding box center [577, 147] width 124 height 49
click at [584, 150] on link "Open Till" at bounding box center [577, 145] width 44 height 13
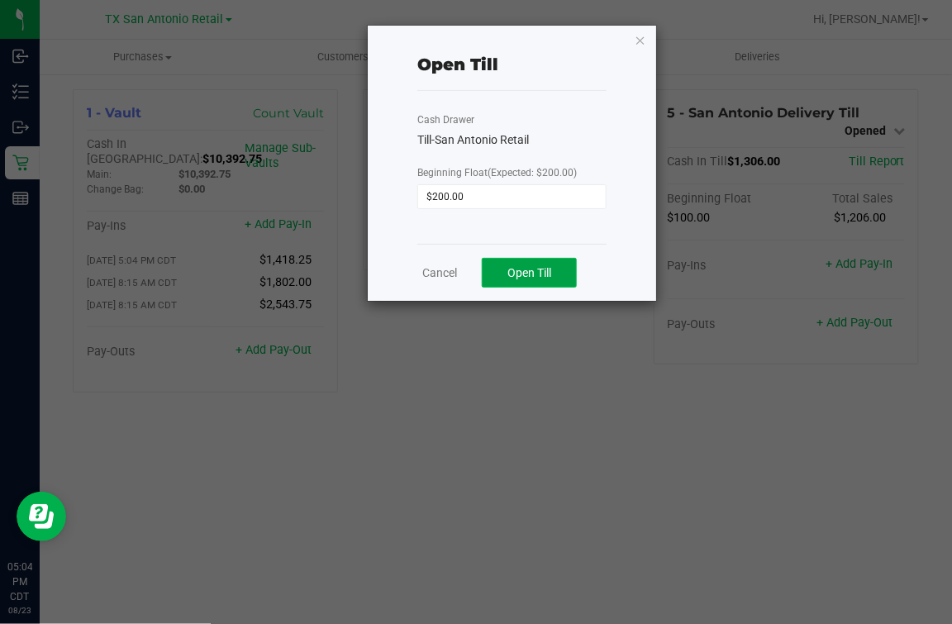
click at [513, 266] on span "Open Till" at bounding box center [529, 272] width 44 height 13
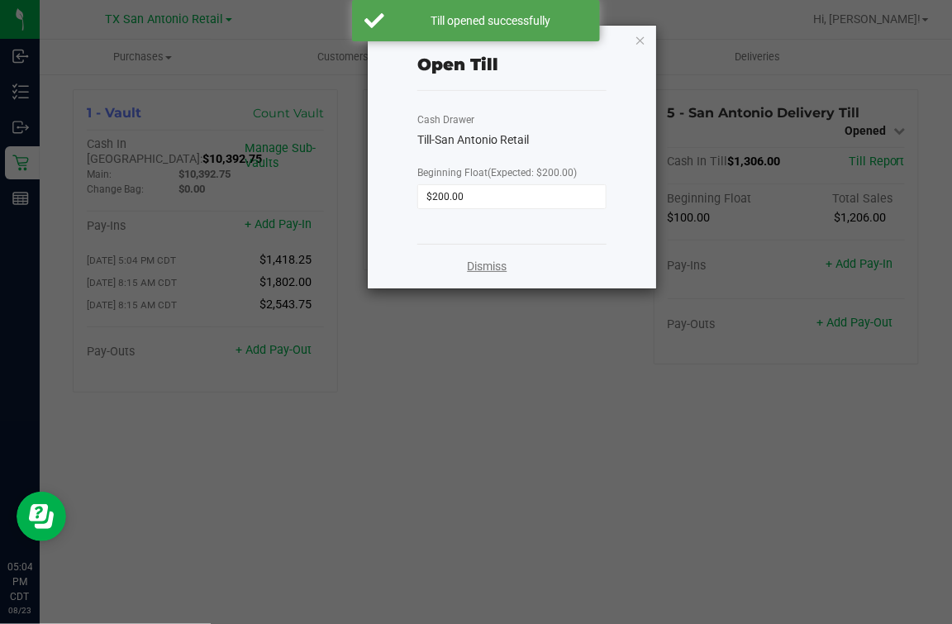
click at [491, 263] on link "Dismiss" at bounding box center [488, 266] width 40 height 17
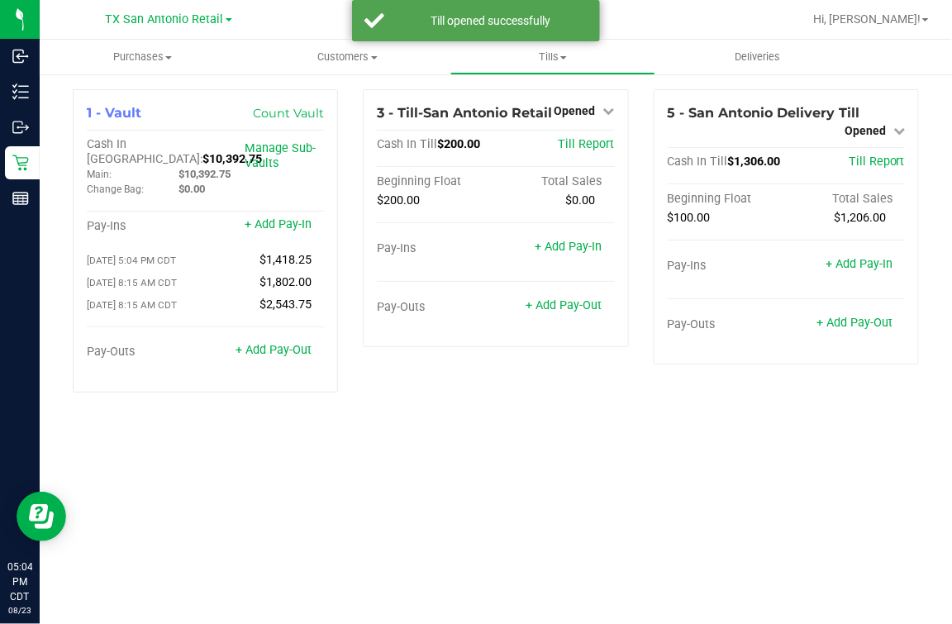
click at [479, 405] on div "1 - Vault Count Vault Cash In Vault: $10,392.75 Main: $10,392.75 Change Bag: $0…" at bounding box center [496, 248] width 912 height 350
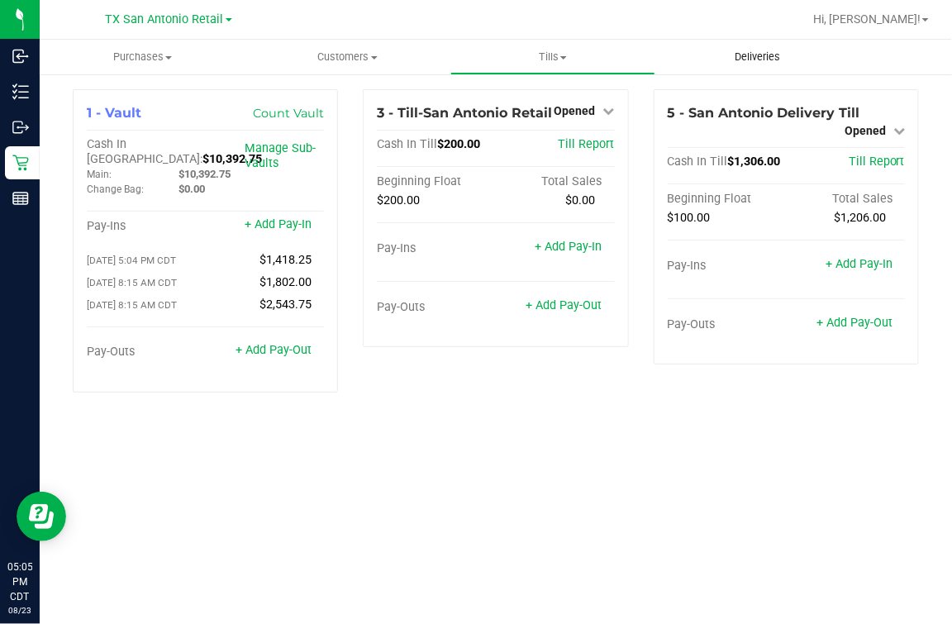
click at [746, 60] on span "Deliveries" at bounding box center [758, 57] width 90 height 15
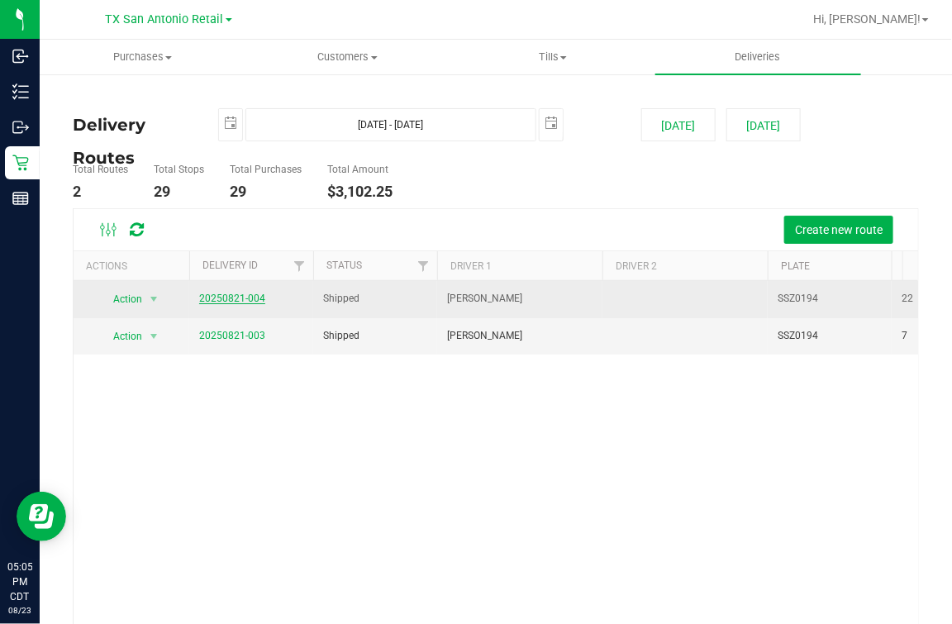
click at [220, 300] on link "20250821-004" at bounding box center [232, 299] width 66 height 12
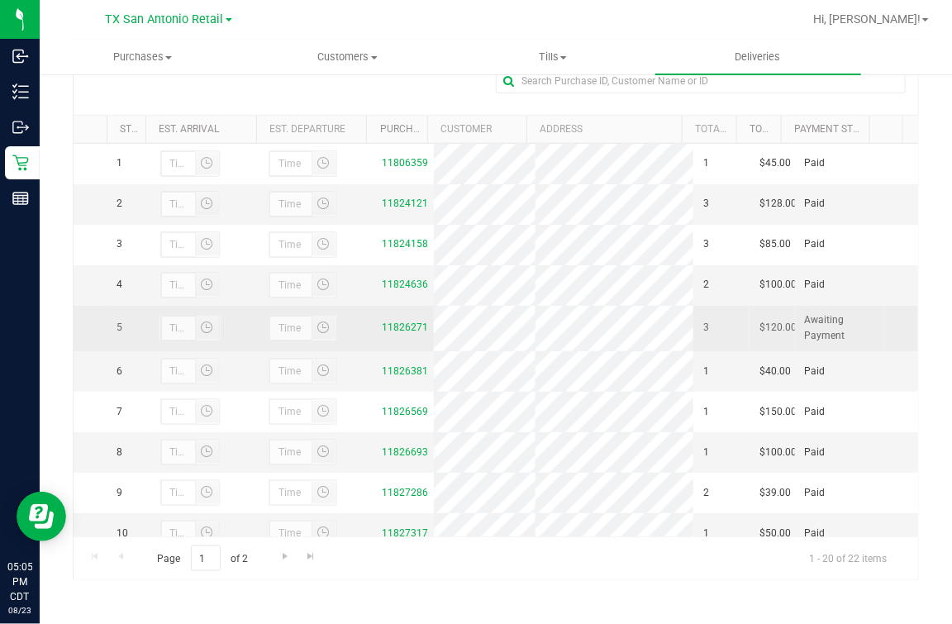
click at [416, 351] on td "11826271" at bounding box center [403, 328] width 62 height 45
click at [405, 351] on td "11826271" at bounding box center [403, 328] width 62 height 45
click at [397, 333] on link "11826271" at bounding box center [405, 327] width 46 height 12
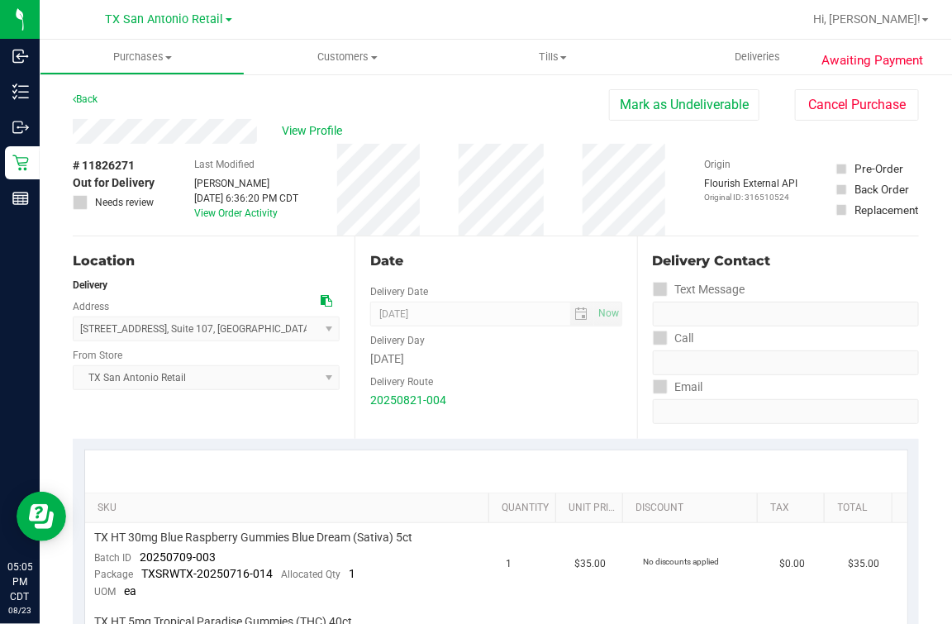
click at [525, 124] on div "View Profile" at bounding box center [341, 131] width 536 height 25
click at [840, 114] on button "Cancel Purchase" at bounding box center [857, 104] width 124 height 31
click at [469, 112] on div "Back" at bounding box center [496, 104] width 846 height 30
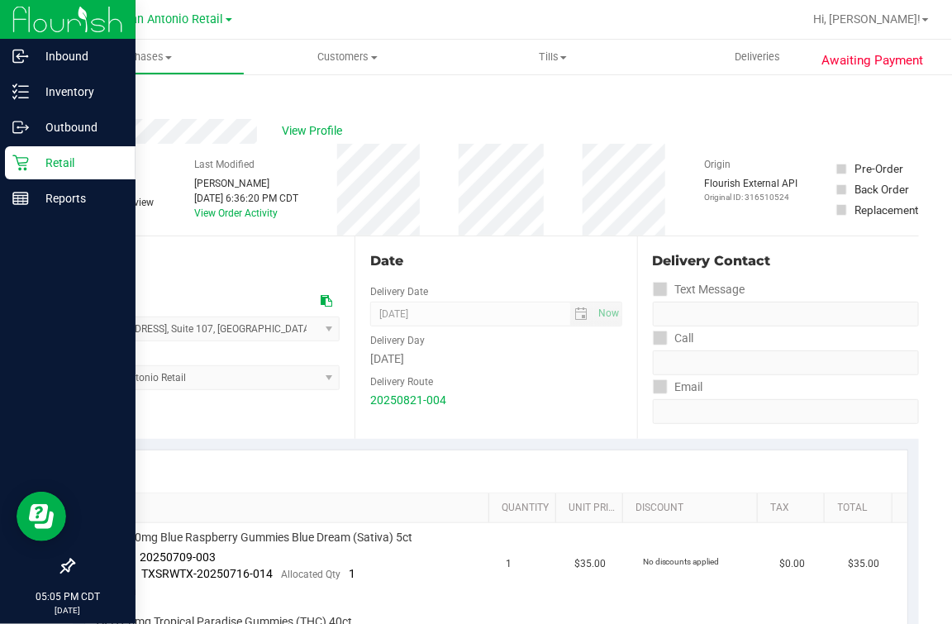
click at [17, 176] on div "Retail" at bounding box center [70, 162] width 131 height 33
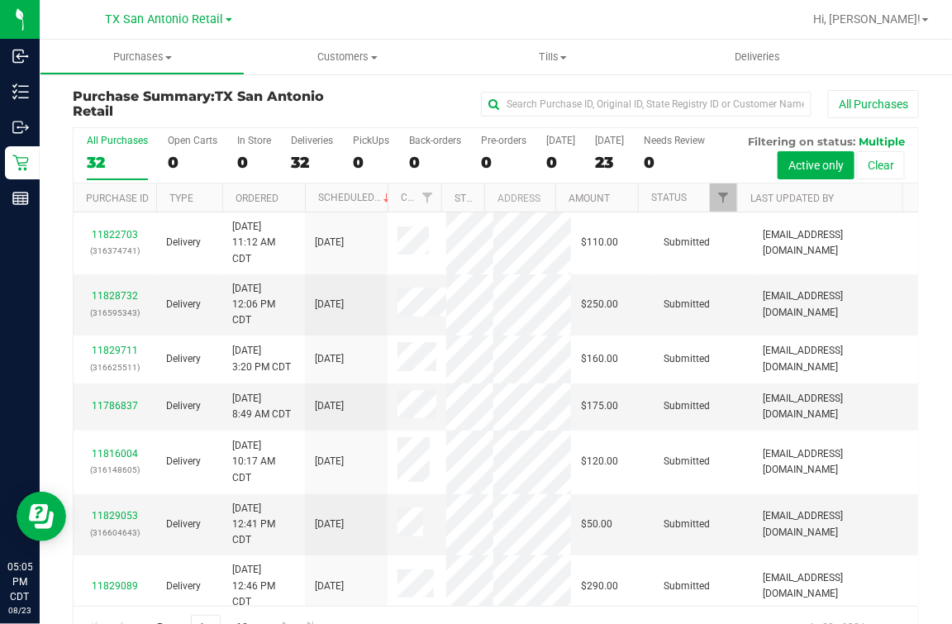
drag, startPoint x: 229, startPoint y: 140, endPoint x: 217, endPoint y: 141, distance: 11.7
click at [229, 140] on div "All Purchases 32 Open Carts 0 In Store 0 Deliveries 32 PickUps 0 Back-orders 0 …" at bounding box center [496, 134] width 845 height 13
click at [212, 143] on div "Open Carts" at bounding box center [193, 141] width 50 height 12
click at [0, 0] on input "Open Carts 0" at bounding box center [0, 0] width 0 height 0
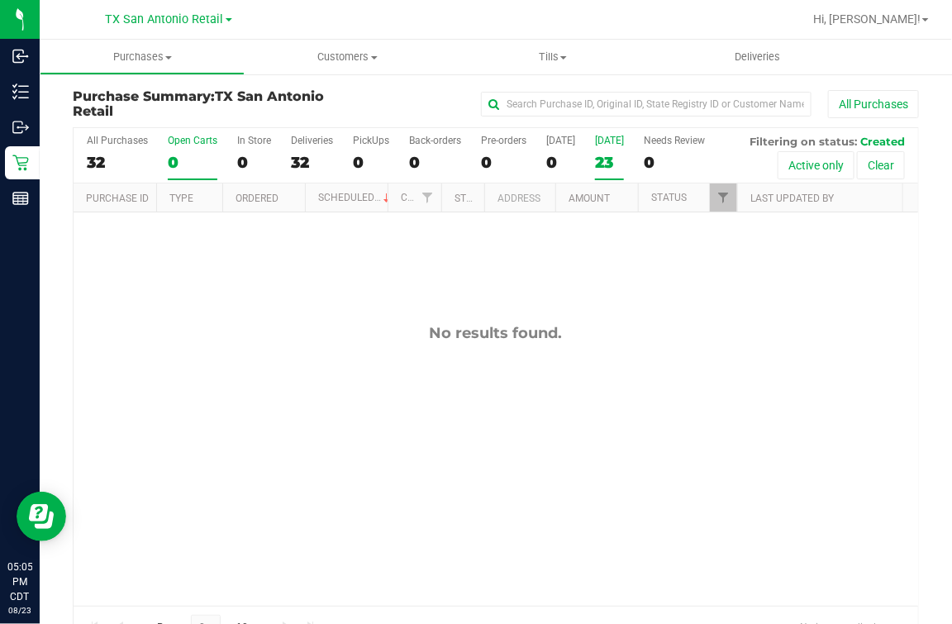
click at [624, 150] on label "[DATE] 23" at bounding box center [609, 157] width 29 height 45
click at [0, 0] on input "[DATE] 23" at bounding box center [0, 0] width 0 height 0
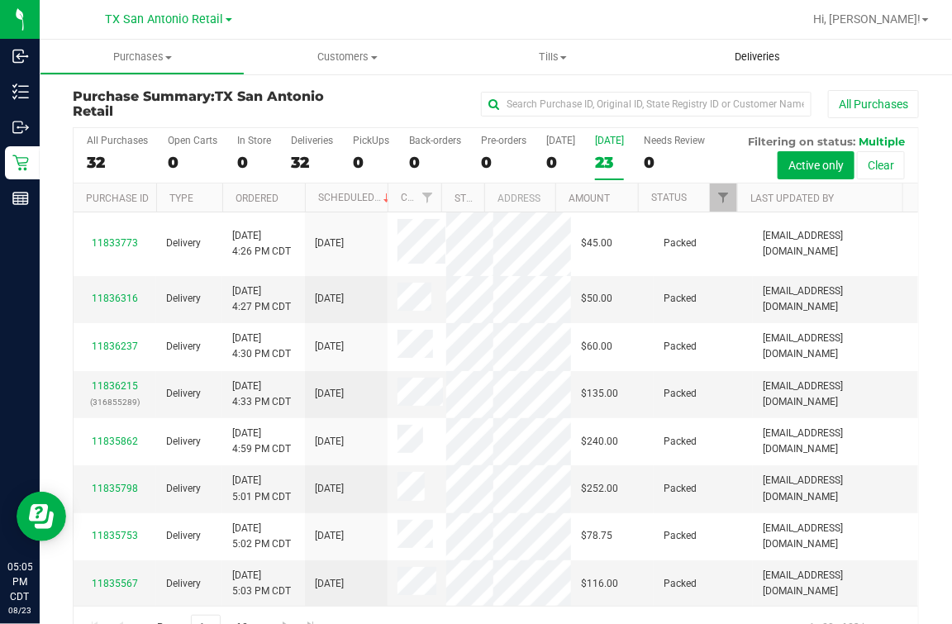
click at [742, 49] on uib-tab-heading "Deliveries" at bounding box center [757, 57] width 205 height 35
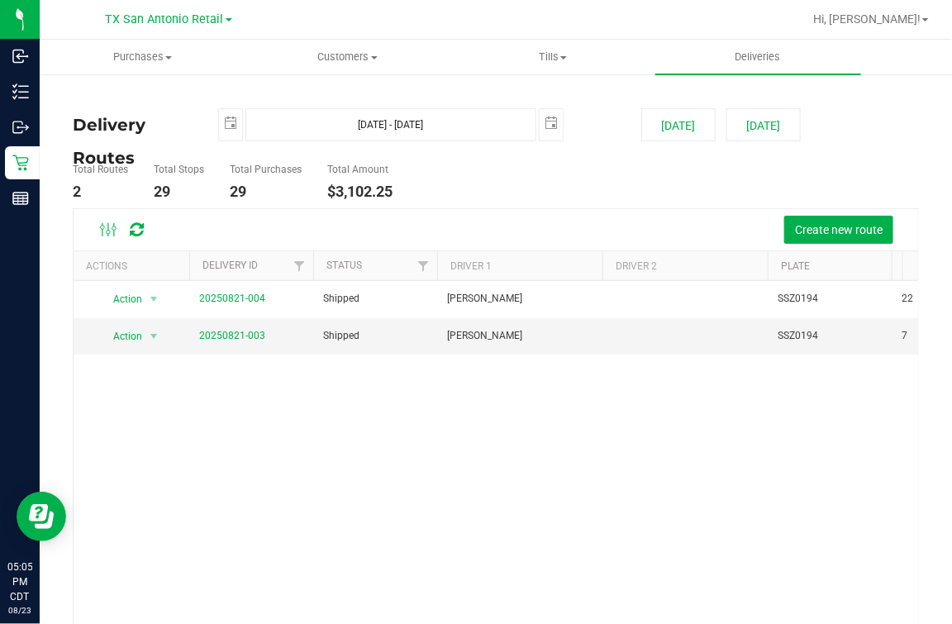
click at [491, 194] on ul "Total Routes 2 Total Stops 29 Total Purchases 29 Total Amount $3,102.25" at bounding box center [349, 182] width 560 height 52
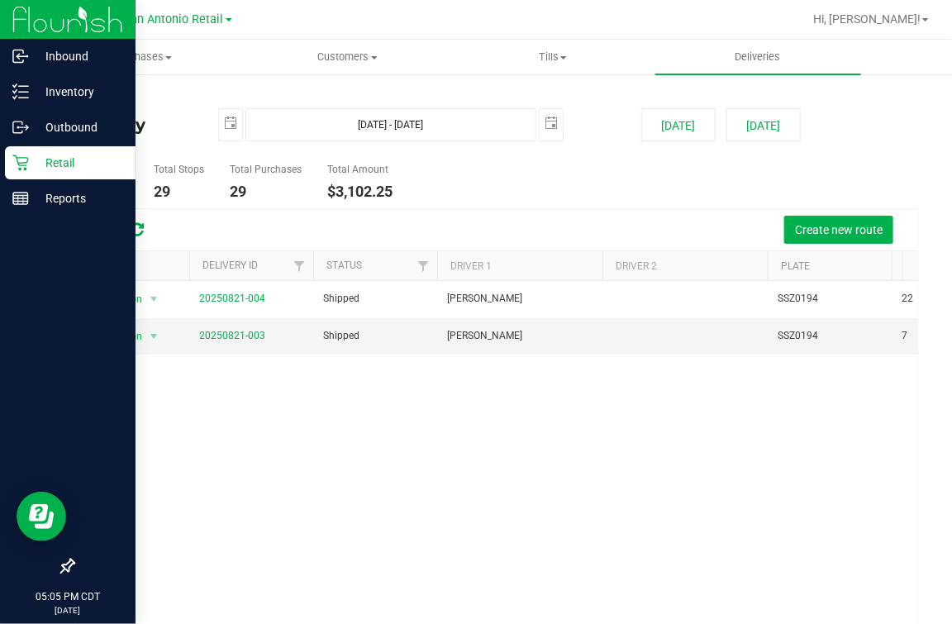
click at [35, 162] on p "Retail" at bounding box center [78, 163] width 99 height 20
